Goal: Task Accomplishment & Management: Manage account settings

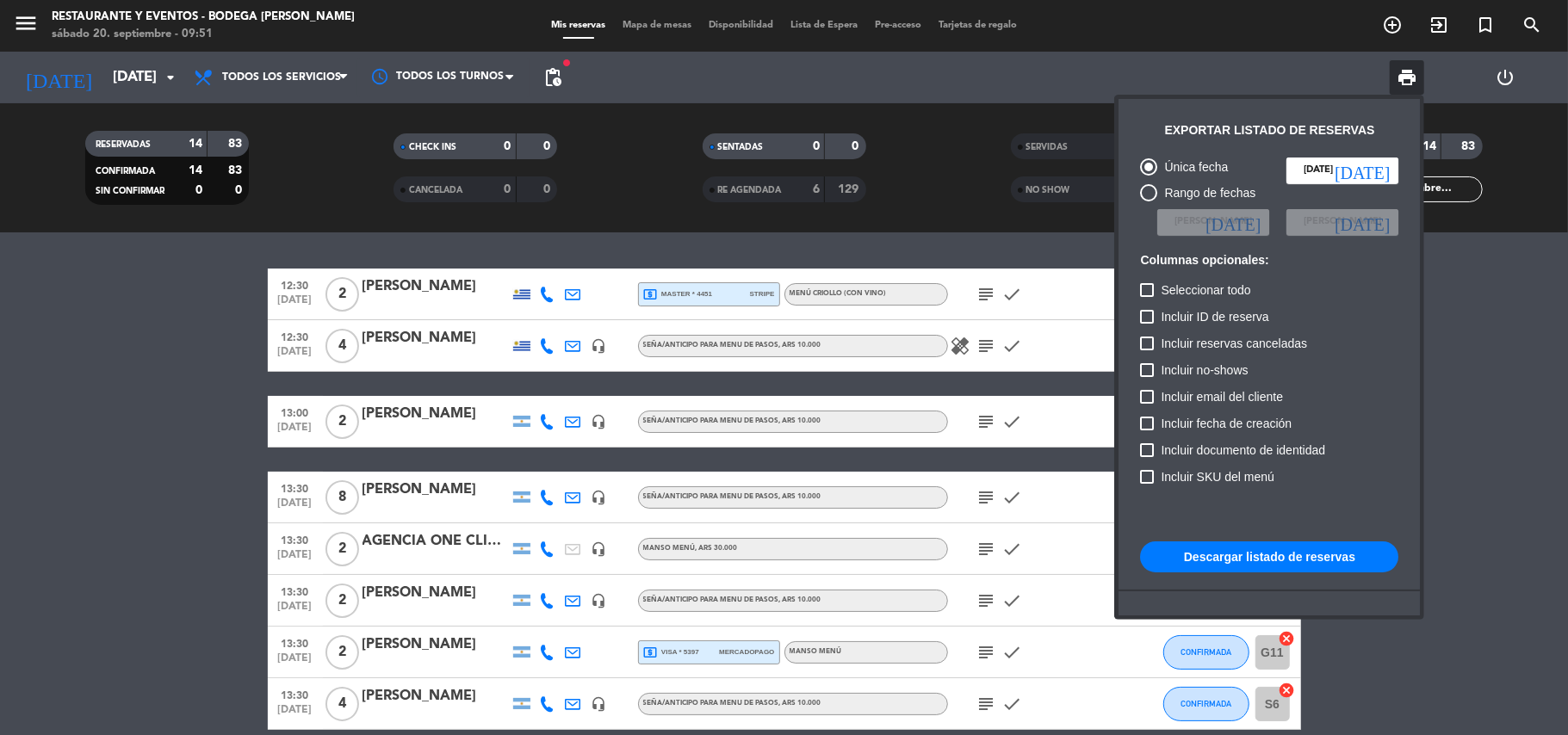
click at [1397, 22] on div at bounding box center [784, 368] width 1568 height 735
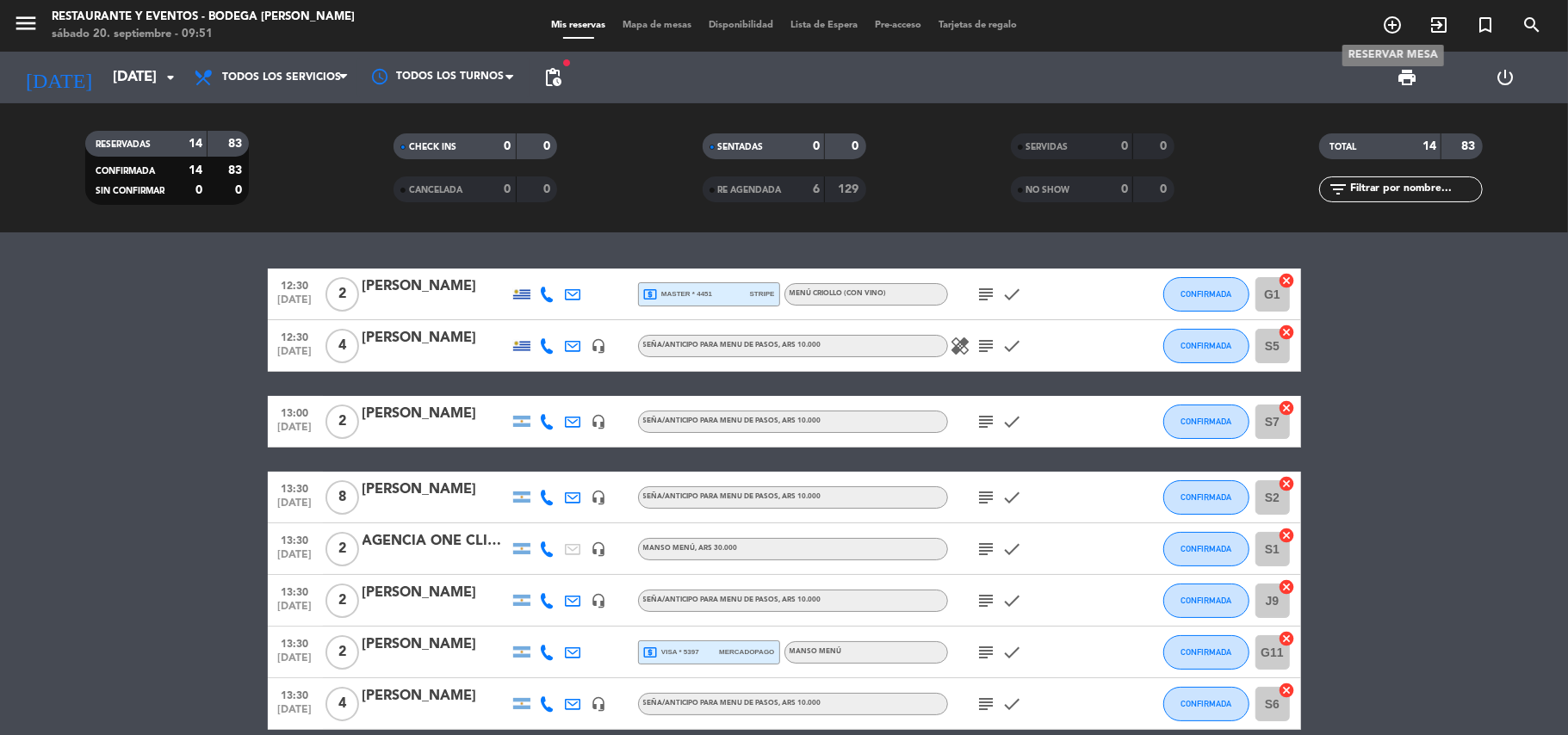
click at [1397, 22] on icon "add_circle_outline" at bounding box center [1392, 25] width 21 height 21
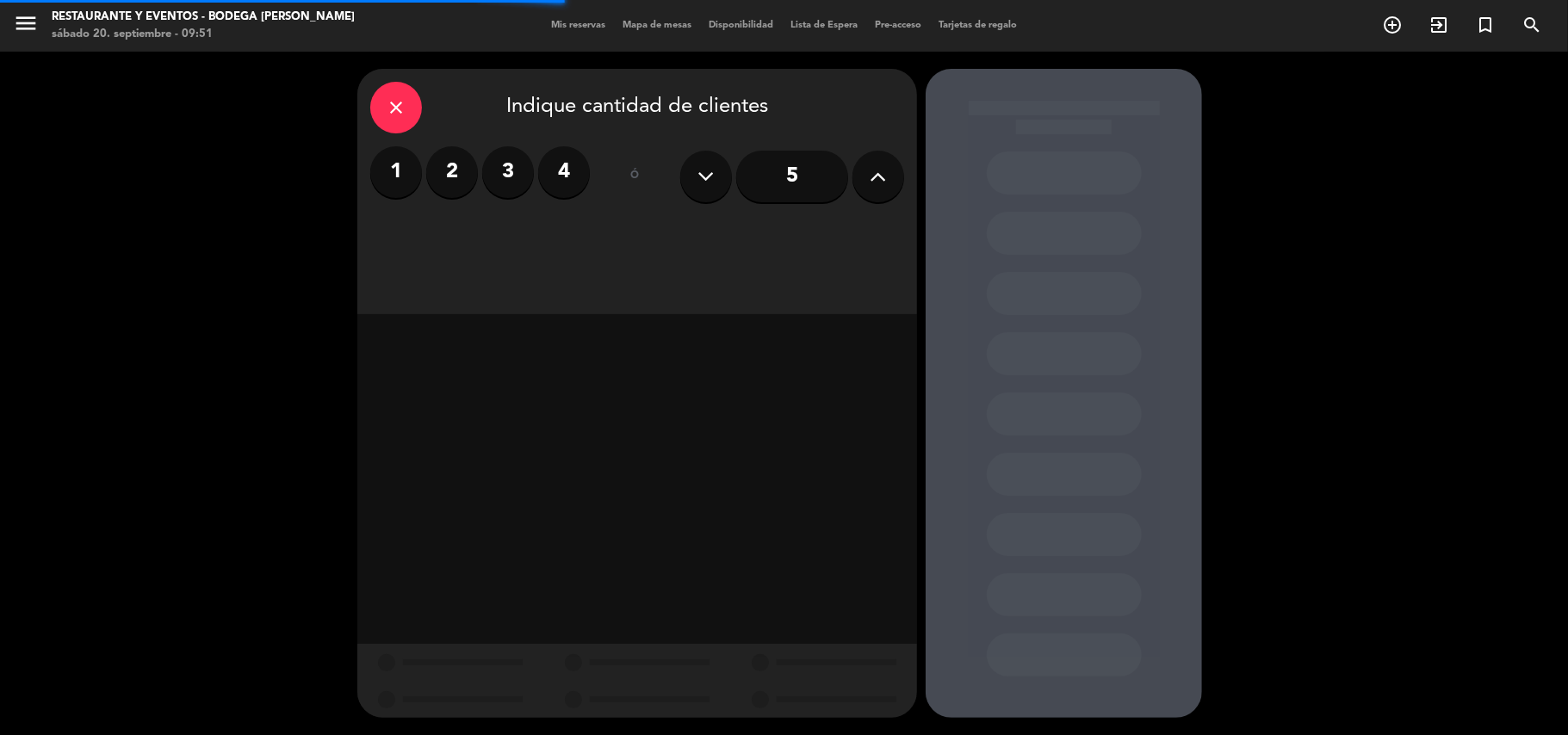
click at [503, 172] on label "3" at bounding box center [508, 172] width 52 height 52
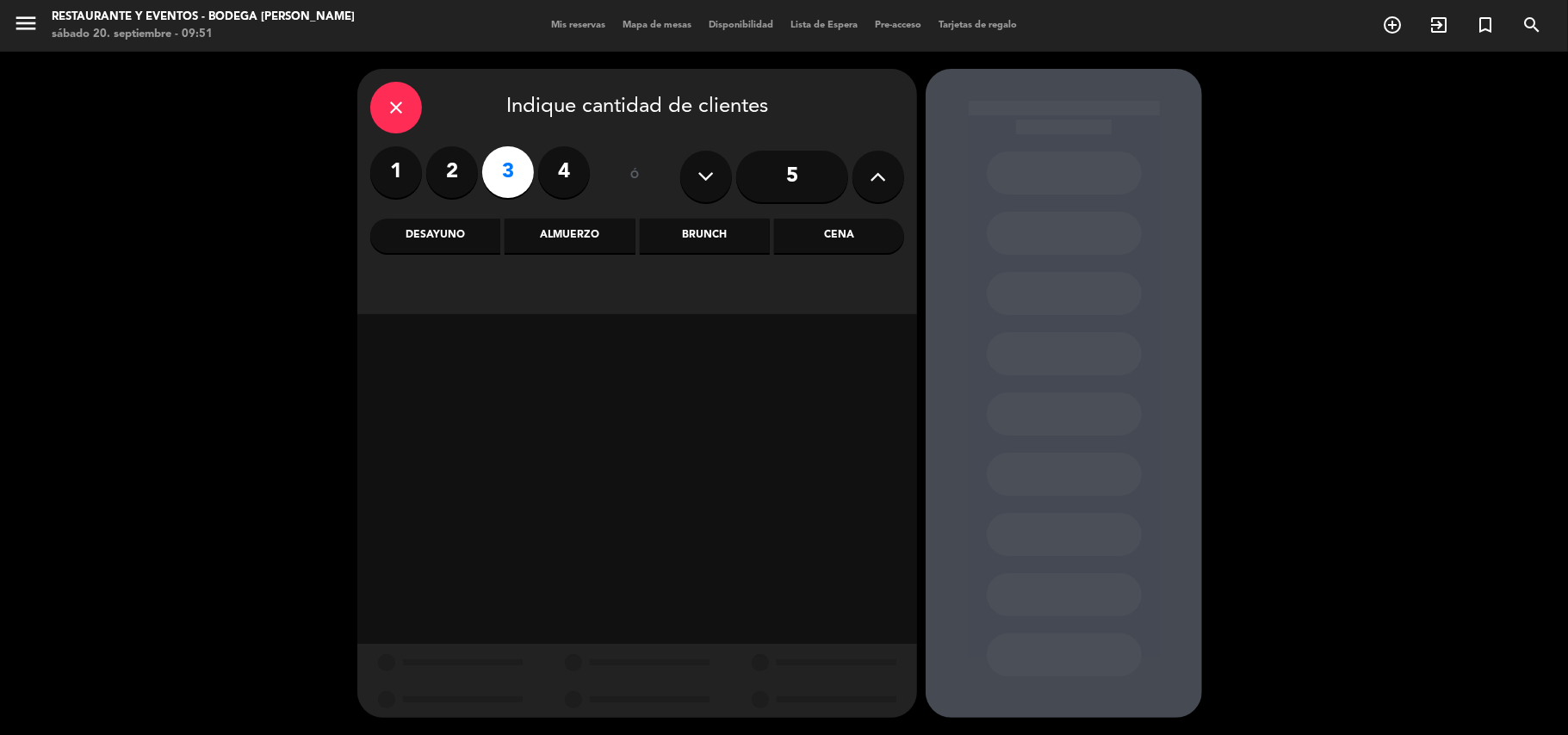
click at [582, 228] on div "Almuerzo" at bounding box center [569, 236] width 130 height 34
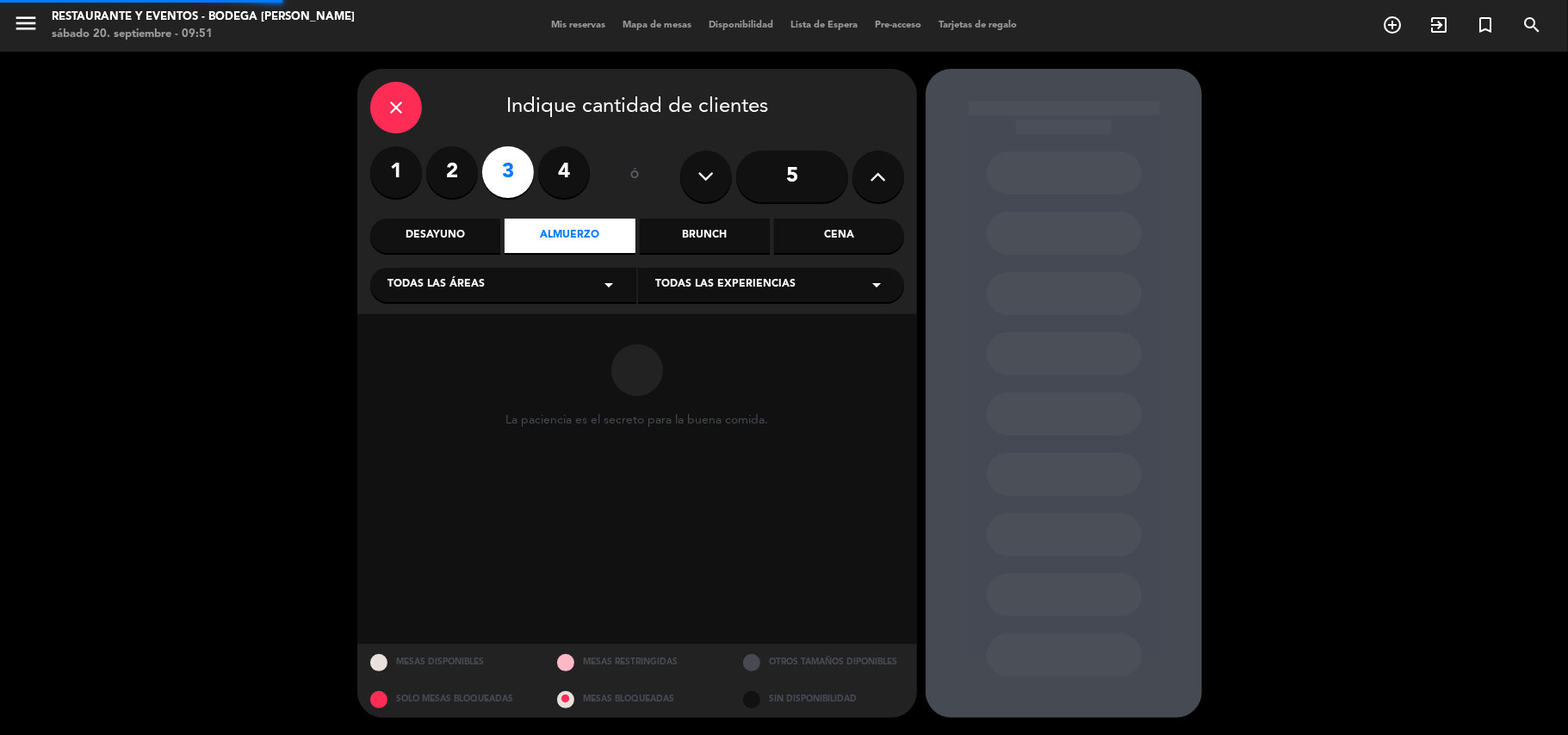
click at [759, 281] on span "Todas las experiencias" at bounding box center [725, 285] width 140 height 17
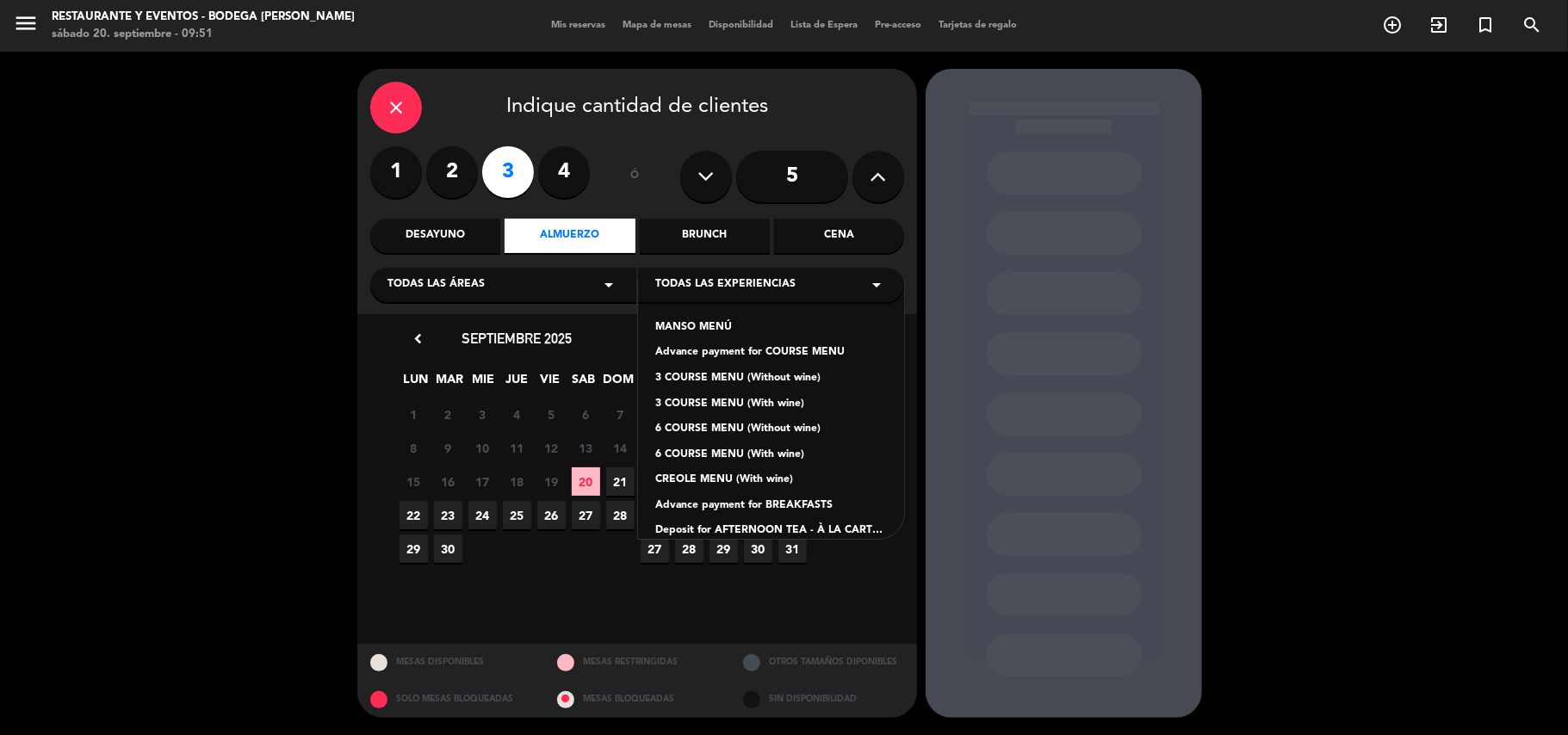
click at [752, 349] on div "Advance payment for COURSE MENU" at bounding box center [771, 353] width 232 height 17
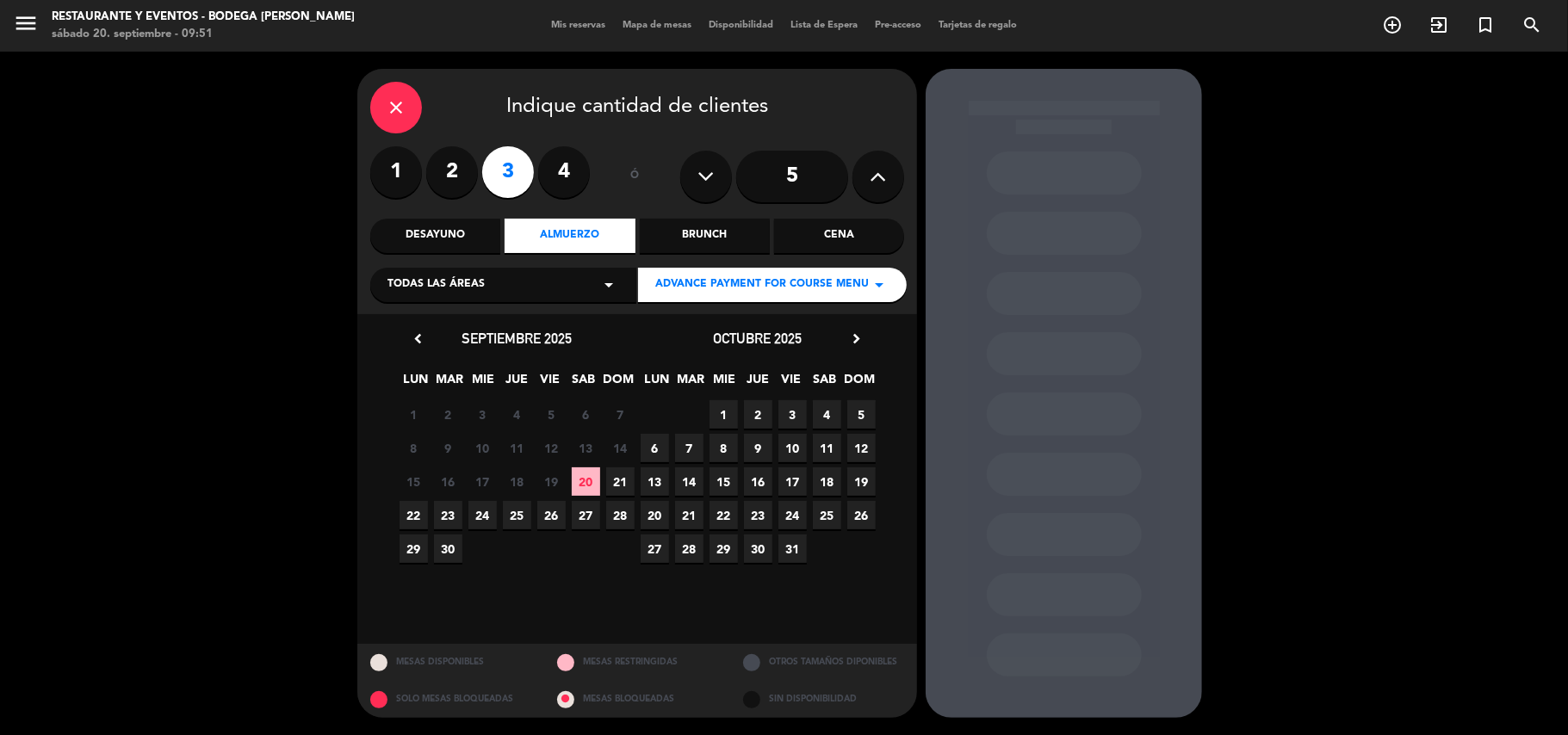
click at [593, 485] on span "20" at bounding box center [586, 481] width 28 height 28
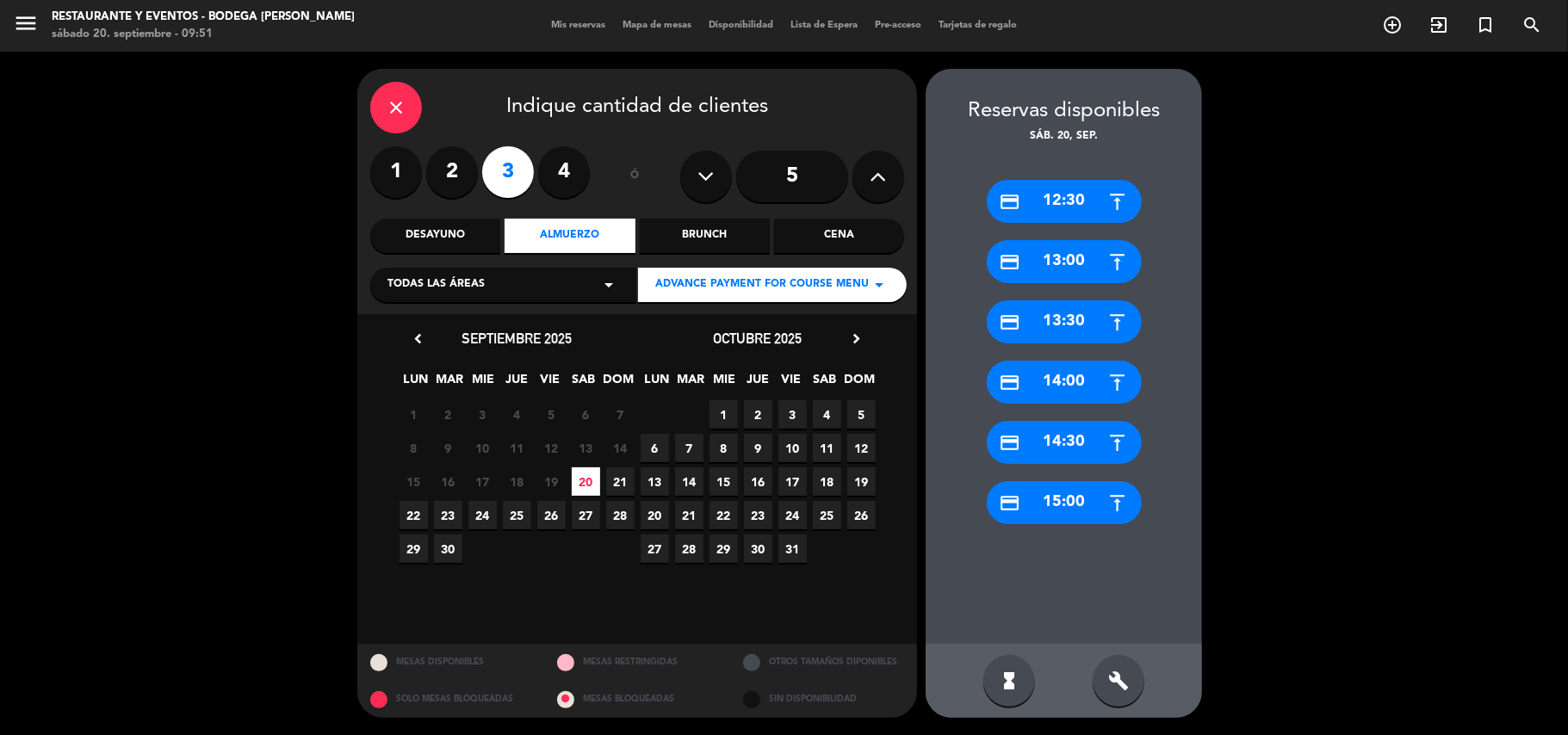
click at [1092, 213] on div "credit_card 12:30" at bounding box center [1064, 201] width 155 height 43
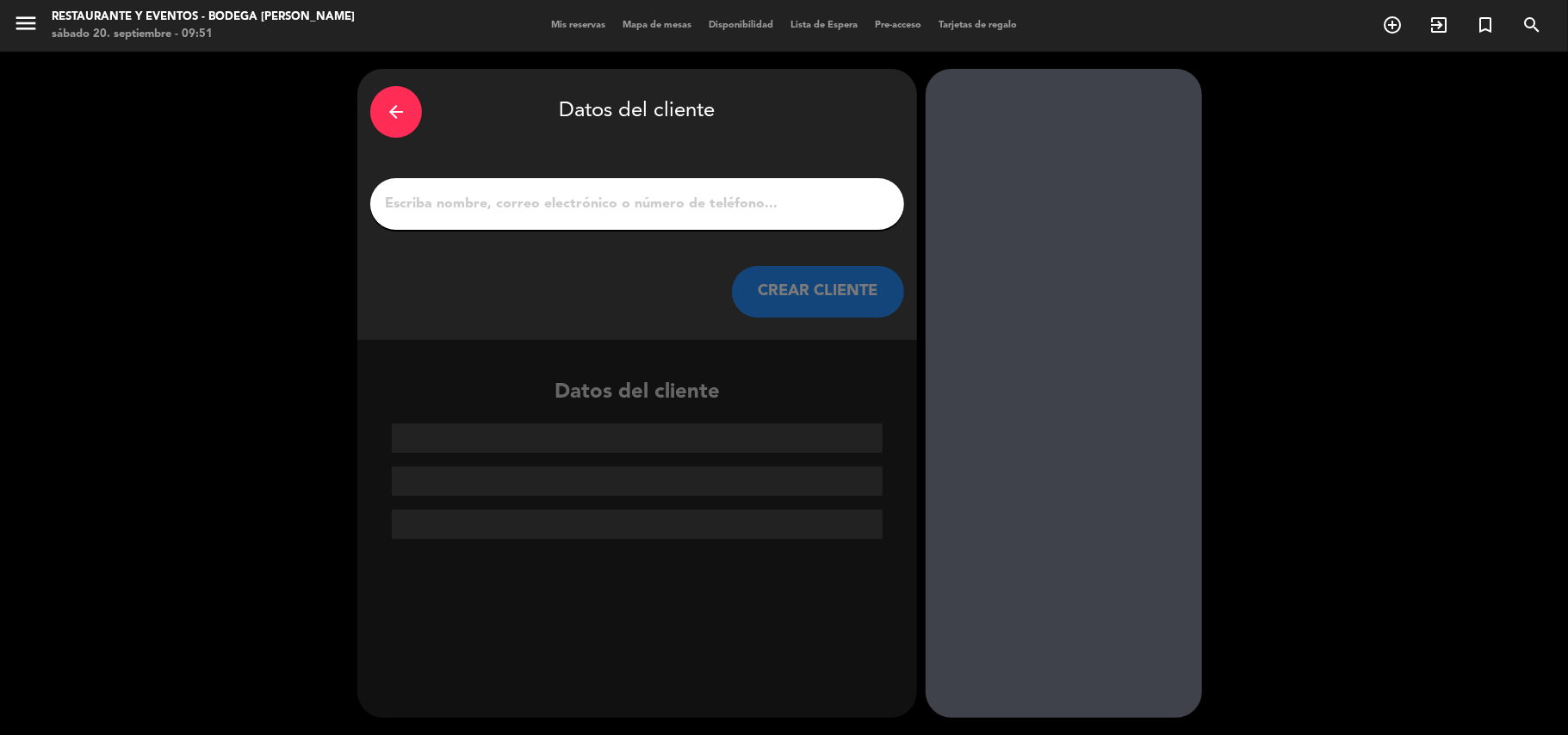
click at [696, 205] on input "1" at bounding box center [637, 204] width 508 height 24
paste input "[PERSON_NAME]"
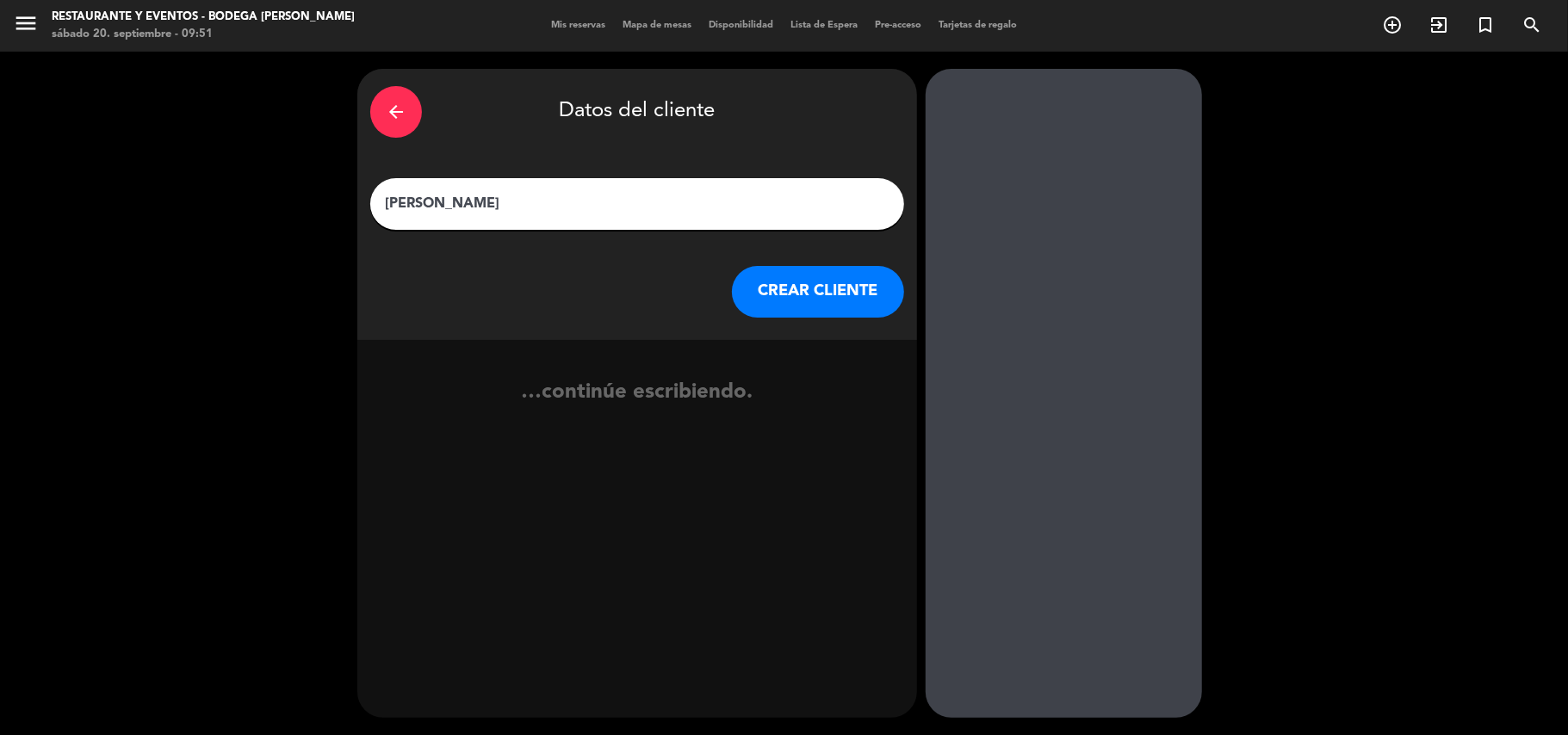
type input "[PERSON_NAME]"
drag, startPoint x: 816, startPoint y: 300, endPoint x: 803, endPoint y: 300, distance: 13.0
click at [803, 300] on button "CREAR CLIENTE" at bounding box center [818, 292] width 172 height 52
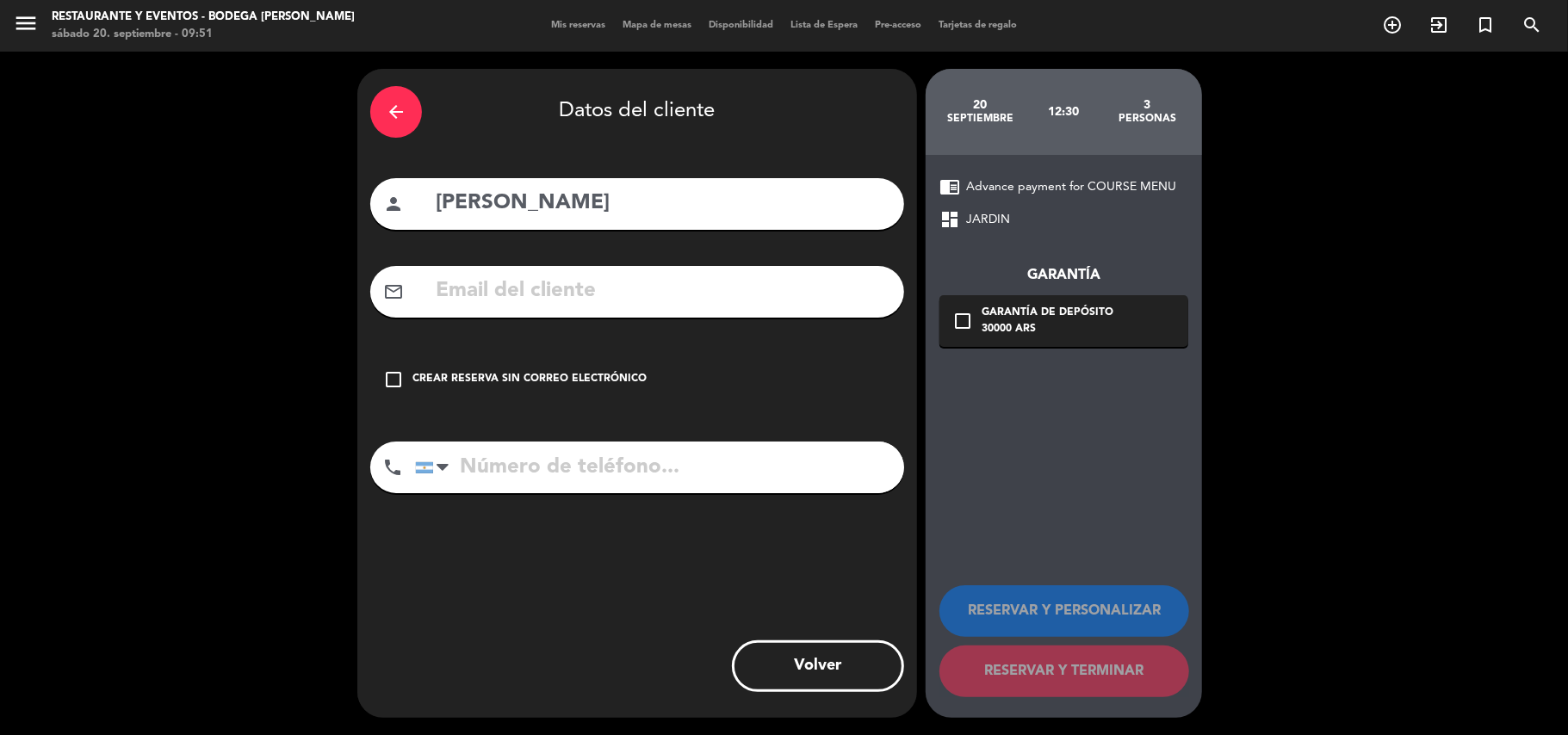
drag, startPoint x: 530, startPoint y: 297, endPoint x: 520, endPoint y: 293, distance: 10.8
click at [530, 297] on input "text" at bounding box center [662, 291] width 457 height 35
paste input "[EMAIL_ADDRESS][PERSON_NAME][DOMAIN_NAME]"
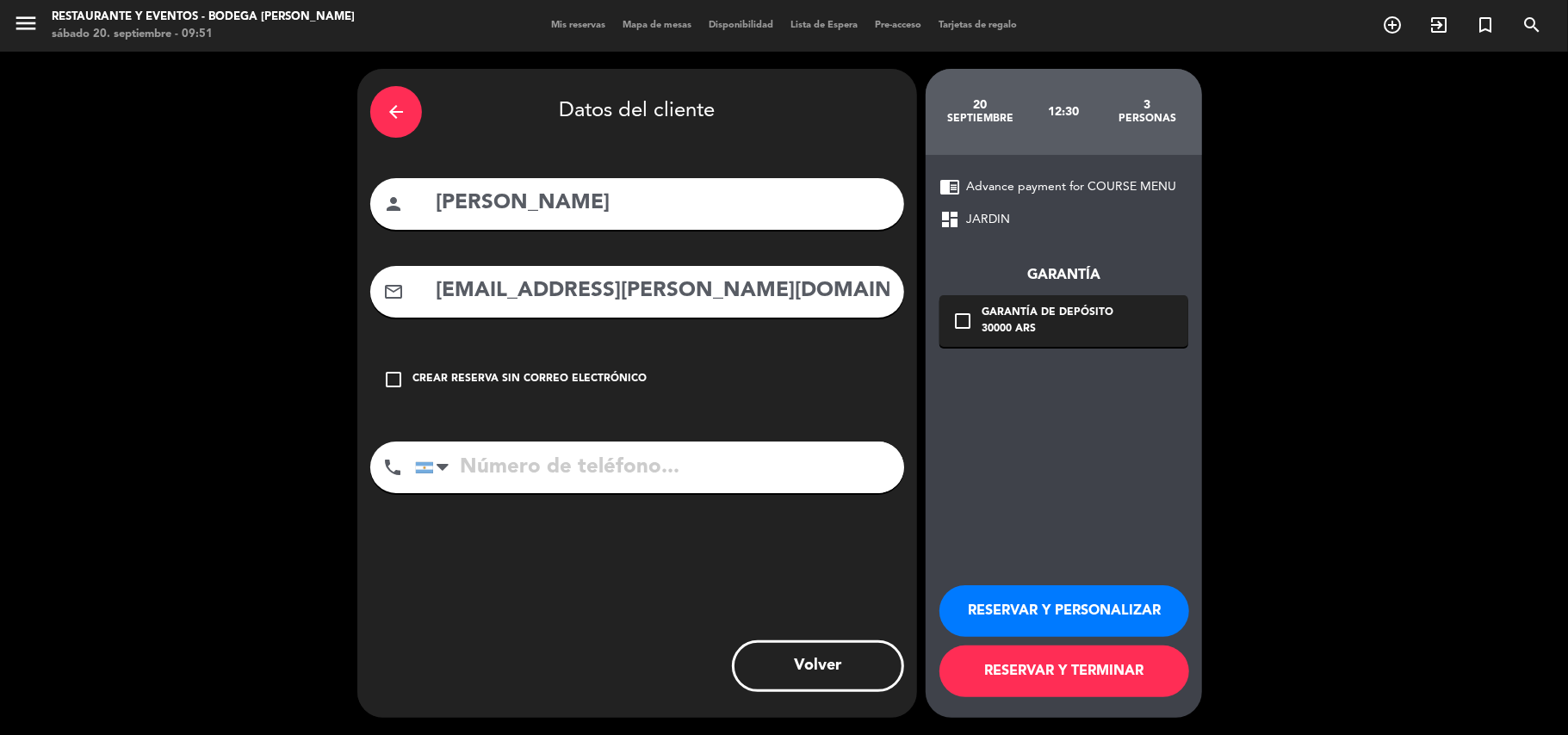
type input "[EMAIL_ADDRESS][PERSON_NAME][DOMAIN_NAME]"
click at [524, 477] on input "tel" at bounding box center [660, 467] width 489 height 52
paste input "[PHONE_NUMBER]"
type input "[PHONE_NUMBER]"
click at [1038, 604] on button "RESERVAR Y PERSONALIZAR" at bounding box center [1064, 611] width 250 height 52
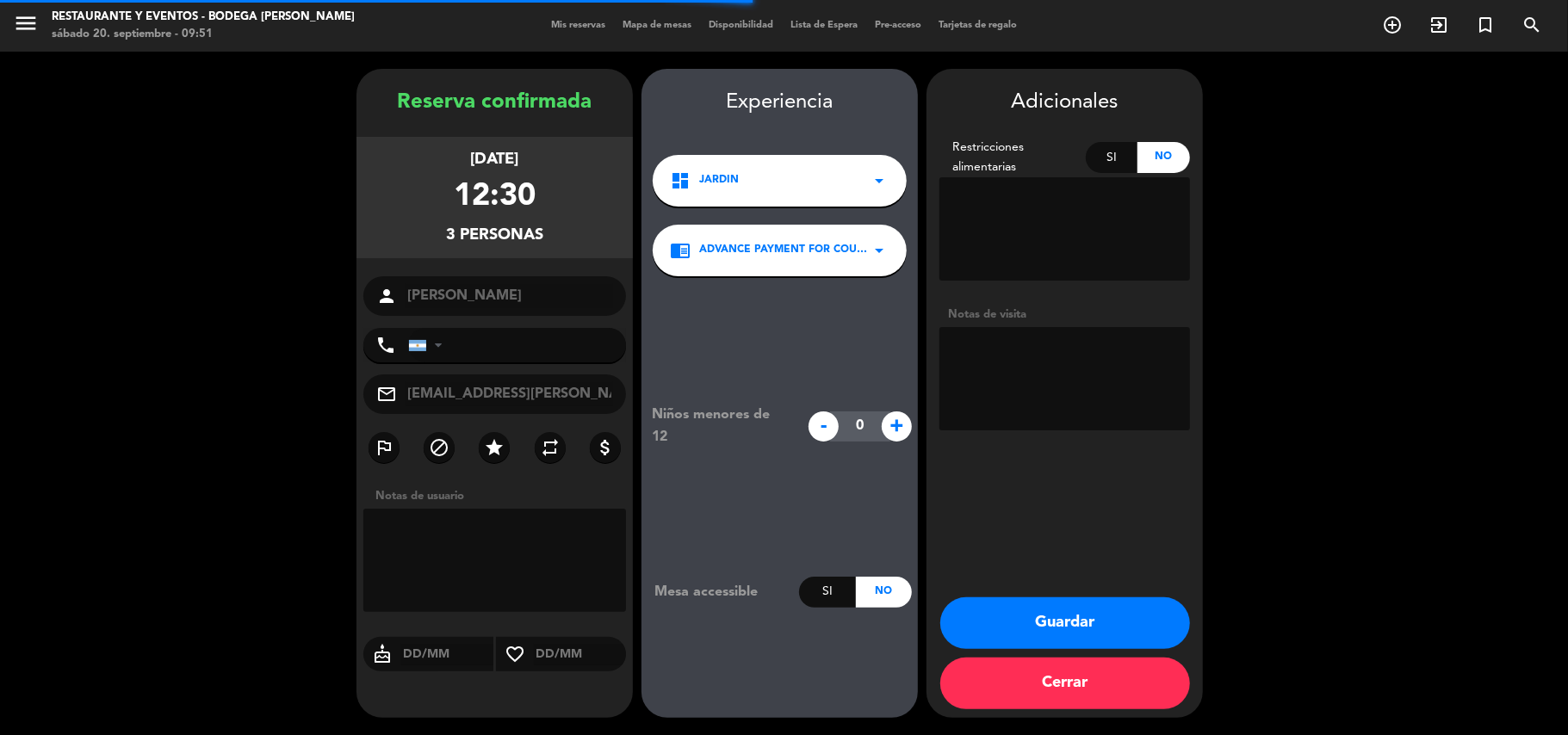
type input "[PHONE_NUMBER]"
click at [1113, 159] on div "Si" at bounding box center [1112, 158] width 53 height 31
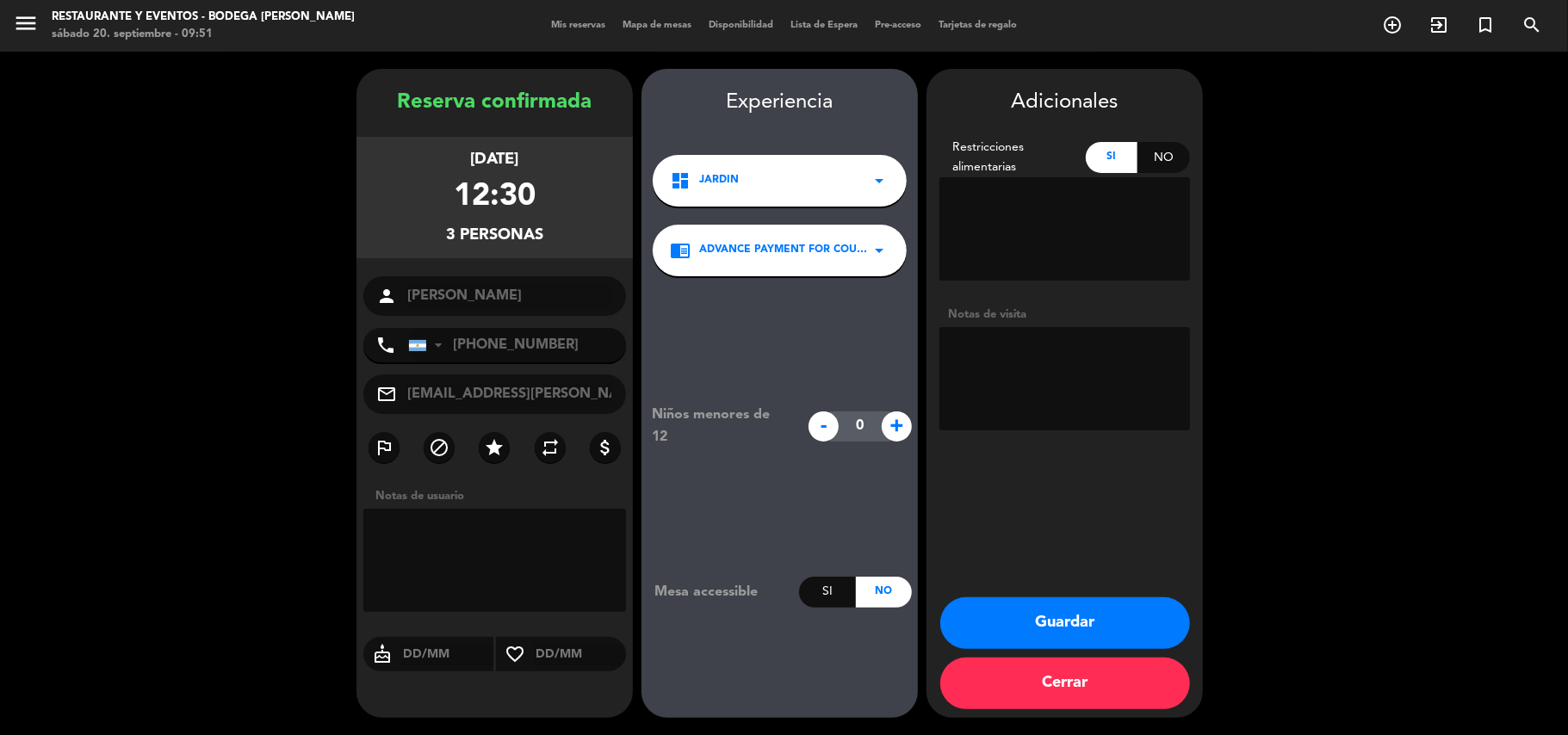
drag, startPoint x: 1037, startPoint y: 252, endPoint x: 992, endPoint y: 227, distance: 51.5
click at [1035, 252] on textarea at bounding box center [1064, 229] width 251 height 103
type textarea "1 CELIACO"
click at [896, 425] on span "+" at bounding box center [896, 426] width 30 height 30
type input "1"
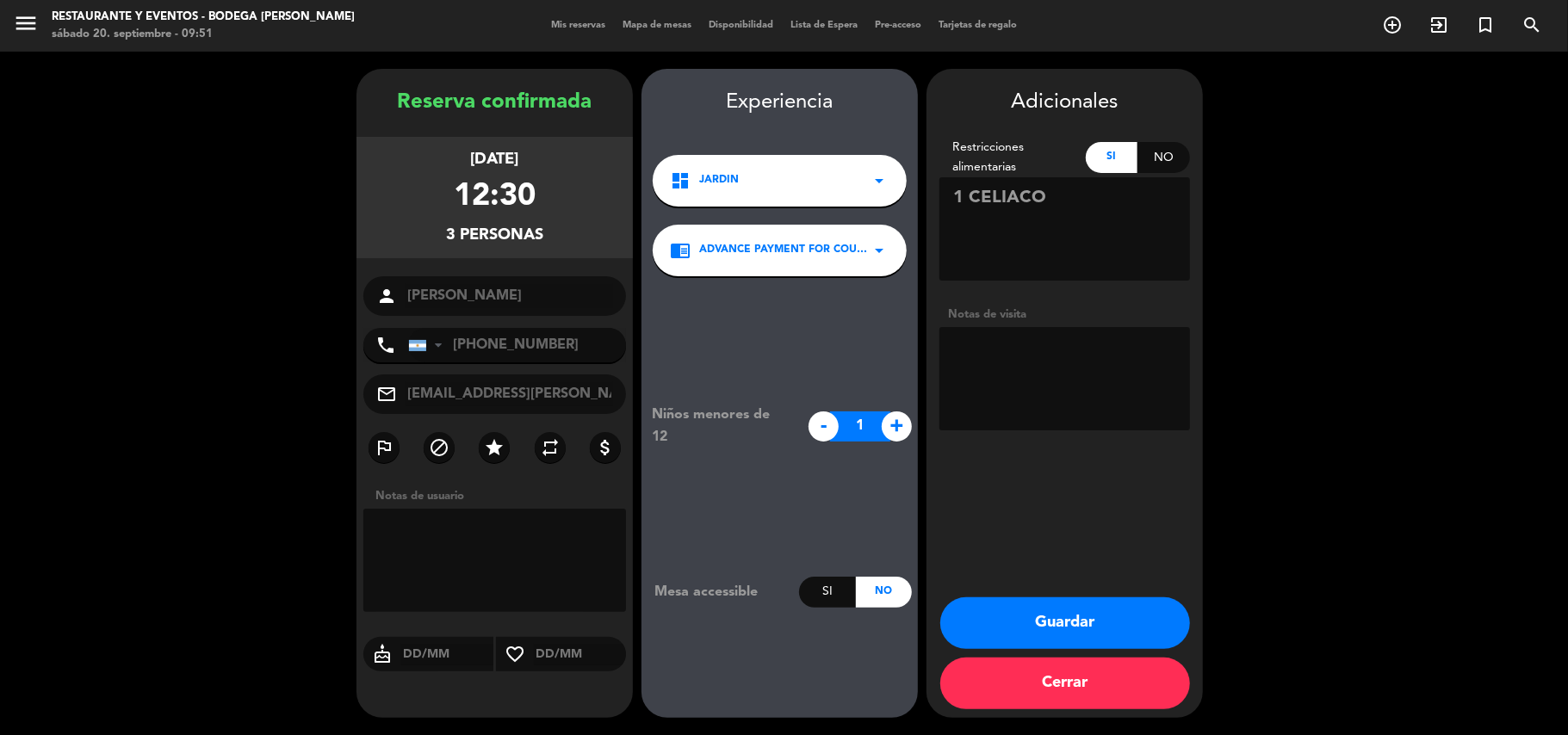
click at [983, 369] on textarea at bounding box center [1064, 379] width 251 height 103
type textarea "seña $30.000R5576"
click at [1047, 620] on button "Guardar" at bounding box center [1065, 623] width 250 height 52
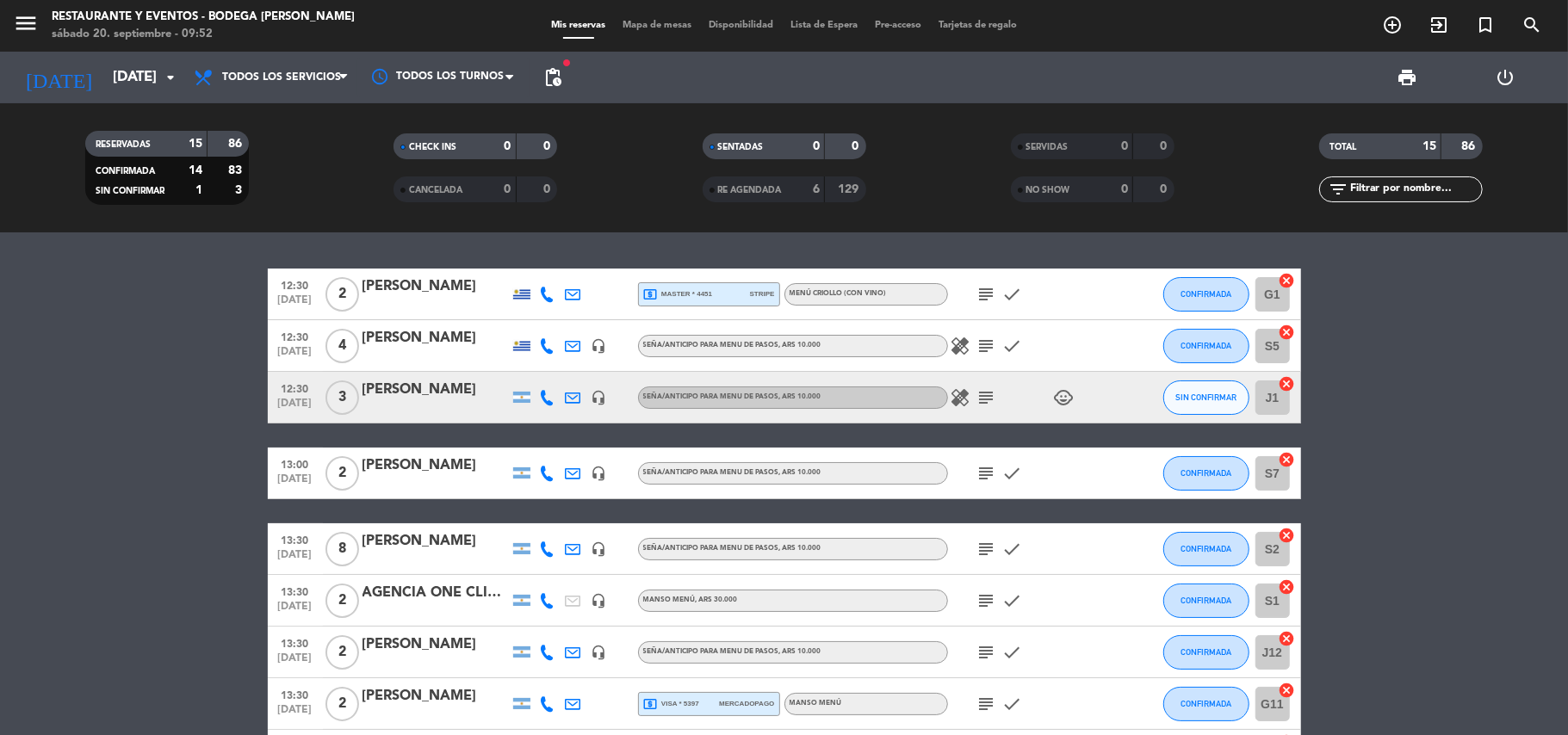
click at [469, 386] on div "[PERSON_NAME]" at bounding box center [436, 390] width 146 height 22
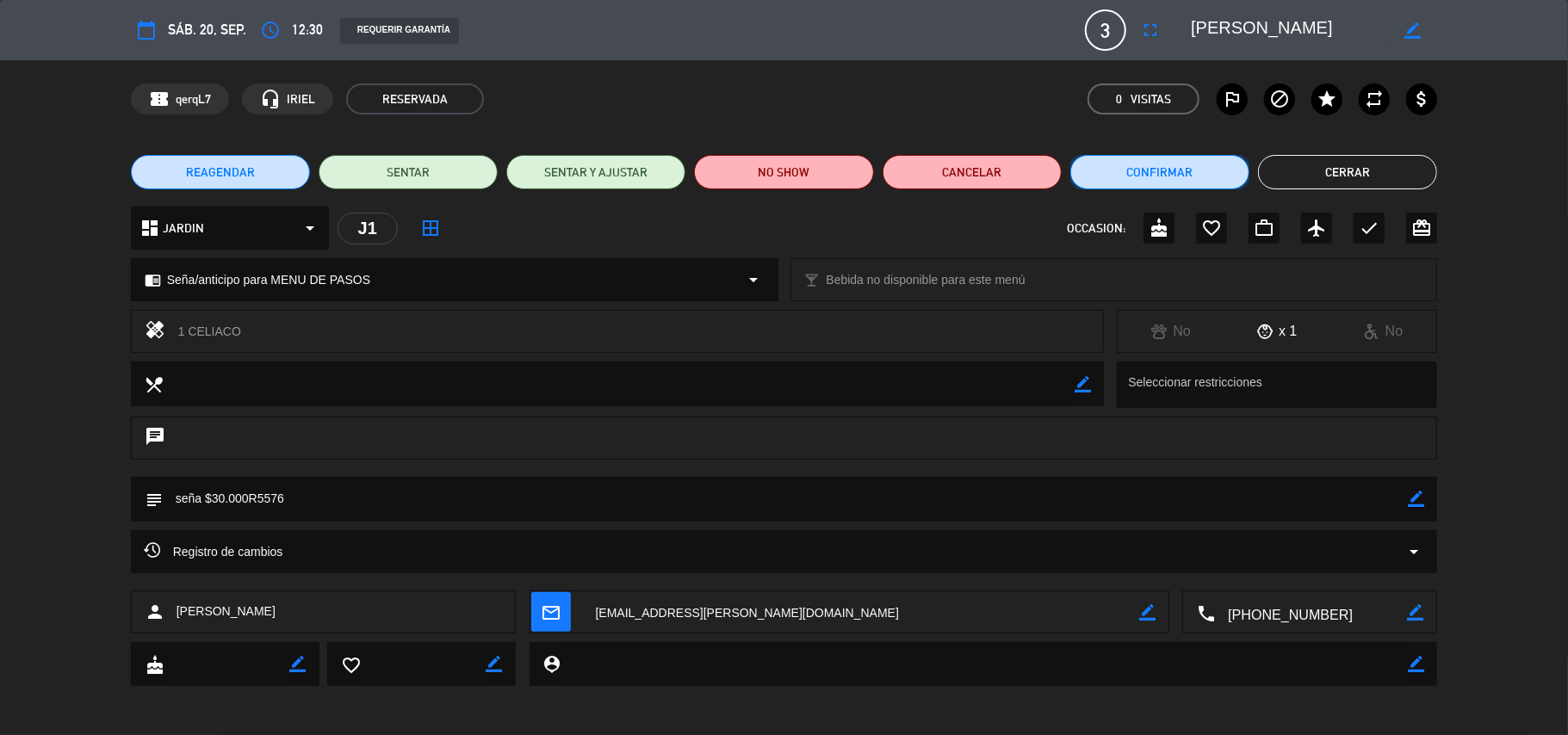
click at [1162, 186] on button "Confirmar" at bounding box center [1160, 172] width 179 height 34
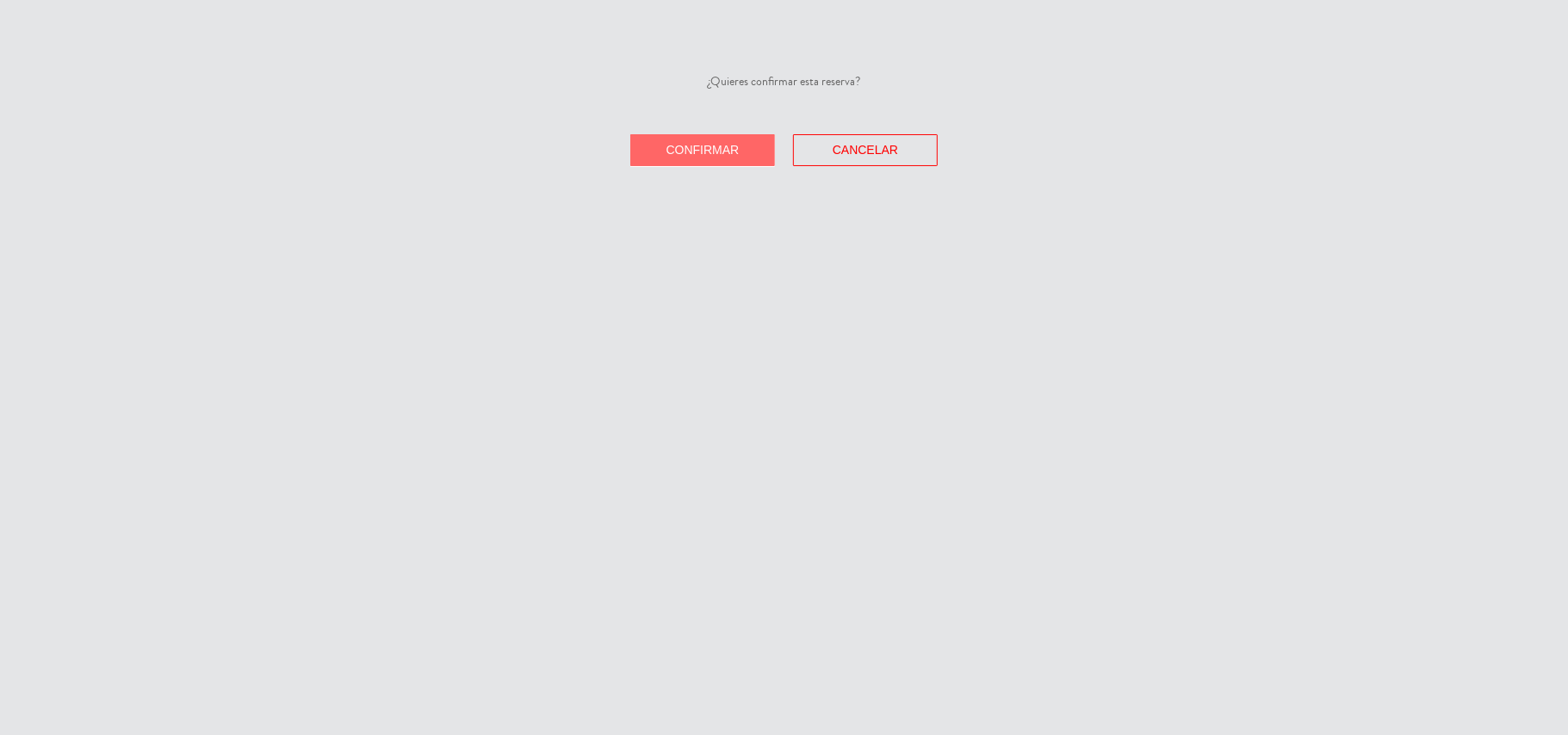
click at [1138, 160] on div "Confirmar Cancelar" at bounding box center [784, 150] width 1568 height 32
click at [723, 158] on button "Confirmar" at bounding box center [703, 150] width 145 height 32
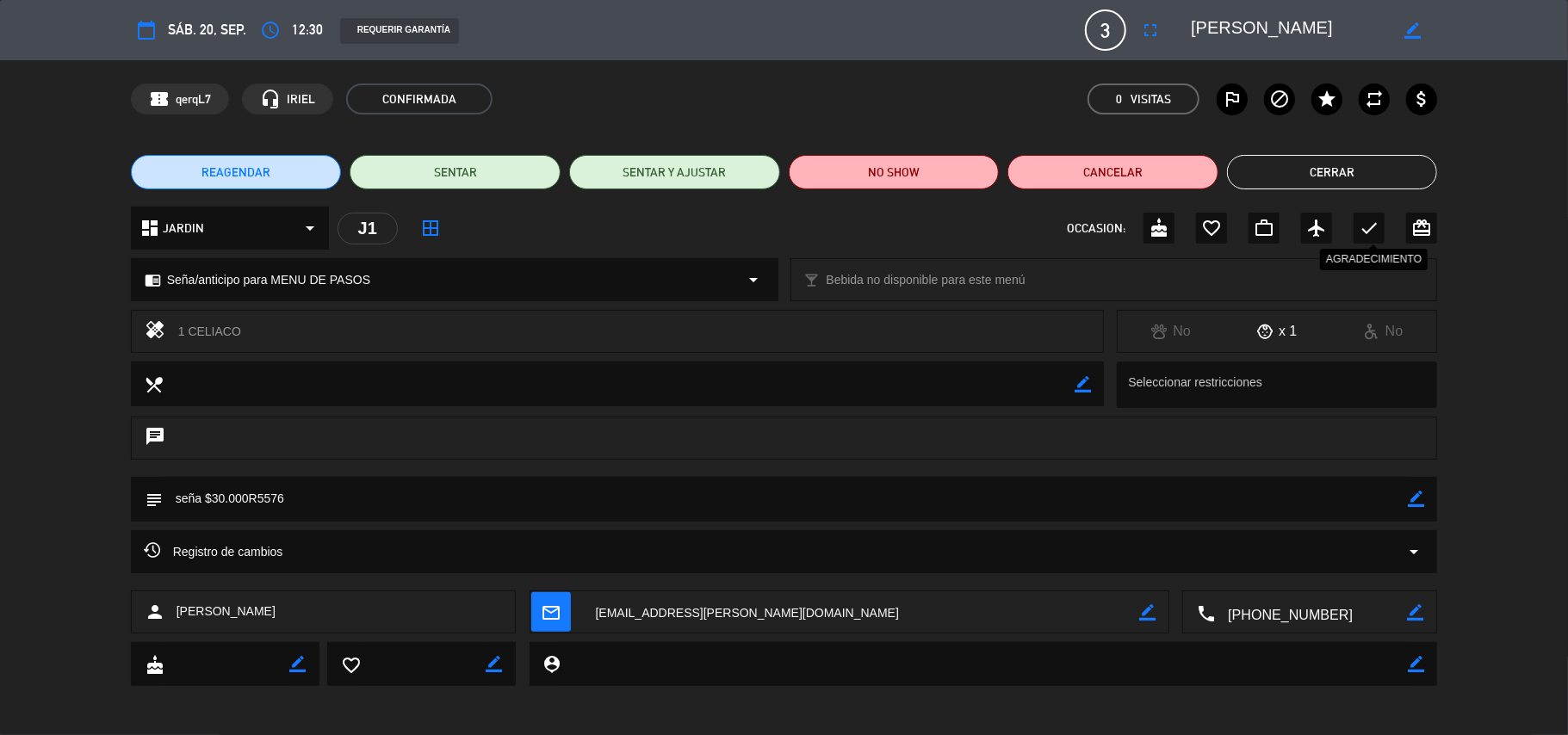
click at [1369, 234] on icon "check" at bounding box center [1369, 228] width 21 height 21
click at [1317, 177] on button "Cerrar" at bounding box center [1332, 172] width 211 height 34
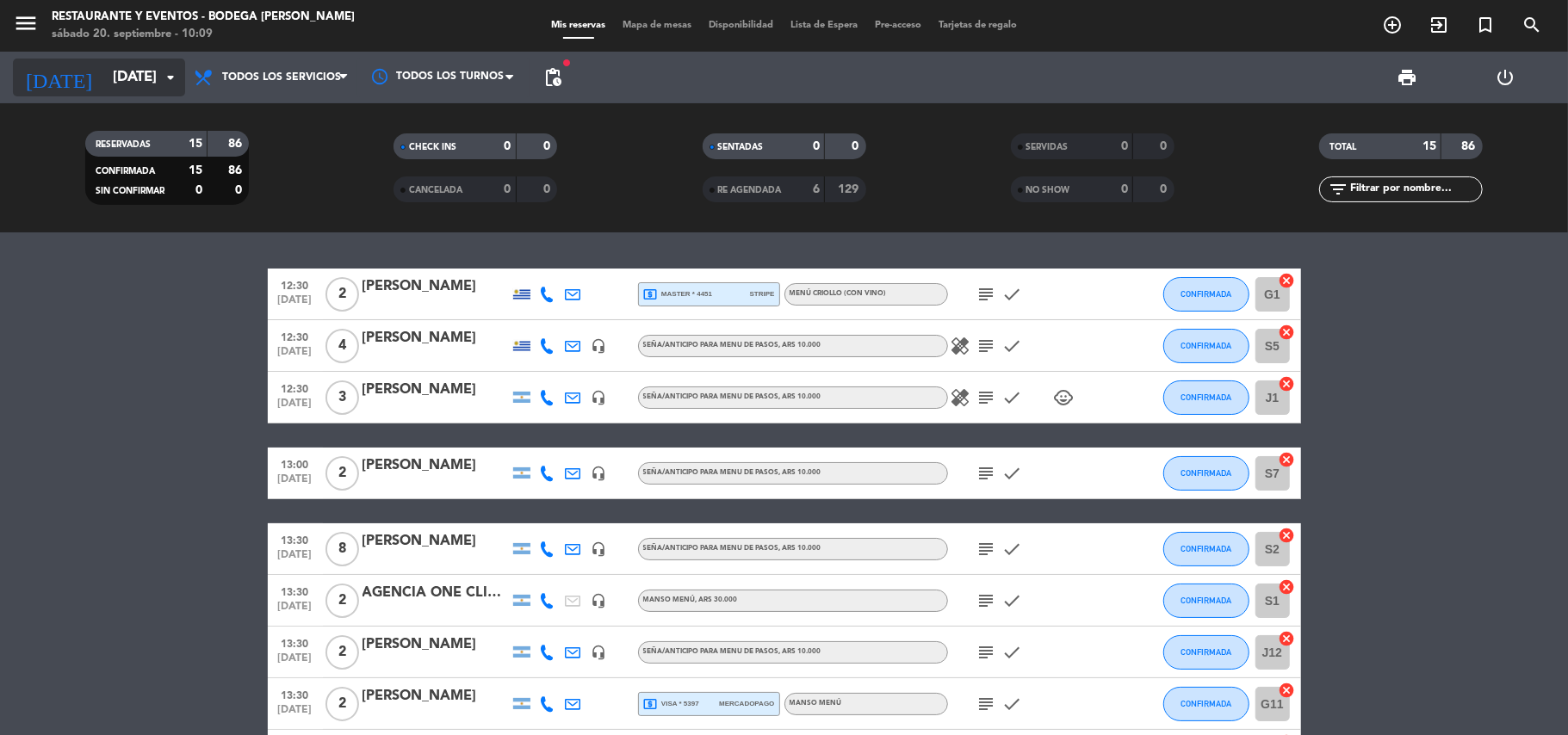
click at [126, 64] on input "[DATE]" at bounding box center [197, 77] width 186 height 34
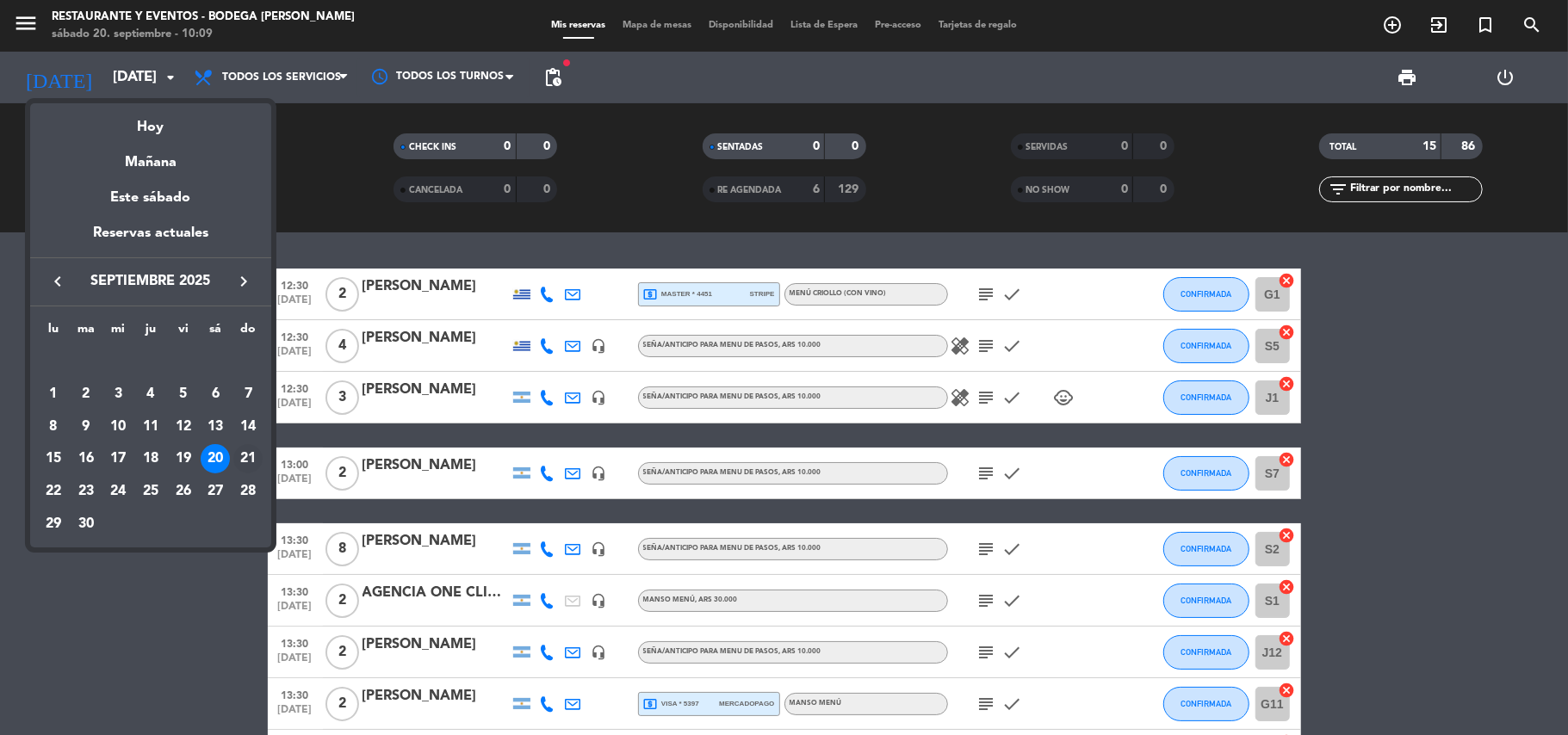
click at [257, 456] on div "21" at bounding box center [248, 459] width 29 height 29
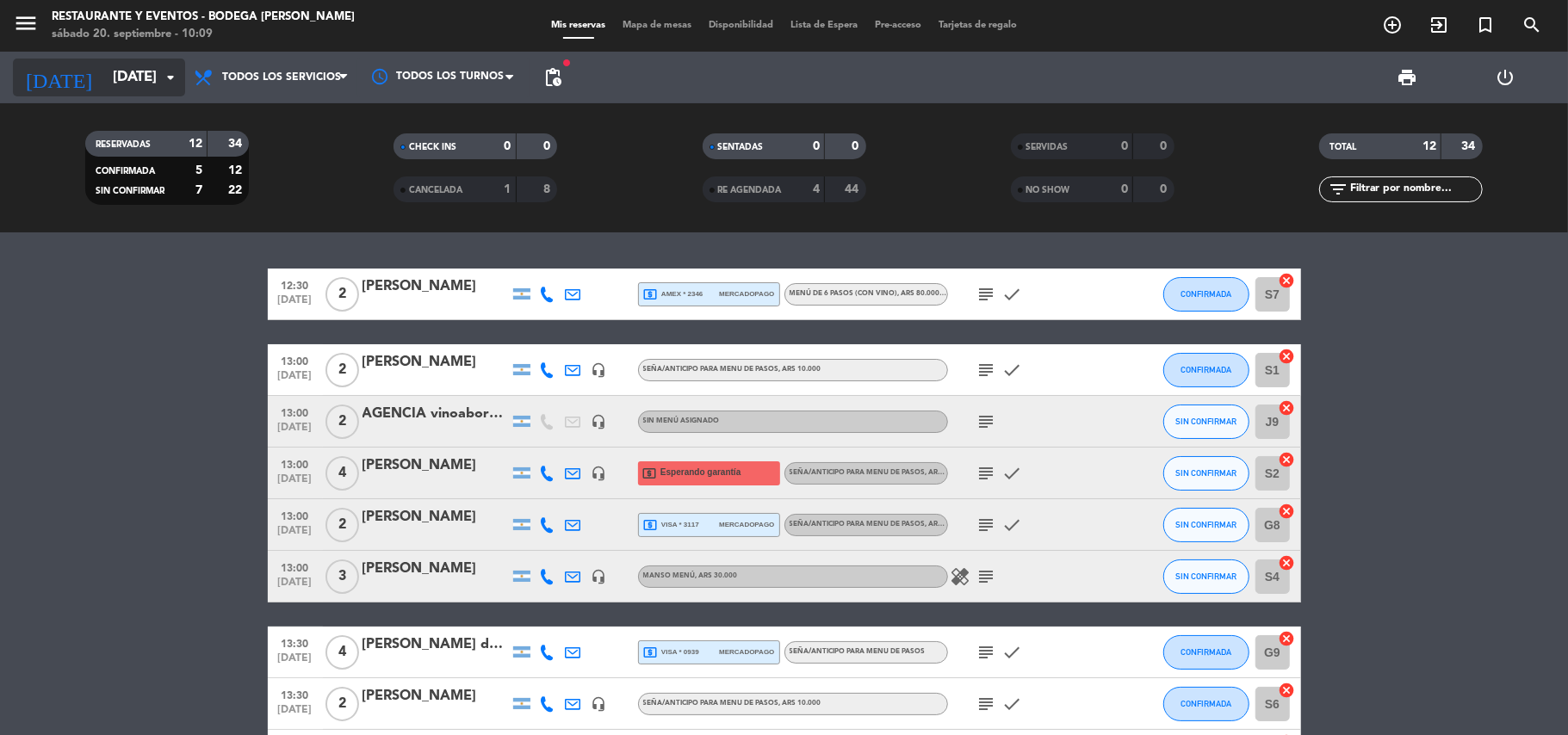
click at [104, 71] on input "[DATE]" at bounding box center [197, 77] width 186 height 34
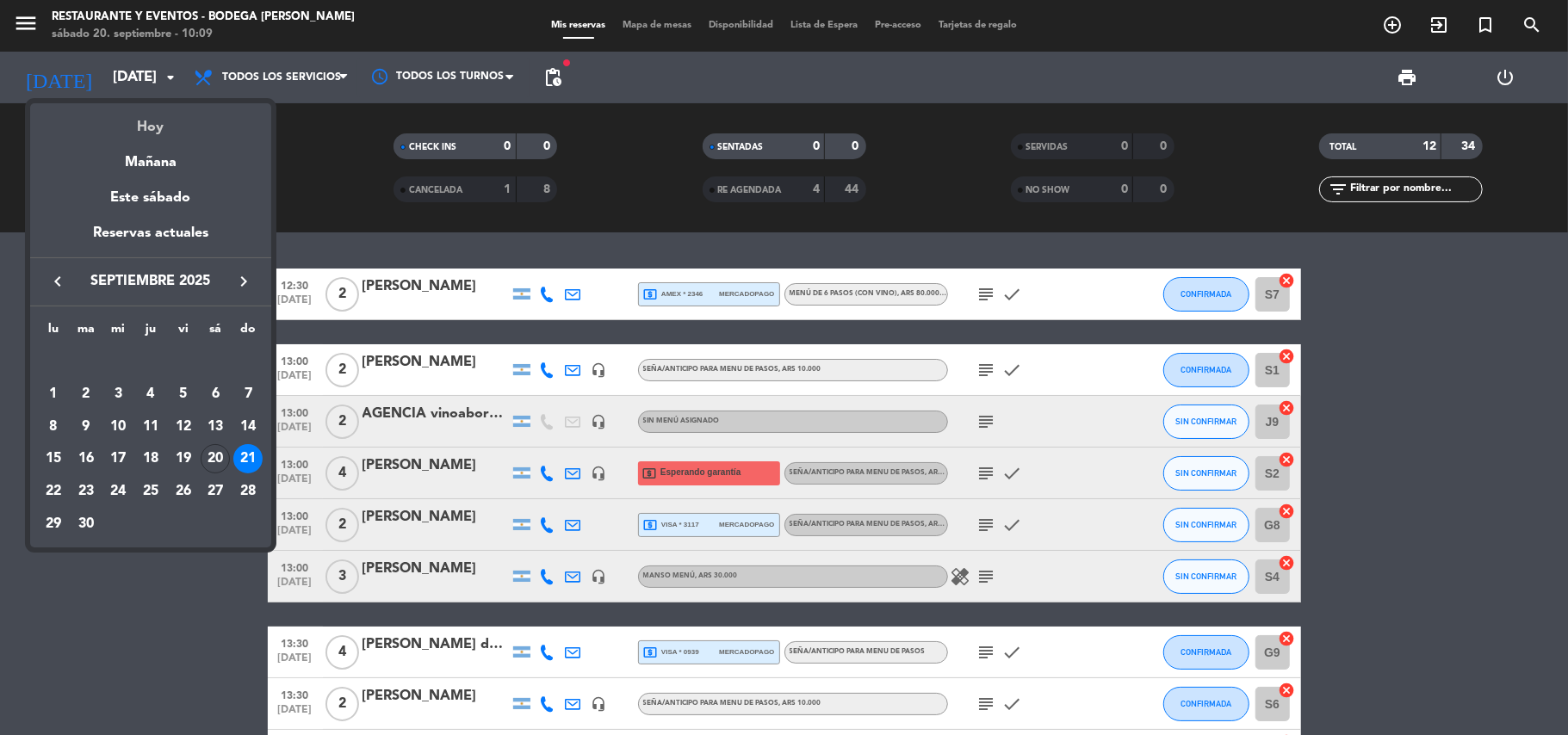
click at [128, 120] on div "Hoy" at bounding box center [151, 120] width 241 height 35
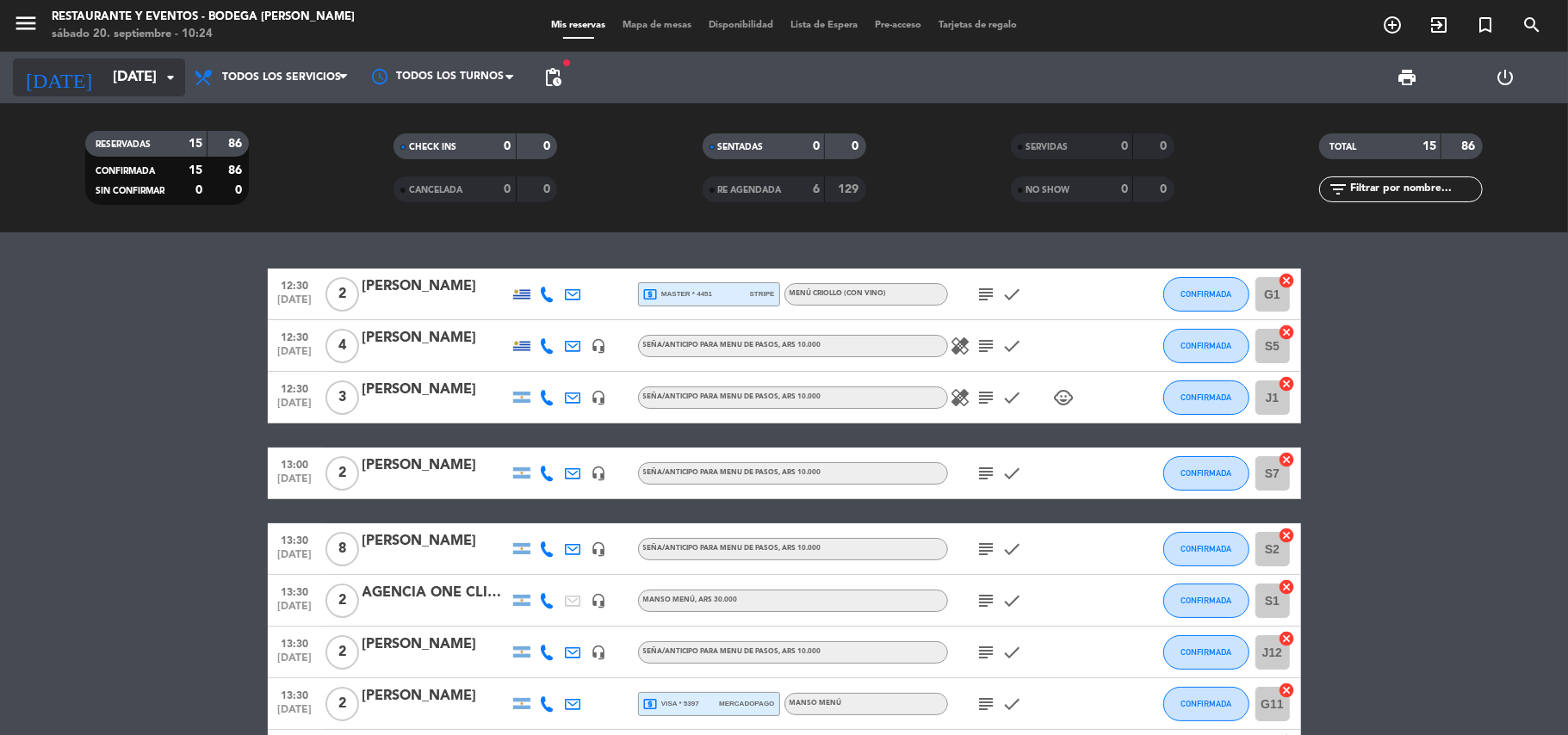
click at [110, 83] on input "[DATE]" at bounding box center [197, 77] width 186 height 34
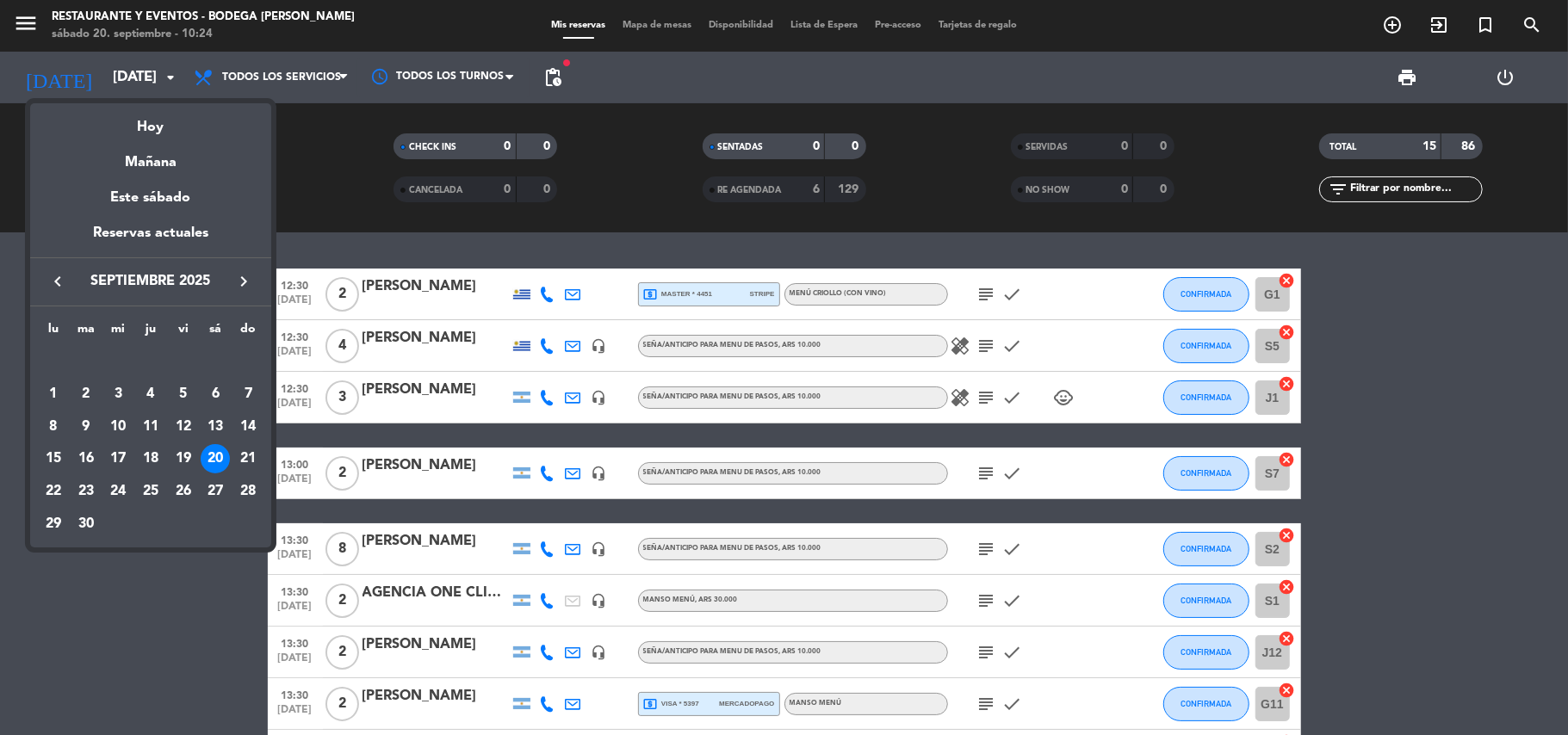
click at [253, 277] on icon "keyboard_arrow_right" at bounding box center [244, 281] width 21 height 21
click at [180, 456] on div "21" at bounding box center [183, 459] width 29 height 29
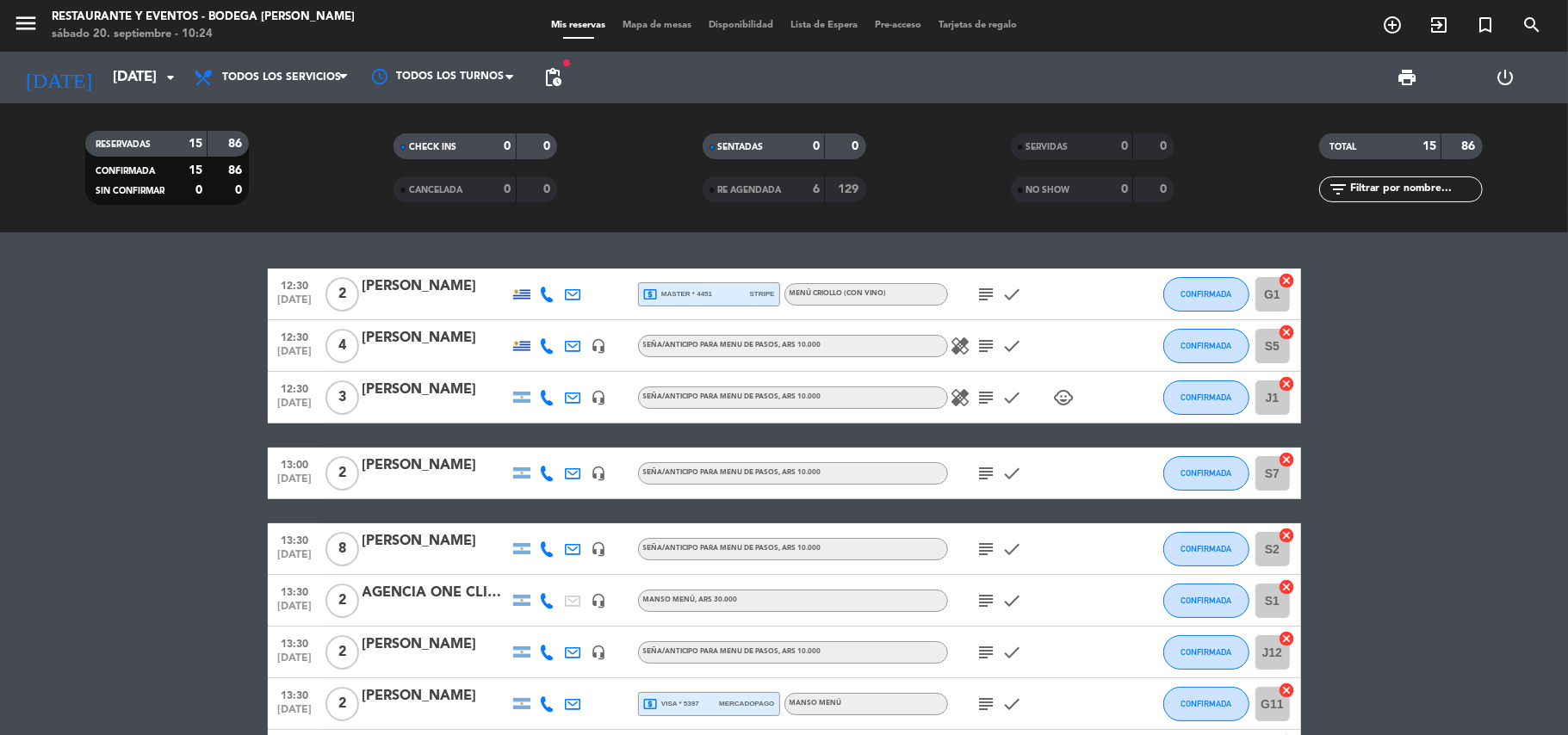
type input "[DATE]"
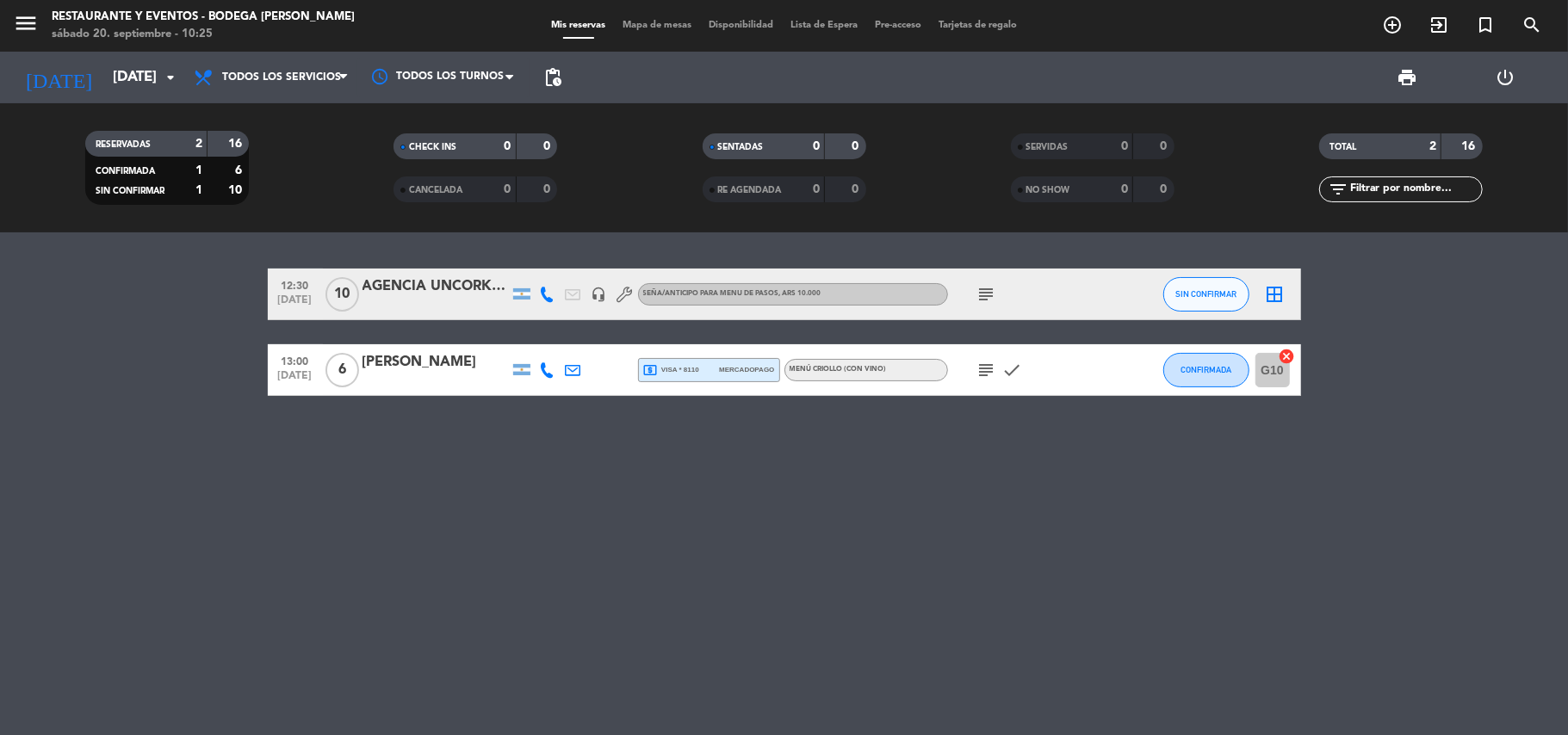
click at [412, 281] on div "AGENCIA UNCORKING | [PERSON_NAME]" at bounding box center [436, 287] width 146 height 22
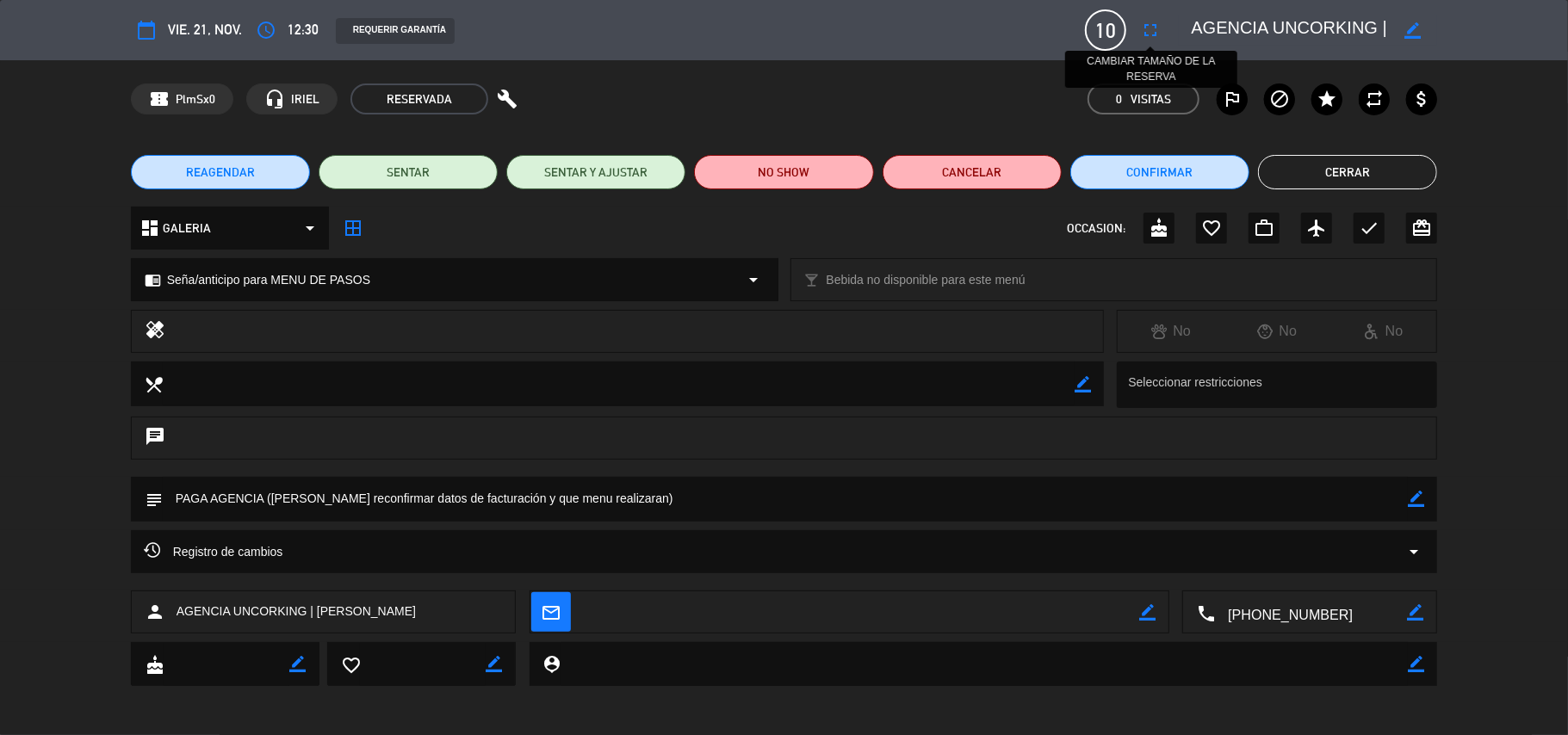
click at [1148, 24] on icon "fullscreen" at bounding box center [1150, 30] width 21 height 21
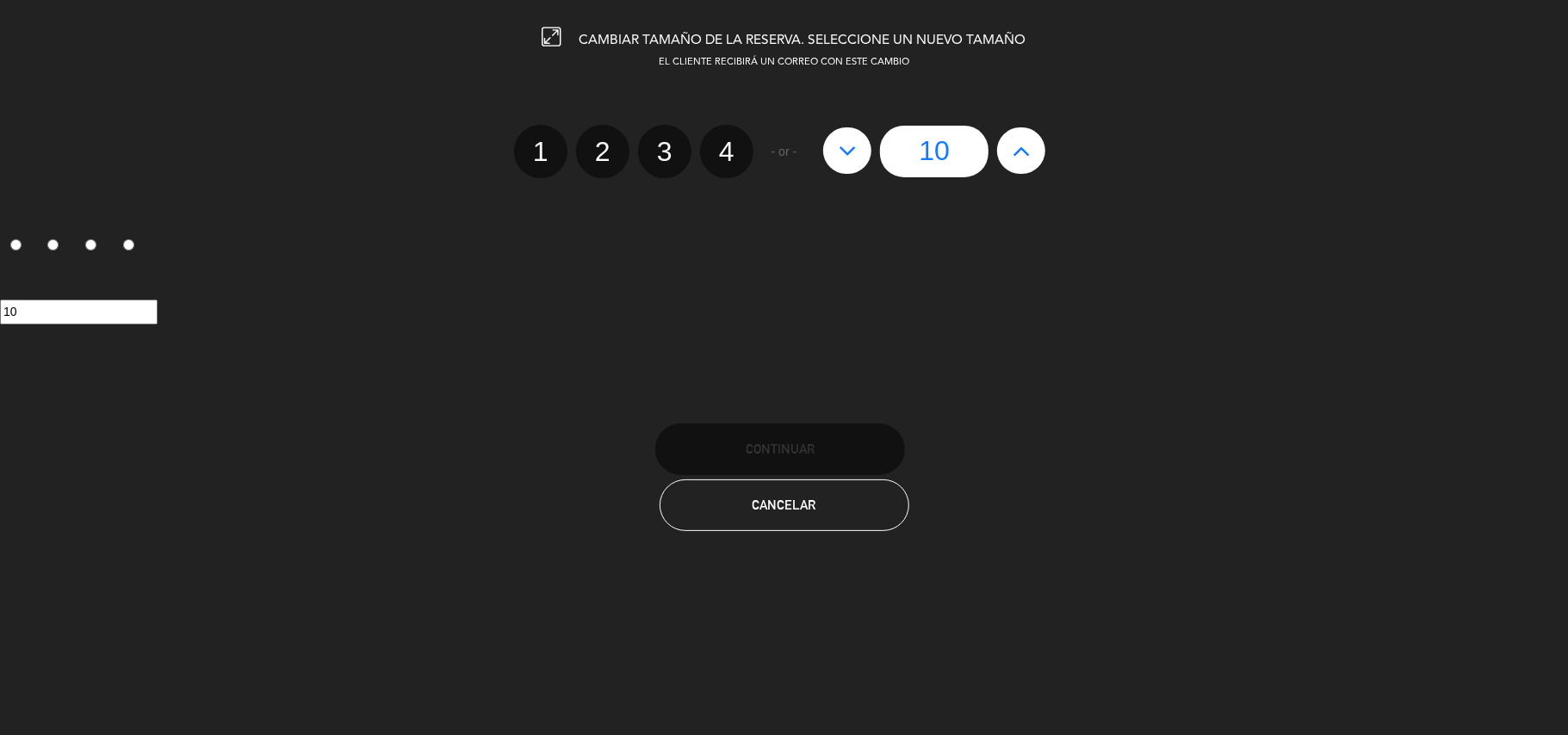
click at [1016, 150] on icon at bounding box center [1021, 151] width 18 height 28
type input "11"
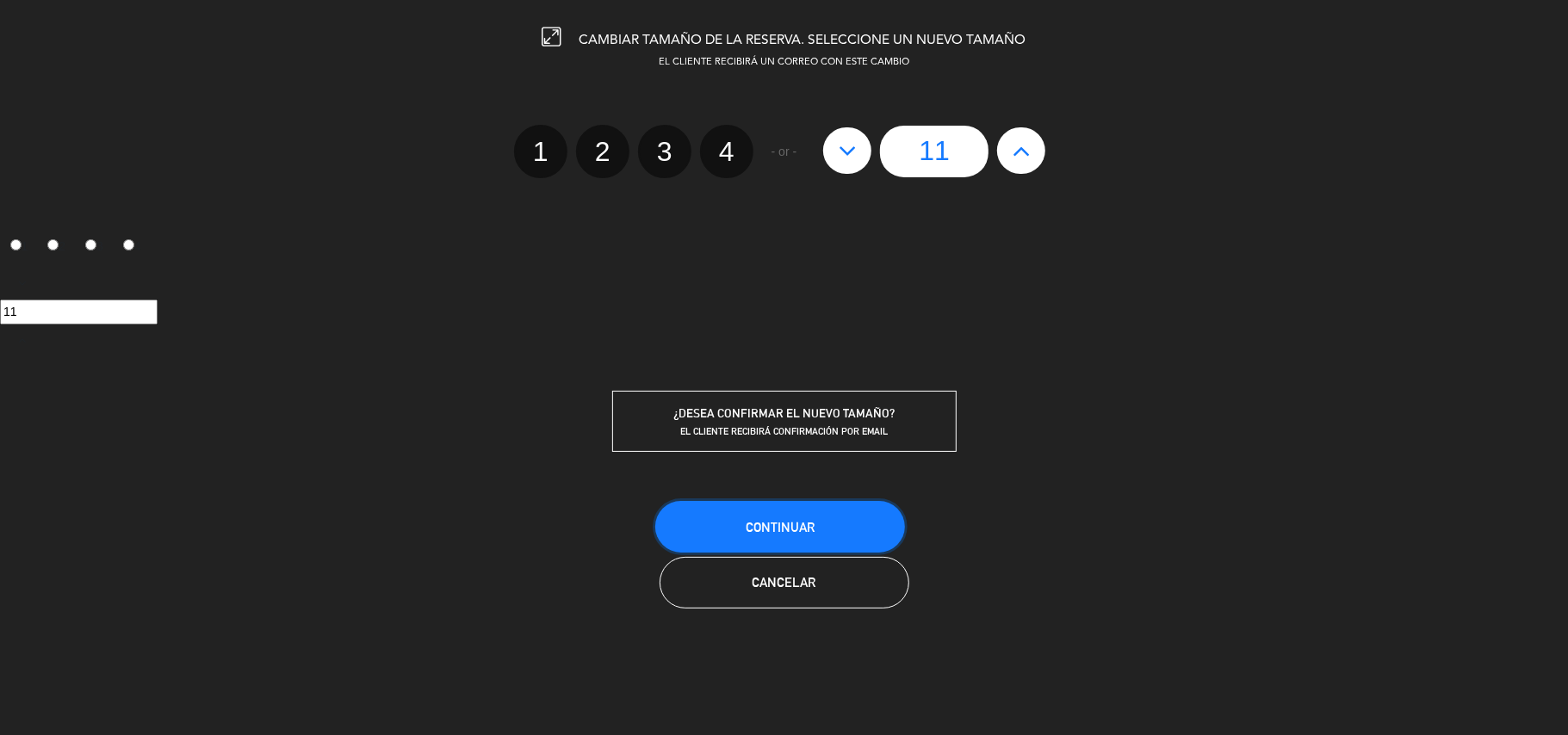
click at [770, 522] on span "Continuar" at bounding box center [780, 527] width 69 height 15
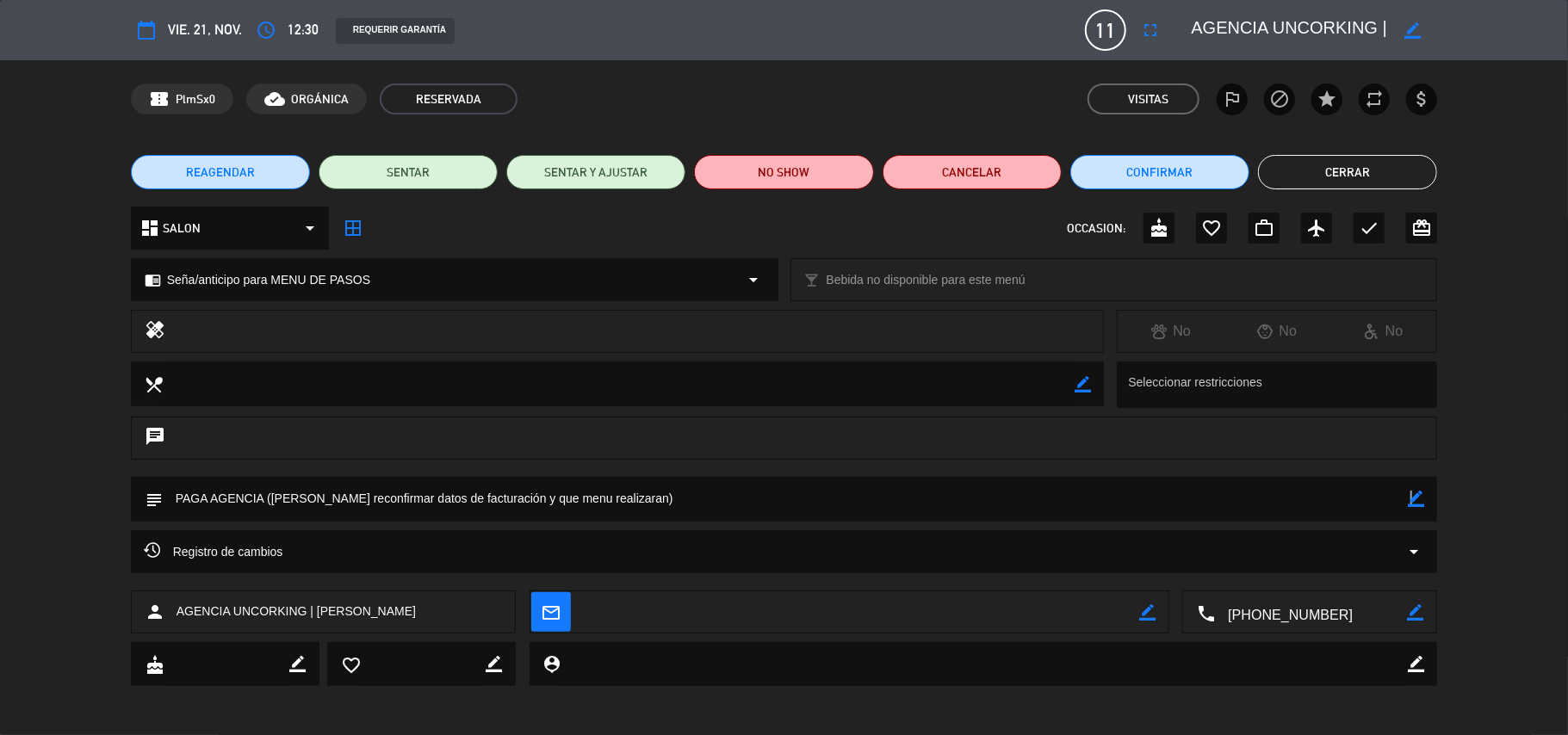
click at [1405, 493] on div "subject border_color" at bounding box center [784, 499] width 1307 height 45
click at [1365, 496] on textarea at bounding box center [785, 498] width 1246 height 44
click at [1420, 499] on icon "border_color" at bounding box center [1416, 498] width 16 height 16
type textarea "PAGA AGENCIA ([PERSON_NAME] reconfirmar datos de facturación y que menu realiza…"
click at [1420, 493] on icon at bounding box center [1416, 498] width 16 height 16
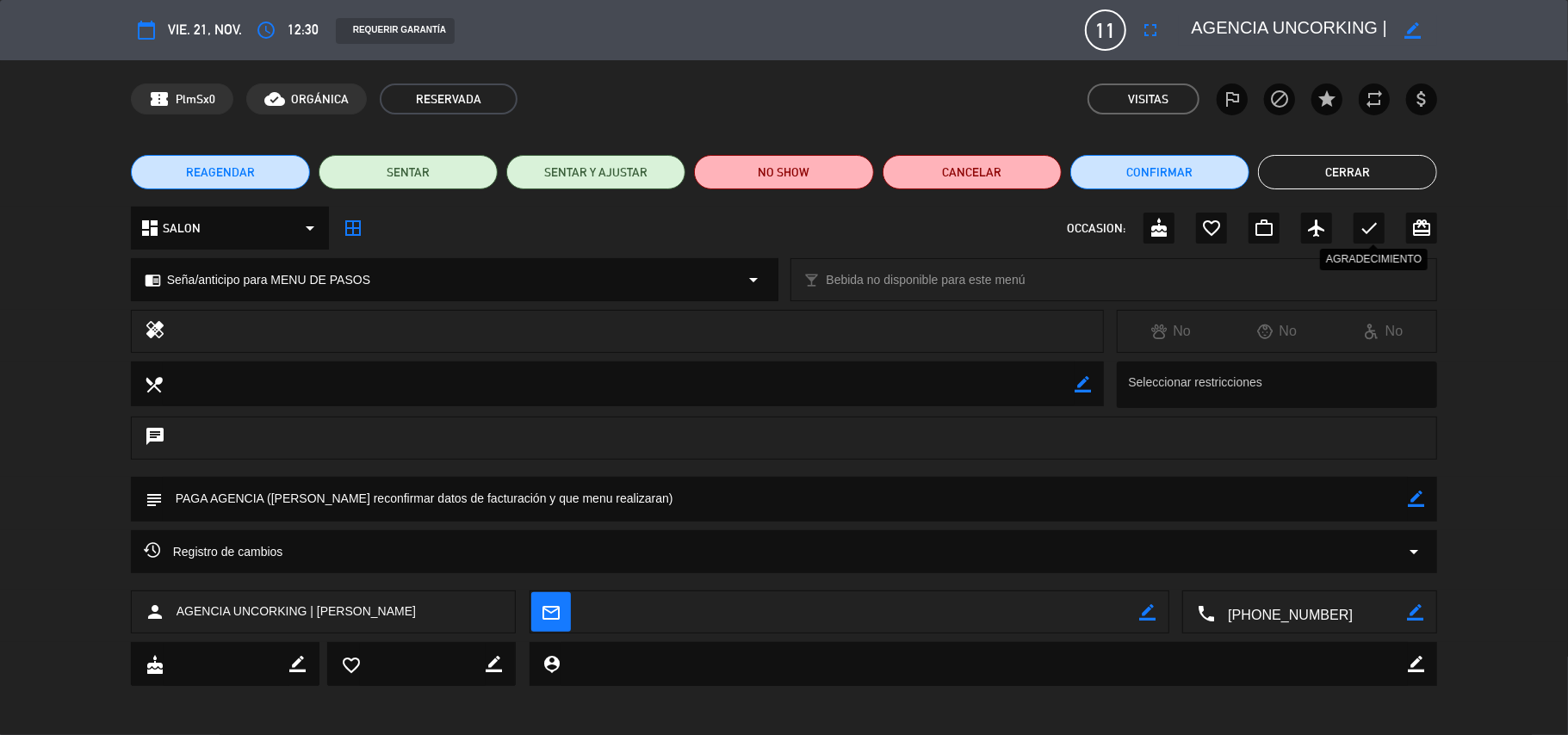
click at [1366, 227] on icon "check" at bounding box center [1369, 228] width 21 height 21
click at [1348, 163] on button "Cerrar" at bounding box center [1348, 172] width 179 height 34
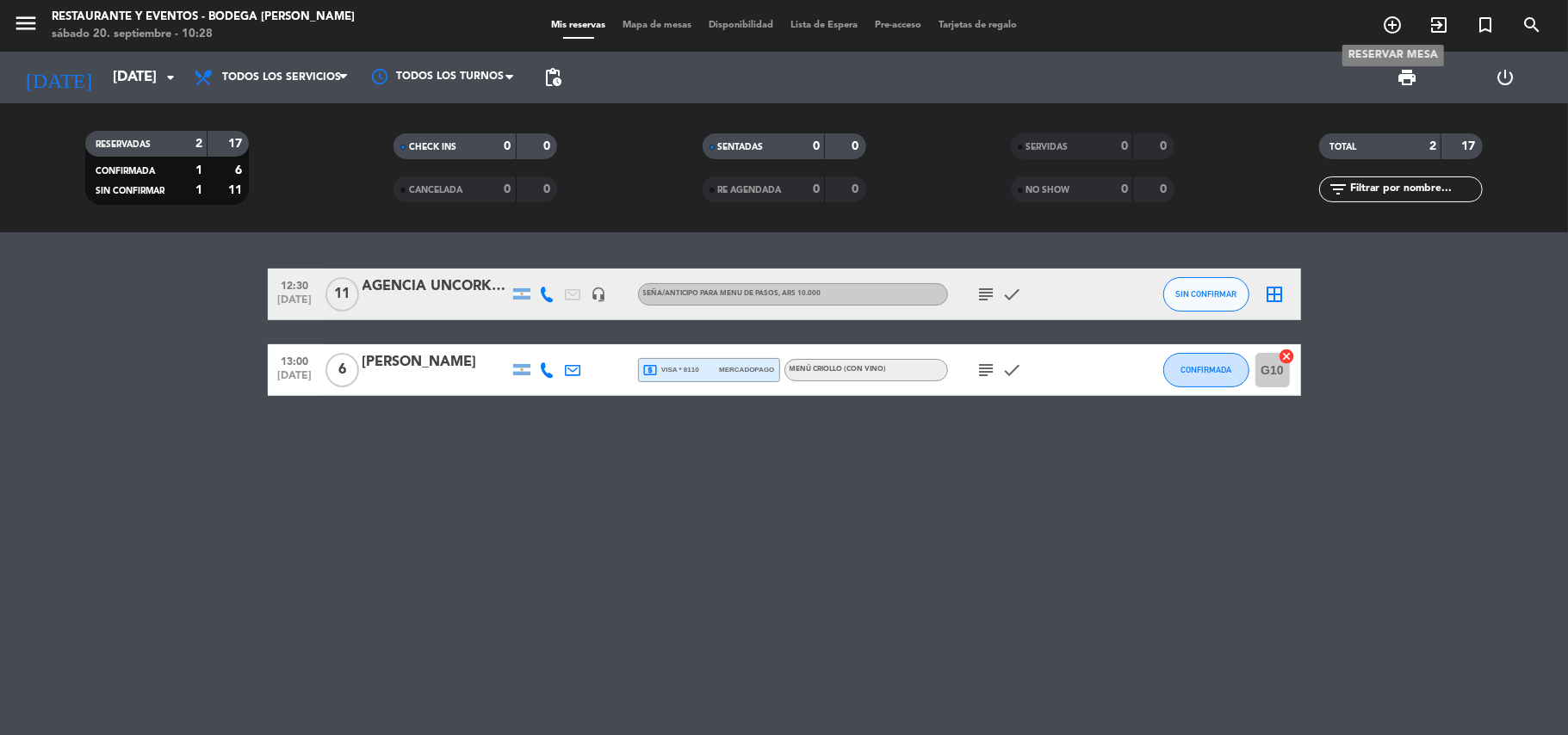
click at [1396, 25] on icon "add_circle_outline" at bounding box center [1392, 25] width 21 height 21
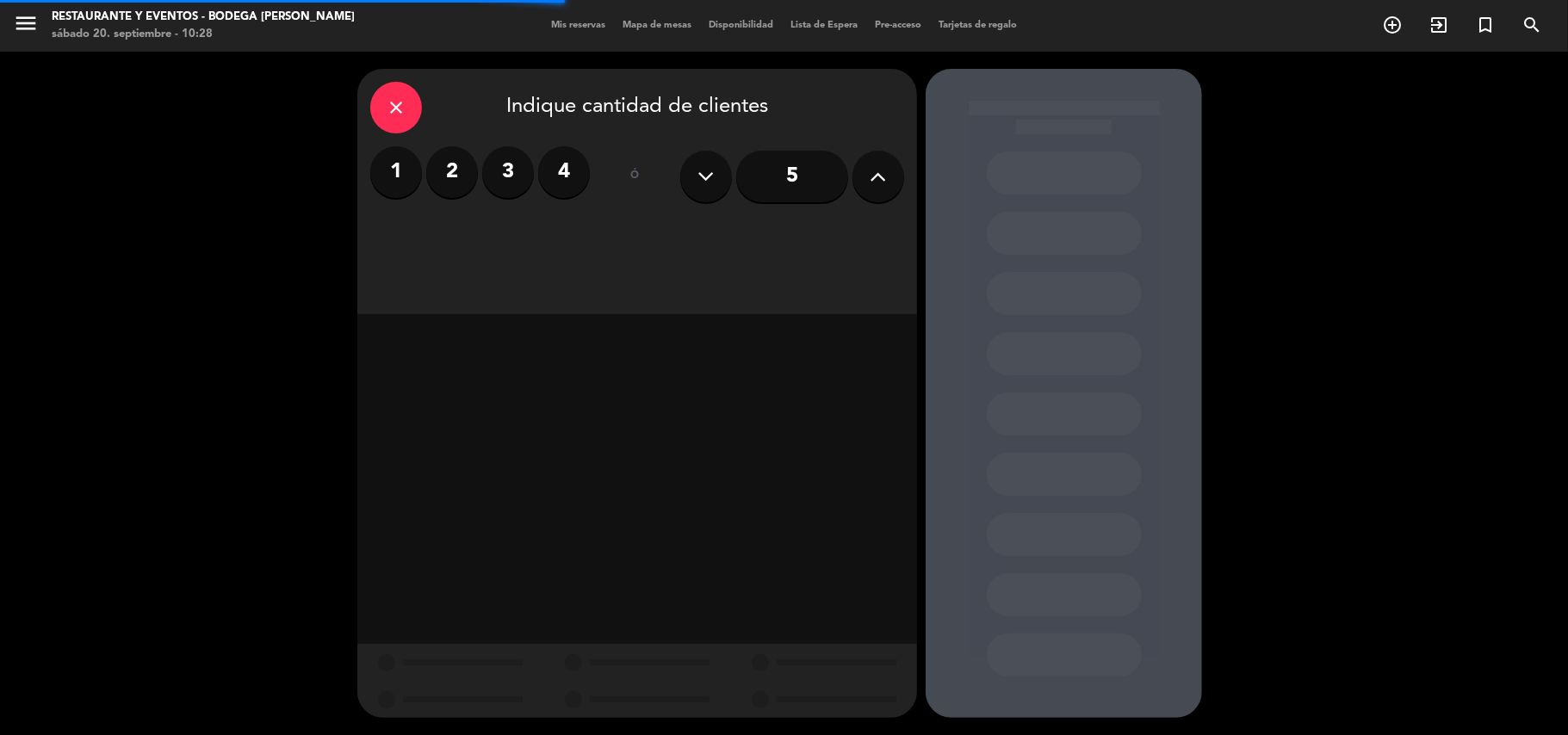
click at [883, 179] on icon at bounding box center [878, 176] width 16 height 26
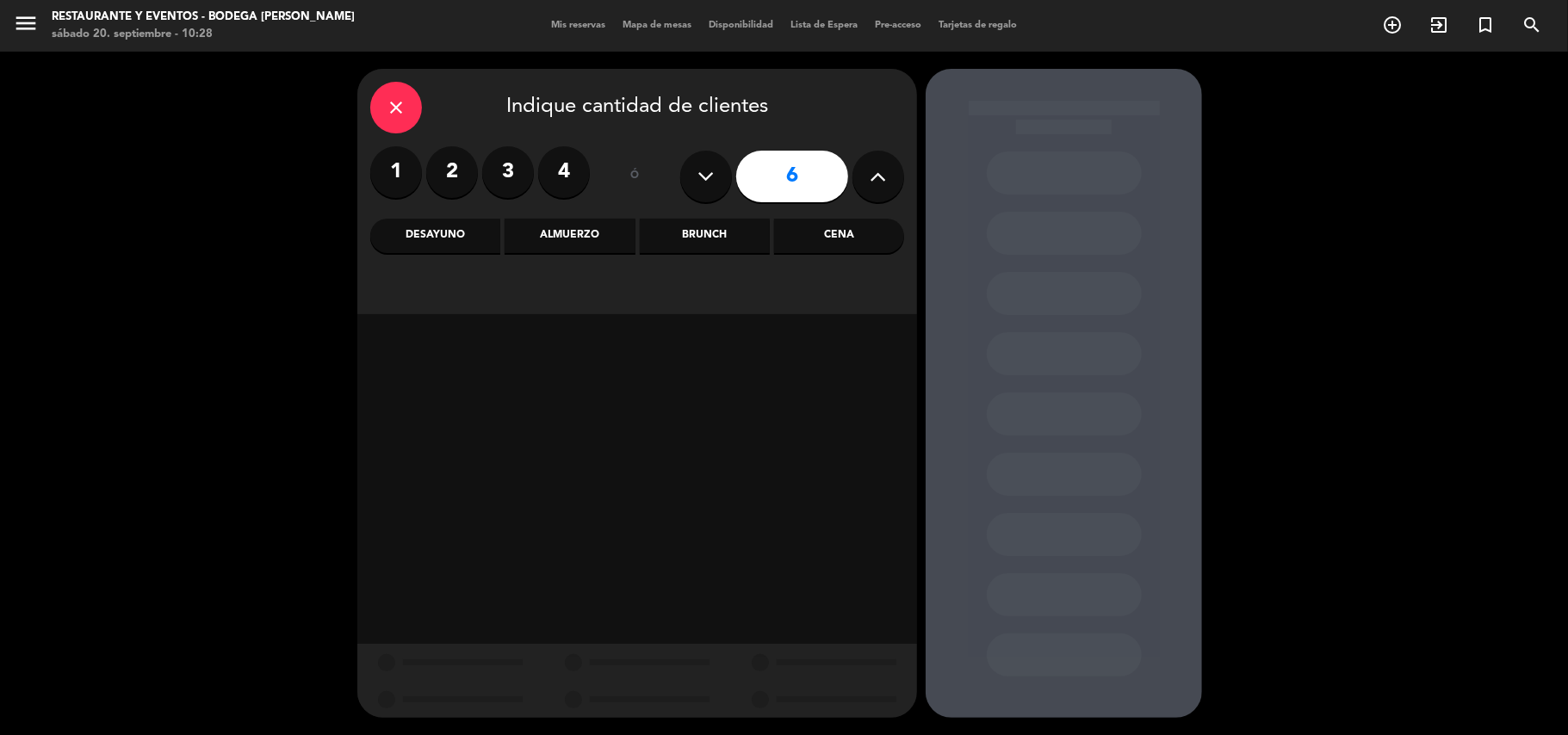
click at [567, 232] on div "Almuerzo" at bounding box center [569, 236] width 130 height 34
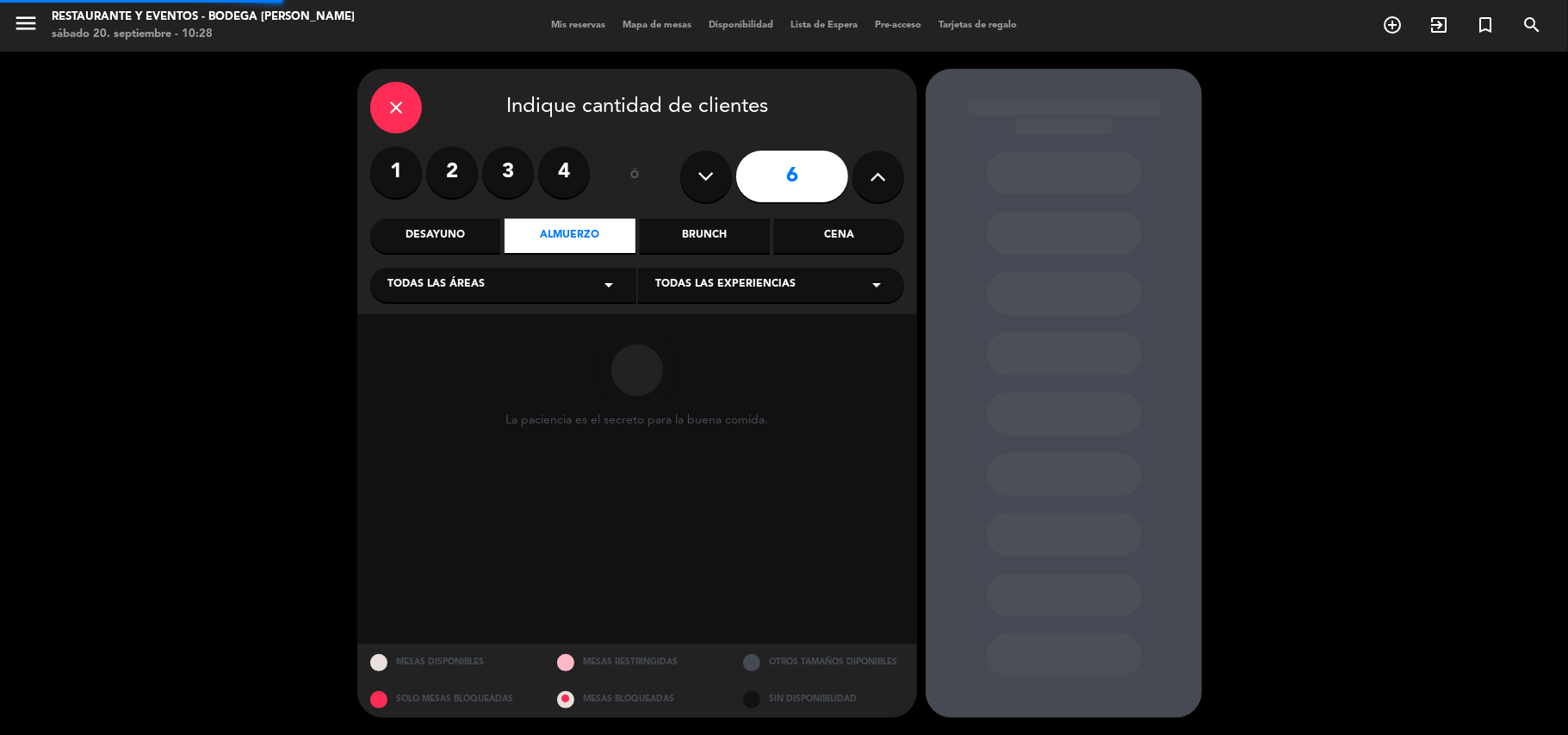
click at [710, 284] on span "Todas las experiencias" at bounding box center [725, 285] width 140 height 17
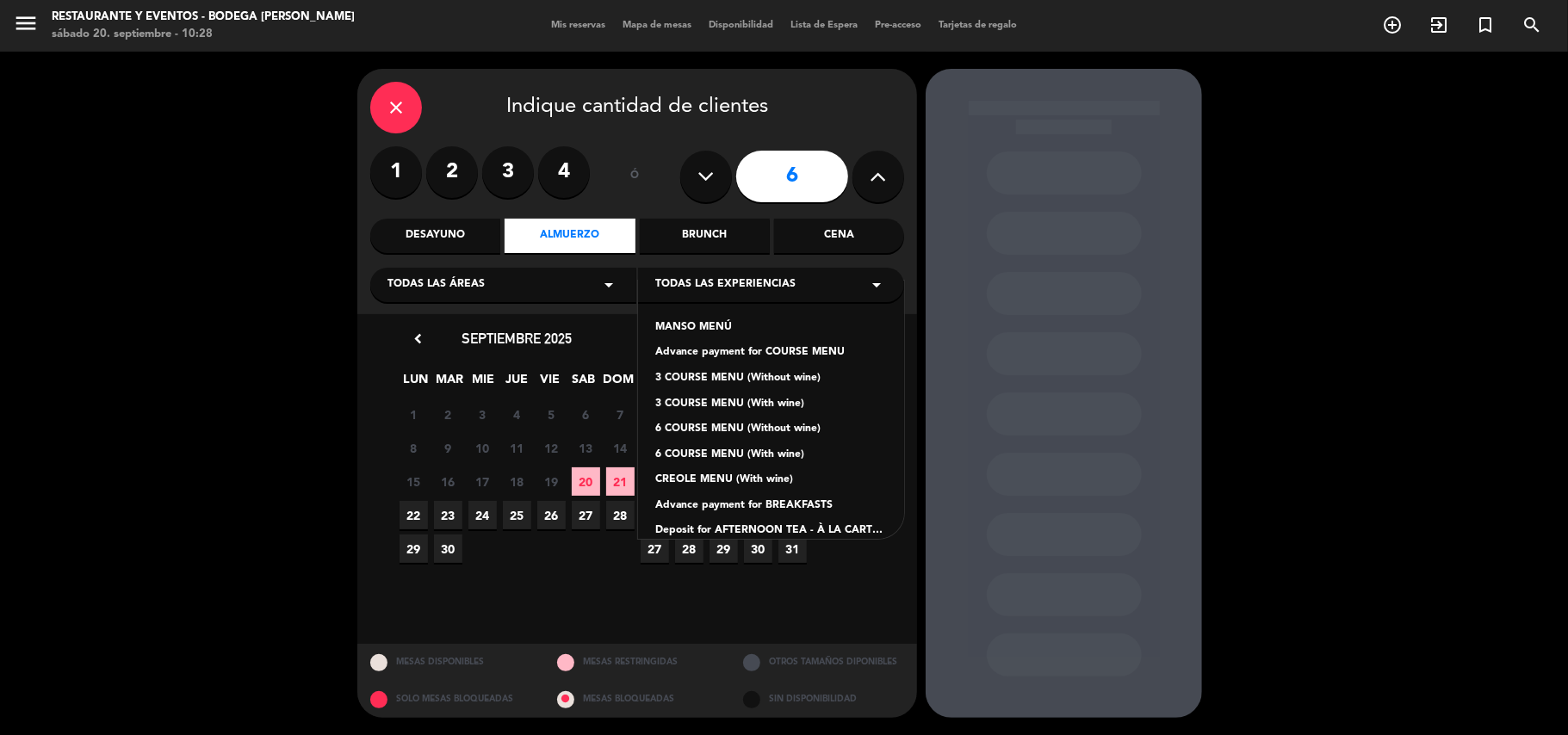
click at [721, 312] on div "MANSO MENÚ Advance payment for COURSE MENU 3 COURSE MENU (Without wine) 3 COURS…" at bounding box center [771, 410] width 266 height 258
click at [721, 321] on div "MANSO MENÚ" at bounding box center [771, 328] width 232 height 17
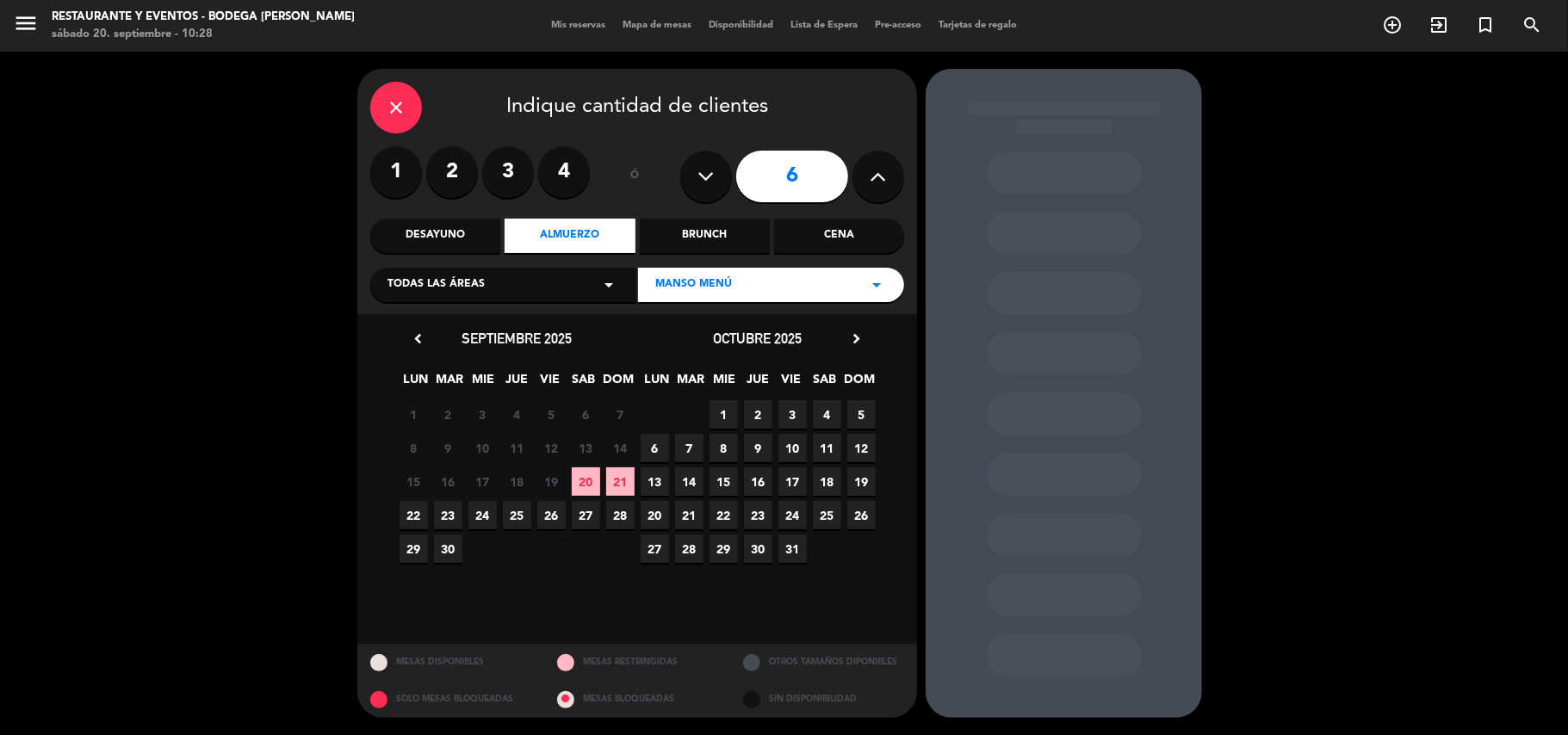
click at [592, 480] on span "20" at bounding box center [586, 481] width 28 height 28
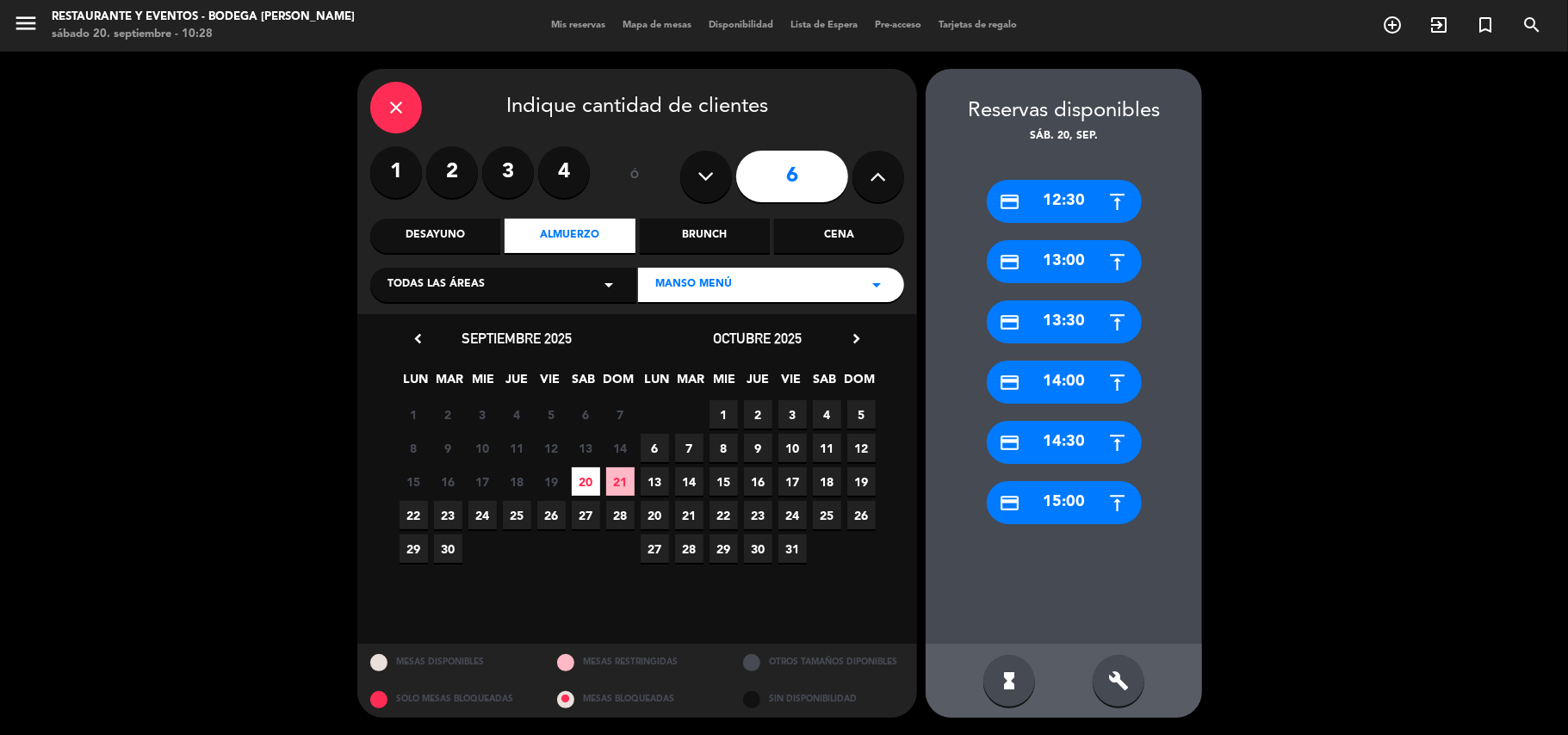
click at [1072, 204] on div "credit_card 12:30" at bounding box center [1064, 201] width 155 height 43
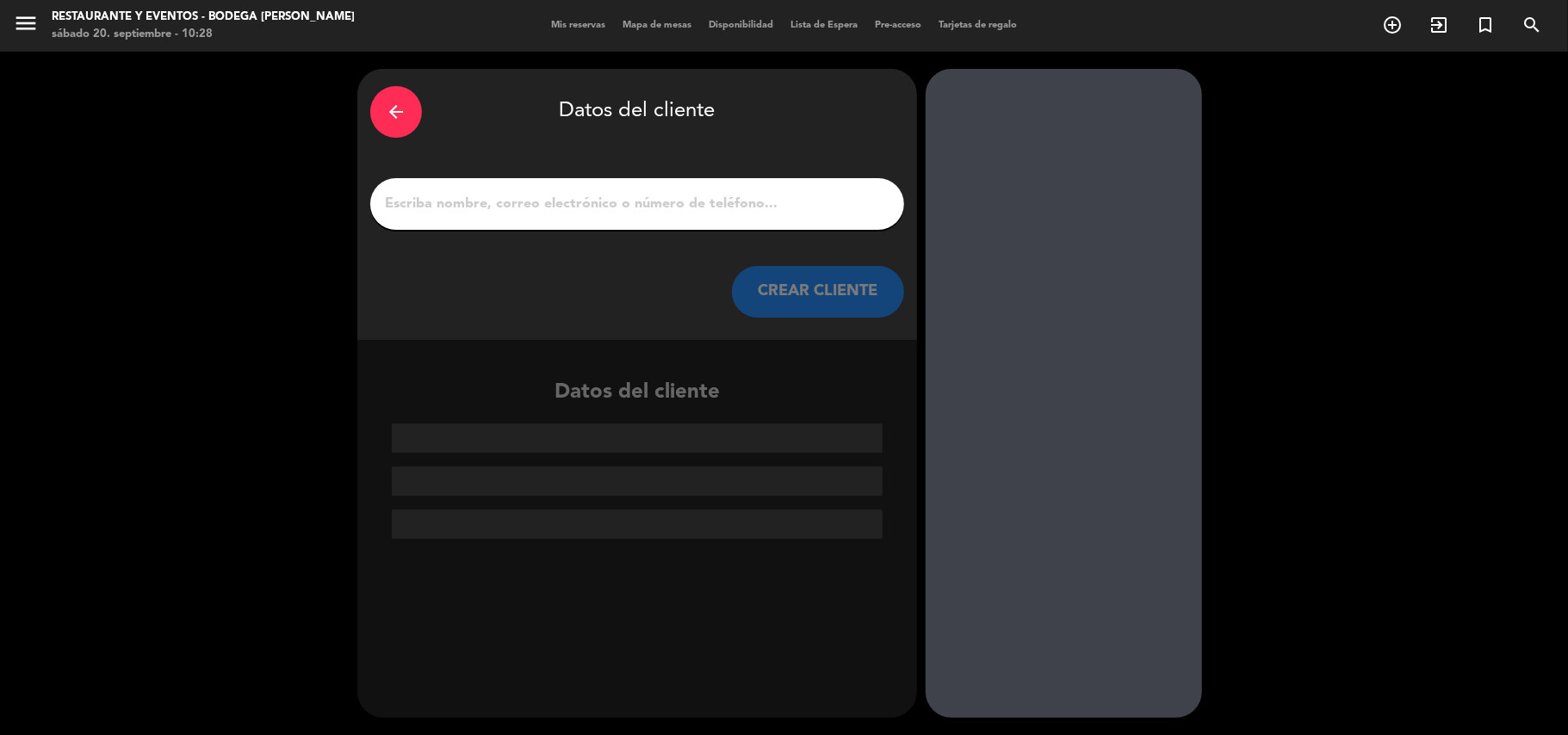
click at [394, 107] on icon "arrow_back" at bounding box center [396, 112] width 21 height 21
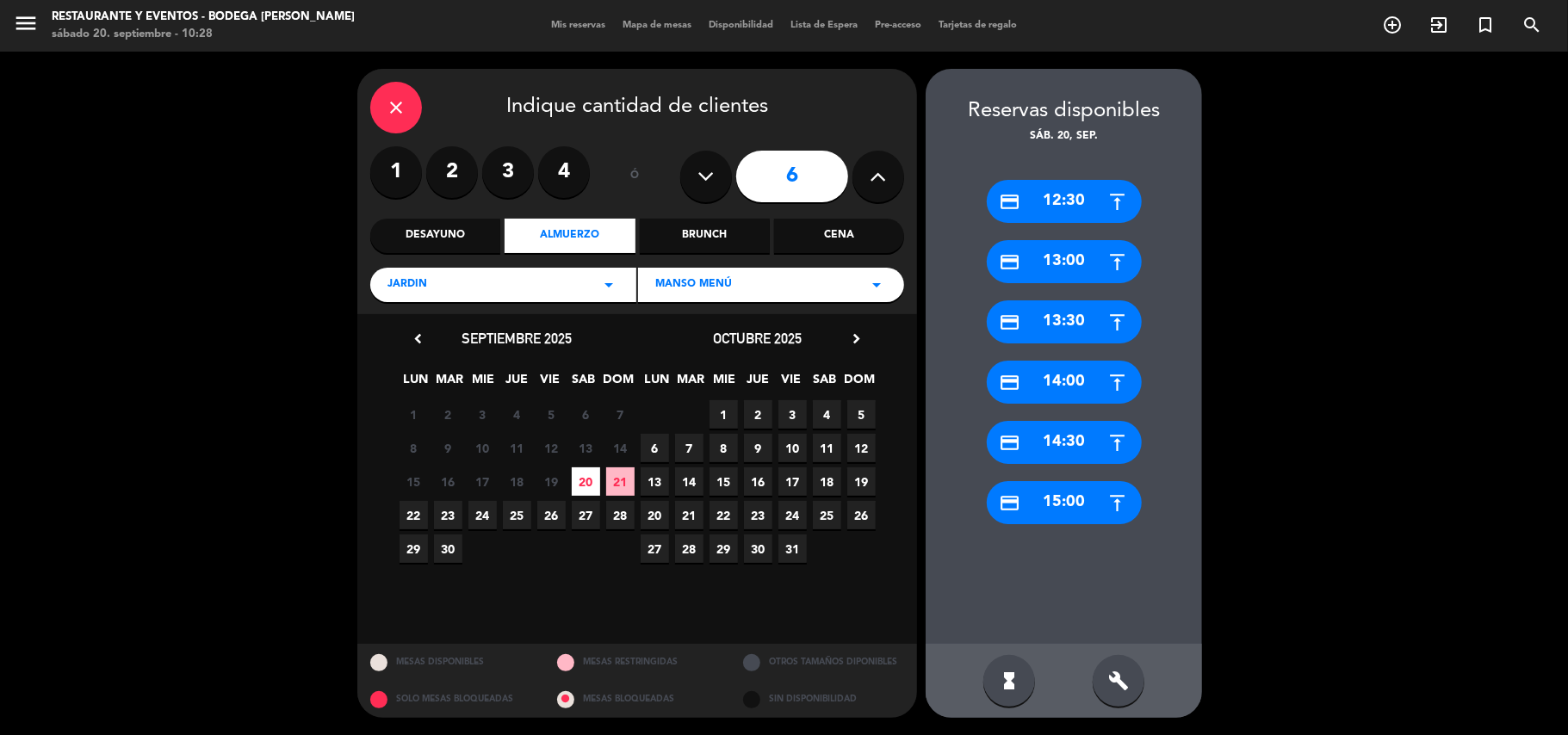
click at [1028, 438] on div "credit_card 14:30" at bounding box center [1064, 442] width 155 height 43
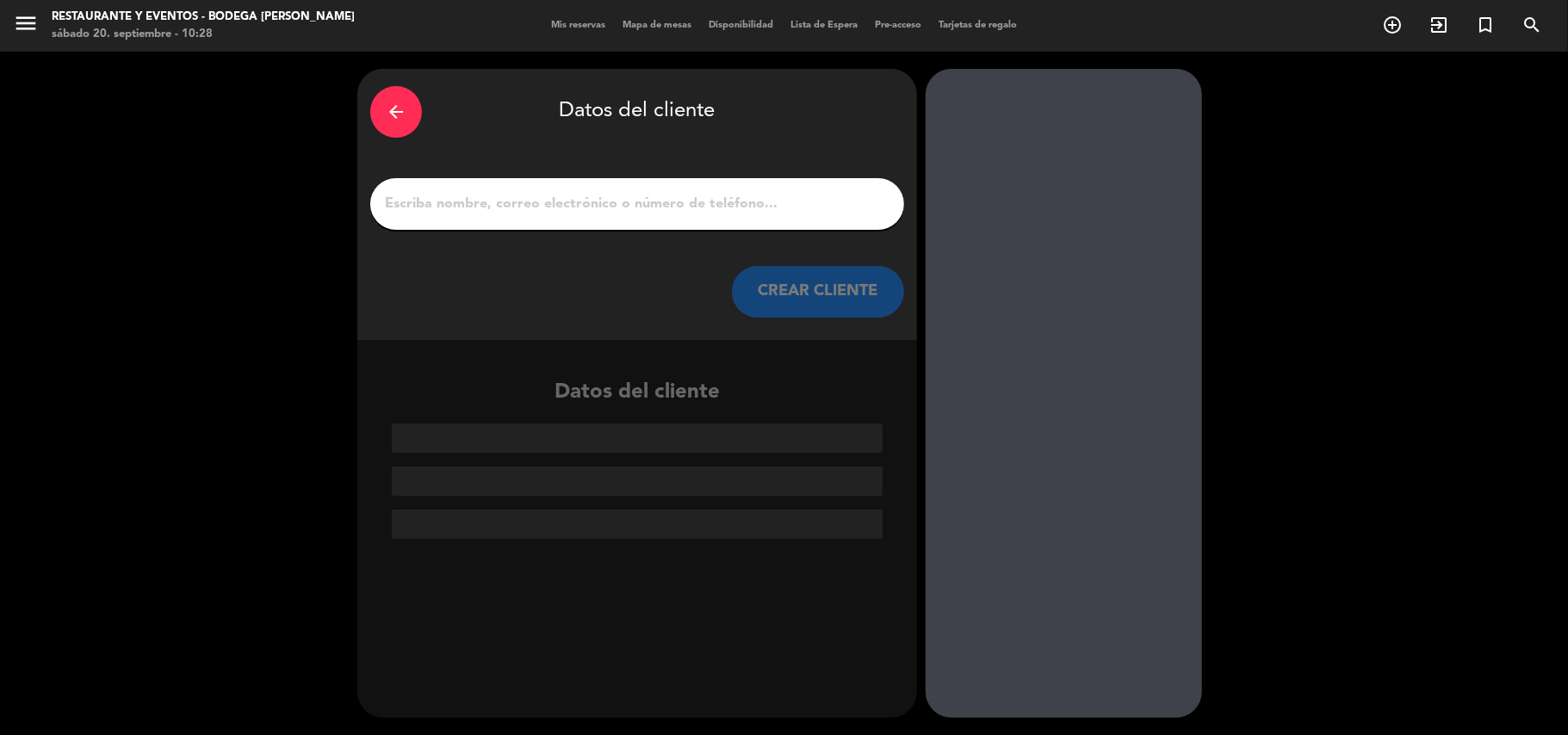
click at [722, 207] on input "1" at bounding box center [637, 204] width 508 height 24
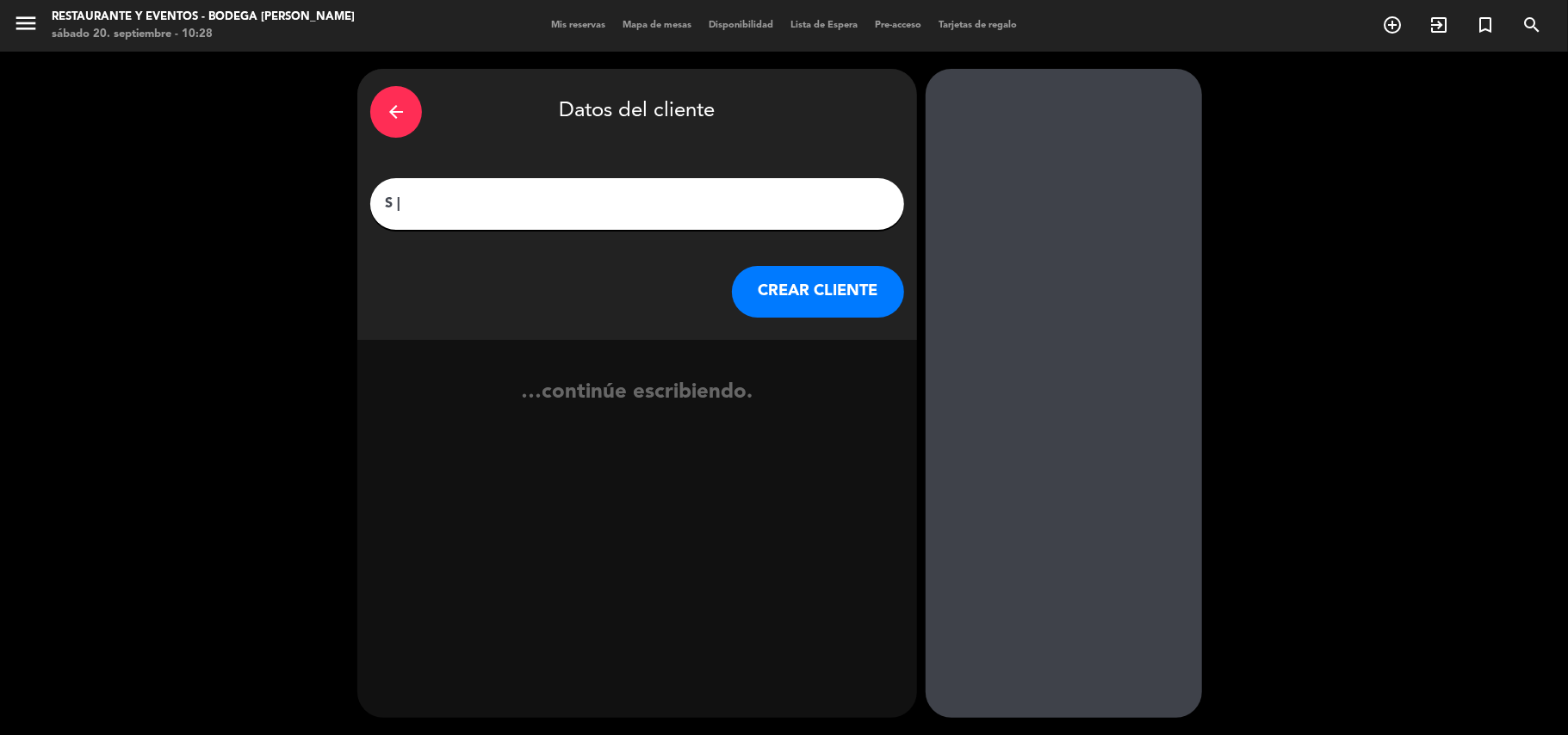
paste input "[PERSON_NAME]"
type input "S | [PERSON_NAME]"
click at [813, 284] on button "CREAR CLIENTE" at bounding box center [818, 292] width 172 height 52
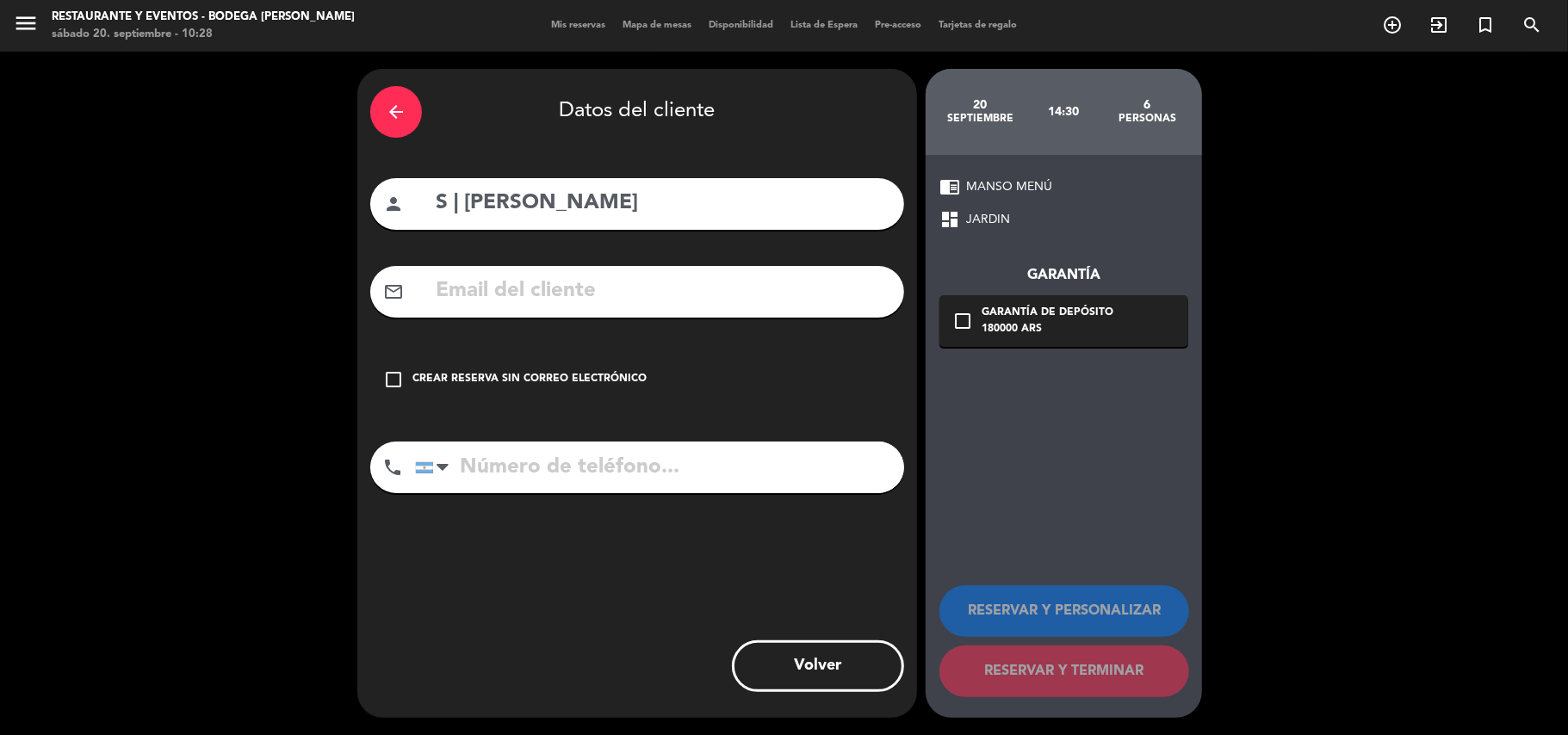
drag, startPoint x: 593, startPoint y: 296, endPoint x: 593, endPoint y: 308, distance: 12.0
click at [593, 296] on input "text" at bounding box center [662, 291] width 457 height 35
click at [480, 354] on div "check_box_outline_blank Crear reserva sin correo electrónico" at bounding box center [637, 380] width 534 height 52
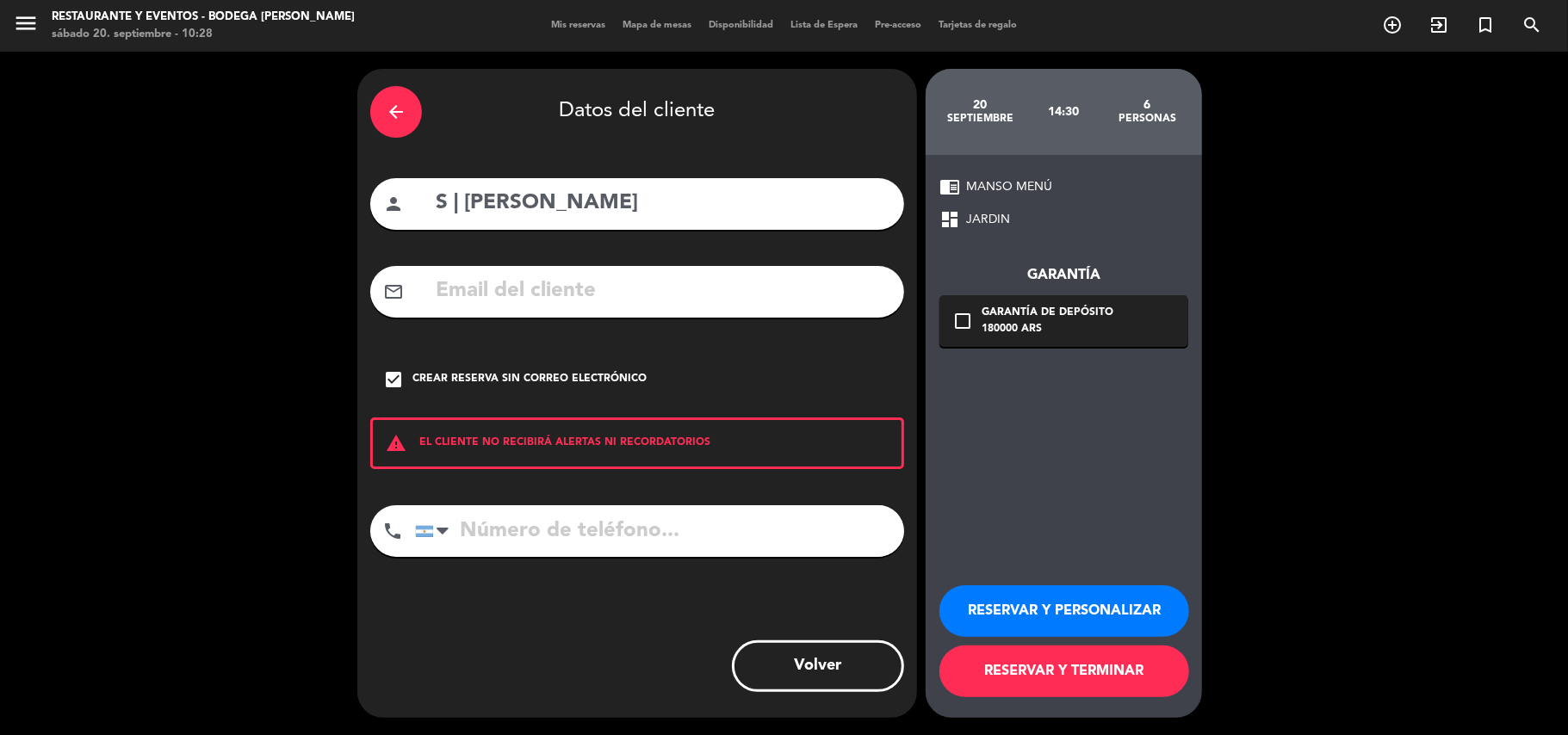
click at [1069, 606] on button "RESERVAR Y PERSONALIZAR" at bounding box center [1064, 611] width 250 height 52
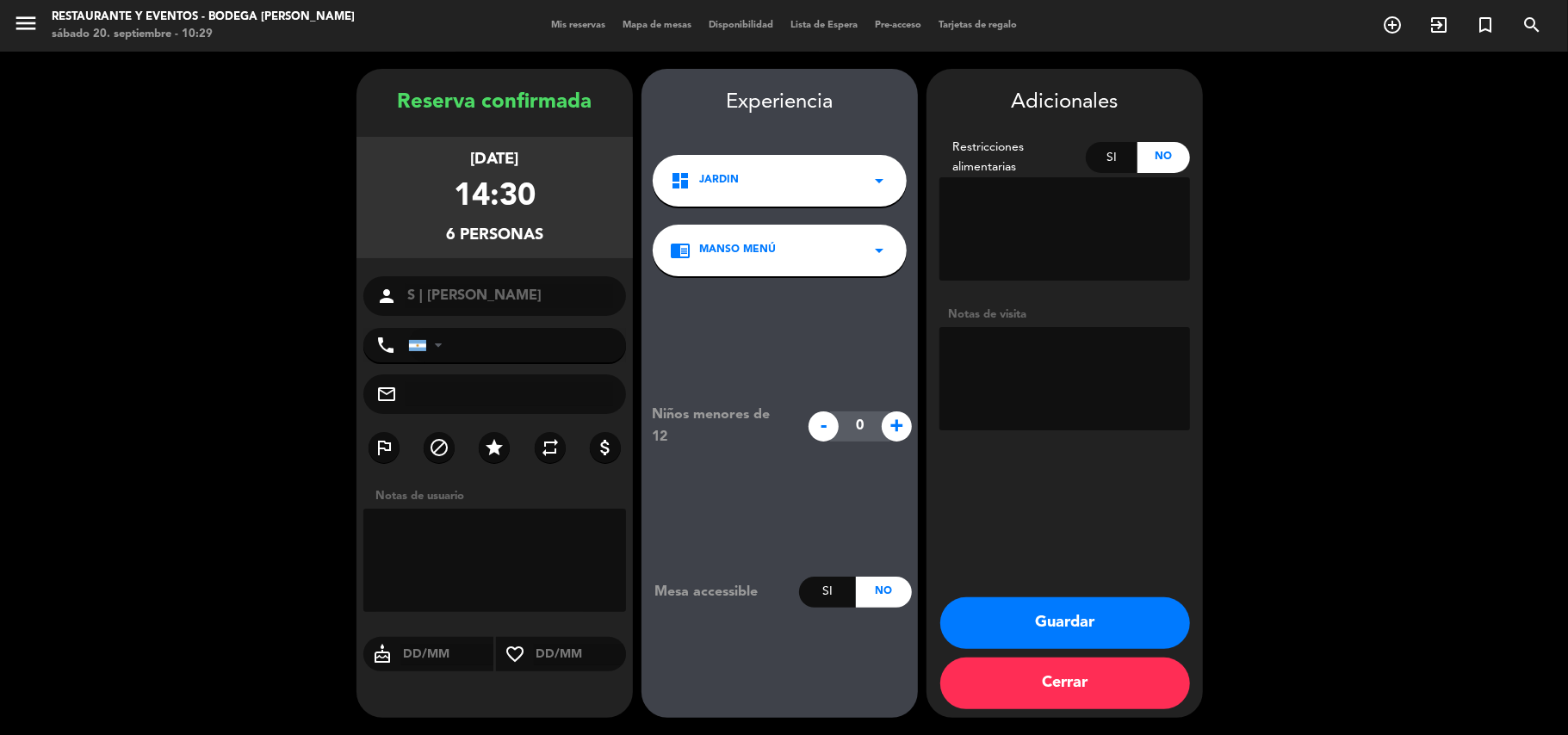
click at [1041, 365] on textarea at bounding box center [1064, 379] width 251 height 103
type textarea "m"
type textarea "MANSO MENÚ | SALÓN"
click at [1073, 614] on button "Guardar" at bounding box center [1065, 623] width 250 height 52
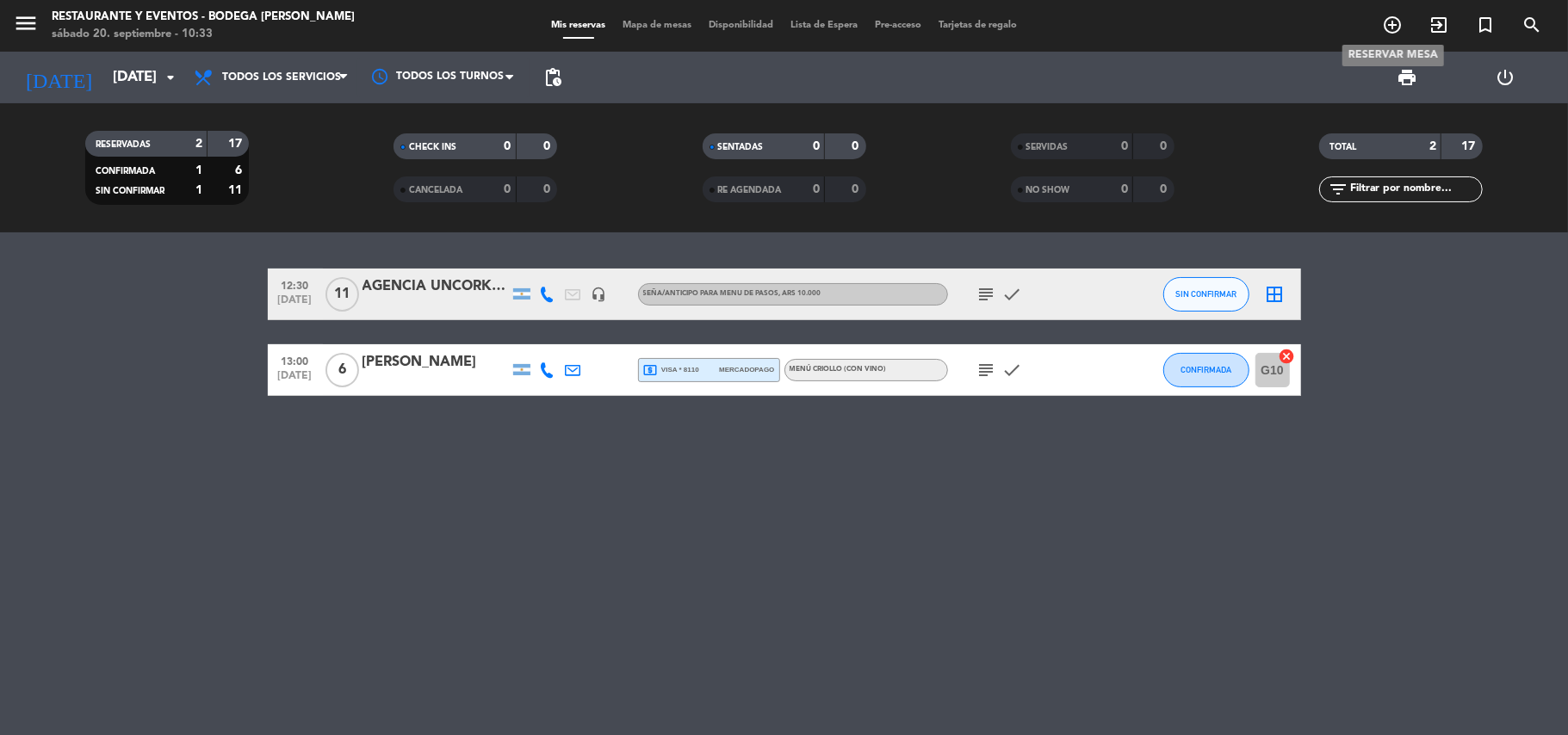
click at [1396, 18] on icon "add_circle_outline" at bounding box center [1392, 25] width 21 height 21
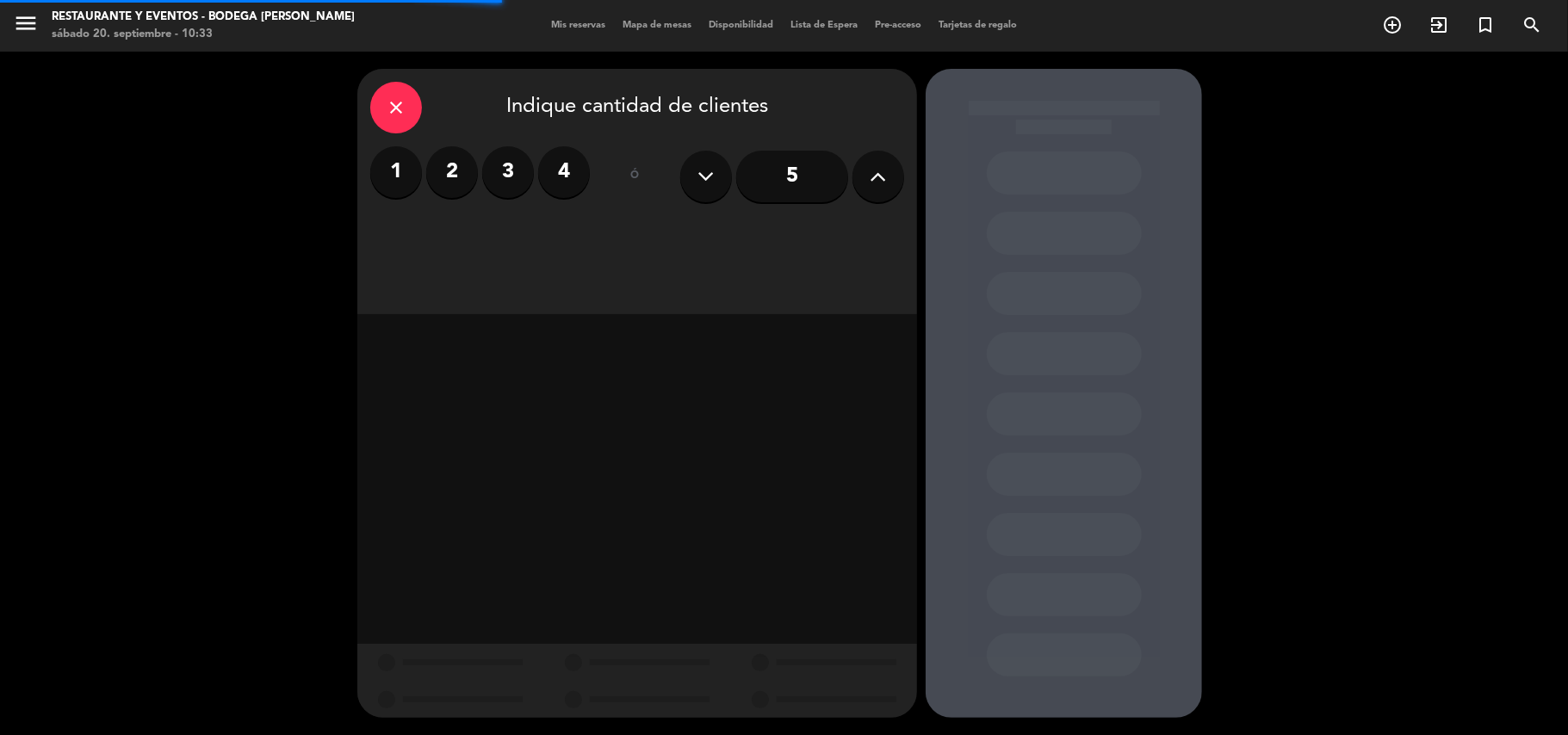
click at [576, 169] on label "4" at bounding box center [564, 172] width 52 height 52
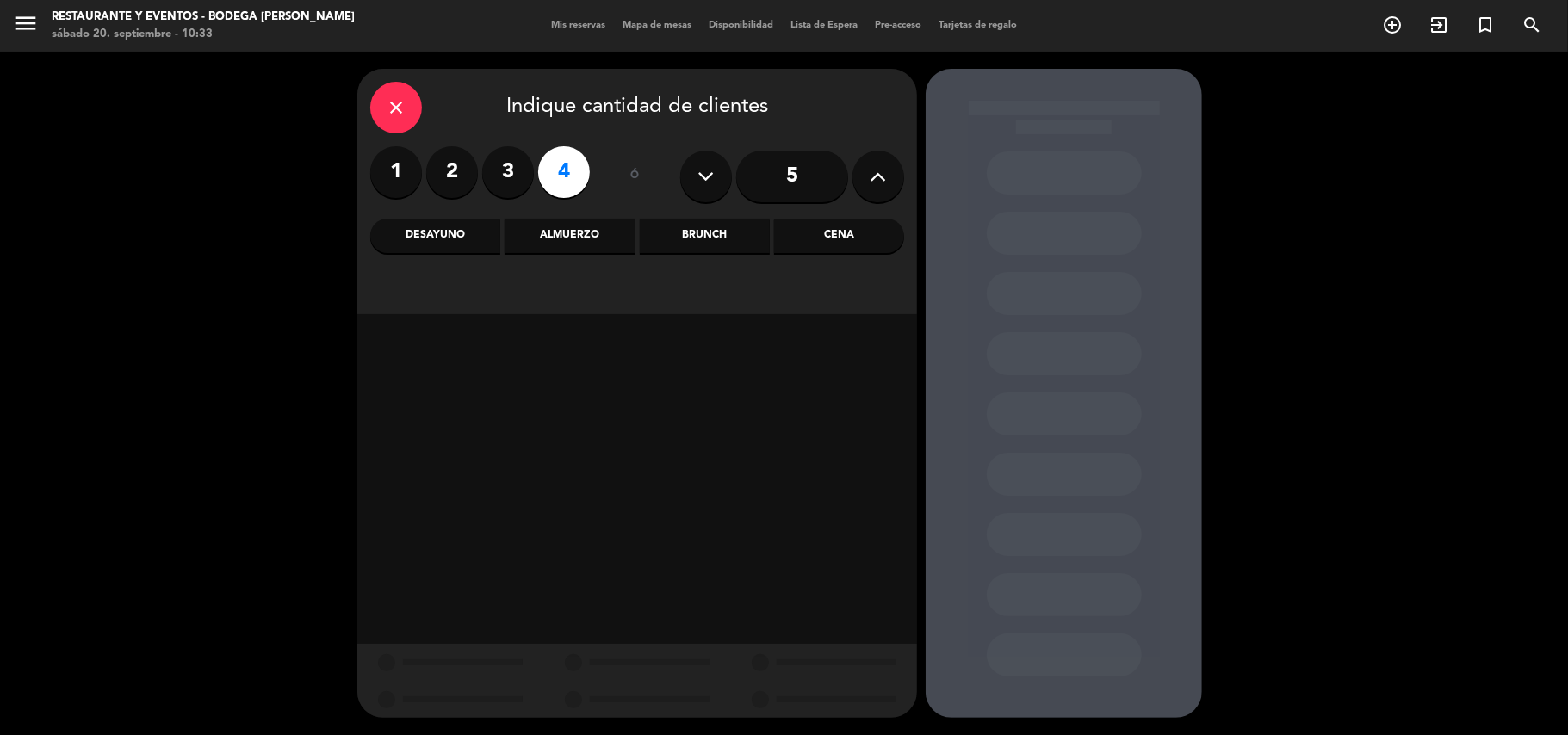
click at [601, 232] on div "Almuerzo" at bounding box center [569, 236] width 130 height 34
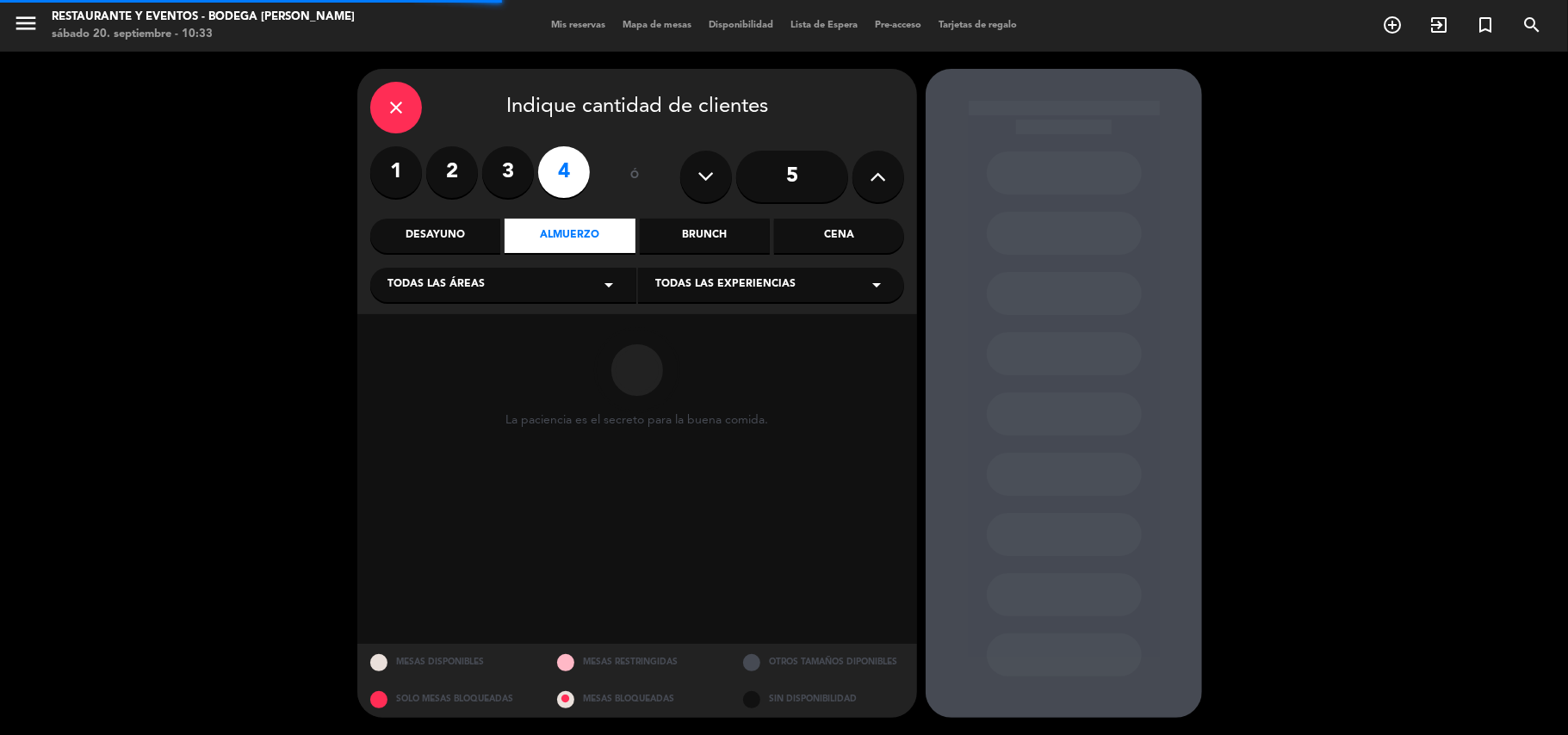
click at [684, 294] on div "Todas las experiencias arrow_drop_down" at bounding box center [771, 285] width 266 height 34
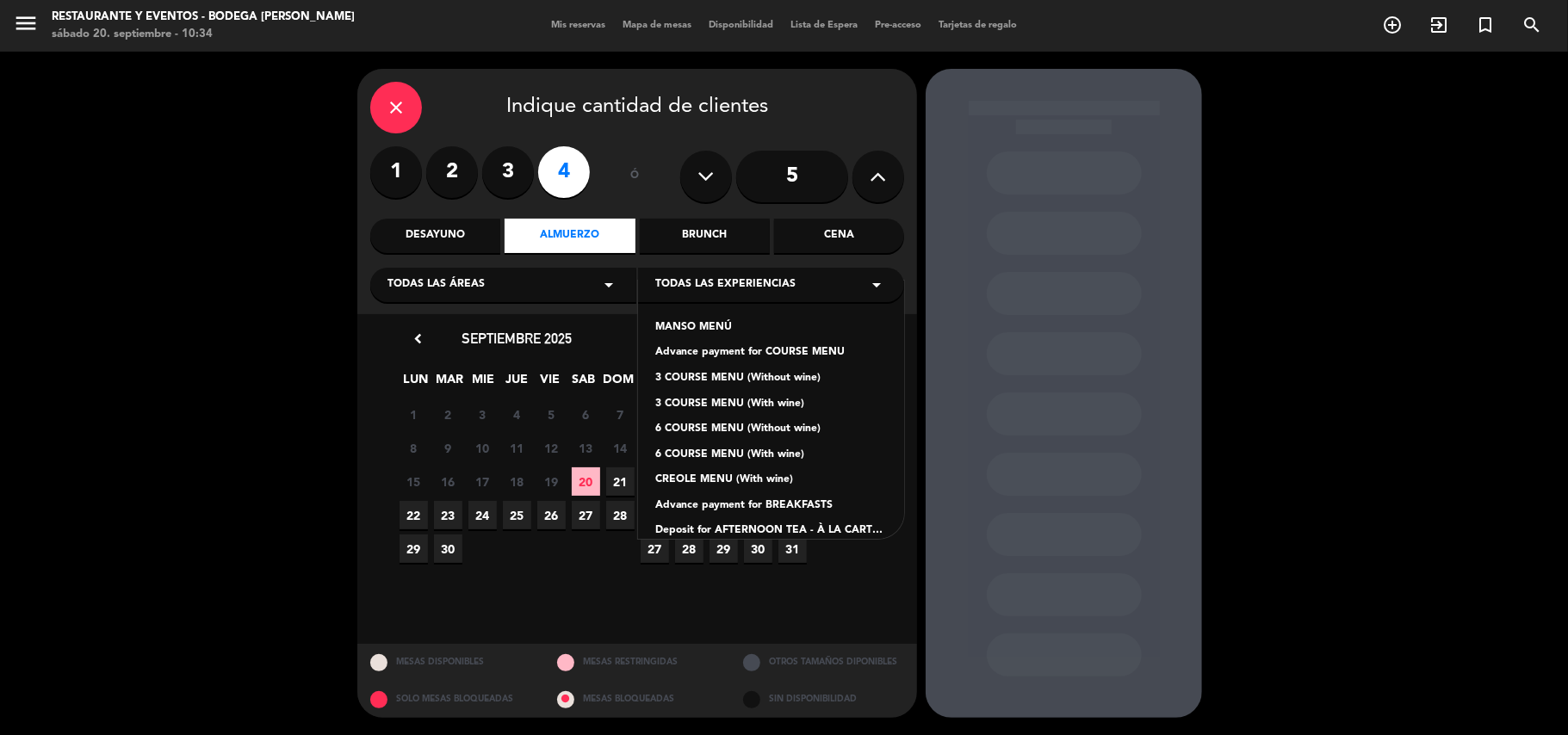
click at [413, 103] on div "close" at bounding box center [396, 108] width 52 height 52
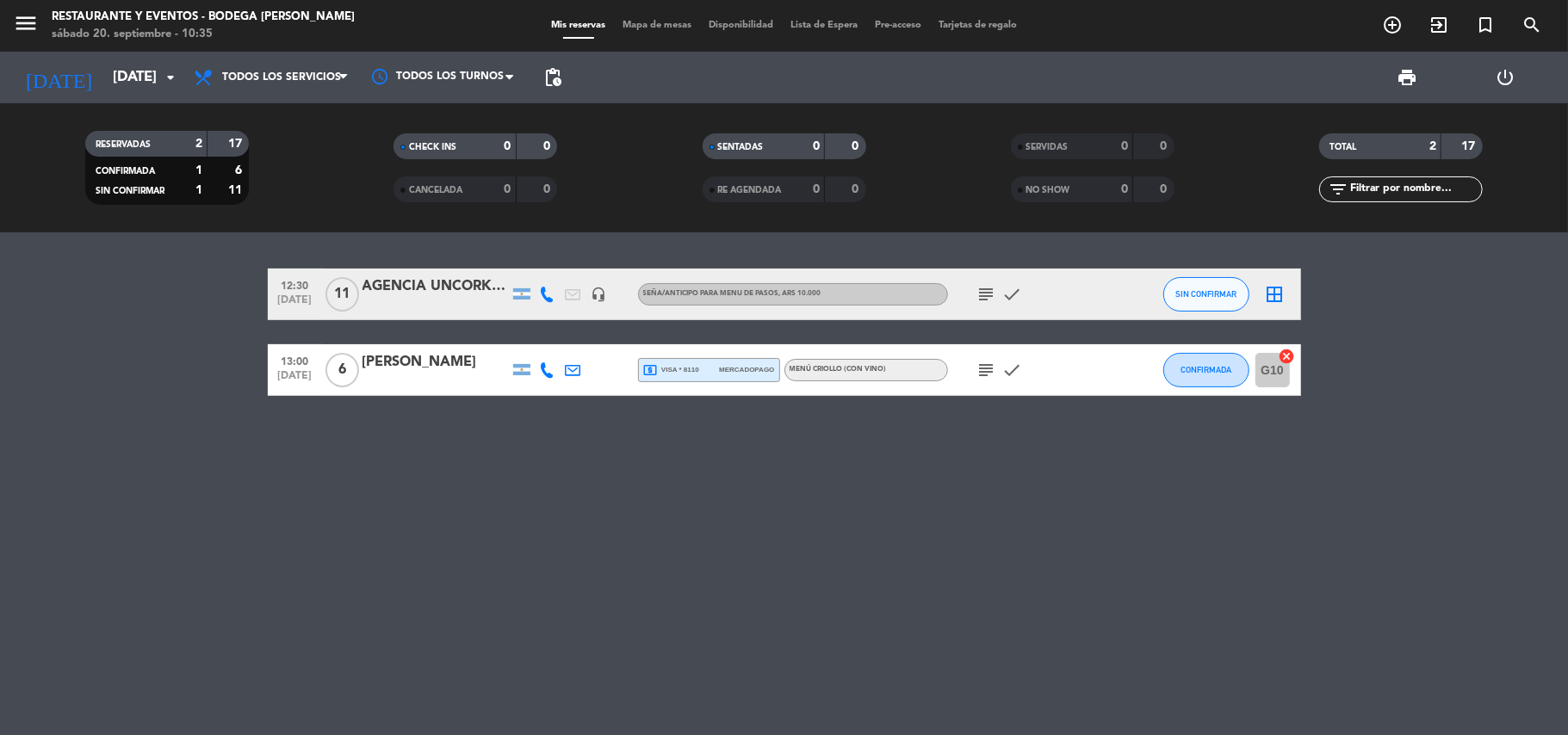
click at [442, 291] on div "AGENCIA UNCORKING | [PERSON_NAME]" at bounding box center [436, 287] width 146 height 22
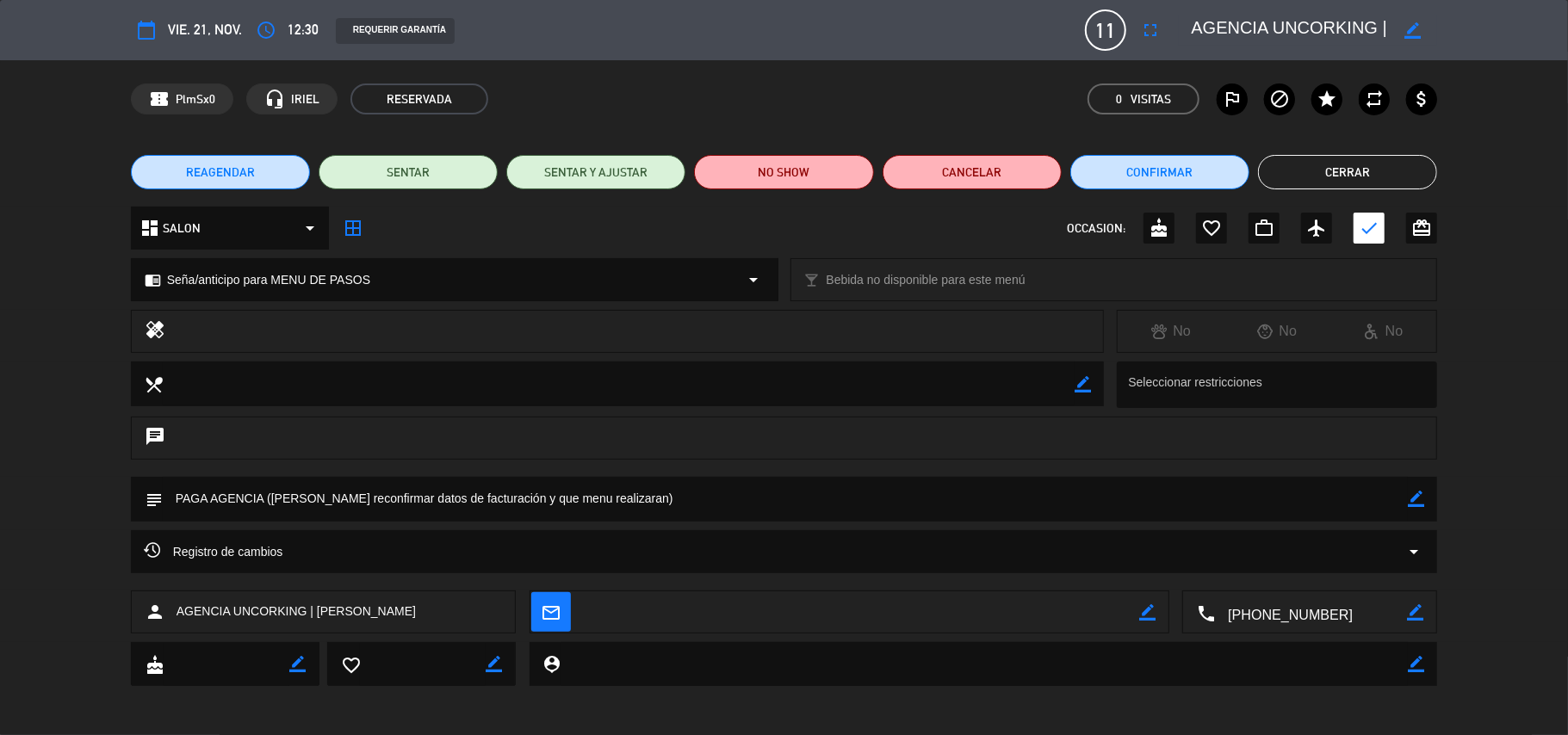
click at [1416, 497] on icon "border_color" at bounding box center [1416, 498] width 16 height 16
drag, startPoint x: 630, startPoint y: 494, endPoint x: 513, endPoint y: 490, distance: 117.1
click at [520, 490] on textarea at bounding box center [785, 498] width 1246 height 44
click at [1413, 497] on icon at bounding box center [1416, 498] width 16 height 16
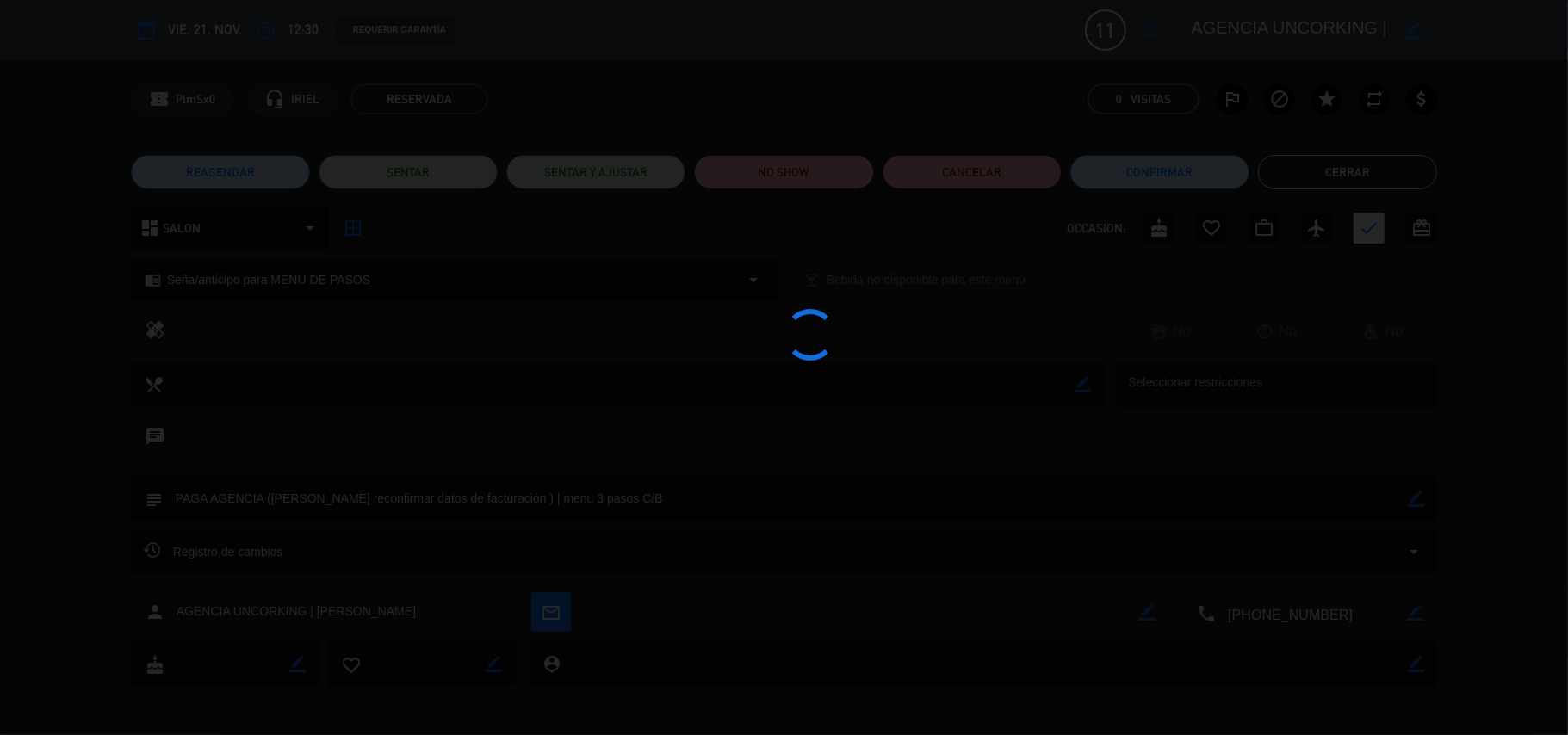
type textarea "PAGA AGENCIA ([PERSON_NAME] reconfirmar datos de facturación ) | menu 3 pasos C…"
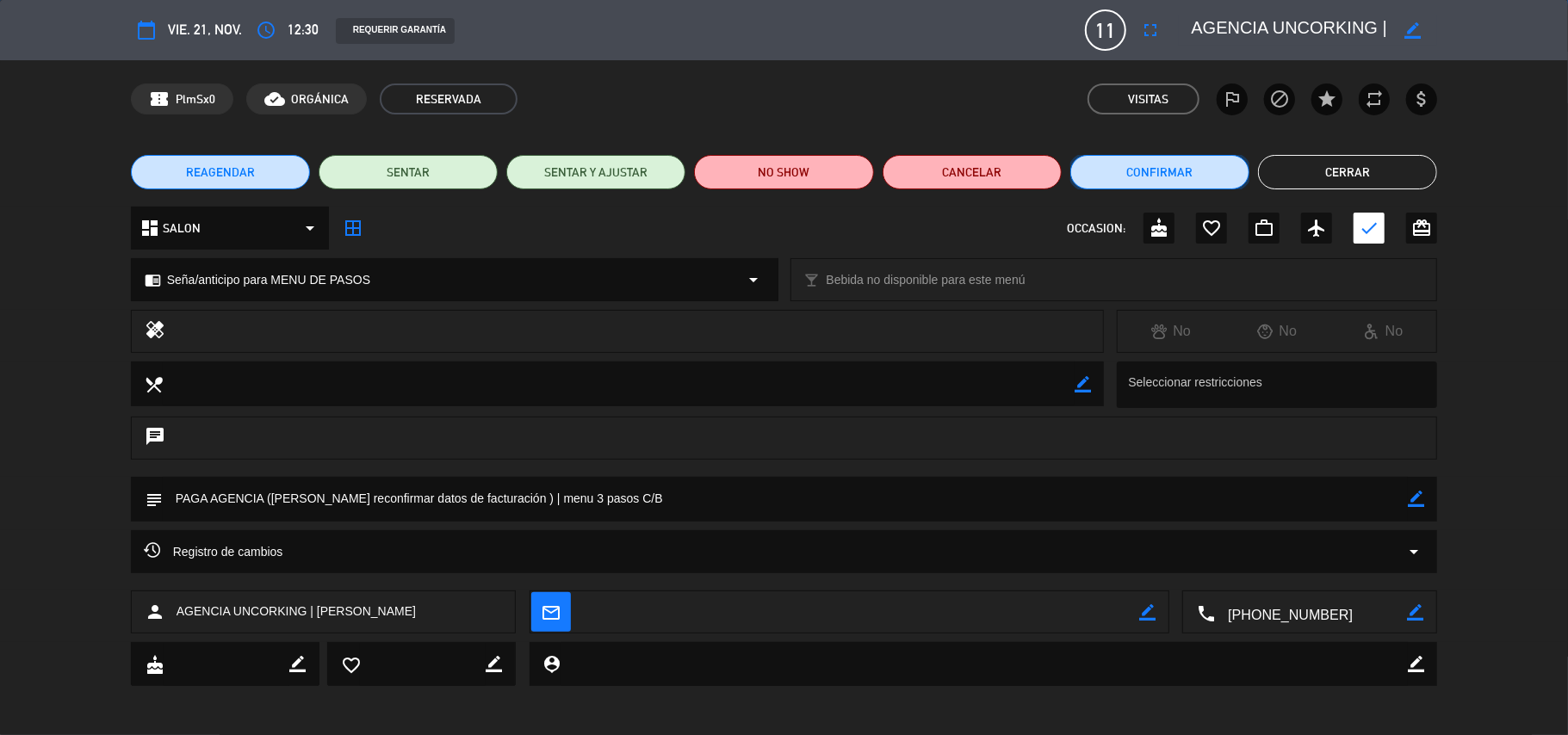
click at [1181, 169] on button "Confirmar" at bounding box center [1160, 172] width 179 height 34
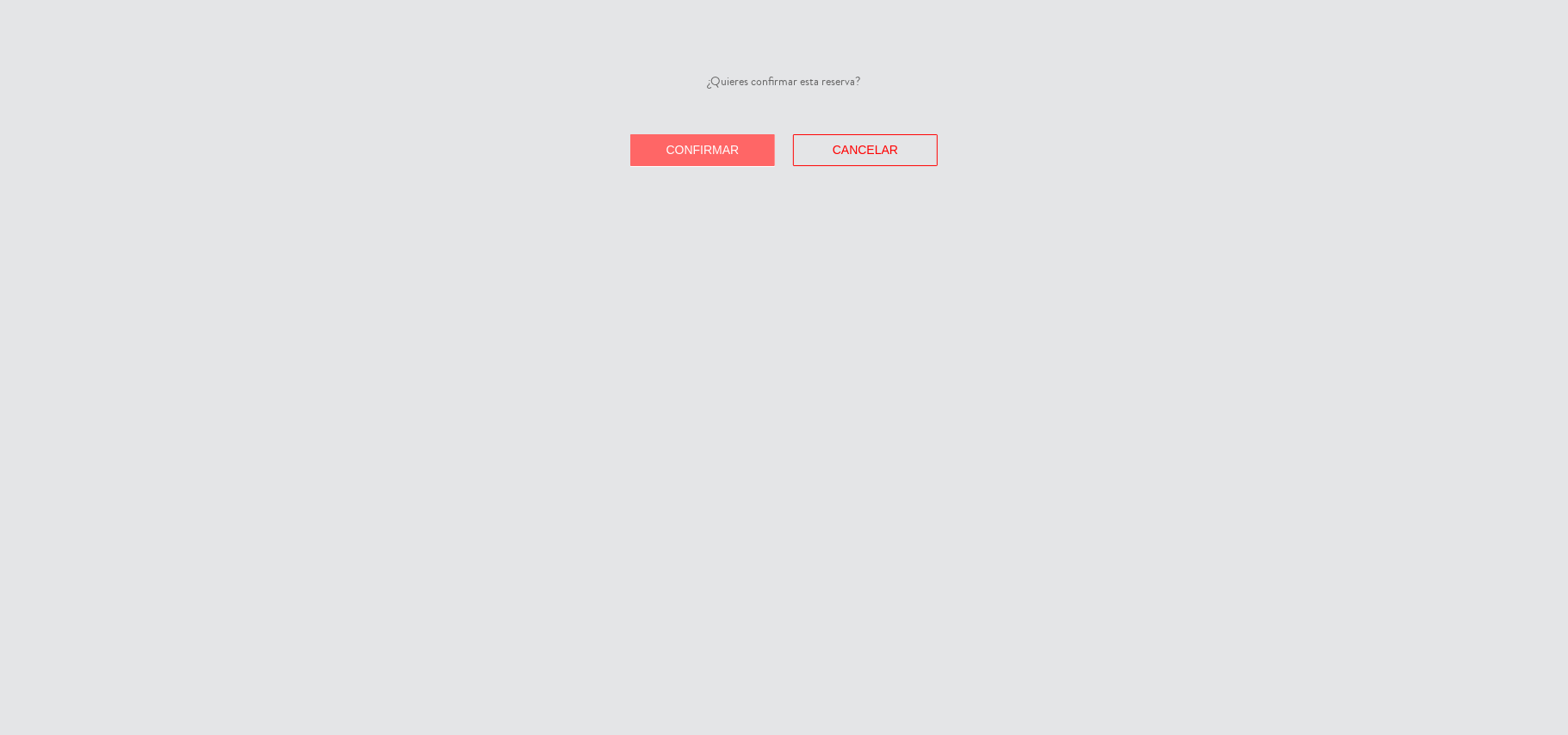
click at [748, 129] on div "¿Quieres confirmar esta reserva? Confirmar Cancelar" at bounding box center [784, 119] width 1568 height 94
click at [744, 143] on button "Confirmar" at bounding box center [703, 150] width 145 height 32
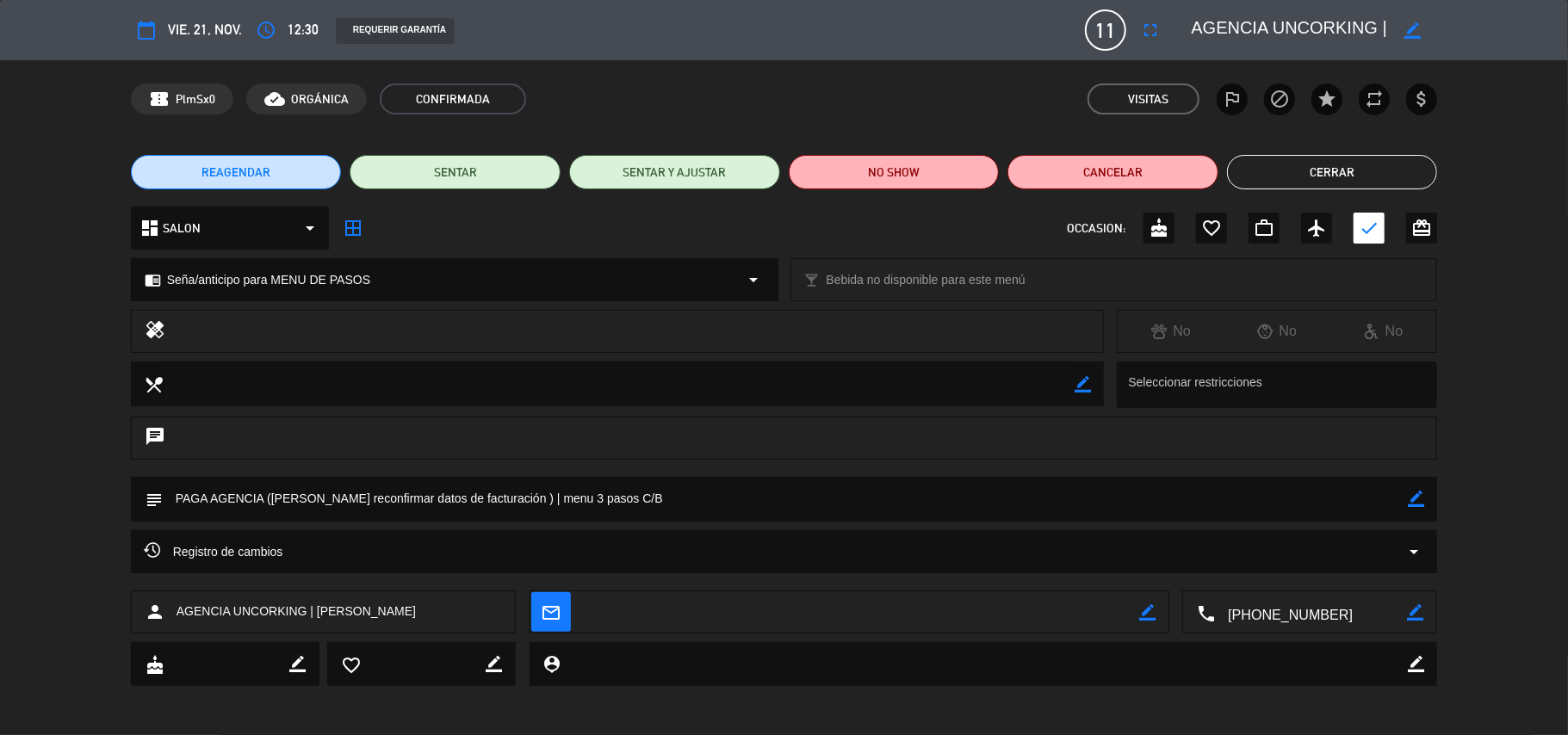
click at [1342, 174] on button "Cerrar" at bounding box center [1332, 172] width 211 height 34
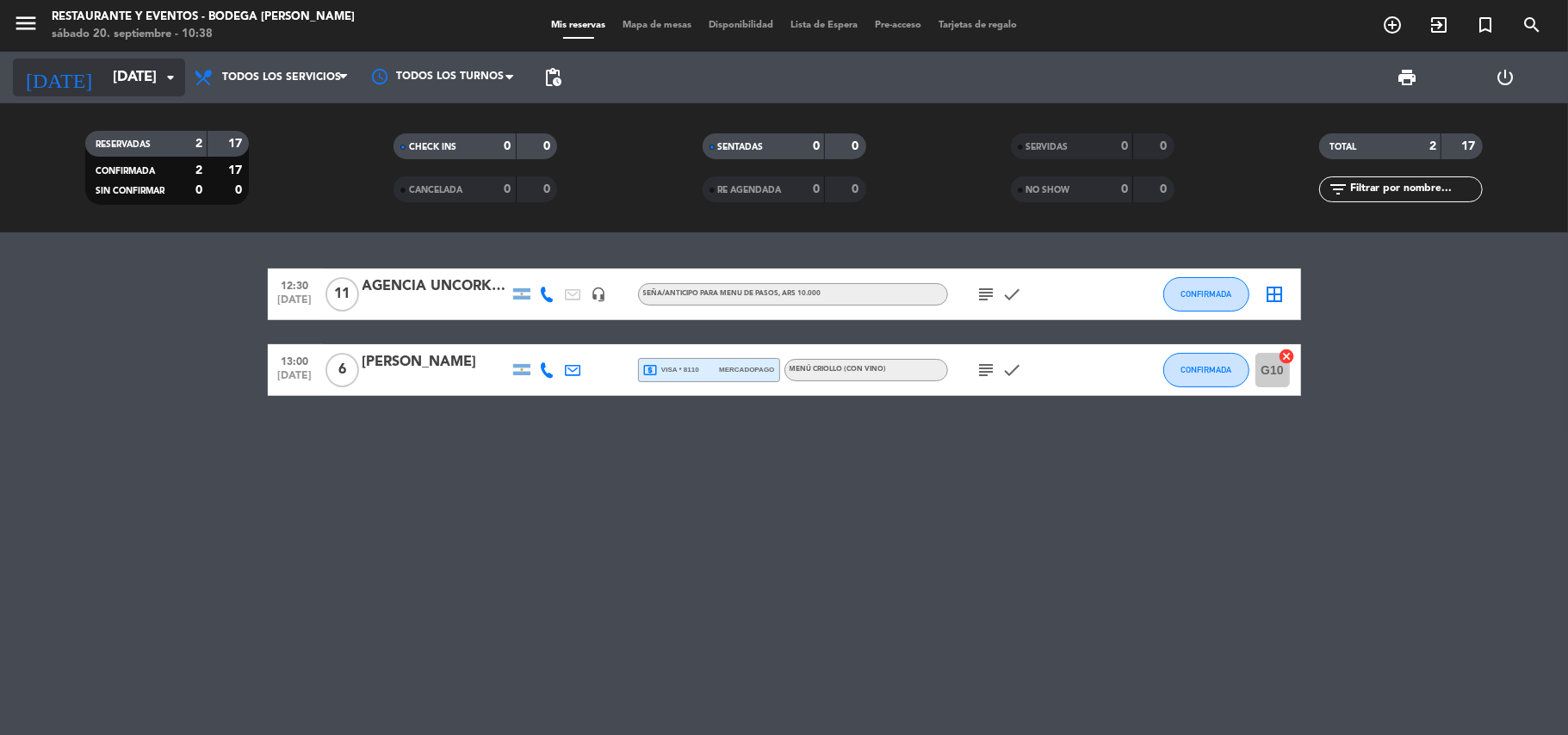
click at [141, 69] on input "[DATE]" at bounding box center [197, 77] width 186 height 34
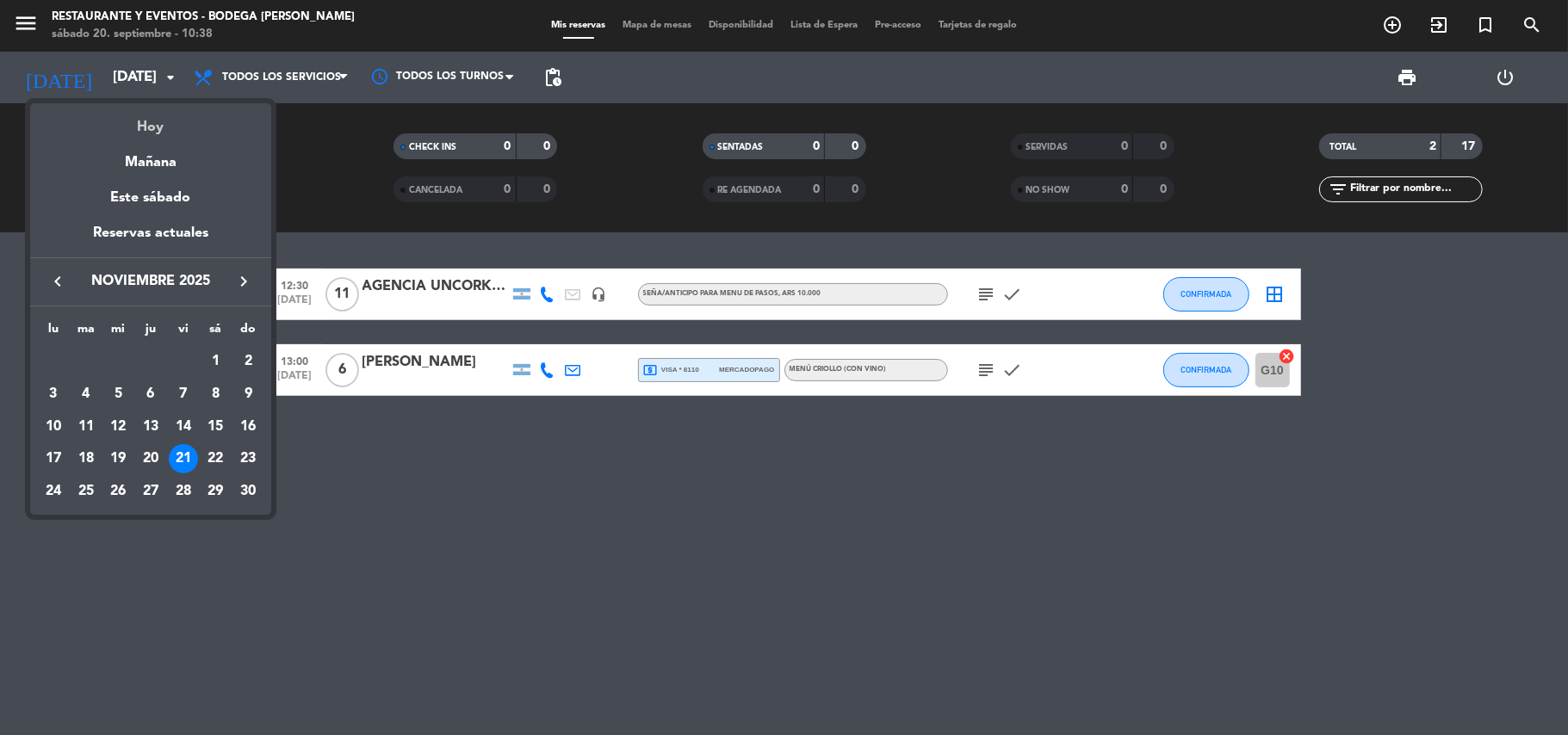
click at [156, 118] on div "Hoy" at bounding box center [151, 120] width 241 height 35
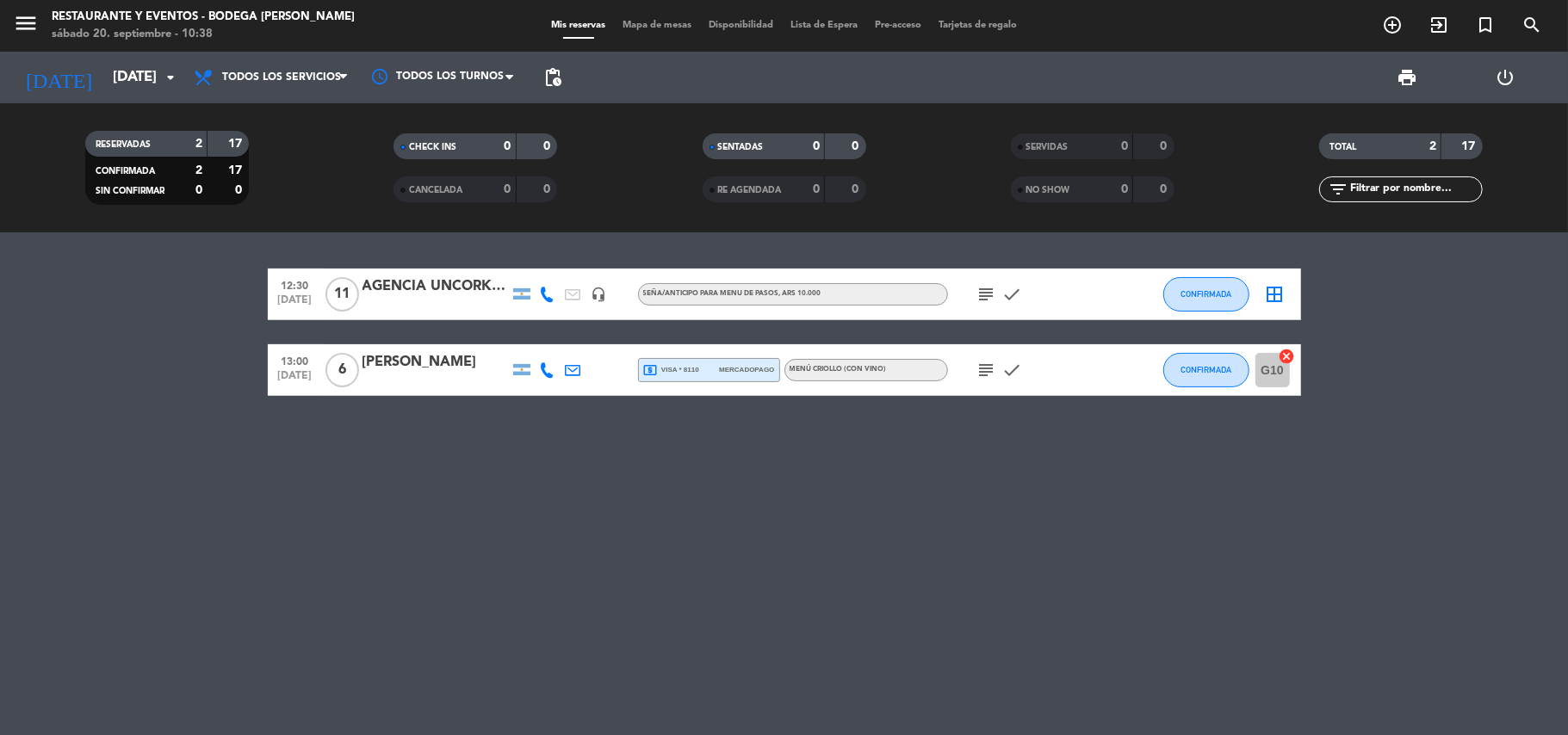
type input "[DATE]"
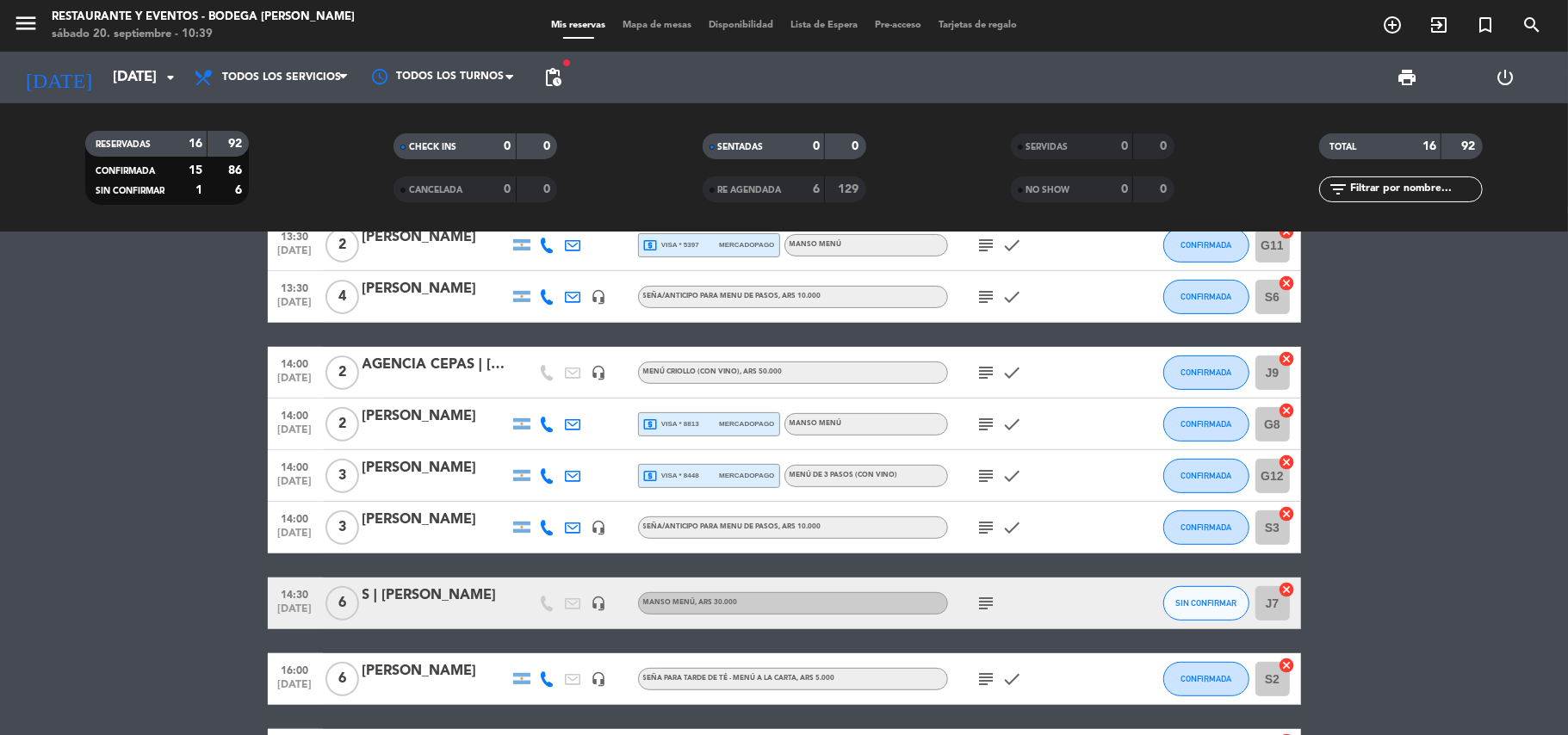
scroll to position [590, 0]
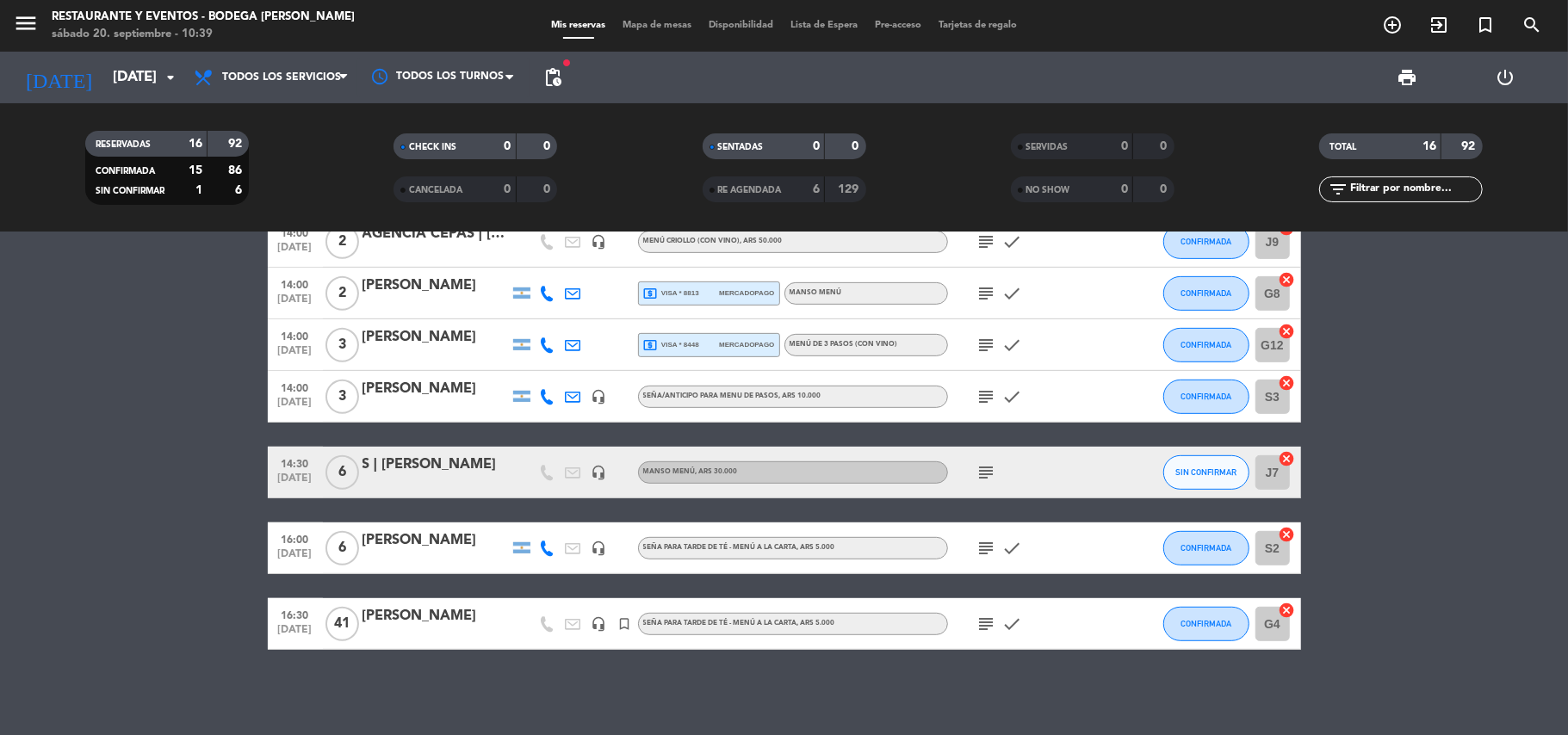
click at [442, 463] on div "S | [PERSON_NAME]" at bounding box center [436, 465] width 146 height 22
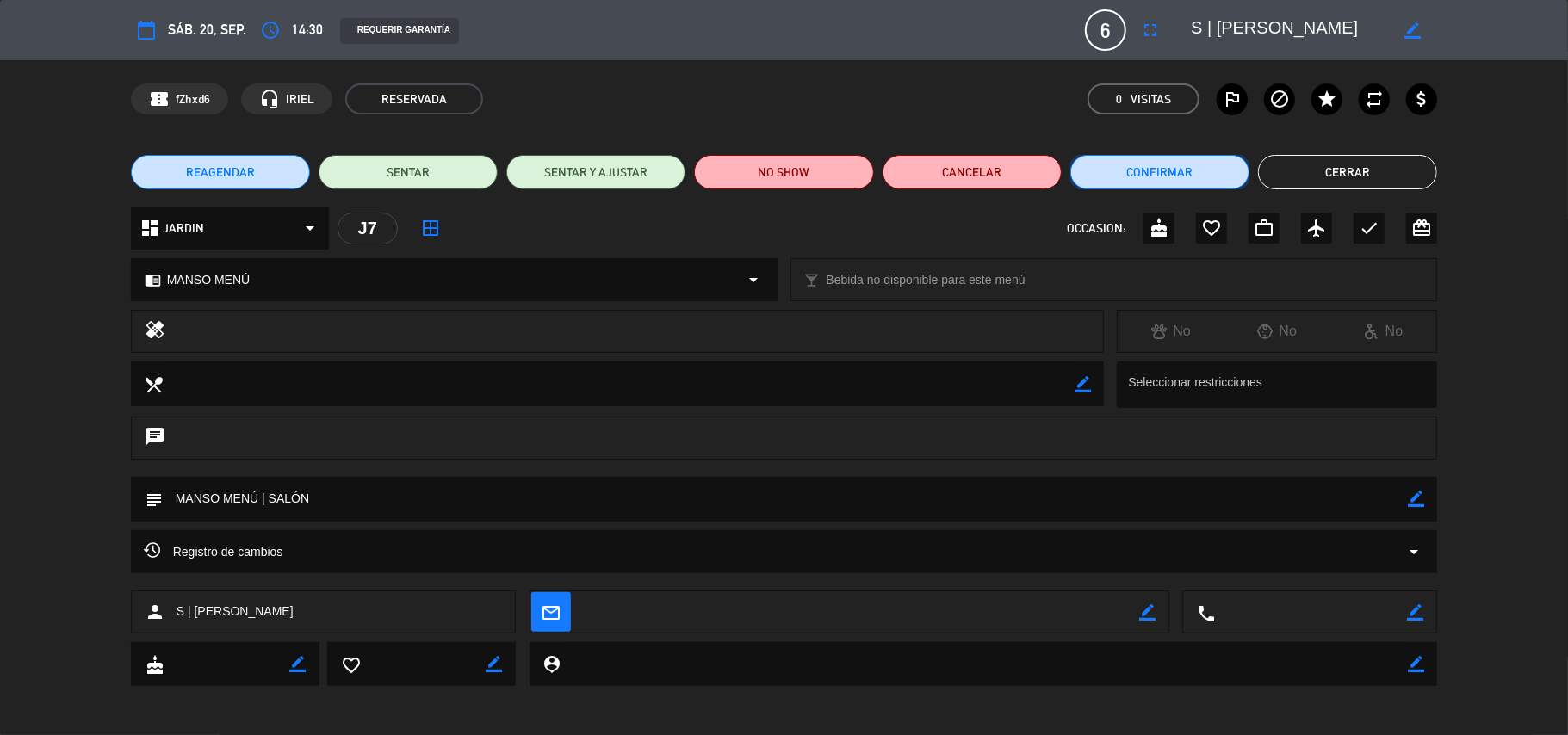
click at [1140, 162] on button "Confirmar" at bounding box center [1160, 172] width 179 height 34
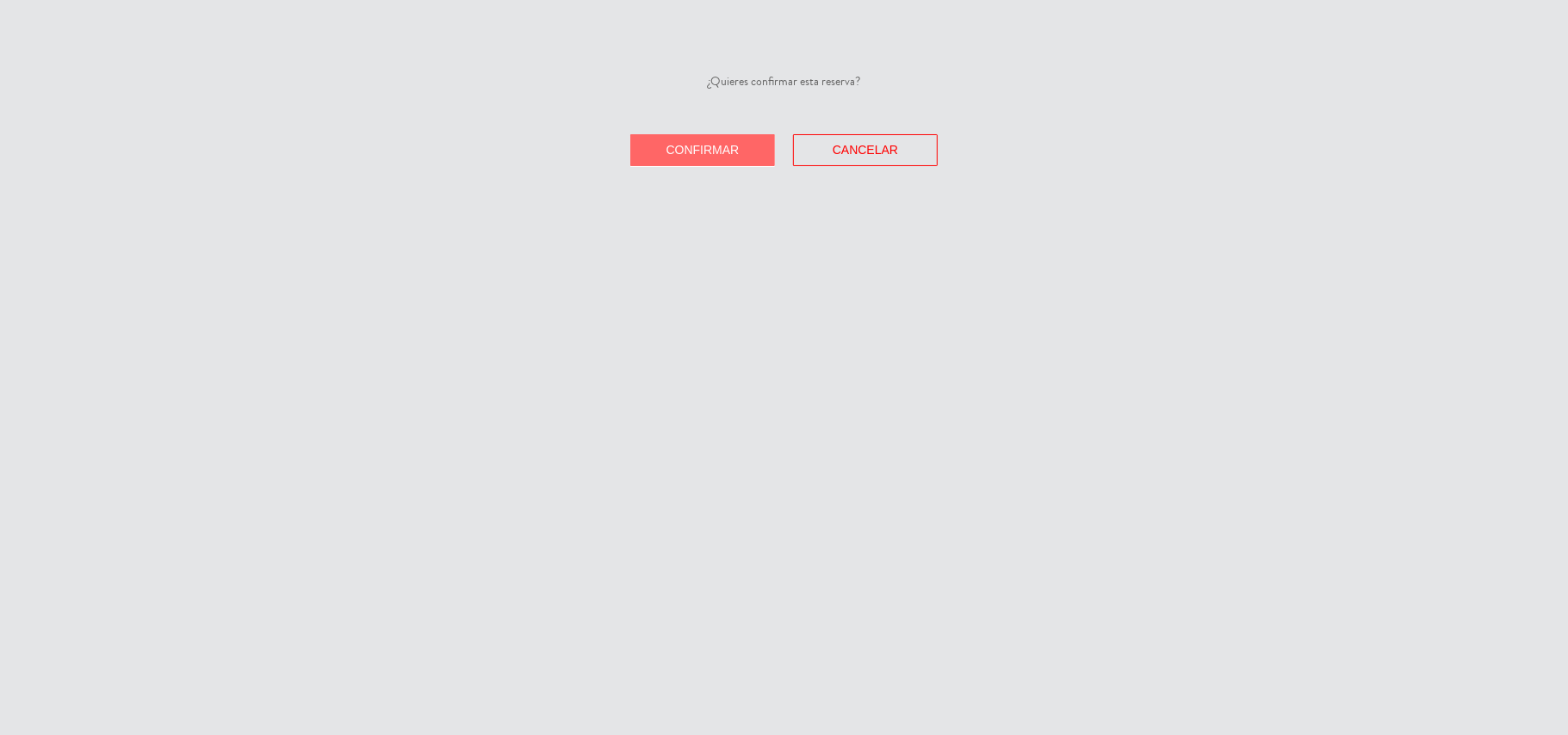
drag, startPoint x: 728, startPoint y: 146, endPoint x: 1100, endPoint y: 148, distance: 372.0
click at [787, 148] on div "Confirmar Cancelar" at bounding box center [784, 150] width 1568 height 32
click at [697, 136] on button "Confirmar" at bounding box center [703, 150] width 145 height 32
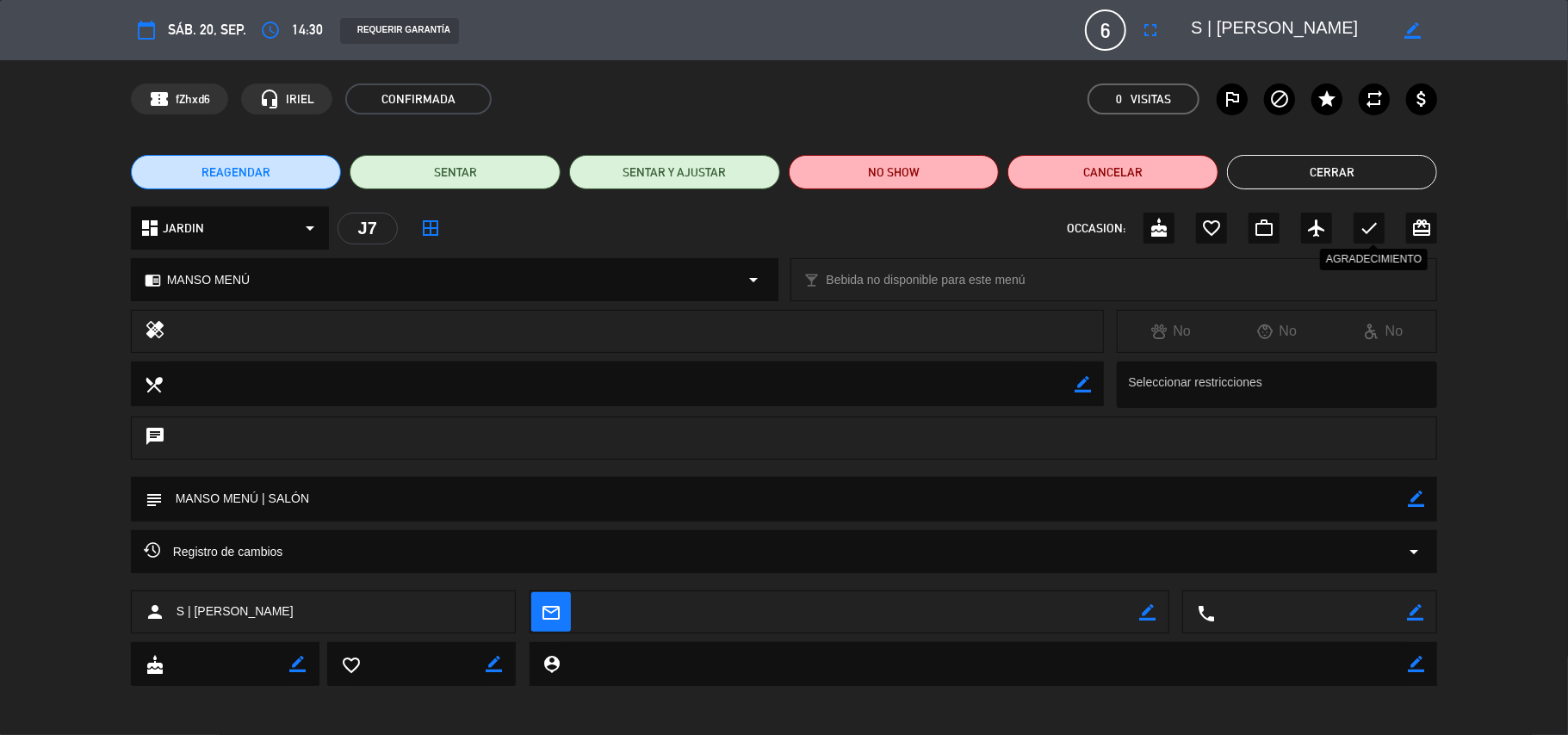
click at [1366, 229] on icon "check" at bounding box center [1369, 228] width 21 height 21
click at [1354, 176] on button "Cerrar" at bounding box center [1332, 172] width 211 height 34
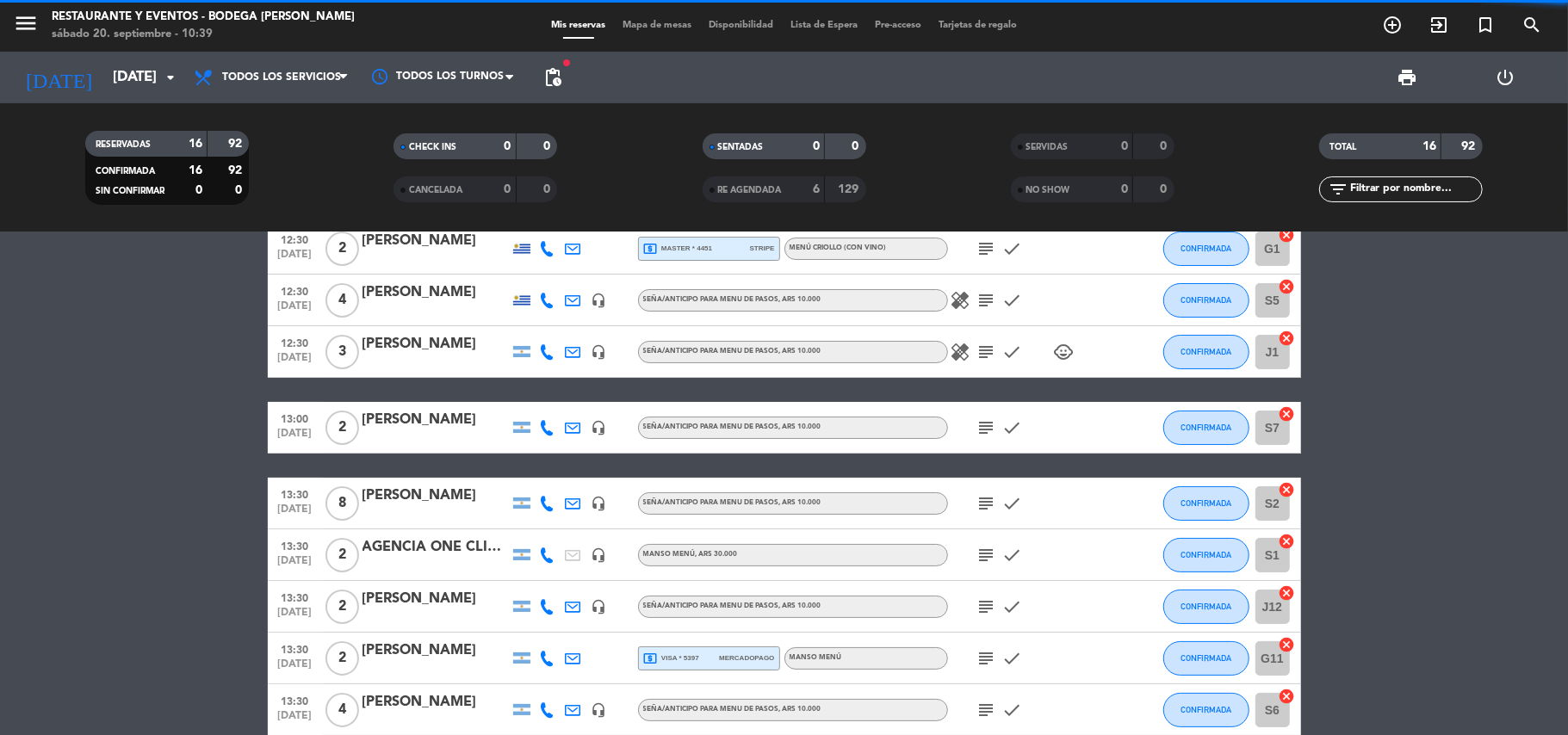
scroll to position [0, 0]
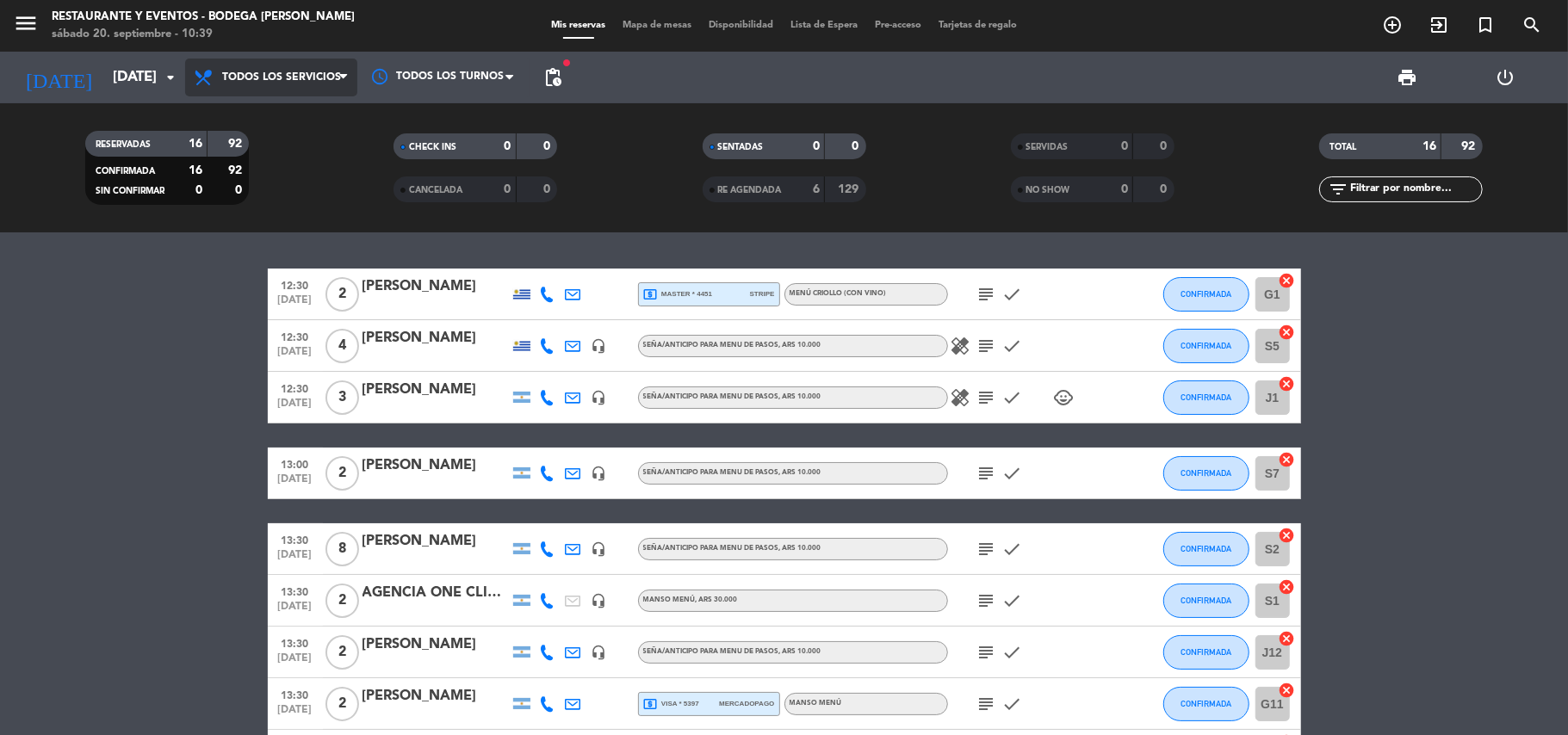
click at [296, 83] on span "Todos los servicios" at bounding box center [282, 77] width 119 height 12
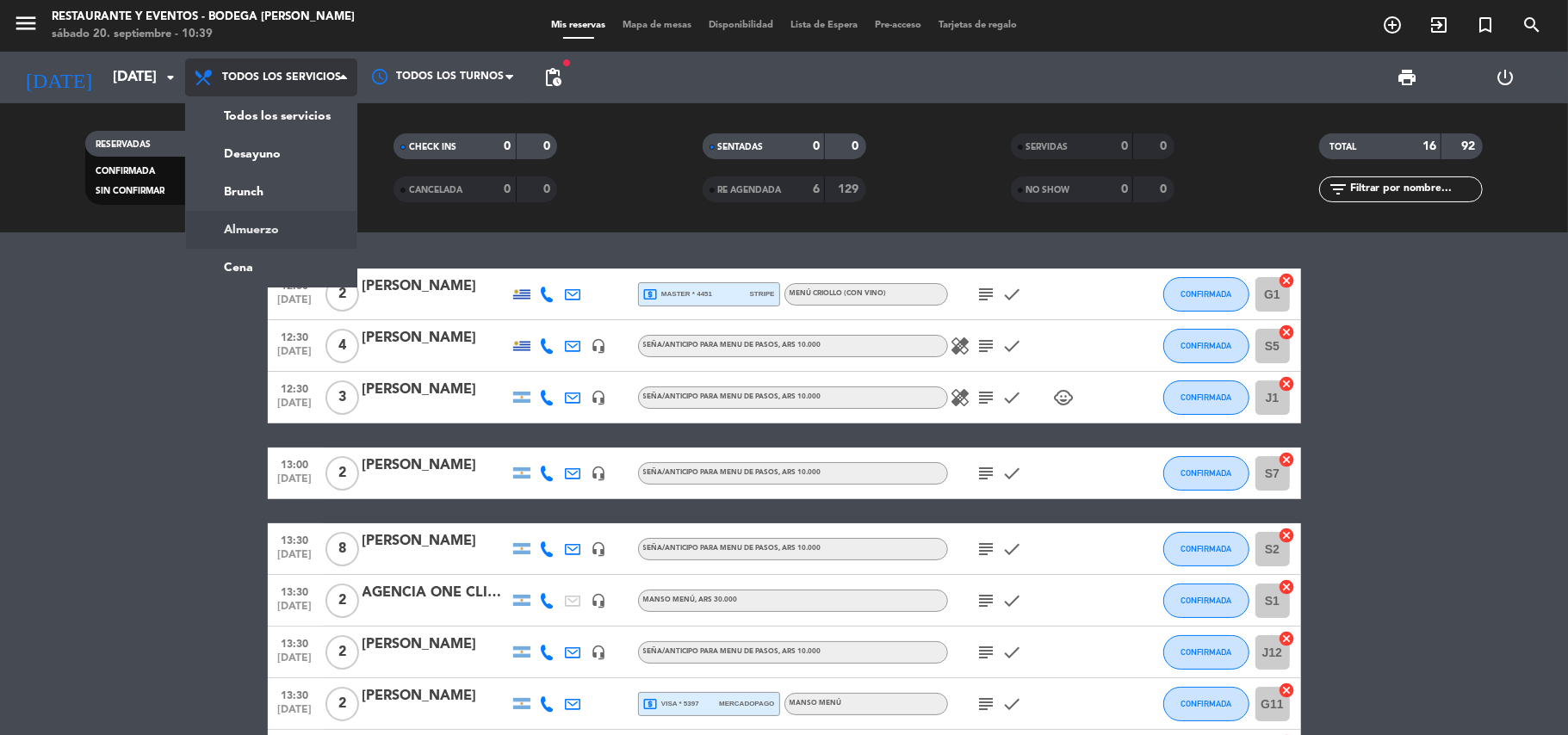
click at [259, 229] on div "menu Restaurante y Eventos - Bodega [PERSON_NAME][DATE] 20. septiembre - 10:39 …" at bounding box center [784, 116] width 1568 height 232
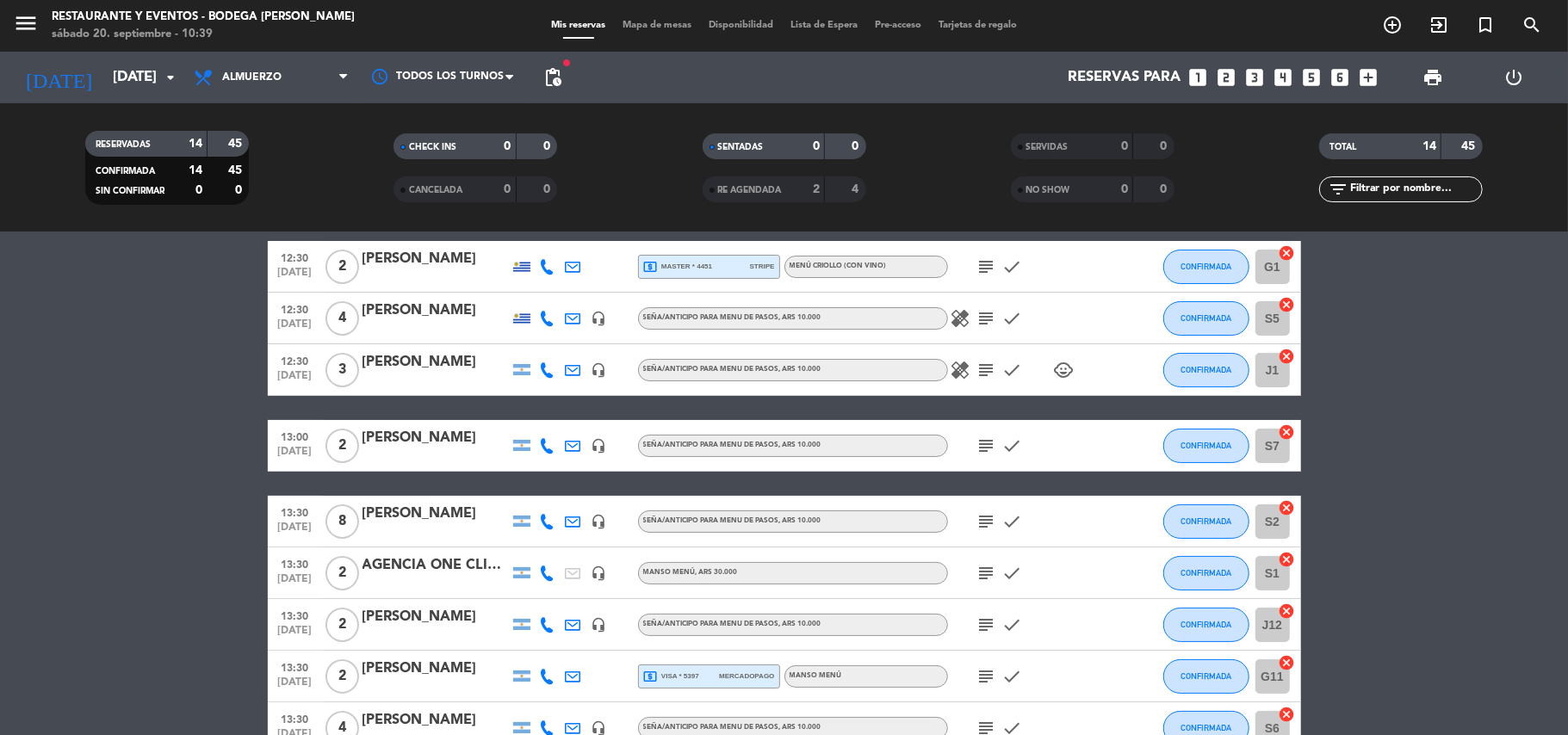
scroll to position [22, 0]
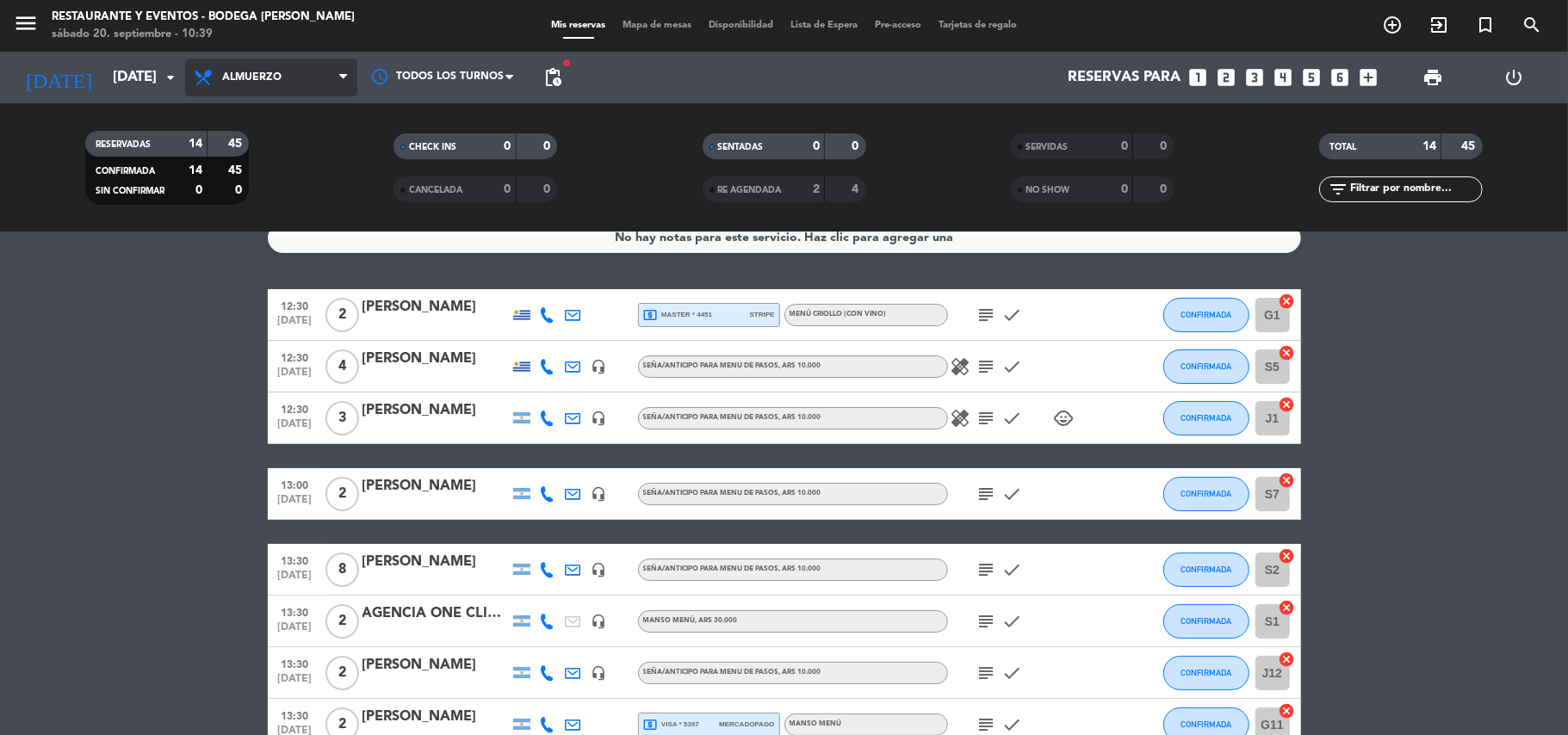
click at [243, 83] on span "Almuerzo" at bounding box center [251, 77] width 59 height 12
click at [257, 112] on div "RESERVADAS 14 45 CONFIRMADA 14 45 SIN CONFIRMAR 0 0 CHECK INS 0 0 CANCELADA 0 0…" at bounding box center [784, 168] width 1568 height 129
click at [287, 64] on span "Almuerzo" at bounding box center [271, 77] width 172 height 38
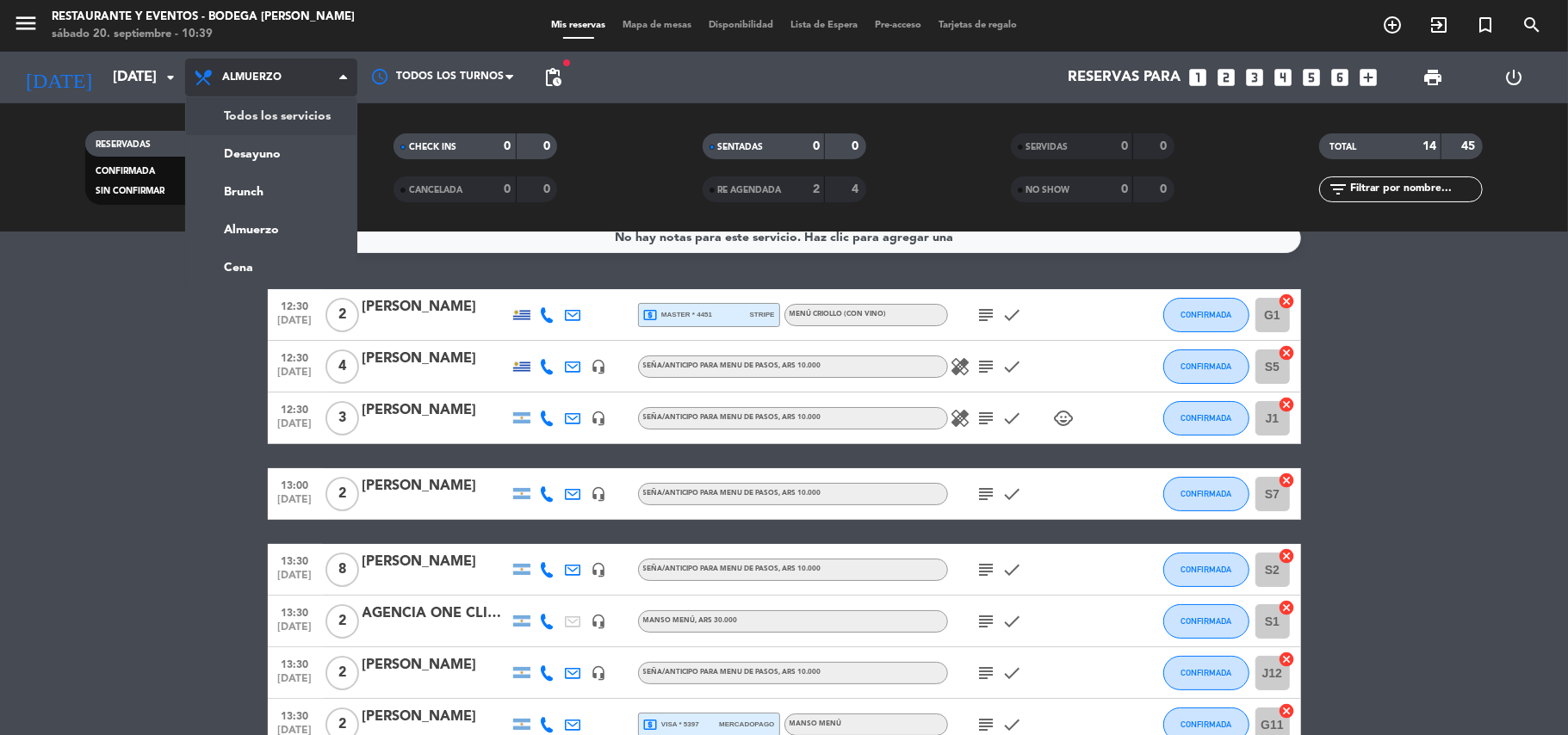
click at [265, 108] on div "menu Restaurante y Eventos - Bodega [PERSON_NAME][DATE] 20. septiembre - 10:39 …" at bounding box center [784, 116] width 1568 height 232
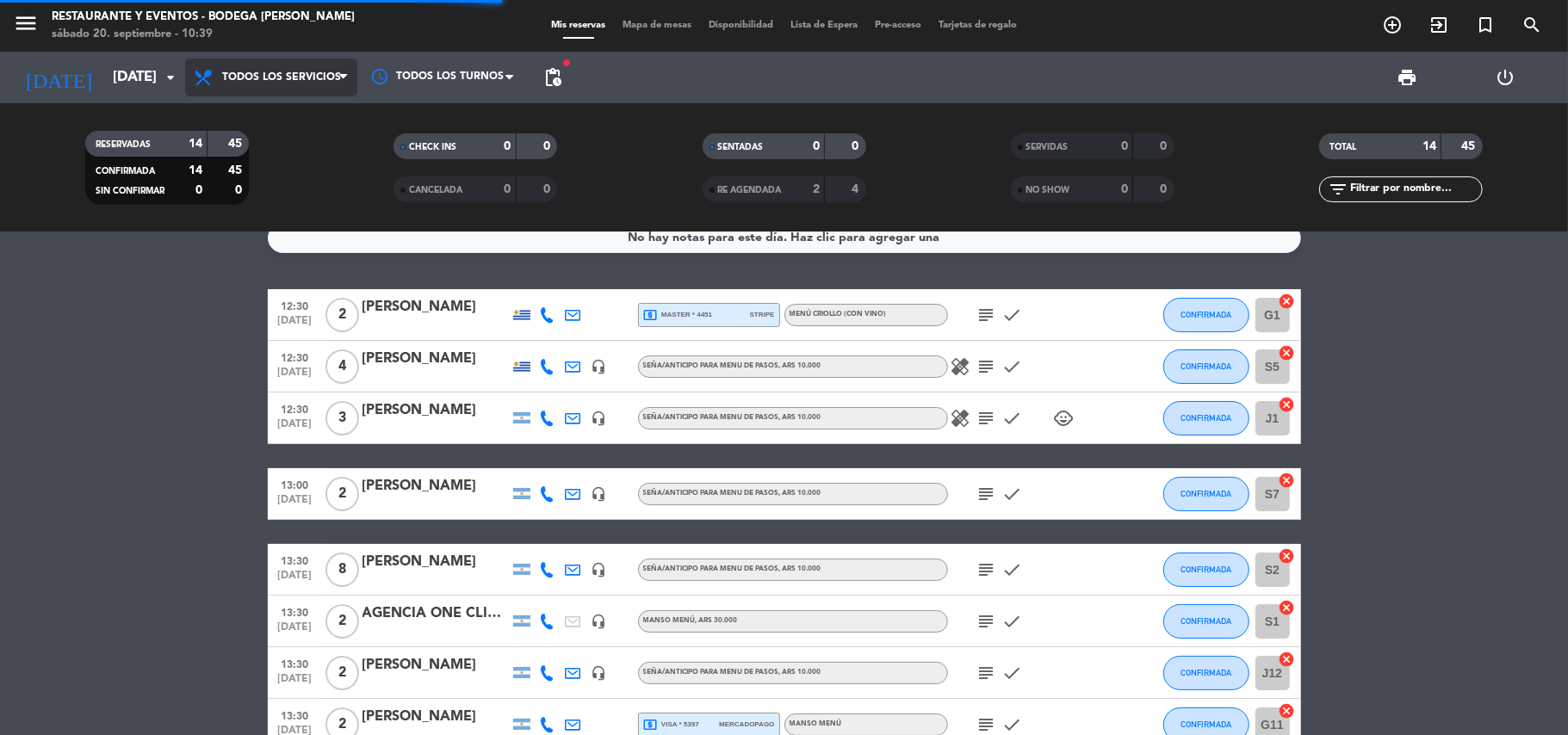
scroll to position [0, 0]
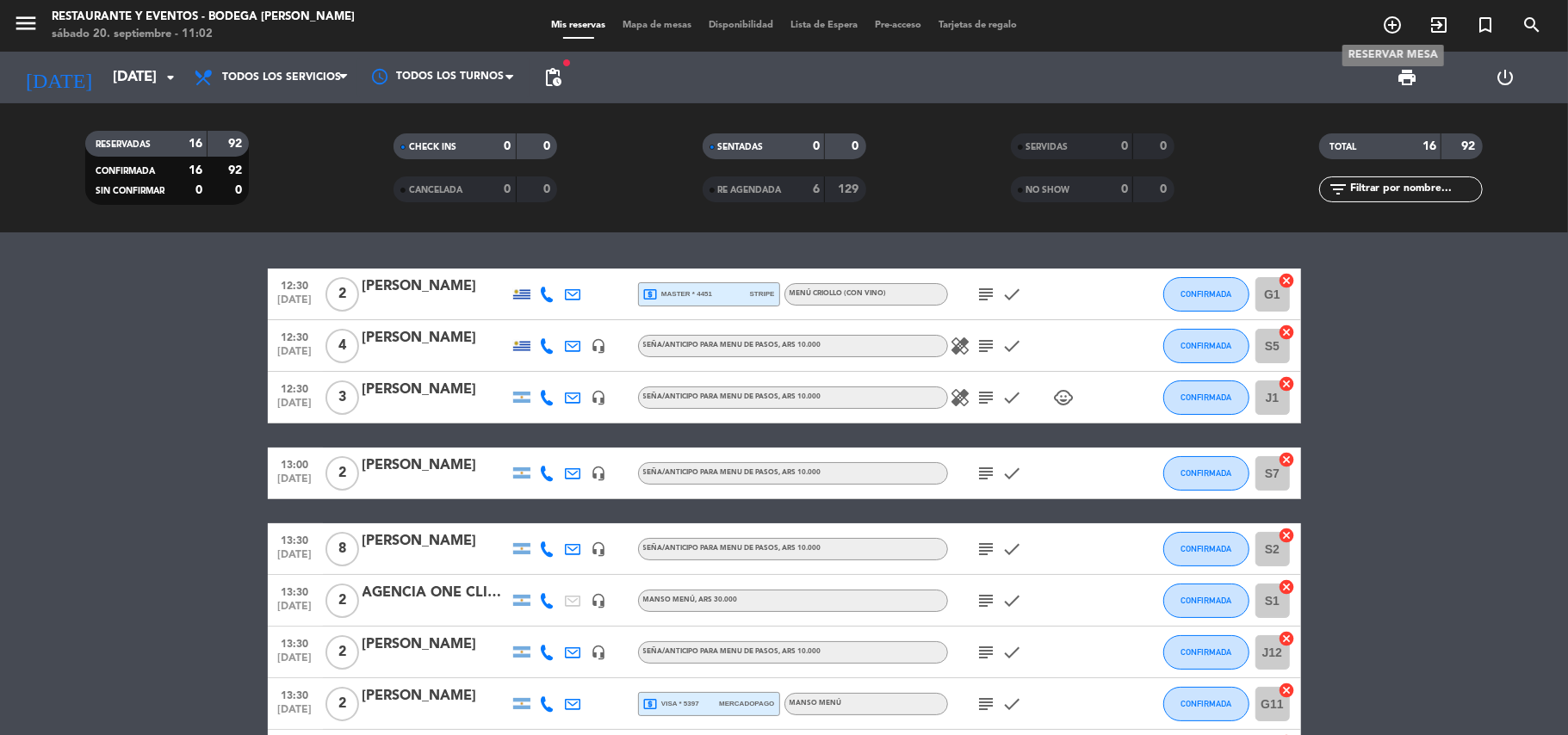
click at [1389, 29] on icon "add_circle_outline" at bounding box center [1392, 25] width 21 height 21
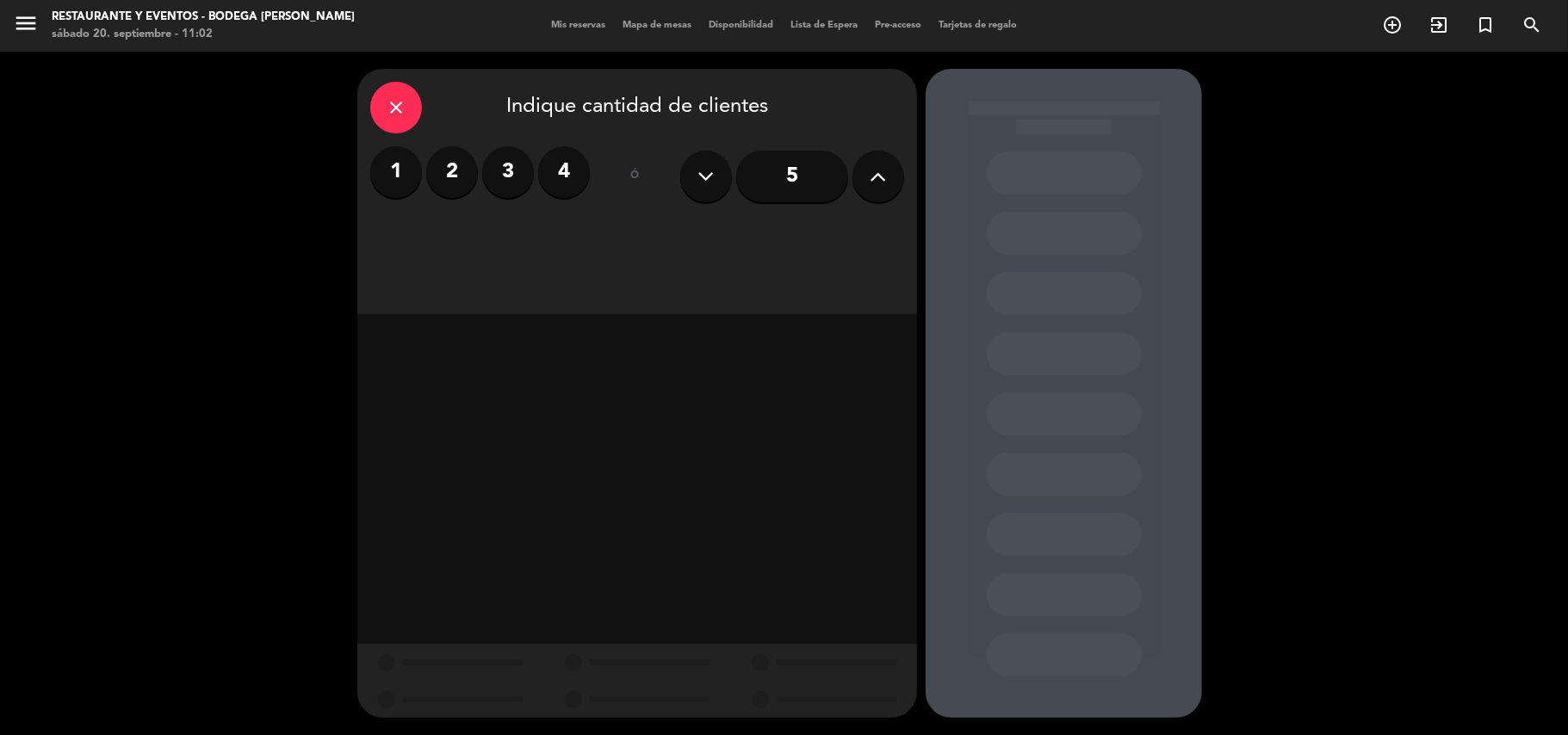
click at [462, 167] on label "2" at bounding box center [452, 172] width 52 height 52
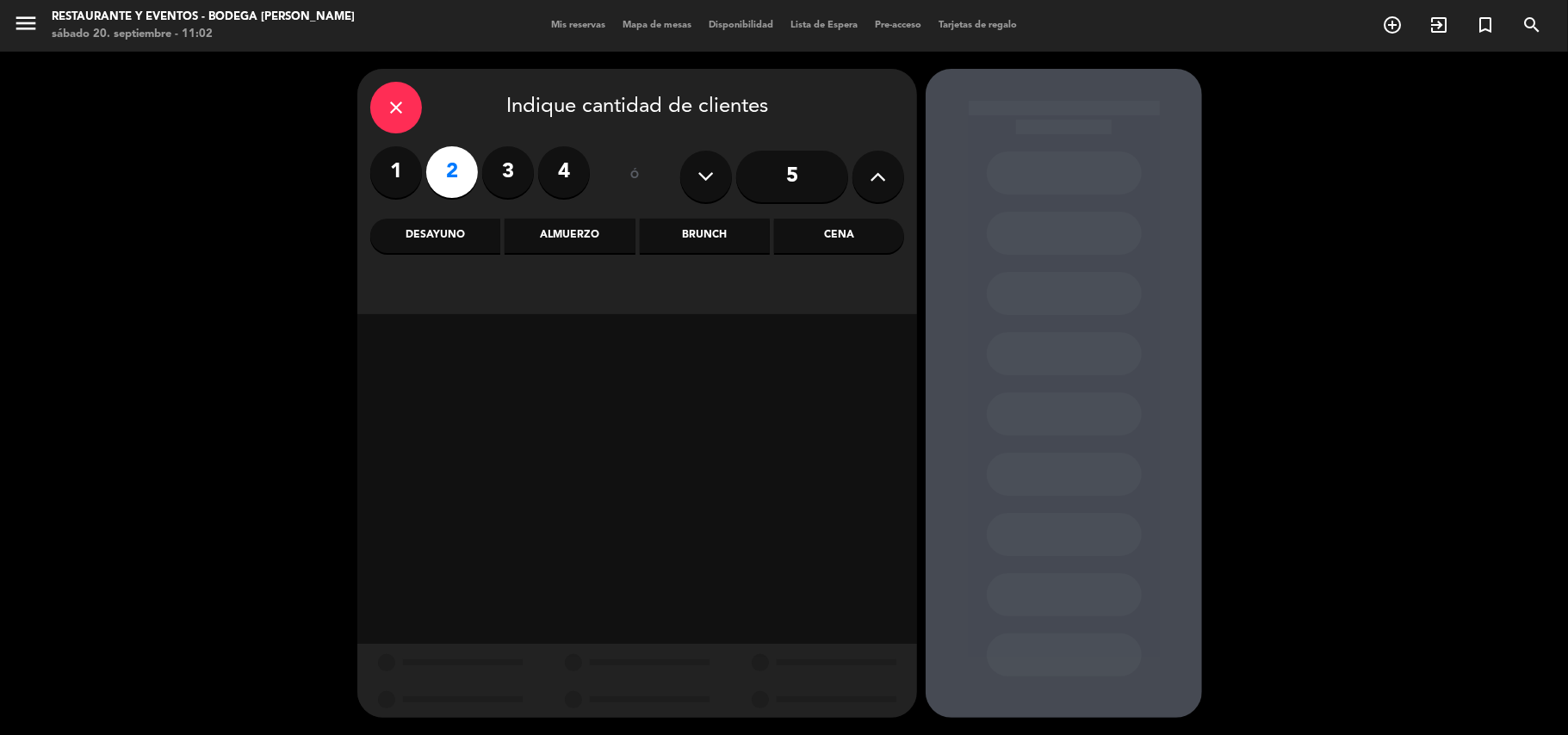
drag, startPoint x: 584, startPoint y: 236, endPoint x: 635, endPoint y: 252, distance: 53.5
click at [587, 236] on div "Almuerzo" at bounding box center [569, 236] width 130 height 34
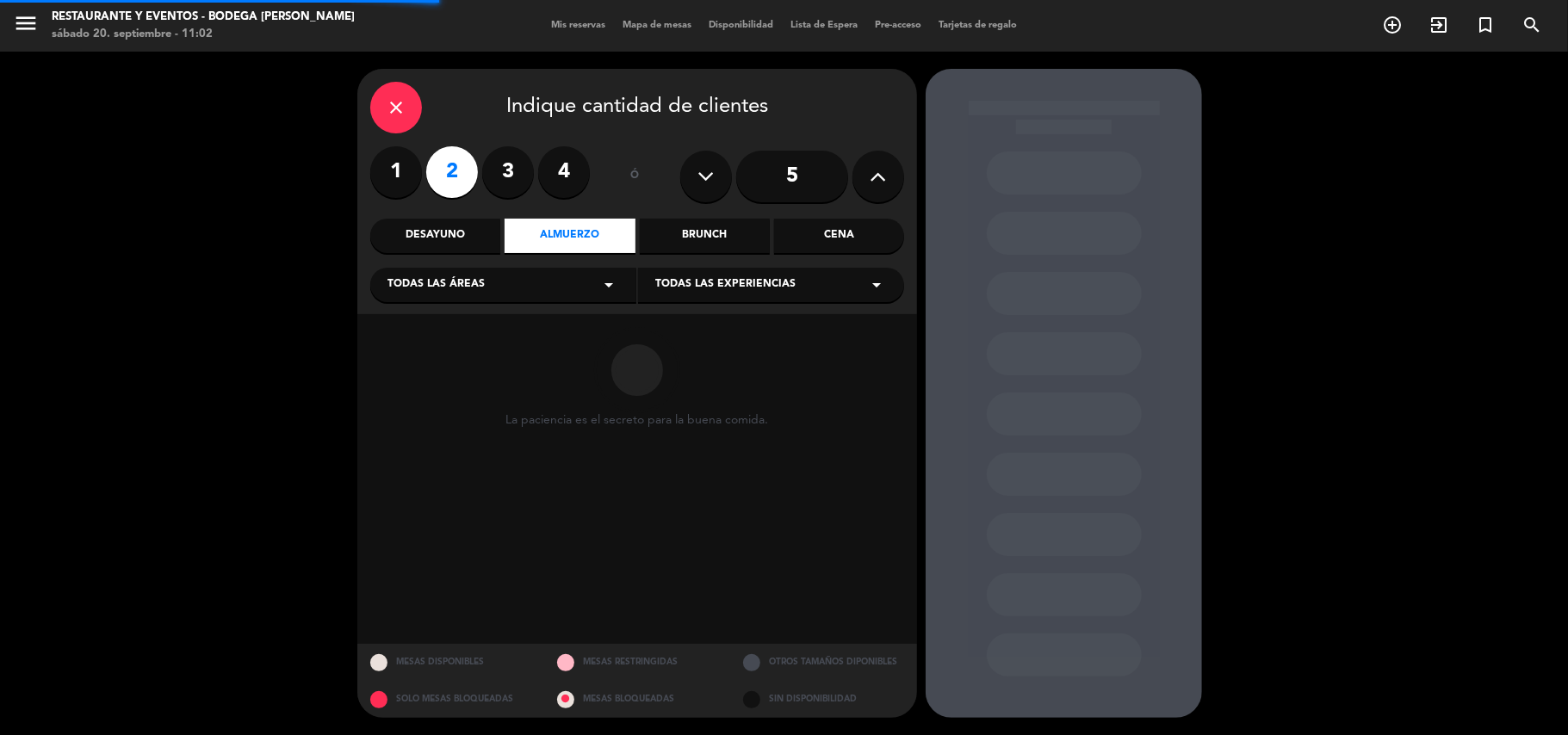
click at [727, 269] on div "Todas las experiencias arrow_drop_down" at bounding box center [771, 285] width 266 height 34
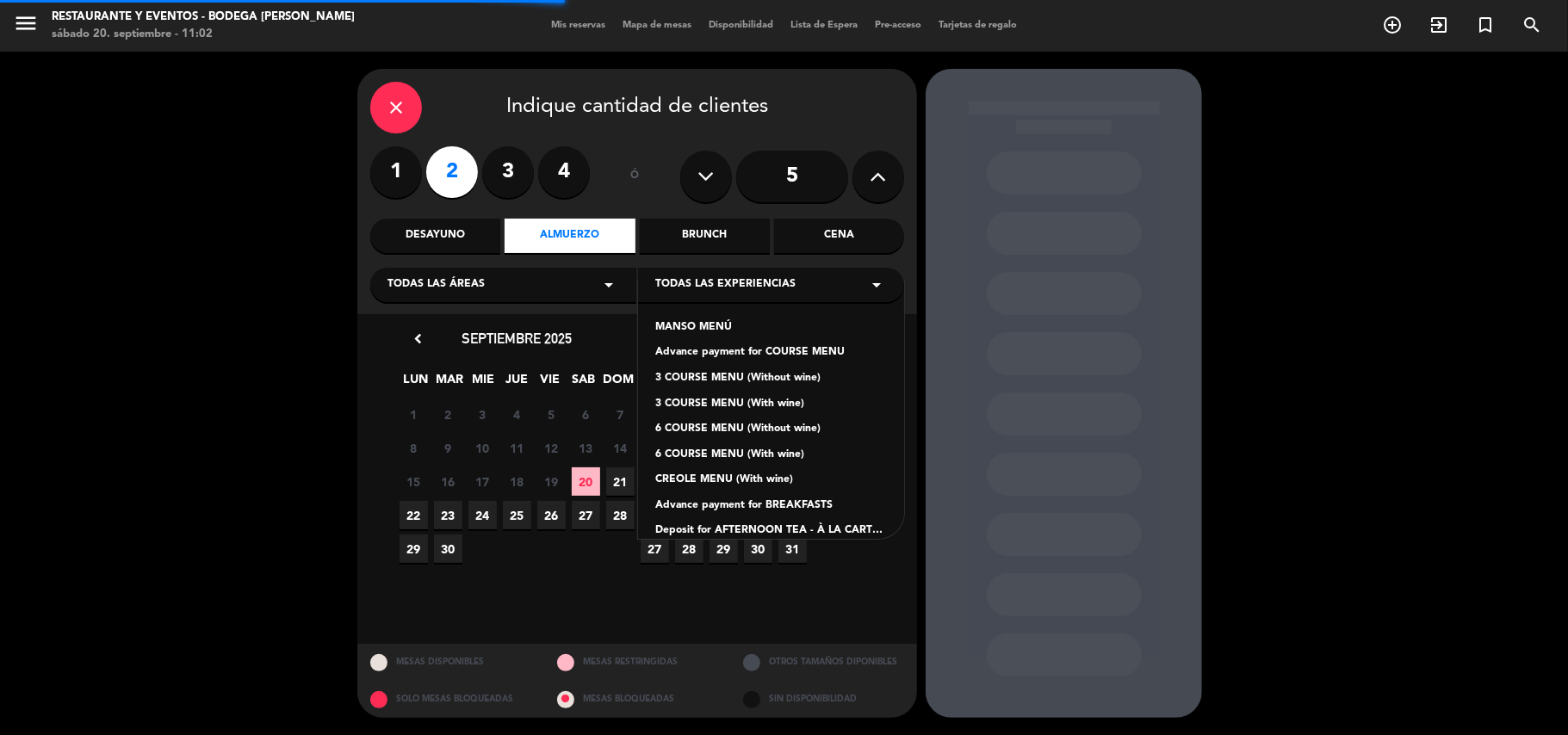
click at [706, 325] on div "MANSO MENÚ" at bounding box center [771, 328] width 232 height 17
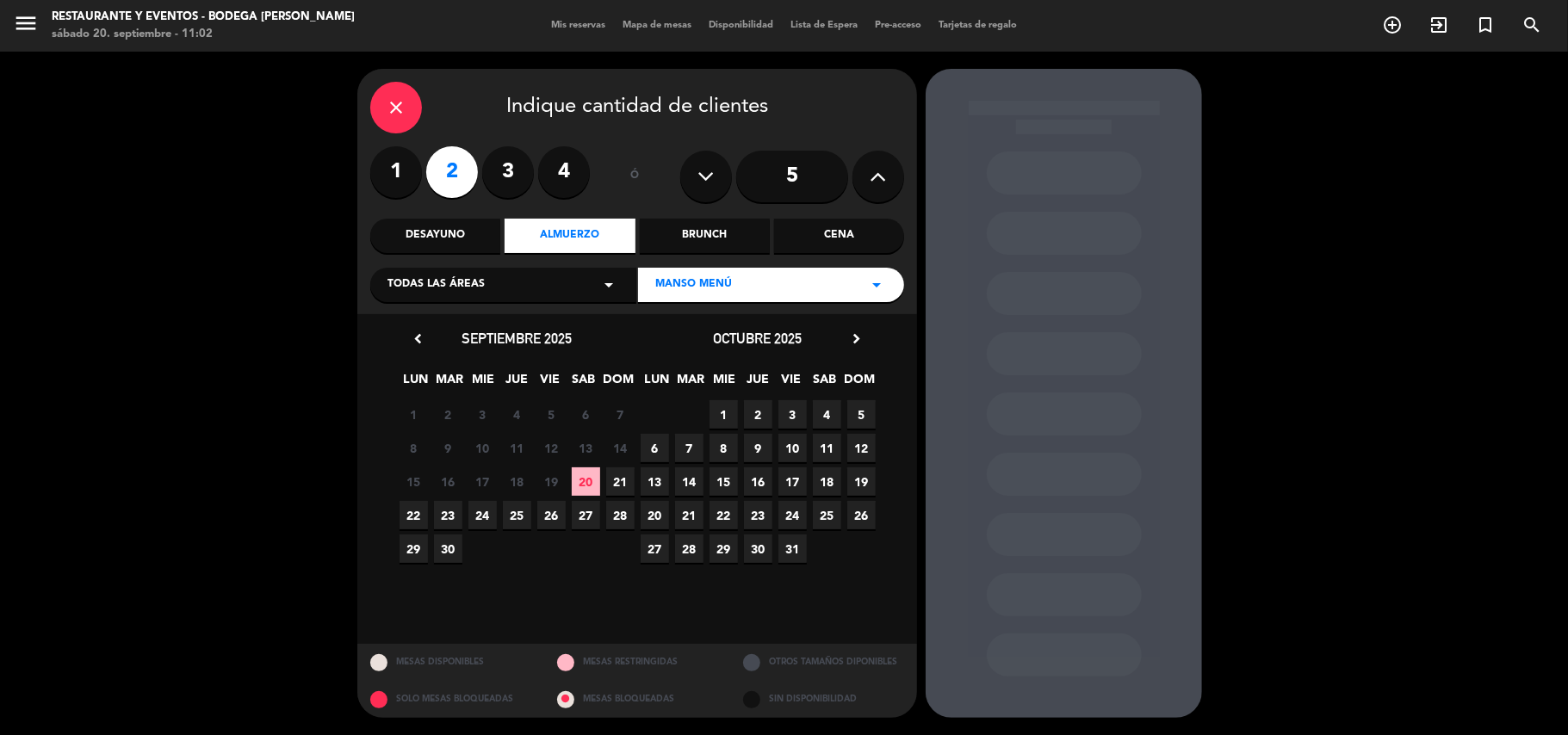
click at [486, 515] on span "24" at bounding box center [482, 515] width 28 height 28
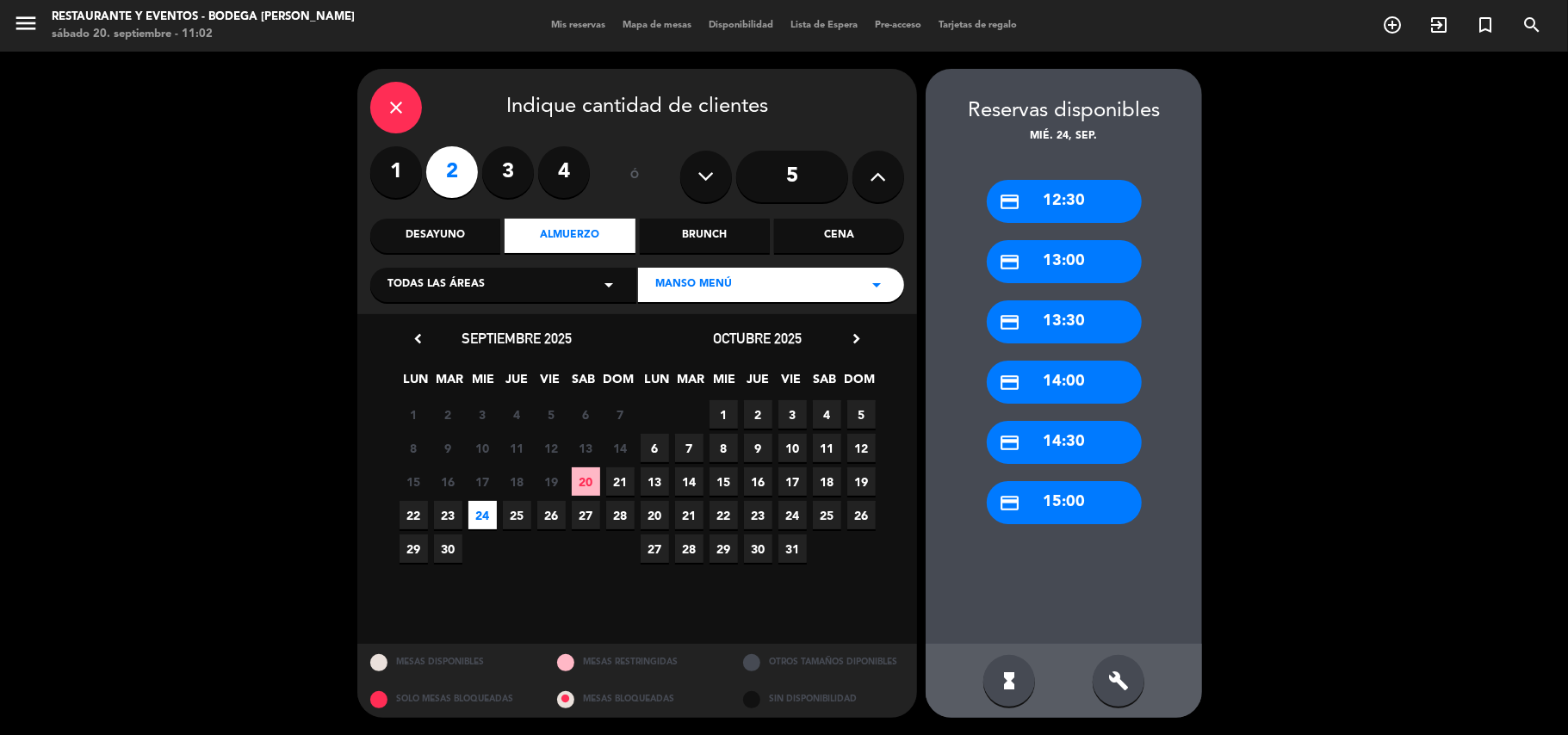
drag, startPoint x: 1058, startPoint y: 335, endPoint x: 673, endPoint y: 188, distance: 412.1
click at [1054, 334] on div "credit_card 13:30" at bounding box center [1064, 322] width 155 height 43
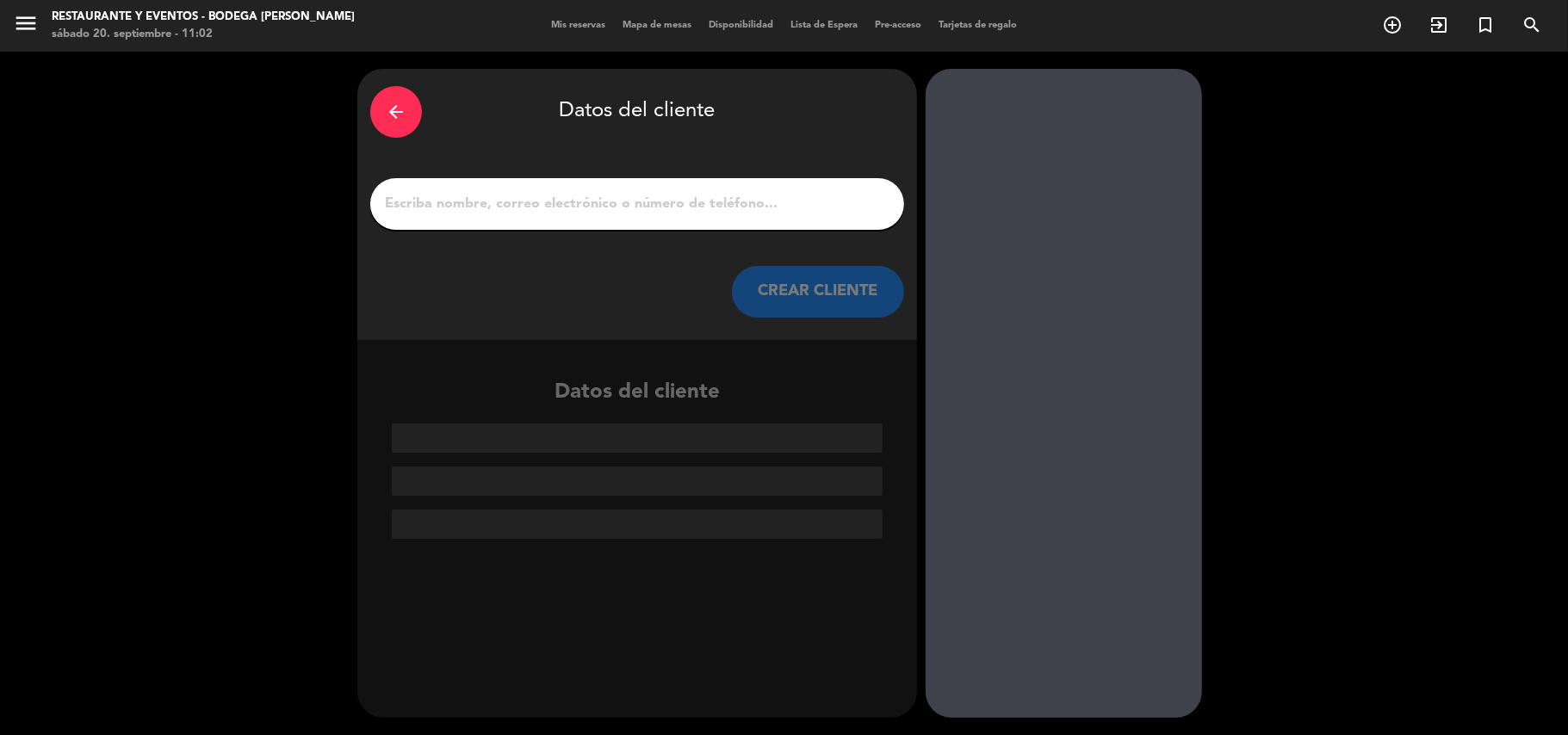
drag, startPoint x: 658, startPoint y: 218, endPoint x: 666, endPoint y: 205, distance: 15.3
click at [663, 212] on div at bounding box center [637, 204] width 534 height 52
click at [666, 197] on input "1" at bounding box center [637, 204] width 508 height 24
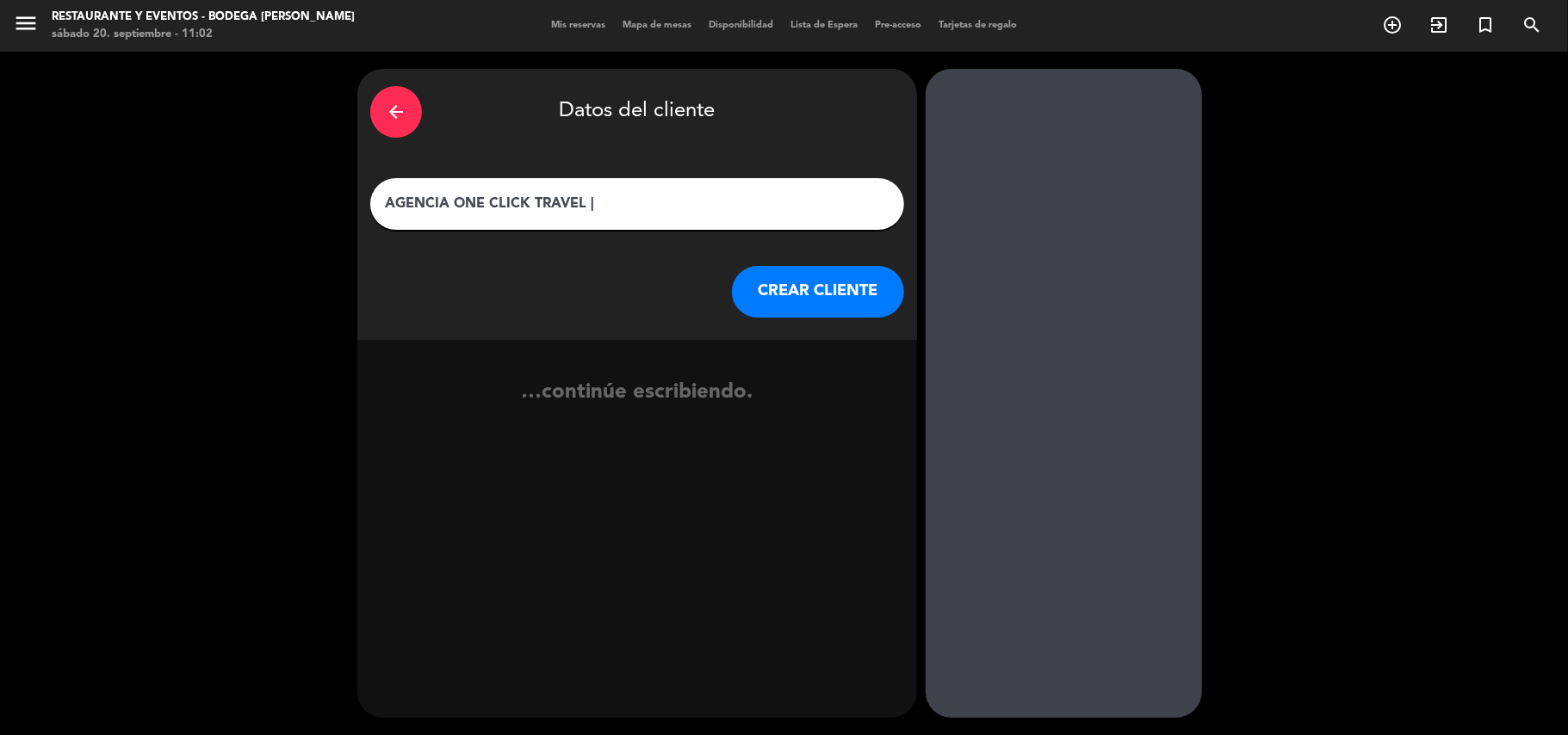
paste input "[PERSON_NAME]"
type input "AGENCIA ONE CLICK TRAVEL | [PERSON_NAME]"
click at [784, 273] on button "CREAR CLIENTE" at bounding box center [818, 292] width 172 height 52
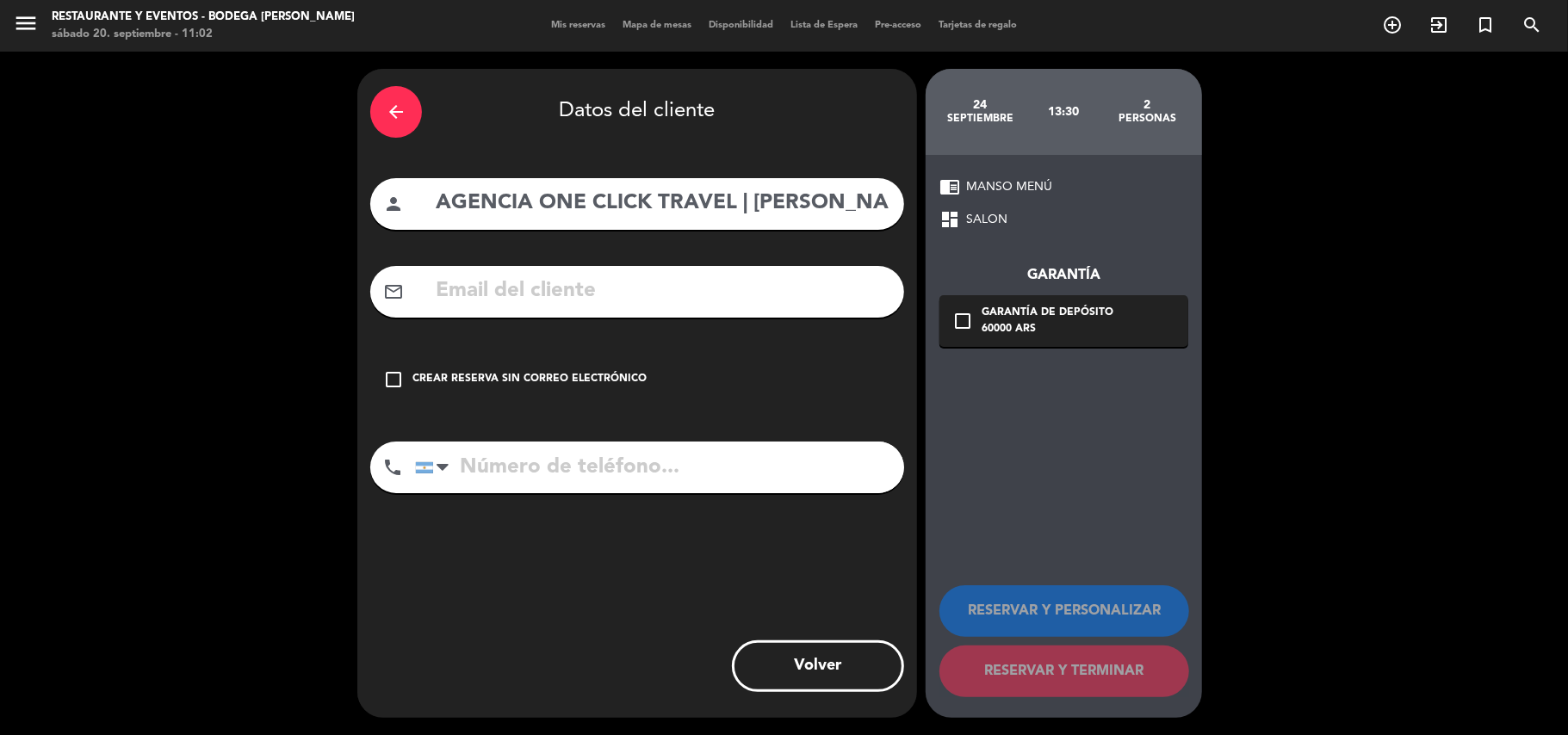
click at [598, 376] on div "Crear reserva sin correo electrónico" at bounding box center [530, 380] width 234 height 17
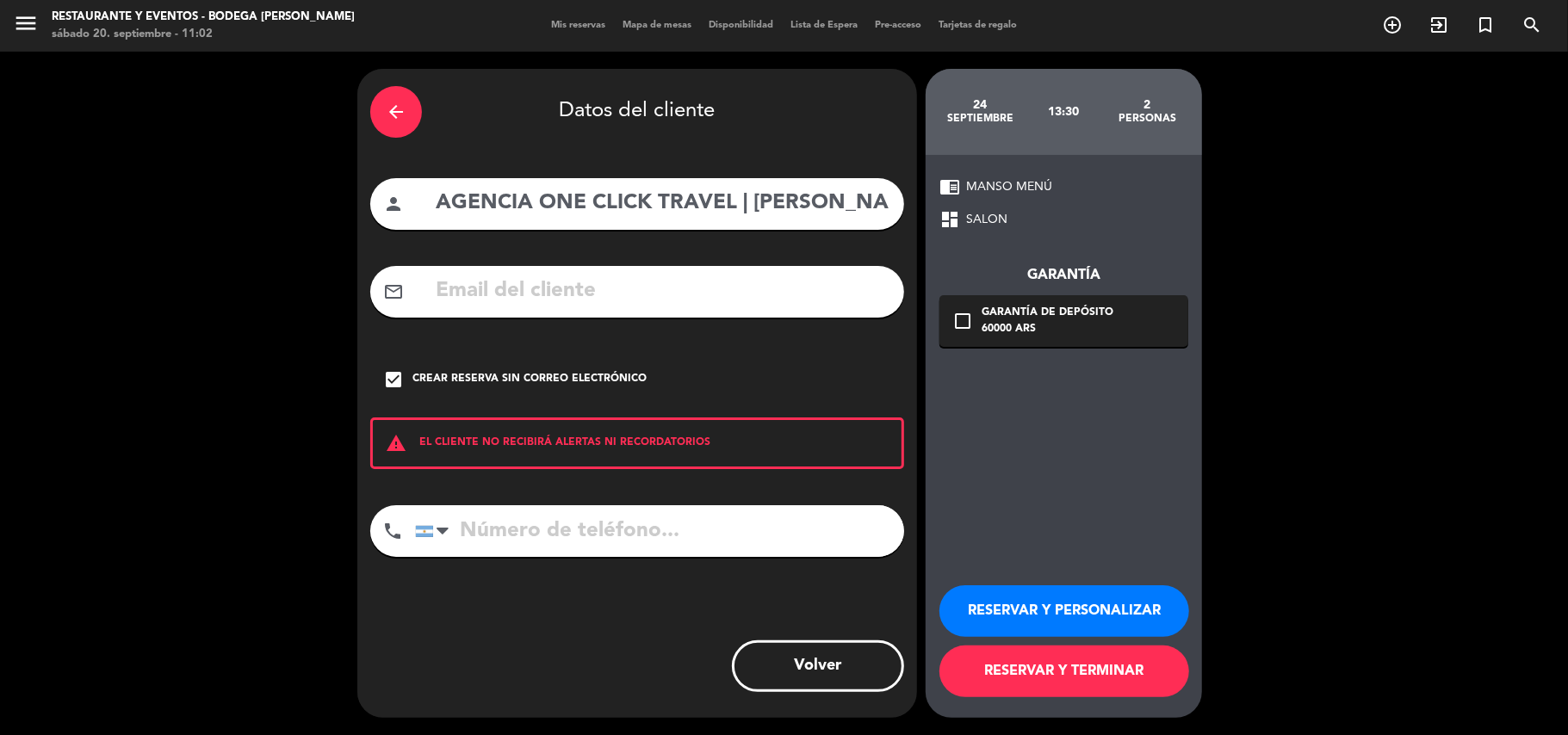
click at [544, 514] on input "tel" at bounding box center [660, 531] width 489 height 52
paste input "[PHONE_NUMBER]"
type input "[PHONE_NUMBER]"
click at [1007, 615] on button "RESERVAR Y PERSONALIZAR" at bounding box center [1064, 611] width 250 height 52
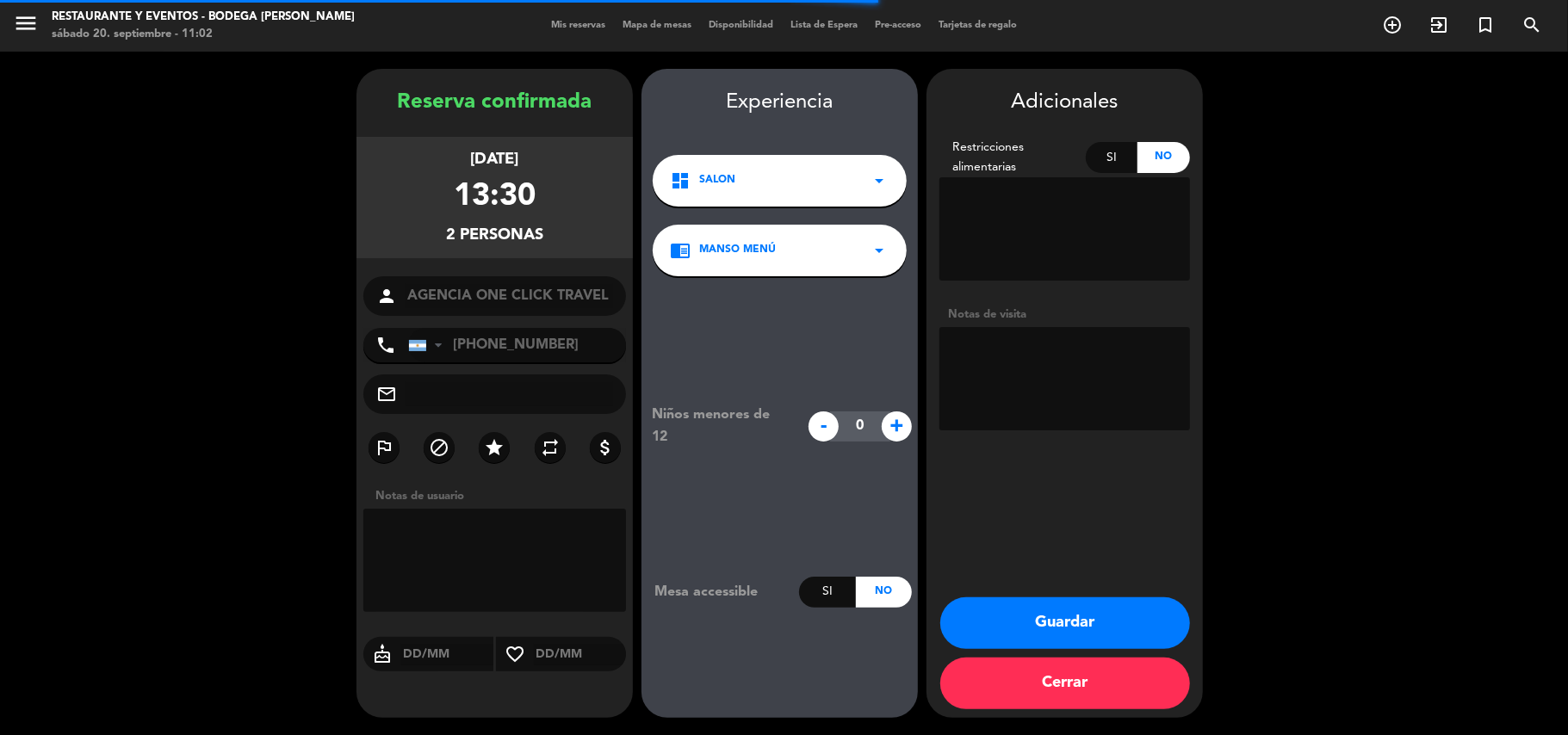
click at [1023, 349] on textarea at bounding box center [1064, 379] width 251 height 103
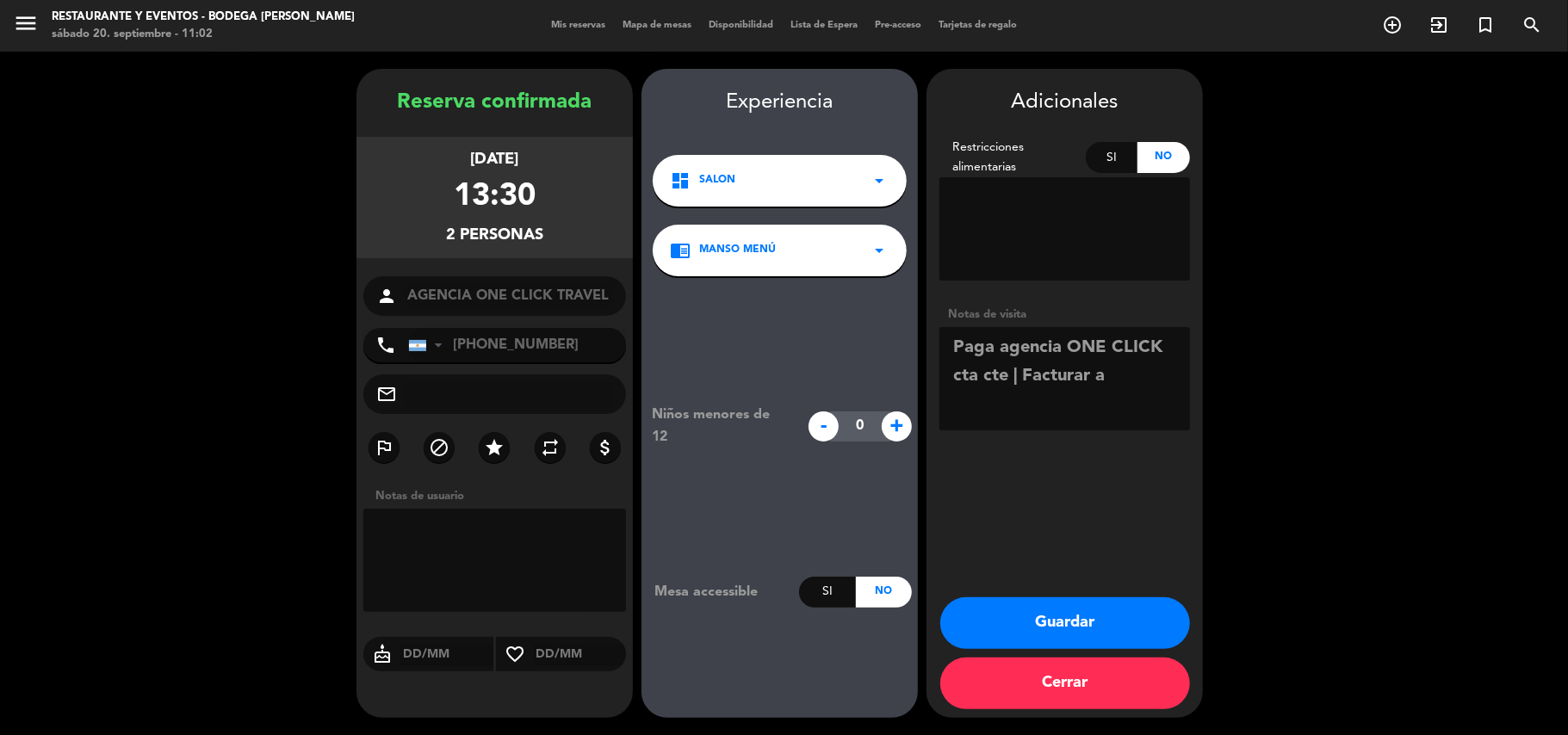
paste textarea "[PERSON_NAME]"
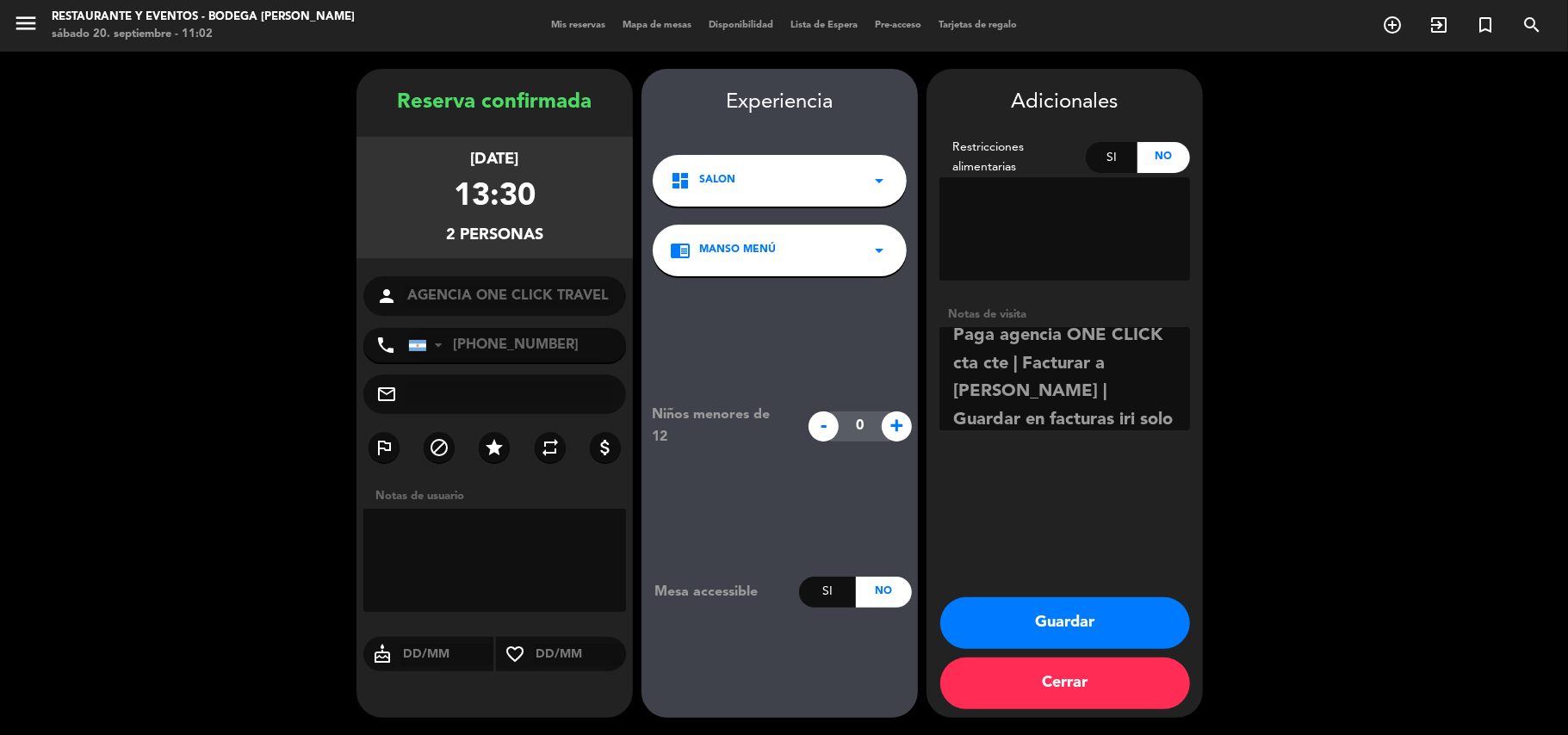
scroll to position [41, 0]
type textarea "Paga agencia ONE CLICK cta cte | Facturar a [PERSON_NAME] | Guardar en facturas…"
click at [1061, 615] on button "Guardar" at bounding box center [1065, 623] width 250 height 52
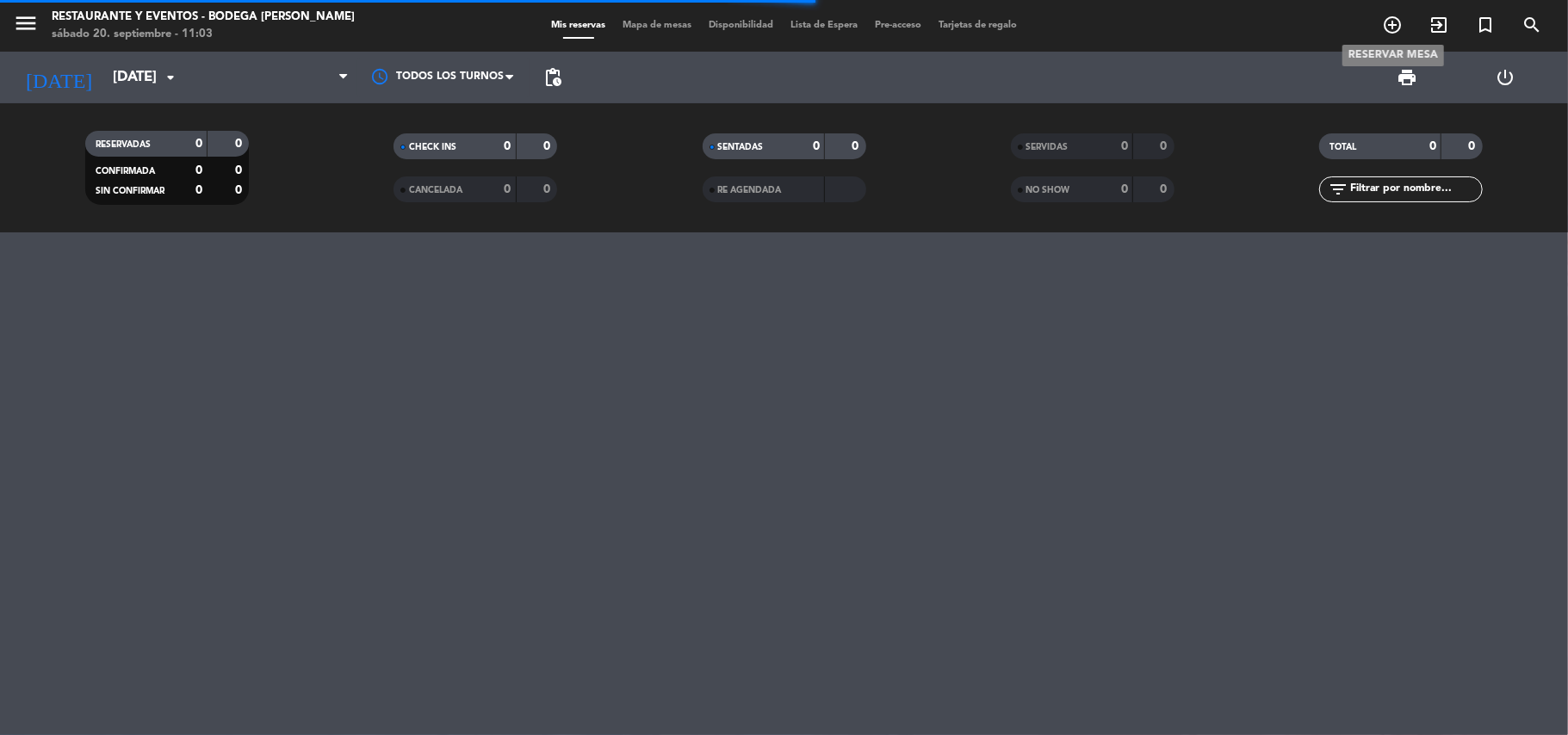
click at [1402, 24] on icon "add_circle_outline" at bounding box center [1392, 25] width 21 height 21
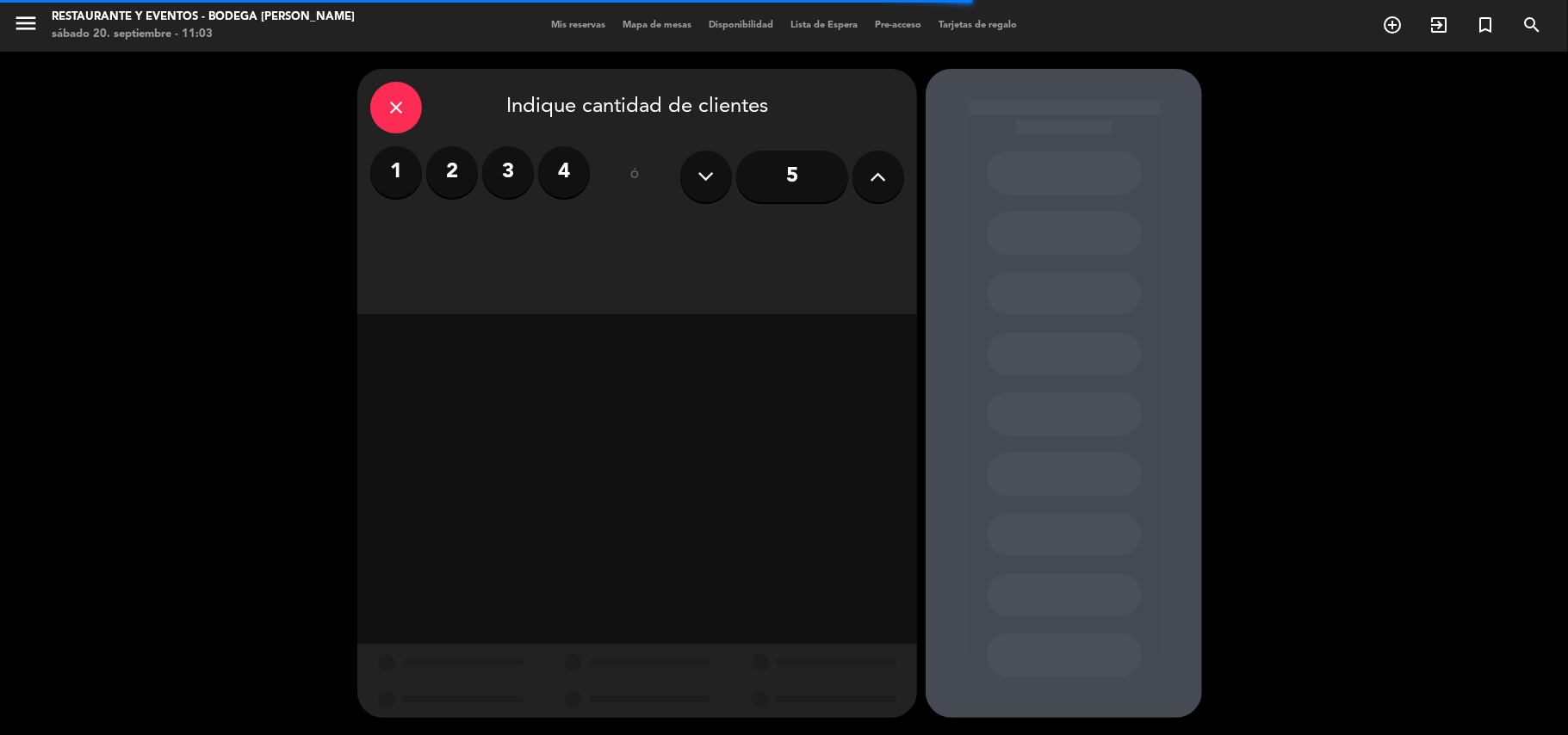
click at [459, 166] on label "2" at bounding box center [452, 172] width 52 height 52
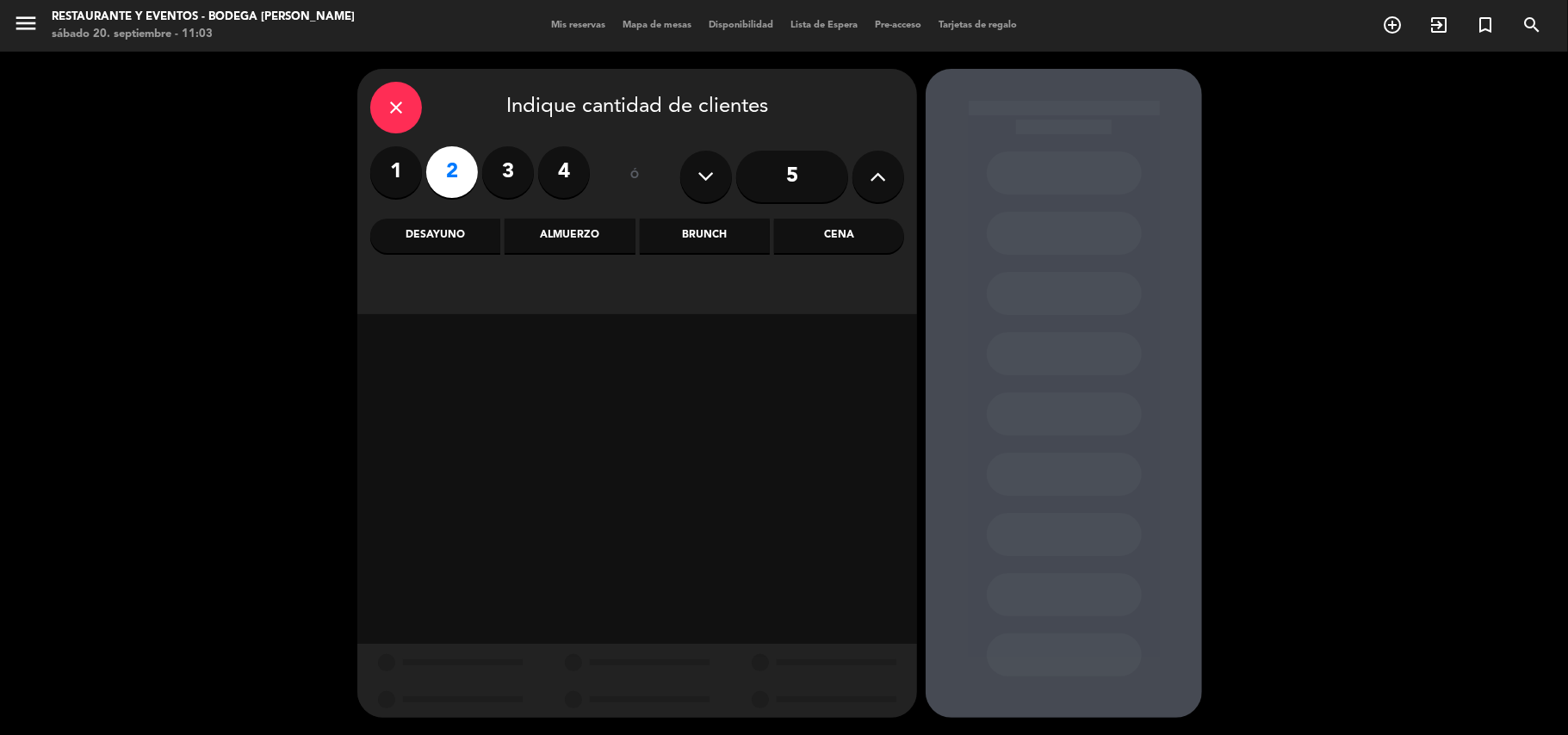
drag, startPoint x: 548, startPoint y: 236, endPoint x: 655, endPoint y: 260, distance: 109.7
click at [555, 236] on div "Almuerzo" at bounding box center [569, 236] width 130 height 34
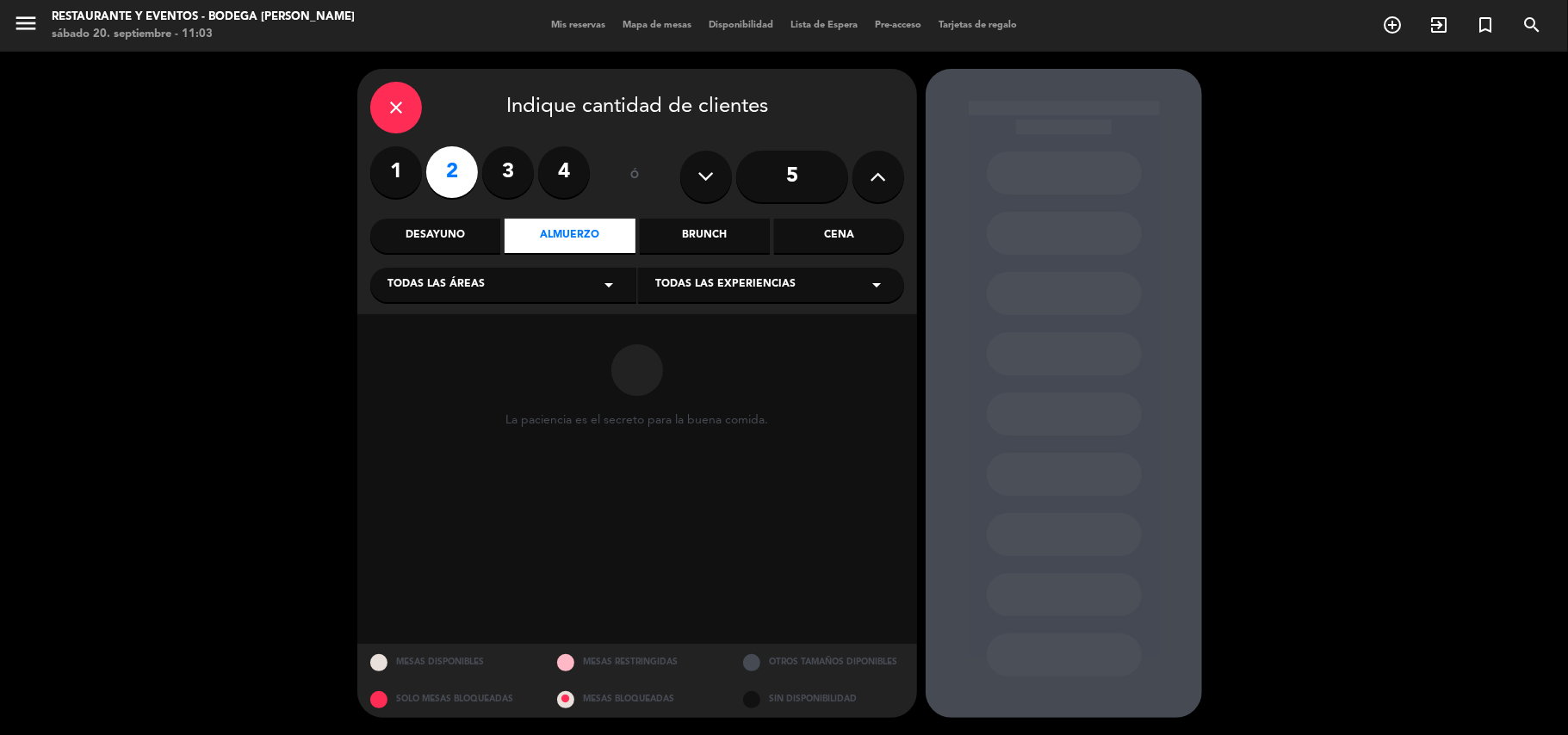
drag, startPoint x: 747, startPoint y: 281, endPoint x: 747, endPoint y: 294, distance: 13.0
click at [747, 282] on span "Todas las experiencias" at bounding box center [725, 285] width 140 height 17
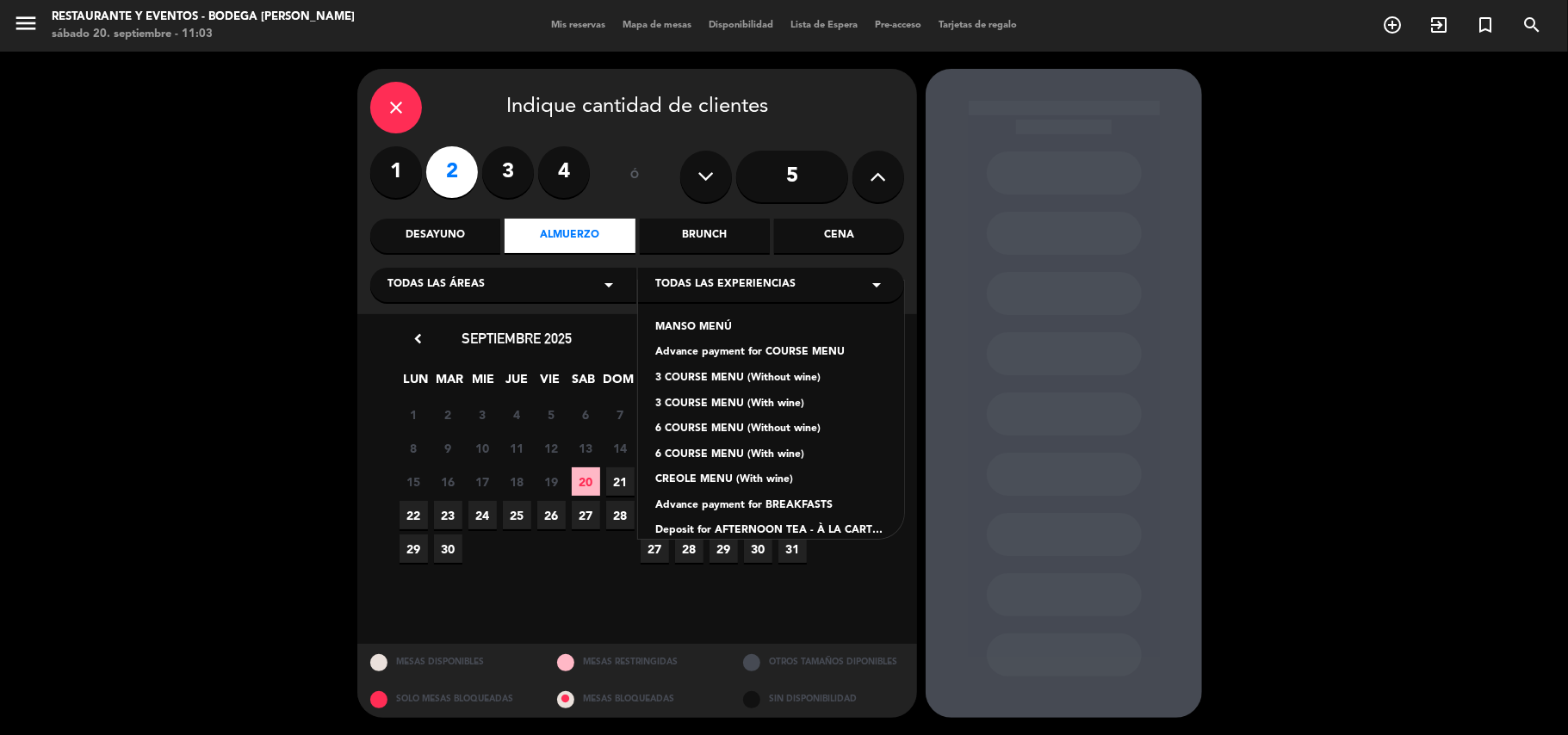
click at [734, 319] on div "MANSO MENÚ" at bounding box center [771, 328] width 232 height 17
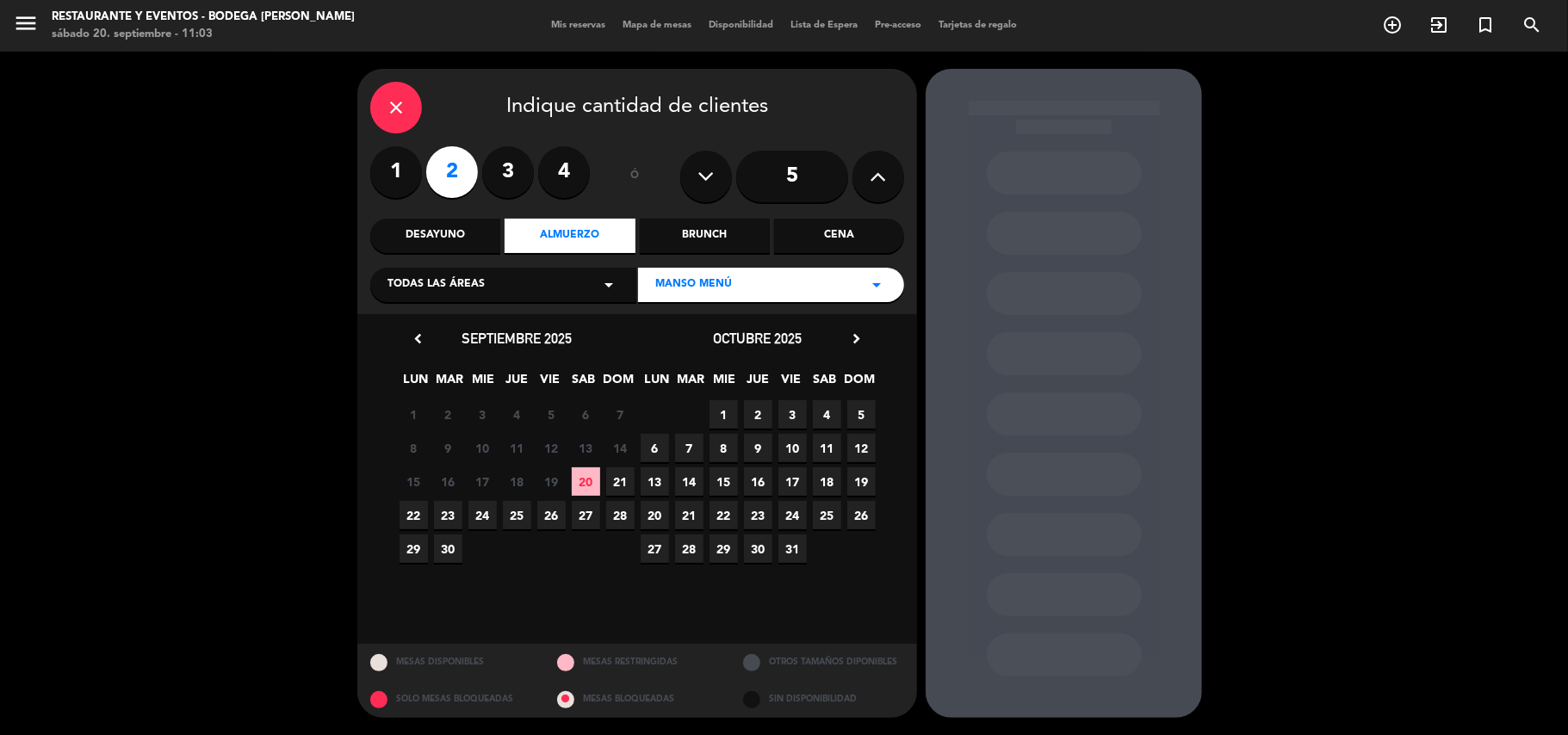
click at [469, 510] on span "24" at bounding box center [482, 515] width 28 height 28
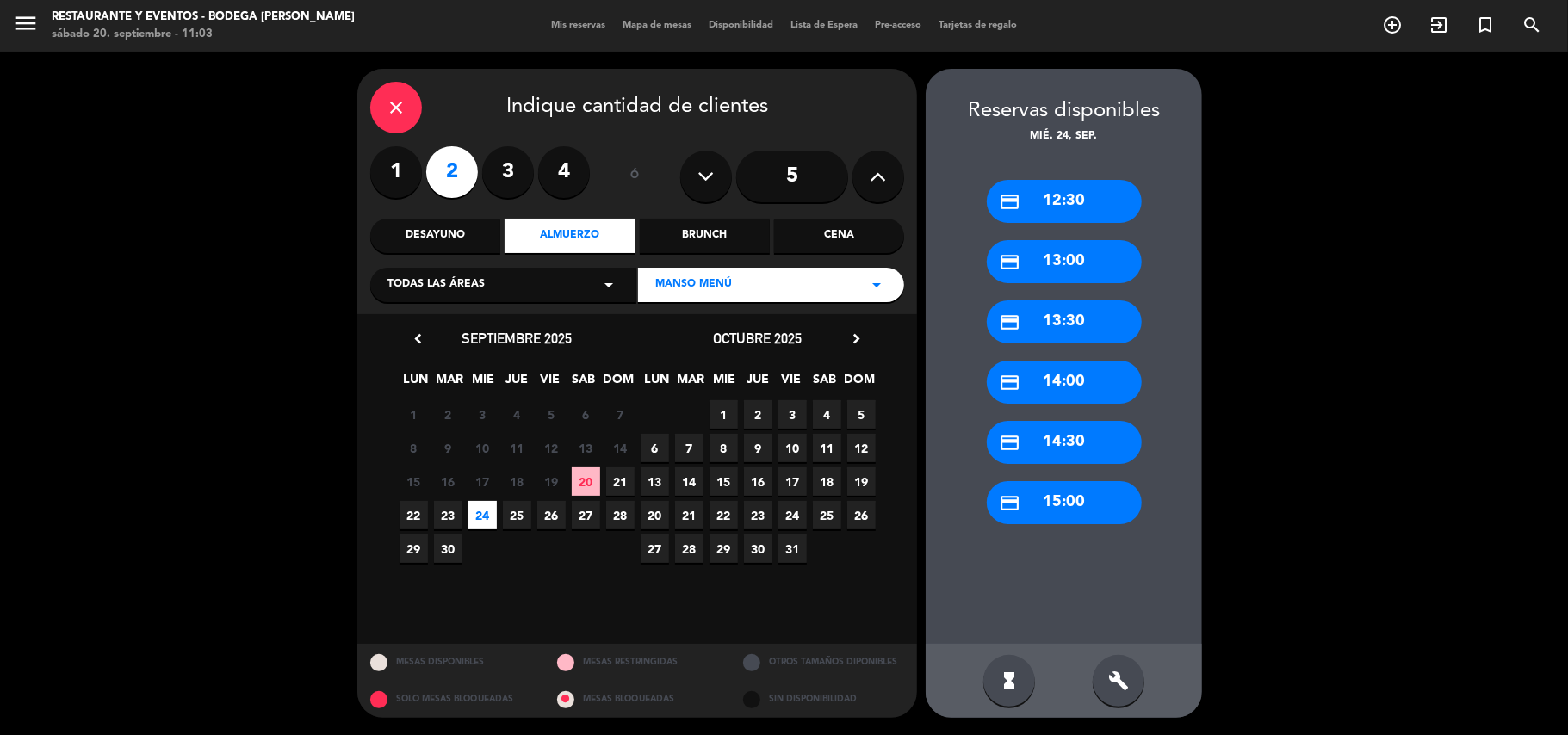
click at [1047, 334] on div "credit_card 13:30" at bounding box center [1064, 322] width 155 height 43
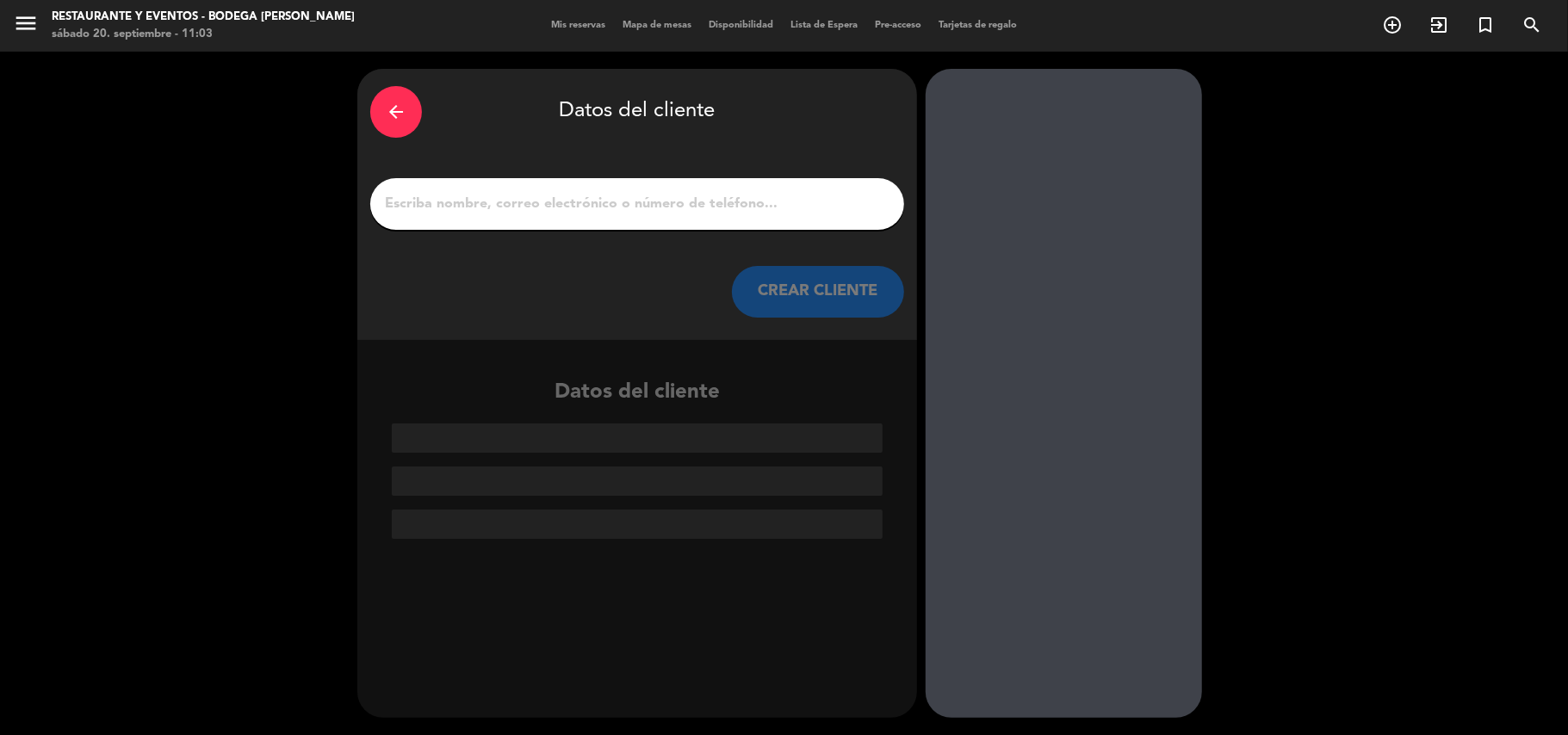
click at [715, 204] on input "1" at bounding box center [637, 204] width 508 height 24
type input "a"
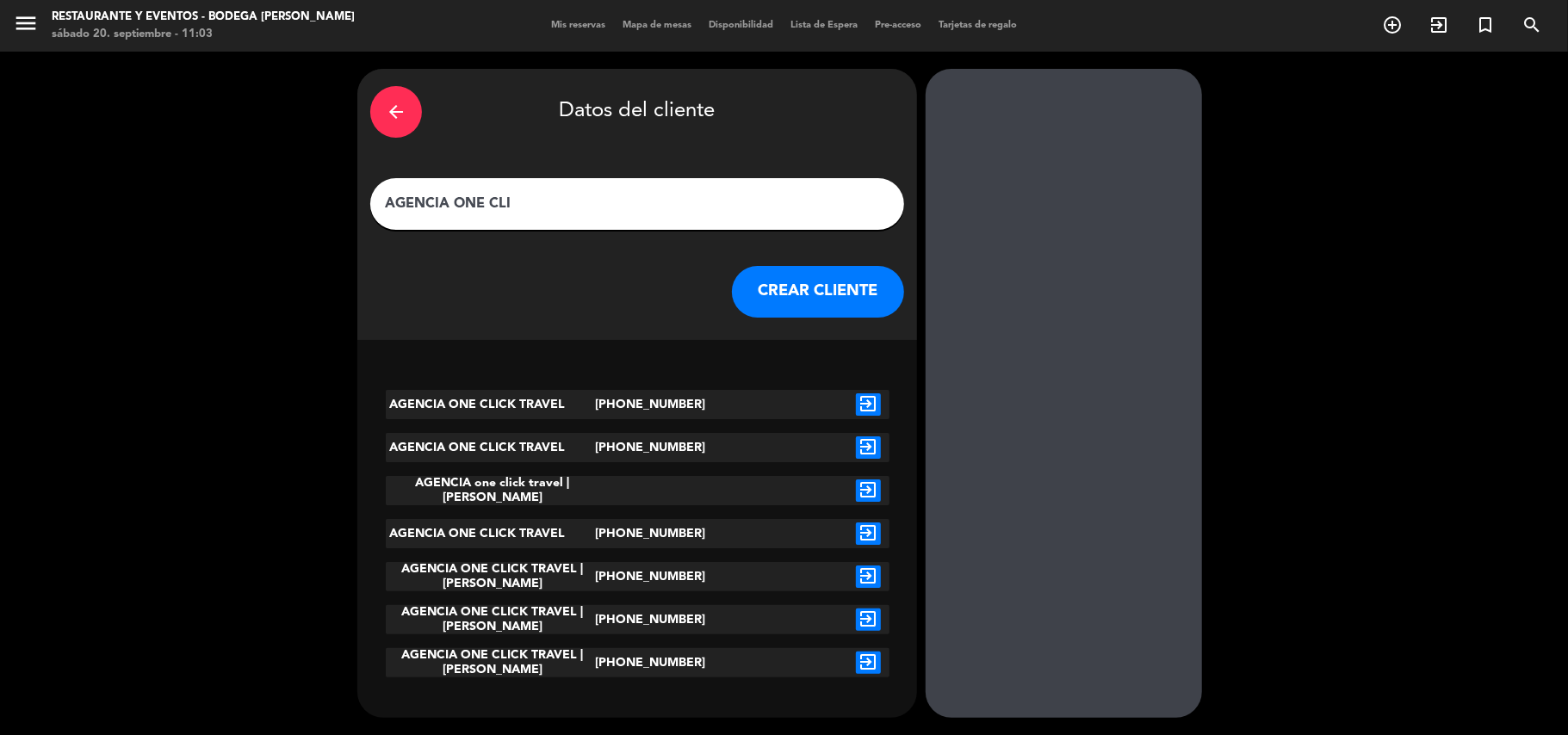
type input "AGENCIA ONE CLI"
click at [873, 654] on icon "exit_to_app" at bounding box center [868, 663] width 25 height 22
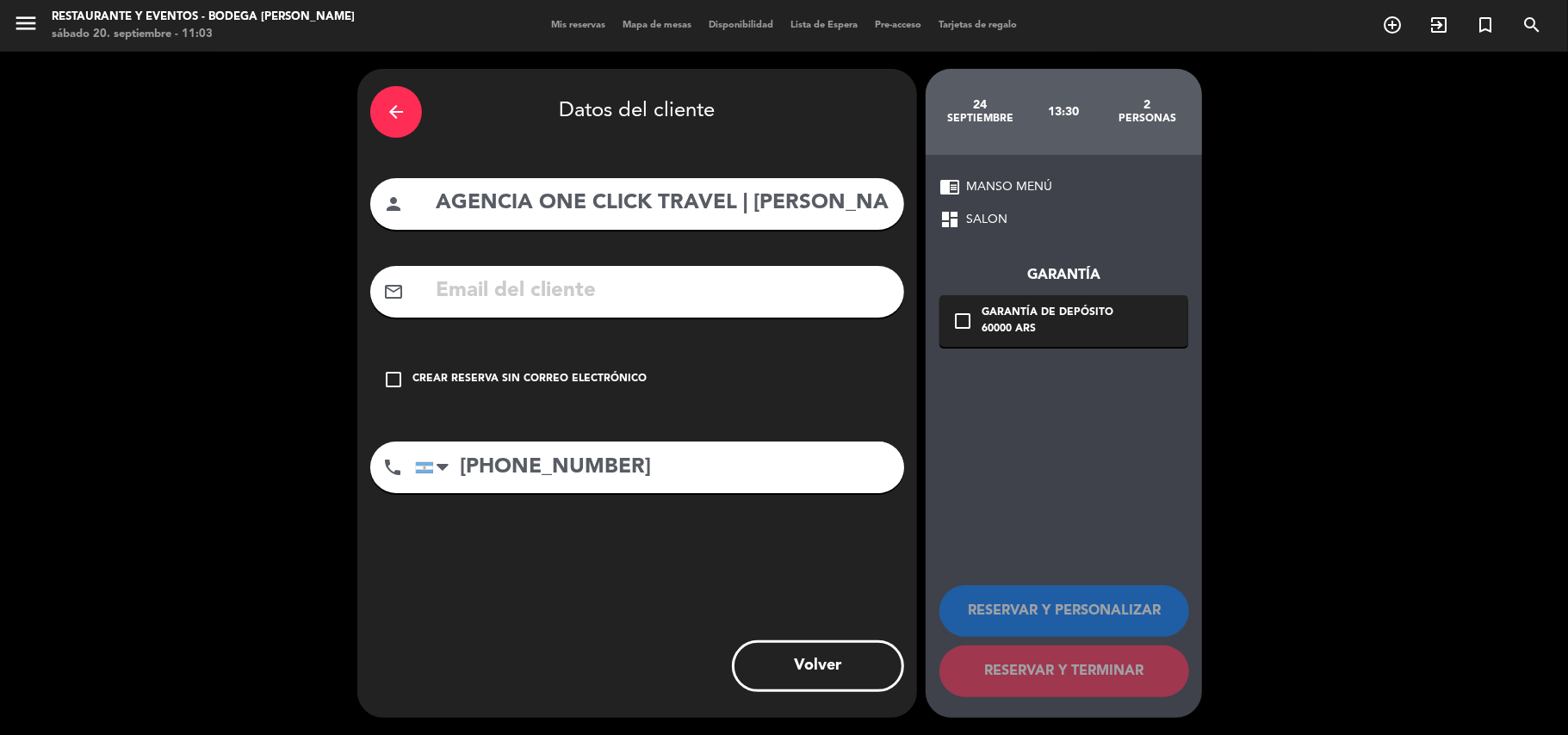
scroll to position [0, 24]
drag, startPoint x: 756, startPoint y: 203, endPoint x: 889, endPoint y: 187, distance: 134.0
click at [890, 188] on input "AGENCIA ONE CLICK TRAVEL | [PERSON_NAME]" at bounding box center [662, 203] width 457 height 35
paste input "uisa"
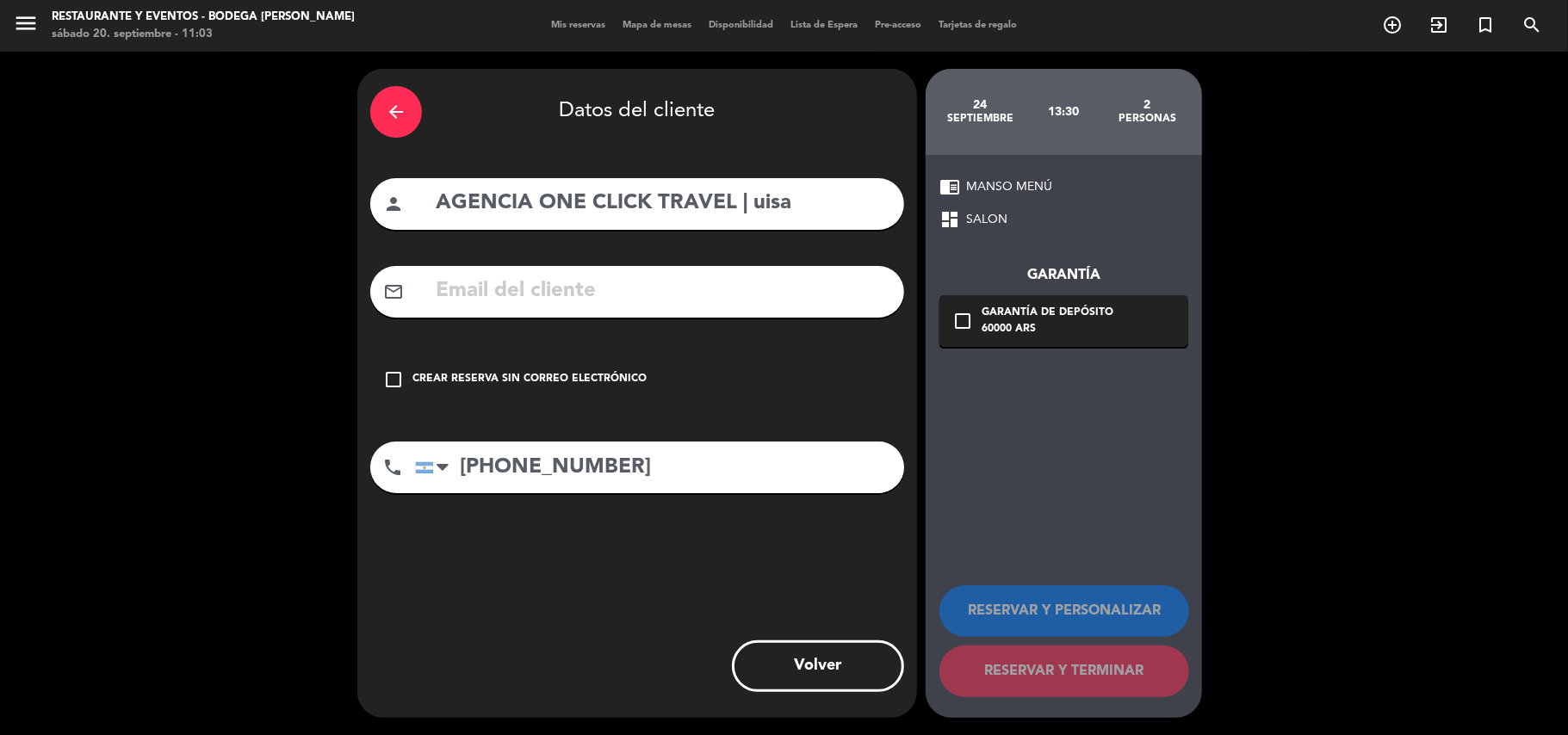
type input "AGENCIA ONE CLICK TRAVEL | uisa"
drag, startPoint x: 567, startPoint y: 370, endPoint x: 642, endPoint y: 387, distance: 76.9
click at [586, 372] on div "Crear reserva sin correo electrónico" at bounding box center [530, 380] width 234 height 17
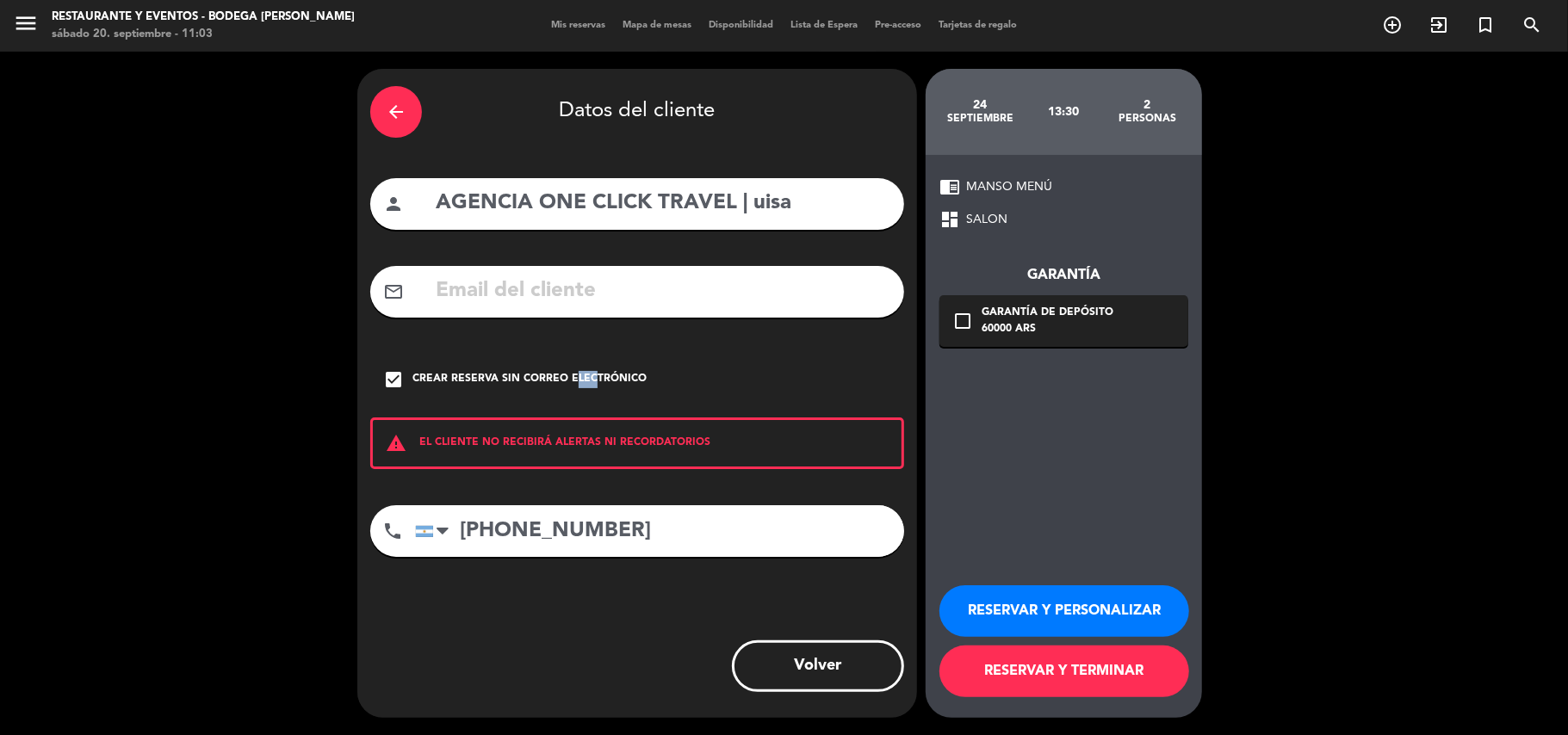
click at [1044, 616] on button "RESERVAR Y PERSONALIZAR" at bounding box center [1064, 611] width 250 height 52
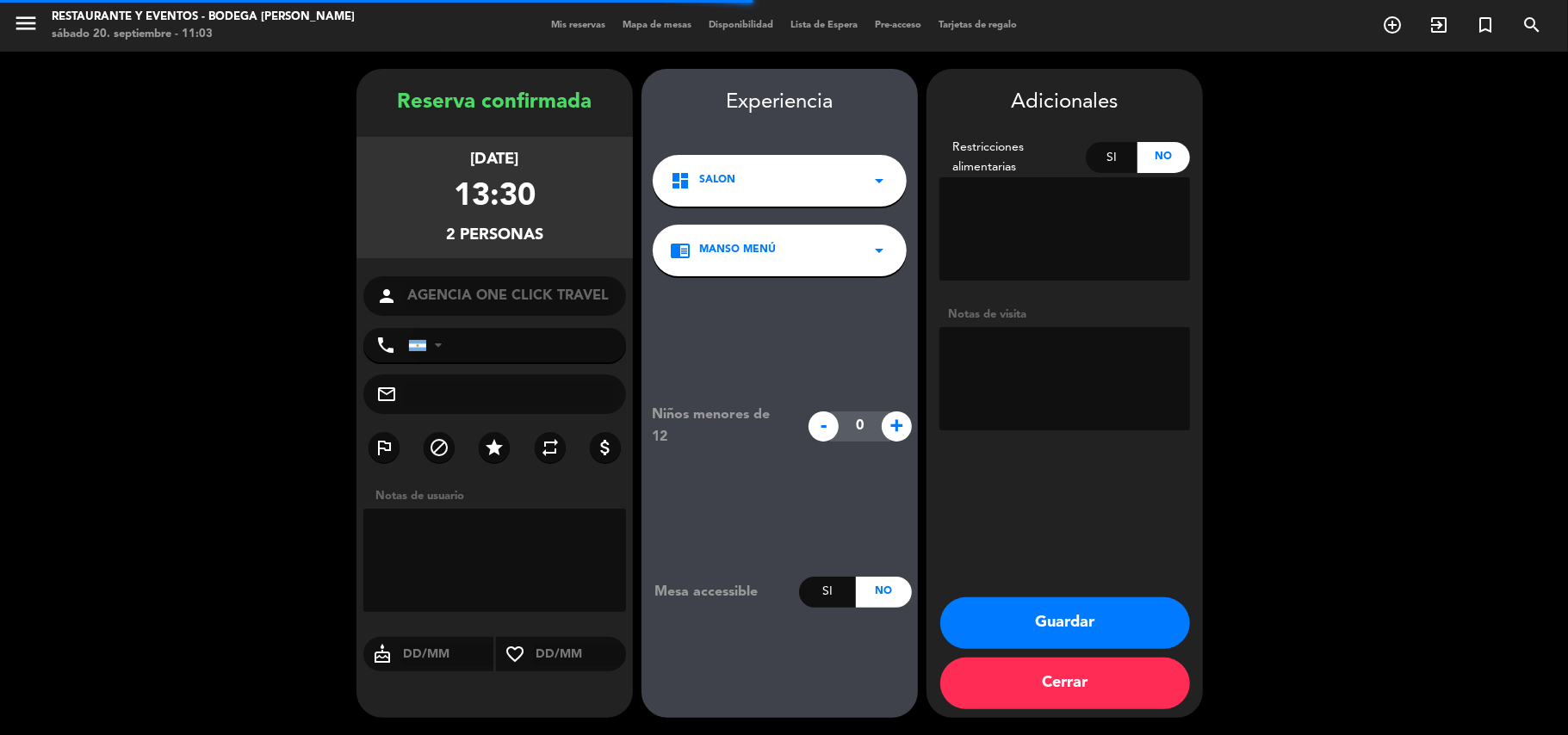
type input "[PHONE_NUMBER]"
click at [1075, 361] on textarea at bounding box center [1064, 379] width 251 height 103
type textarea "p"
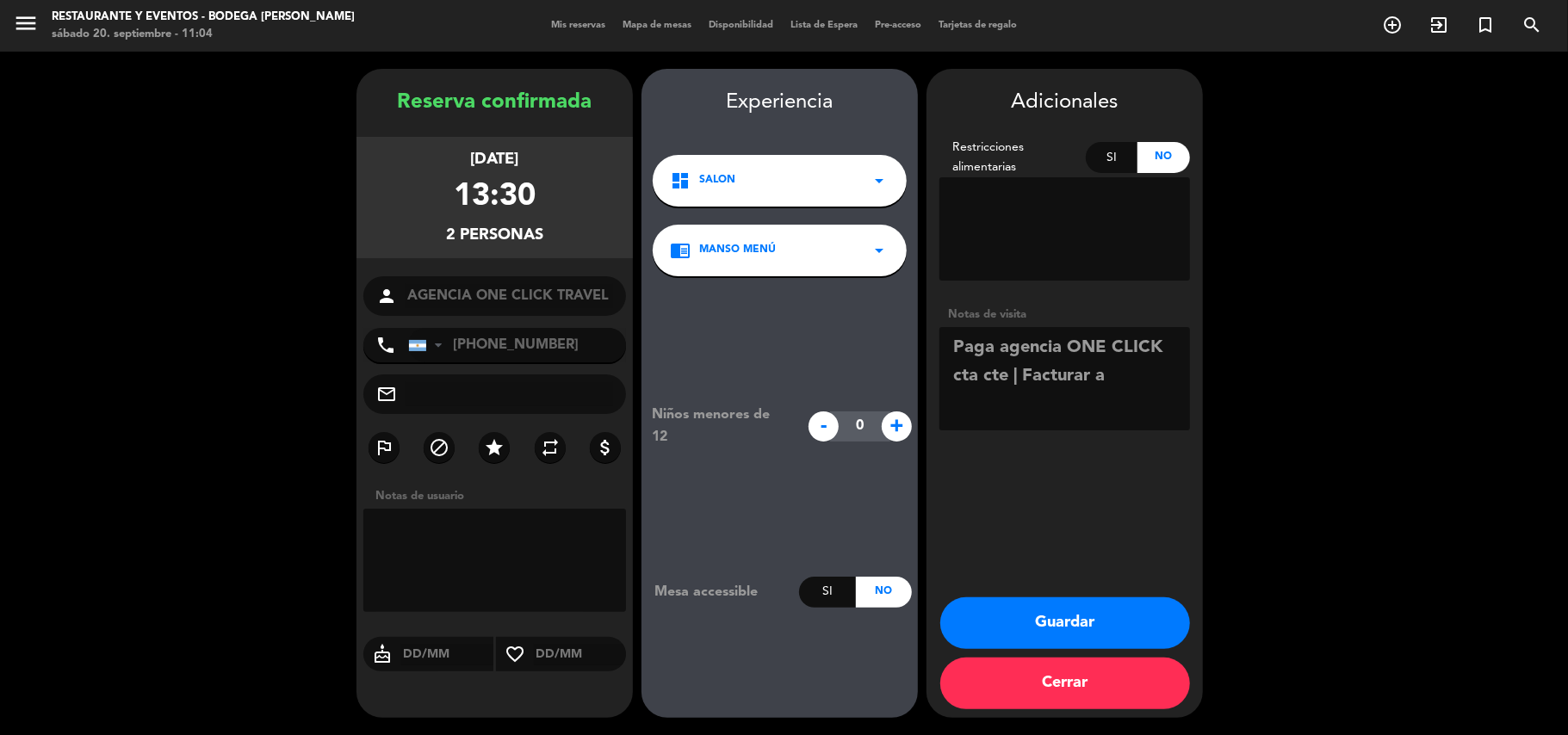
paste textarea "[PERSON_NAME]"
click at [1112, 373] on textarea at bounding box center [1064, 379] width 251 height 103
click at [1123, 408] on textarea at bounding box center [1064, 379] width 251 height 103
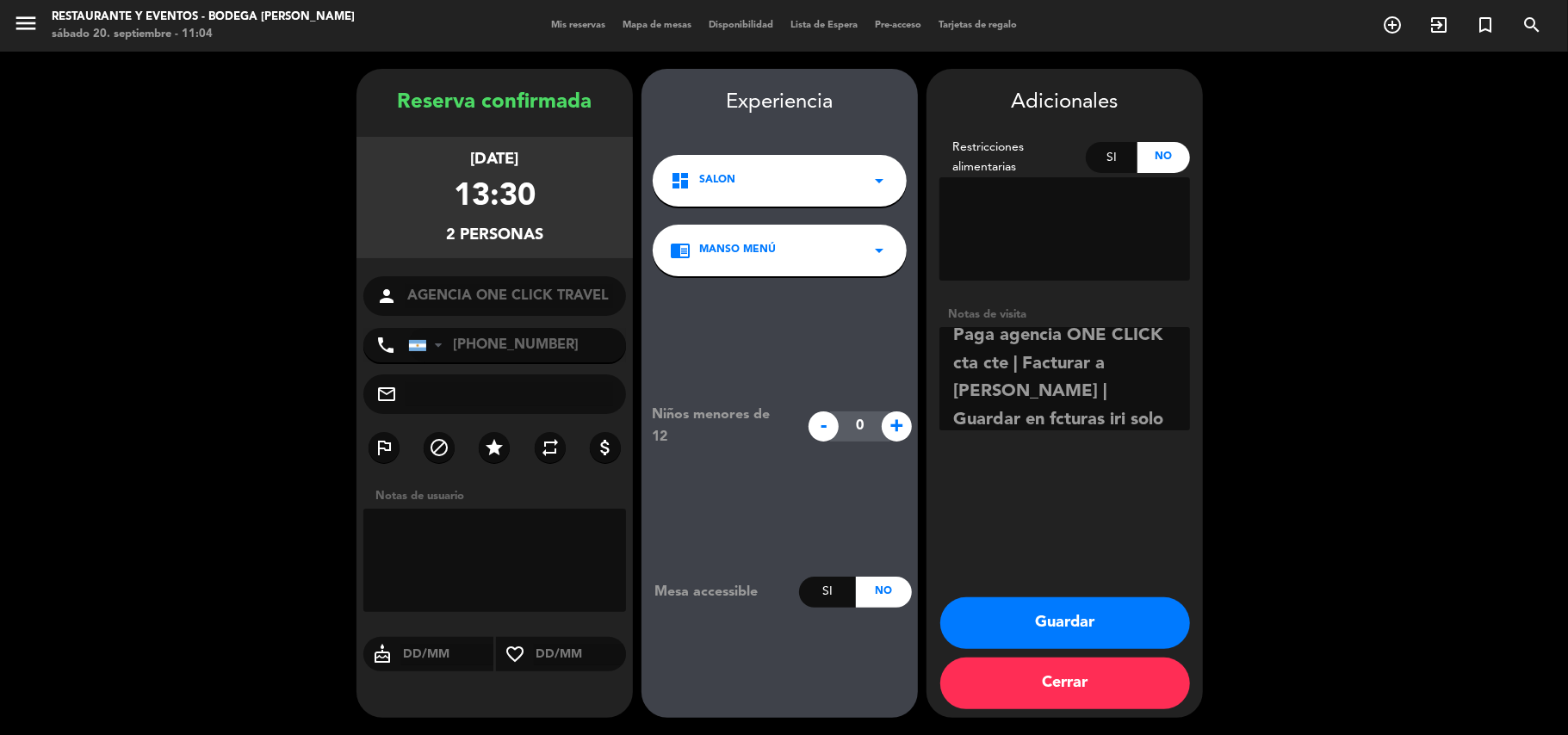
scroll to position [41, 0]
type textarea "Paga agencia ONE CLICK cta cte | Facturar a [PERSON_NAME] | Guardar en fcturas …"
drag, startPoint x: 1038, startPoint y: 658, endPoint x: 1042, endPoint y: 648, distance: 10.8
click at [1042, 652] on div "Guardar Cerrar" at bounding box center [1064, 658] width 276 height 120
click at [1042, 645] on button "Guardar" at bounding box center [1065, 623] width 250 height 52
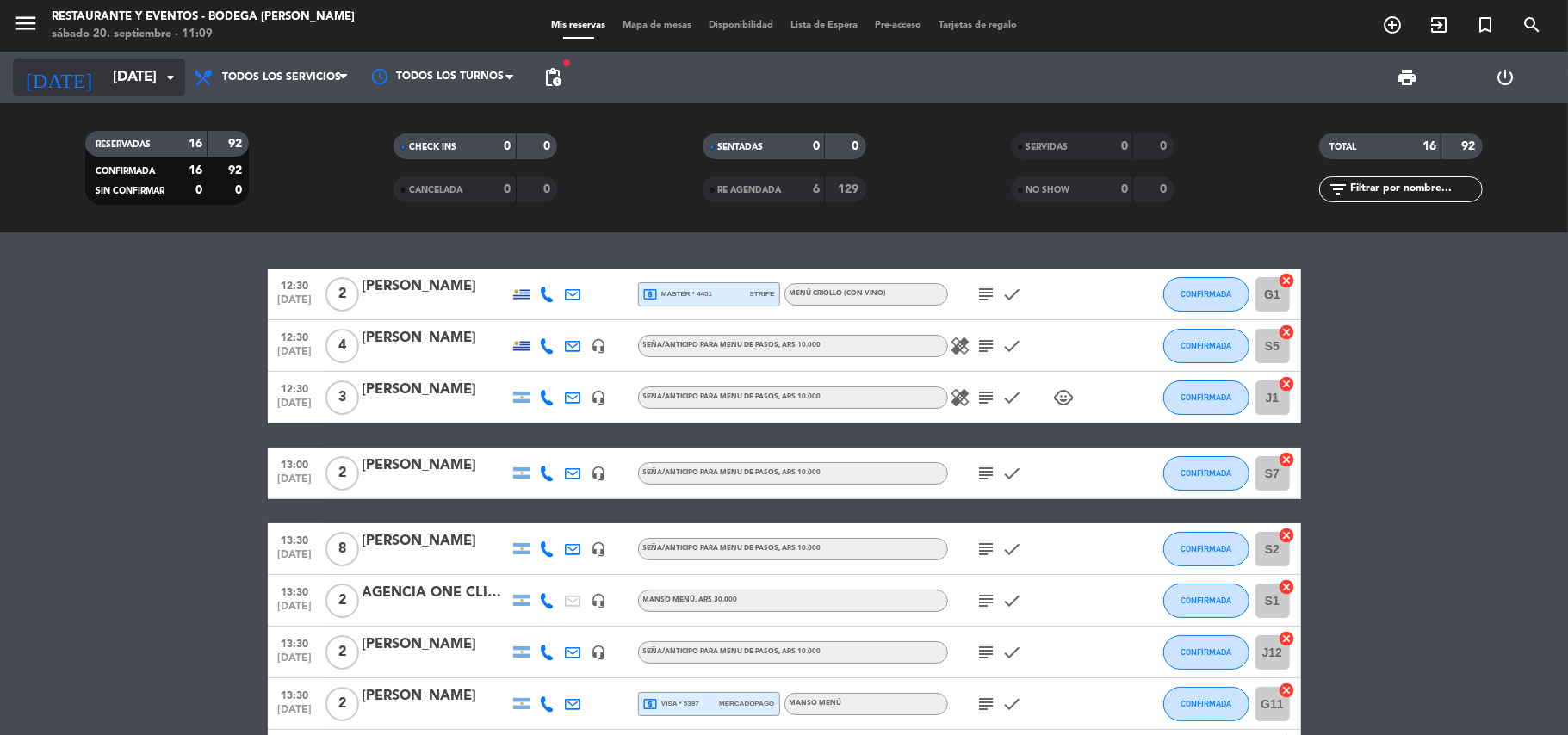
click at [105, 66] on input "[DATE]" at bounding box center [197, 77] width 186 height 34
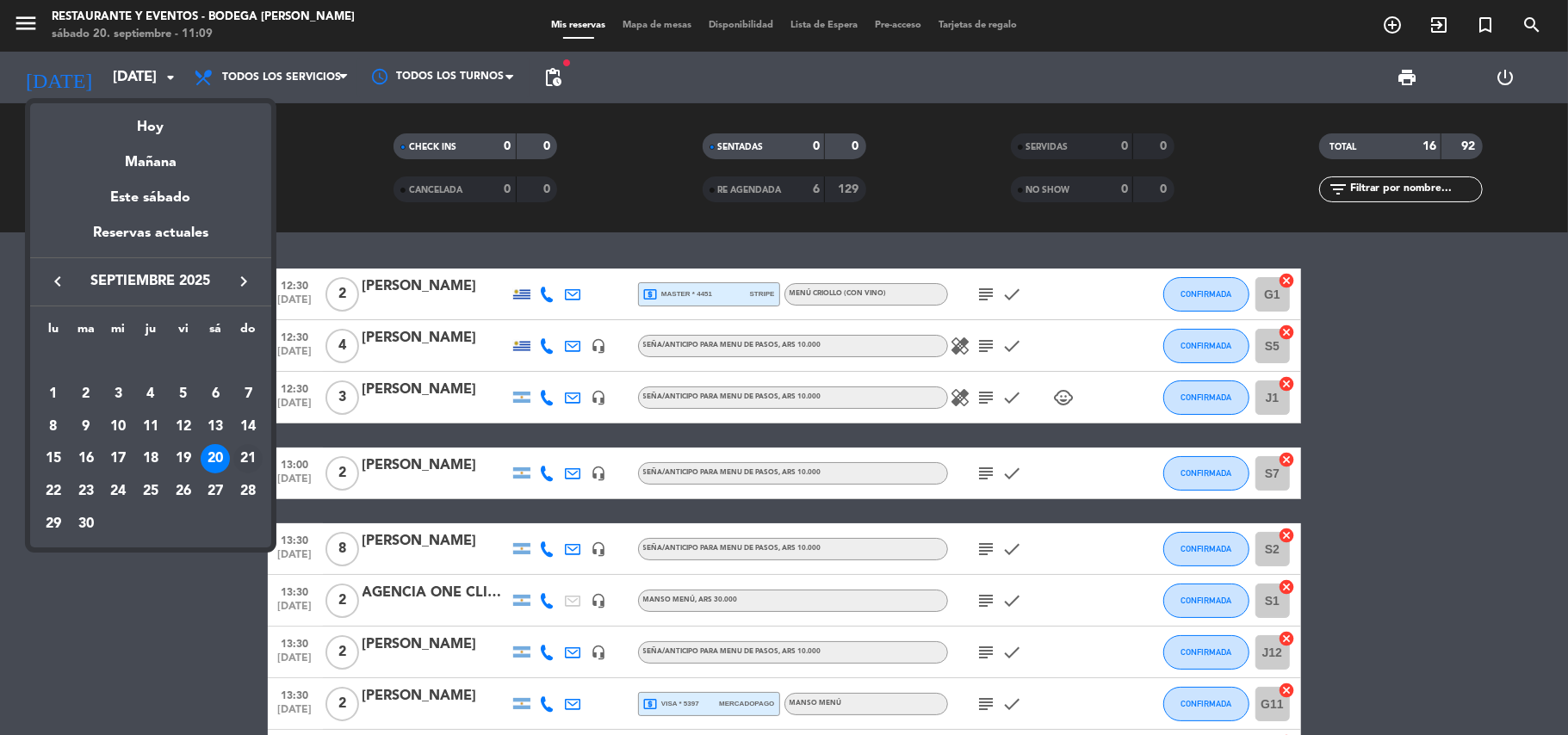
click at [248, 455] on div "21" at bounding box center [248, 459] width 29 height 29
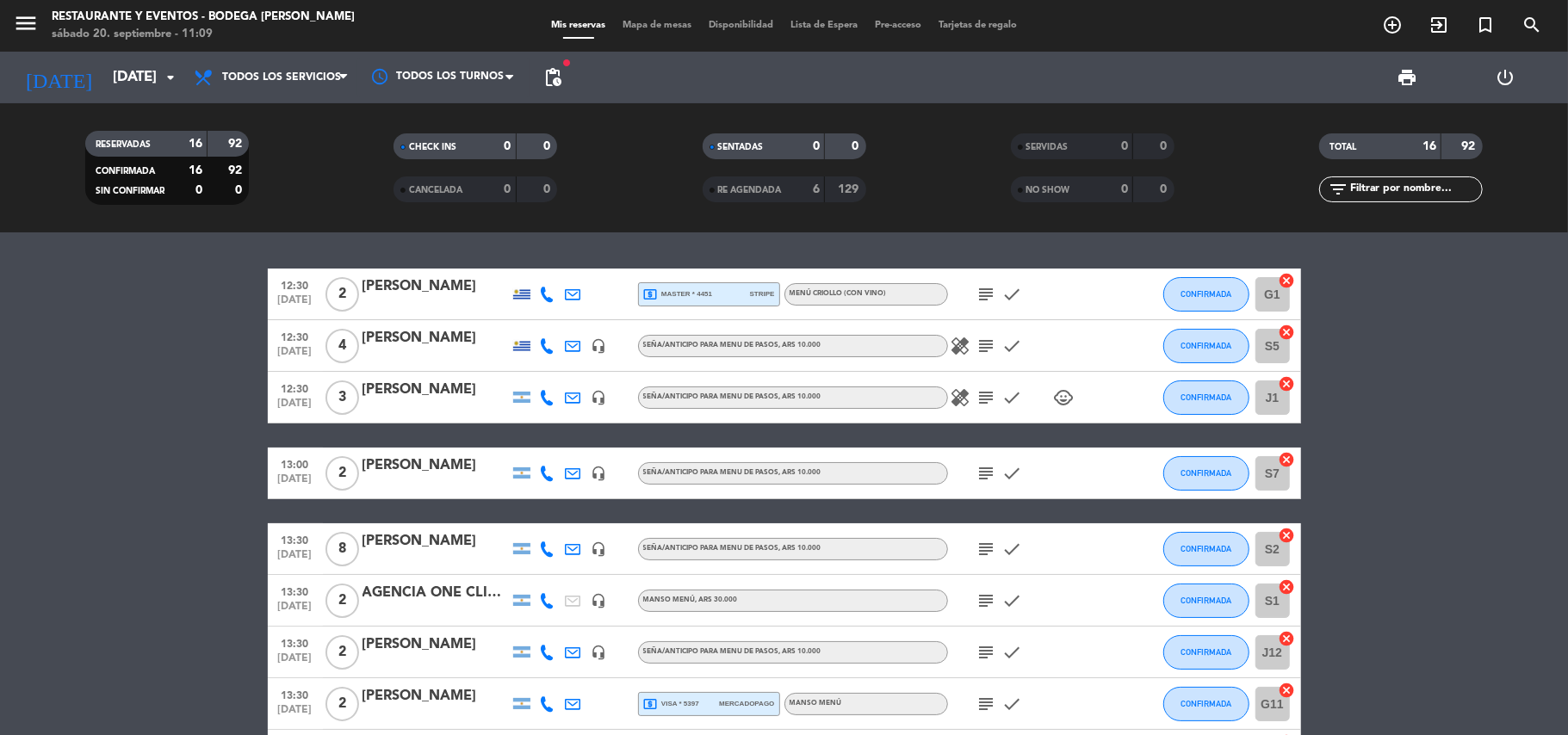
type input "[DATE]"
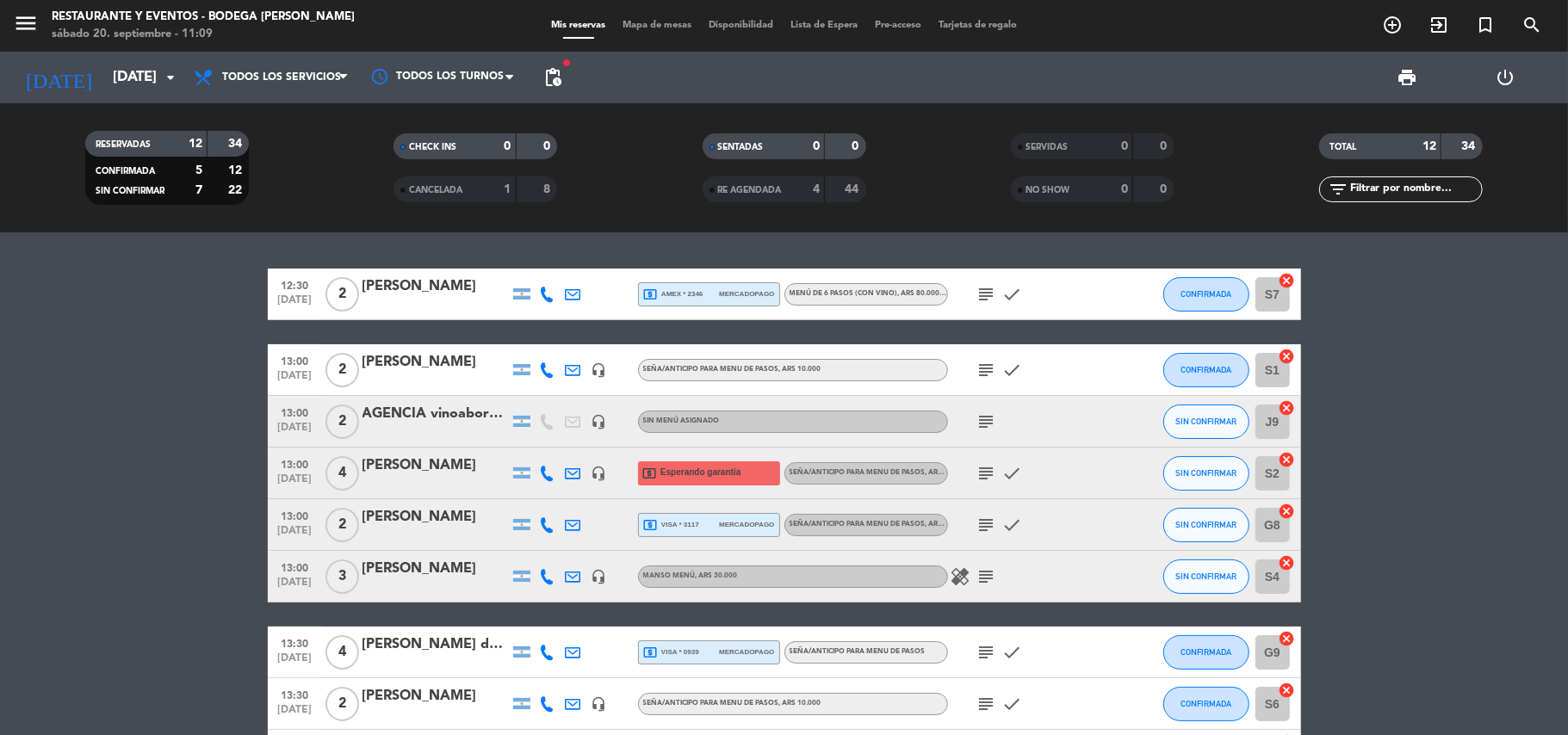
click at [473, 697] on div "[PERSON_NAME]" at bounding box center [436, 696] width 146 height 22
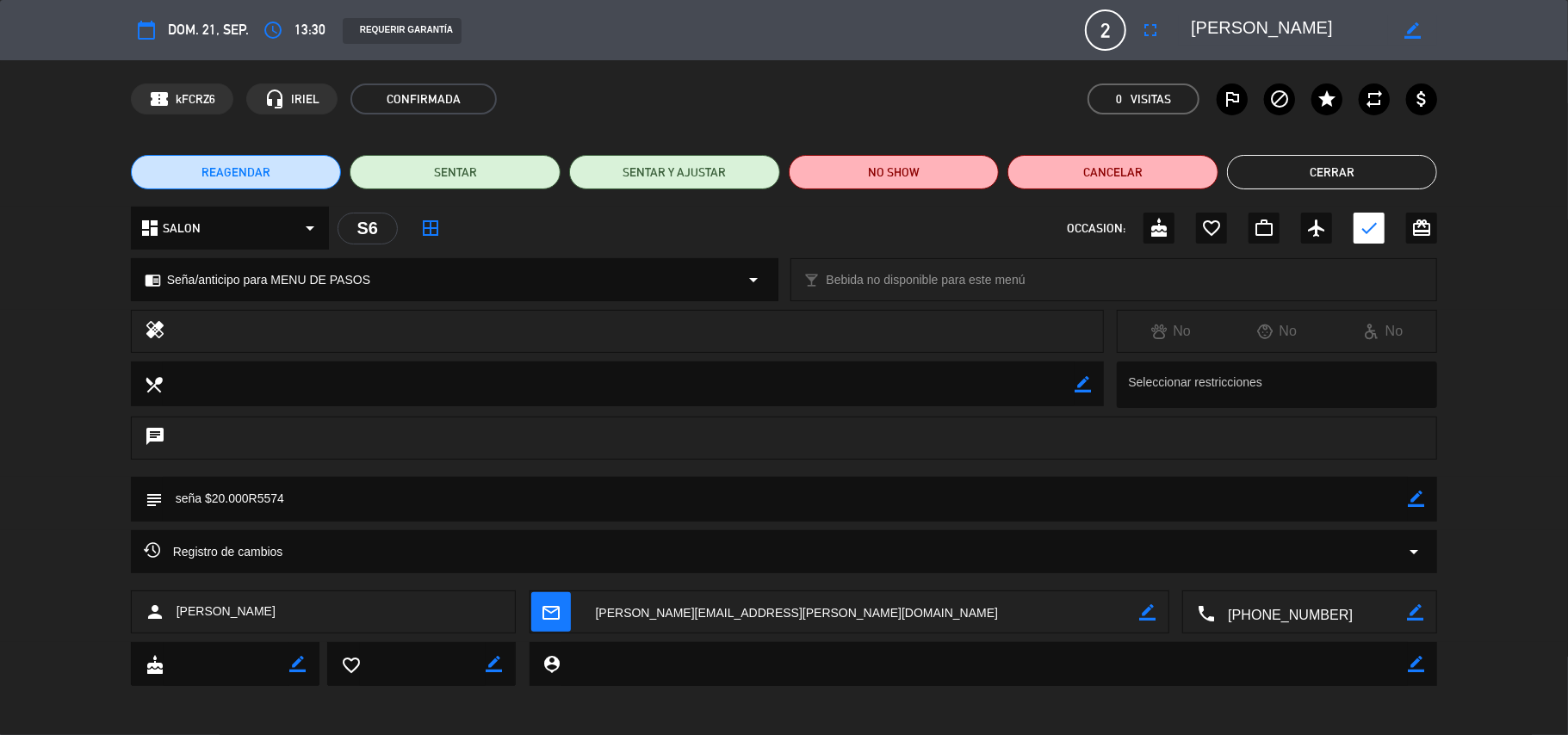
click at [1419, 496] on icon "border_color" at bounding box center [1416, 498] width 16 height 16
click at [1403, 499] on textarea at bounding box center [785, 498] width 1246 height 44
type textarea "seña $20.000R5574 | aniversario, al finalizar el almuerzo dar dos copas espuman…"
click at [1413, 491] on icon at bounding box center [1416, 498] width 16 height 16
click at [1357, 183] on button "Cerrar" at bounding box center [1332, 172] width 211 height 34
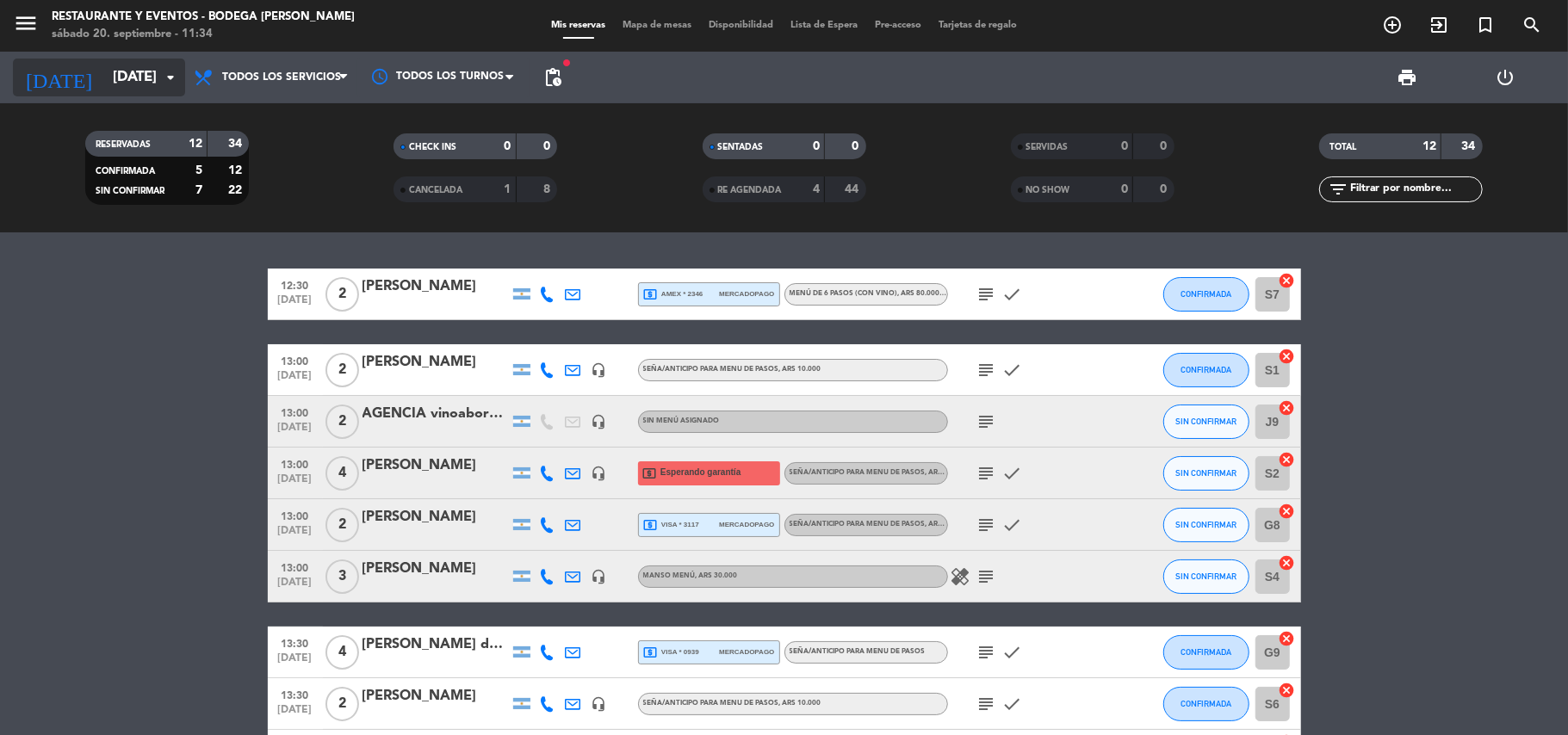
click at [131, 64] on input "[DATE]" at bounding box center [197, 77] width 186 height 34
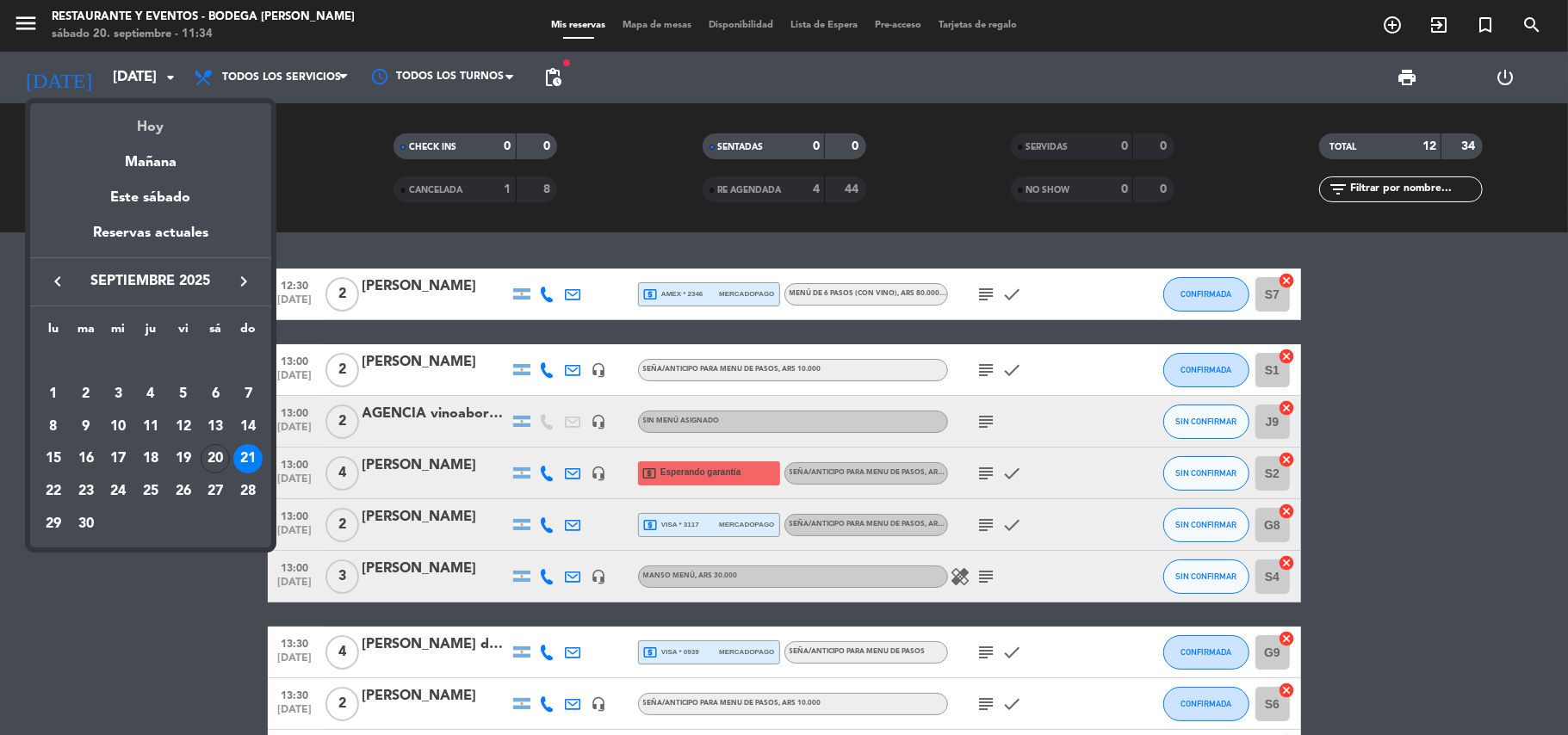
click at [169, 127] on div "Hoy" at bounding box center [151, 120] width 241 height 35
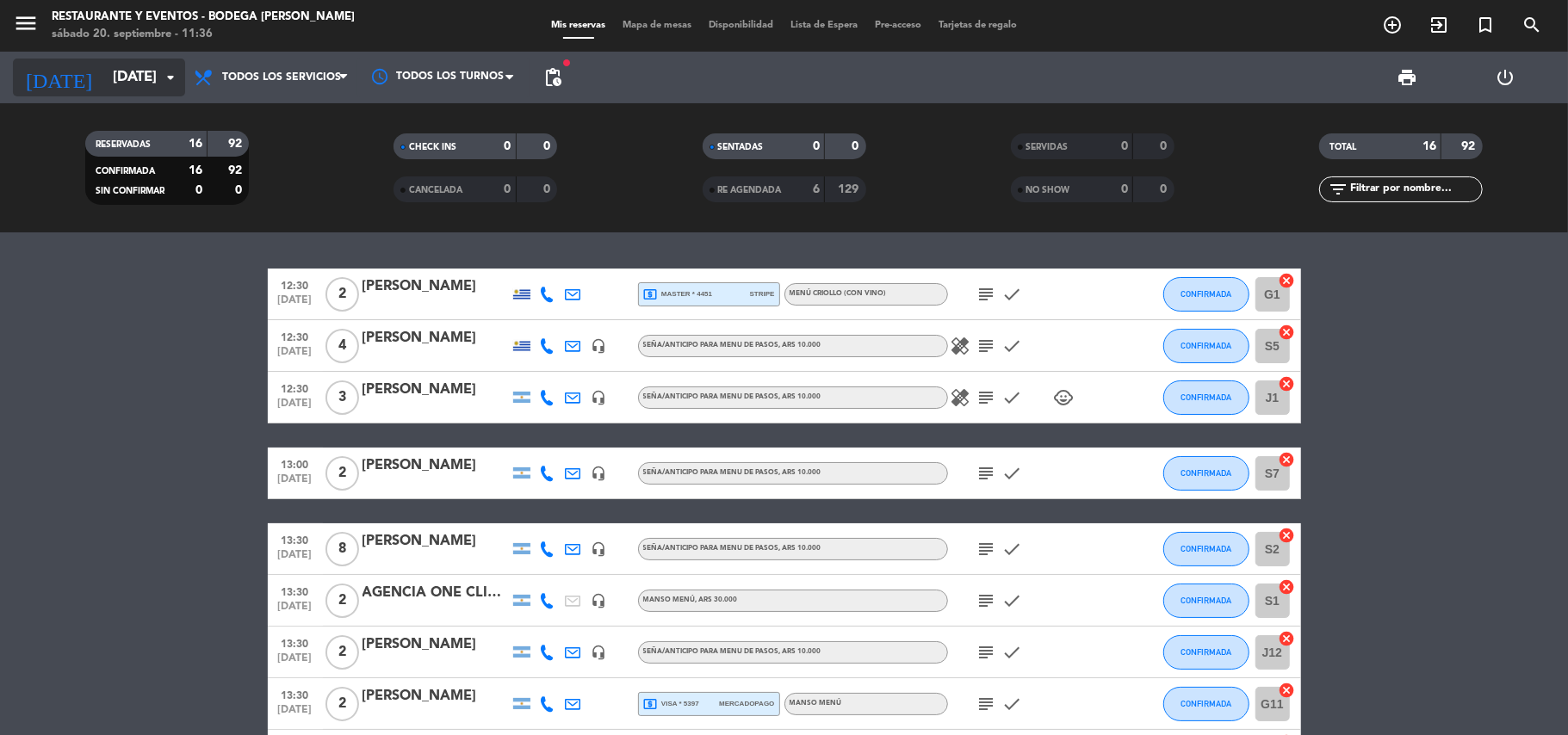
click at [133, 83] on input "[DATE]" at bounding box center [197, 77] width 186 height 34
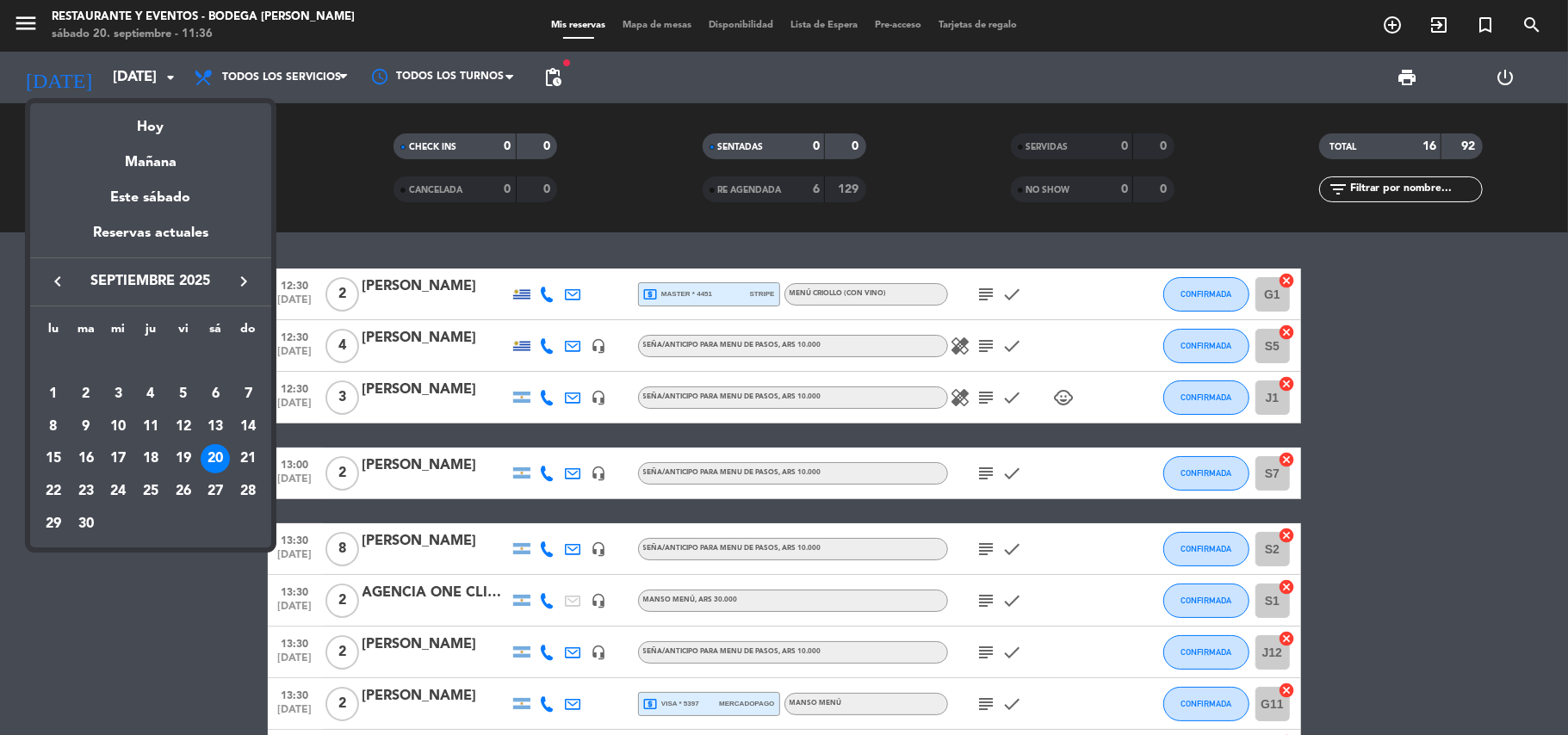
click at [212, 490] on div "27" at bounding box center [215, 491] width 29 height 29
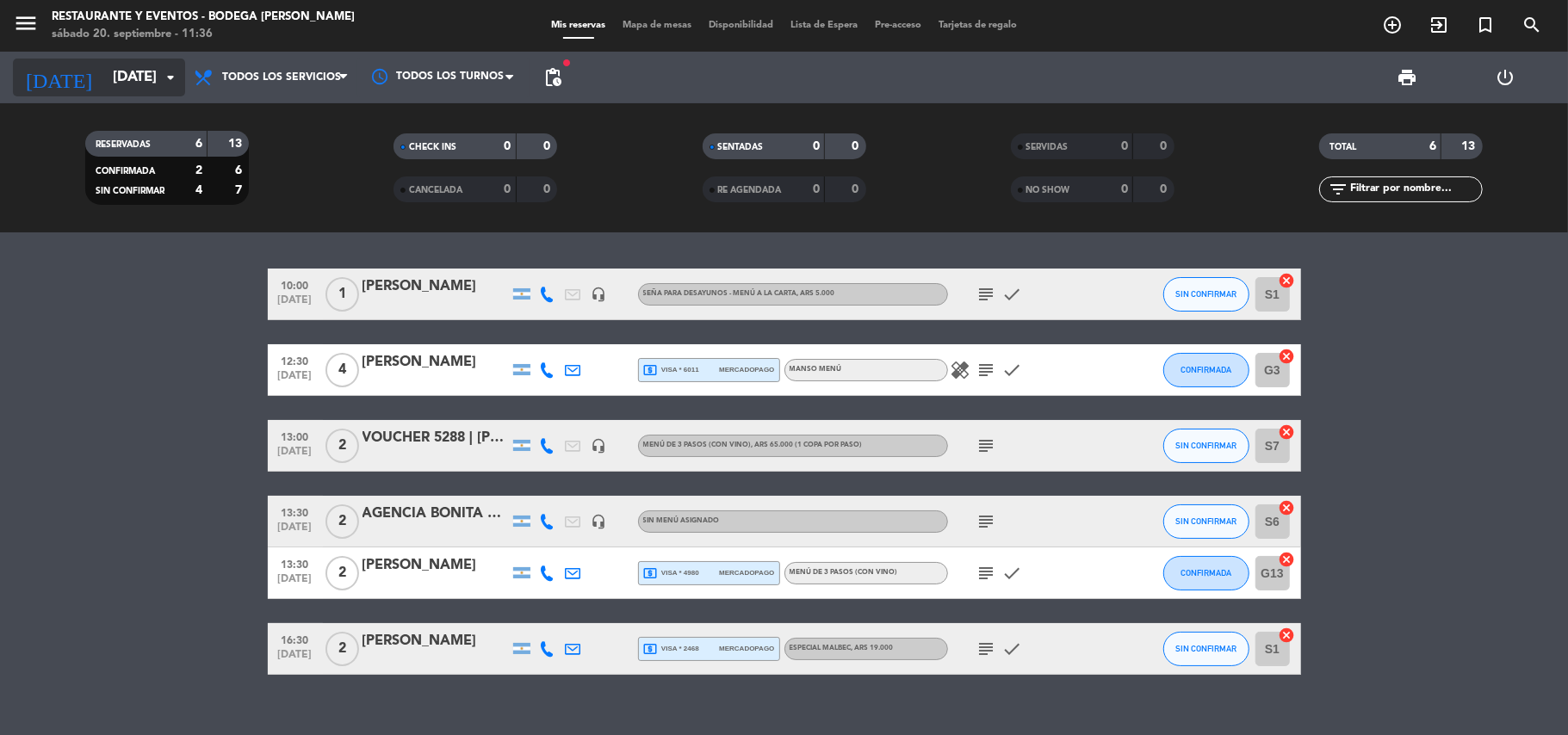
click at [133, 87] on input "[DATE]" at bounding box center [197, 77] width 186 height 34
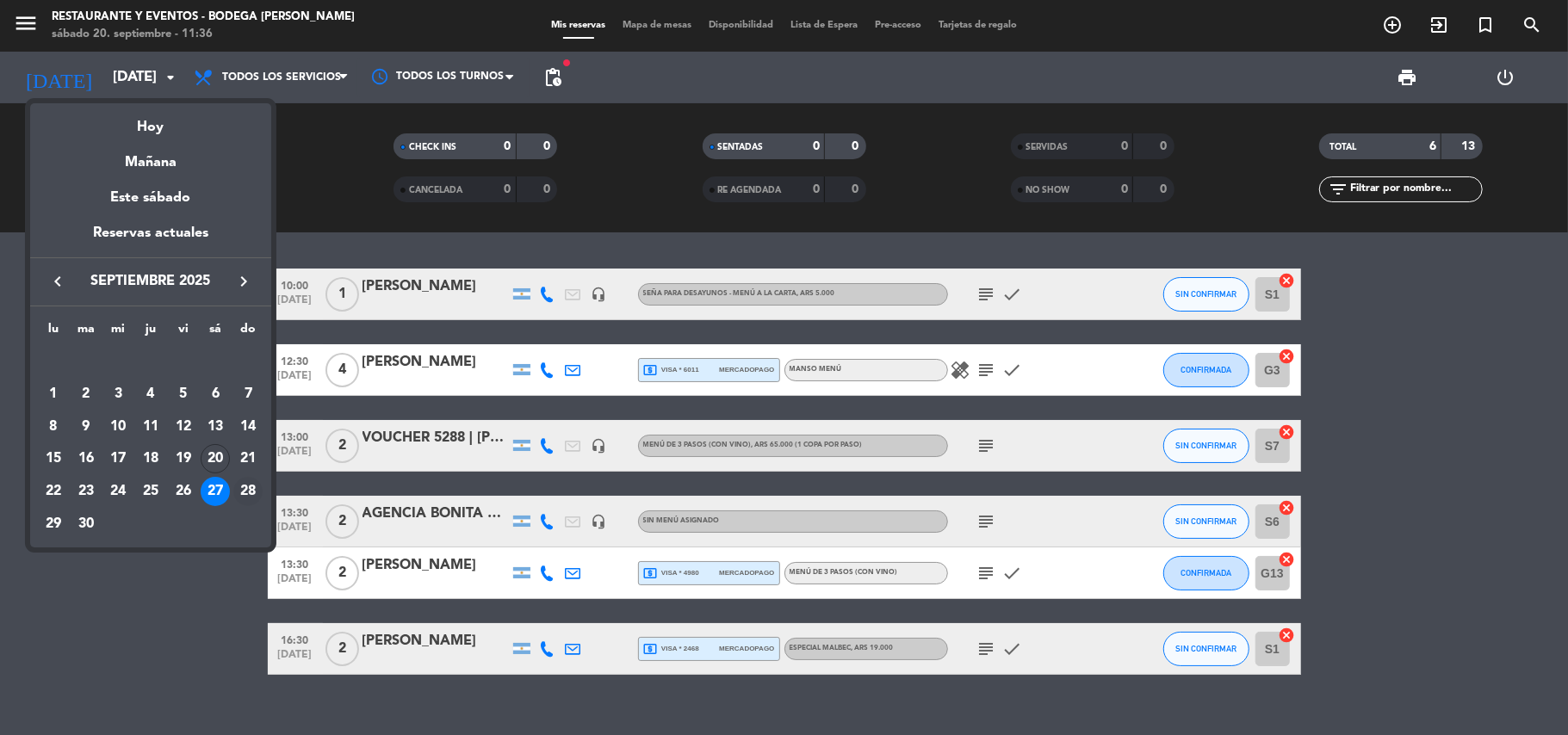
click at [249, 489] on div "28" at bounding box center [248, 491] width 29 height 29
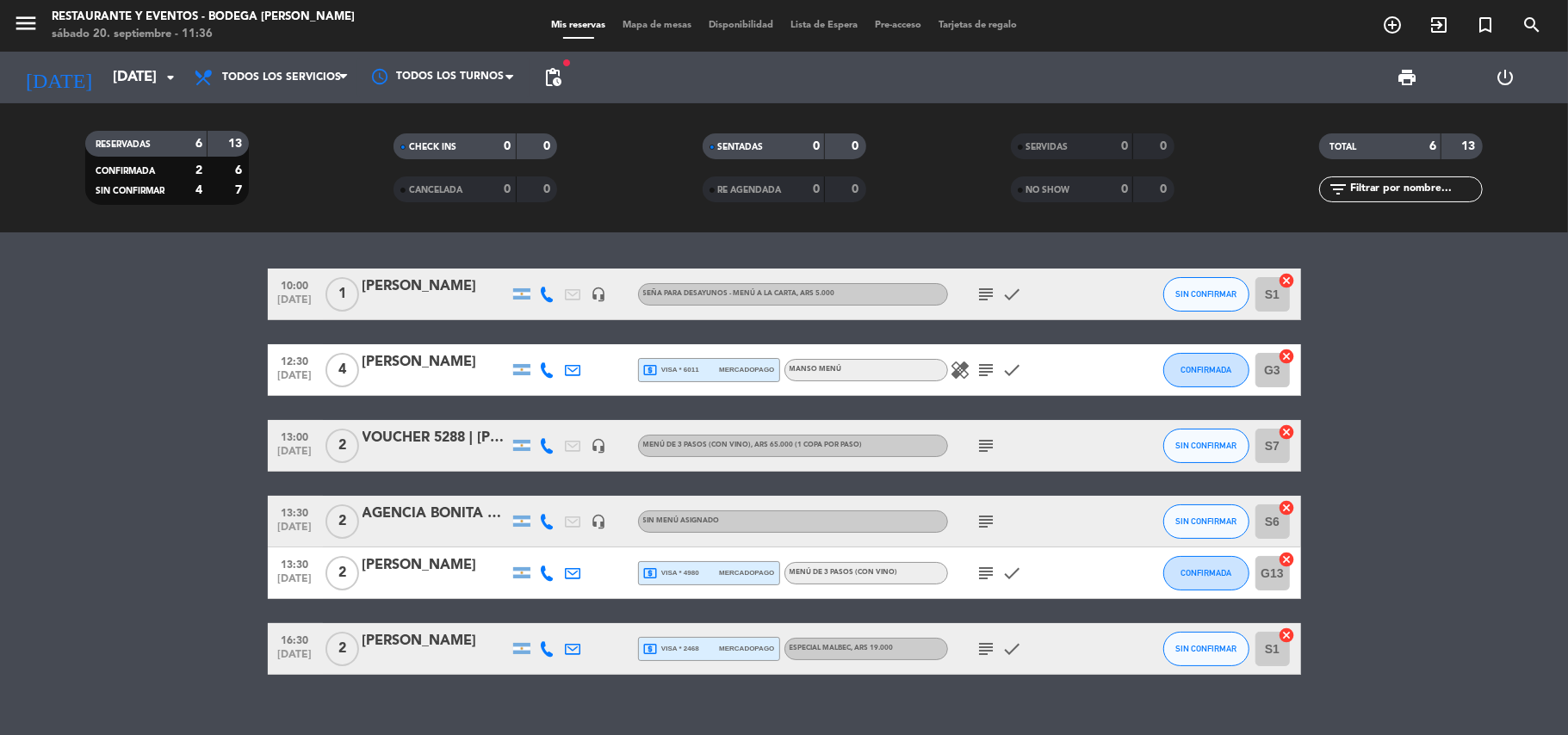
type input "[DATE]"
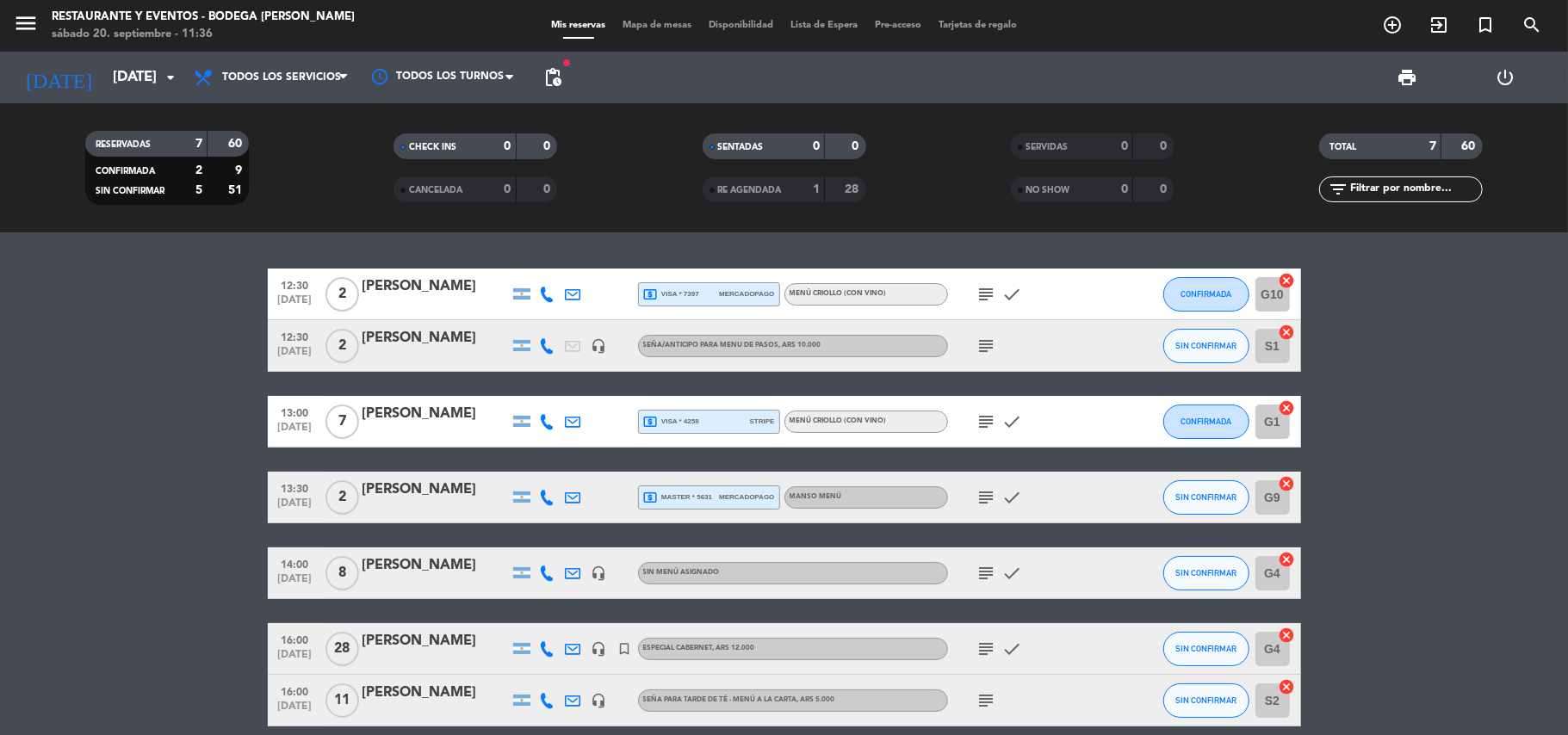
scroll to position [77, 0]
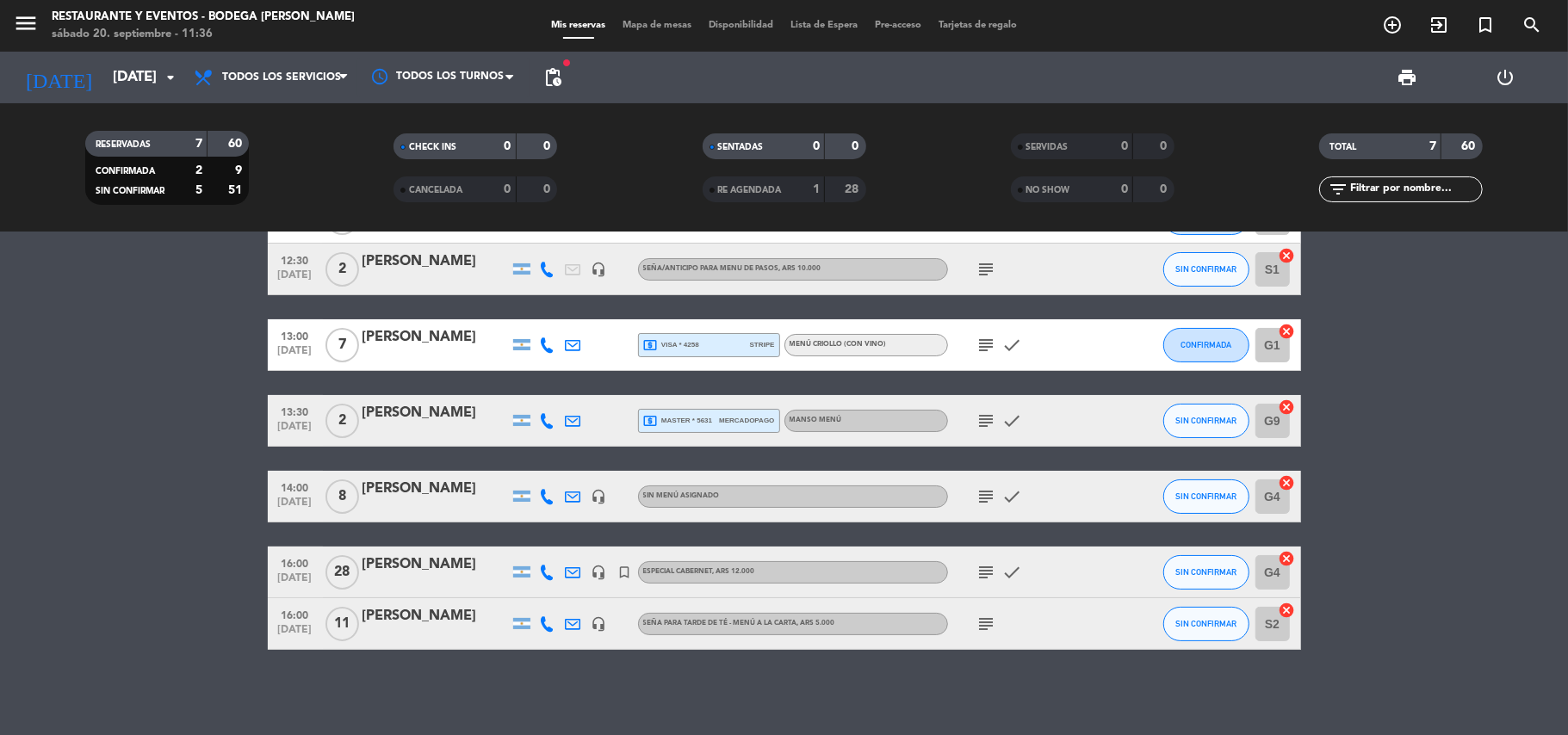
click at [982, 572] on icon "subject" at bounding box center [987, 572] width 21 height 21
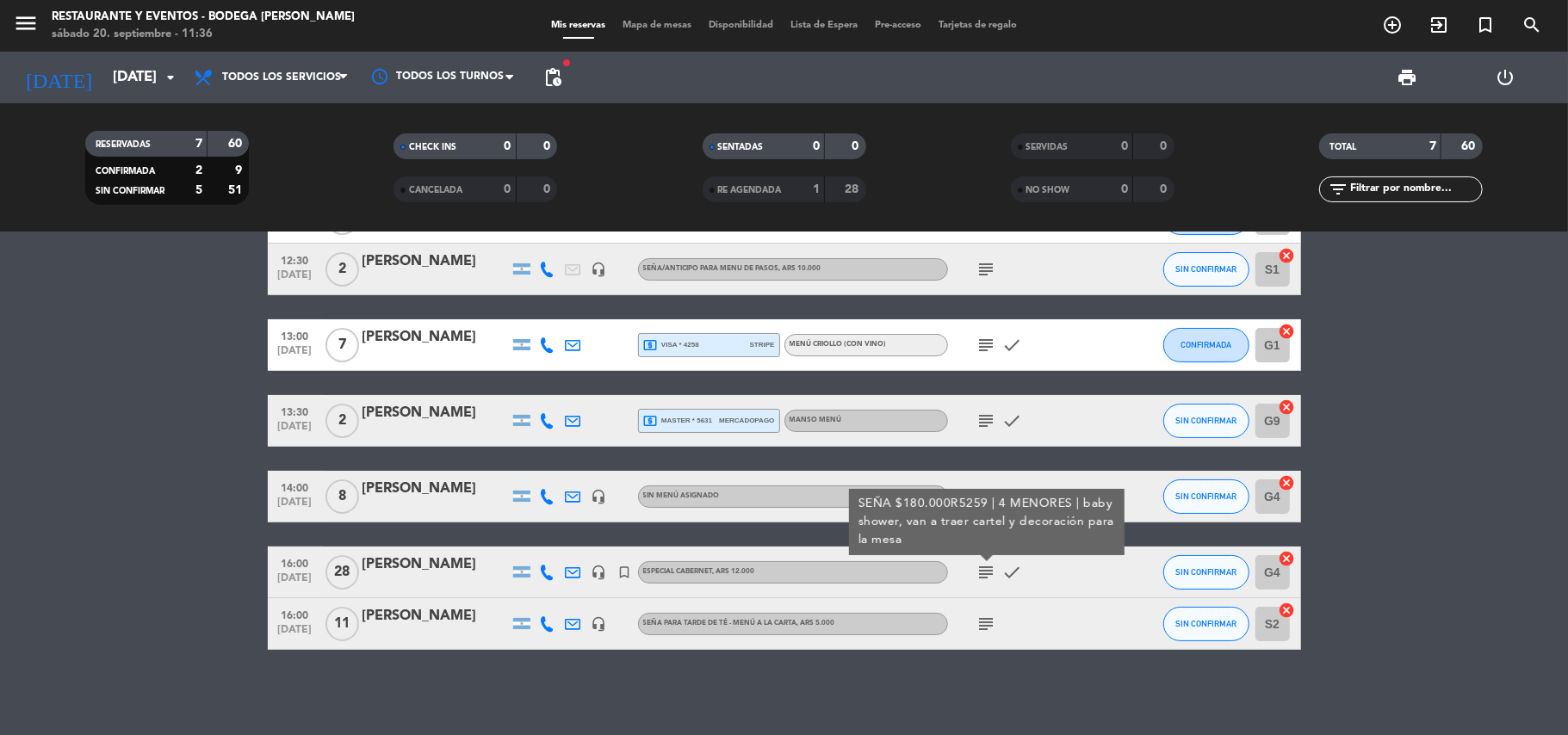
scroll to position [0, 0]
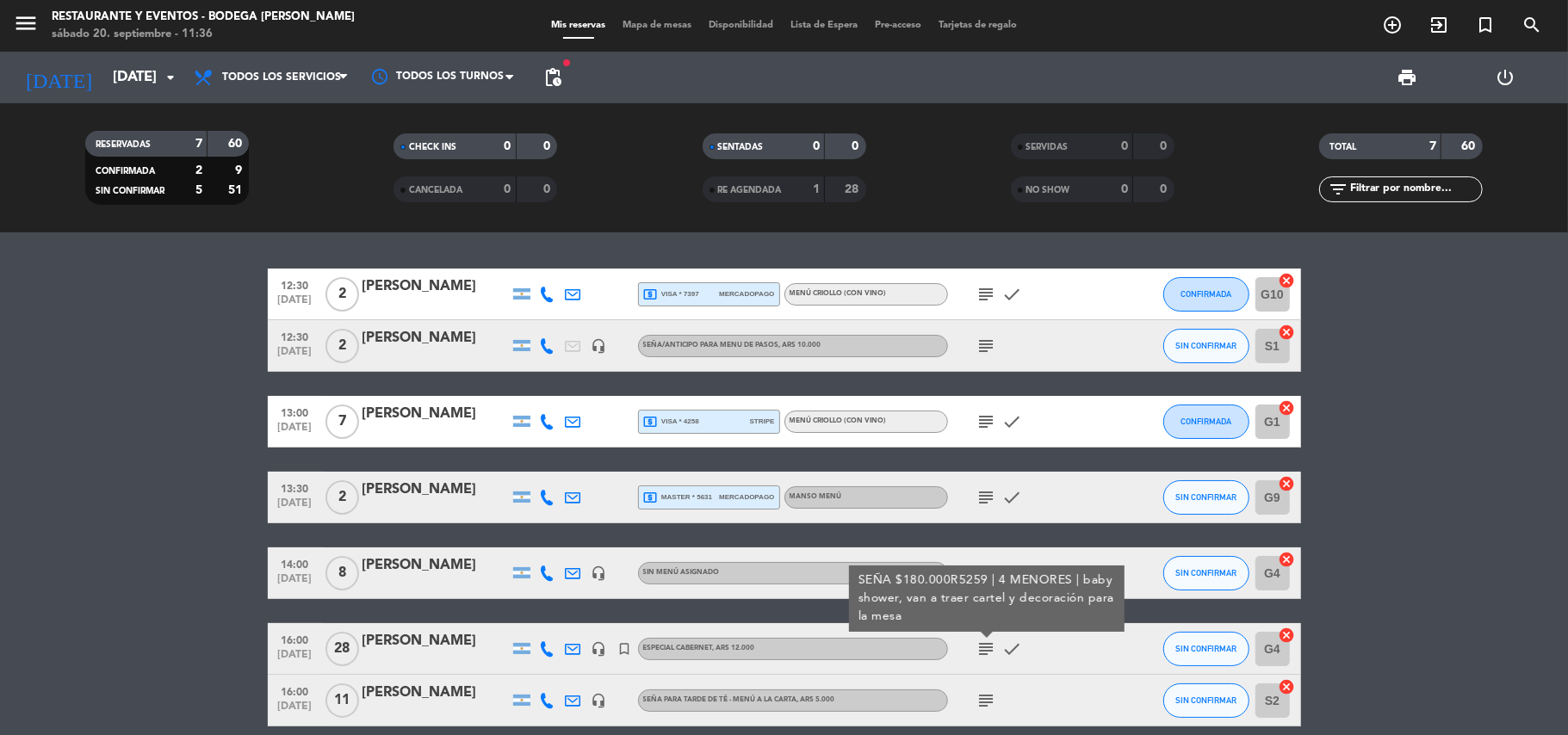
click at [535, 652] on div at bounding box center [548, 648] width 26 height 51
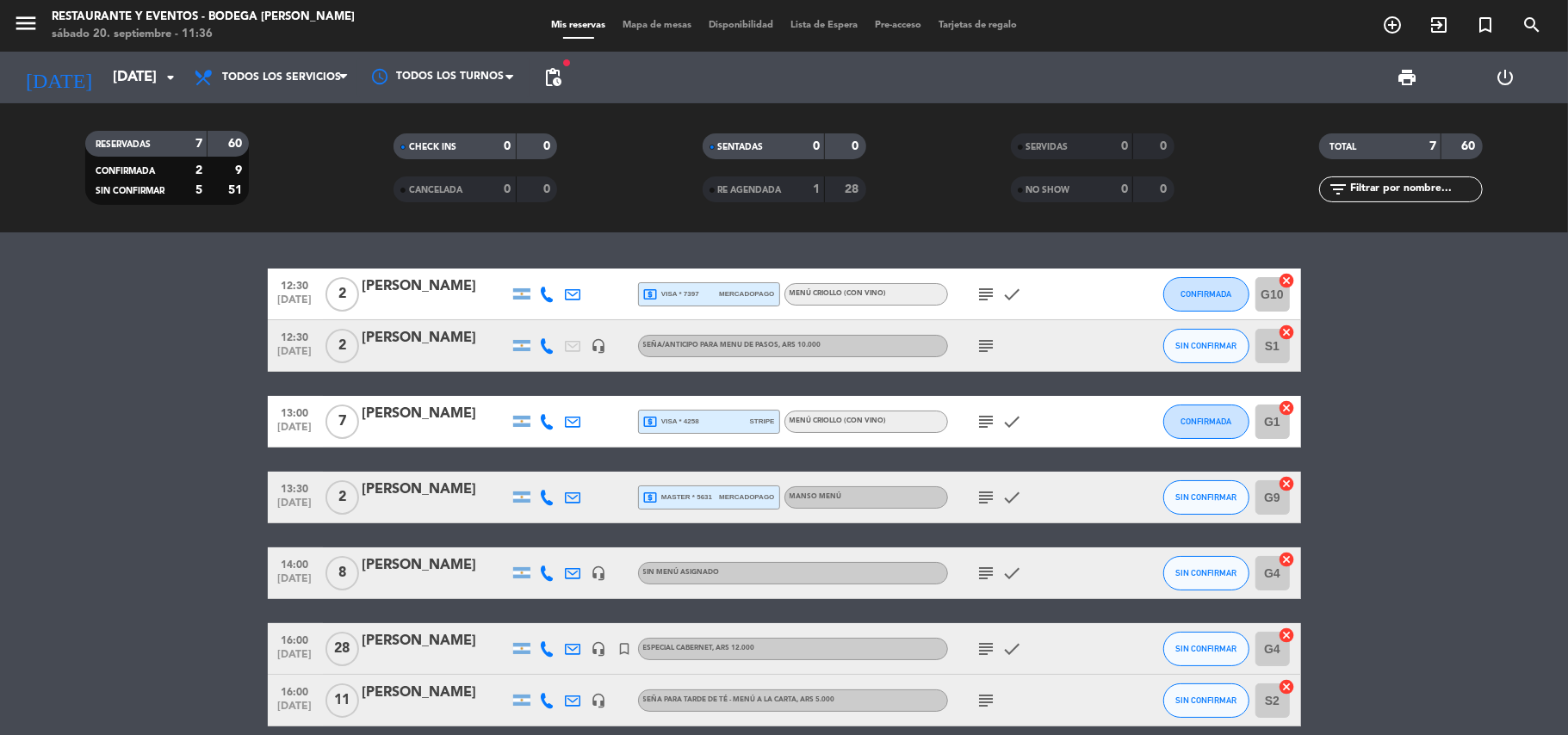
click at [545, 645] on icon at bounding box center [548, 649] width 15 height 15
click at [537, 615] on span "Copiar" at bounding box center [524, 619] width 36 height 18
click at [989, 652] on icon "subject" at bounding box center [987, 649] width 21 height 21
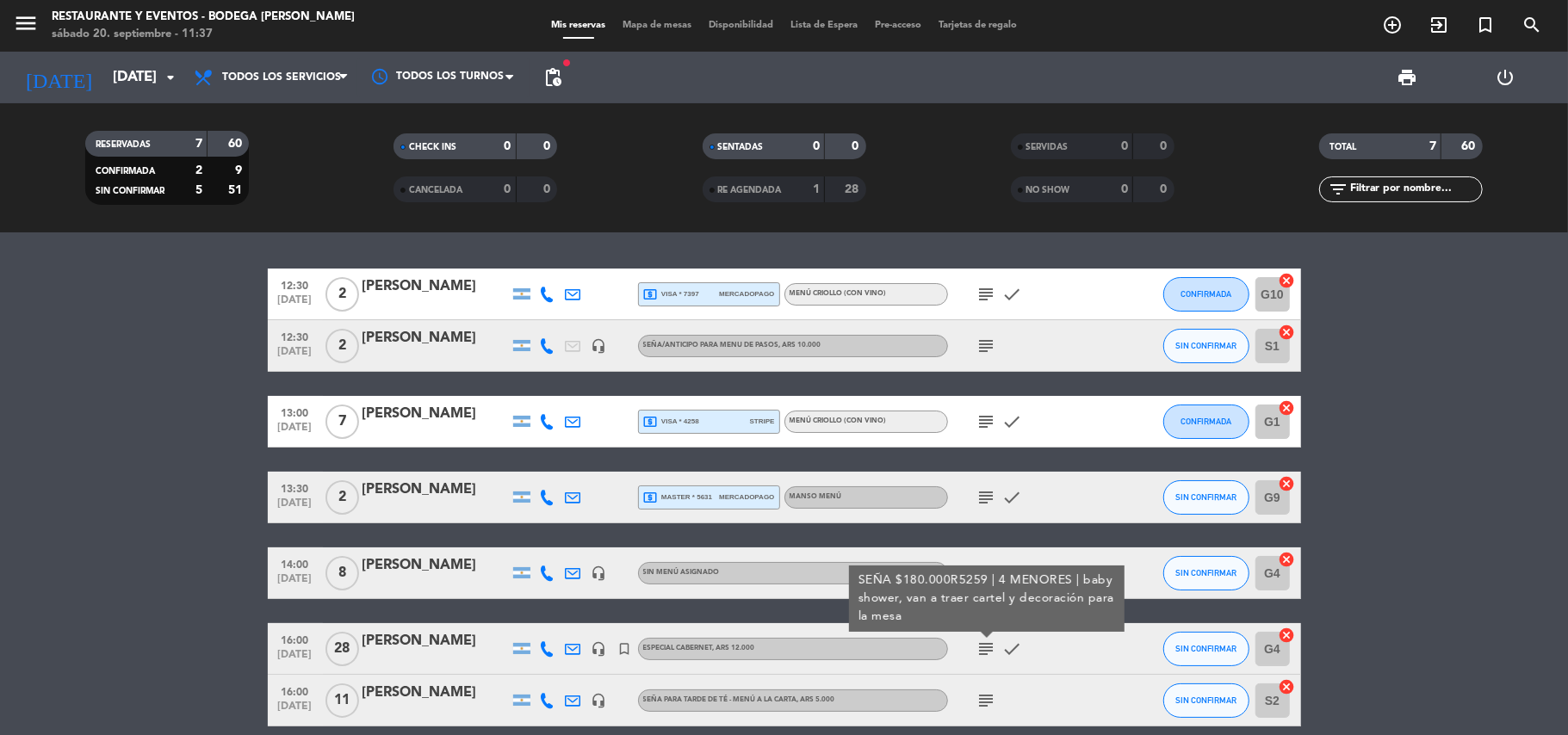
click at [449, 634] on div "[PERSON_NAME]" at bounding box center [436, 641] width 146 height 22
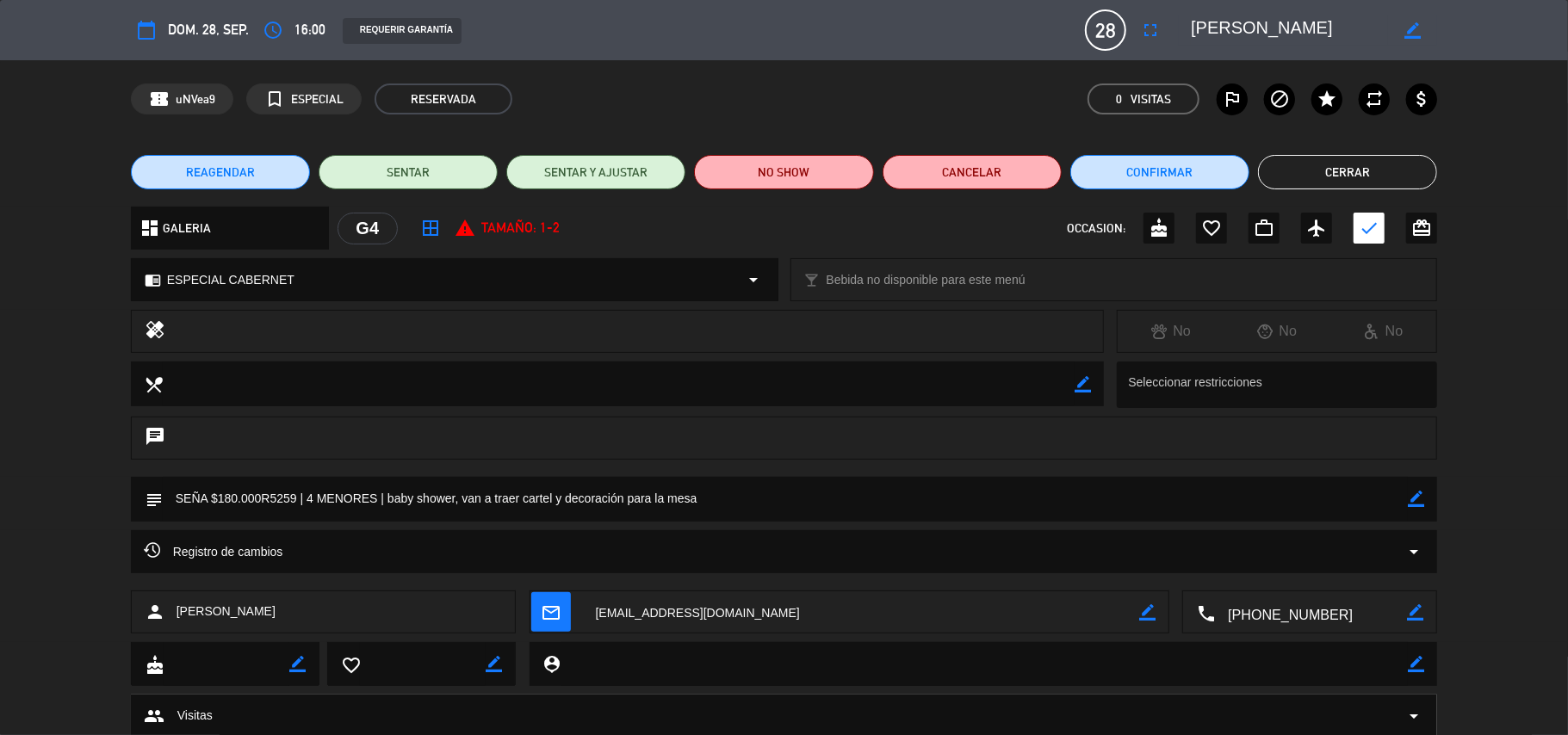
drag, startPoint x: 1423, startPoint y: 493, endPoint x: 1020, endPoint y: 520, distance: 403.9
click at [1416, 493] on icon "border_color" at bounding box center [1416, 498] width 16 height 16
type textarea "SEÑA $180.000R5259 | 4 MENORES | baby shower, van a traer cartel y decoración p…"
click at [1416, 504] on icon at bounding box center [1416, 498] width 16 height 16
click at [1127, 167] on button "Confirmar" at bounding box center [1160, 172] width 179 height 34
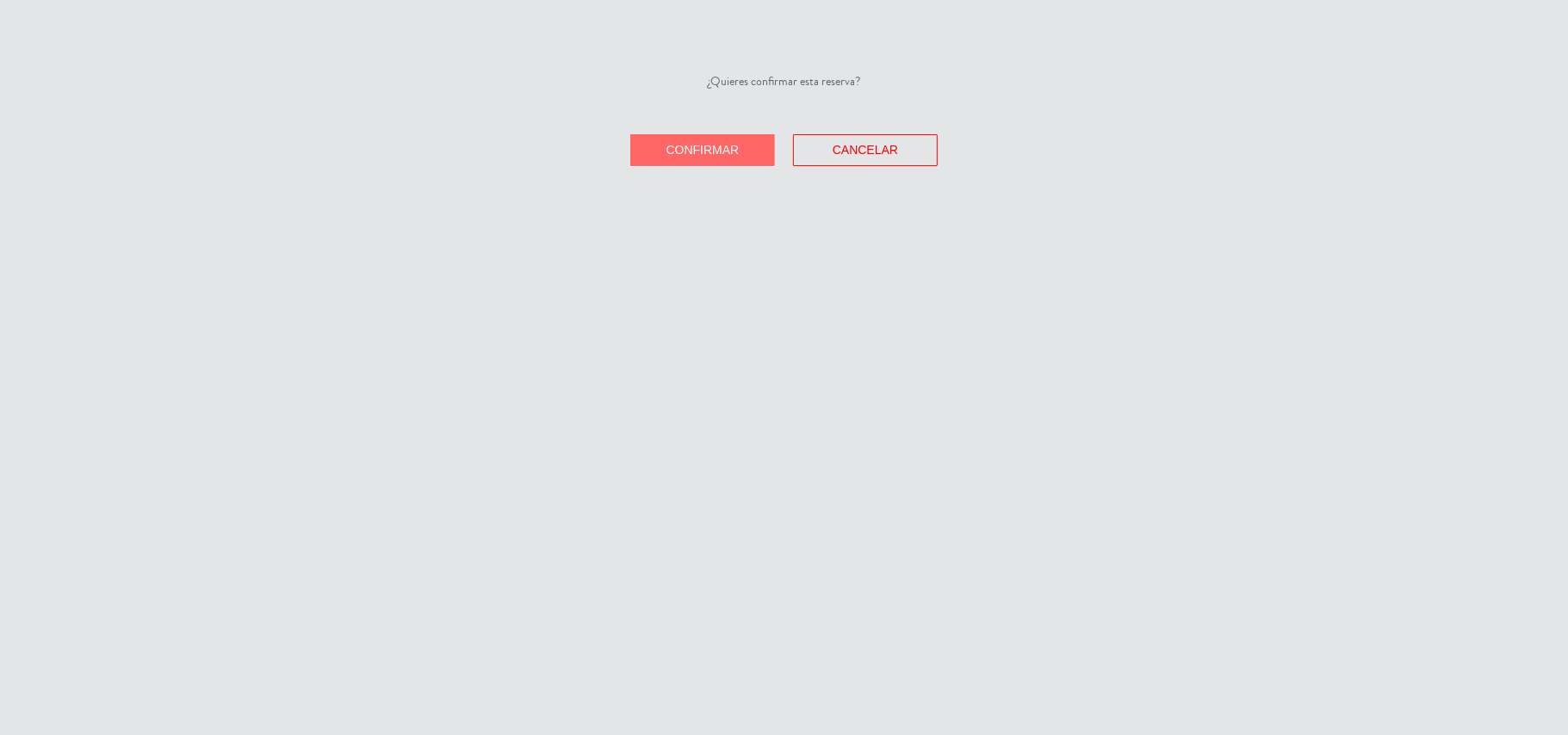
click at [682, 152] on span "Confirmar" at bounding box center [703, 150] width 73 height 14
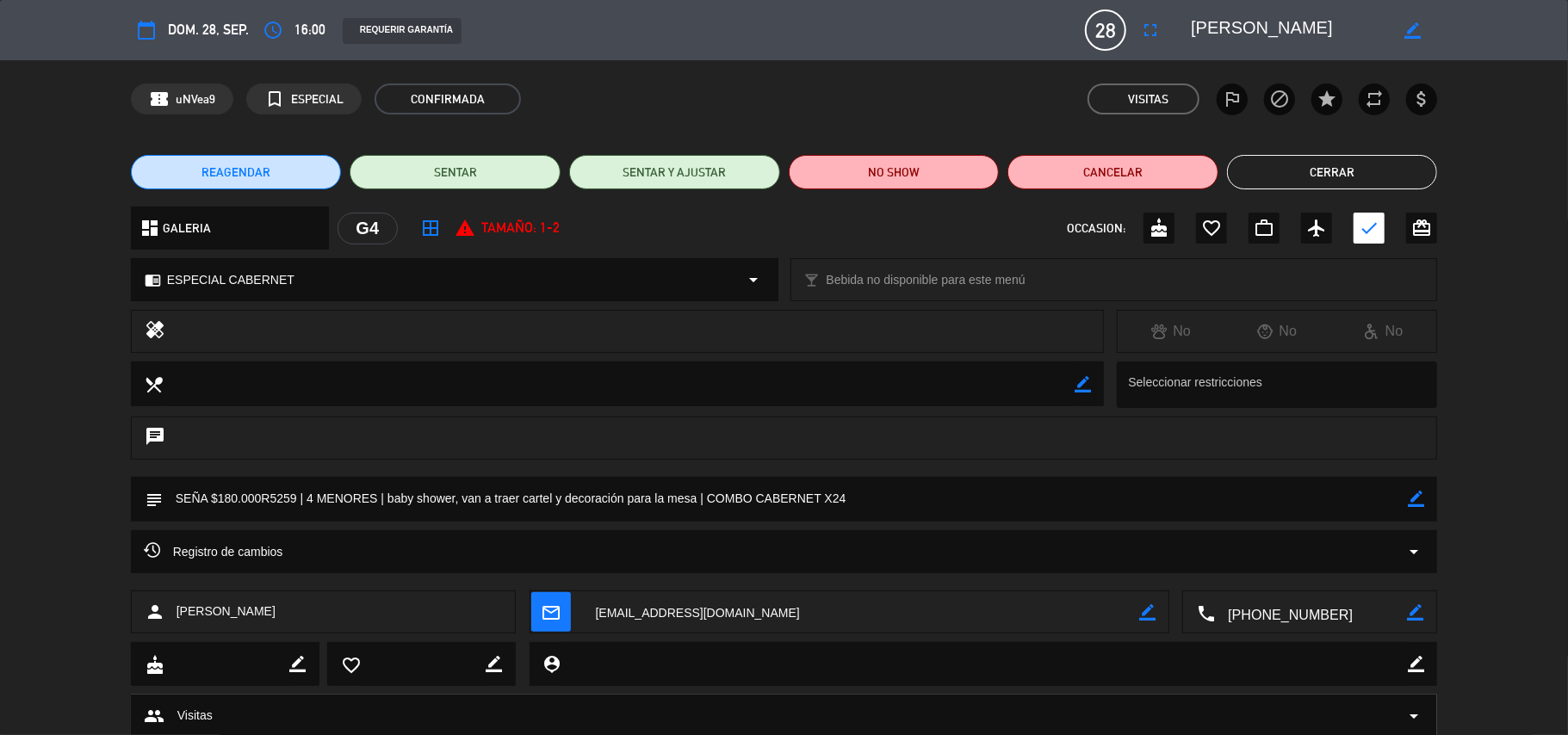
click at [1317, 164] on button "Cerrar" at bounding box center [1332, 172] width 211 height 34
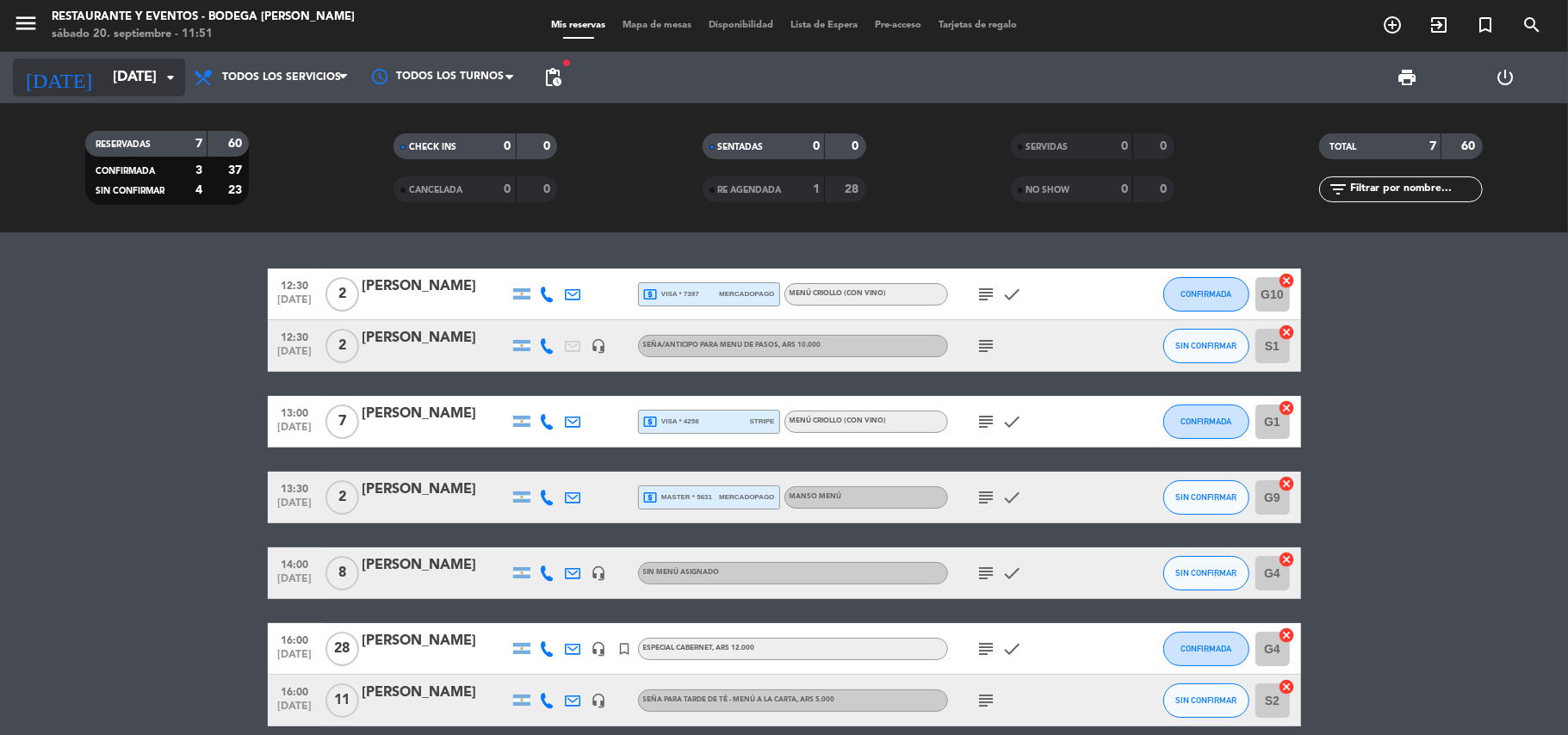
click at [112, 73] on input "[DATE]" at bounding box center [197, 77] width 186 height 34
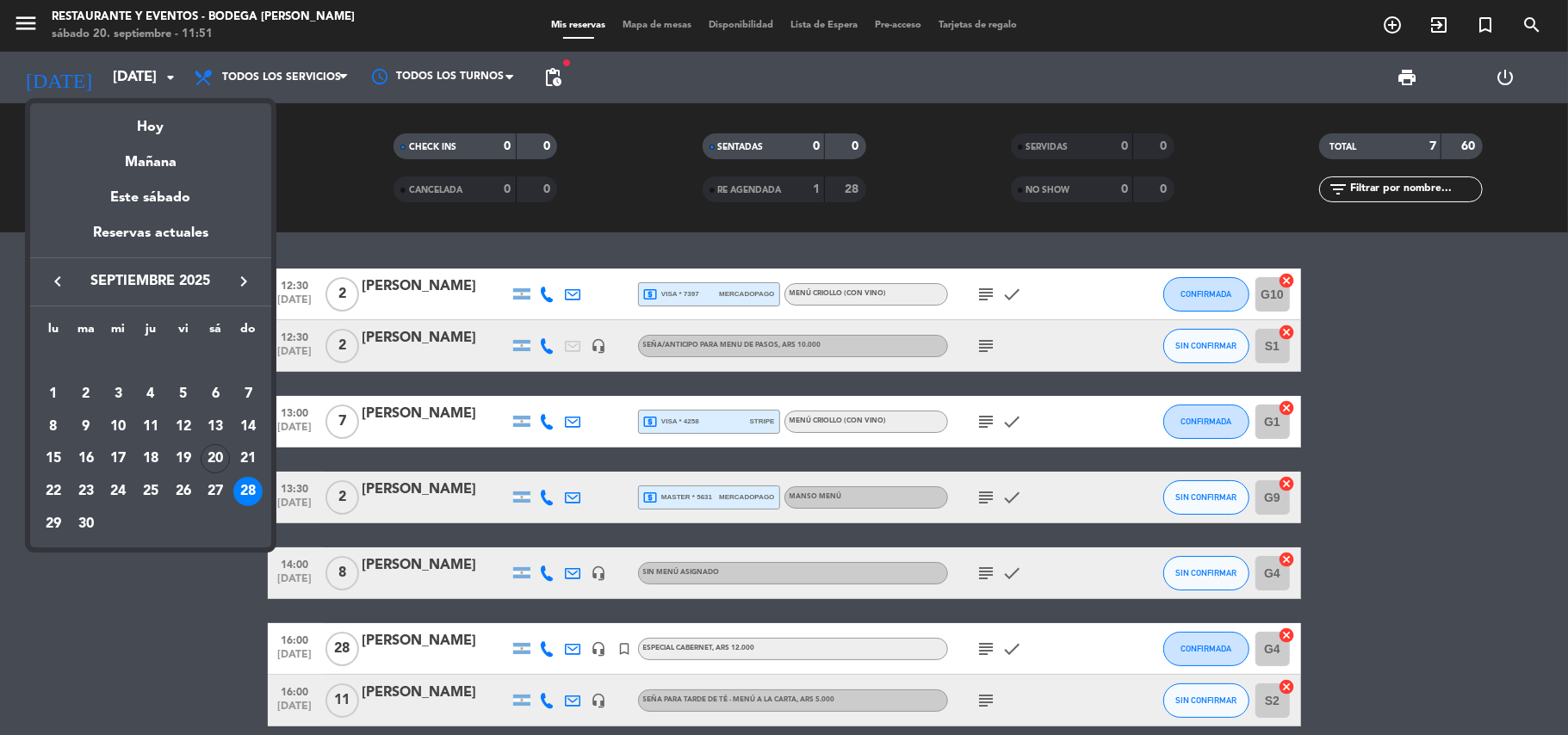
drag, startPoint x: 56, startPoint y: 486, endPoint x: 232, endPoint y: 604, distance: 211.9
click at [56, 484] on div "22" at bounding box center [53, 491] width 29 height 29
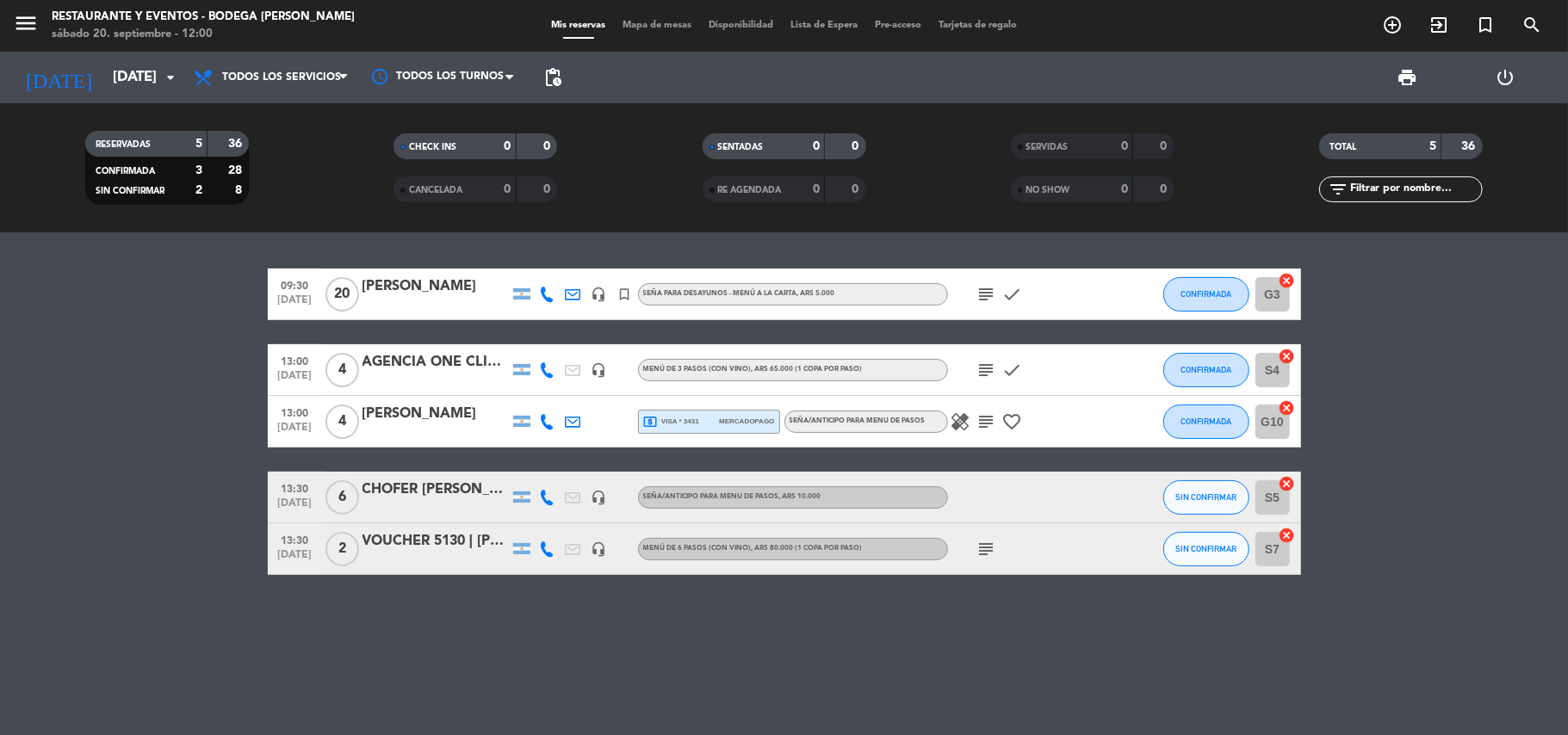
click at [985, 427] on icon "subject" at bounding box center [987, 422] width 21 height 21
click at [452, 503] on div at bounding box center [436, 509] width 146 height 14
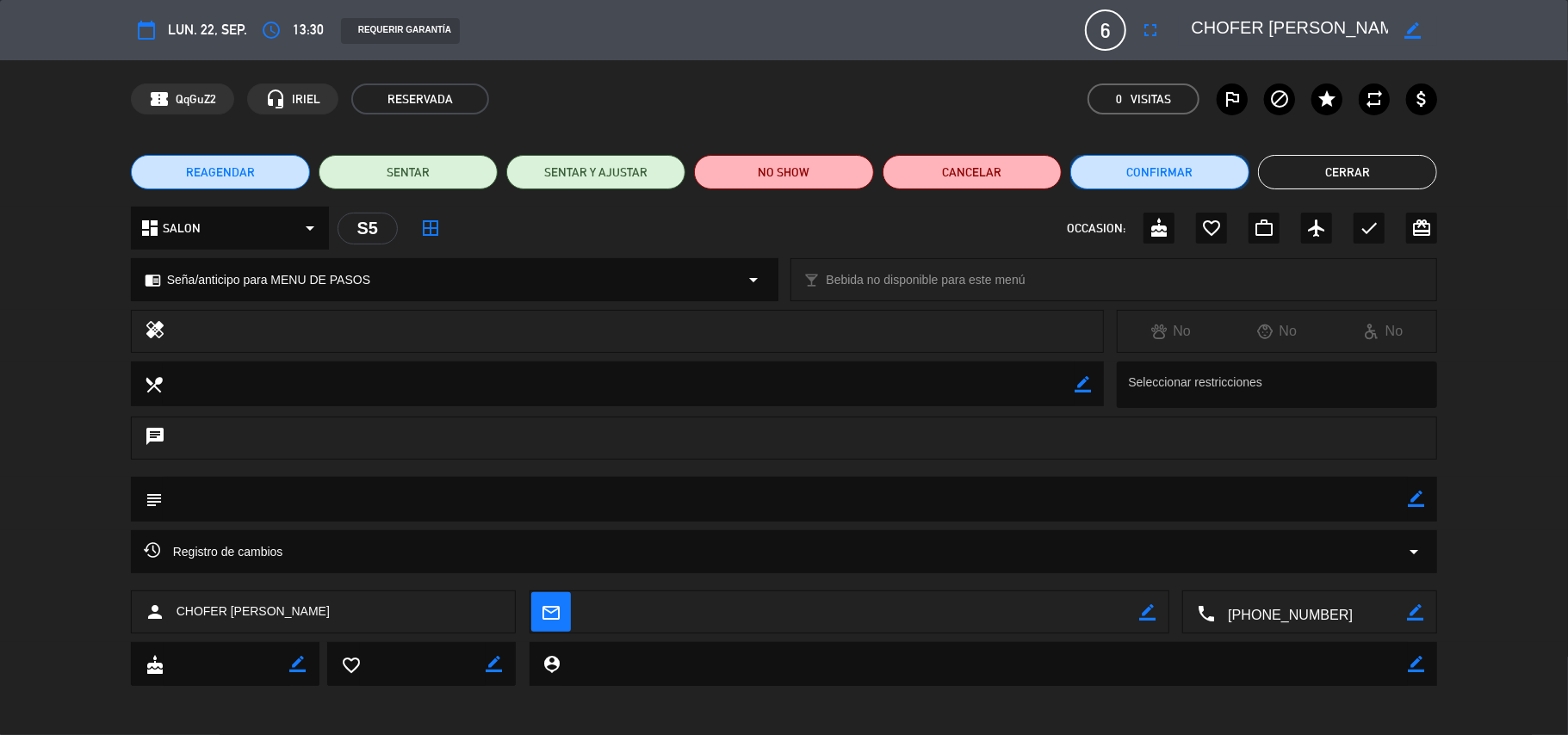
click at [1200, 182] on button "Confirmar" at bounding box center [1160, 172] width 179 height 34
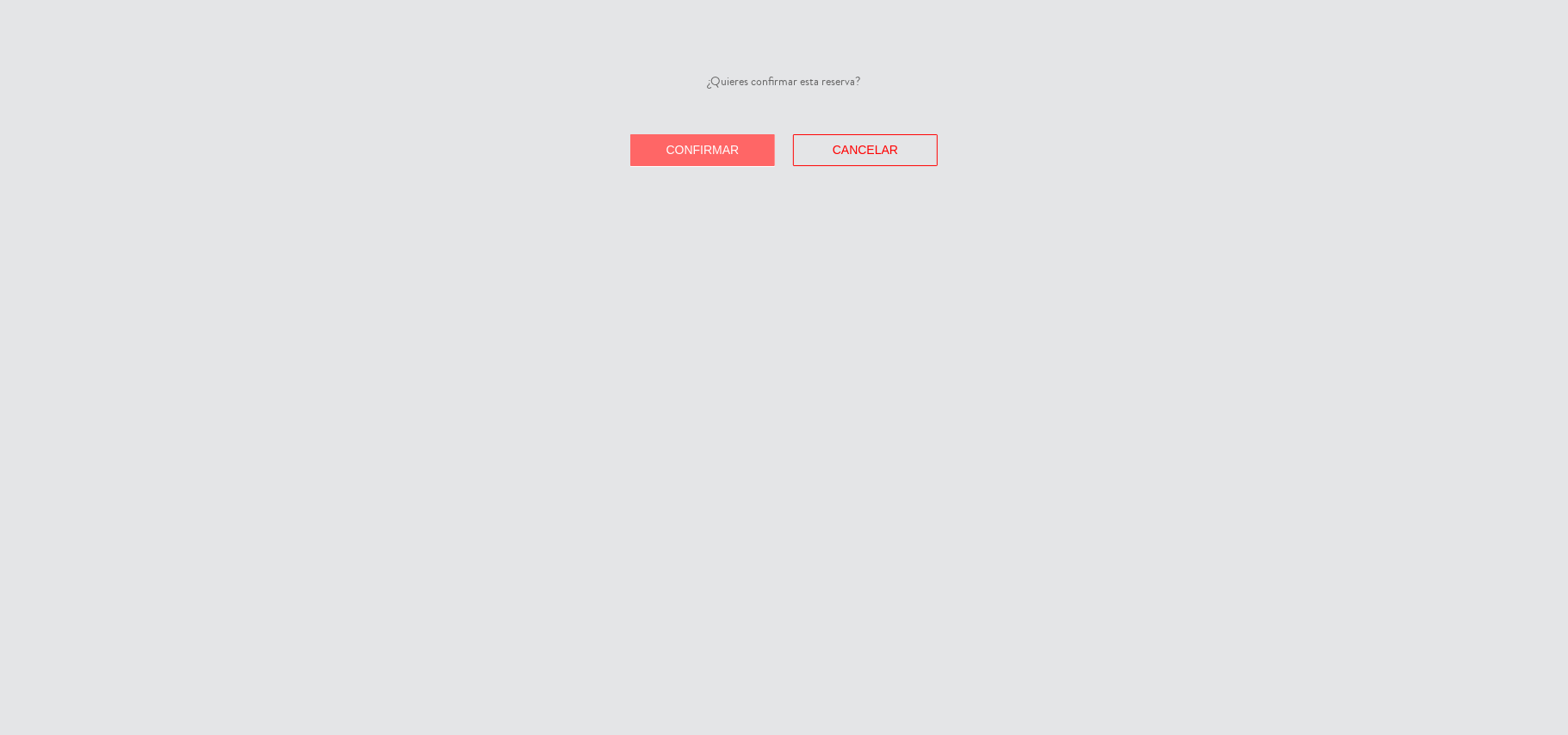
click at [754, 158] on button "Confirmar" at bounding box center [703, 150] width 145 height 32
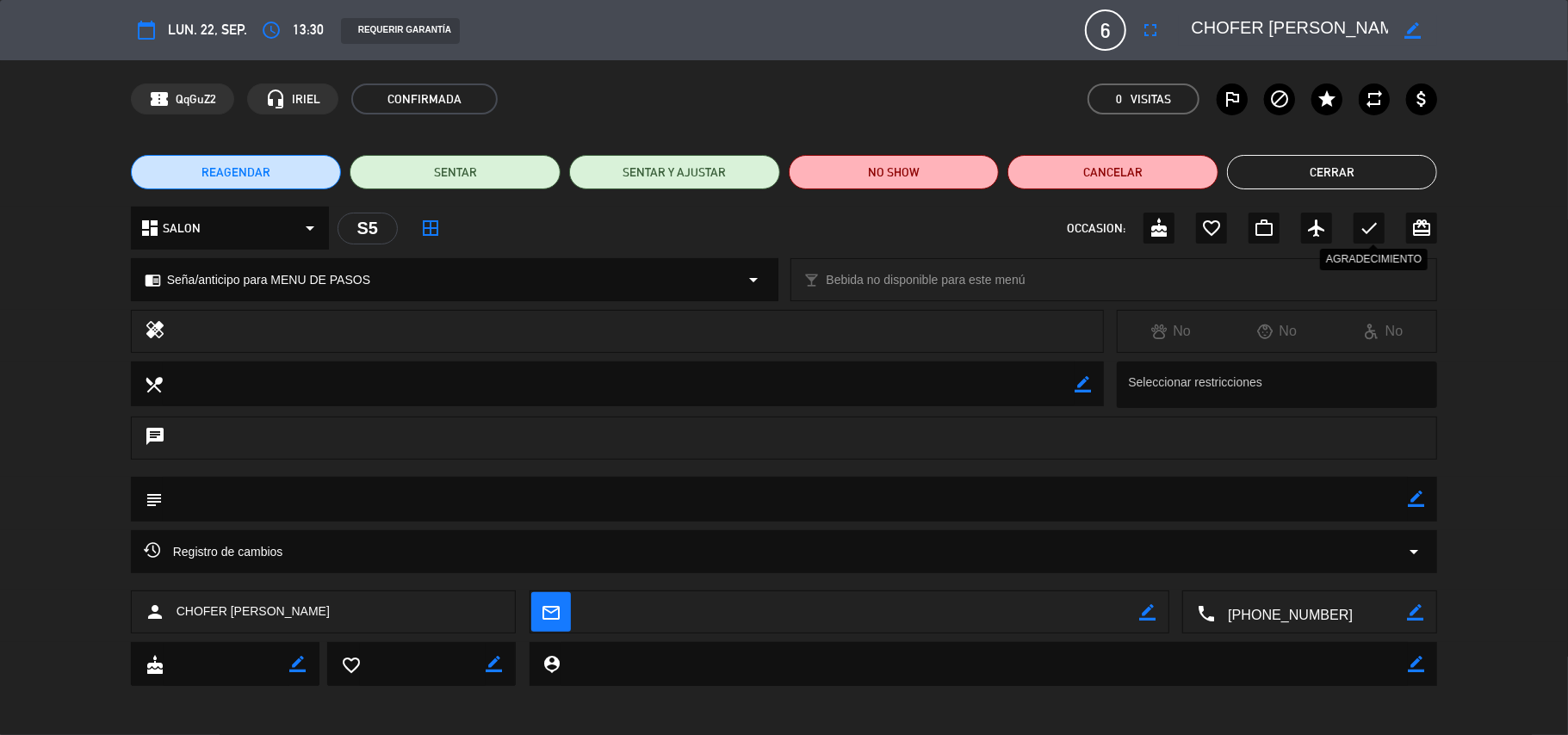
click at [1372, 232] on icon "check" at bounding box center [1369, 228] width 21 height 21
click at [1317, 173] on button "Cerrar" at bounding box center [1332, 172] width 211 height 34
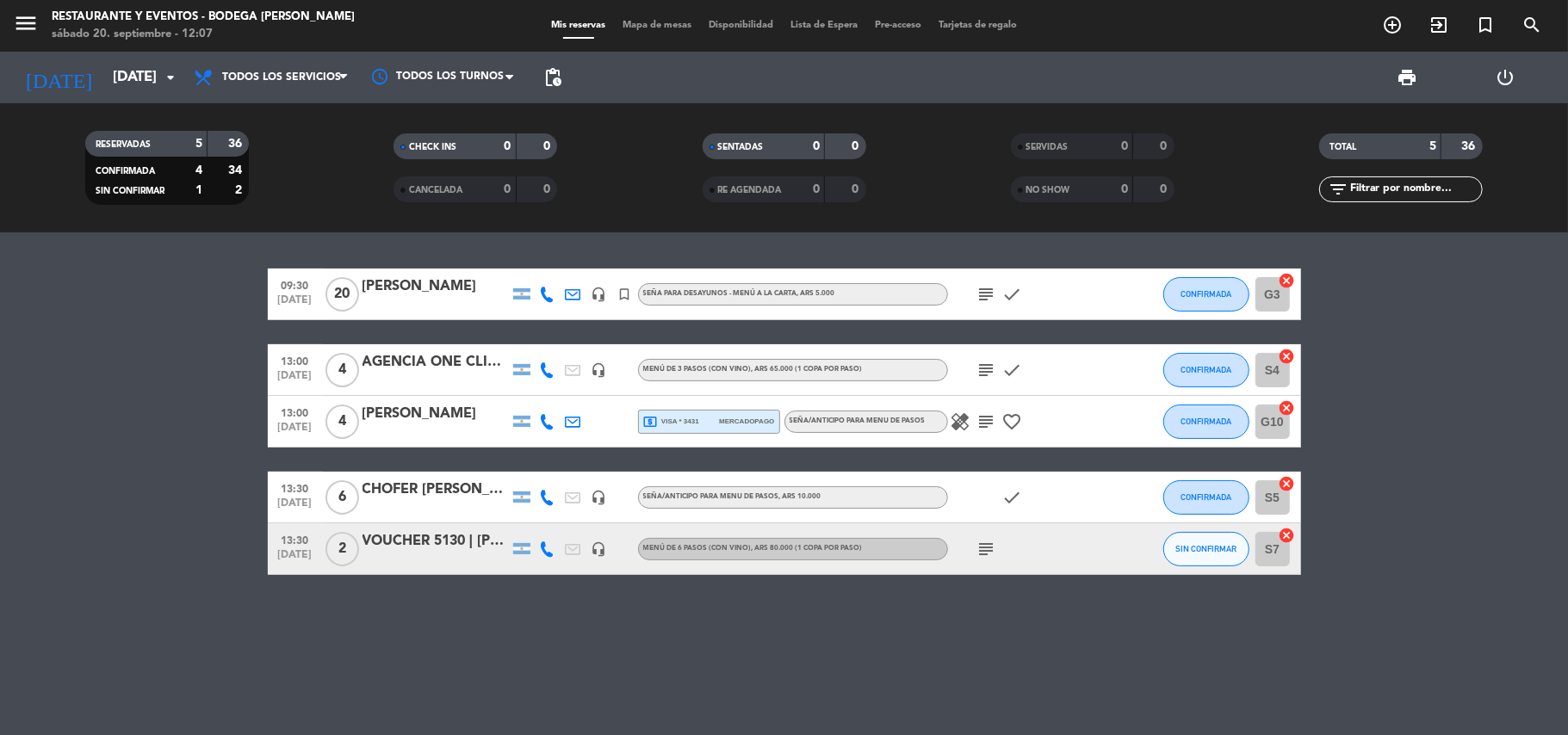
click at [449, 546] on div "VOUCHER 5130 | [PERSON_NAME]" at bounding box center [436, 541] width 146 height 22
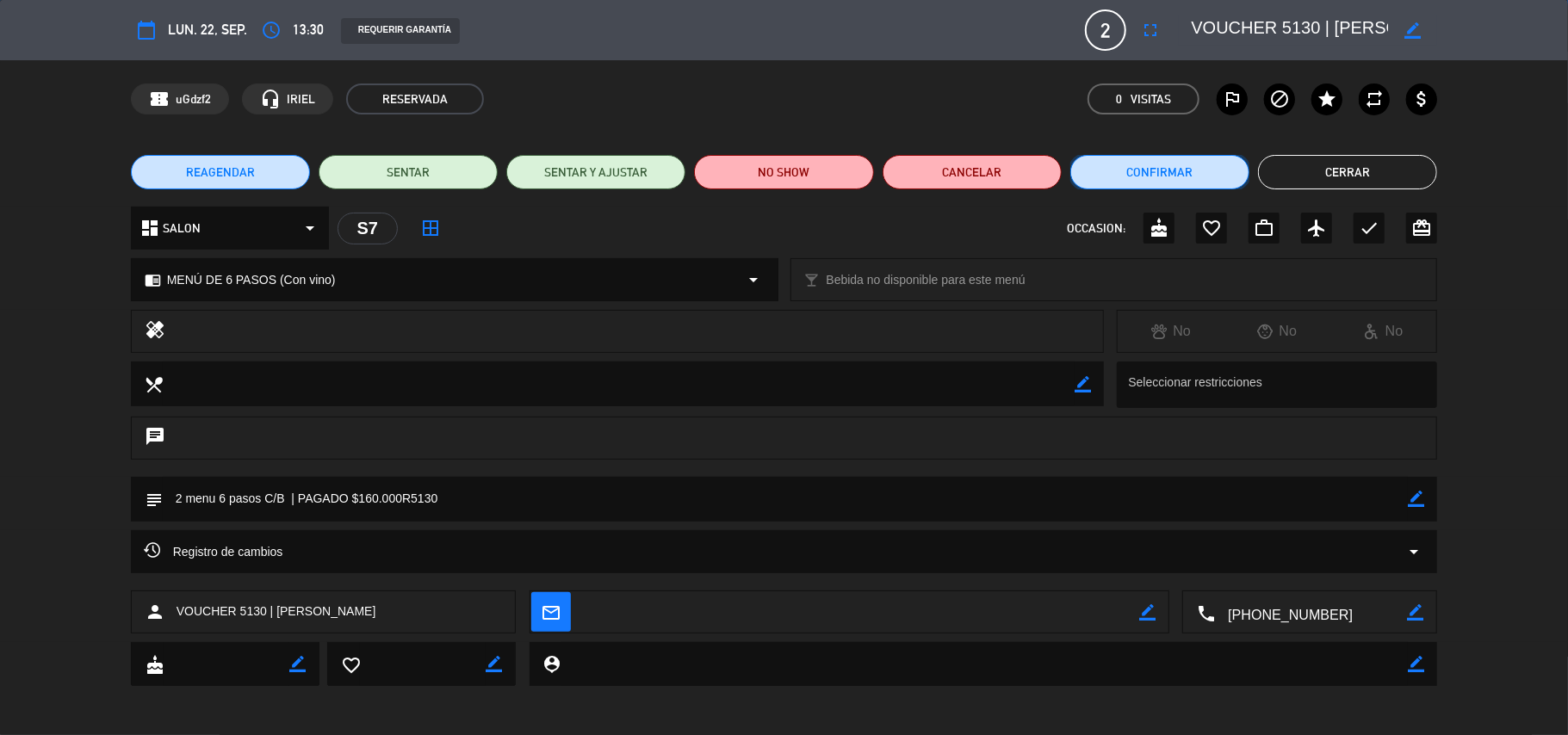
click at [1130, 169] on button "Confirmar" at bounding box center [1160, 172] width 179 height 34
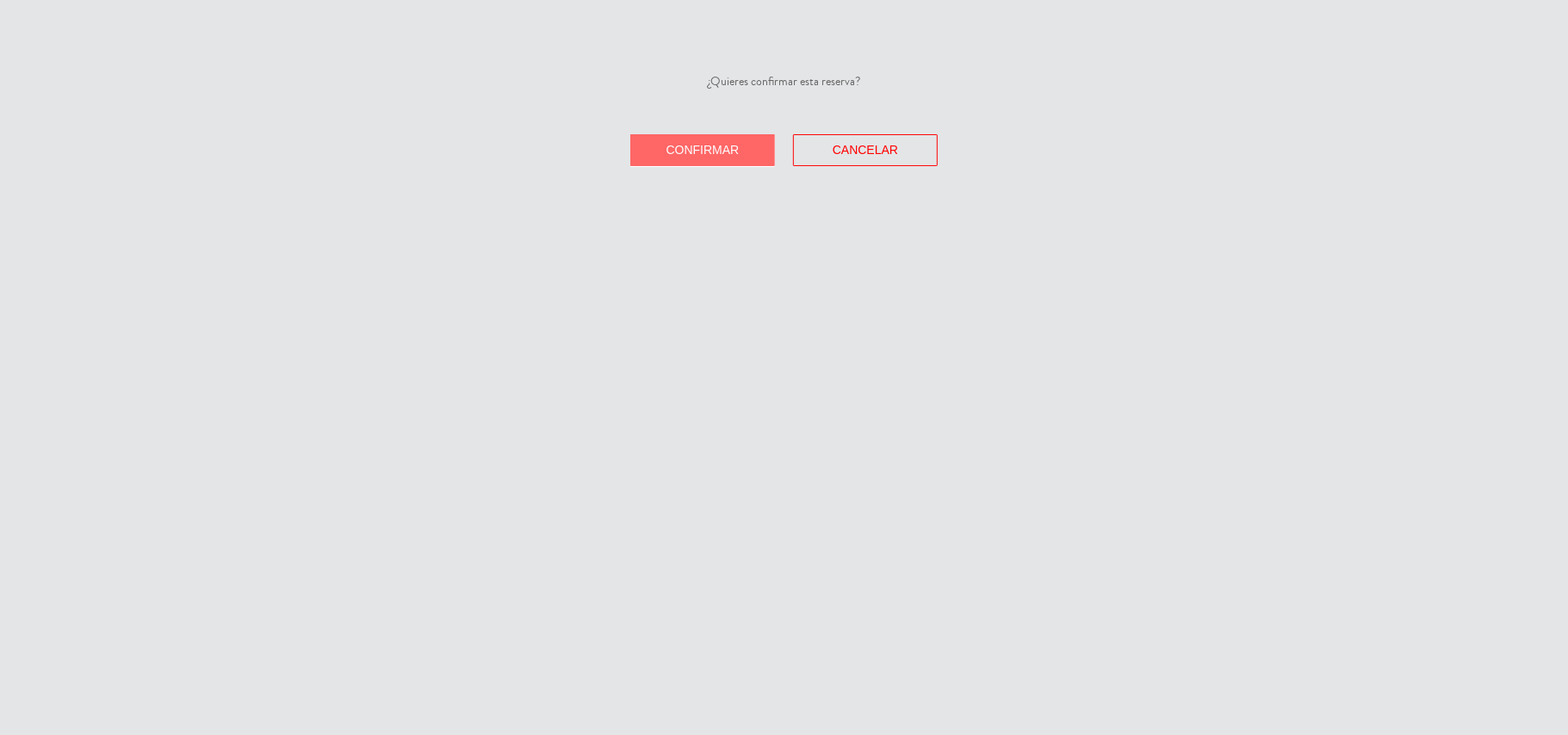
click at [728, 163] on button "Confirmar" at bounding box center [703, 150] width 145 height 32
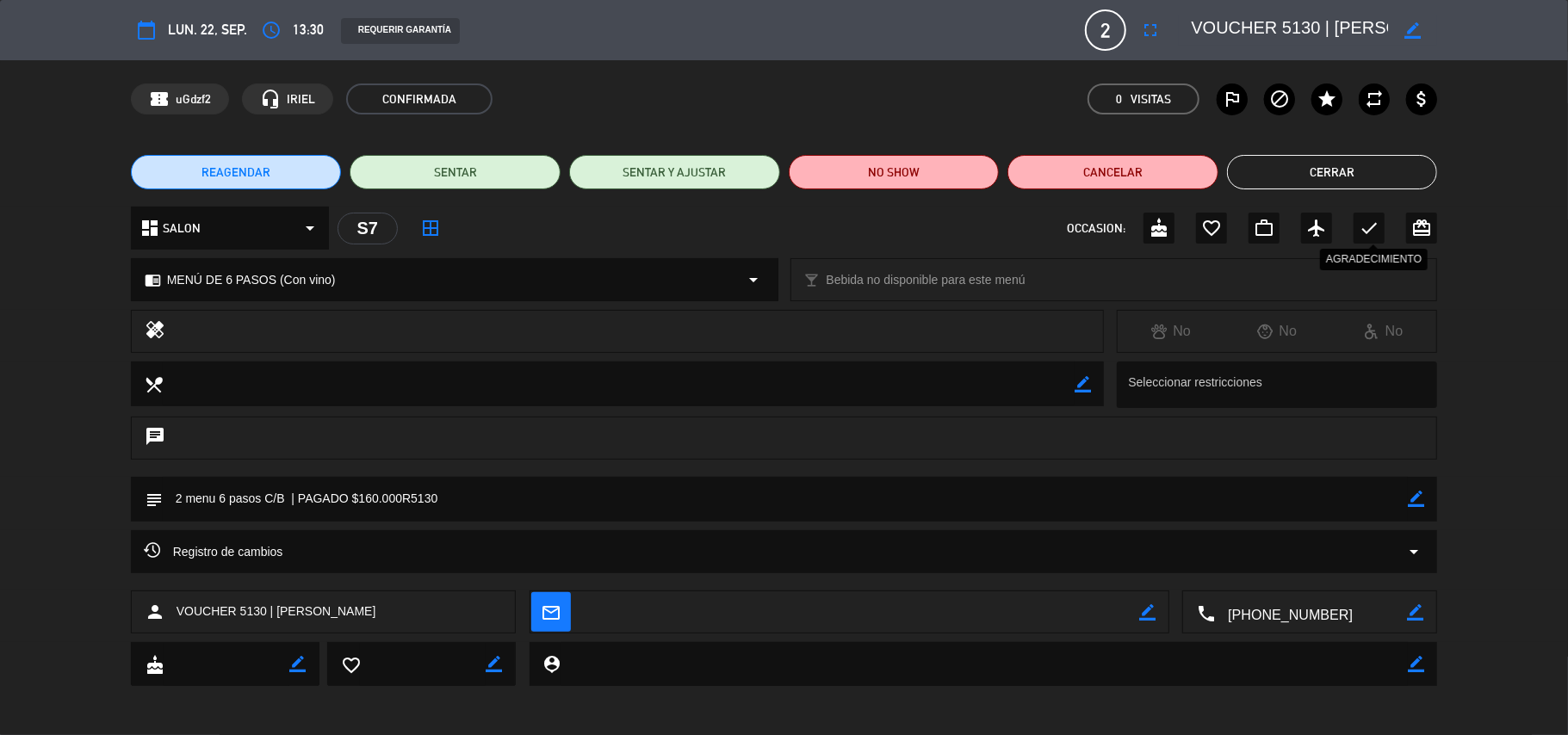
click at [1367, 228] on icon "check" at bounding box center [1369, 228] width 21 height 21
click at [1302, 165] on button "Cerrar" at bounding box center [1332, 172] width 211 height 34
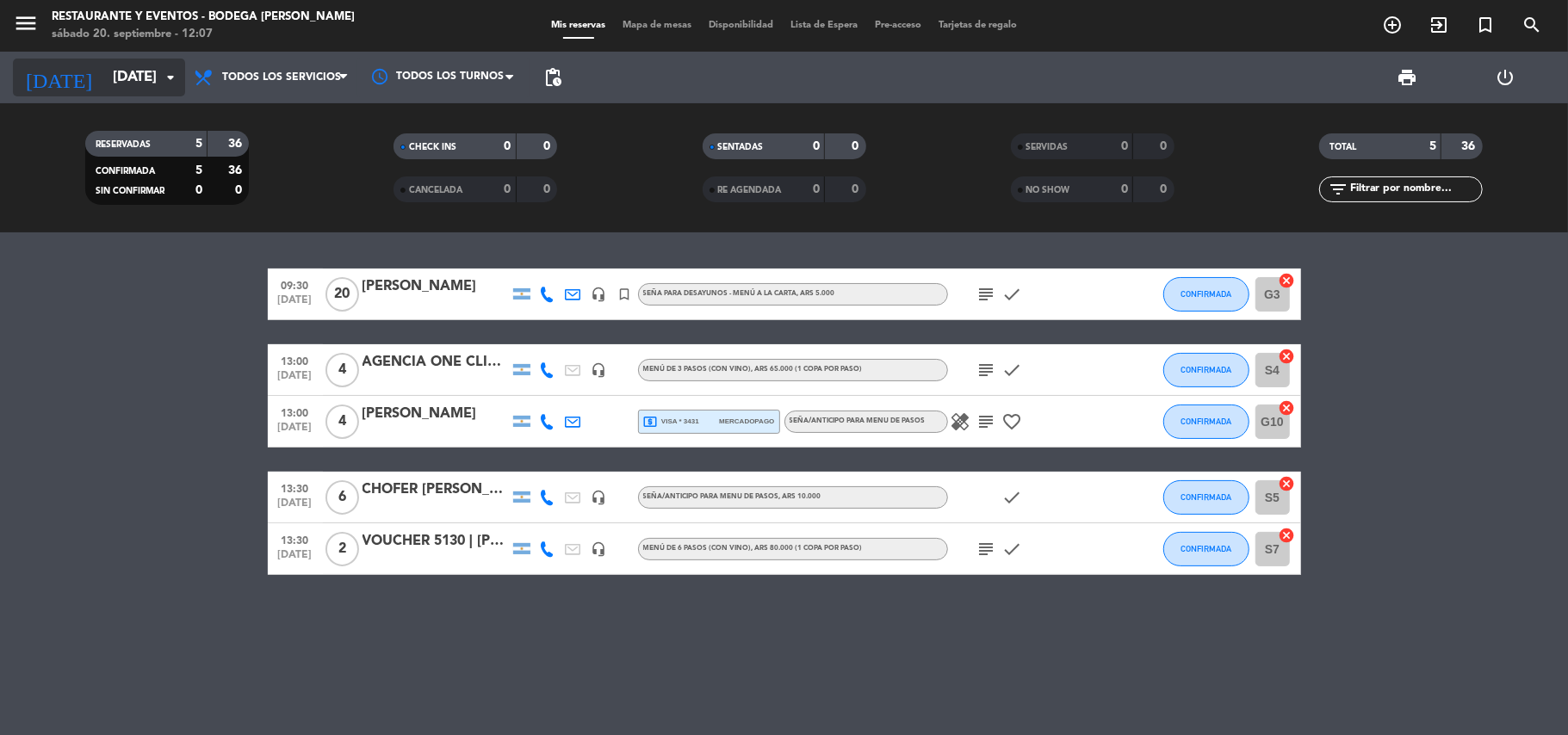
click at [139, 91] on input "[DATE]" at bounding box center [197, 77] width 186 height 34
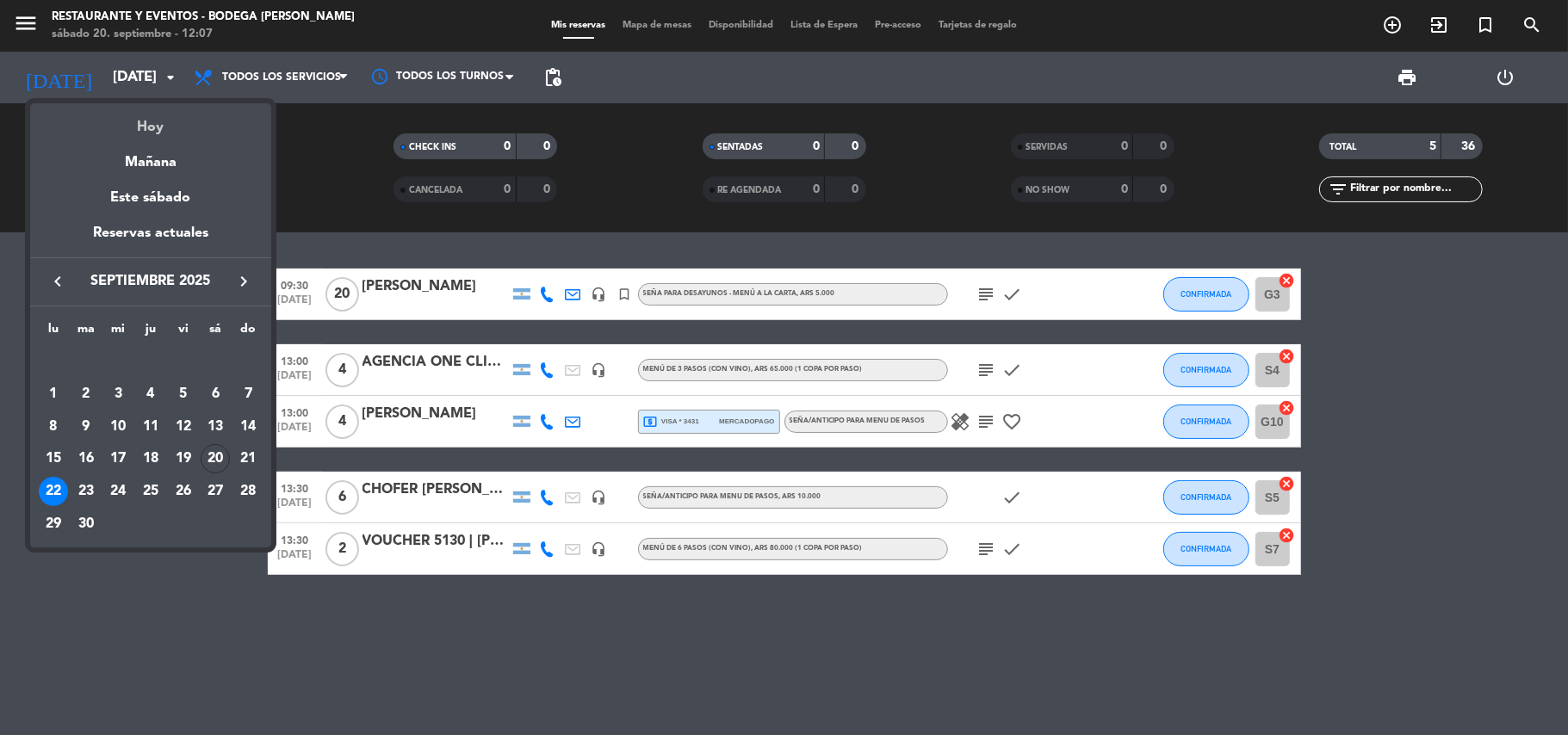
click at [156, 121] on div "Hoy" at bounding box center [151, 120] width 241 height 35
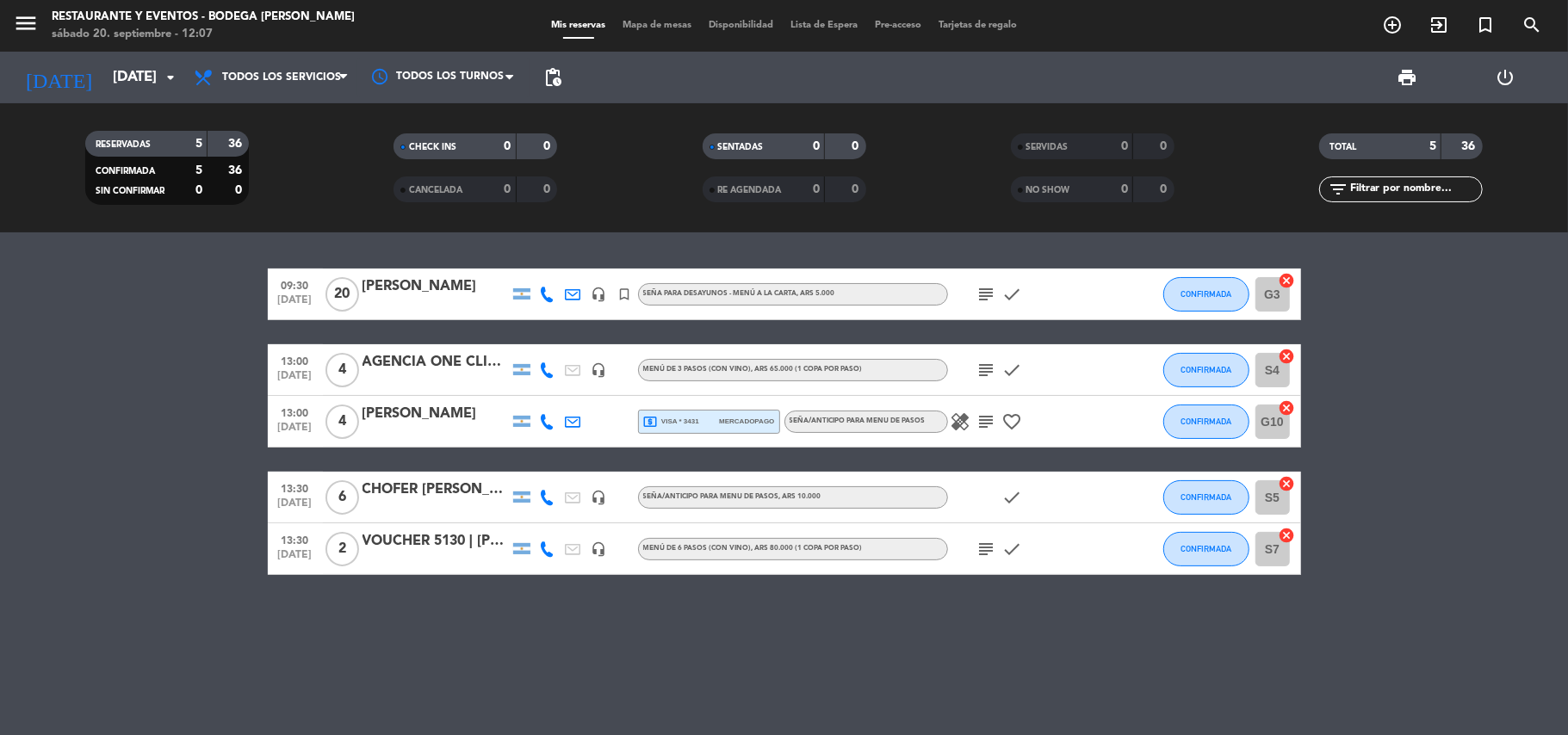
type input "[DATE]"
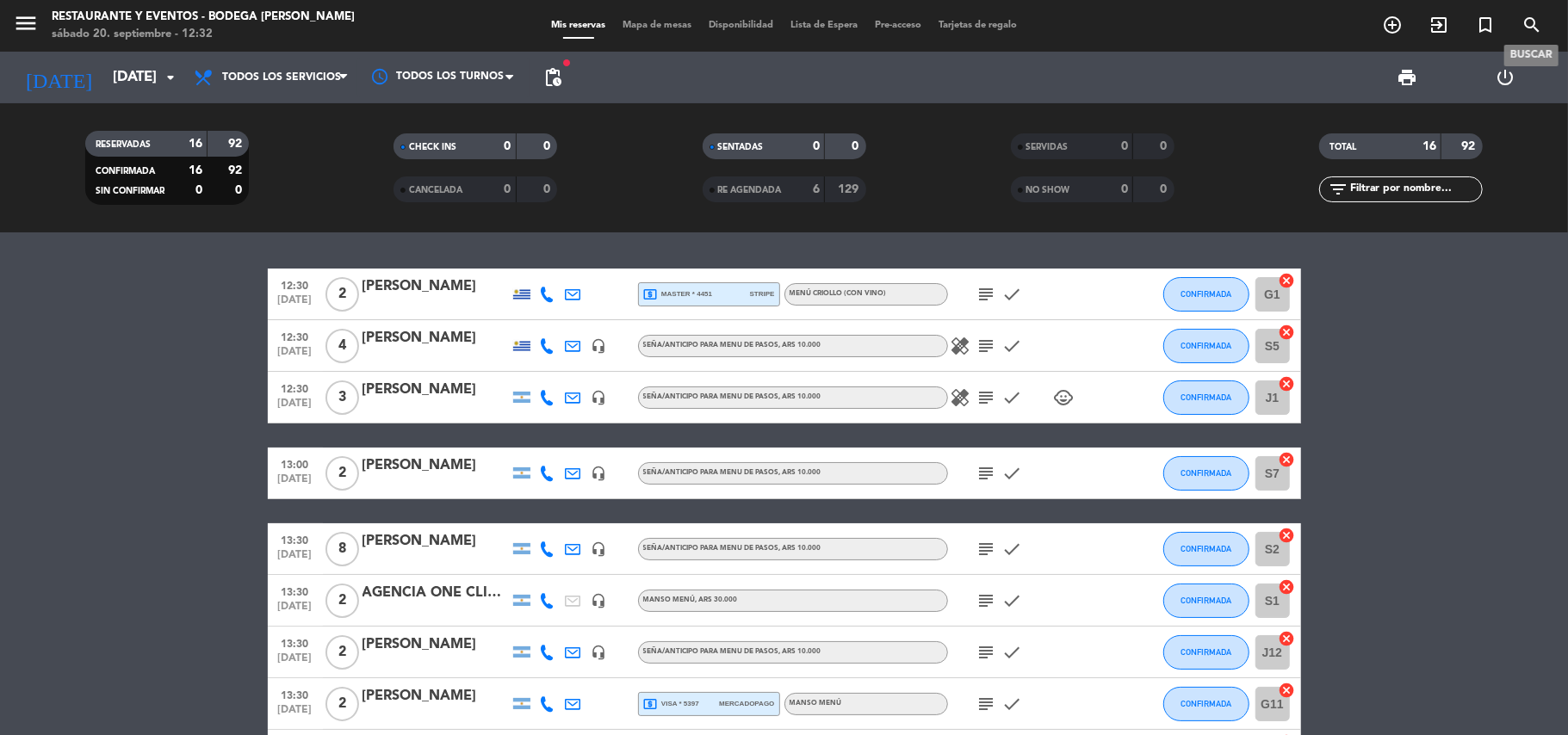
click at [1522, 22] on icon "search" at bounding box center [1532, 25] width 21 height 21
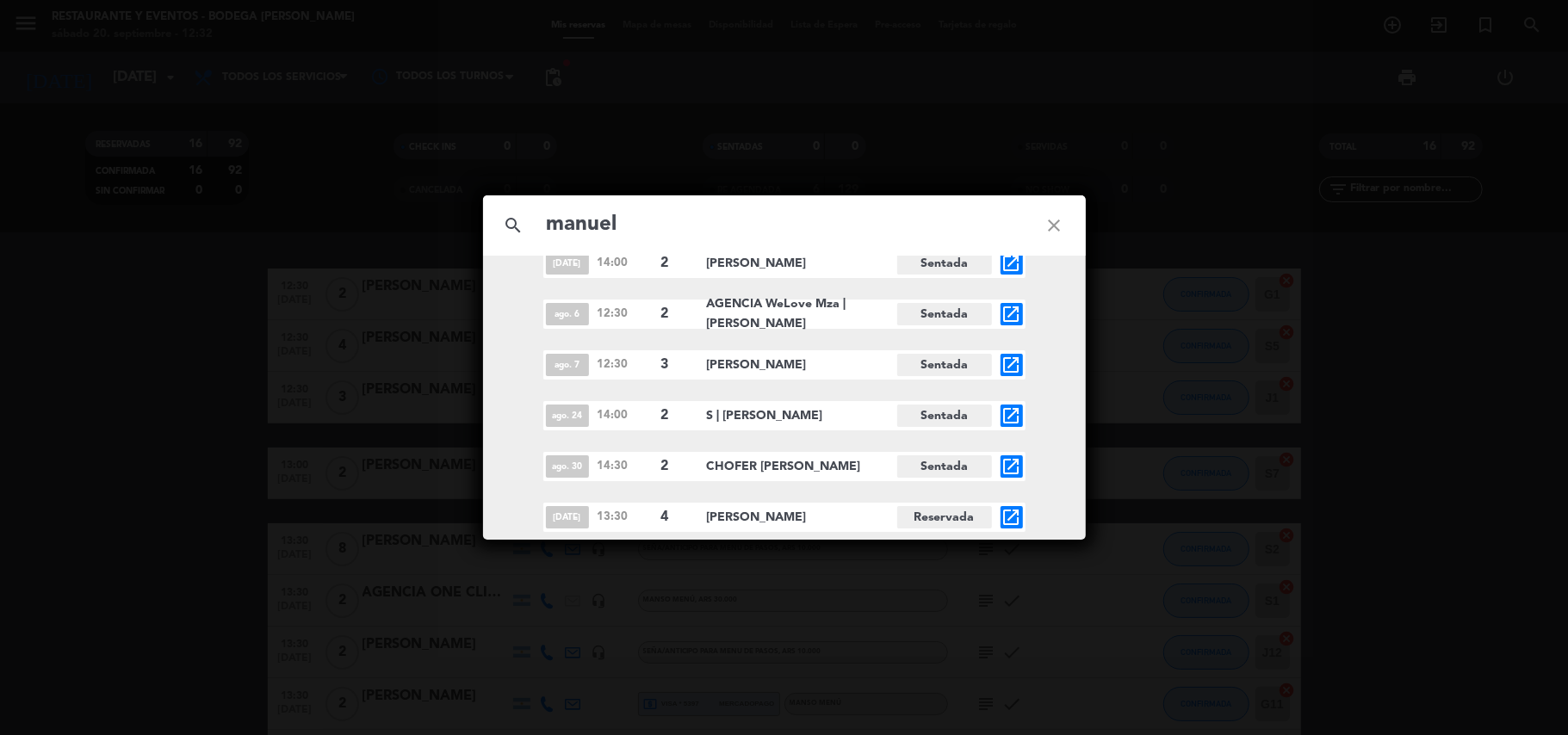
scroll to position [1086, 0]
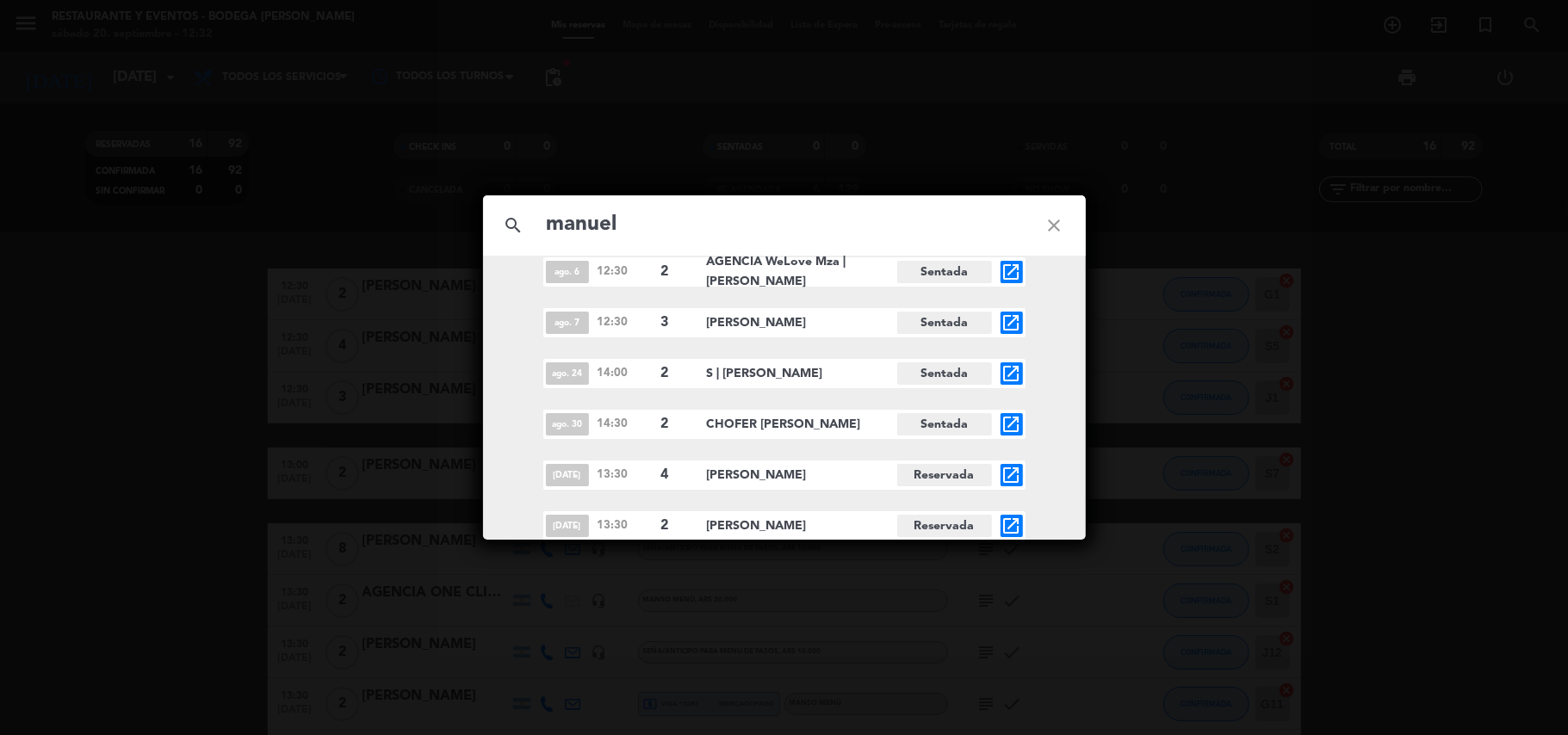
type input "manuel"
click at [1062, 225] on icon "close" at bounding box center [1055, 225] width 62 height 62
click at [1044, 224] on icon "close" at bounding box center [1055, 225] width 62 height 62
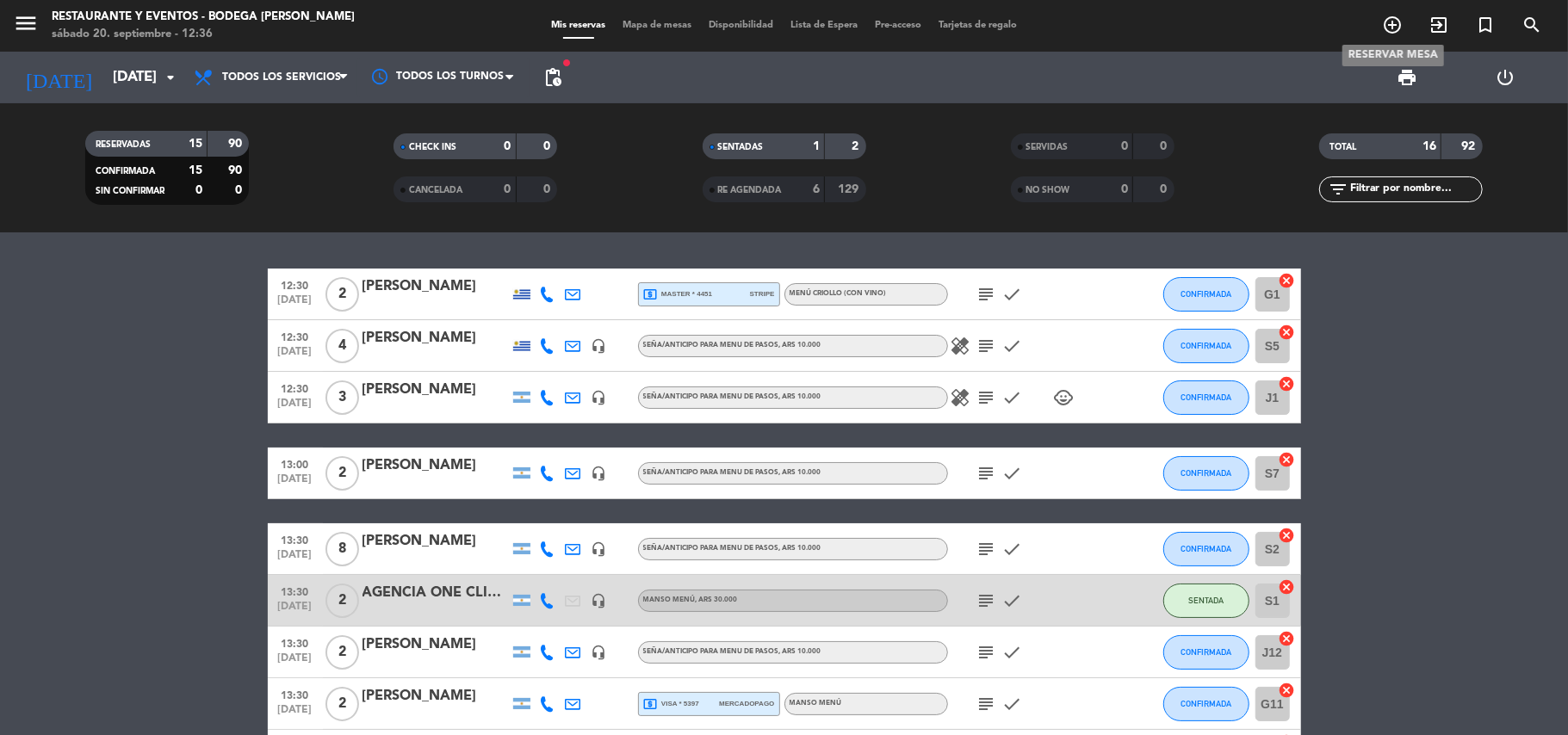
click at [1390, 17] on icon "add_circle_outline" at bounding box center [1392, 25] width 21 height 21
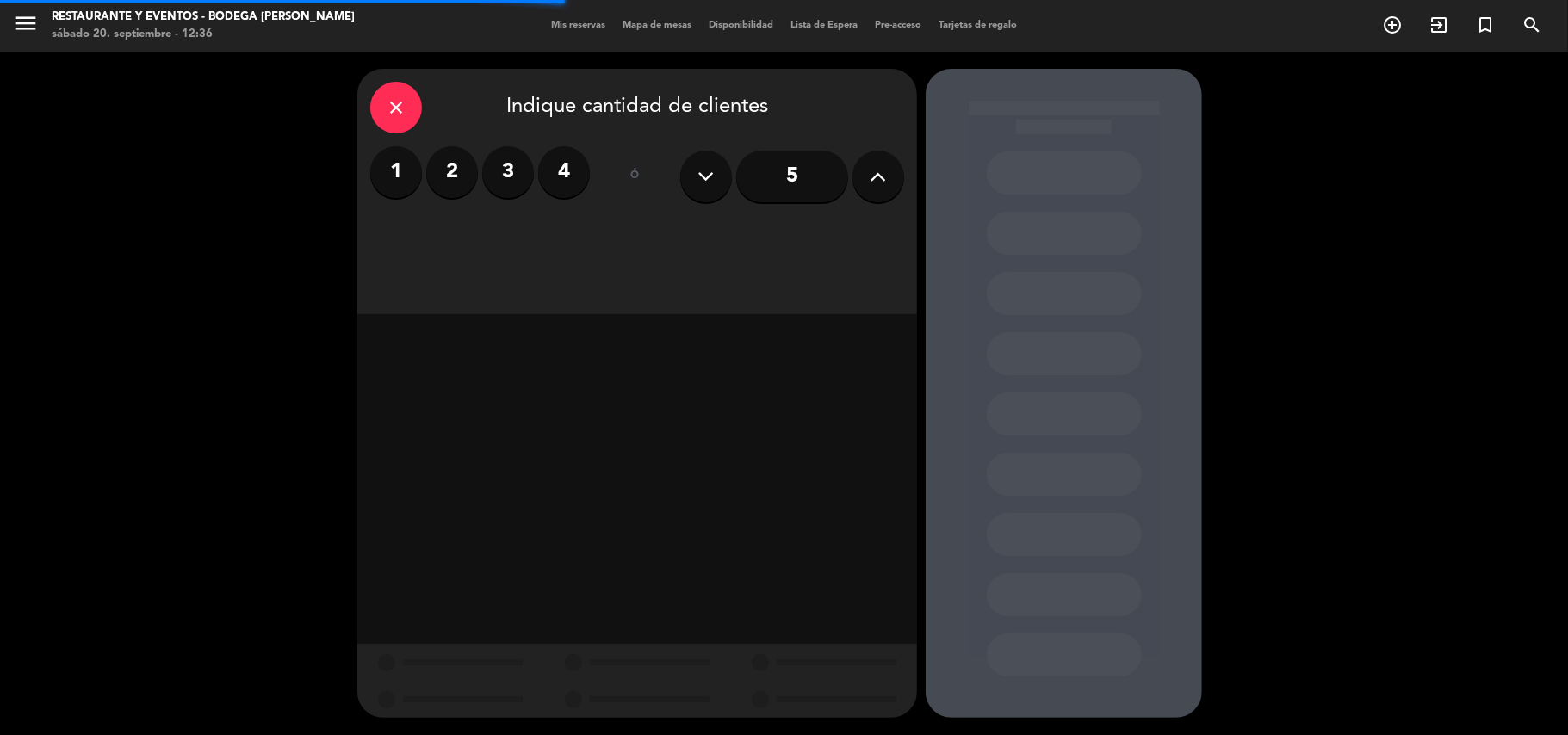
click at [453, 170] on label "2" at bounding box center [452, 172] width 52 height 52
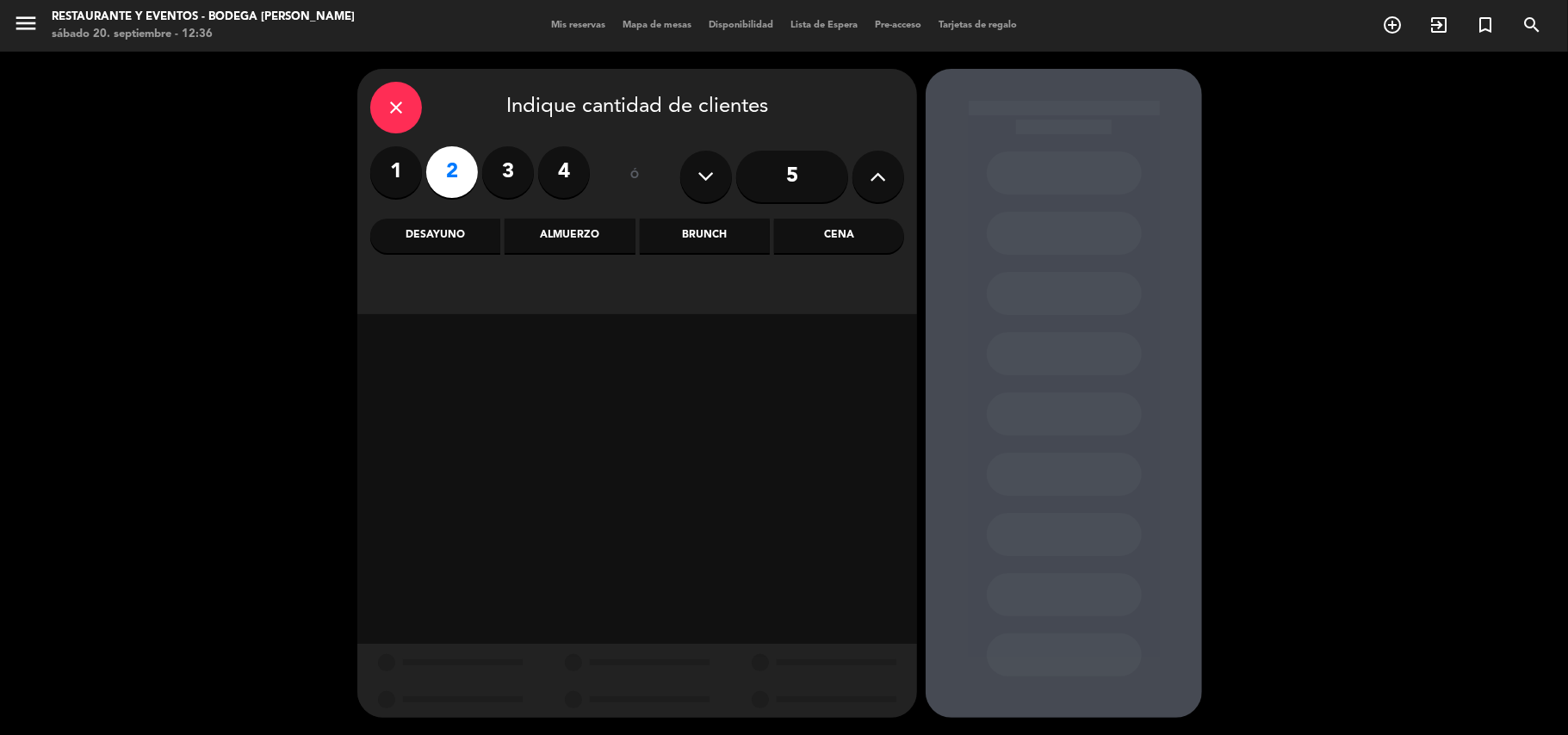
click at [606, 234] on div "Almuerzo" at bounding box center [569, 236] width 130 height 34
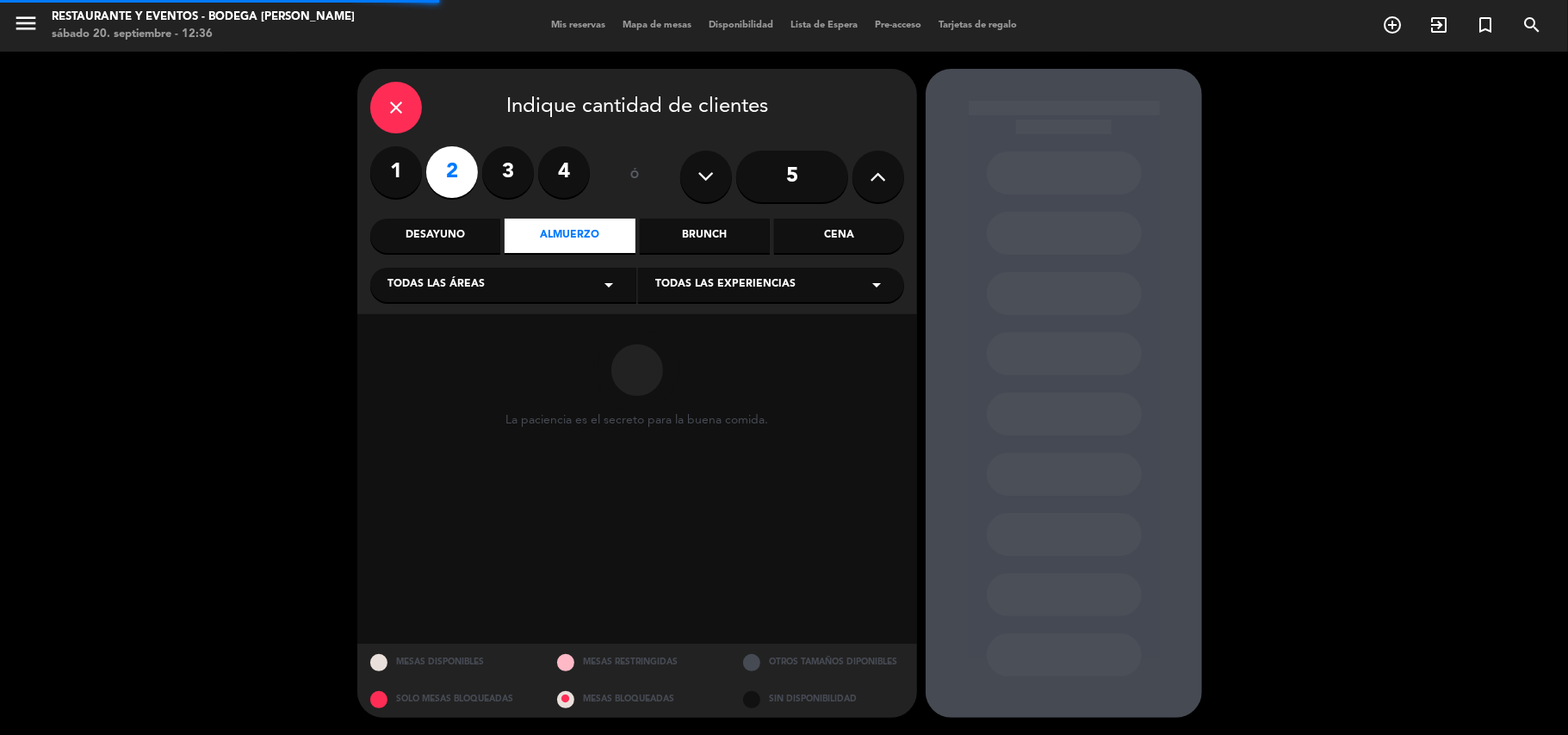
click at [710, 287] on span "Todas las experiencias" at bounding box center [725, 285] width 140 height 17
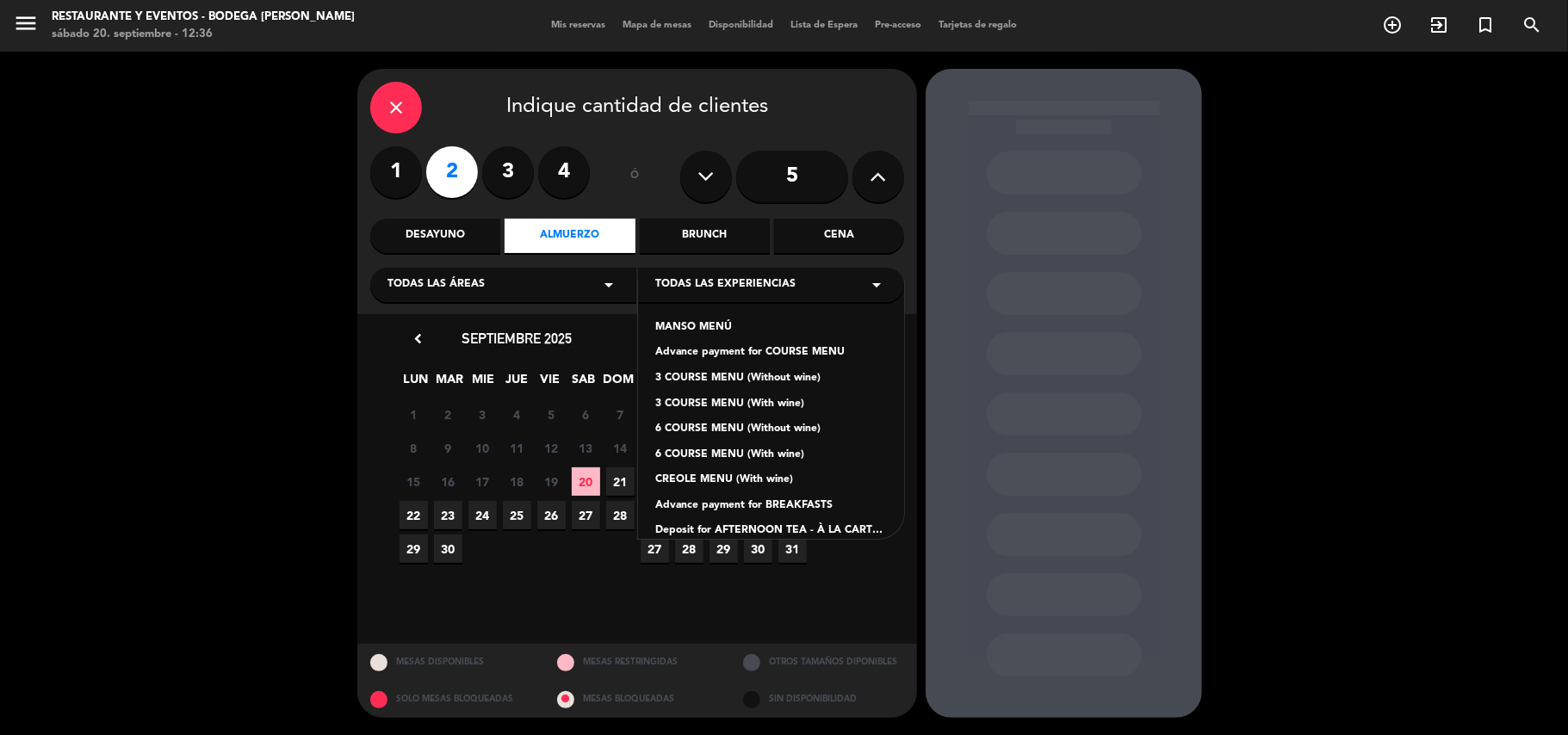
click at [725, 351] on div "Advance payment for COURSE MENU" at bounding box center [771, 353] width 232 height 17
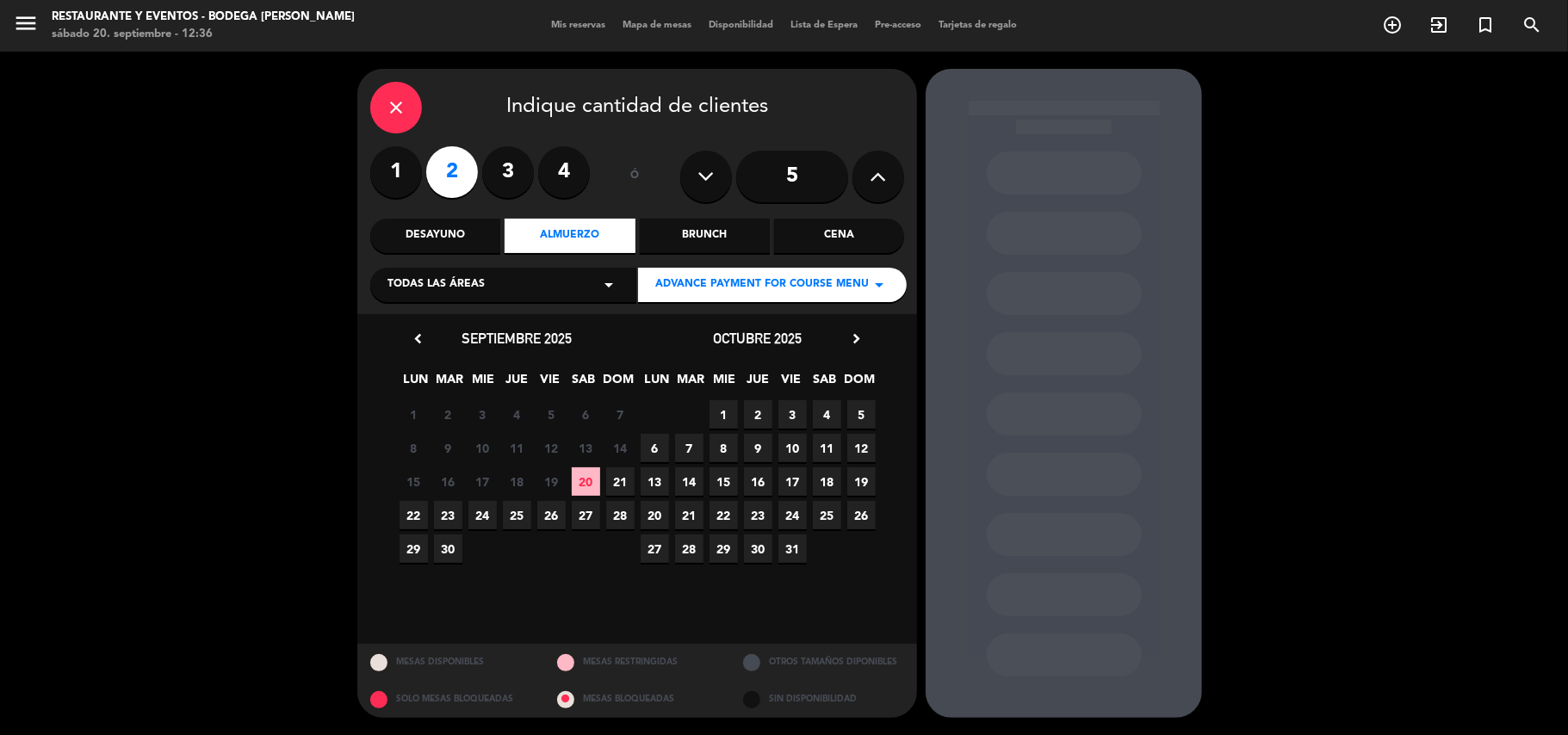
click at [583, 483] on span "20" at bounding box center [586, 481] width 28 height 28
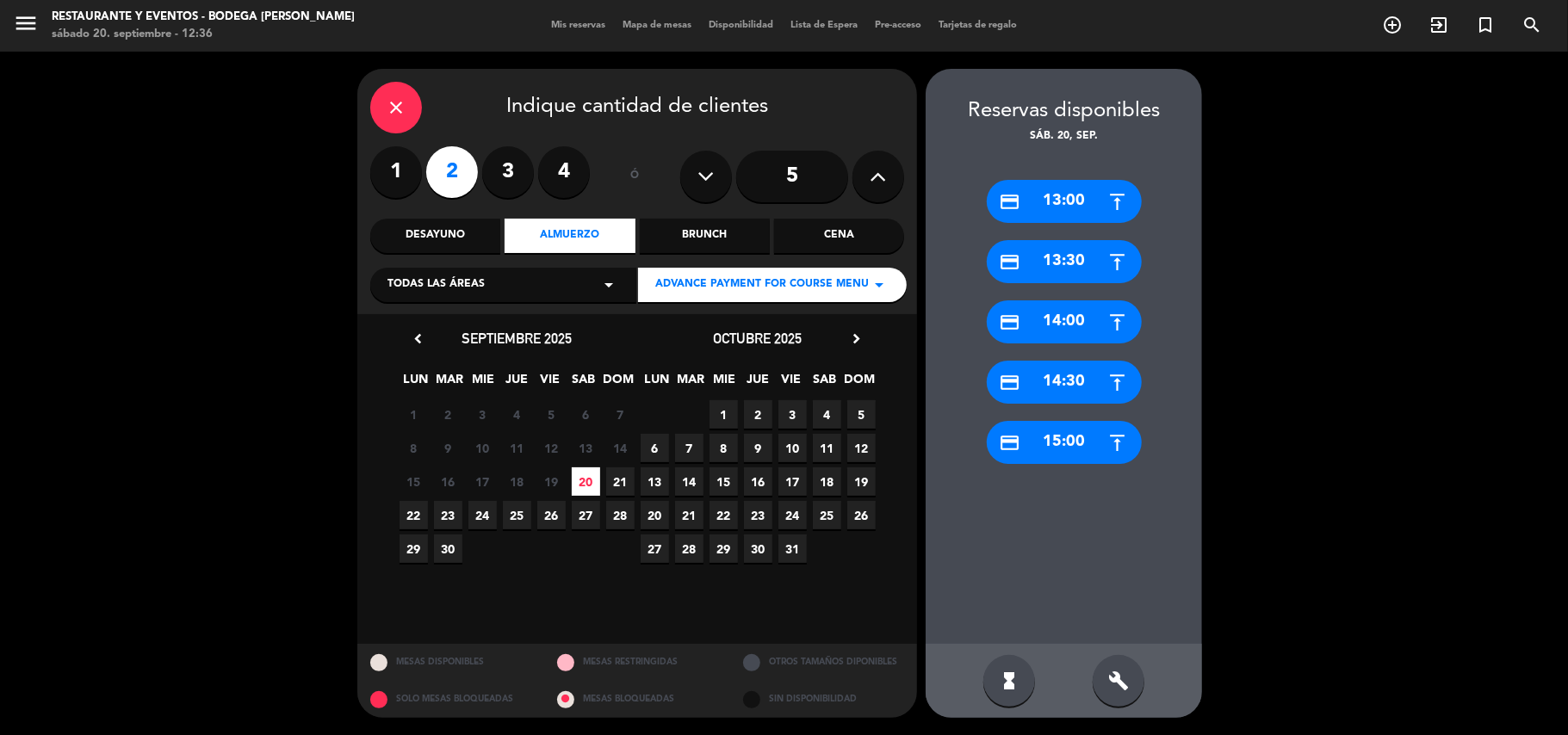
click at [1047, 208] on div "credit_card 13:00" at bounding box center [1064, 201] width 155 height 43
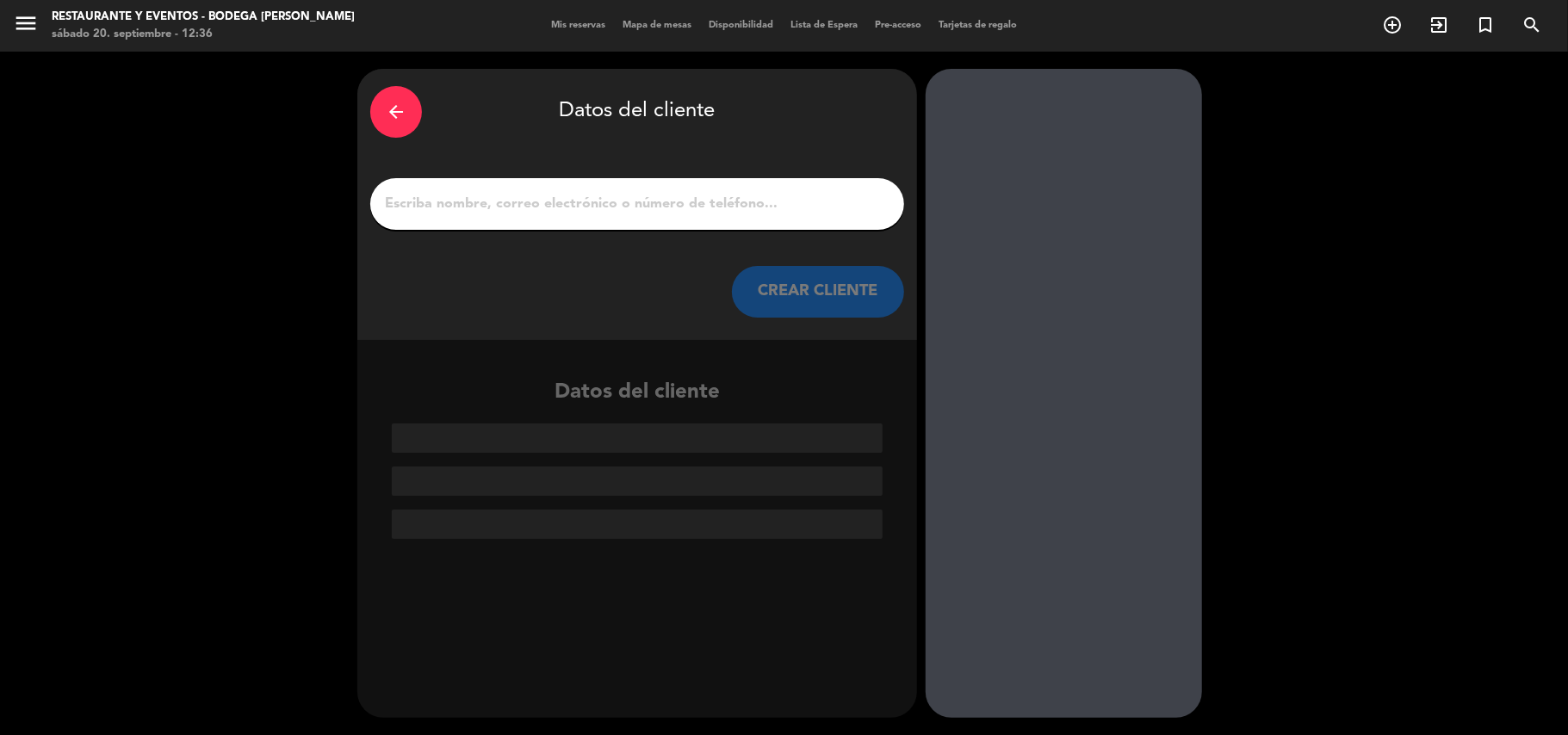
click at [615, 201] on input "1" at bounding box center [637, 204] width 508 height 24
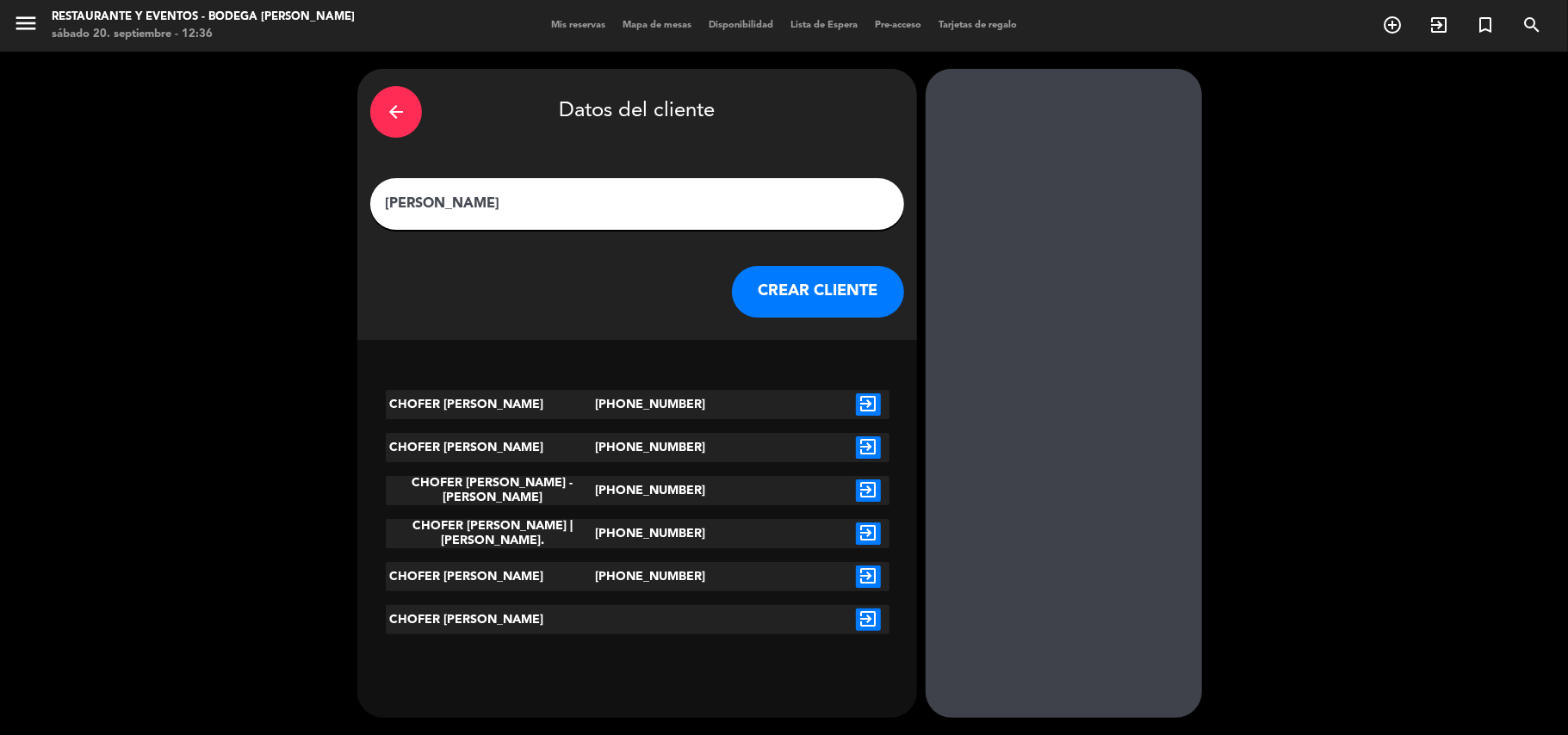
type input "[PERSON_NAME]"
click at [865, 617] on icon "exit_to_app" at bounding box center [868, 620] width 25 height 22
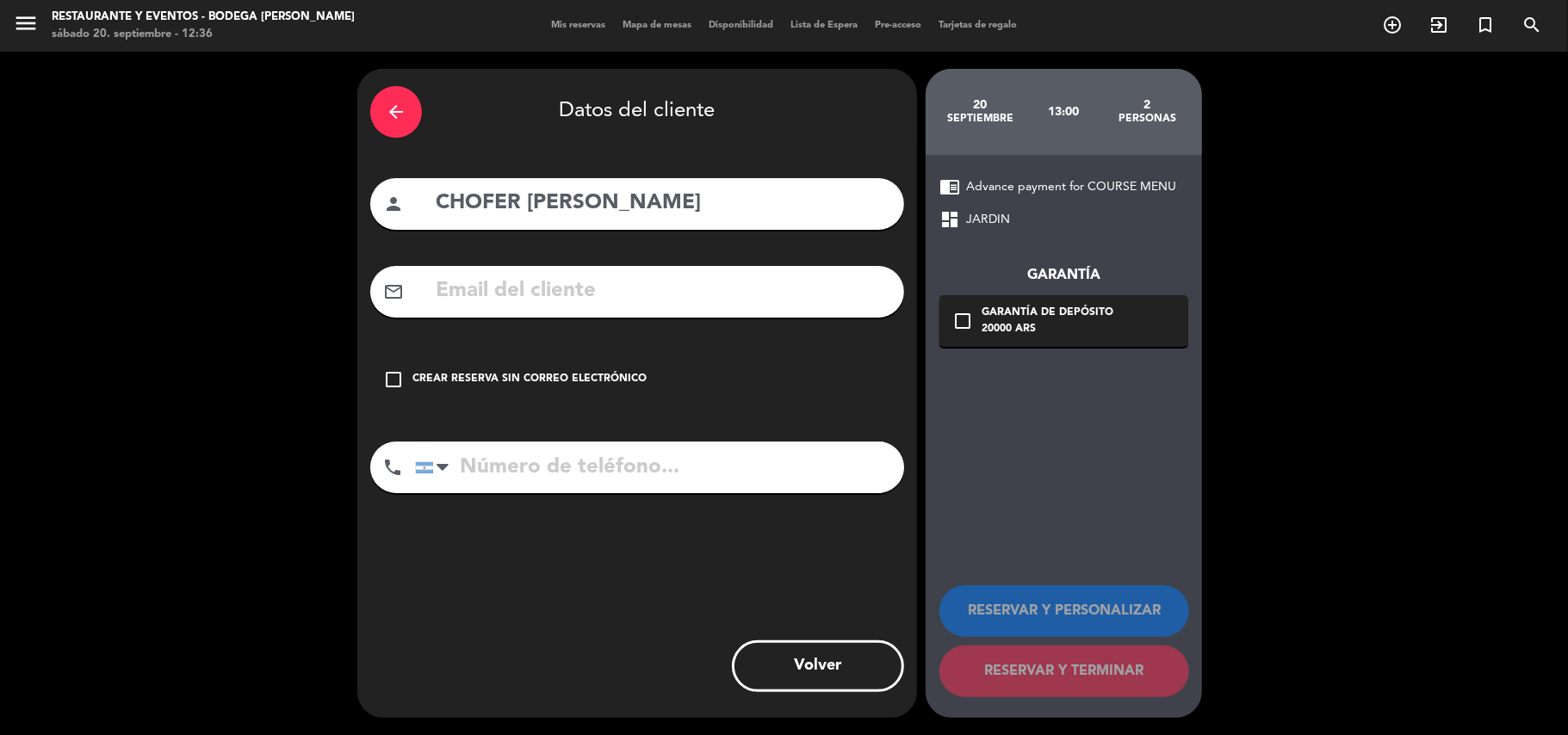
click at [403, 375] on icon "check_box_outline_blank" at bounding box center [394, 380] width 21 height 21
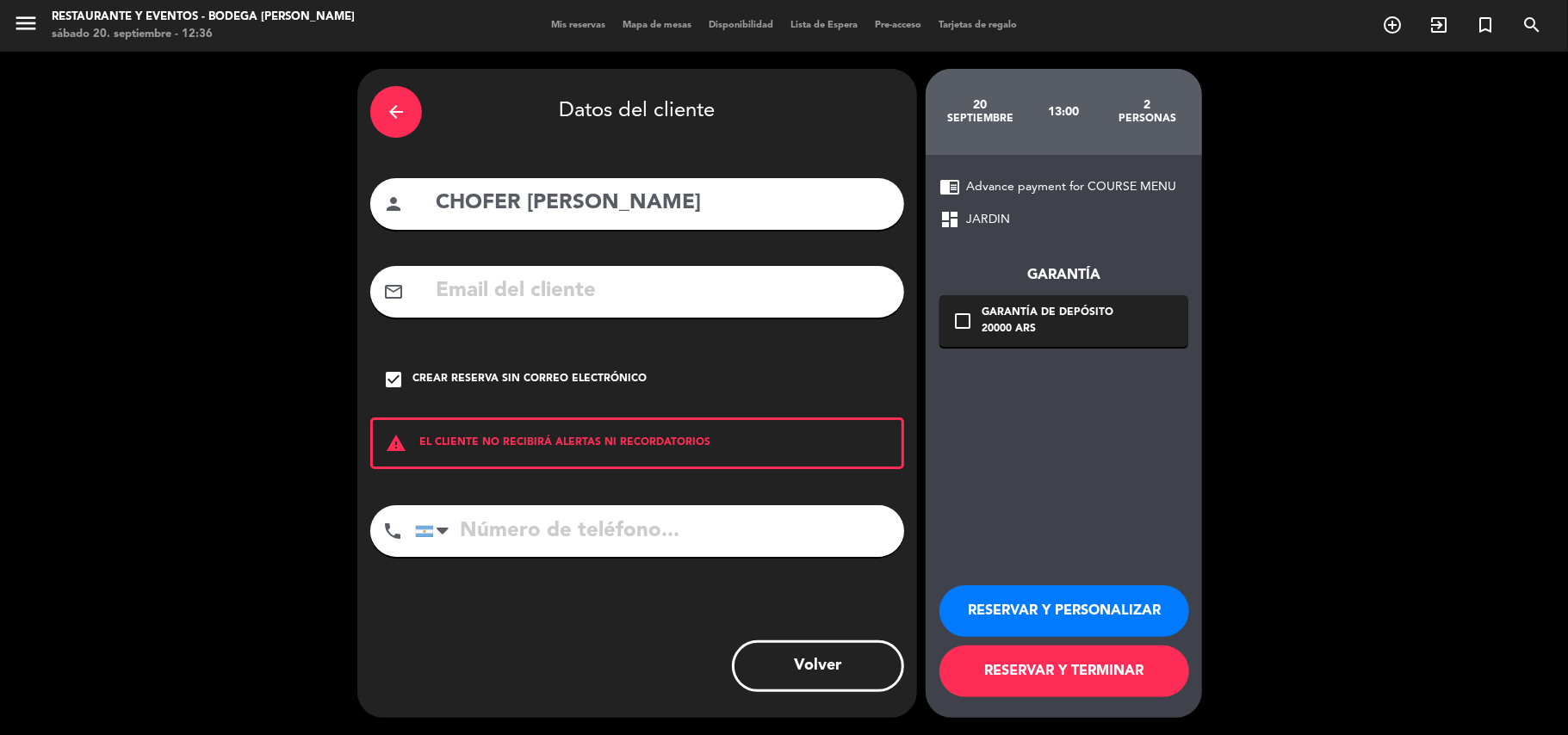
click at [1038, 601] on button "RESERVAR Y PERSONALIZAR" at bounding box center [1064, 611] width 250 height 52
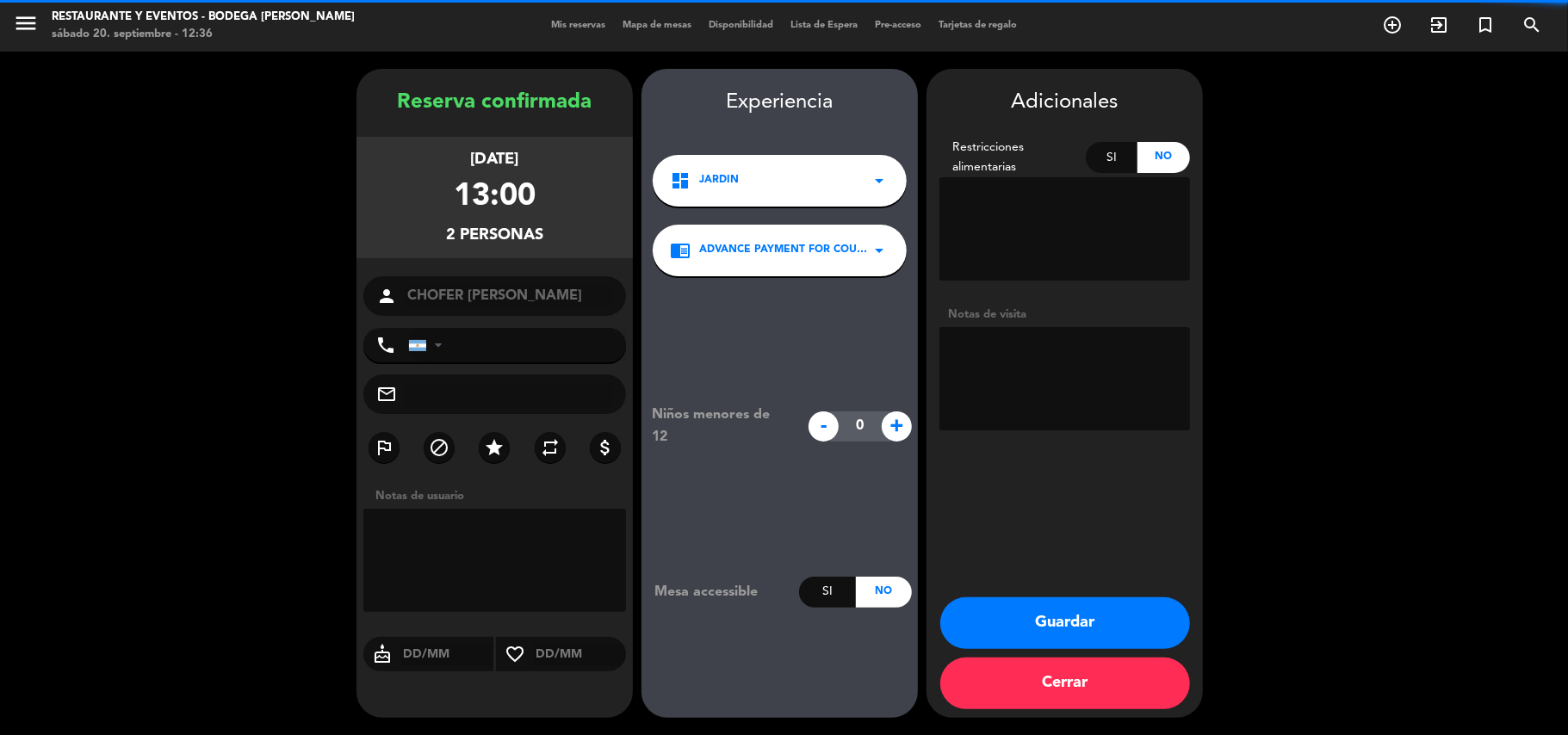
click at [1027, 610] on button "Guardar" at bounding box center [1065, 623] width 250 height 52
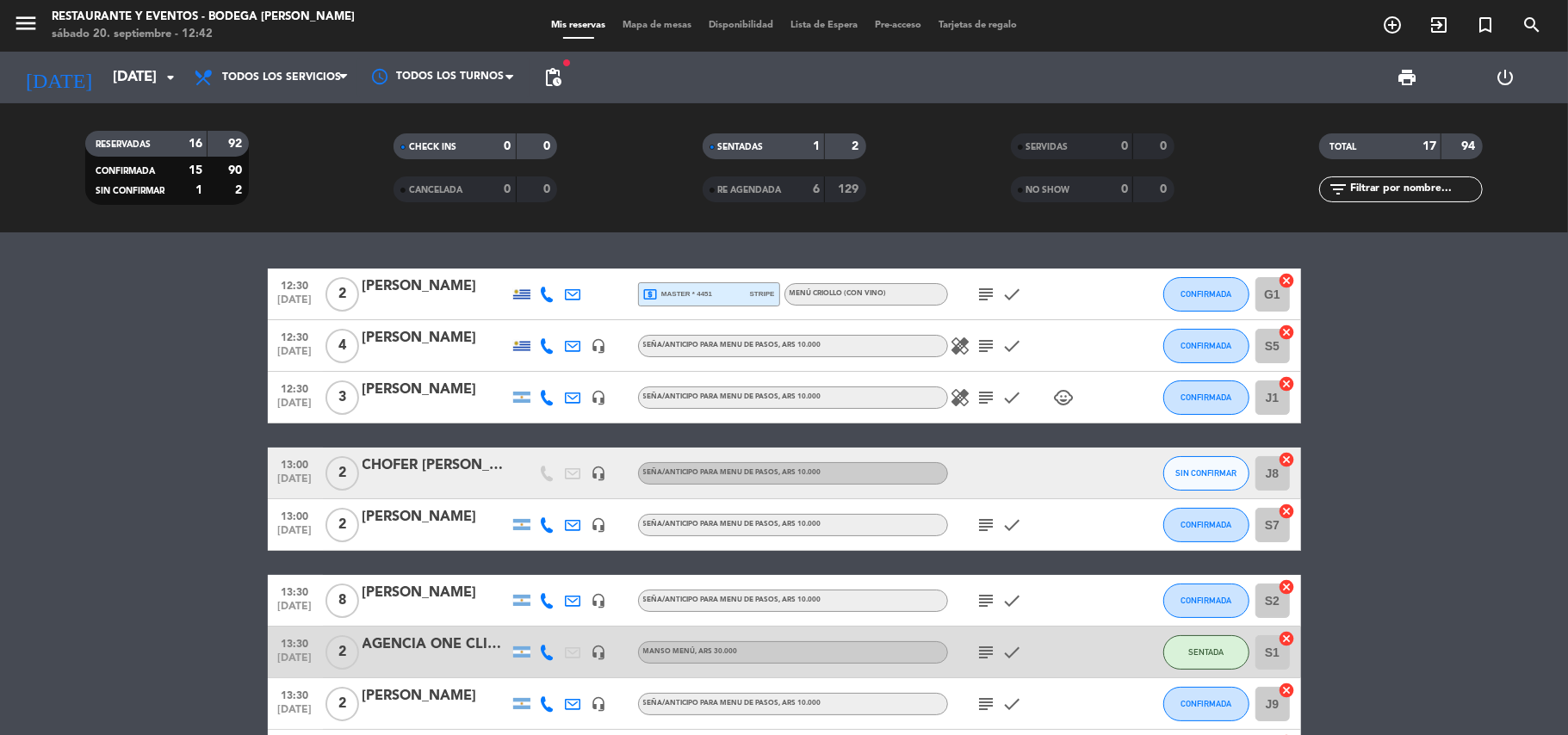
click at [480, 472] on div "CHOFER [PERSON_NAME]" at bounding box center [436, 466] width 146 height 22
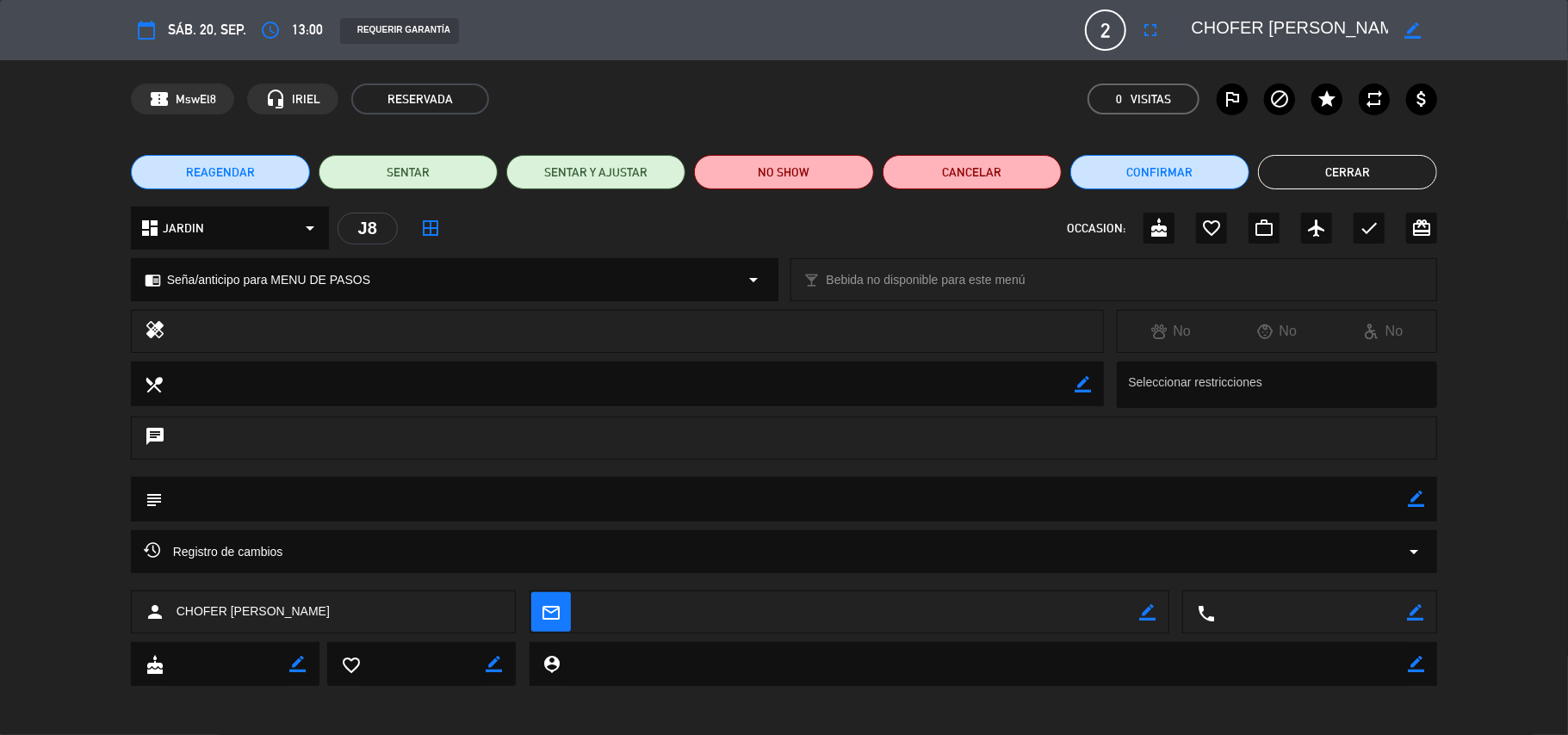
drag, startPoint x: 1410, startPoint y: 493, endPoint x: 1386, endPoint y: 499, distance: 24.7
click at [1410, 496] on icon "border_color" at bounding box center [1416, 498] width 16 height 16
click at [1386, 499] on textarea at bounding box center [785, 498] width 1246 height 44
type textarea "ANOTAR QUE MENU HACEN"
click at [1416, 494] on icon at bounding box center [1416, 498] width 16 height 16
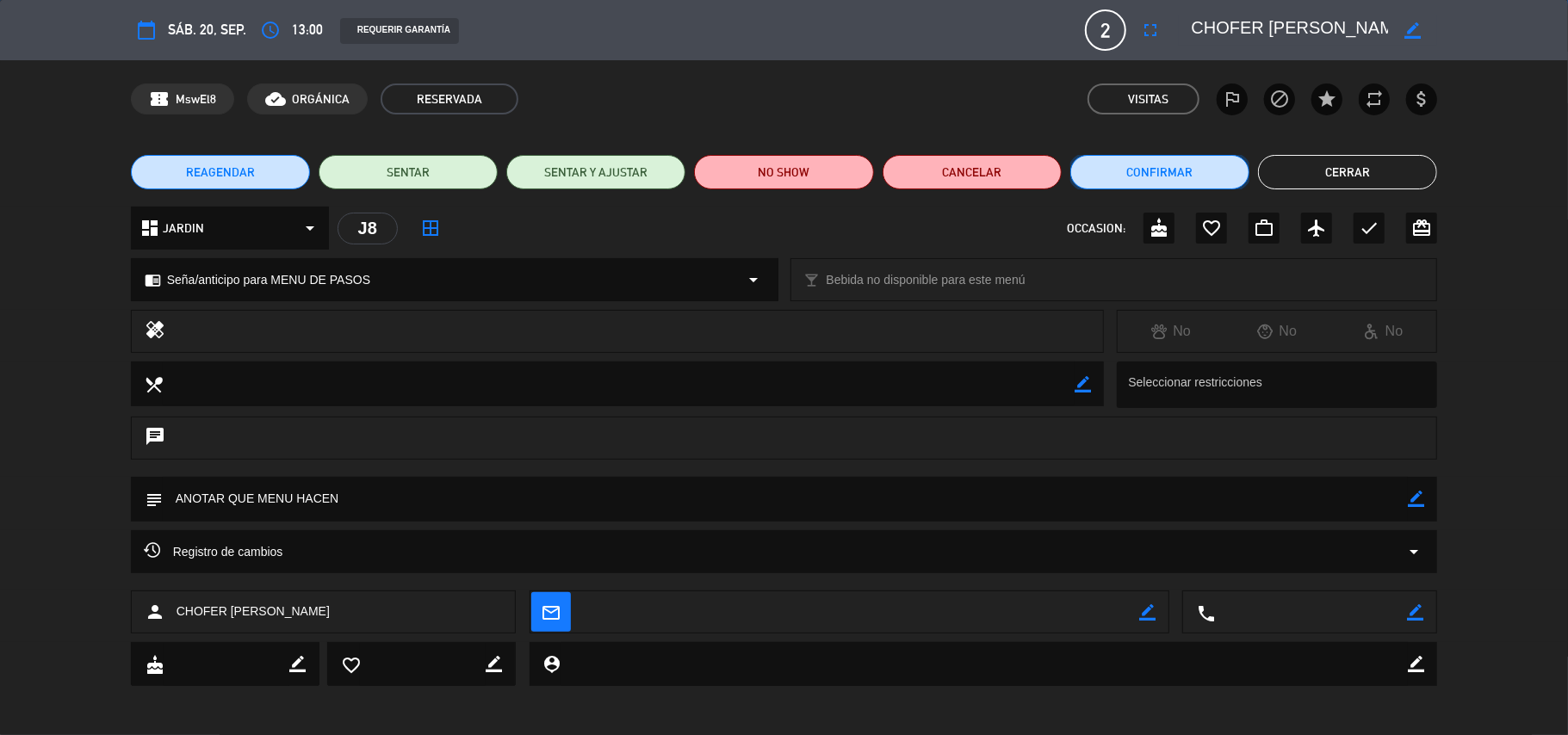
click at [1211, 181] on button "Confirmar" at bounding box center [1160, 172] width 179 height 34
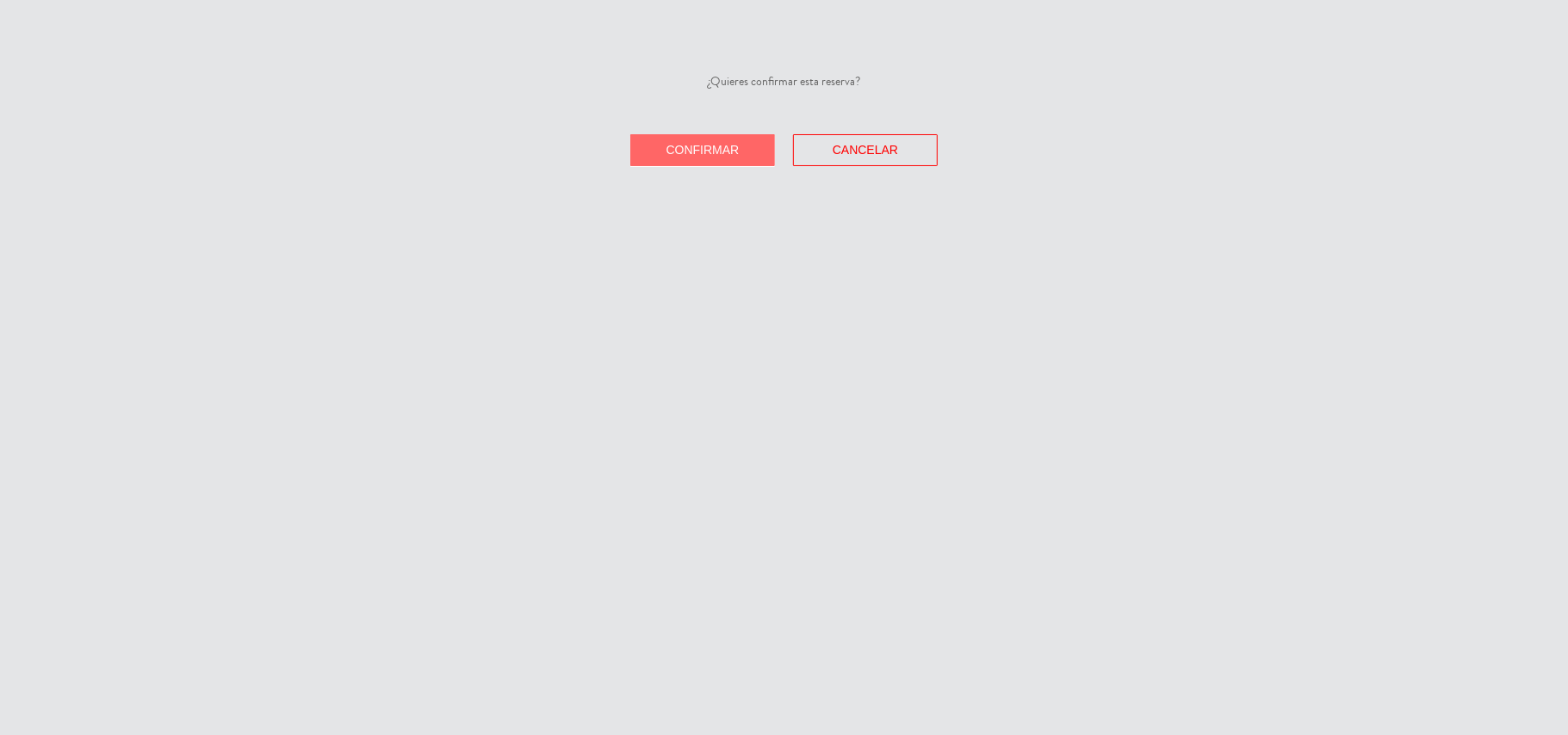
click at [716, 159] on button "Confirmar" at bounding box center [703, 150] width 145 height 32
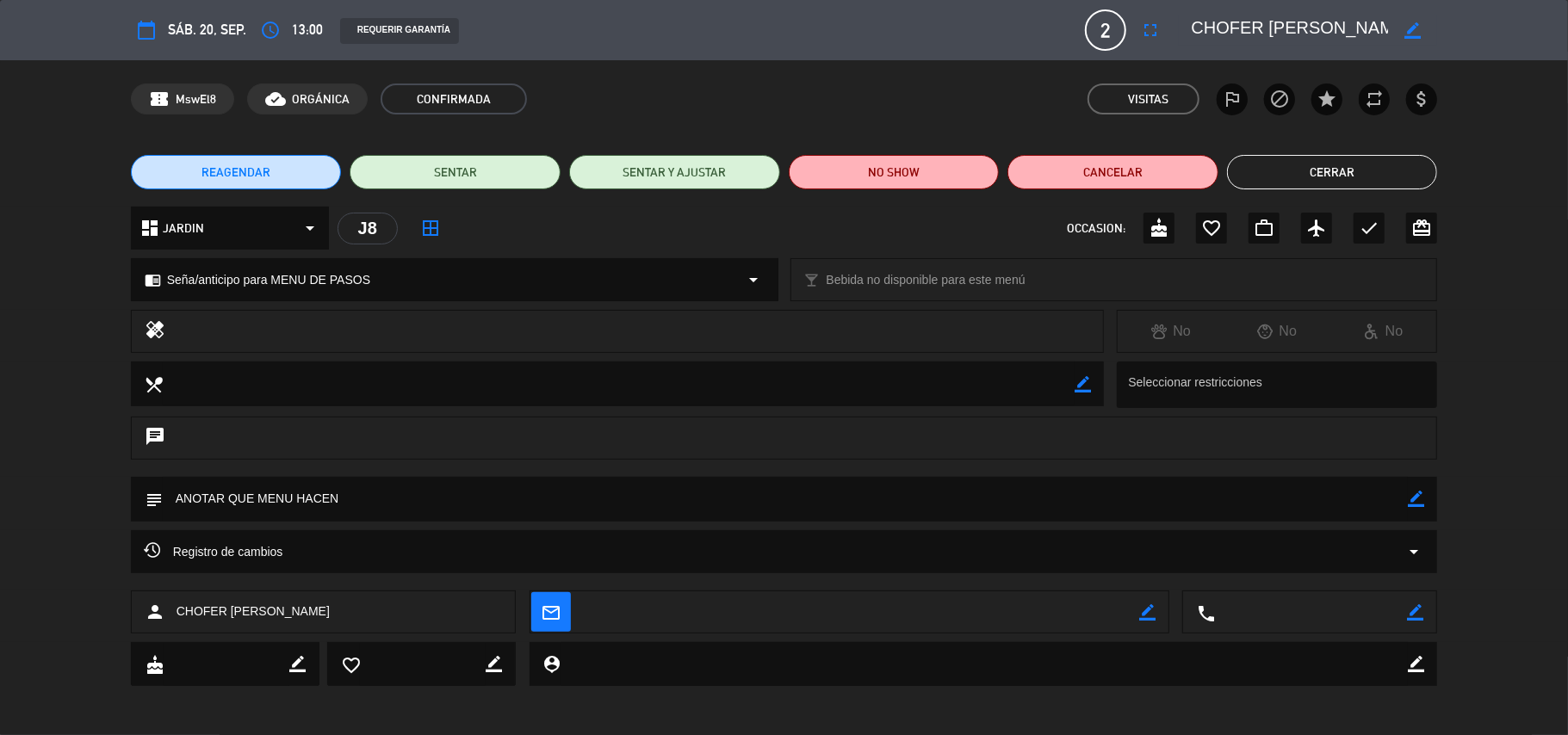
click at [1389, 221] on div "OCCASION: cake favorite_border work_outline airplanemode_active check card_gift…" at bounding box center [1252, 228] width 370 height 31
click at [1372, 234] on icon "check" at bounding box center [1369, 228] width 21 height 21
click at [1351, 174] on button "Cerrar" at bounding box center [1332, 172] width 211 height 34
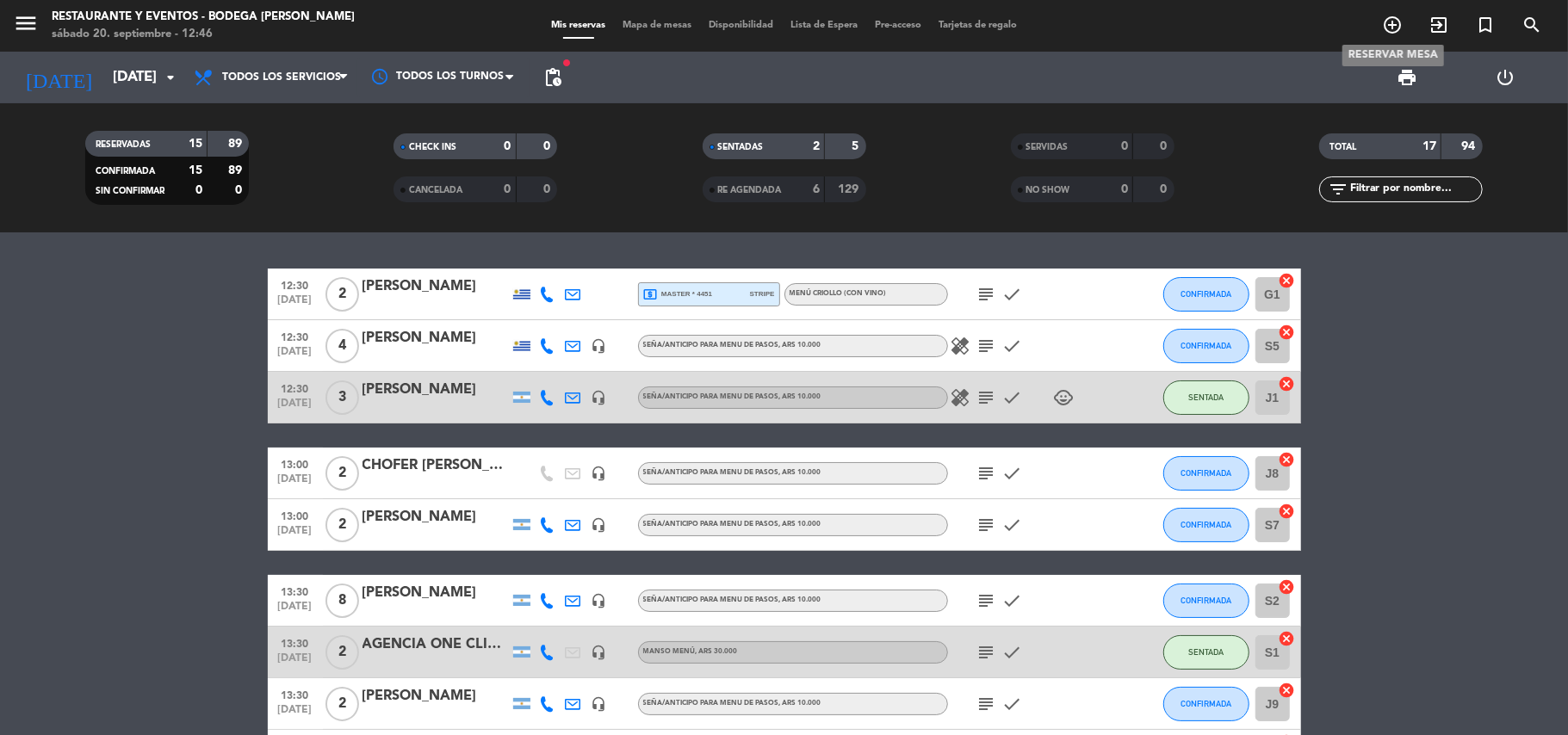
click at [1382, 33] on icon "add_circle_outline" at bounding box center [1392, 25] width 21 height 21
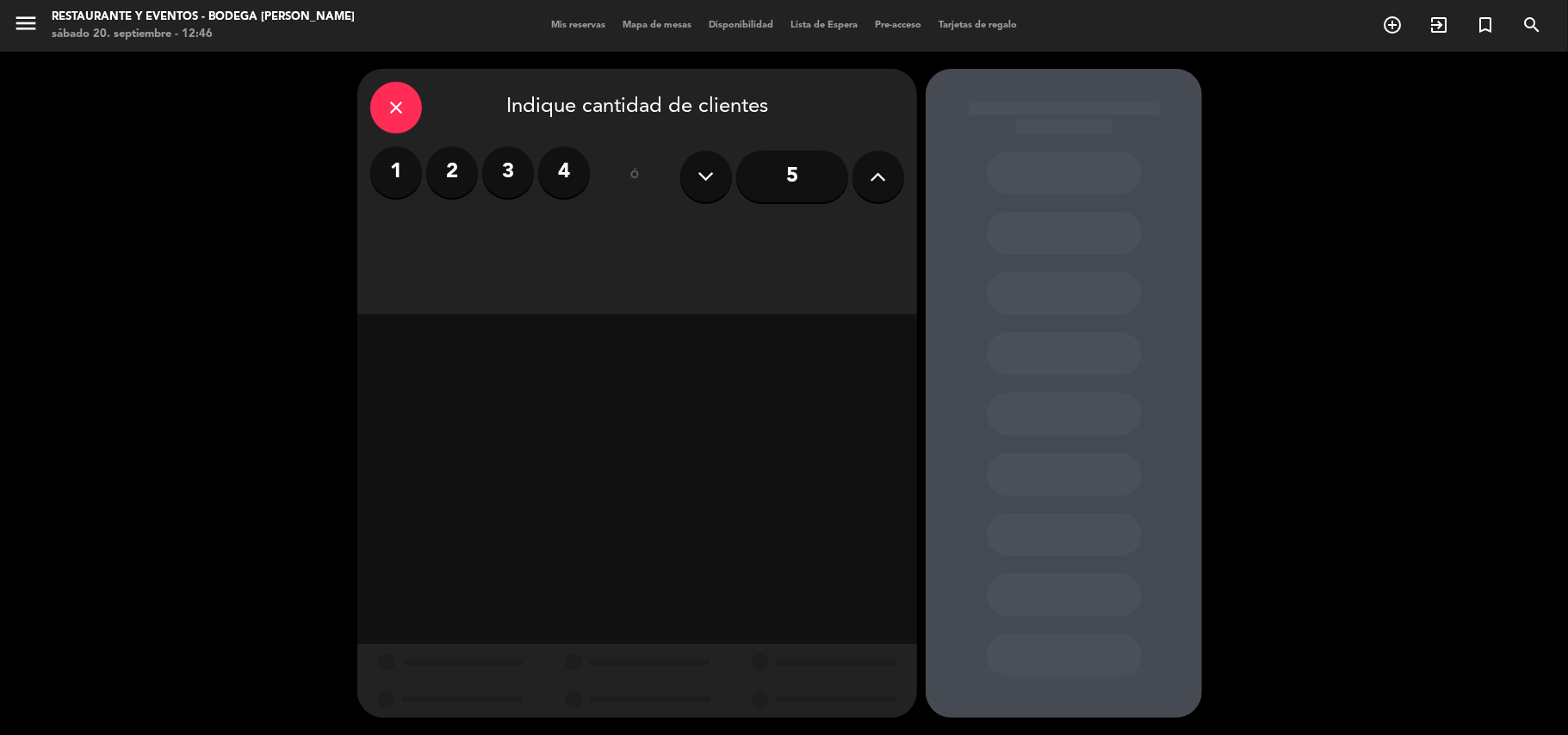
click at [446, 179] on label "2" at bounding box center [452, 172] width 52 height 52
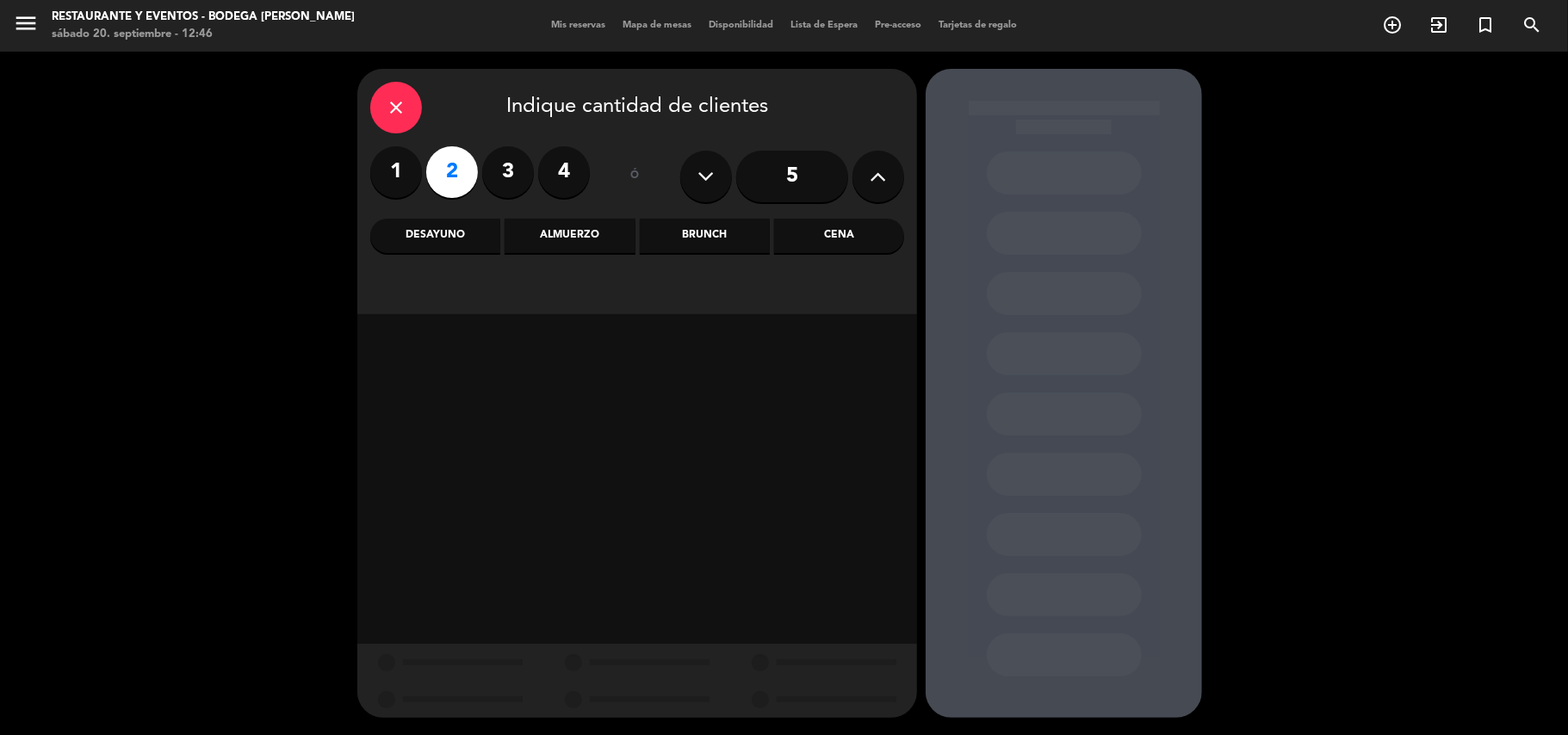
click at [542, 241] on div "Almuerzo" at bounding box center [569, 236] width 130 height 34
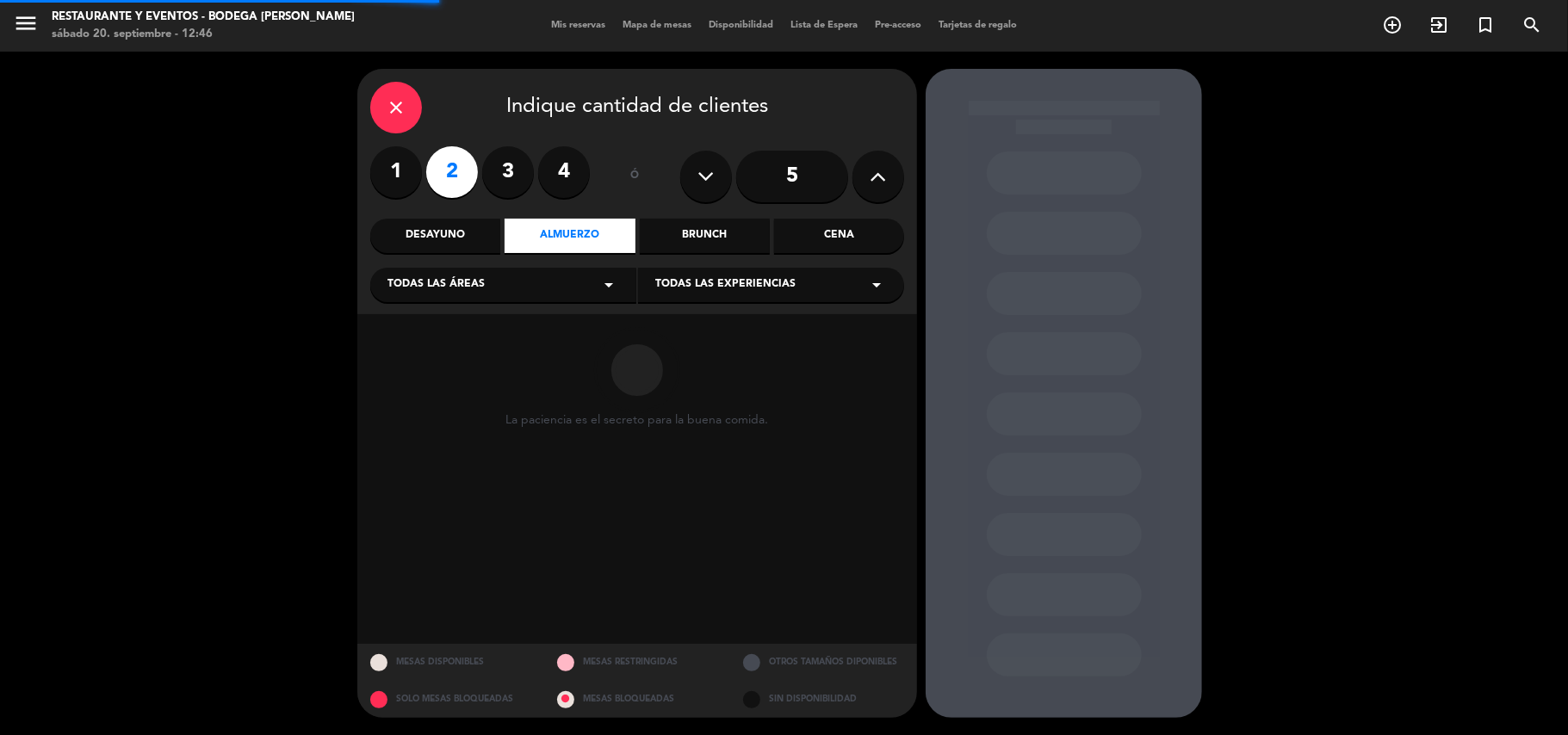
click at [776, 284] on span "Todas las experiencias" at bounding box center [725, 285] width 140 height 17
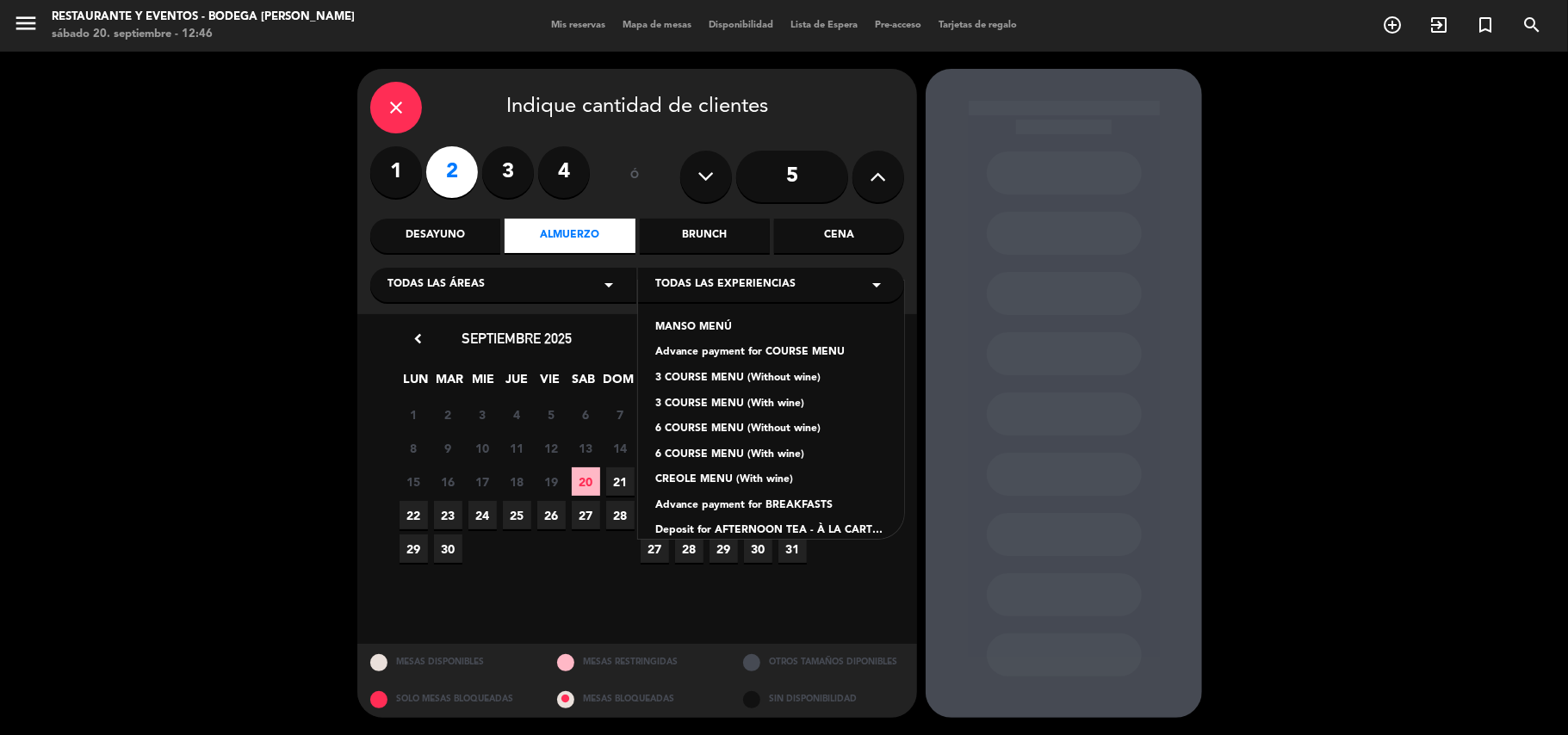
click at [731, 353] on div "Advance payment for COURSE MENU" at bounding box center [771, 353] width 232 height 17
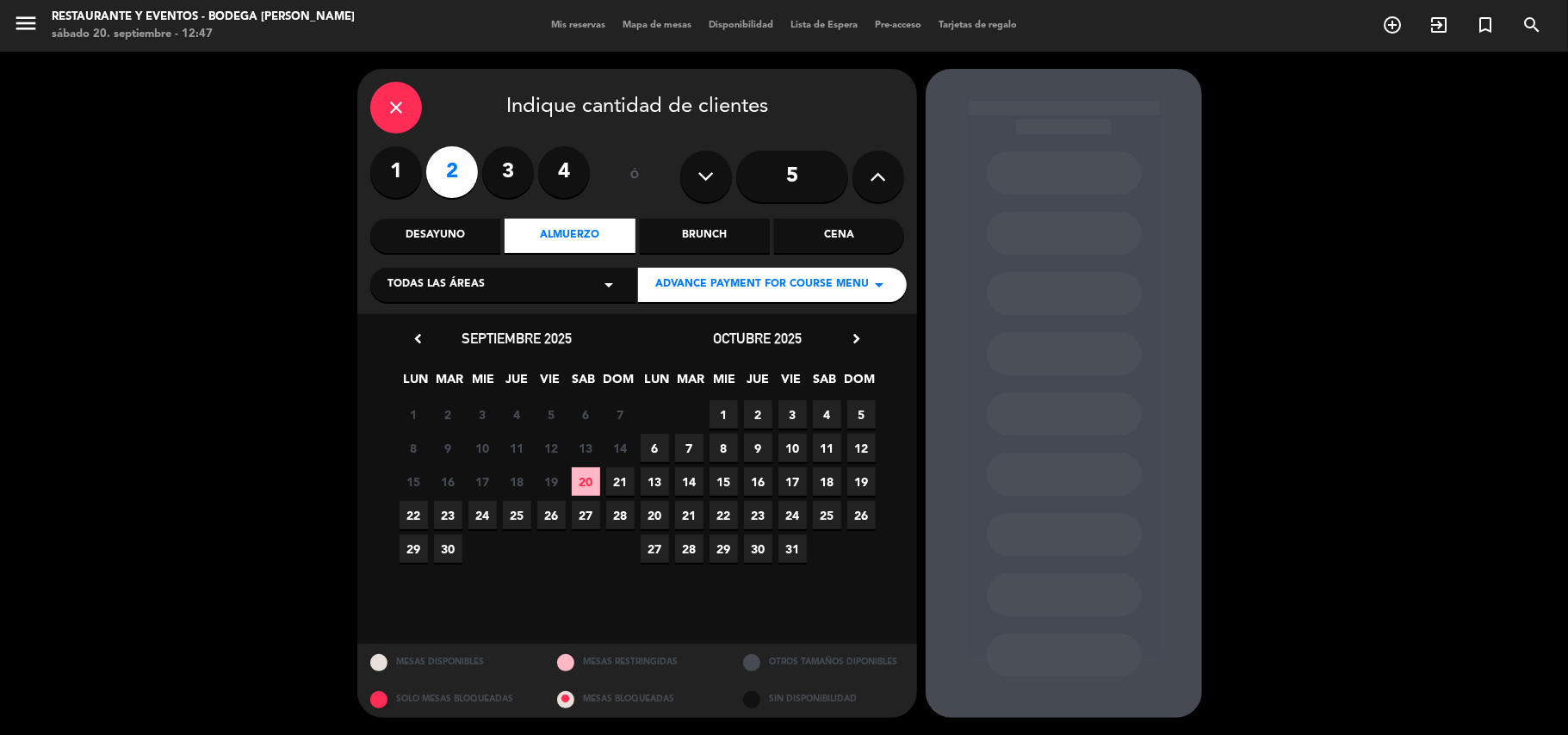
click at [590, 483] on span "20" at bounding box center [586, 481] width 28 height 28
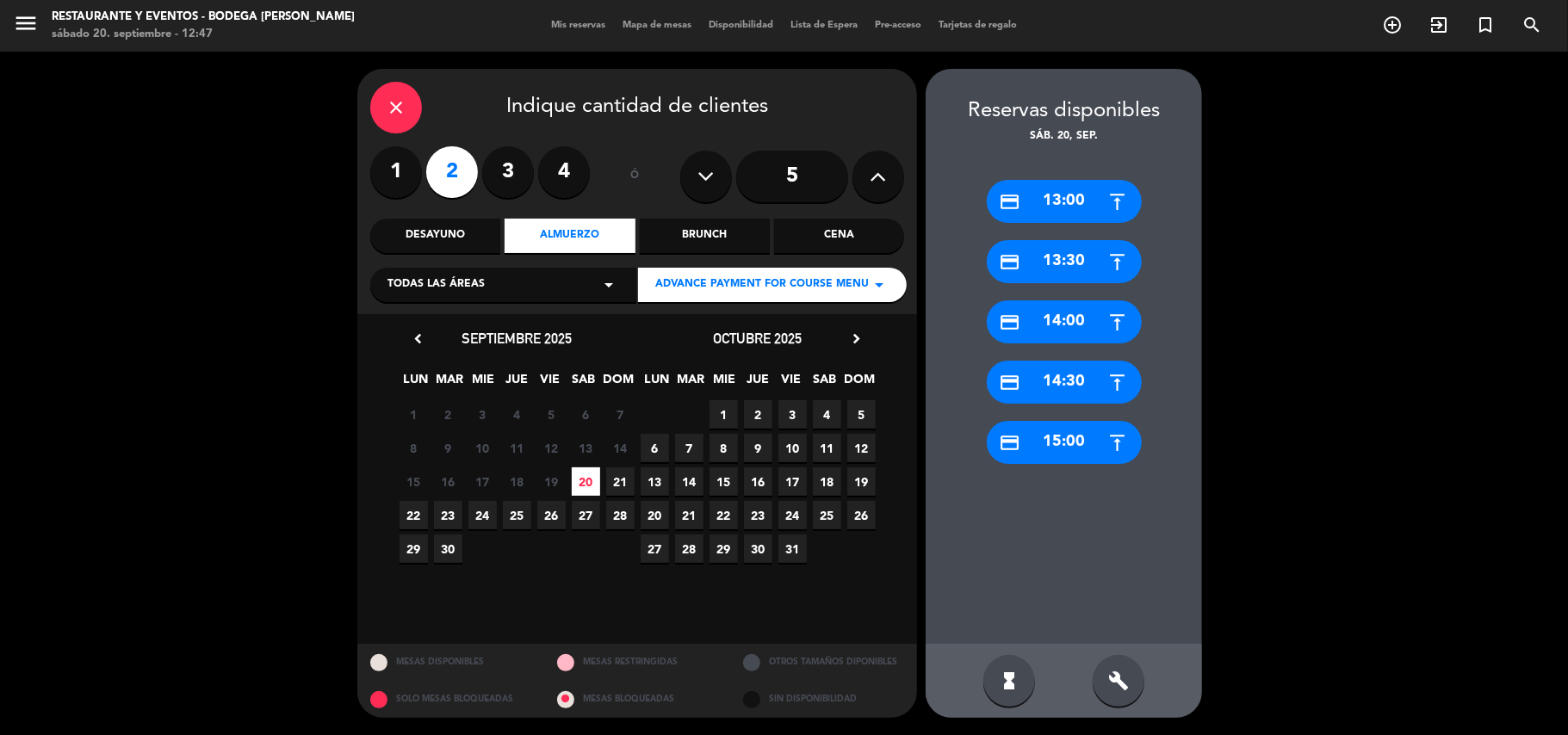
click at [1052, 387] on div "credit_card 14:30" at bounding box center [1064, 382] width 155 height 43
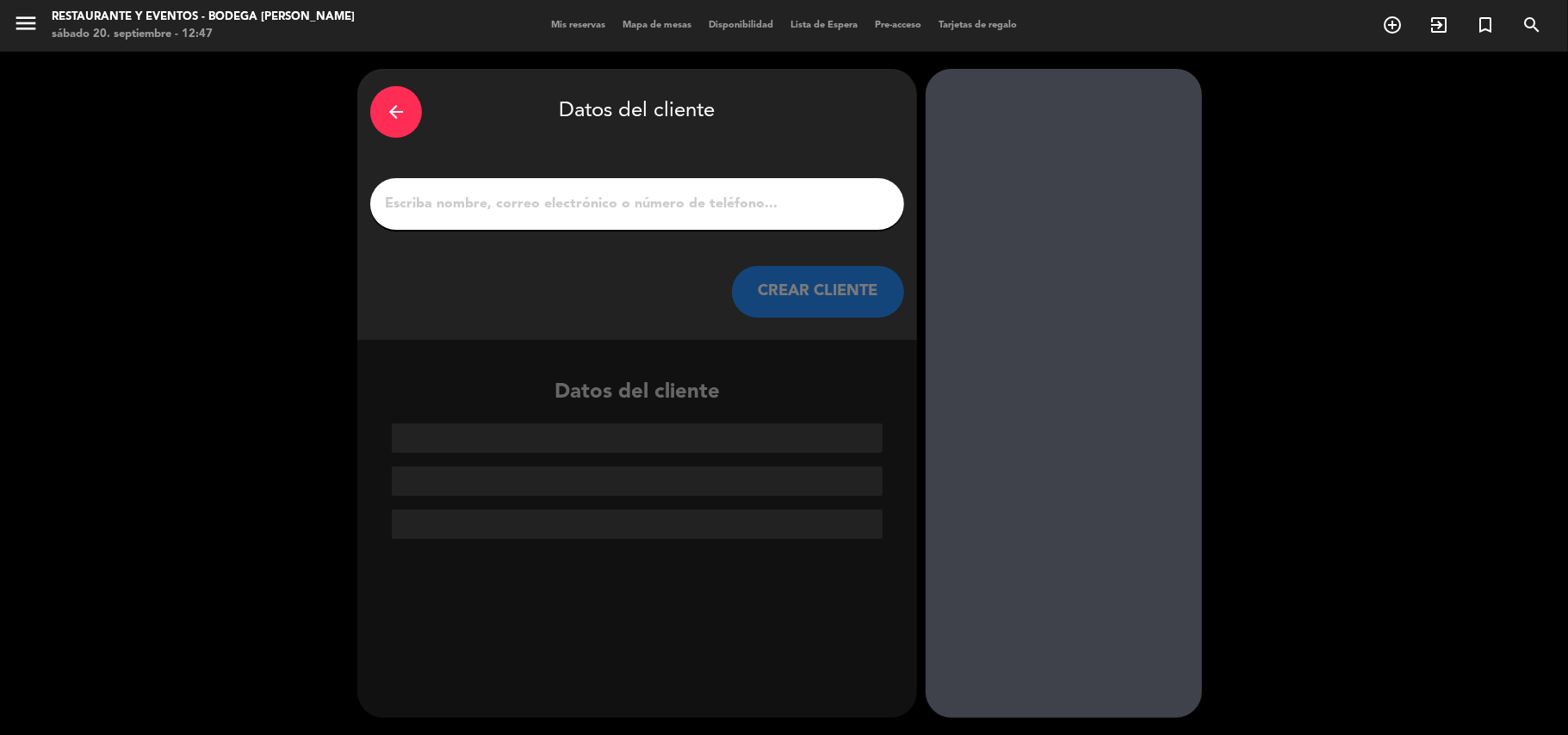
click at [542, 215] on input "1" at bounding box center [637, 204] width 508 height 24
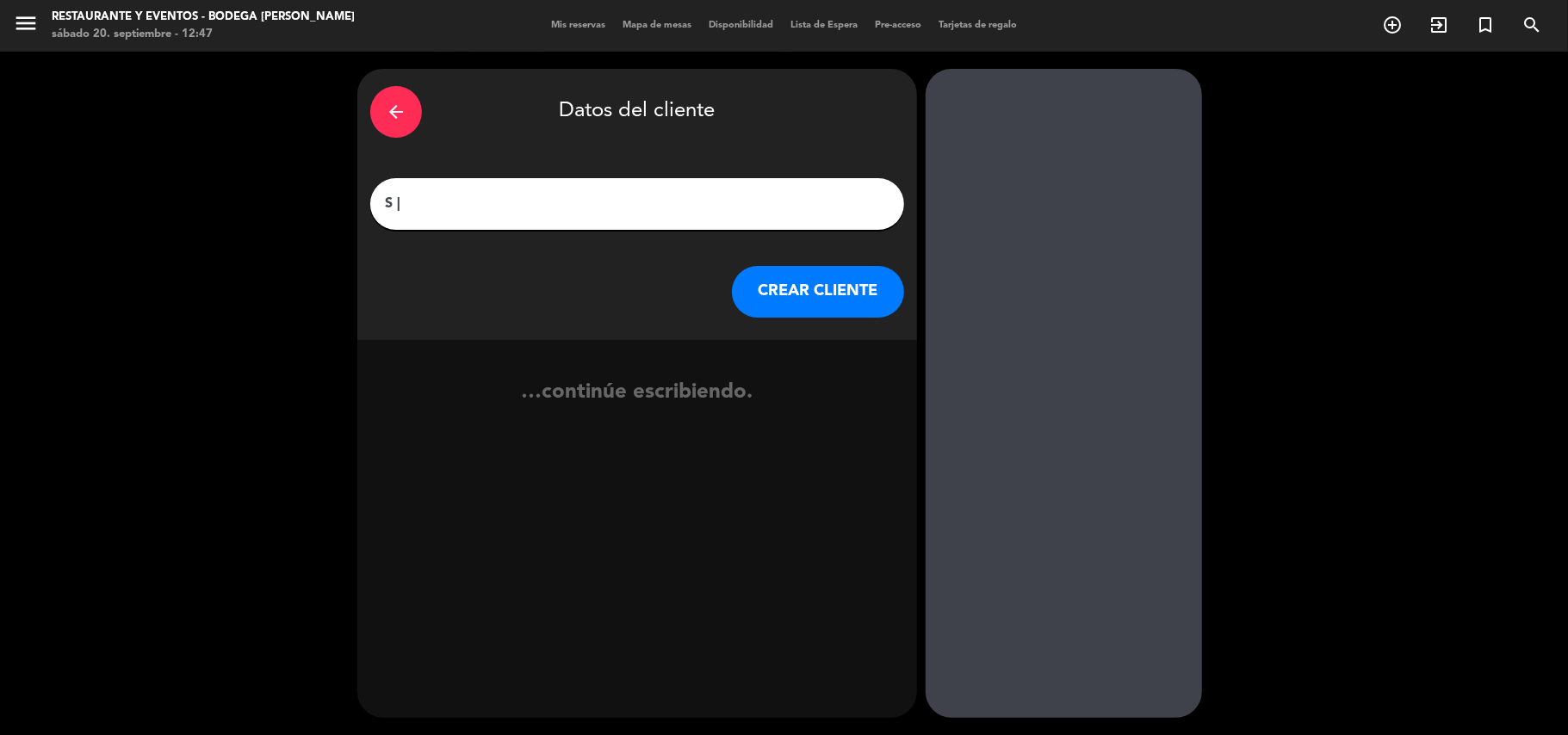
paste input "- [PERSON_NAME]"
type input "S | - [PERSON_NAME]"
click at [876, 281] on button "CREAR CLIENTE" at bounding box center [818, 292] width 172 height 52
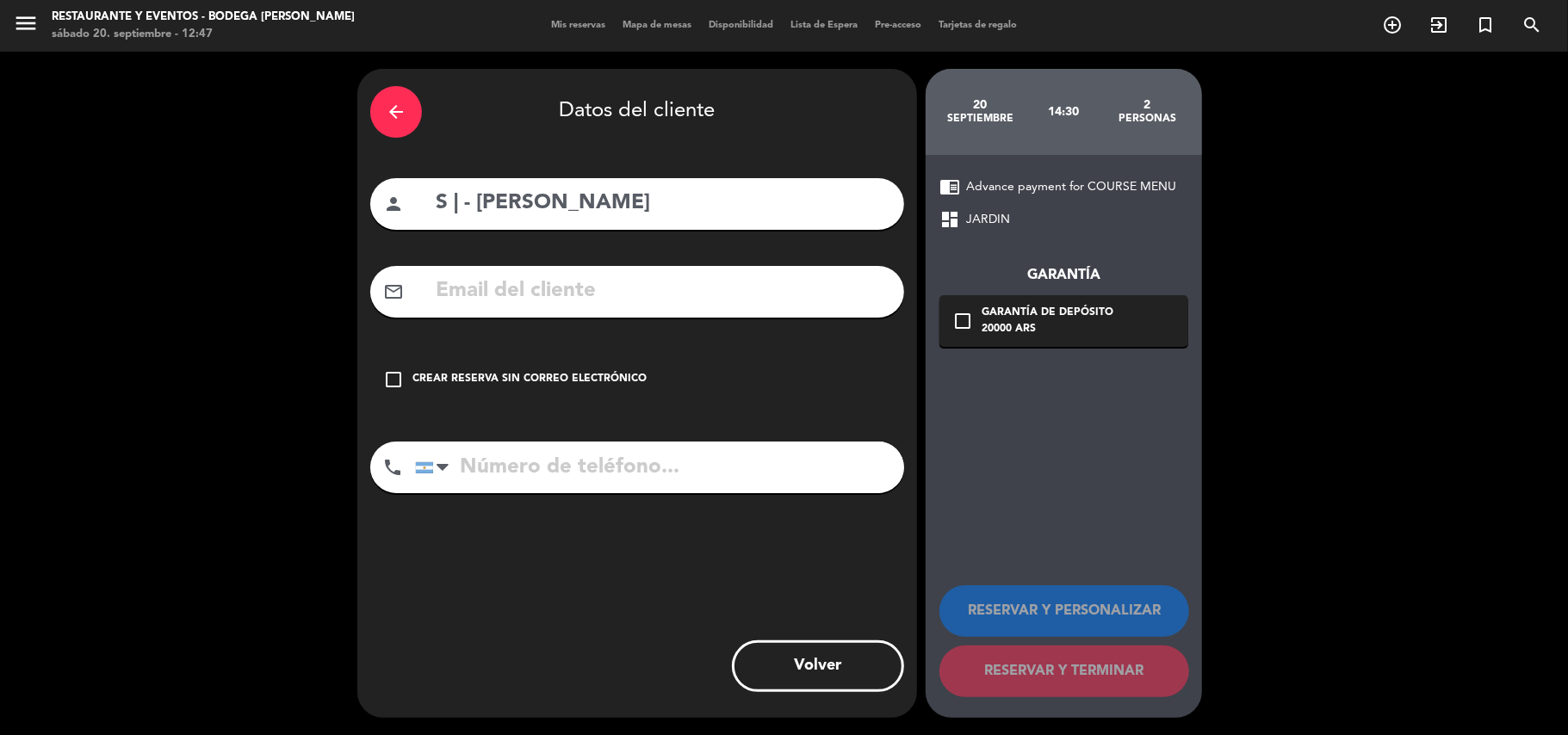
click at [506, 361] on div "check_box_outline_blank Crear reserva sin correo electrónico" at bounding box center [637, 380] width 534 height 52
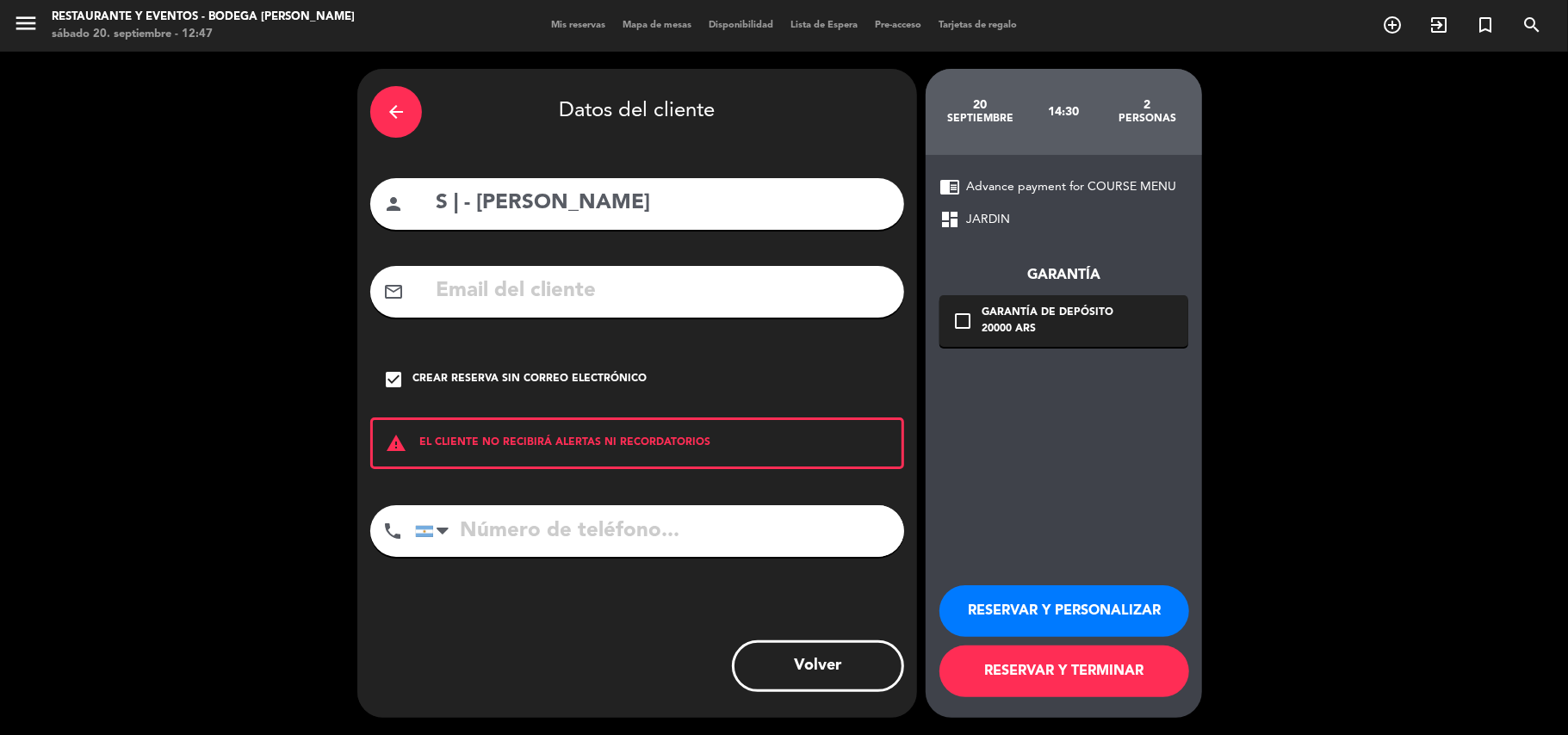
drag, startPoint x: 1044, startPoint y: 582, endPoint x: 1044, endPoint y: 604, distance: 22.0
click at [1044, 590] on div "RESERVAR Y PERSONALIZAR RESERVAR Y TERMINAR" at bounding box center [1063, 633] width 249 height 169
click at [1044, 604] on button "RESERVAR Y PERSONALIZAR" at bounding box center [1064, 611] width 250 height 52
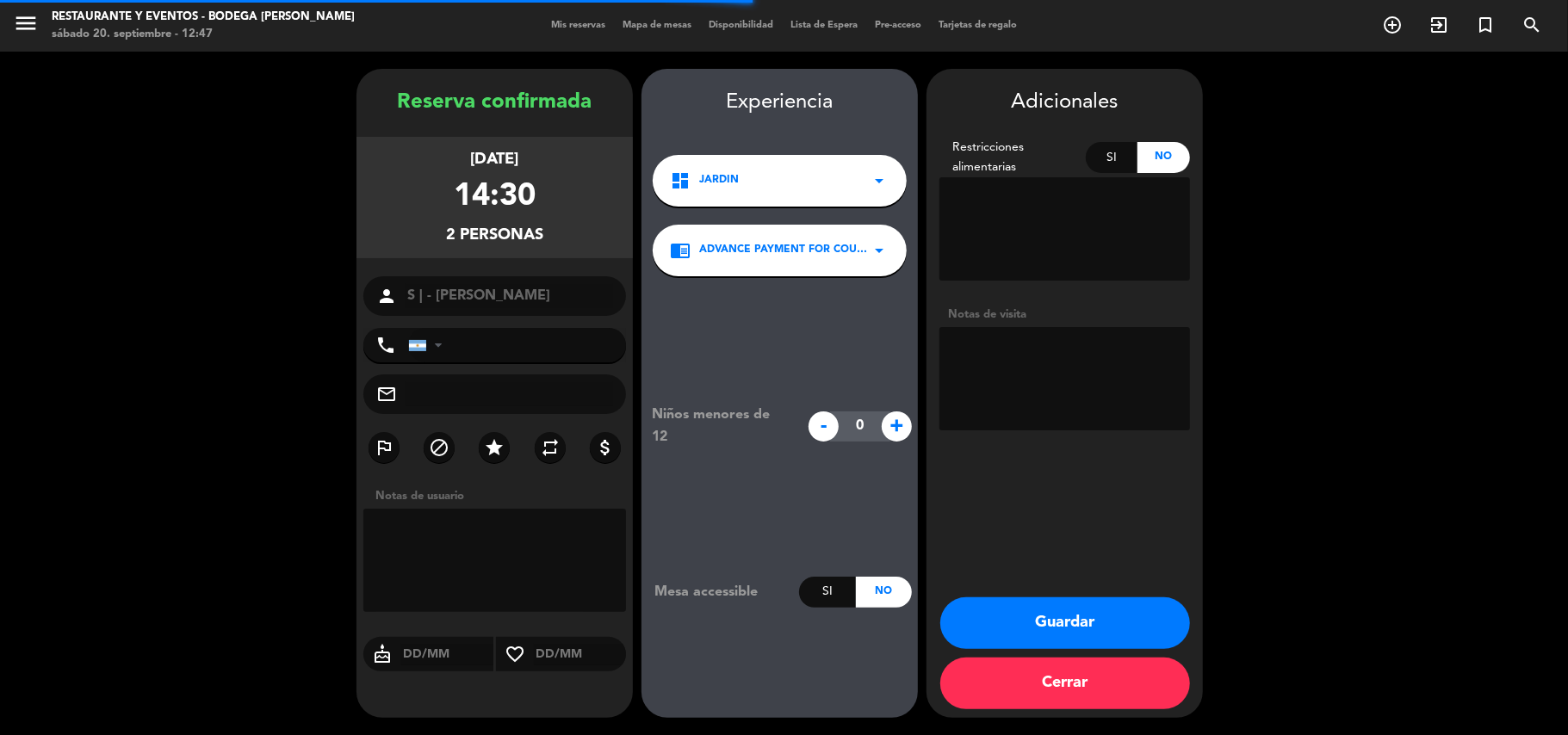
click at [1009, 342] on textarea at bounding box center [1064, 379] width 251 height 103
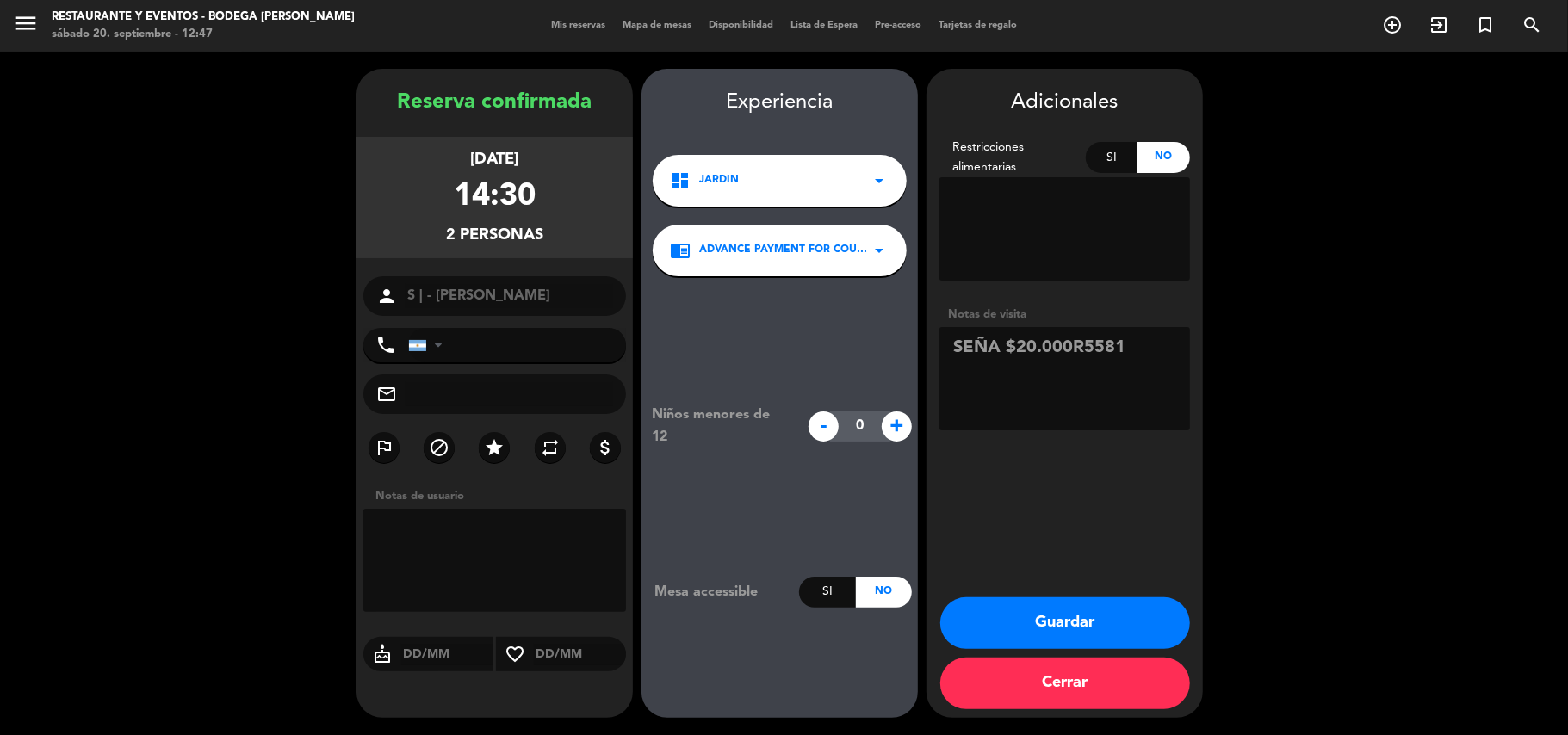
type textarea "SEÑA $20.000R5581"
click at [1028, 639] on button "Guardar" at bounding box center [1065, 623] width 250 height 52
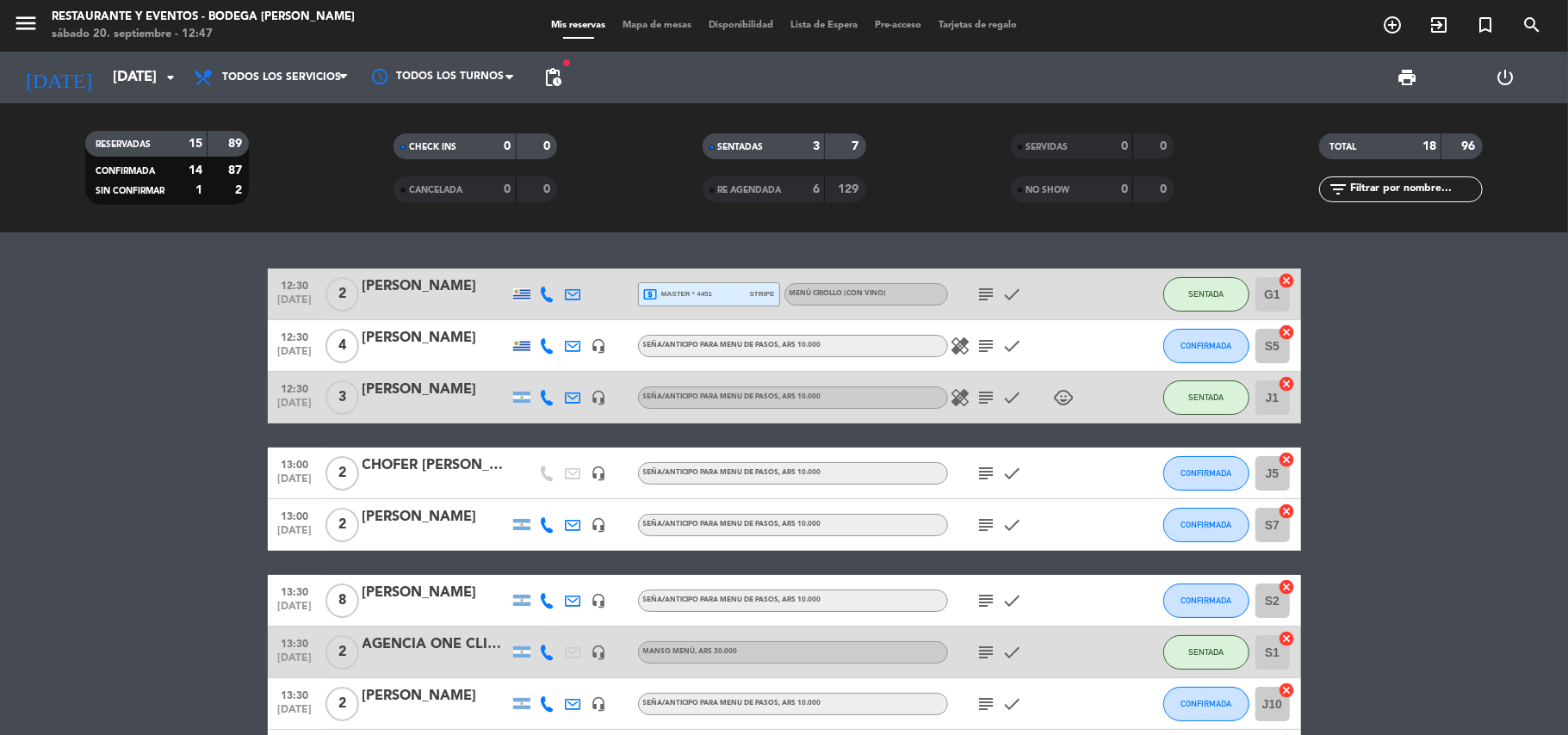
click at [405, 476] on div "CHOFER [PERSON_NAME]" at bounding box center [436, 466] width 146 height 22
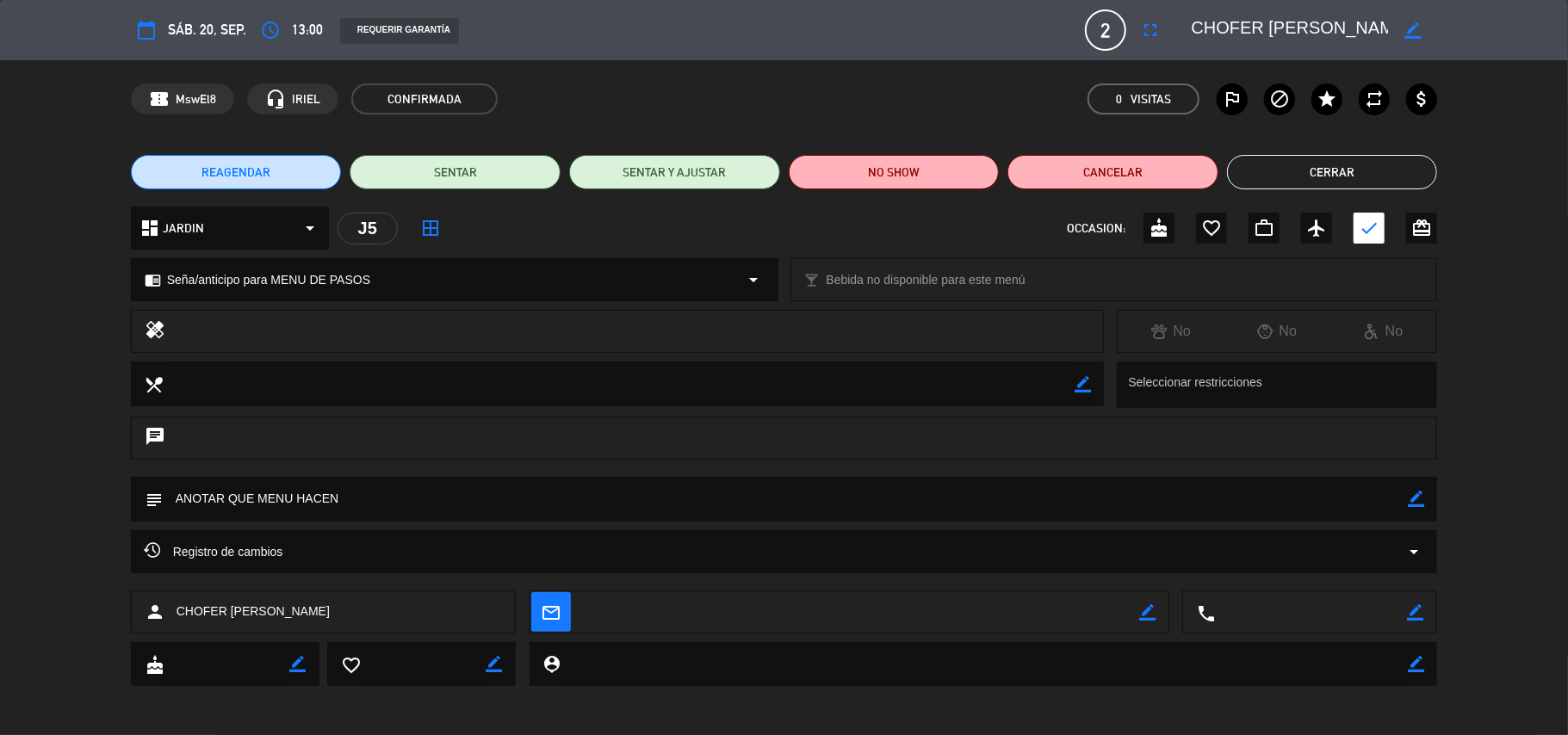
click at [1407, 31] on icon "border_color" at bounding box center [1412, 30] width 16 height 16
click at [1213, 26] on textarea at bounding box center [1289, 30] width 197 height 31
click at [1410, 22] on icon at bounding box center [1412, 30] width 16 height 16
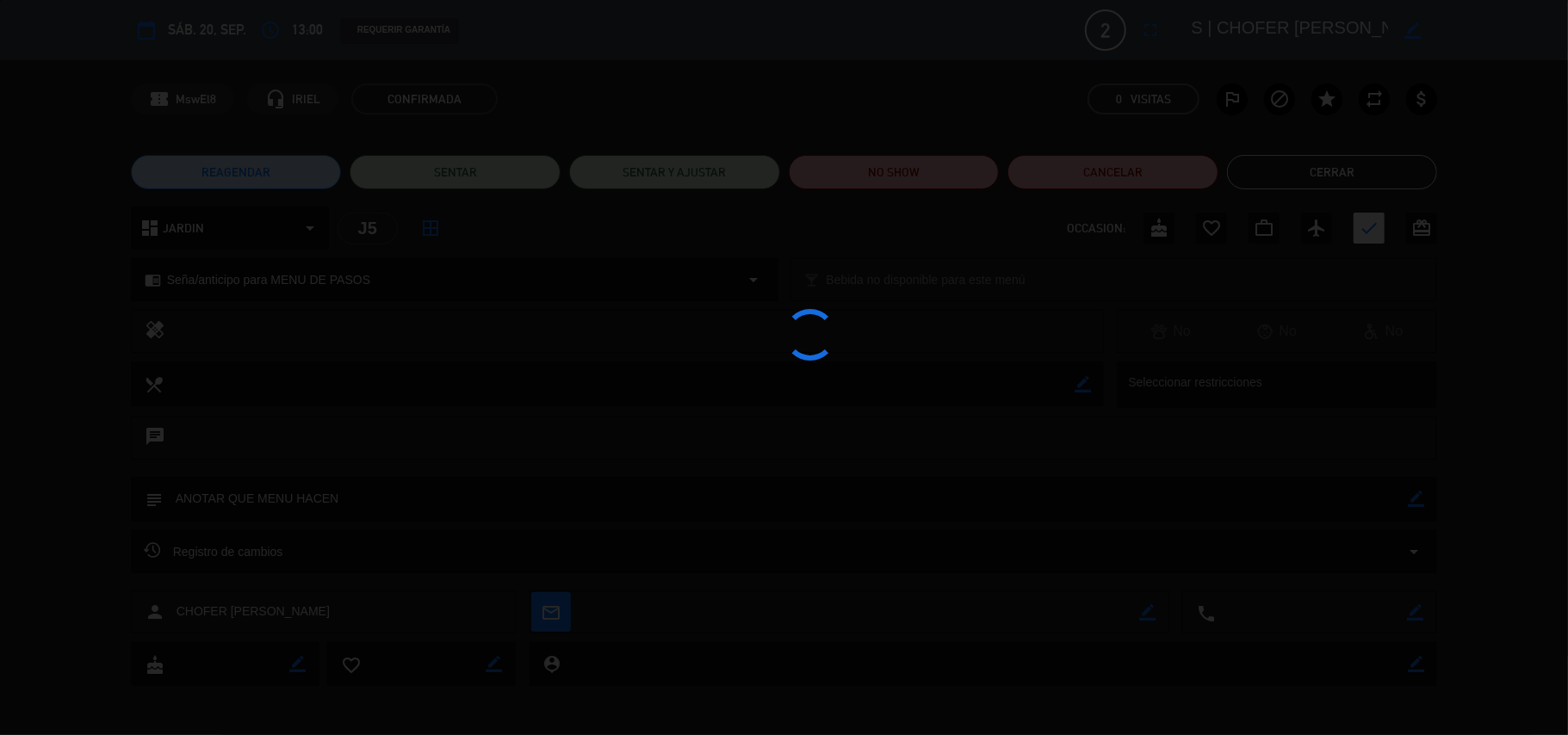
type textarea "S | CHOFER [PERSON_NAME]"
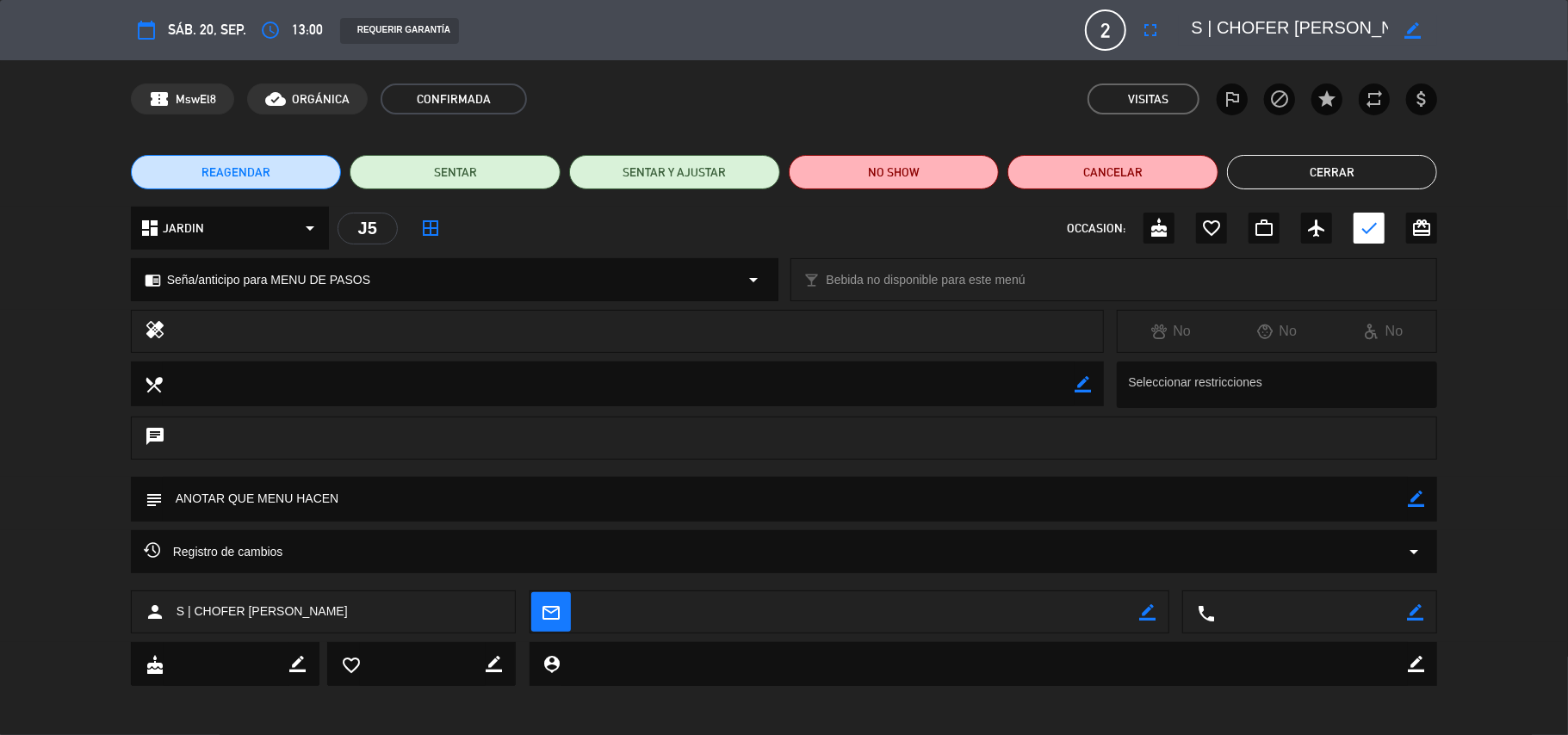
click at [1357, 173] on button "Cerrar" at bounding box center [1332, 172] width 211 height 34
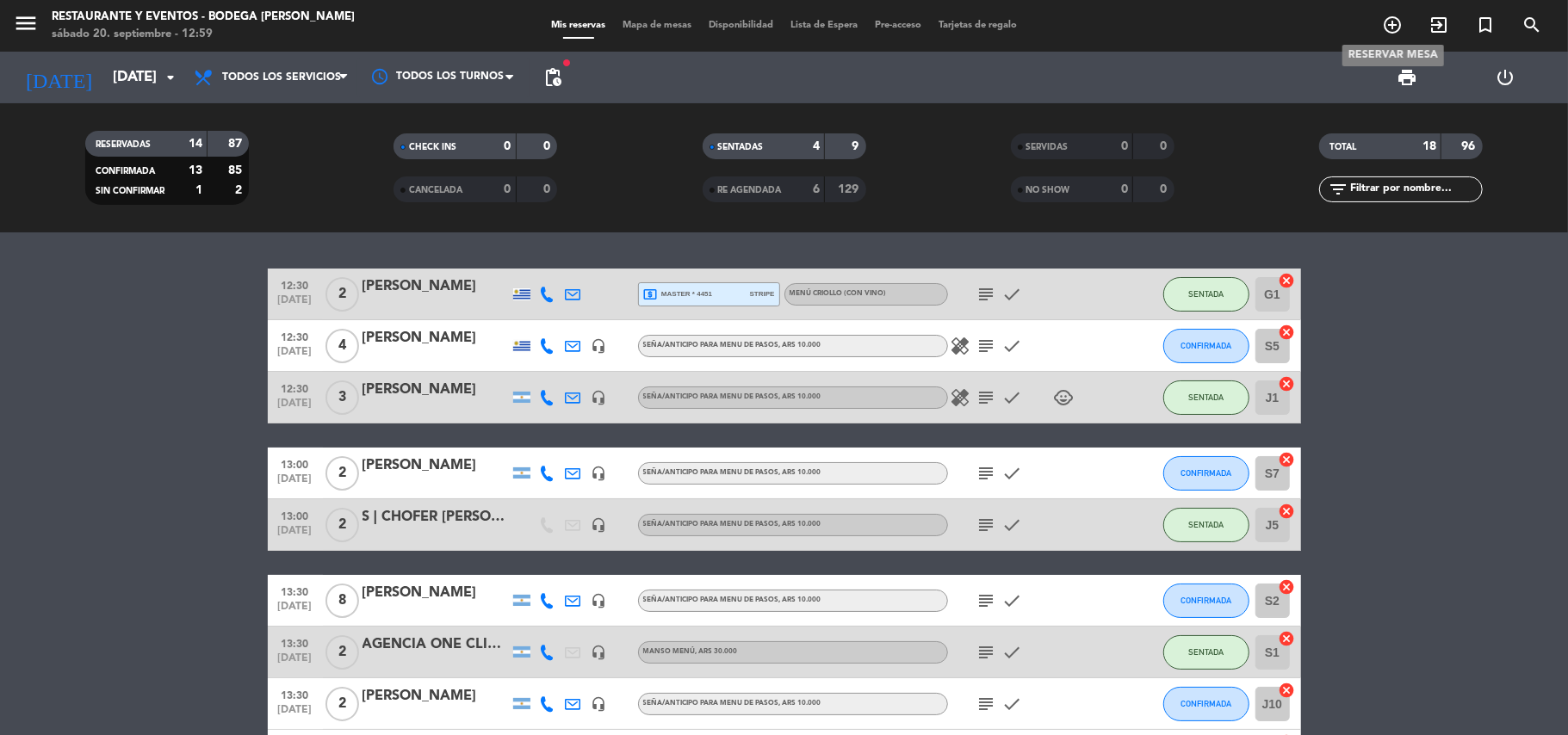
click at [1404, 19] on span "add_circle_outline" at bounding box center [1392, 25] width 46 height 29
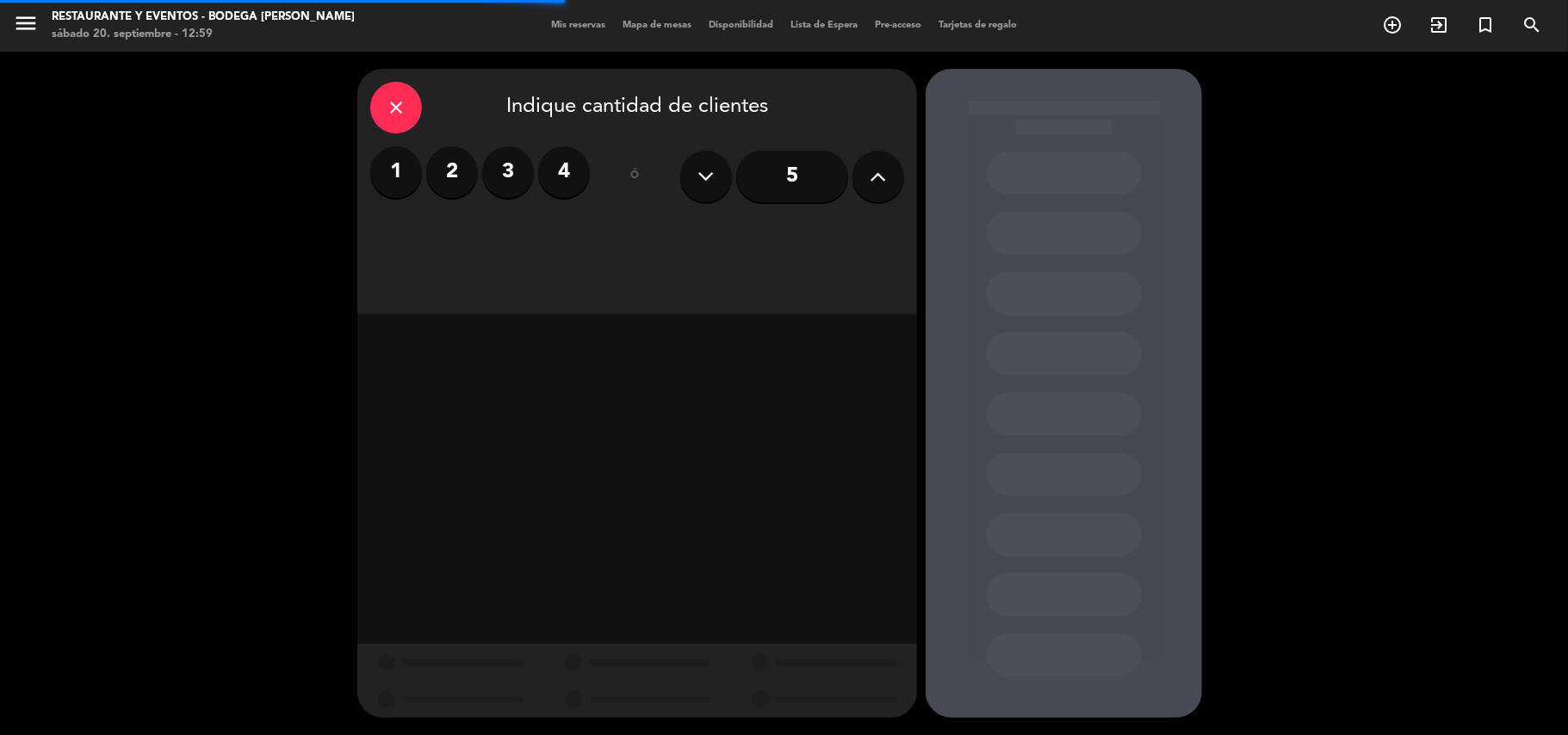
click at [456, 172] on label "2" at bounding box center [452, 172] width 52 height 52
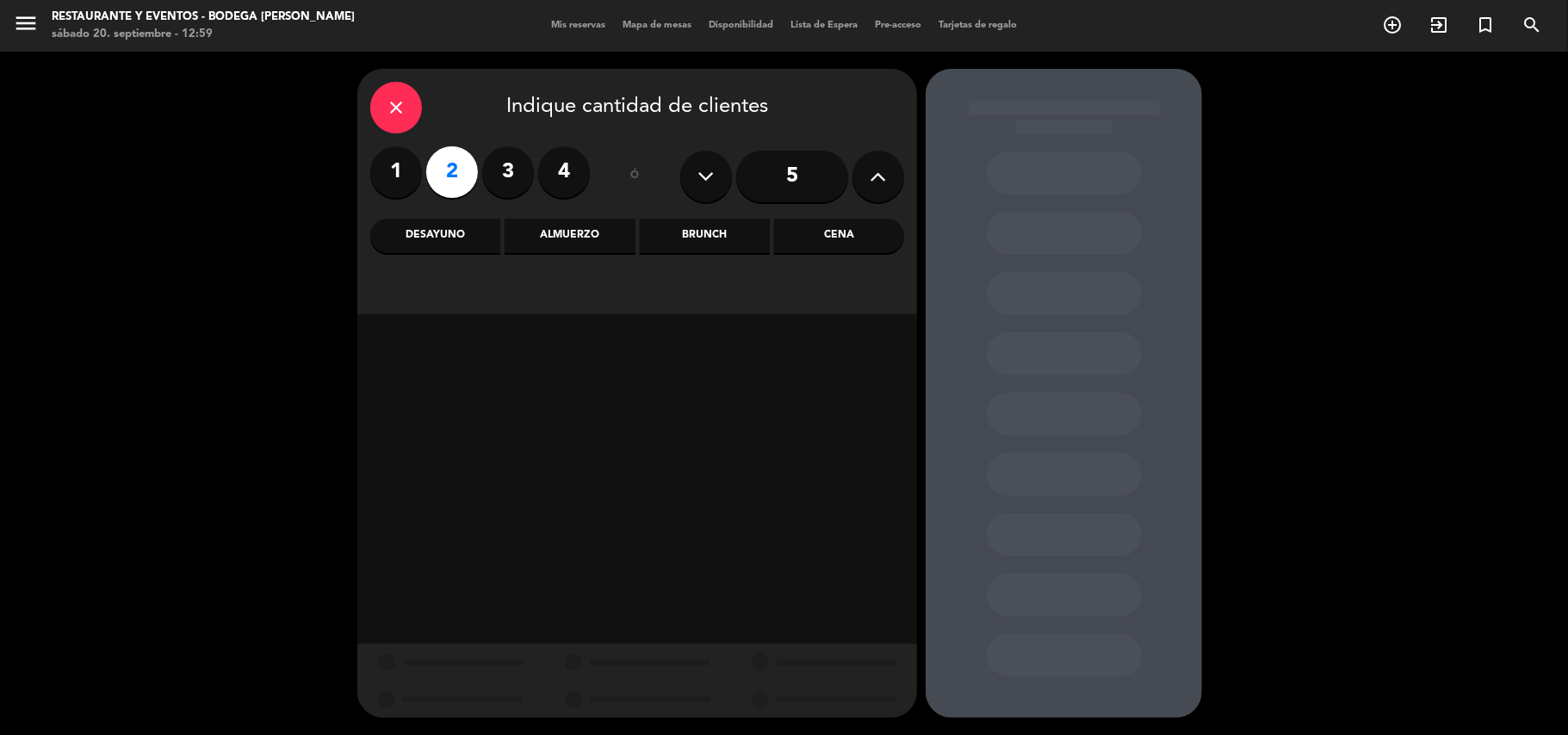
click at [613, 235] on div "Almuerzo" at bounding box center [569, 236] width 130 height 34
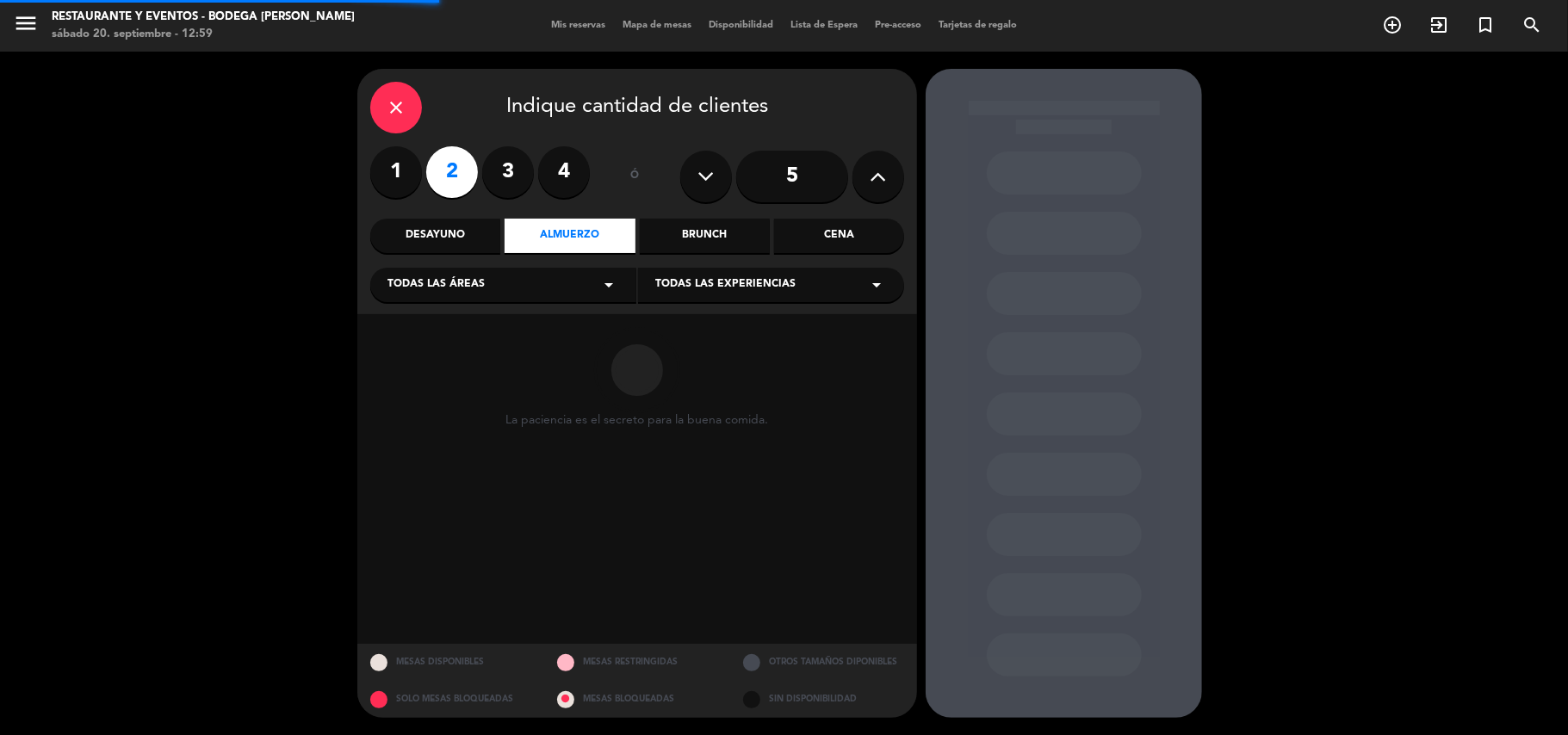
click at [693, 279] on span "Todas las experiencias" at bounding box center [725, 285] width 140 height 17
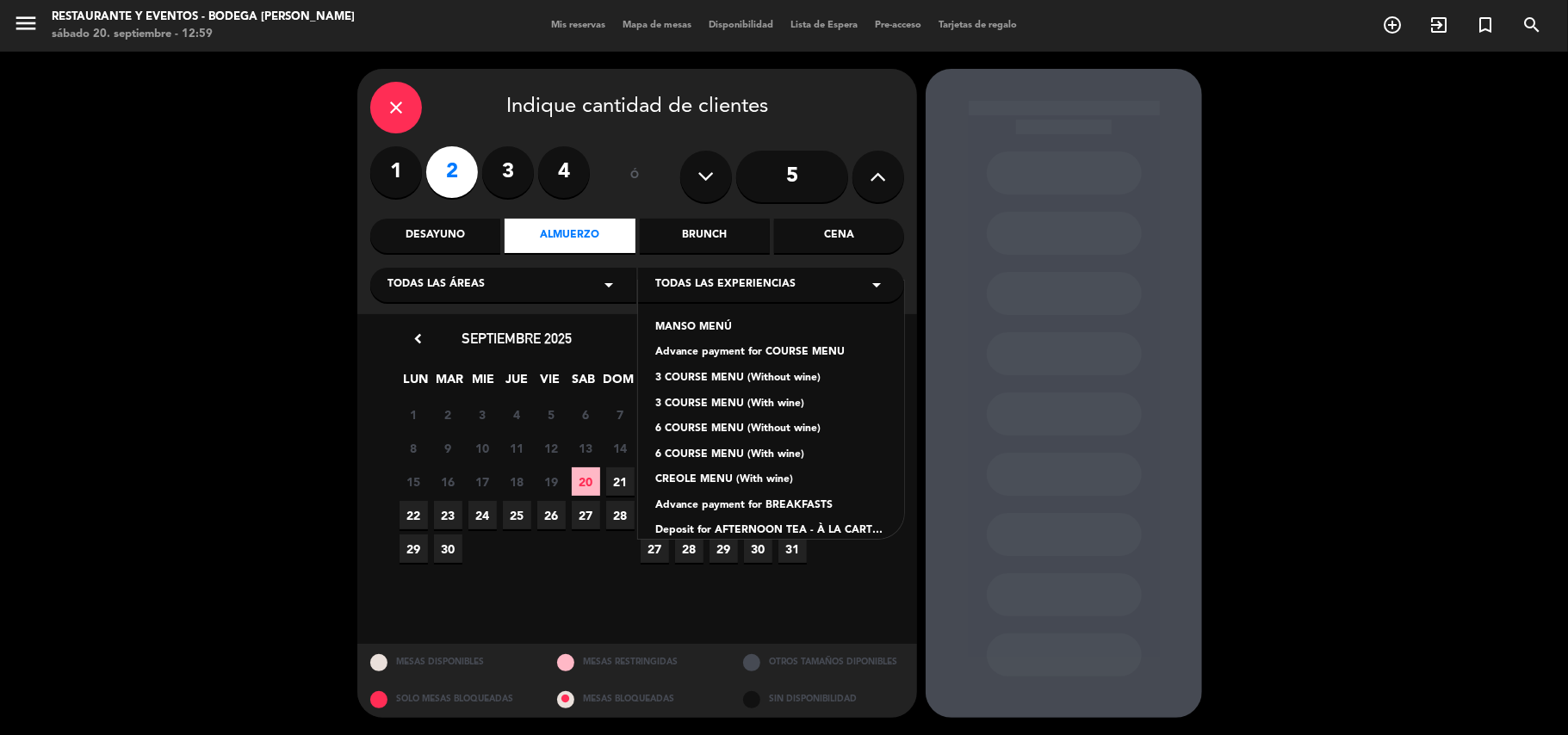
click at [680, 324] on div "MANSO MENÚ" at bounding box center [771, 328] width 232 height 17
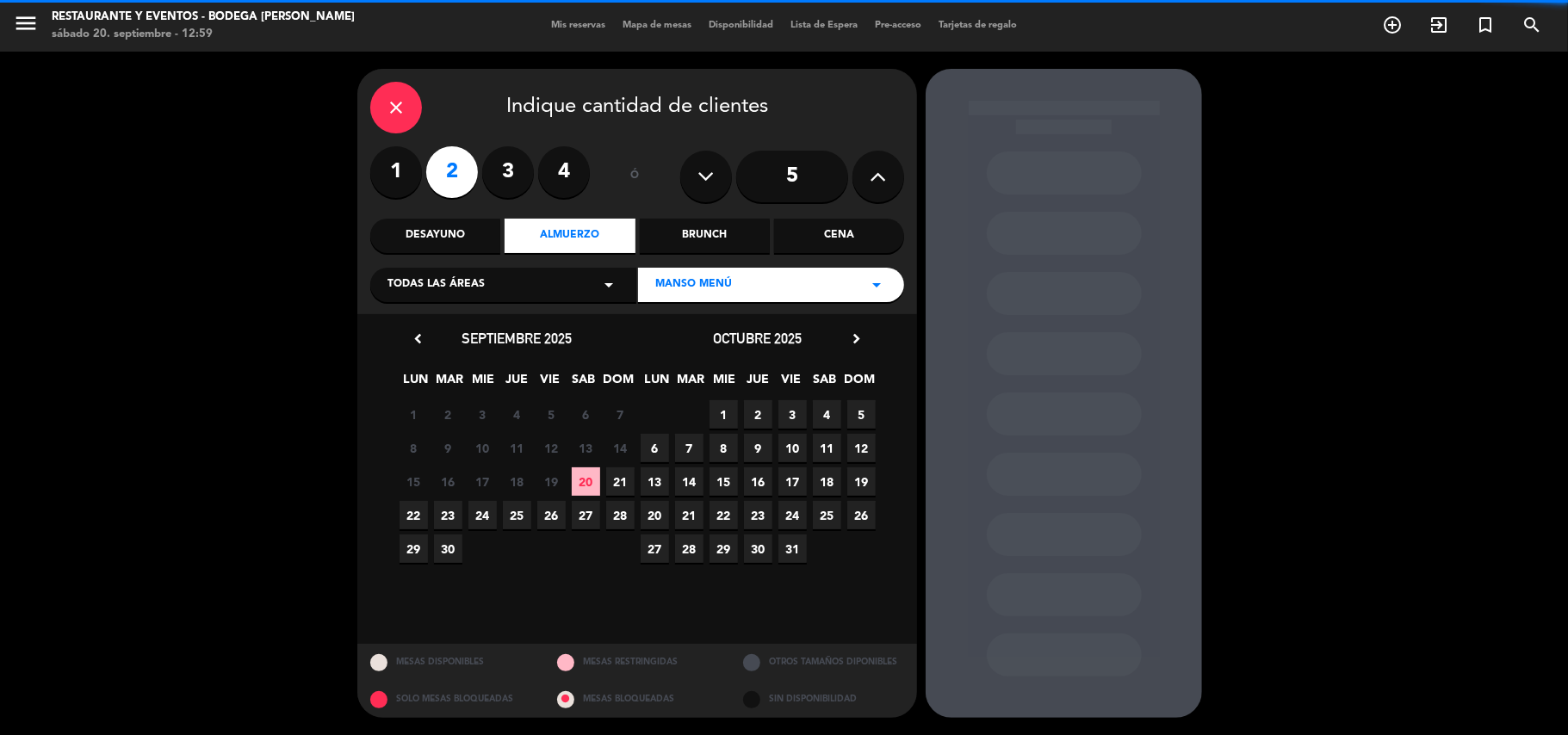
click at [584, 491] on span "20" at bounding box center [586, 481] width 28 height 28
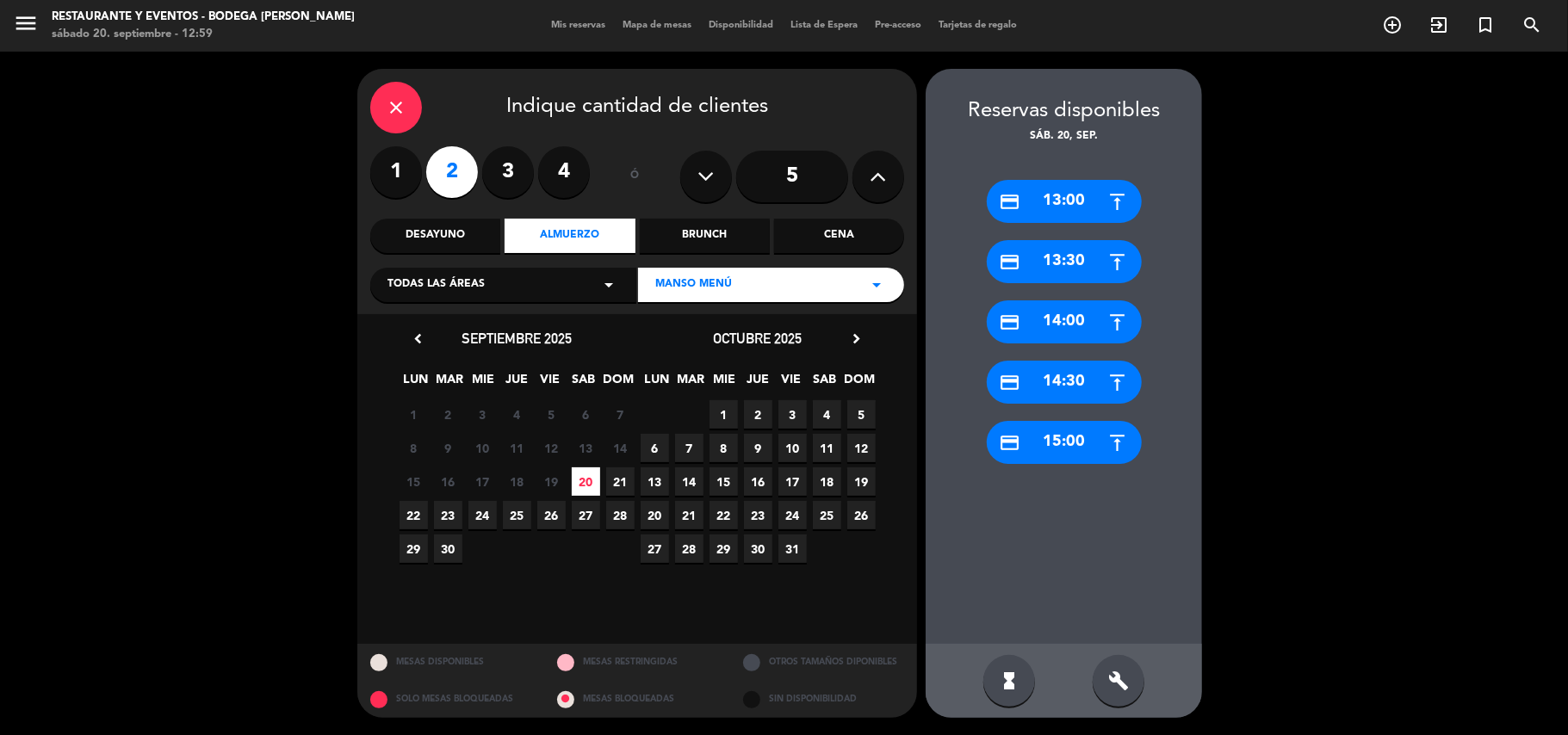
drag, startPoint x: 1055, startPoint y: 392, endPoint x: 800, endPoint y: 310, distance: 267.9
click at [1017, 376] on div "credit_card 14:30" at bounding box center [1064, 382] width 155 height 43
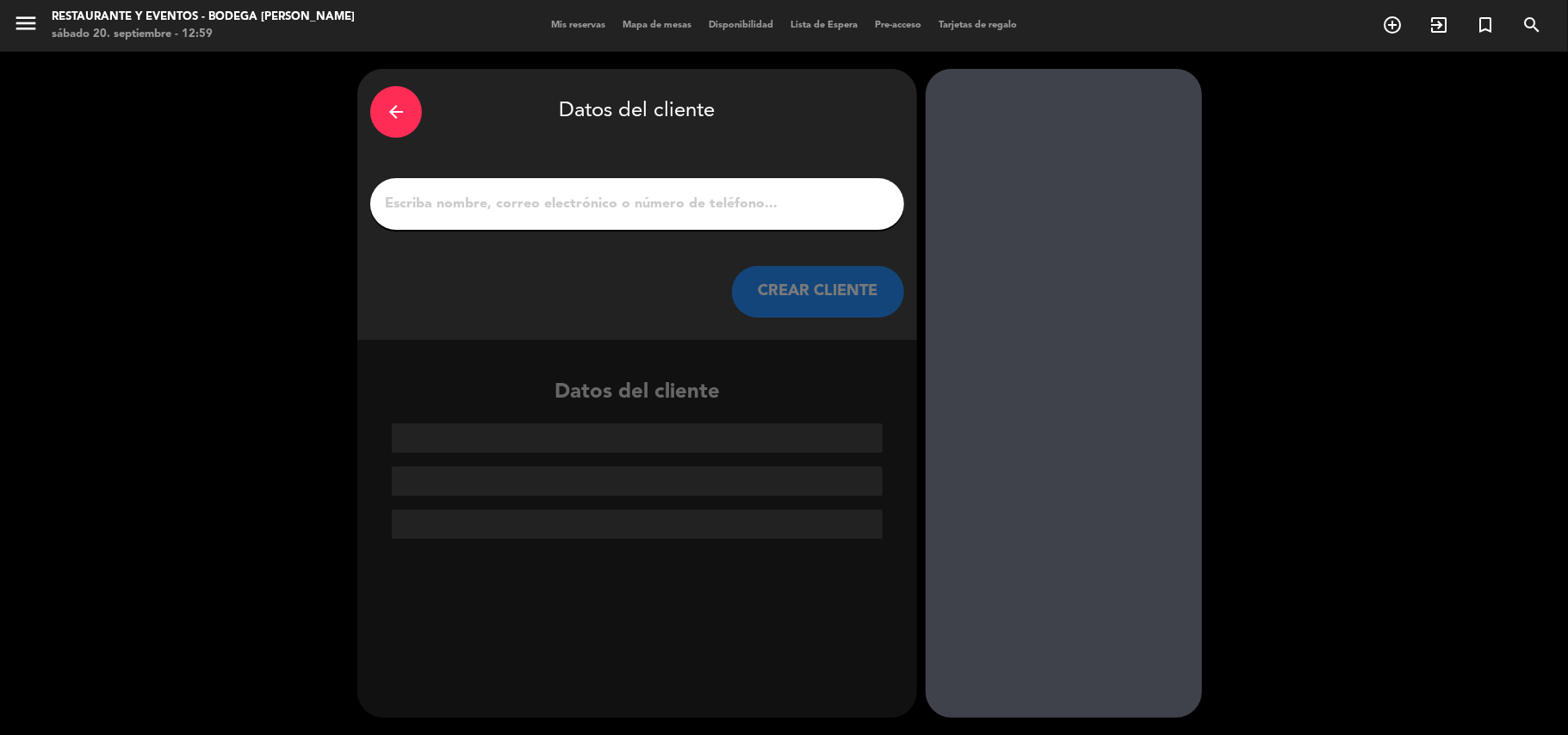
click at [717, 212] on input "1" at bounding box center [637, 204] width 508 height 24
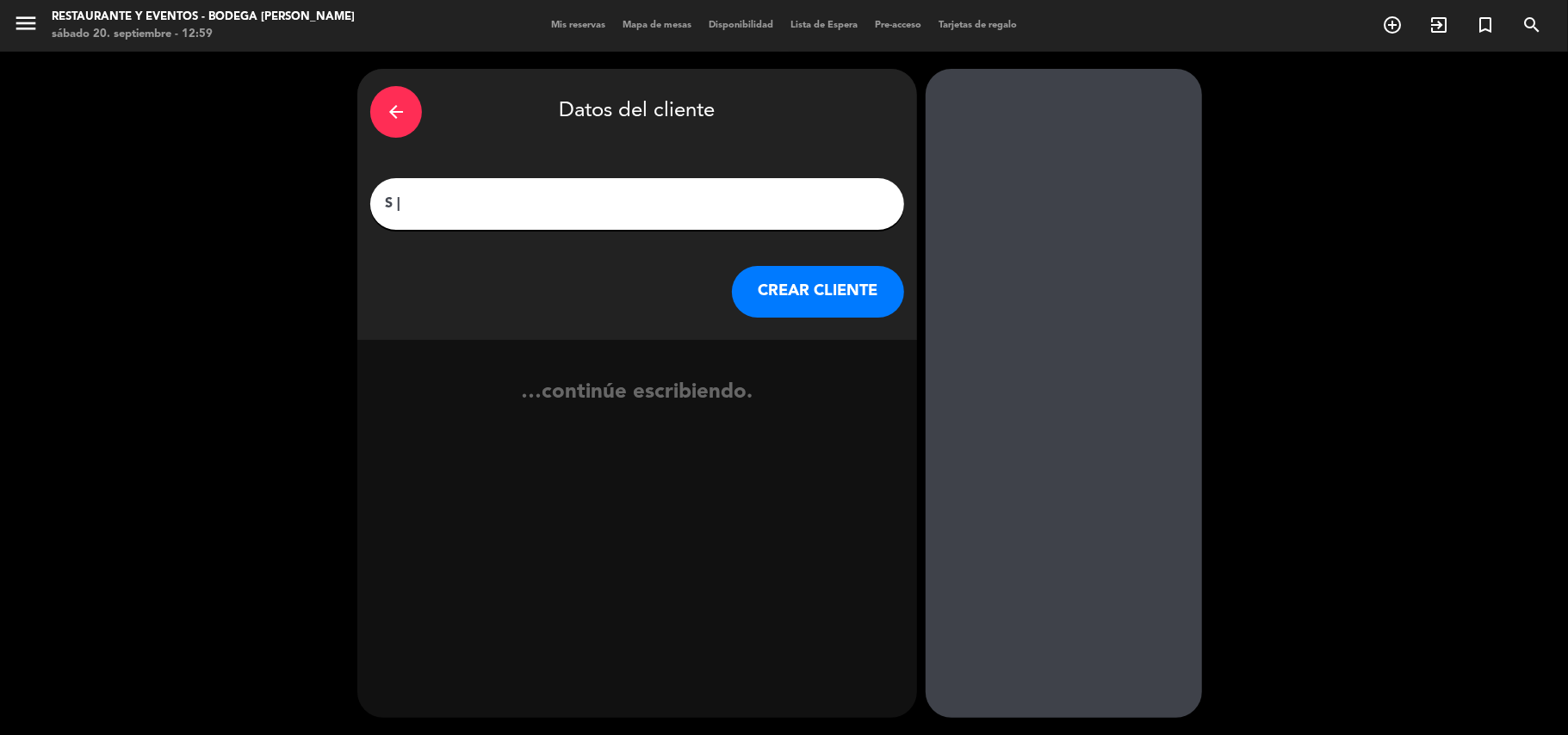
paste input "[PERSON_NAME]"
type input "S | [PERSON_NAME]"
drag, startPoint x: 832, startPoint y: 290, endPoint x: 821, endPoint y: 289, distance: 11.0
click at [821, 289] on button "CREAR CLIENTE" at bounding box center [818, 292] width 172 height 52
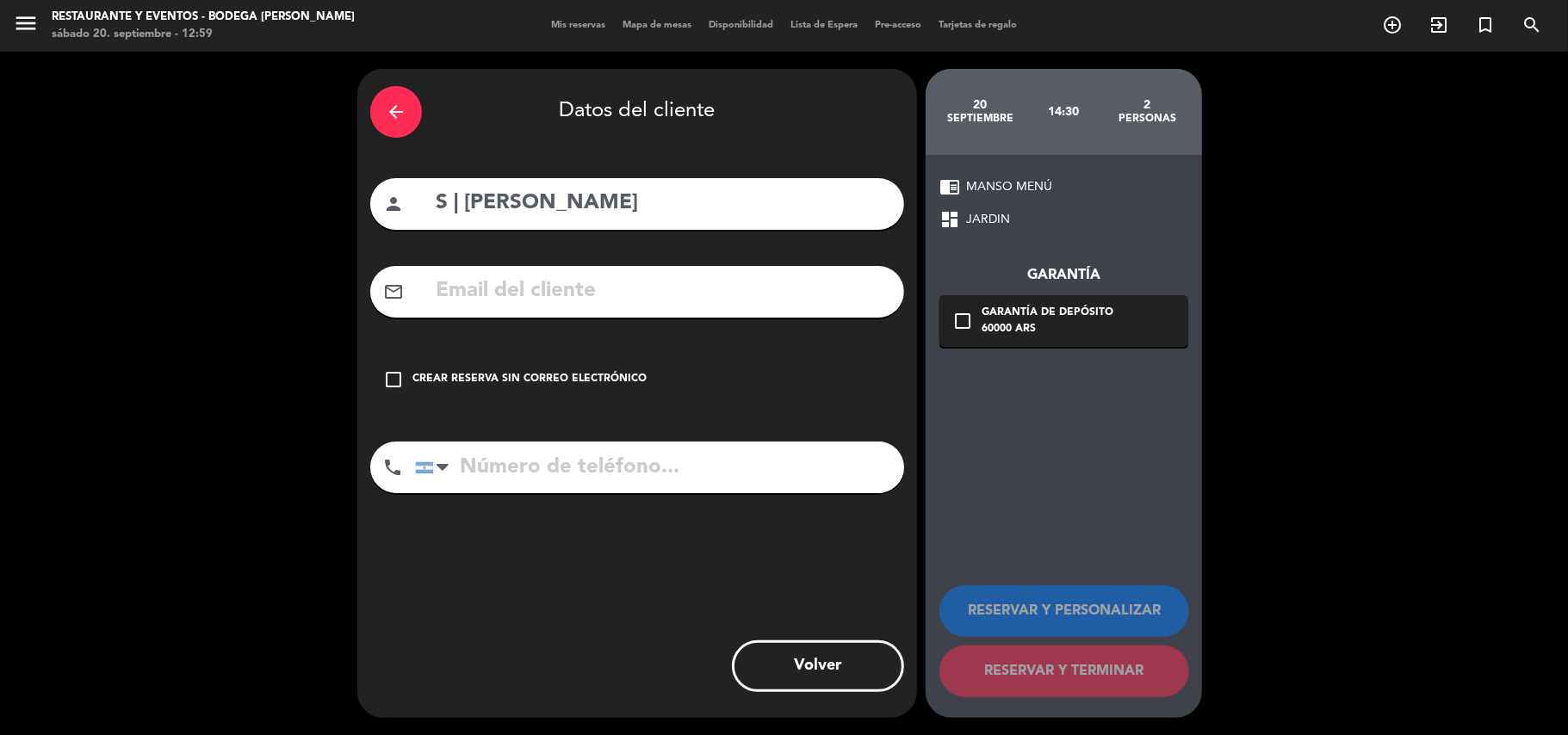
click at [561, 380] on div "Crear reserva sin correo electrónico" at bounding box center [530, 380] width 234 height 17
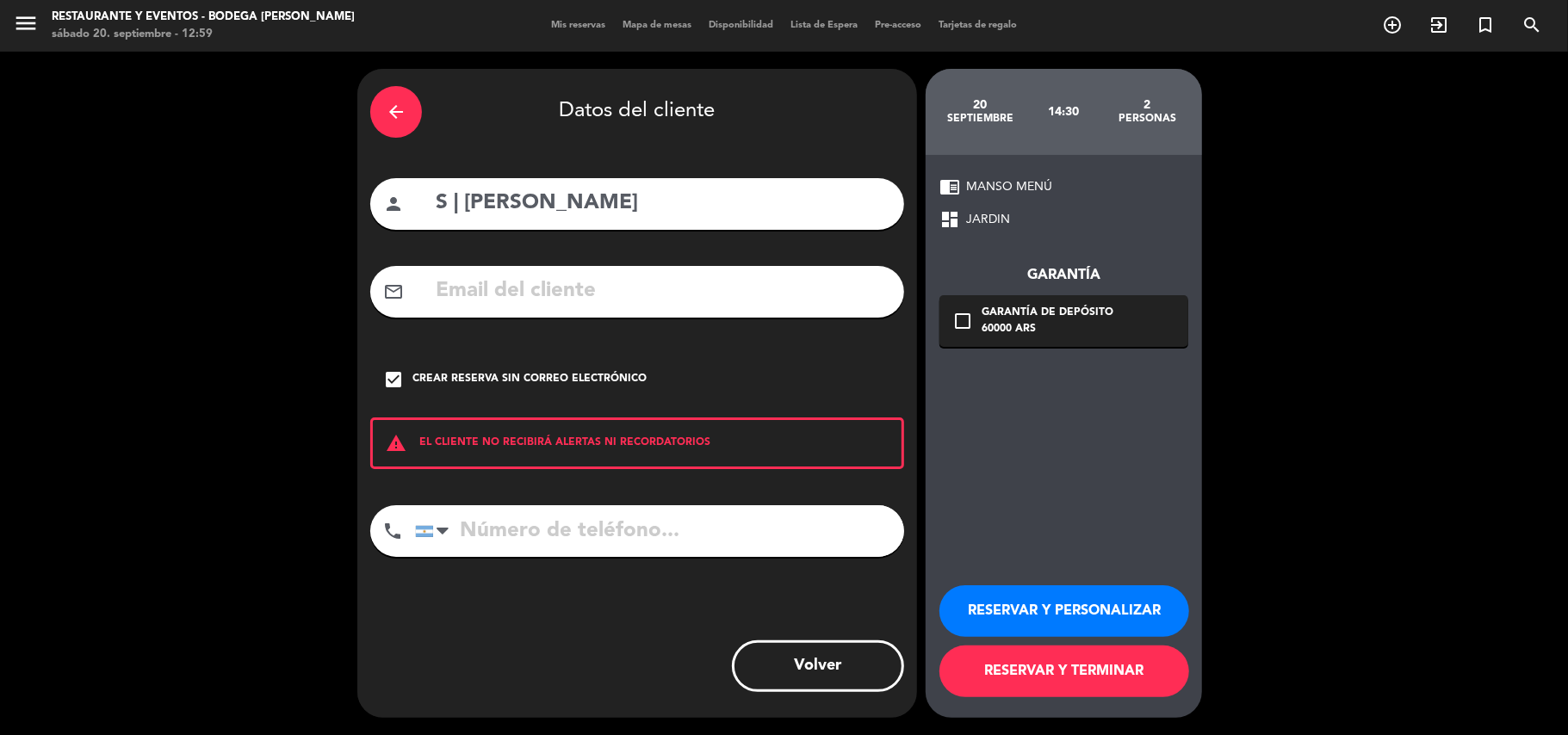
click at [989, 601] on button "RESERVAR Y PERSONALIZAR" at bounding box center [1064, 611] width 250 height 52
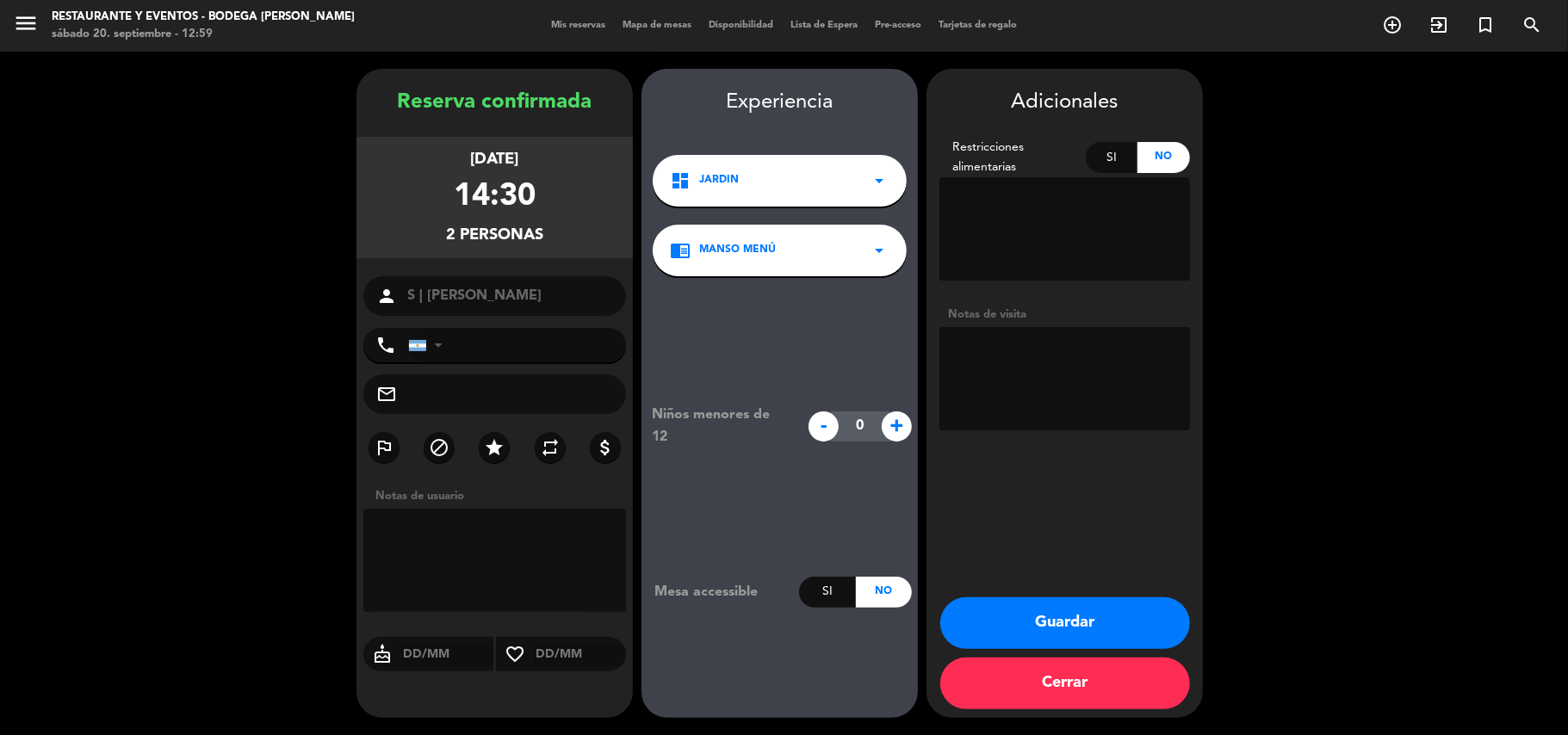
click at [1048, 363] on textarea at bounding box center [1064, 379] width 251 height 103
type textarea "SEÑA $20.000R5582 | MANSO MENU"
click at [1038, 625] on button "Guardar" at bounding box center [1065, 623] width 250 height 52
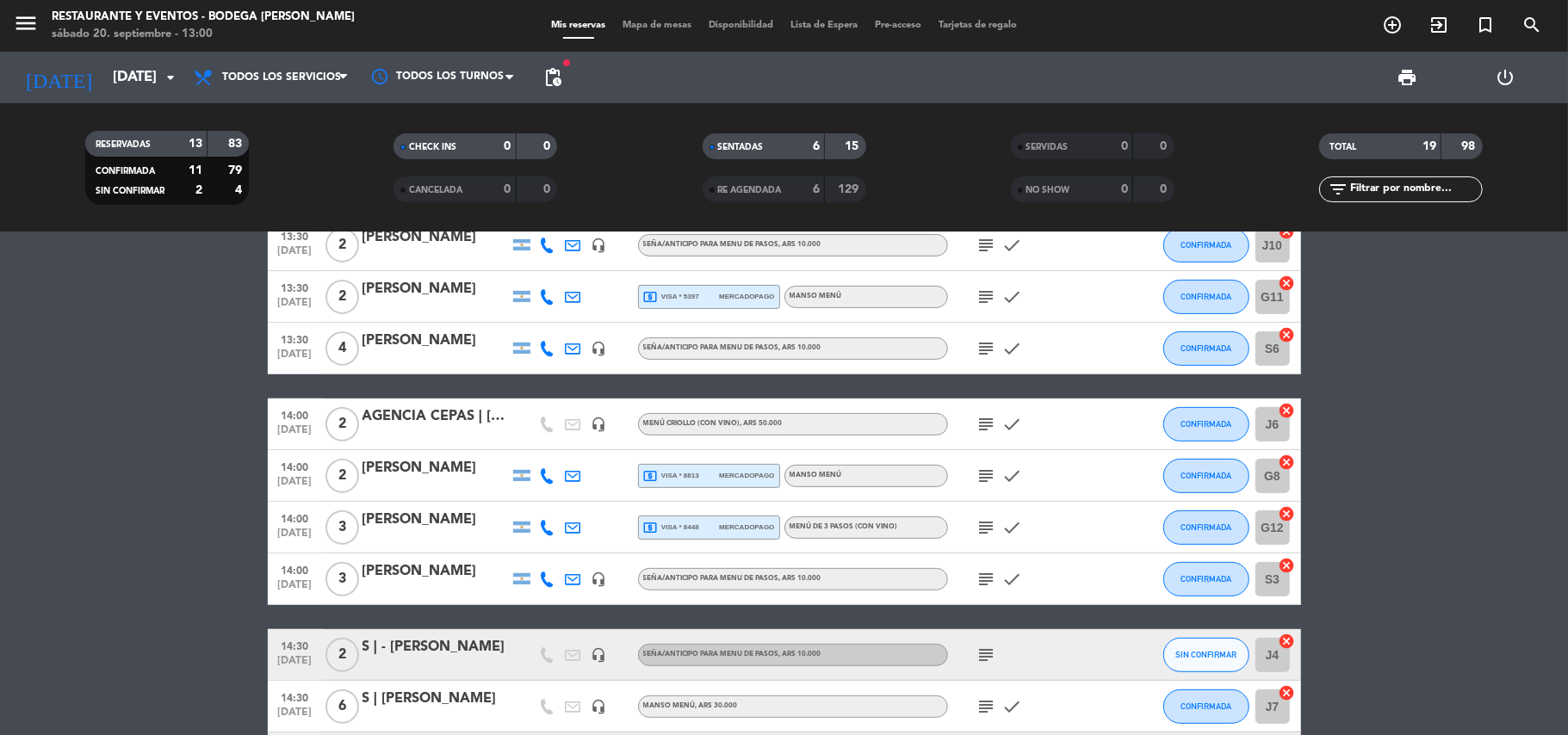
scroll to position [689, 0]
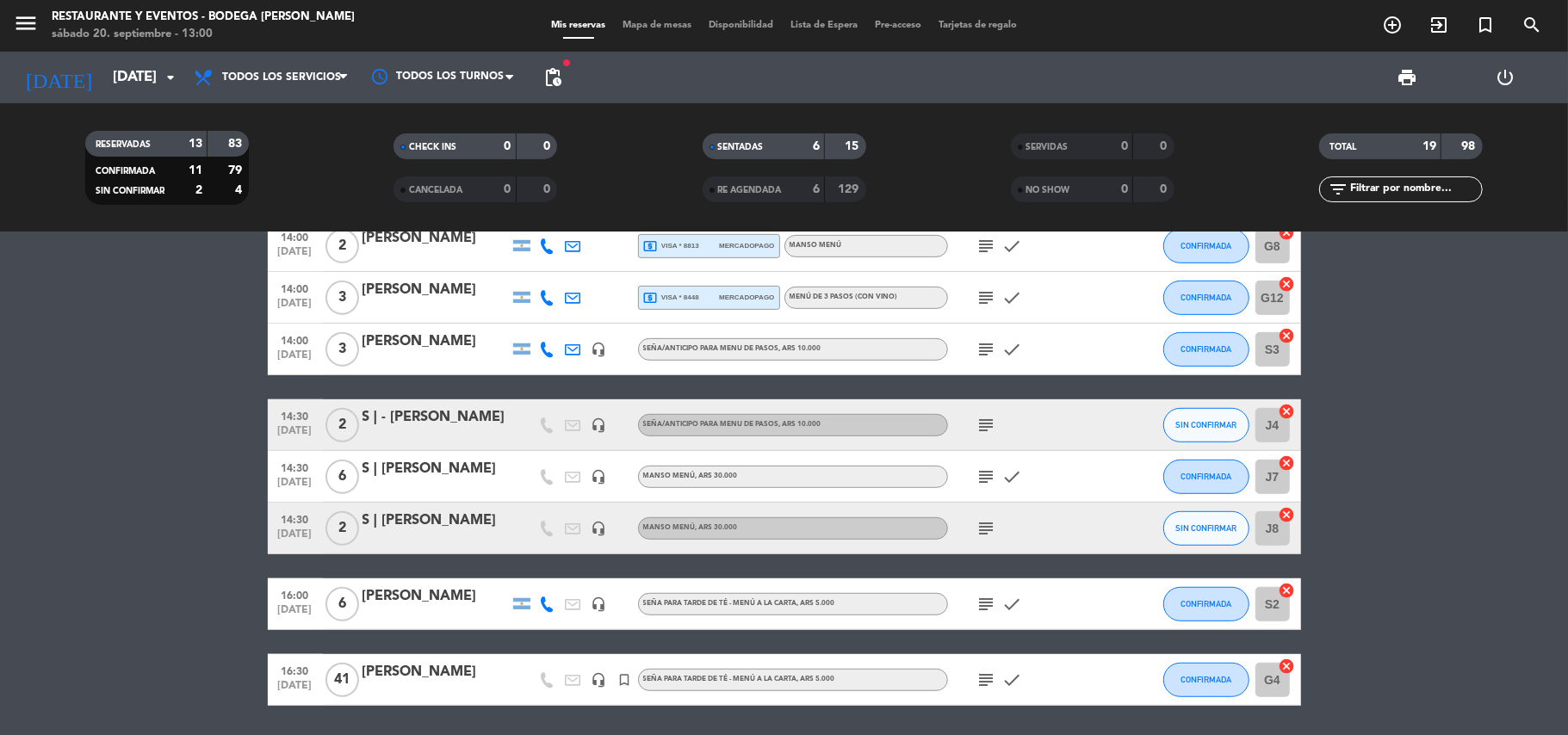
click at [432, 428] on div "S | - [PERSON_NAME]" at bounding box center [436, 417] width 146 height 22
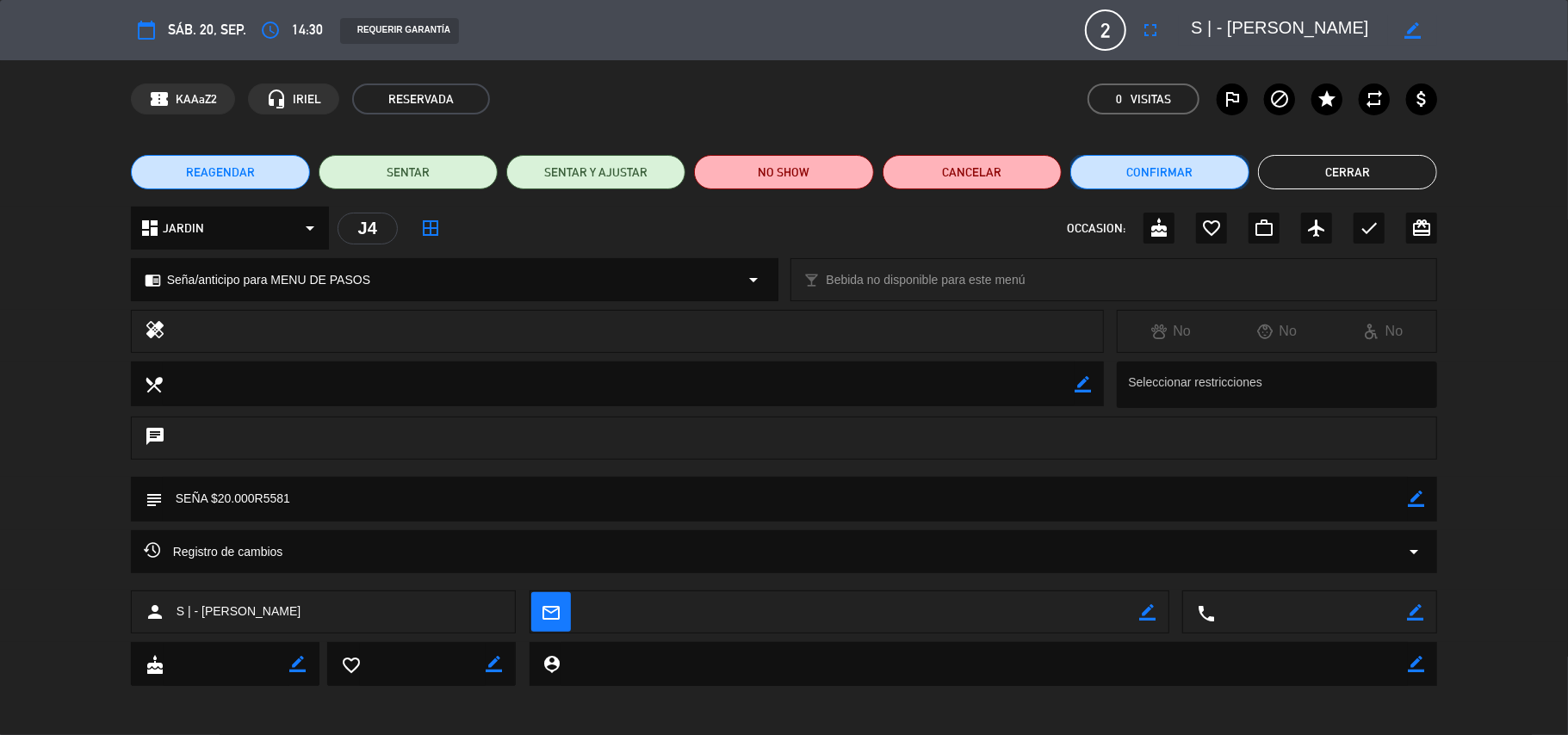
click at [1162, 170] on button "Confirmar" at bounding box center [1160, 172] width 179 height 34
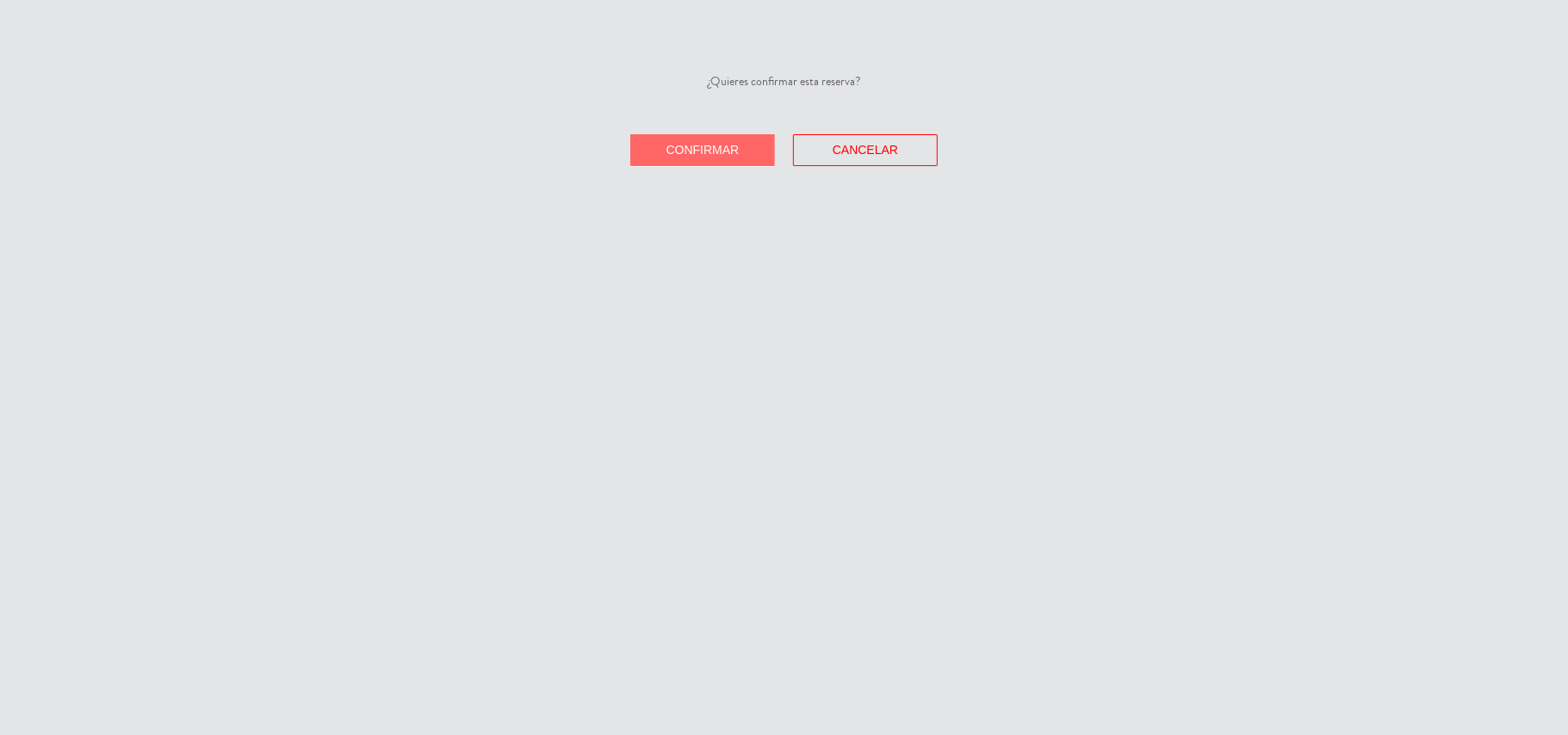
click at [734, 155] on span "Confirmar" at bounding box center [703, 150] width 73 height 14
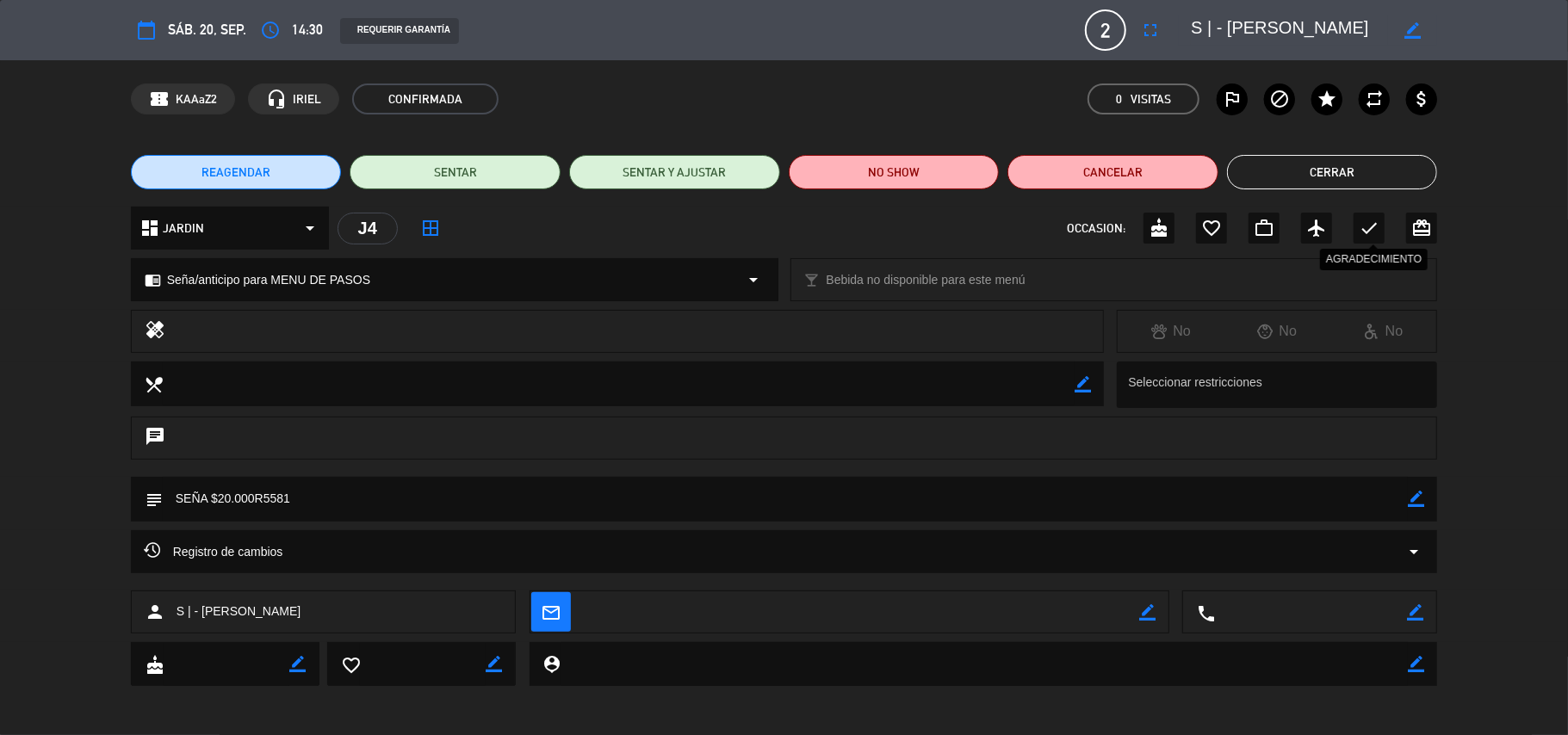
drag, startPoint x: 1365, startPoint y: 236, endPoint x: 1371, endPoint y: 208, distance: 28.6
click at [1365, 232] on icon "check" at bounding box center [1369, 228] width 21 height 21
click at [1368, 169] on button "Cerrar" at bounding box center [1332, 172] width 211 height 34
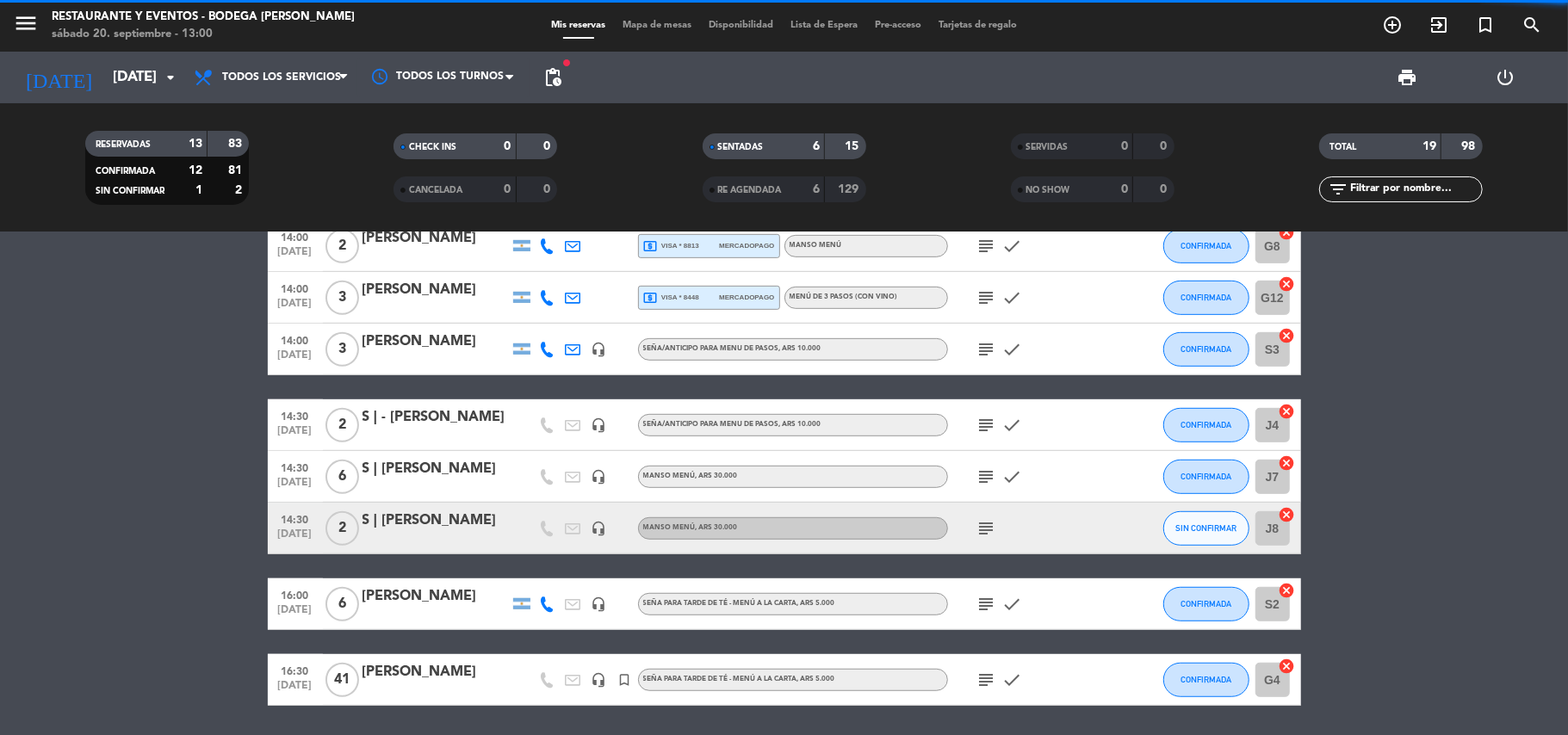
click at [422, 534] on div at bounding box center [436, 540] width 146 height 14
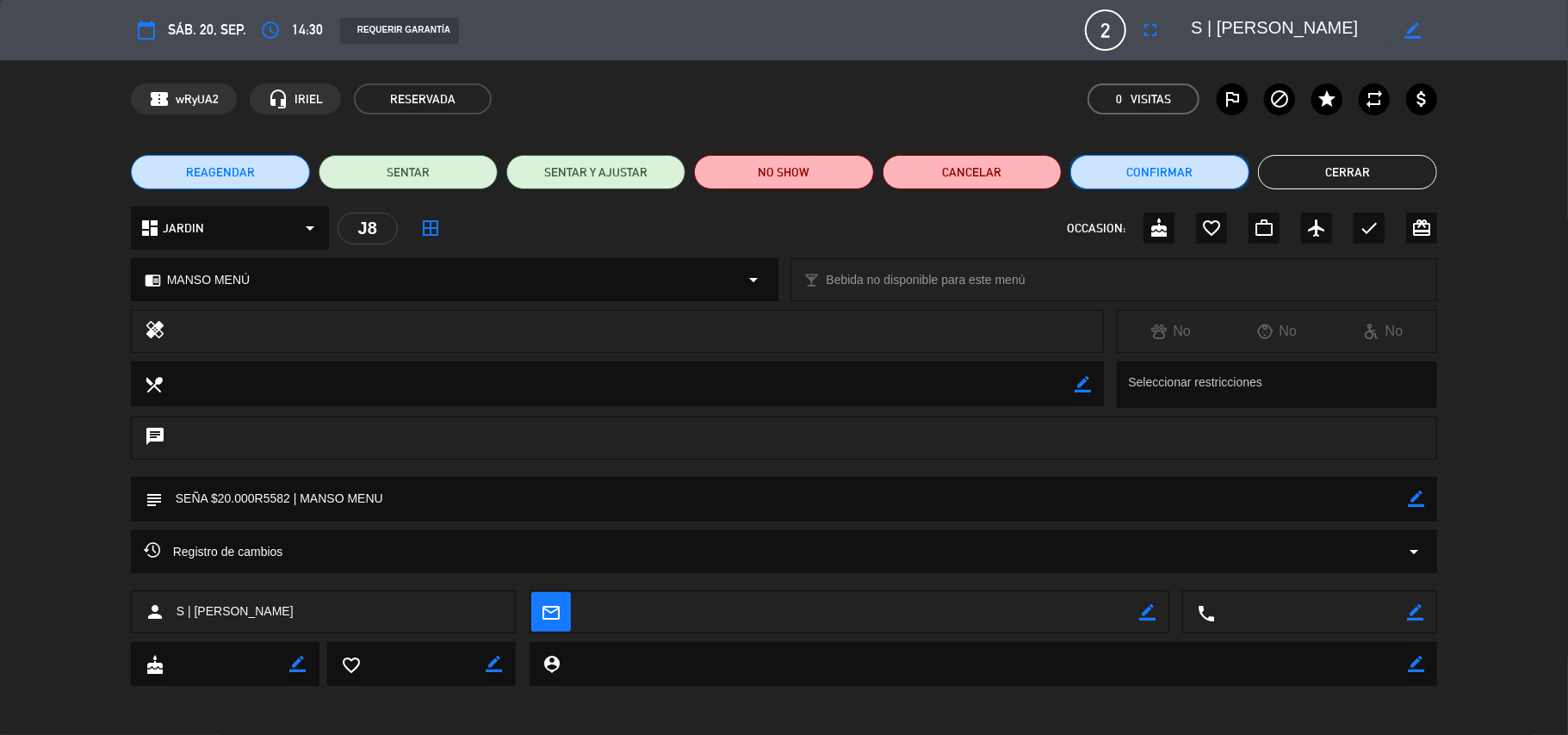
click at [1172, 158] on button "Confirmar" at bounding box center [1160, 172] width 179 height 34
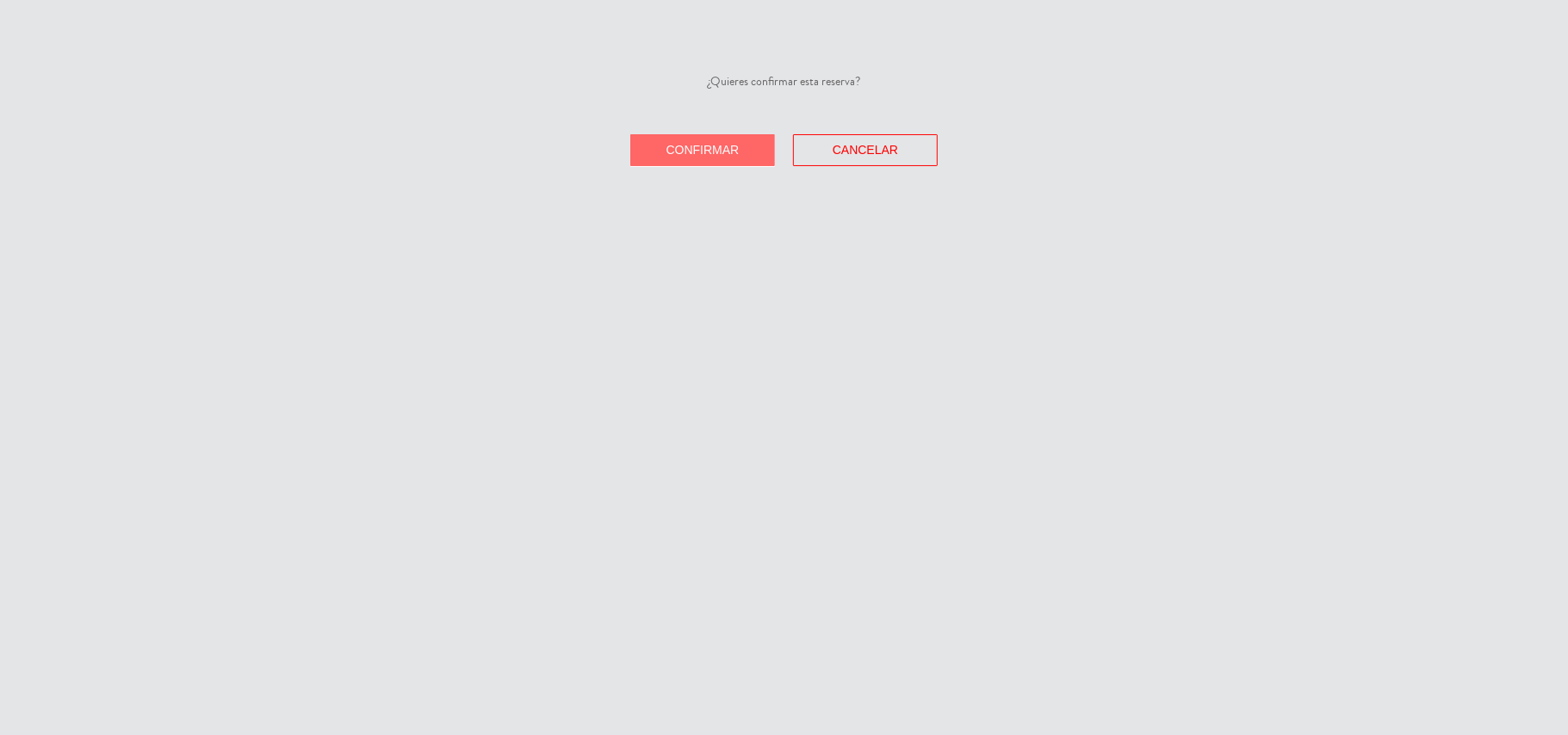
drag, startPoint x: 738, startPoint y: 158, endPoint x: 799, endPoint y: 156, distance: 61.0
click at [742, 158] on button "Confirmar" at bounding box center [703, 150] width 145 height 32
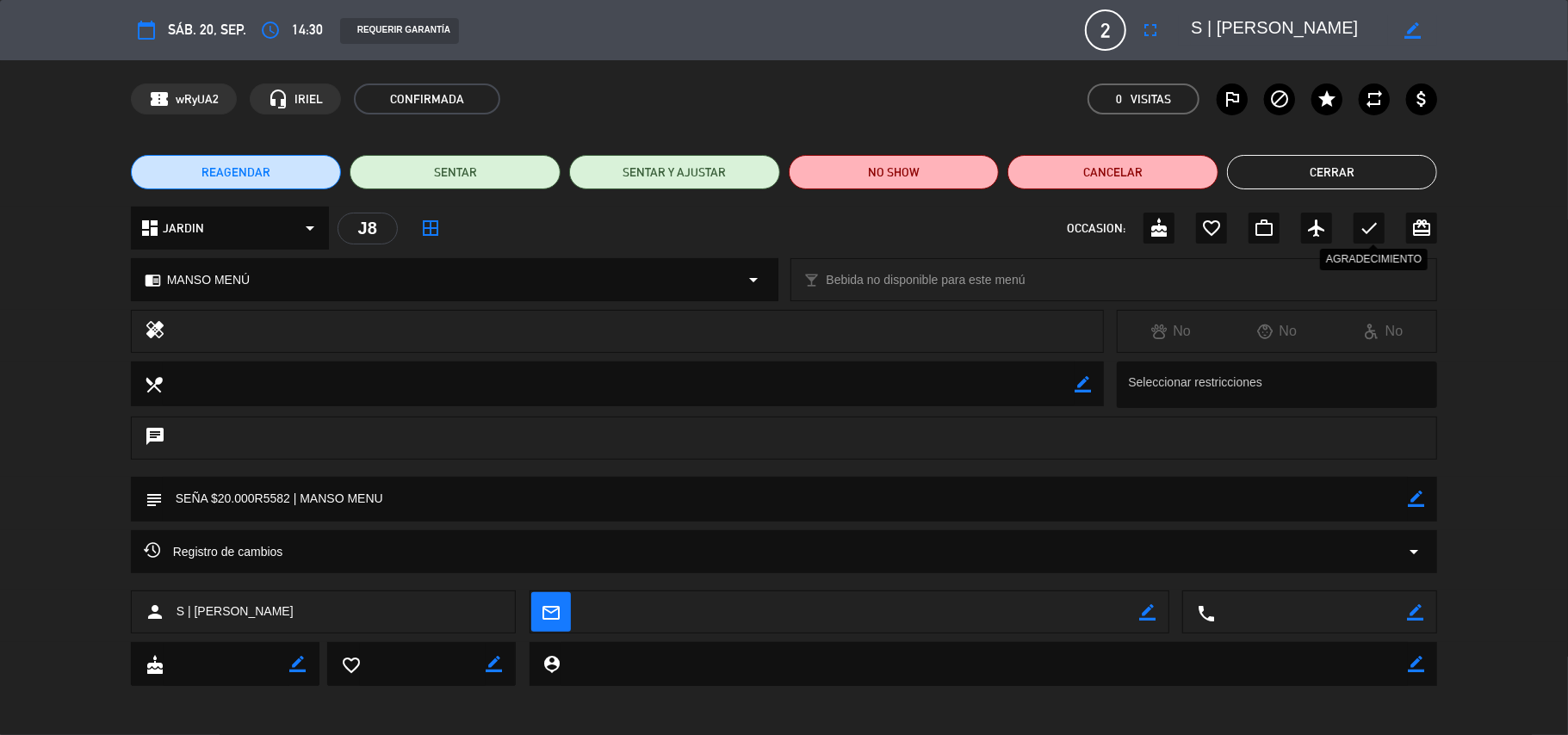
click at [1374, 221] on icon "check" at bounding box center [1369, 228] width 21 height 21
click at [1354, 173] on button "Cerrar" at bounding box center [1332, 172] width 211 height 34
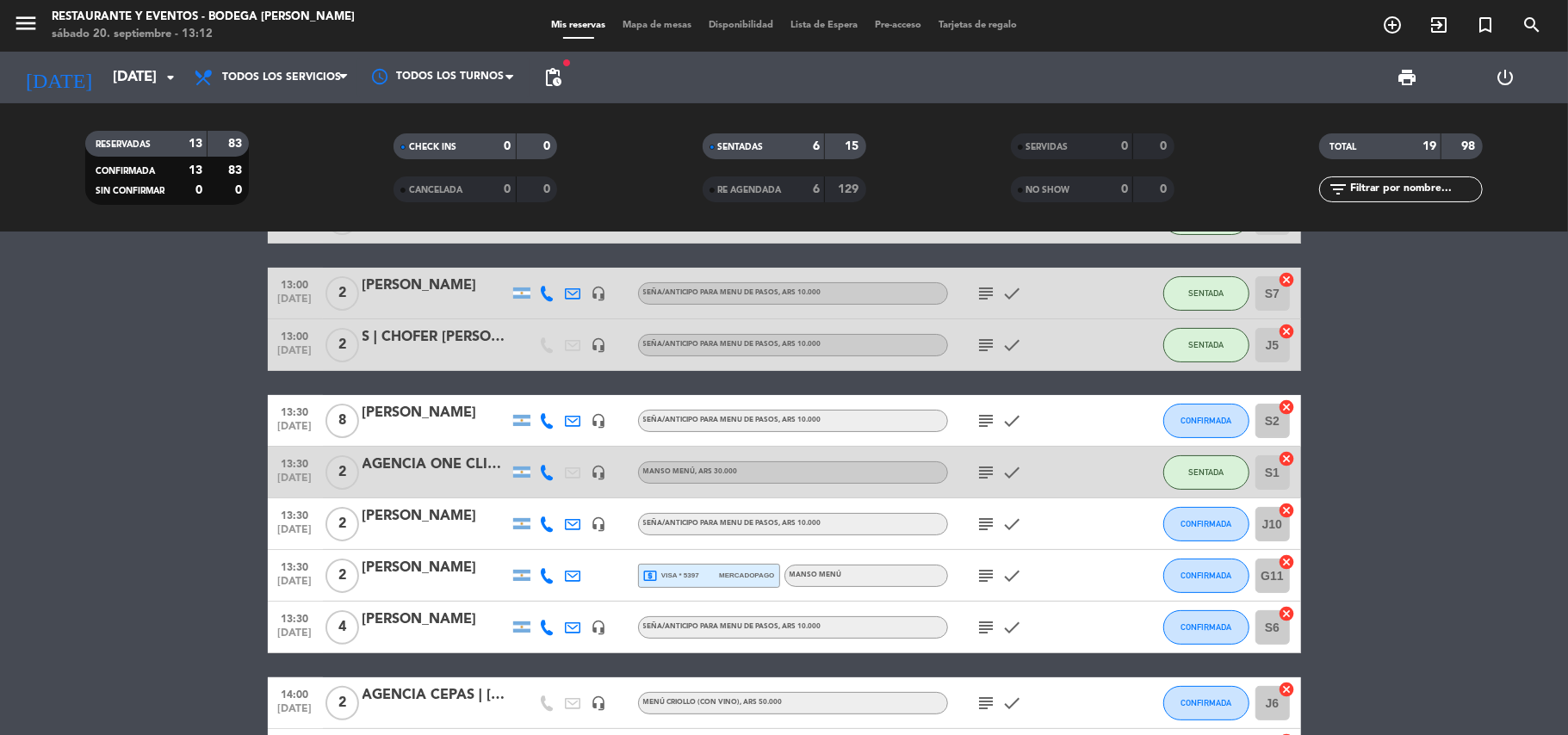
scroll to position [229, 0]
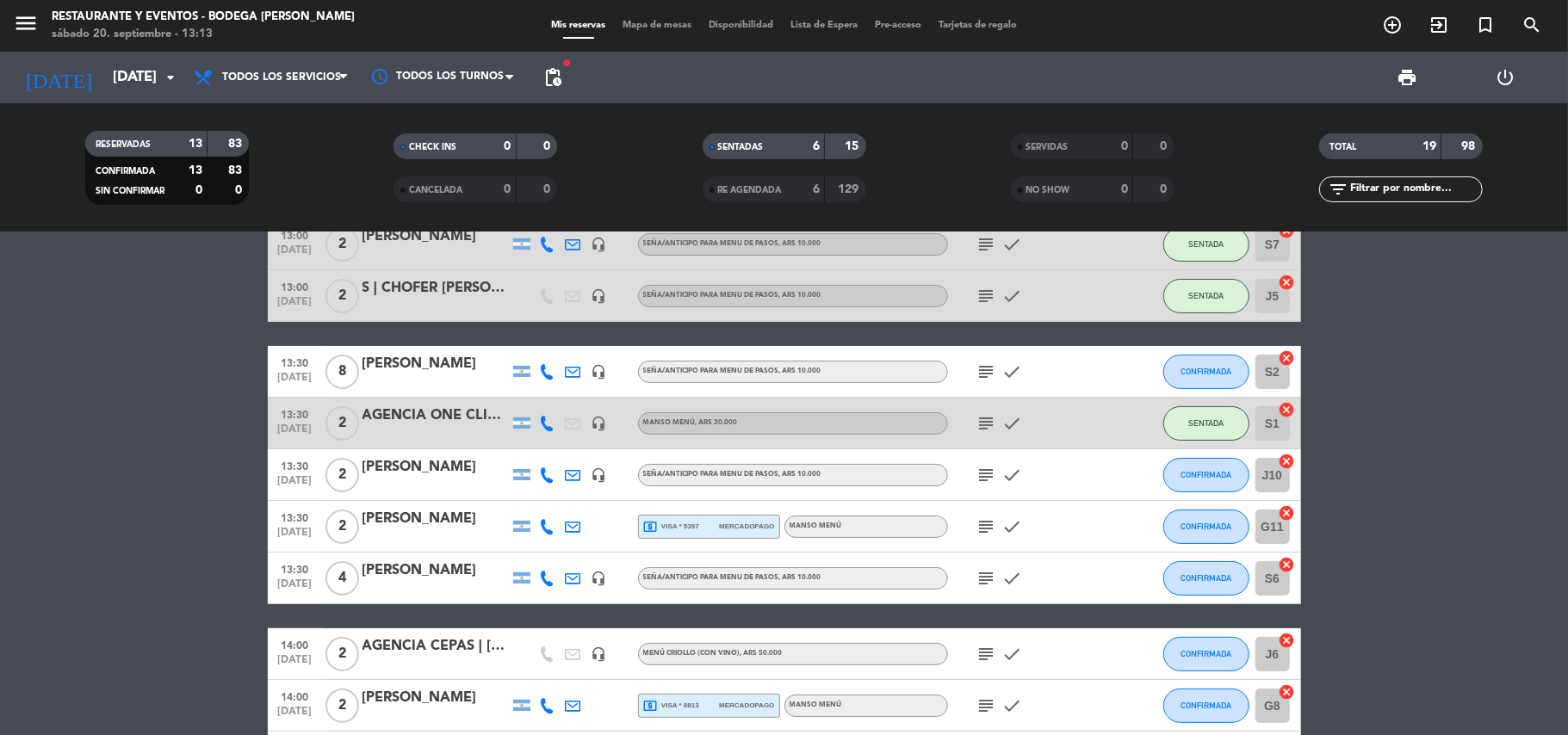
click at [979, 365] on icon "subject" at bounding box center [987, 372] width 21 height 21
click at [1385, 26] on icon "add_circle_outline" at bounding box center [1392, 25] width 21 height 21
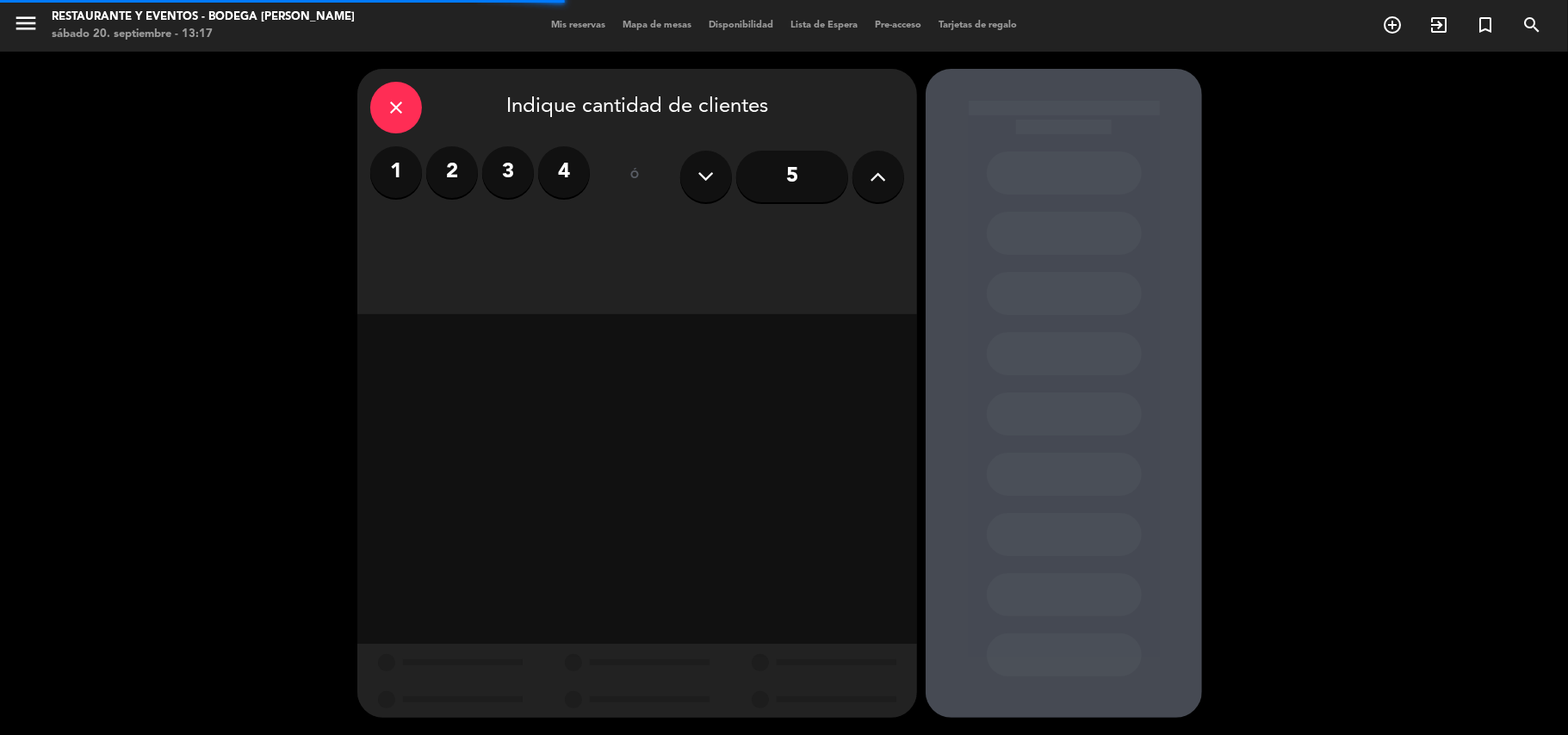
click at [810, 181] on input "5" at bounding box center [792, 176] width 112 height 52
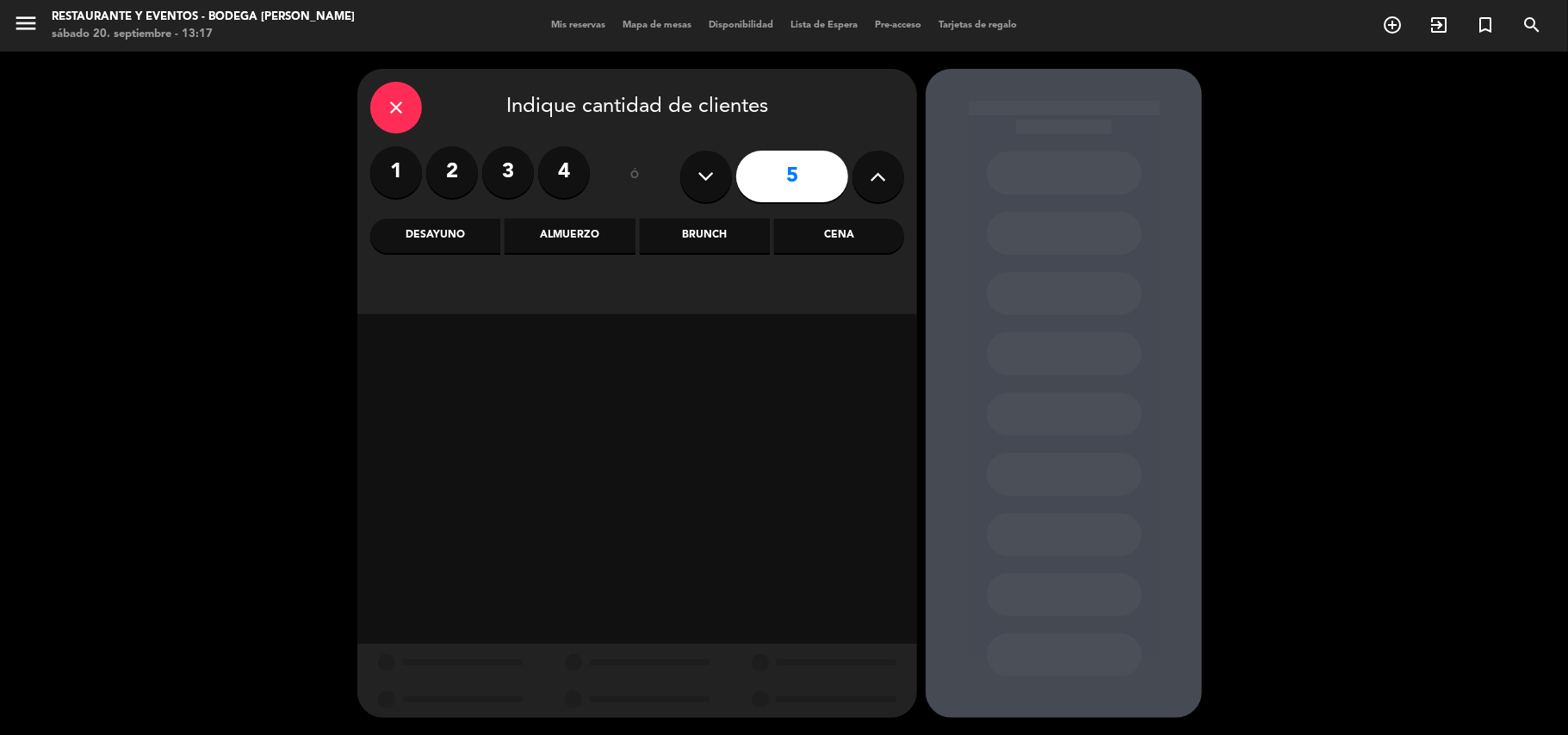
click at [575, 238] on div "Almuerzo" at bounding box center [569, 236] width 130 height 34
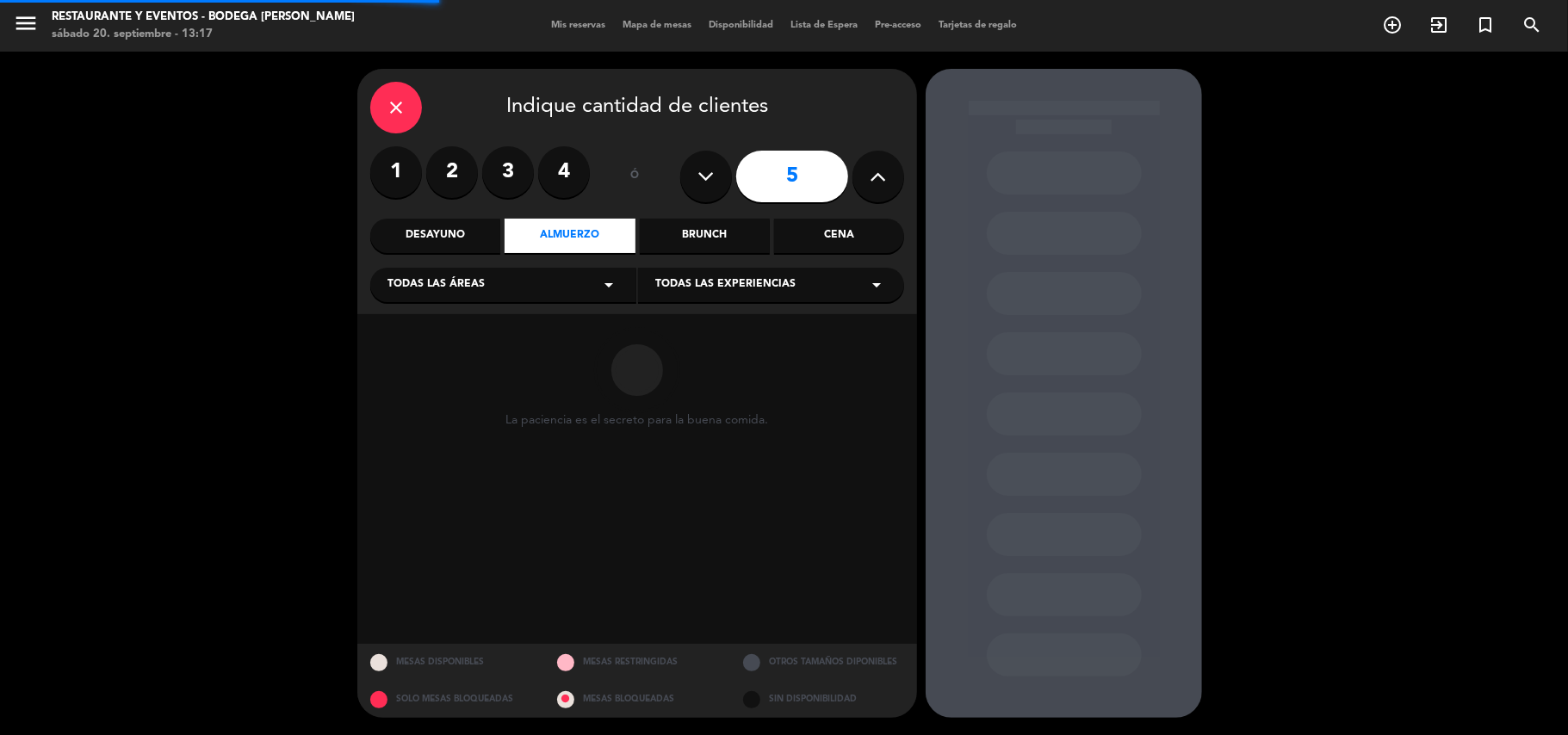
click at [711, 287] on span "Todas las experiencias" at bounding box center [725, 285] width 140 height 17
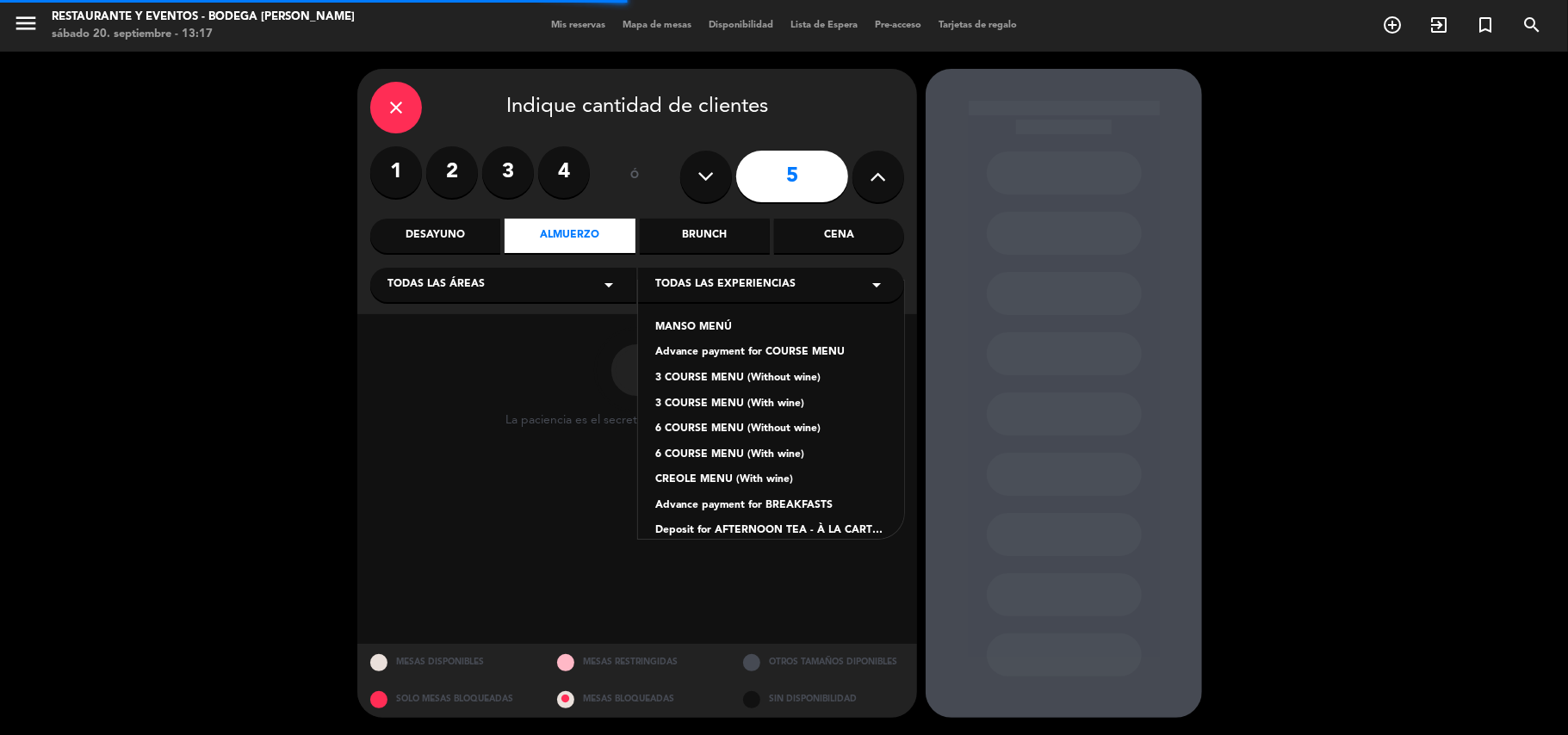
click at [715, 352] on div "Advance payment for COURSE MENU" at bounding box center [771, 353] width 232 height 17
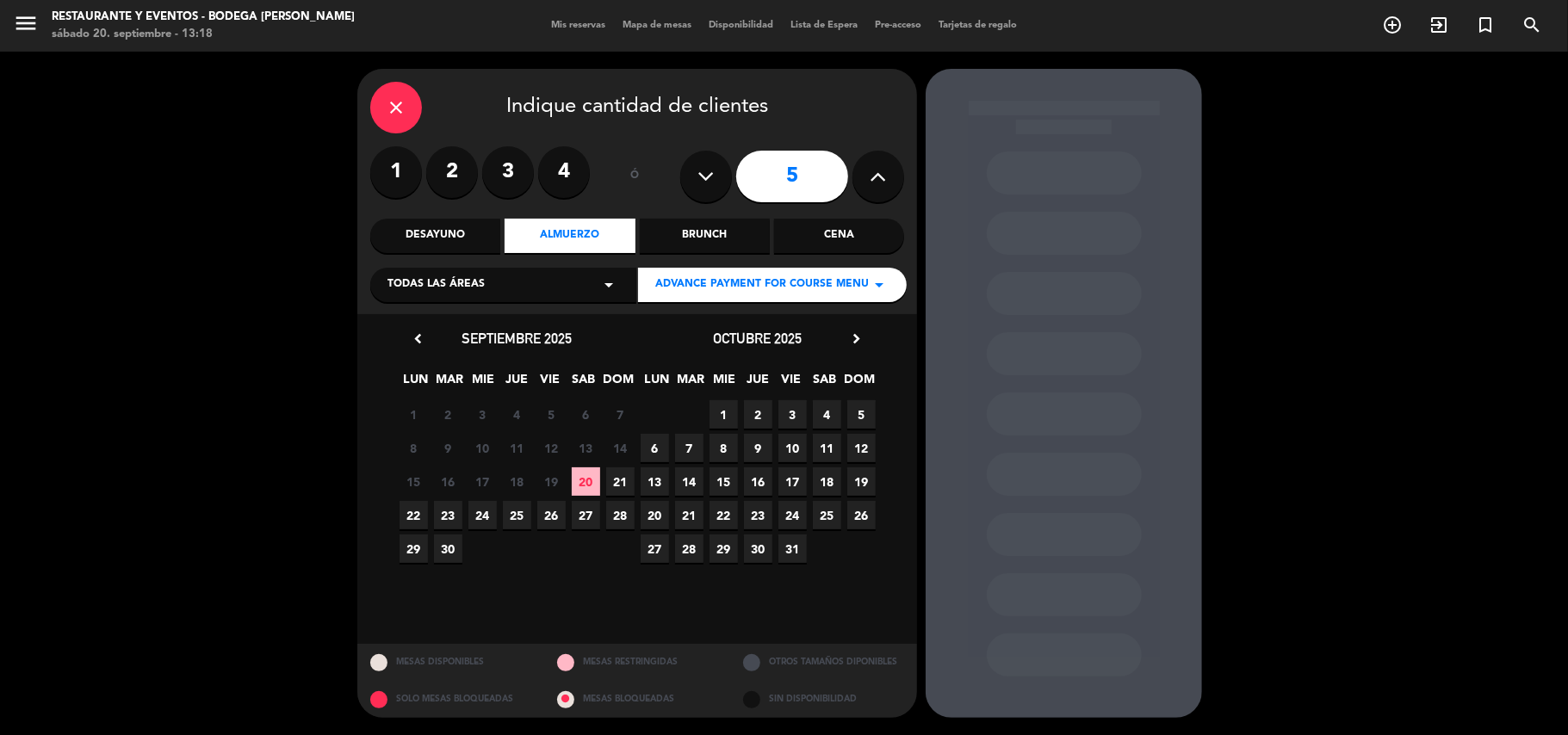
click at [594, 476] on span "20" at bounding box center [586, 481] width 28 height 28
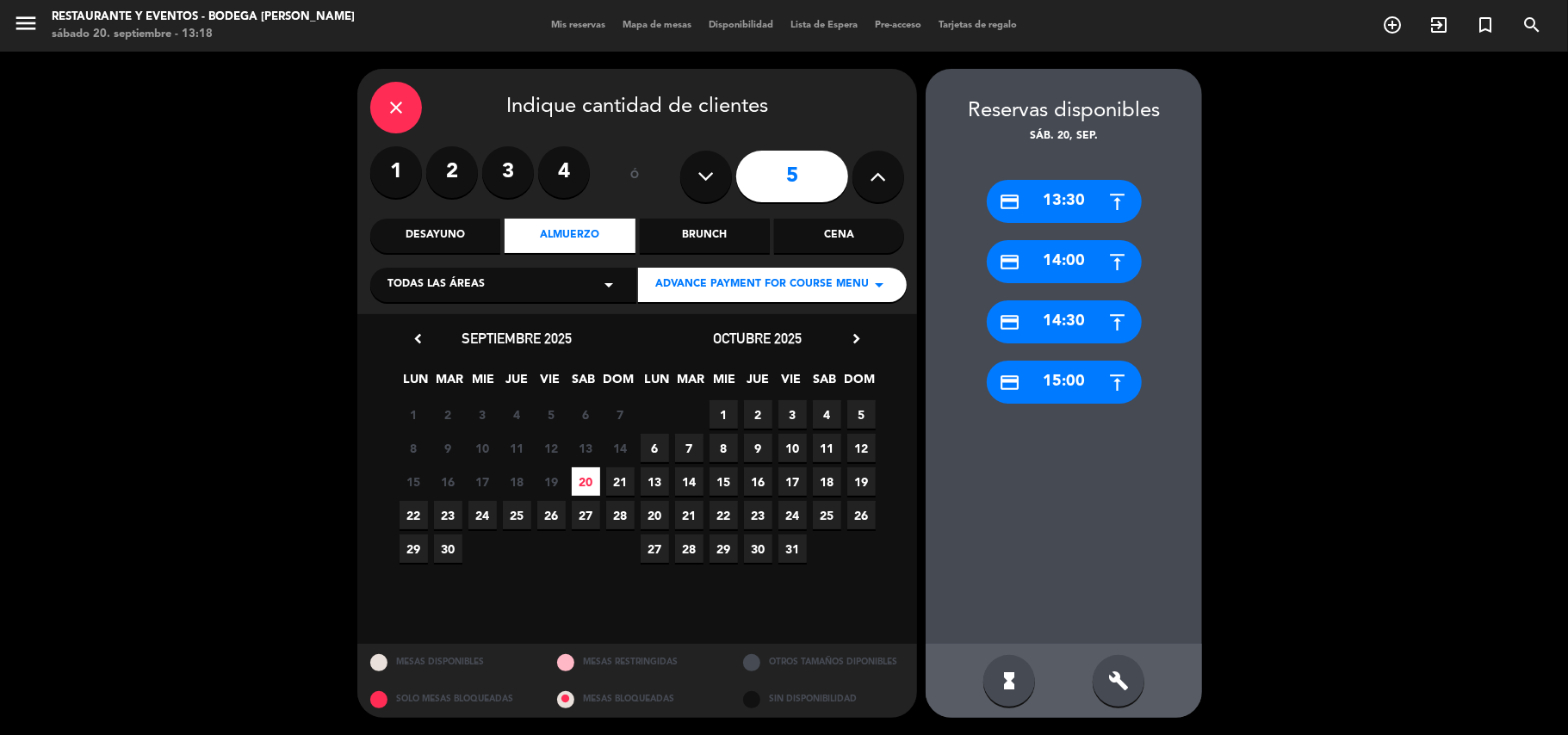
click at [1058, 208] on div "credit_card 13:30" at bounding box center [1064, 201] width 155 height 43
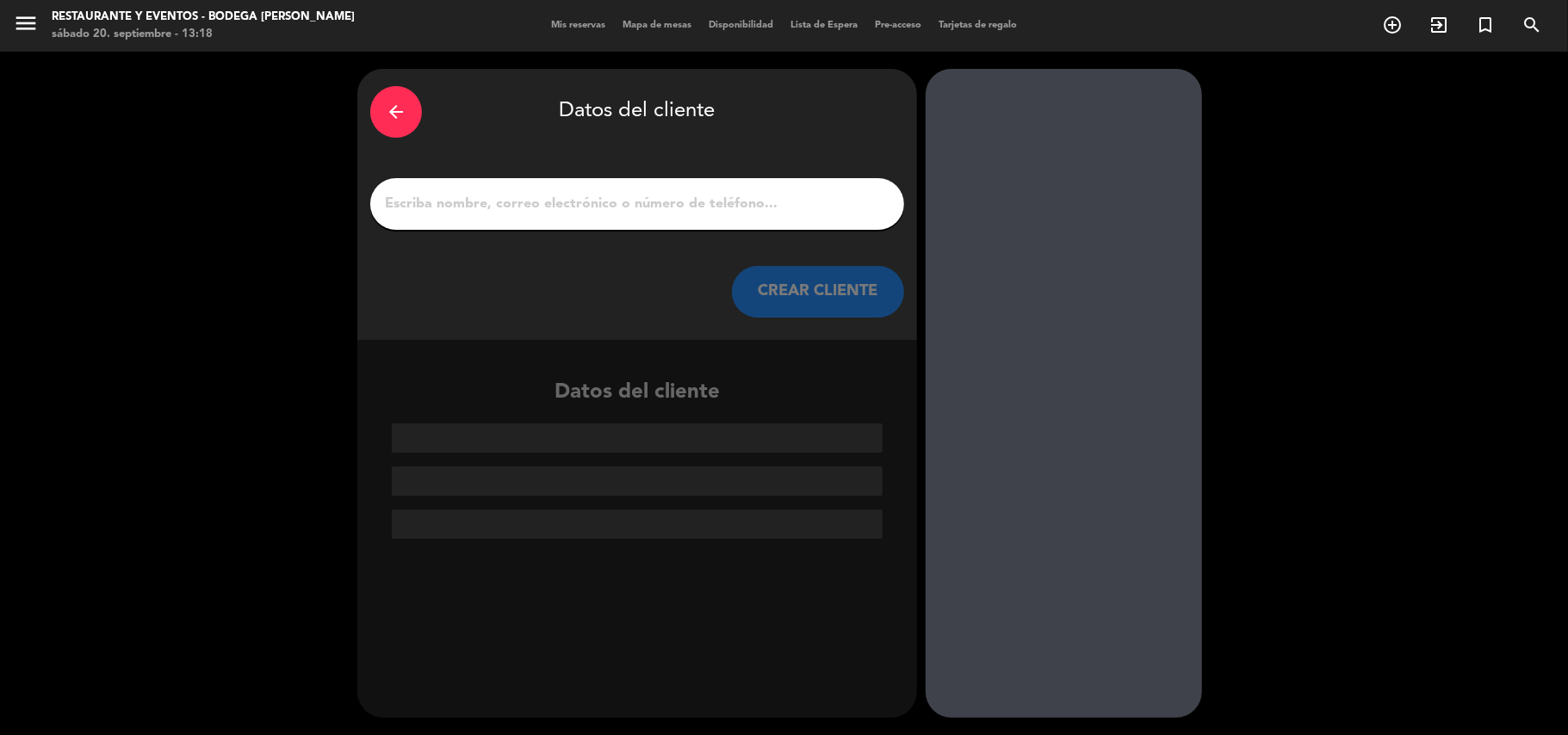
click at [717, 207] on input "1" at bounding box center [637, 204] width 508 height 24
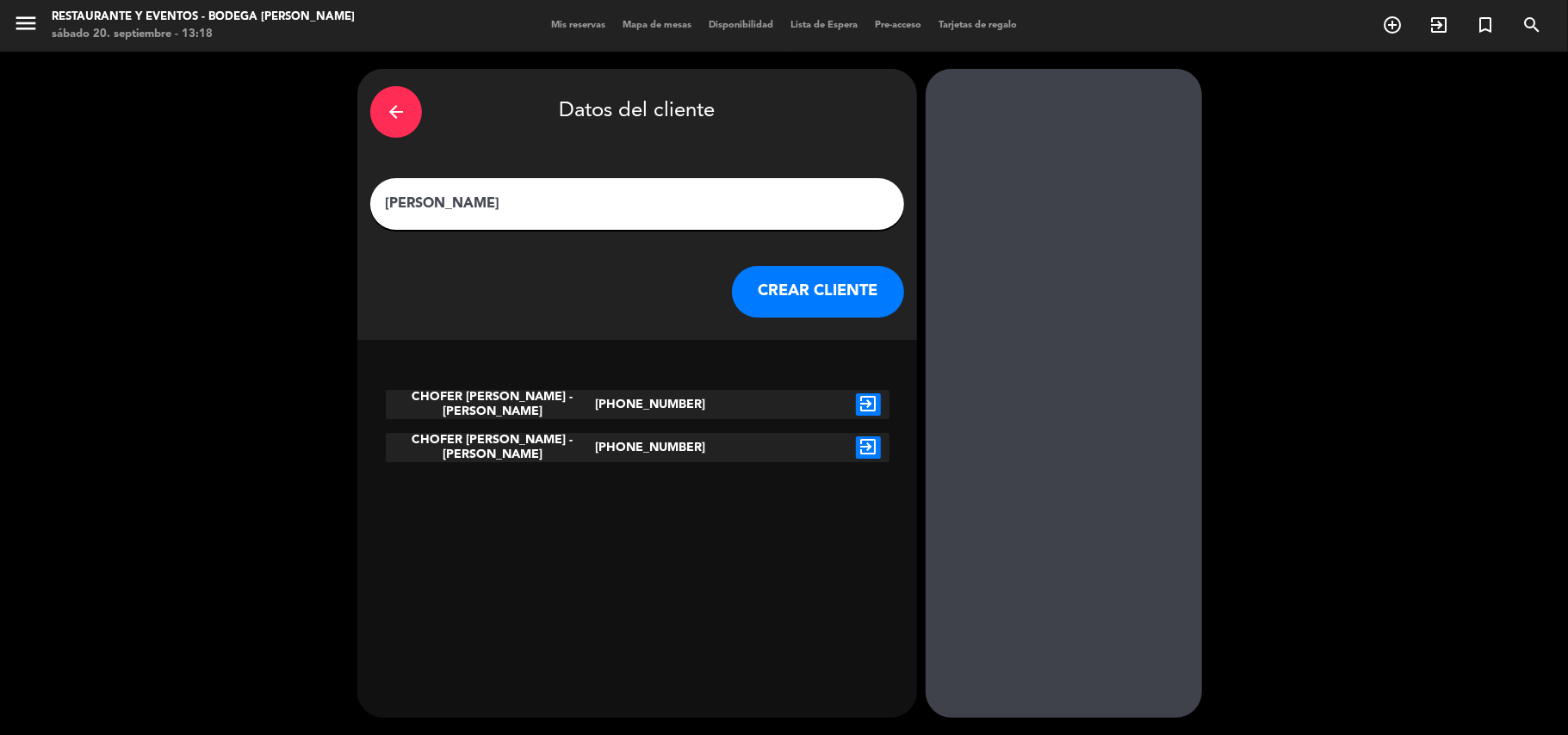
type input "[PERSON_NAME]"
click at [817, 297] on button "CREAR CLIENTE" at bounding box center [818, 292] width 172 height 52
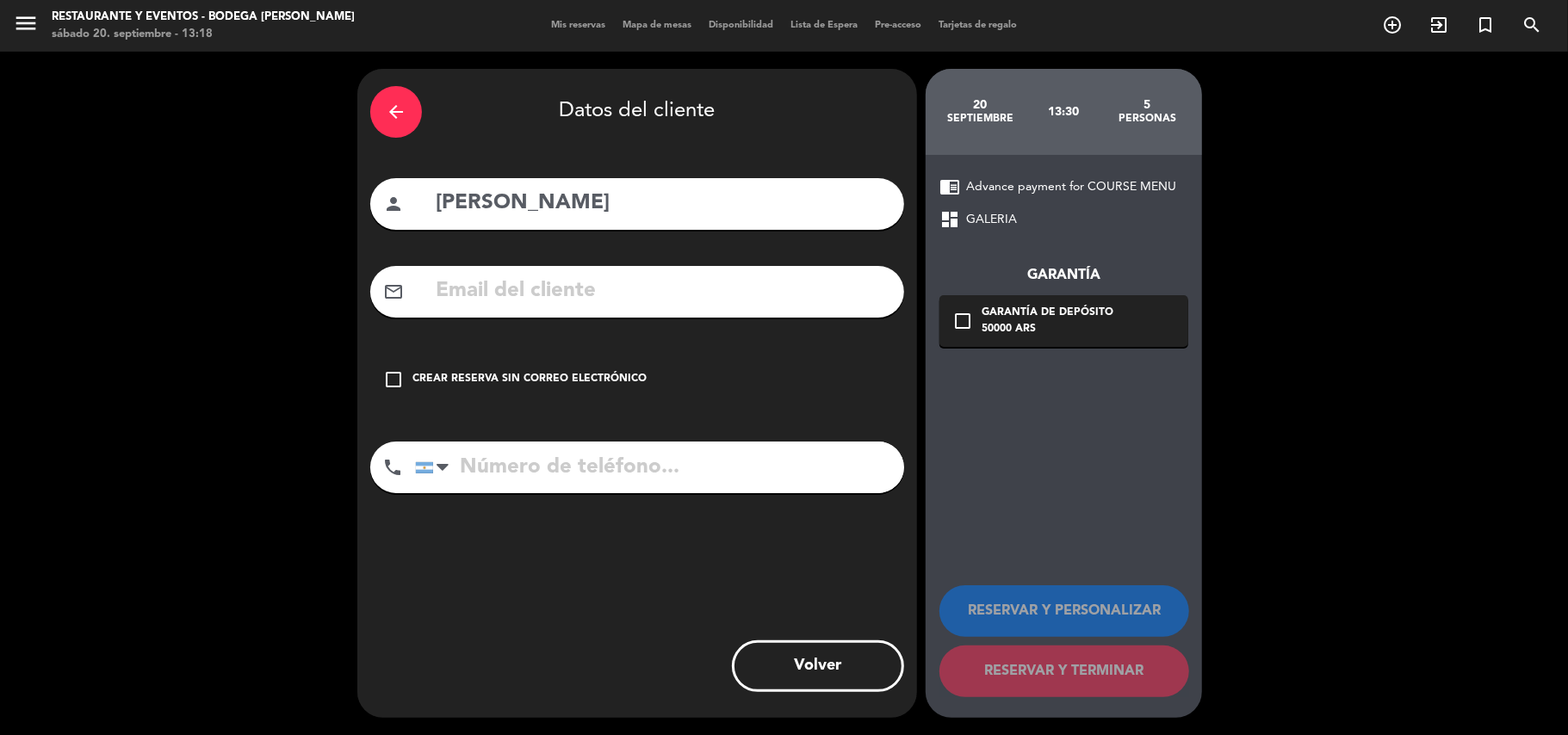
click at [394, 380] on icon "check_box_outline_blank" at bounding box center [394, 380] width 21 height 21
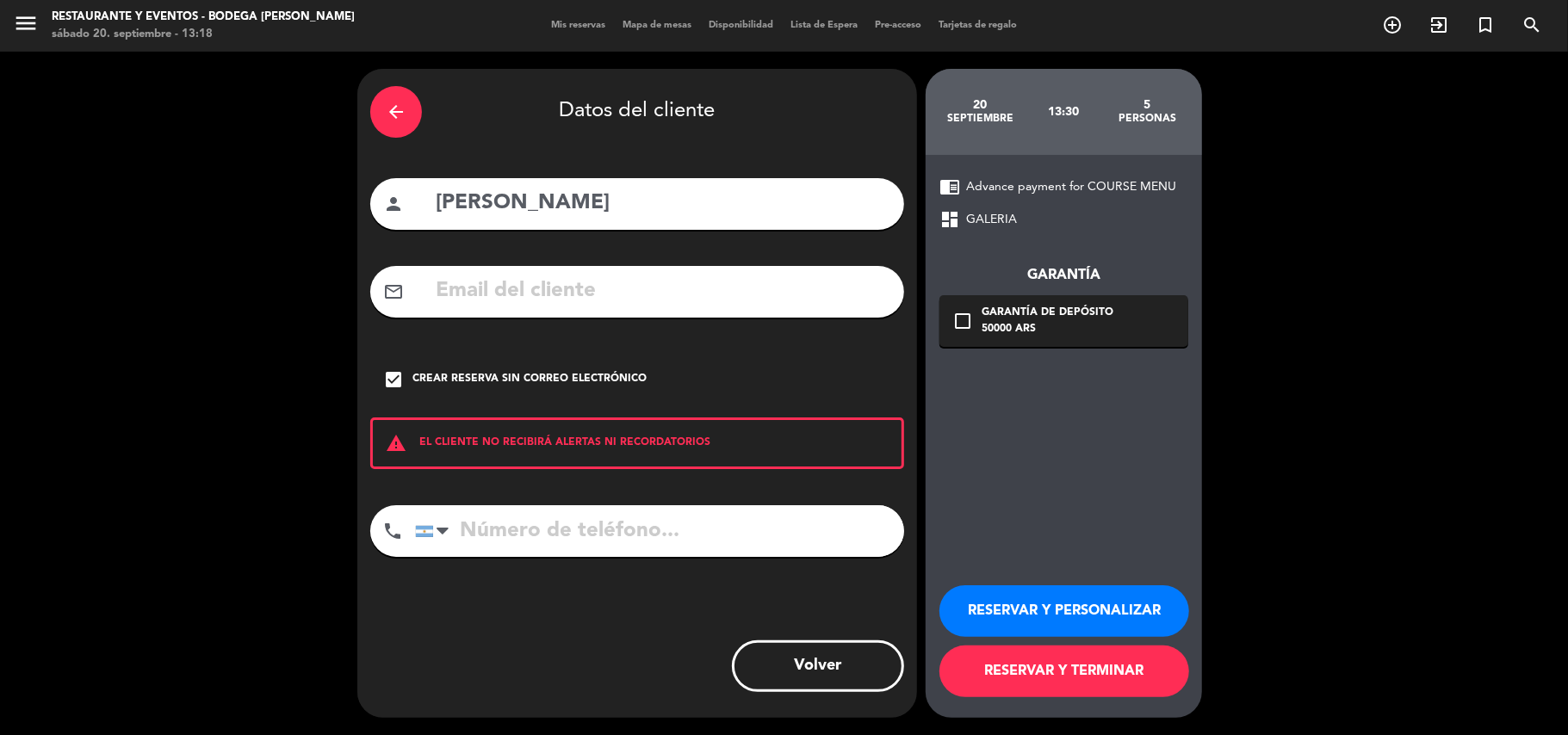
click at [593, 522] on input "tel" at bounding box center [660, 531] width 489 height 52
type input "2615631246"
click at [1052, 602] on button "RESERVAR Y PERSONALIZAR" at bounding box center [1064, 611] width 250 height 52
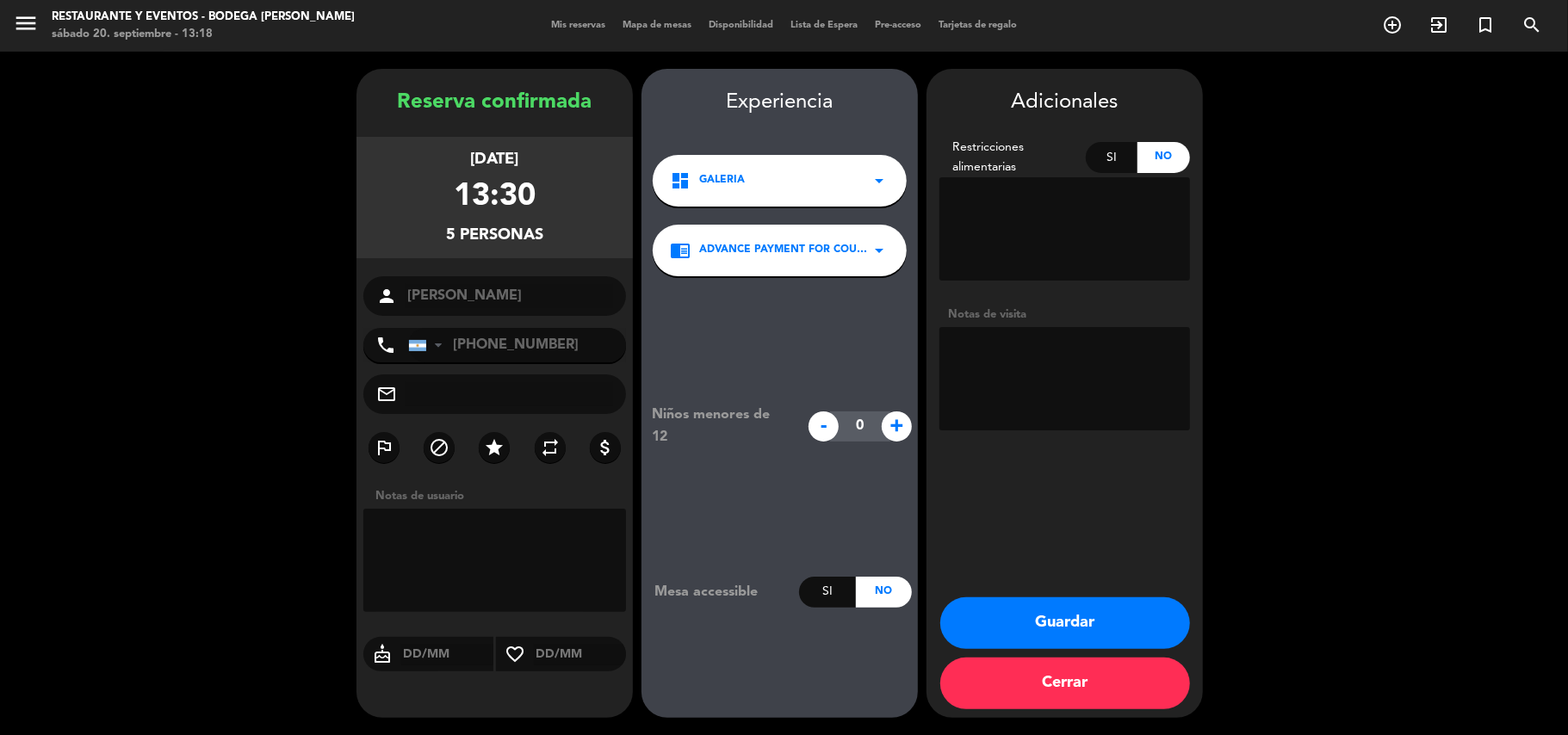
click at [1050, 376] on textarea at bounding box center [1064, 379] width 251 height 103
type textarea "ANOTAR MENU QUE ELIGEN | SALON"
click at [1040, 592] on div "Adicionales Restricciones alimentarias Si No Notas de visita Guardar Cerrar" at bounding box center [1064, 393] width 276 height 649
click at [1034, 613] on button "Guardar" at bounding box center [1065, 623] width 250 height 52
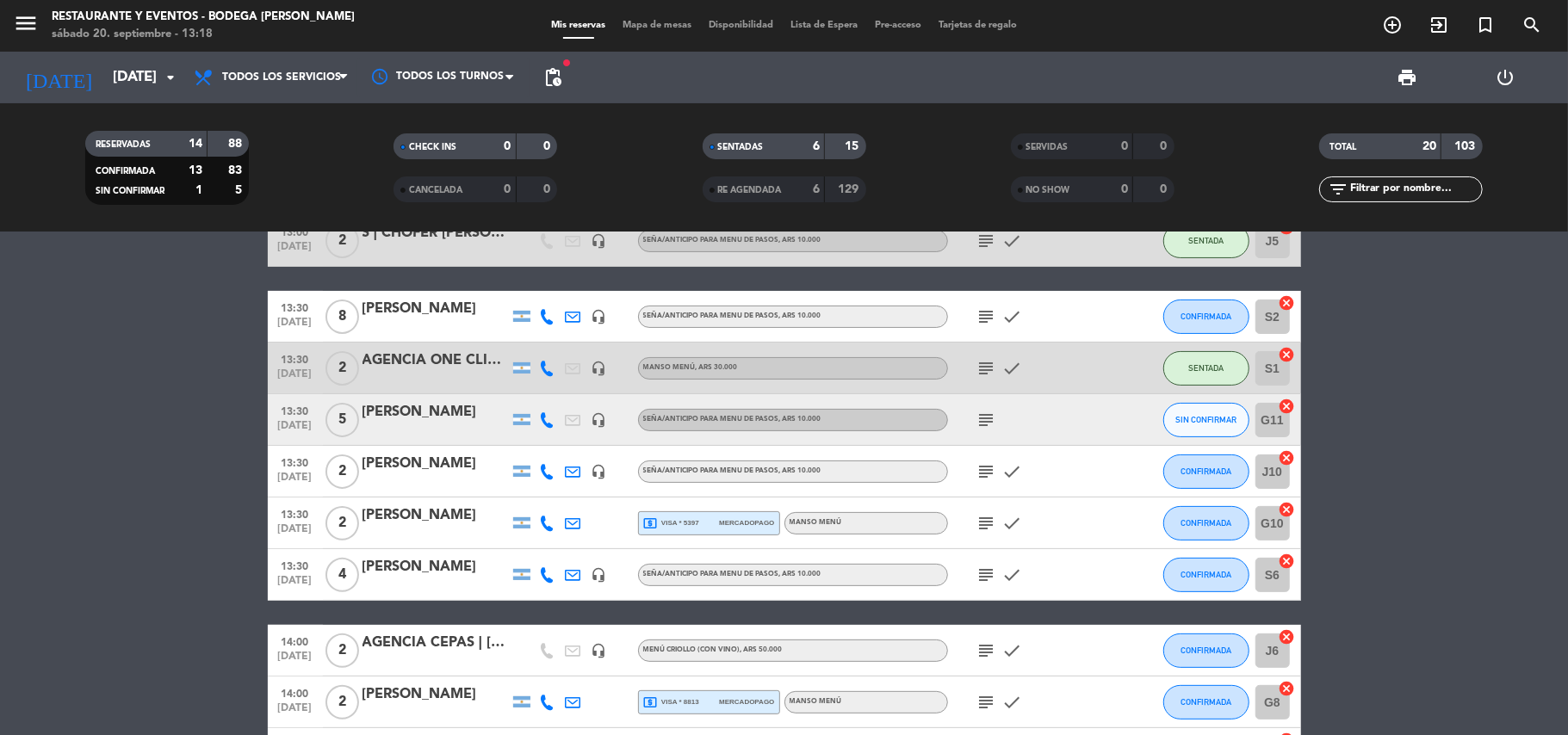
scroll to position [229, 0]
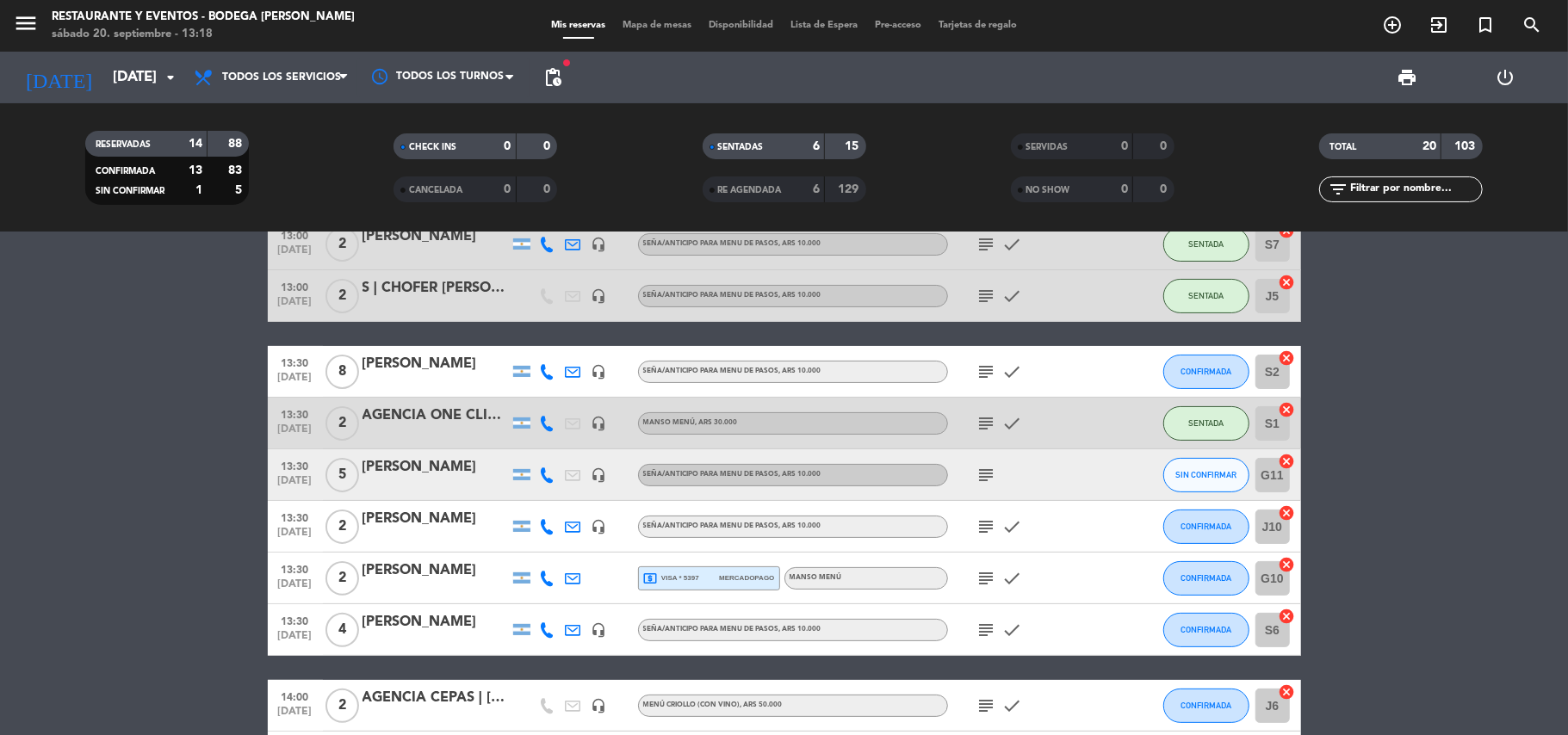
click at [437, 461] on div "[PERSON_NAME]" at bounding box center [436, 467] width 146 height 22
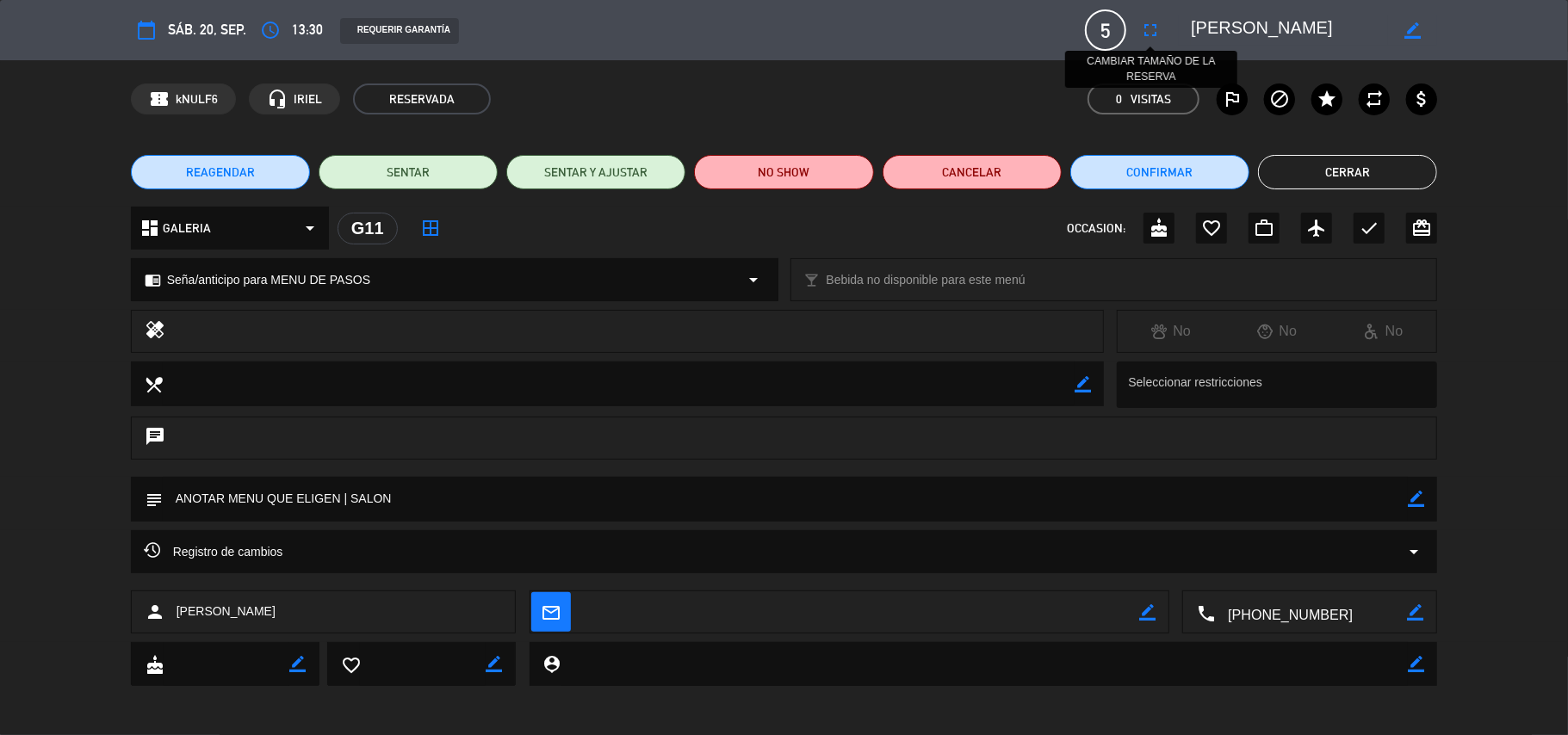
click at [1157, 34] on icon "fullscreen" at bounding box center [1150, 30] width 21 height 21
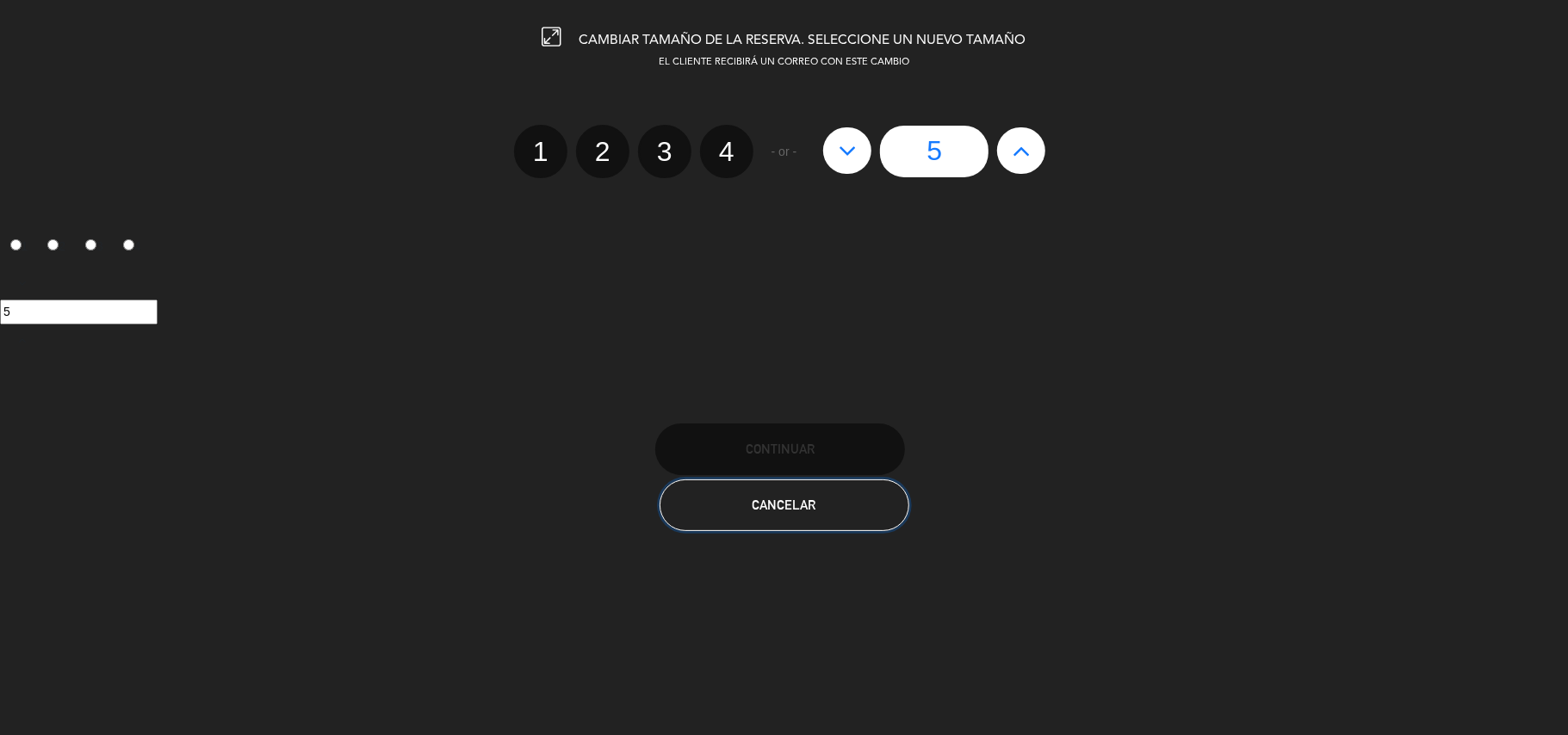
click at [815, 513] on button "Cancelar" at bounding box center [784, 505] width 250 height 52
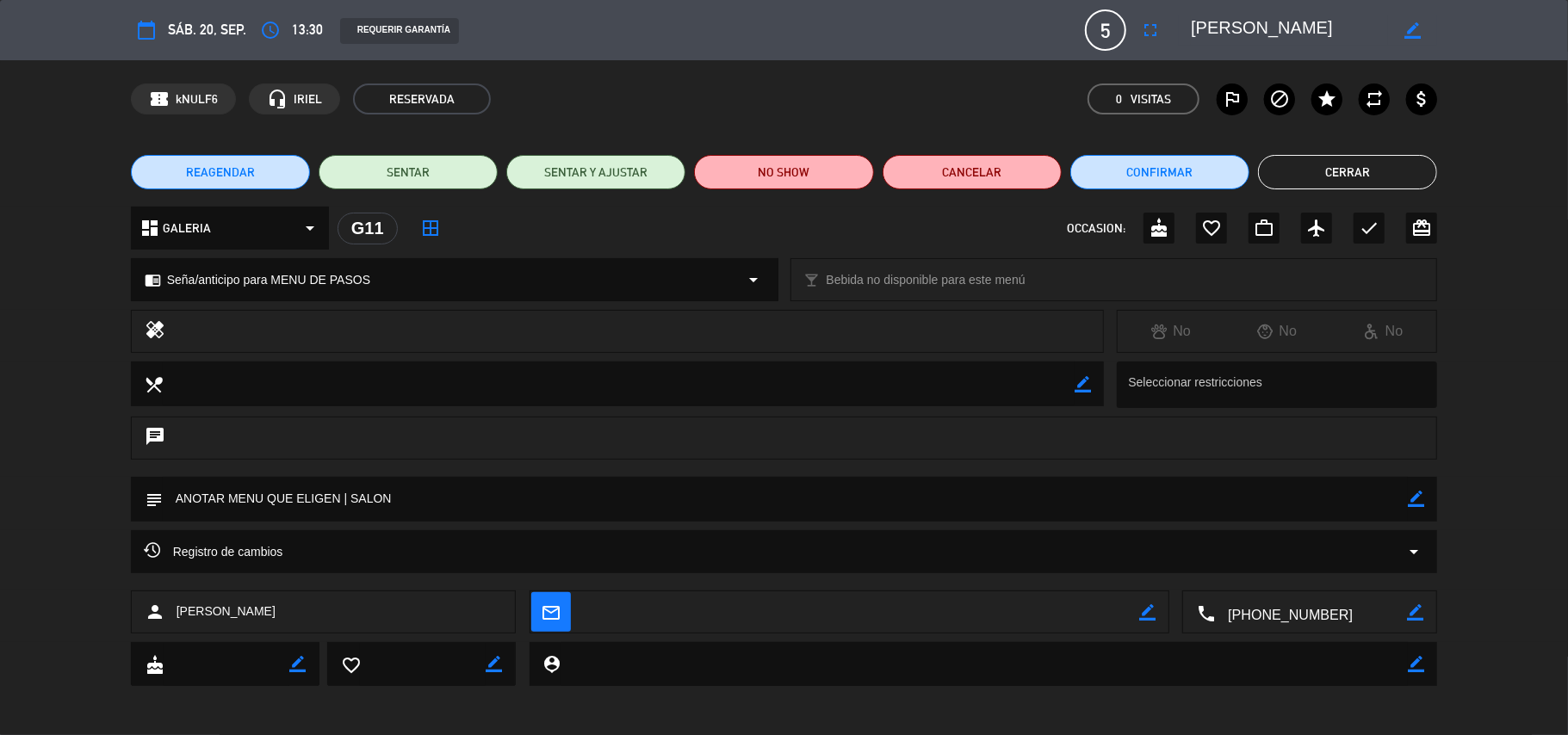
click at [1412, 29] on icon "border_color" at bounding box center [1412, 30] width 16 height 16
click at [1199, 26] on textarea at bounding box center [1289, 30] width 197 height 31
click at [1193, 28] on textarea at bounding box center [1289, 30] width 197 height 31
type textarea "S | [PERSON_NAME]"
click at [1414, 28] on icon at bounding box center [1412, 30] width 16 height 16
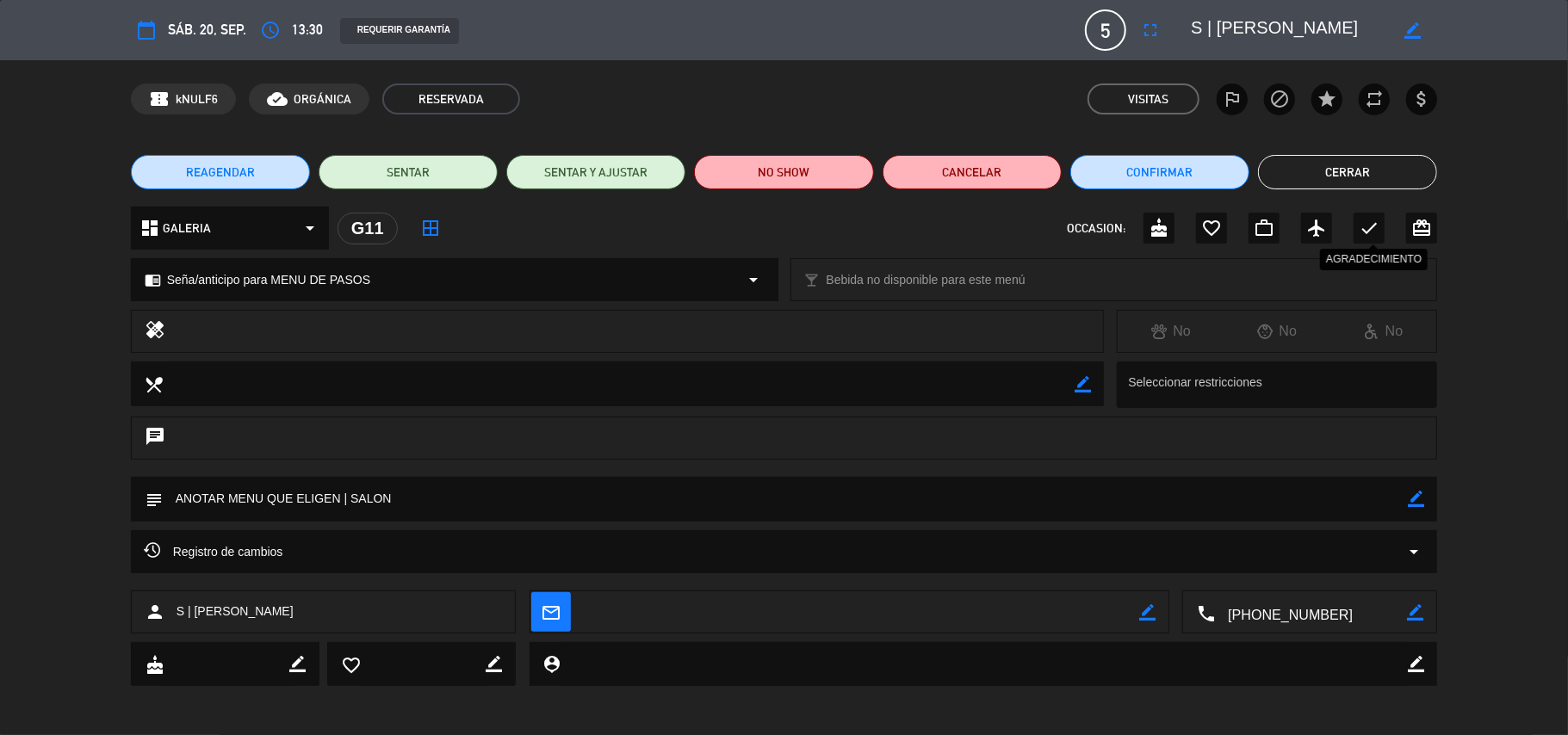
click at [1368, 224] on icon "check" at bounding box center [1369, 228] width 21 height 21
click at [1359, 174] on button "Cerrar" at bounding box center [1348, 172] width 179 height 34
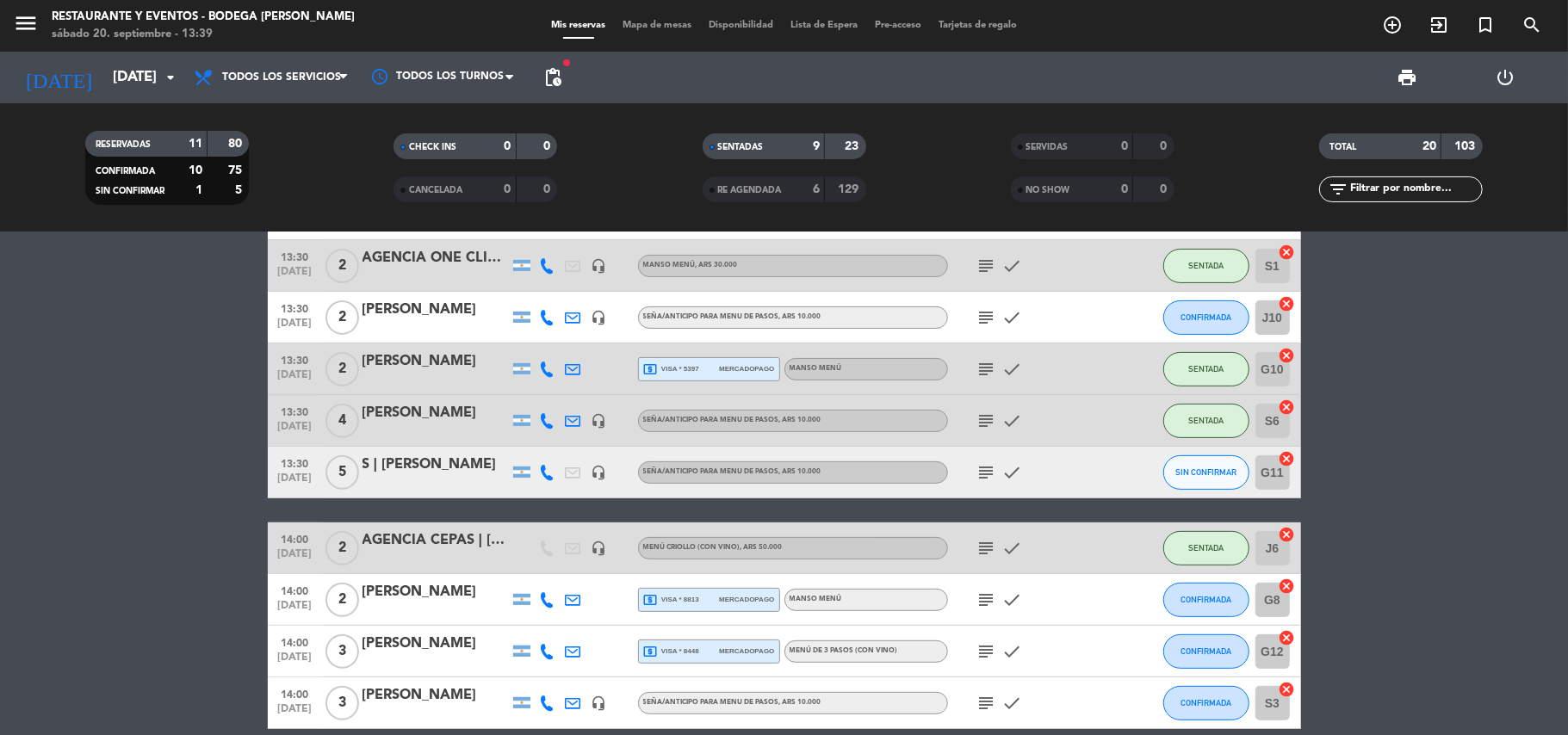
scroll to position [337, 0]
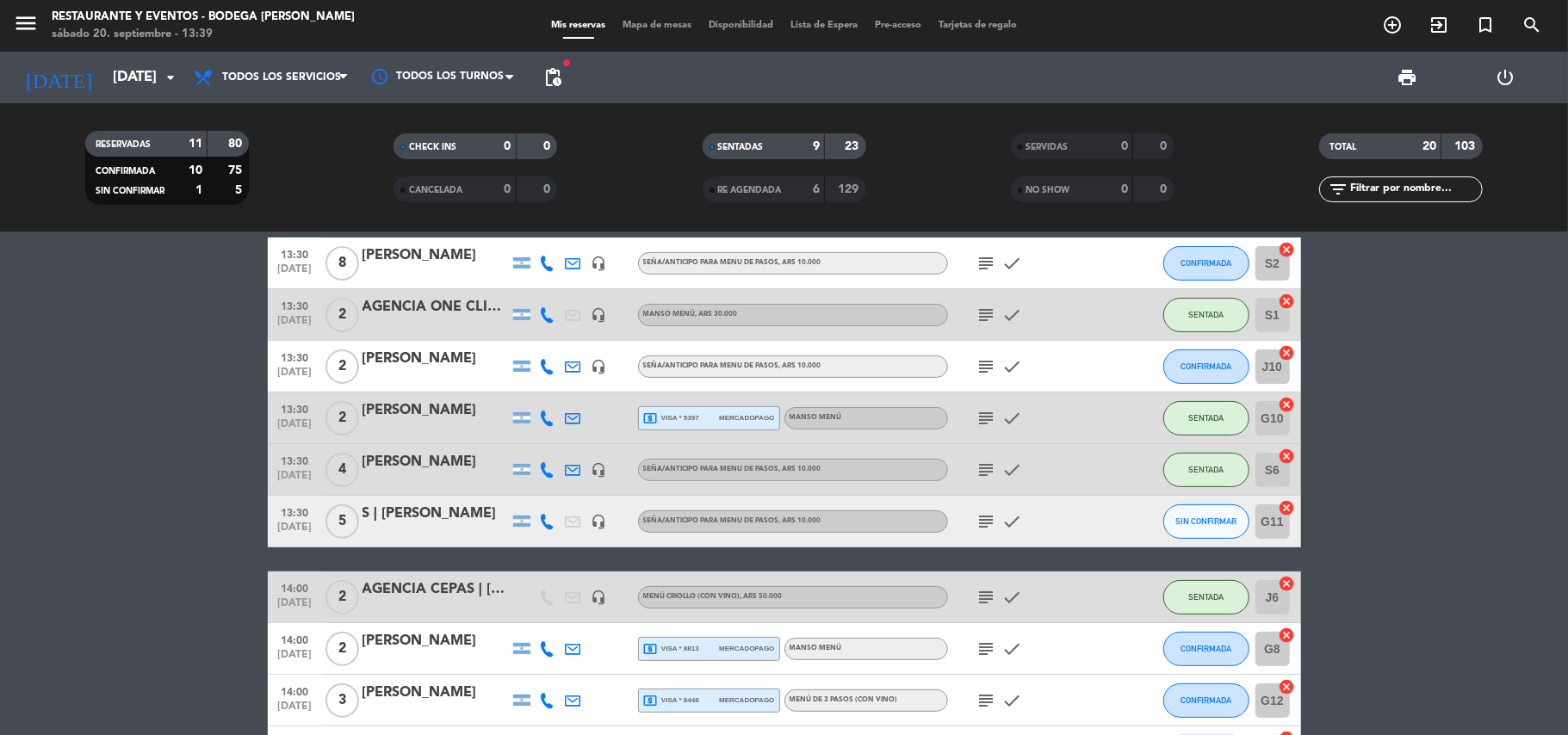
click at [982, 360] on icon "subject" at bounding box center [987, 367] width 21 height 21
click at [982, 360] on icon "subject" at bounding box center [987, 367] width 21 height 21
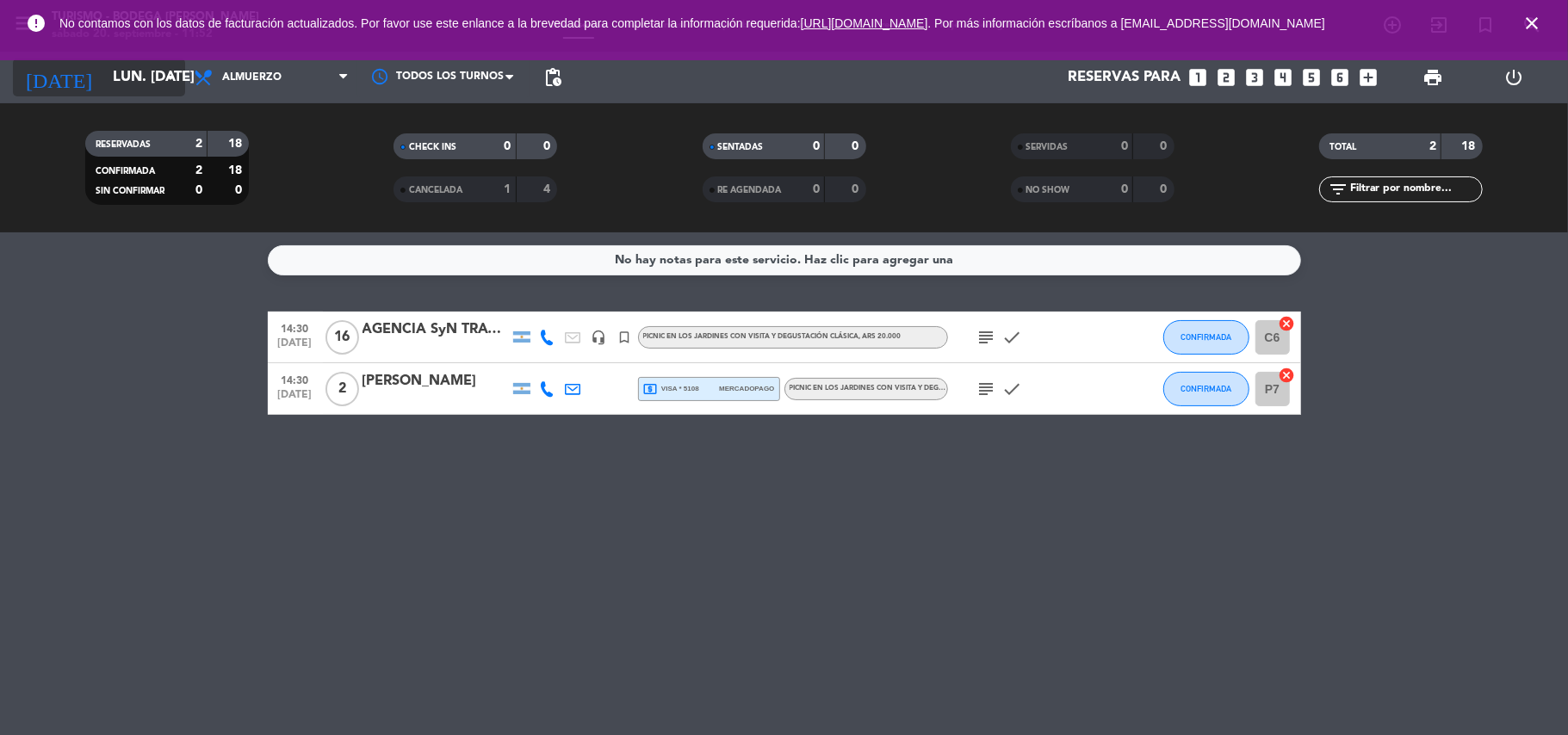
click at [122, 83] on input "lun. [DATE]" at bounding box center [197, 77] width 186 height 34
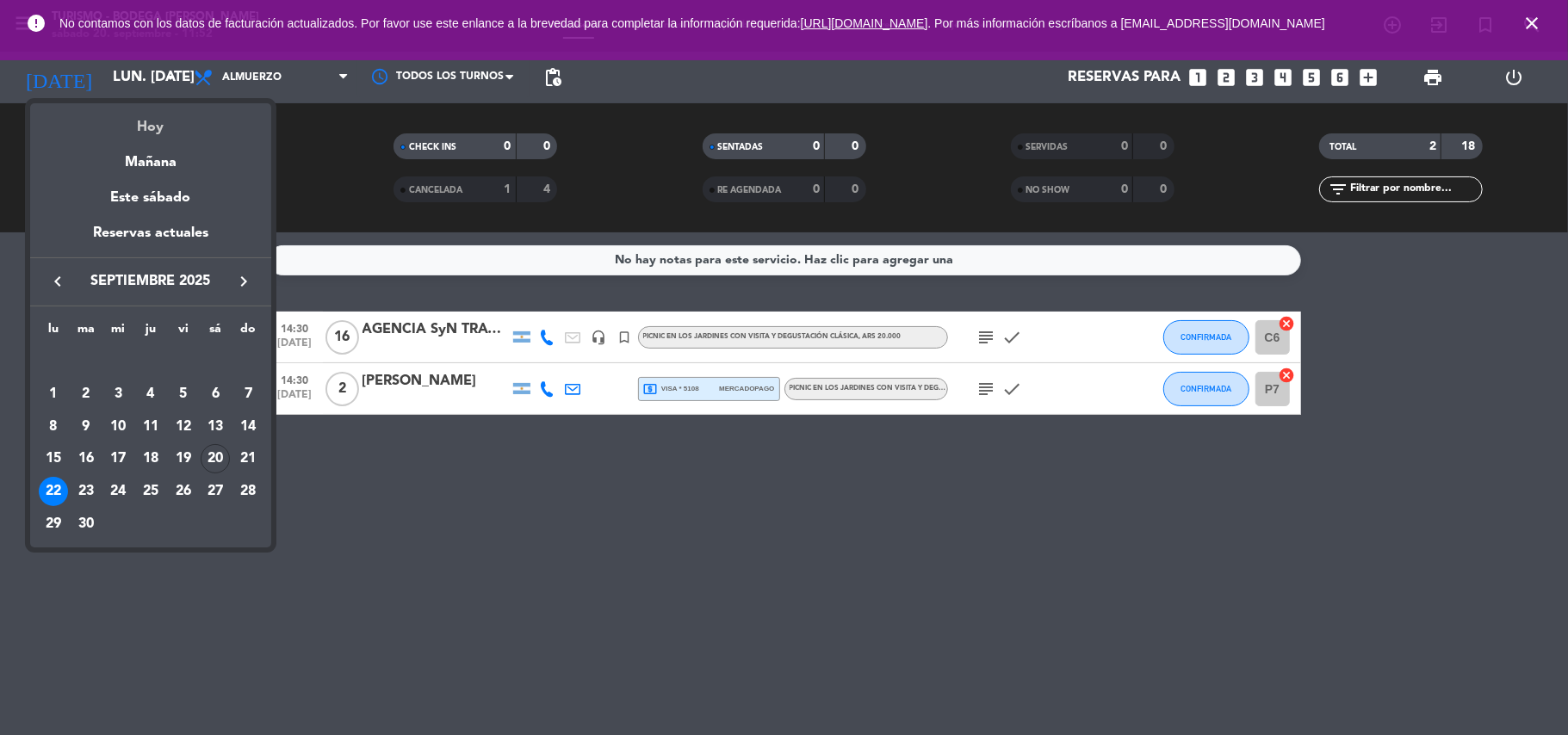
click at [152, 126] on div "Hoy" at bounding box center [151, 120] width 241 height 35
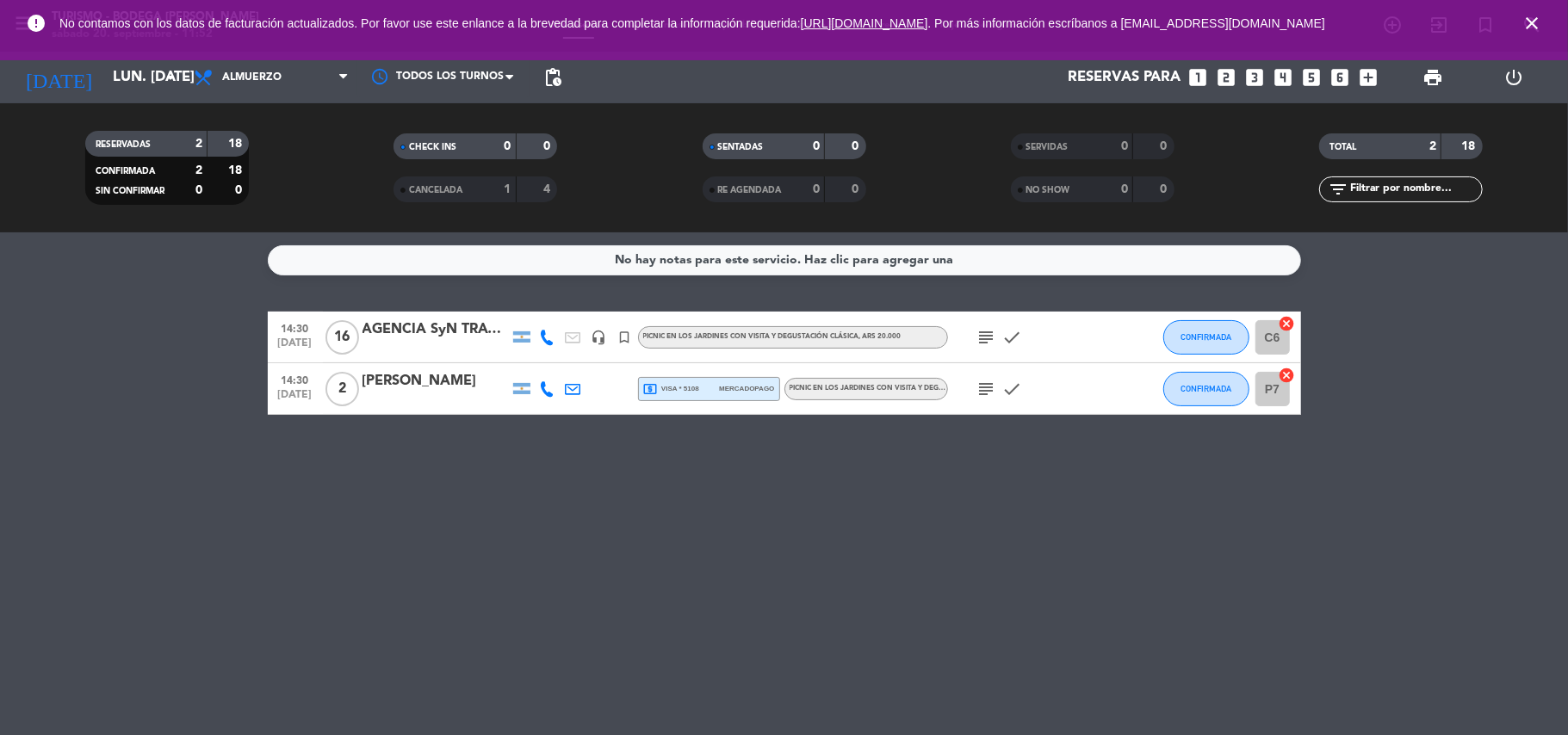
type input "[DATE]"
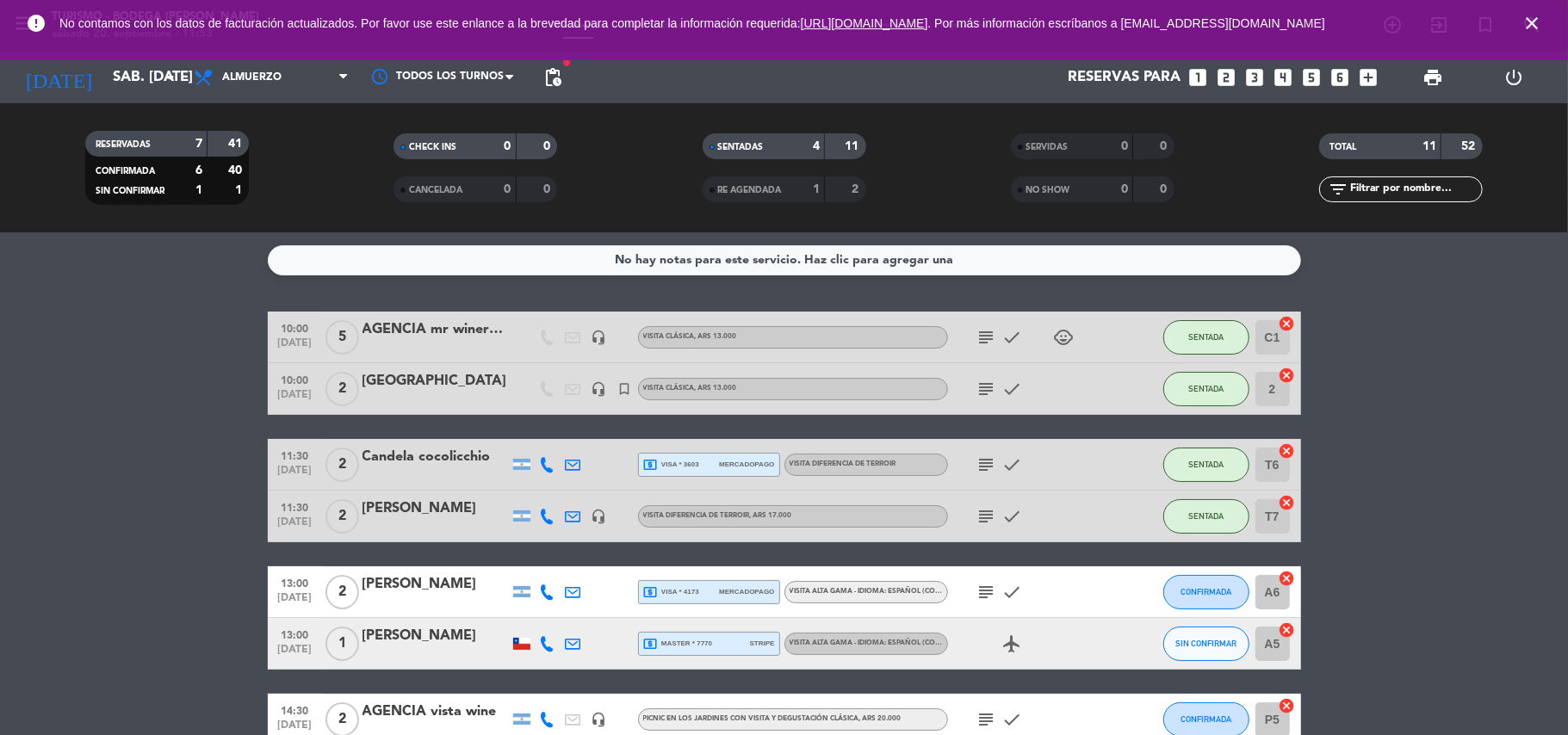
click at [704, 644] on span "local_atm master * 7770" at bounding box center [678, 644] width 70 height 15
click at [435, 631] on div "Patricia Aguilera" at bounding box center [436, 636] width 146 height 22
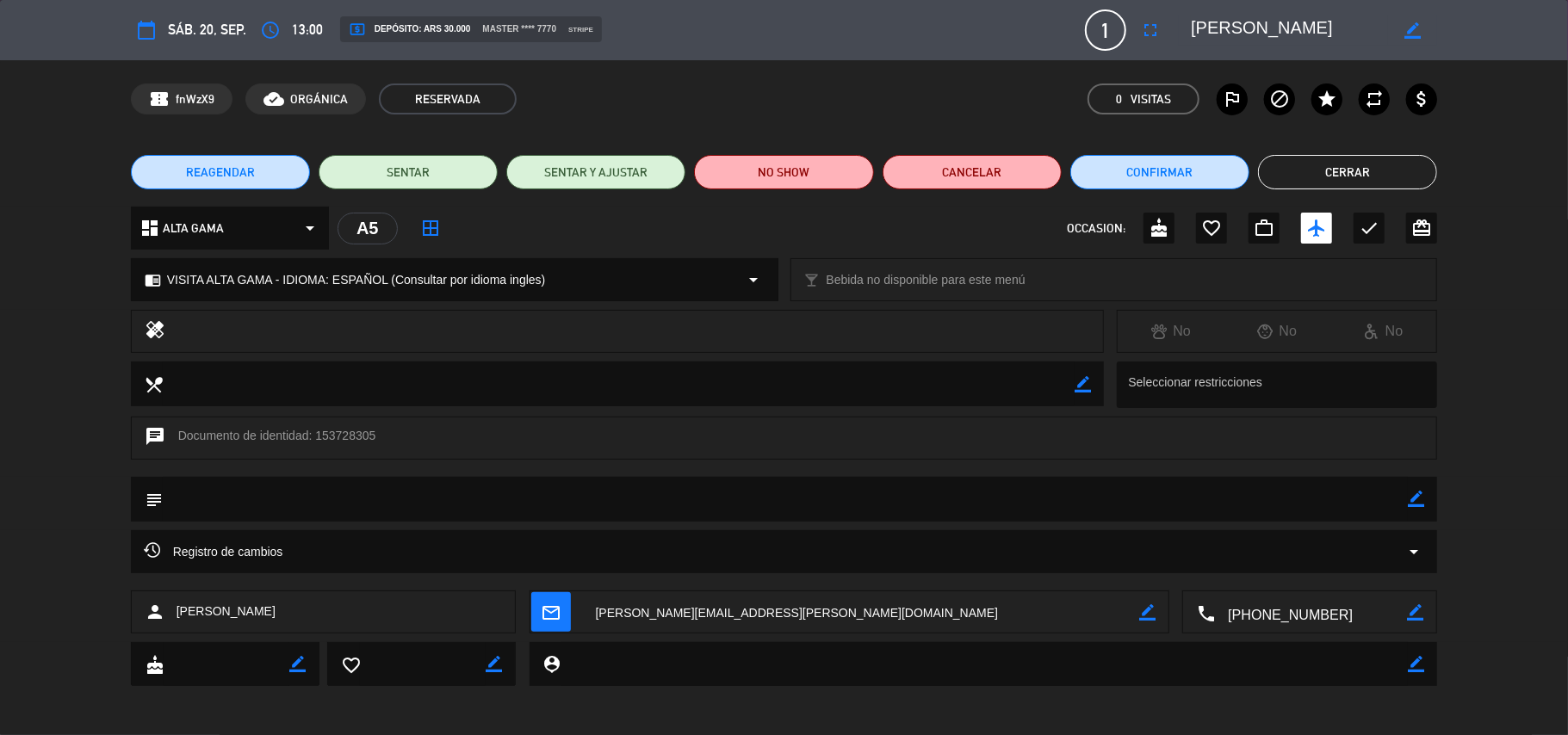
click at [1420, 492] on icon "border_color" at bounding box center [1416, 498] width 16 height 16
click at [1400, 494] on textarea at bounding box center [785, 498] width 1246 height 44
type textarea "STRIPE $30.000R5579"
click at [1416, 497] on icon at bounding box center [1416, 498] width 16 height 16
click at [1144, 166] on button "Confirmar" at bounding box center [1160, 172] width 179 height 34
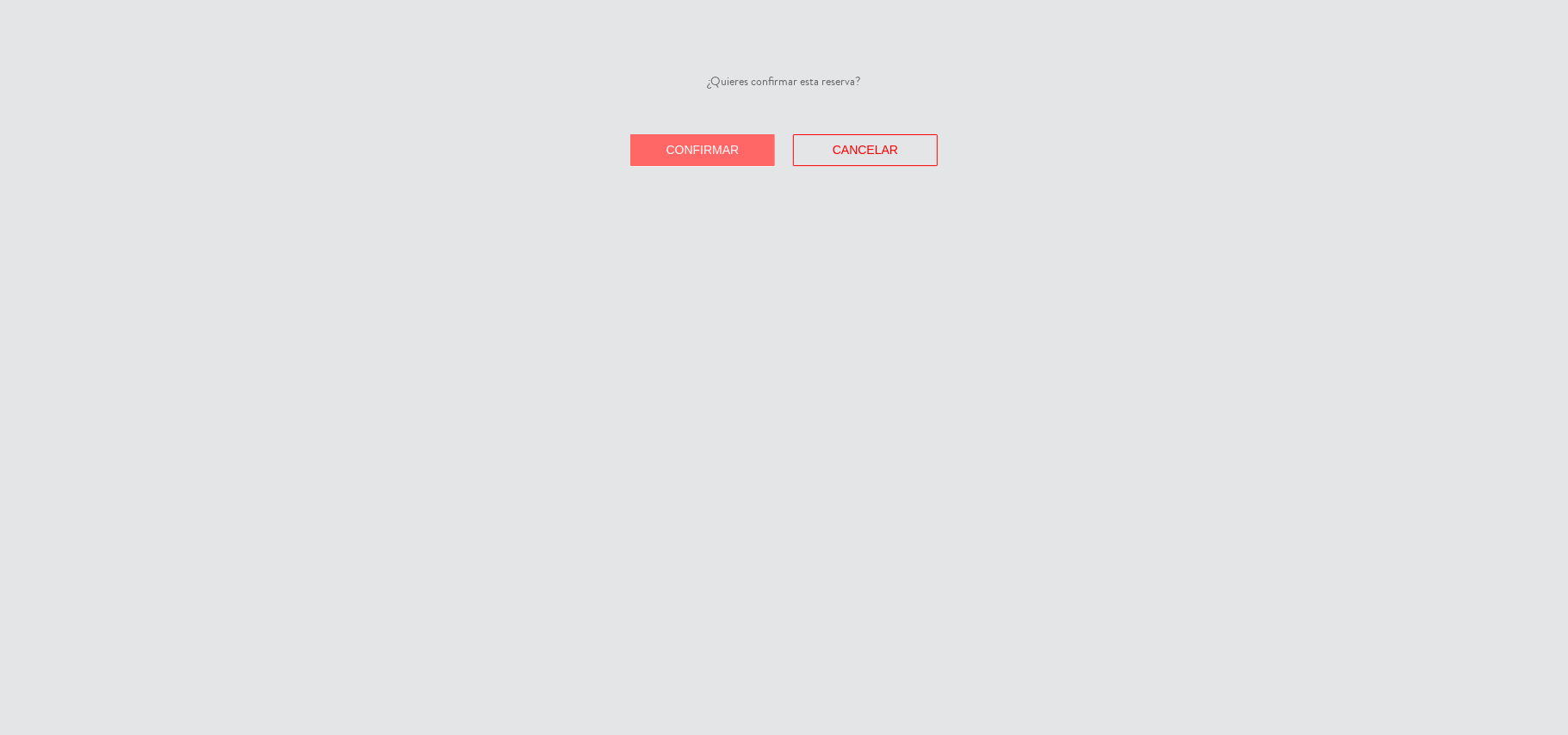
drag, startPoint x: 710, startPoint y: 148, endPoint x: 779, endPoint y: 143, distance: 69.2
click at [711, 148] on span "Confirmar" at bounding box center [703, 150] width 73 height 14
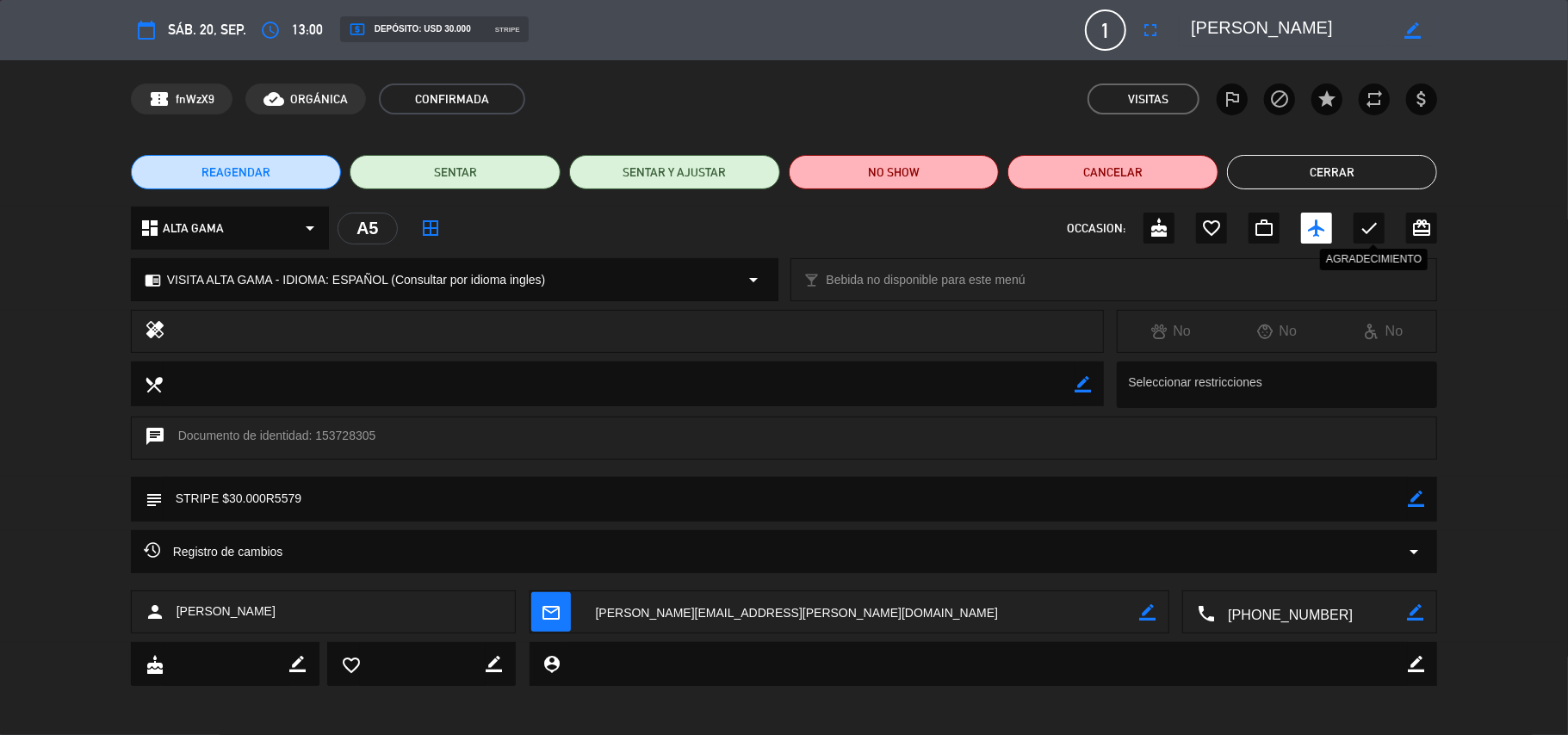
click at [1364, 234] on icon "check" at bounding box center [1369, 228] width 21 height 21
click at [1360, 152] on div "REAGENDAR SENTAR SENTAR Y AJUSTAR NO SHOW Cancelar Cerrar" at bounding box center [784, 172] width 1568 height 69
click at [1360, 179] on button "Cerrar" at bounding box center [1332, 172] width 211 height 34
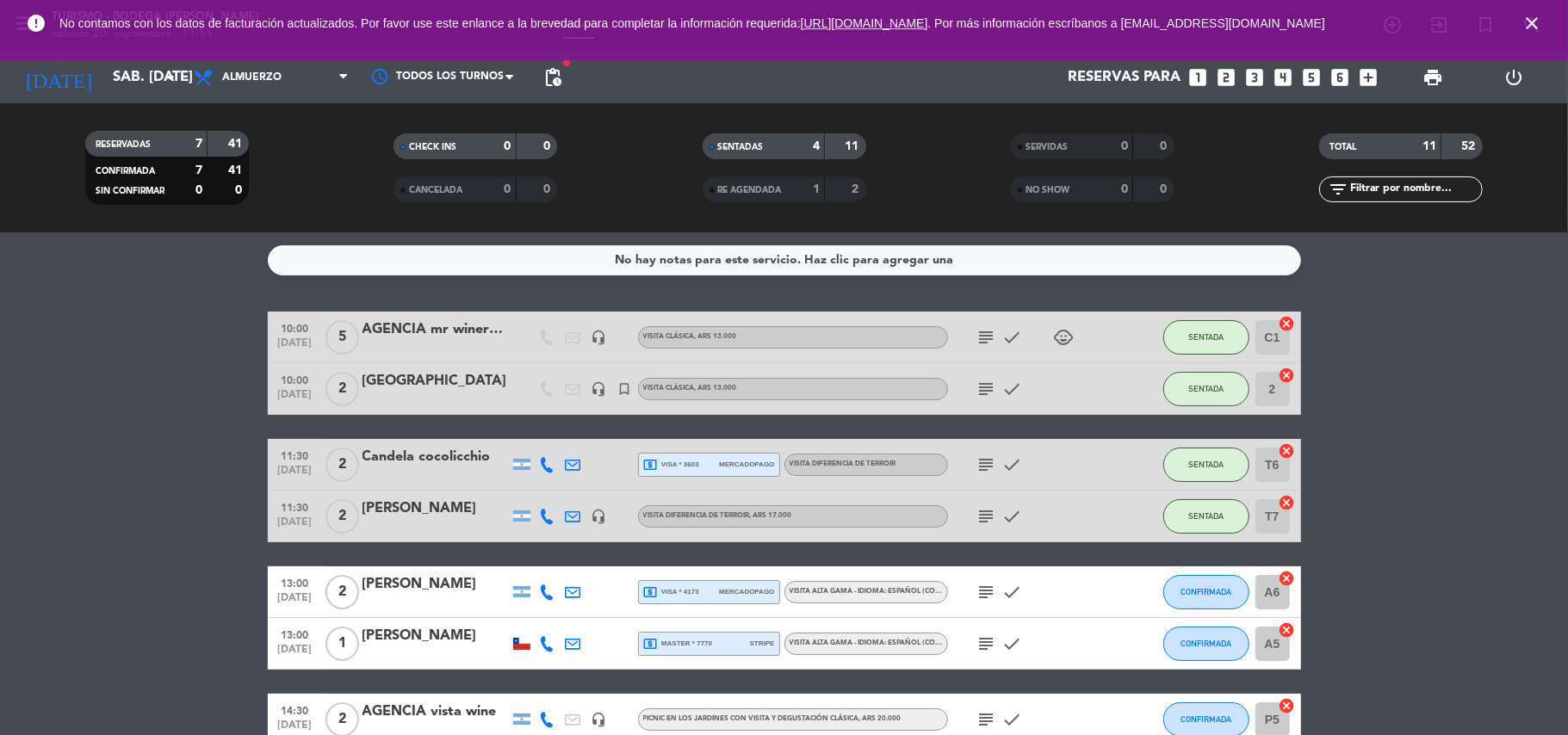
drag, startPoint x: 1533, startPoint y: 26, endPoint x: 1445, endPoint y: 26, distance: 88.0
click at [1530, 26] on icon "close" at bounding box center [1532, 23] width 21 height 21
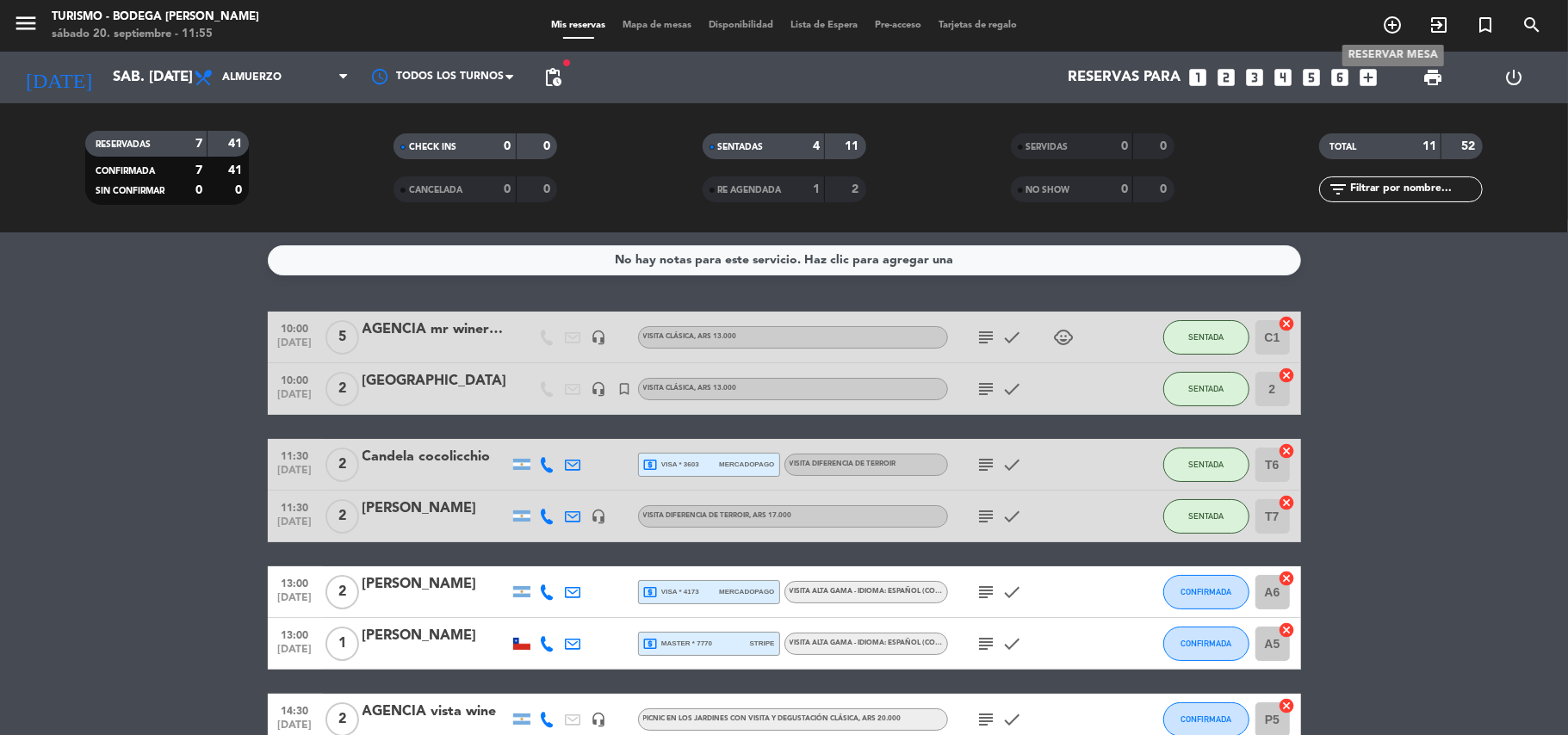
click at [1391, 28] on icon "add_circle_outline" at bounding box center [1392, 25] width 21 height 21
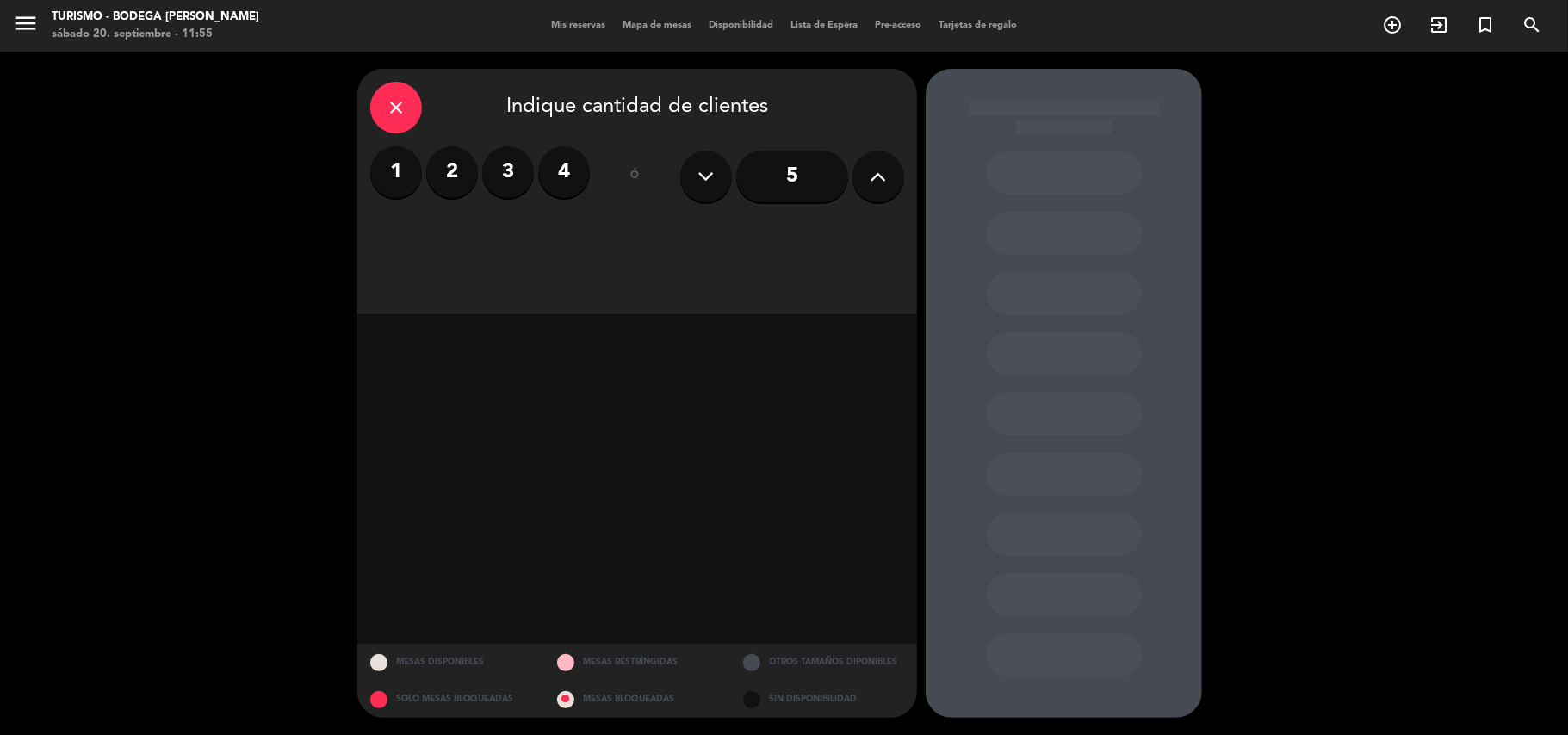
click at [879, 181] on icon at bounding box center [878, 176] width 16 height 26
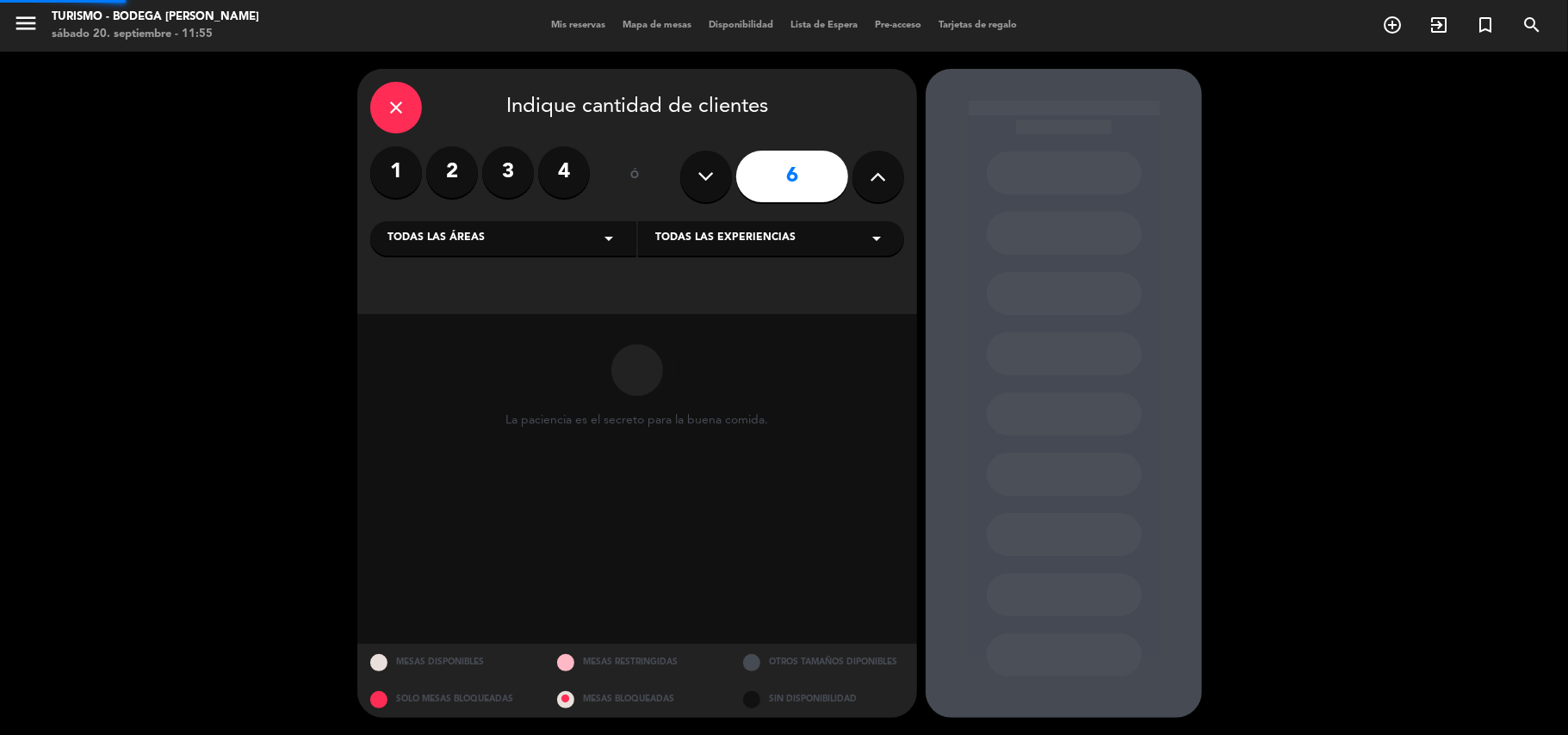
click at [879, 181] on icon at bounding box center [878, 176] width 16 height 26
type input "10"
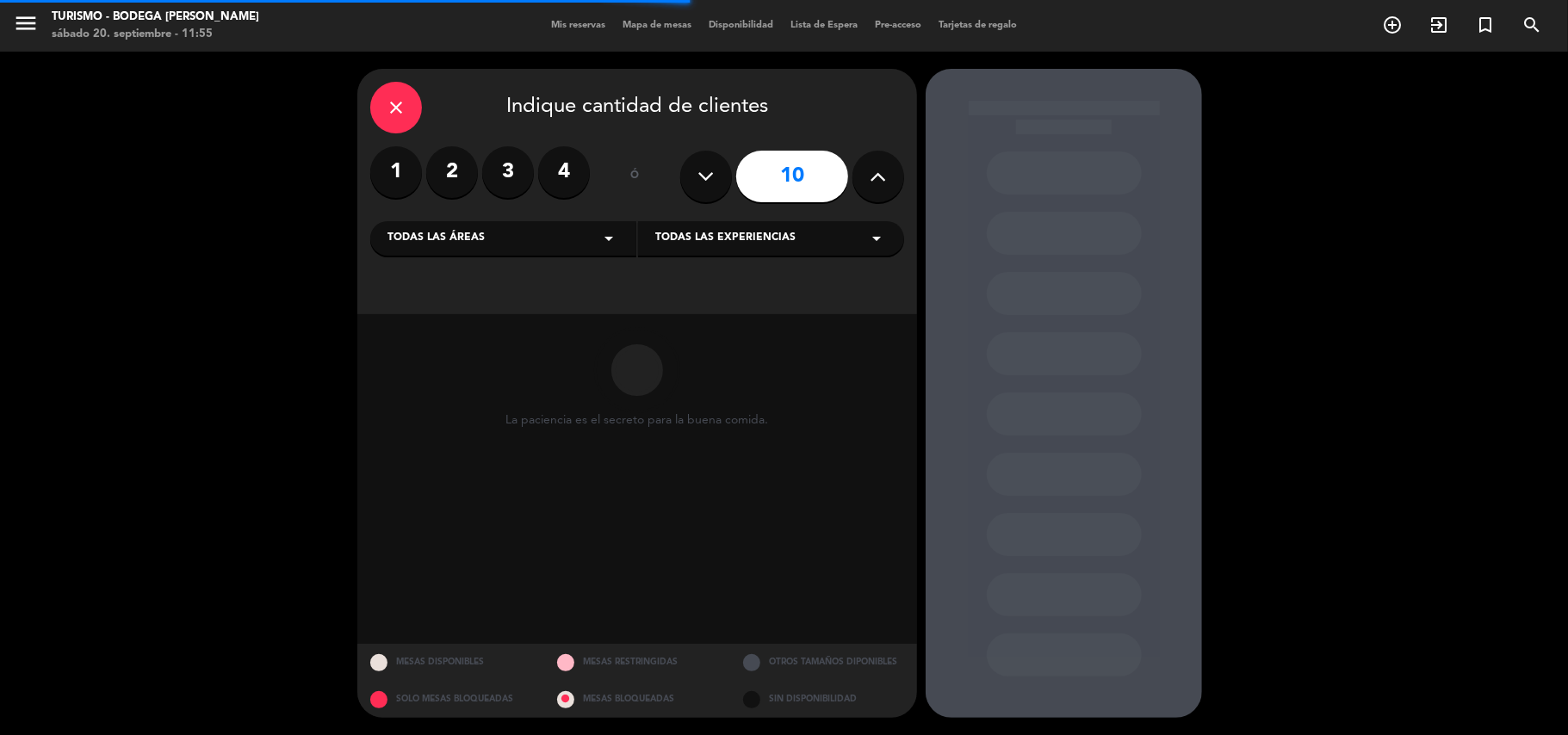
click at [754, 228] on div "Todas las experiencias arrow_drop_down" at bounding box center [771, 238] width 266 height 34
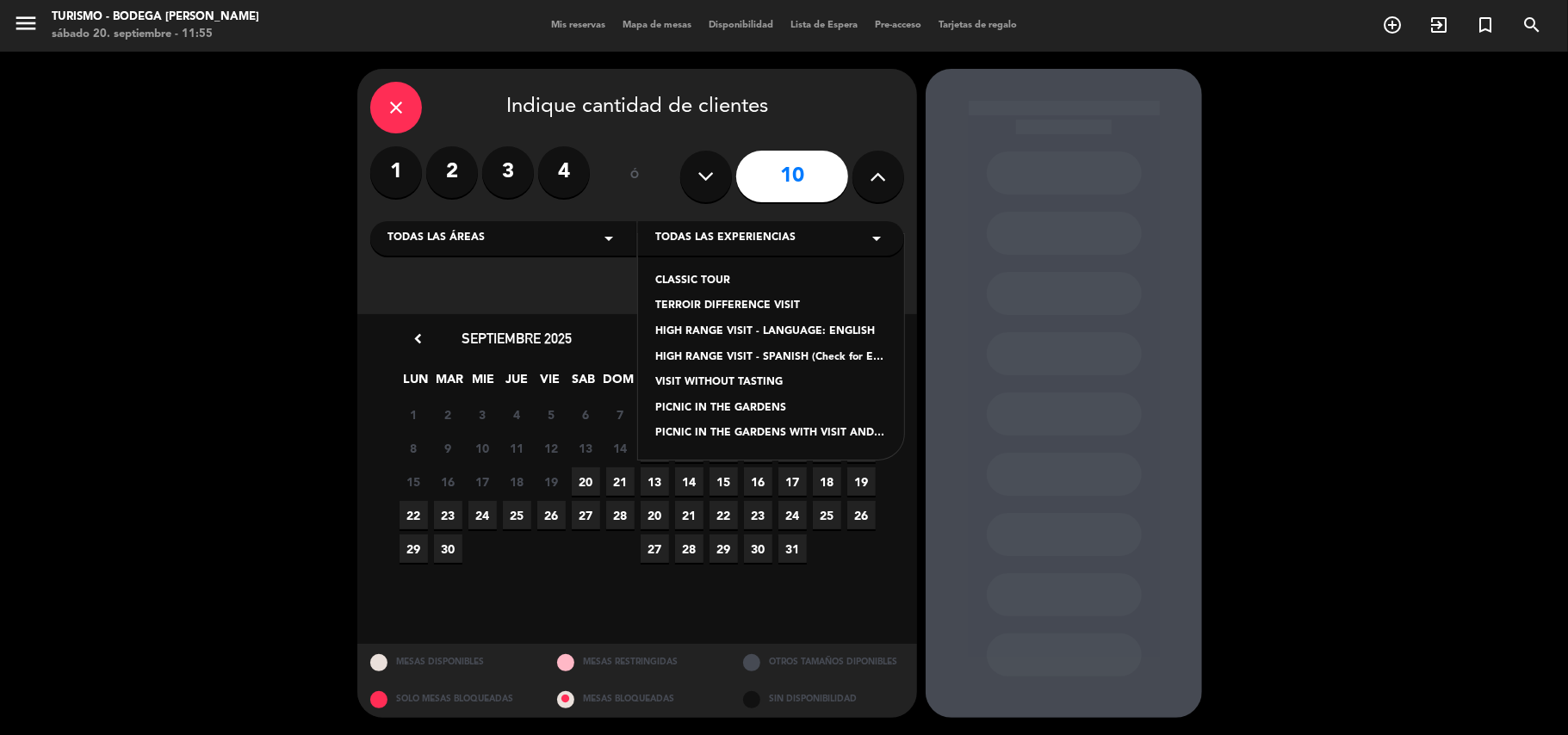
click at [753, 439] on div "PICNIC IN THE GARDENS WITH VISIT AND CLASSIC TASTING" at bounding box center [771, 434] width 232 height 17
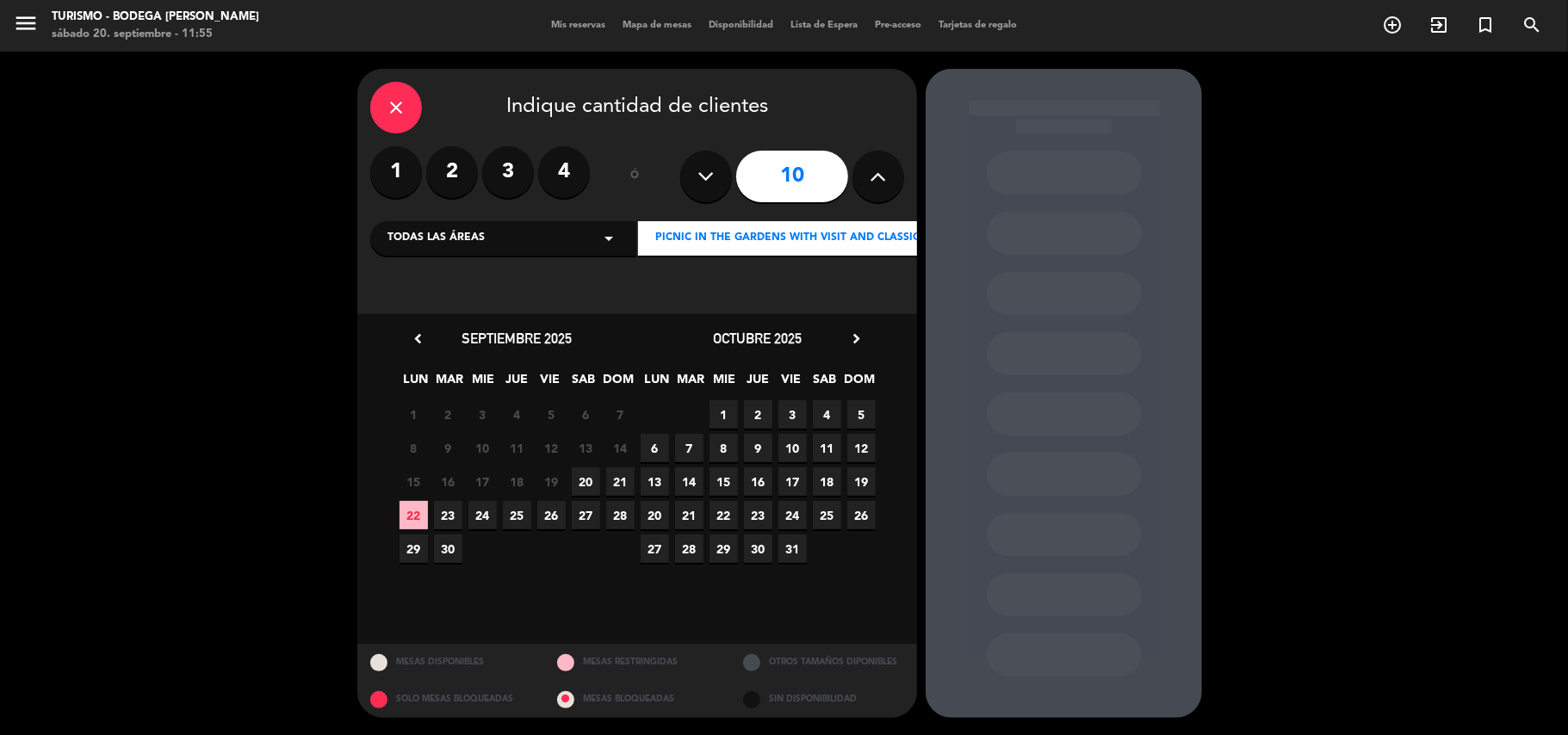
click at [405, 117] on icon "close" at bounding box center [396, 108] width 21 height 21
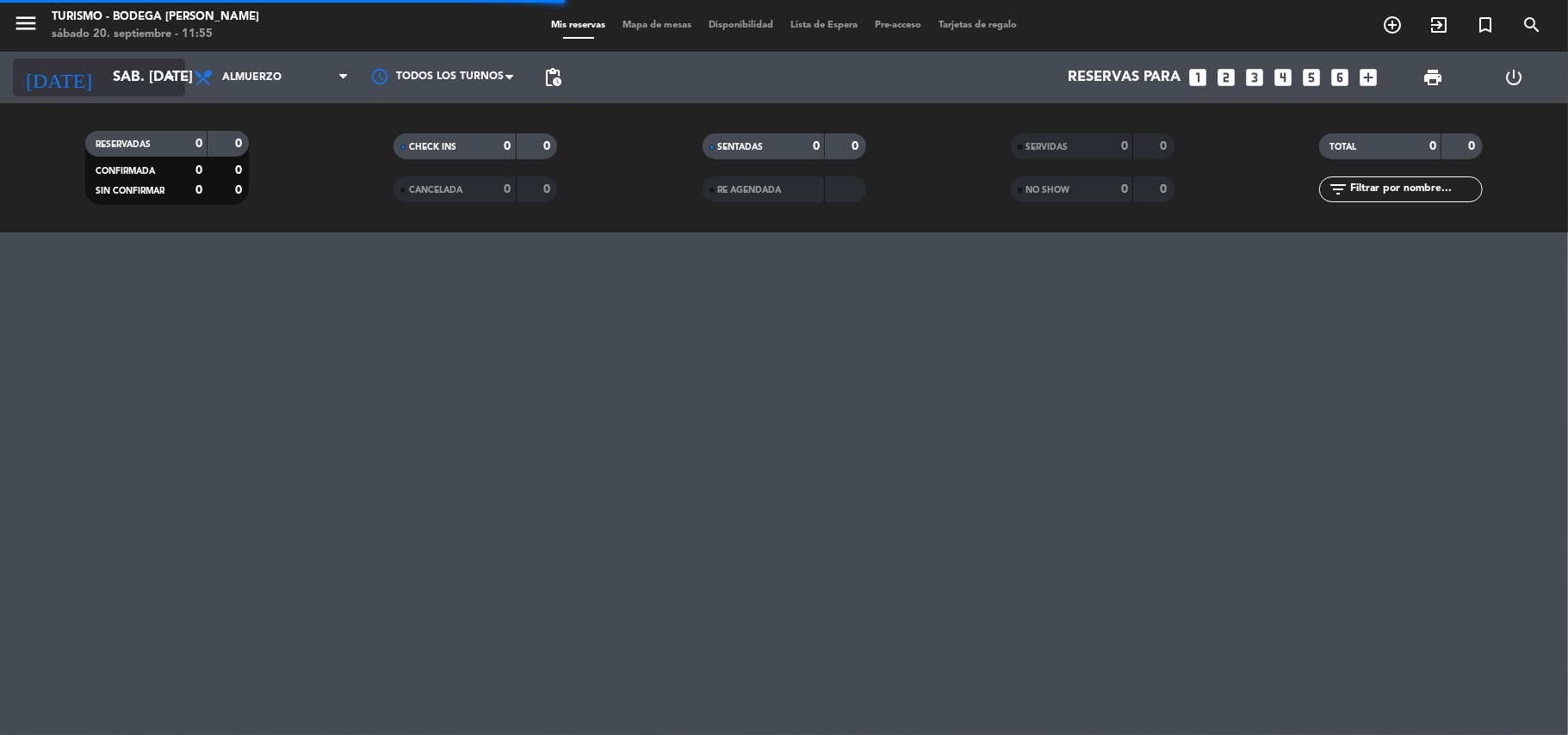
click at [134, 66] on input "[DATE]" at bounding box center [197, 77] width 186 height 34
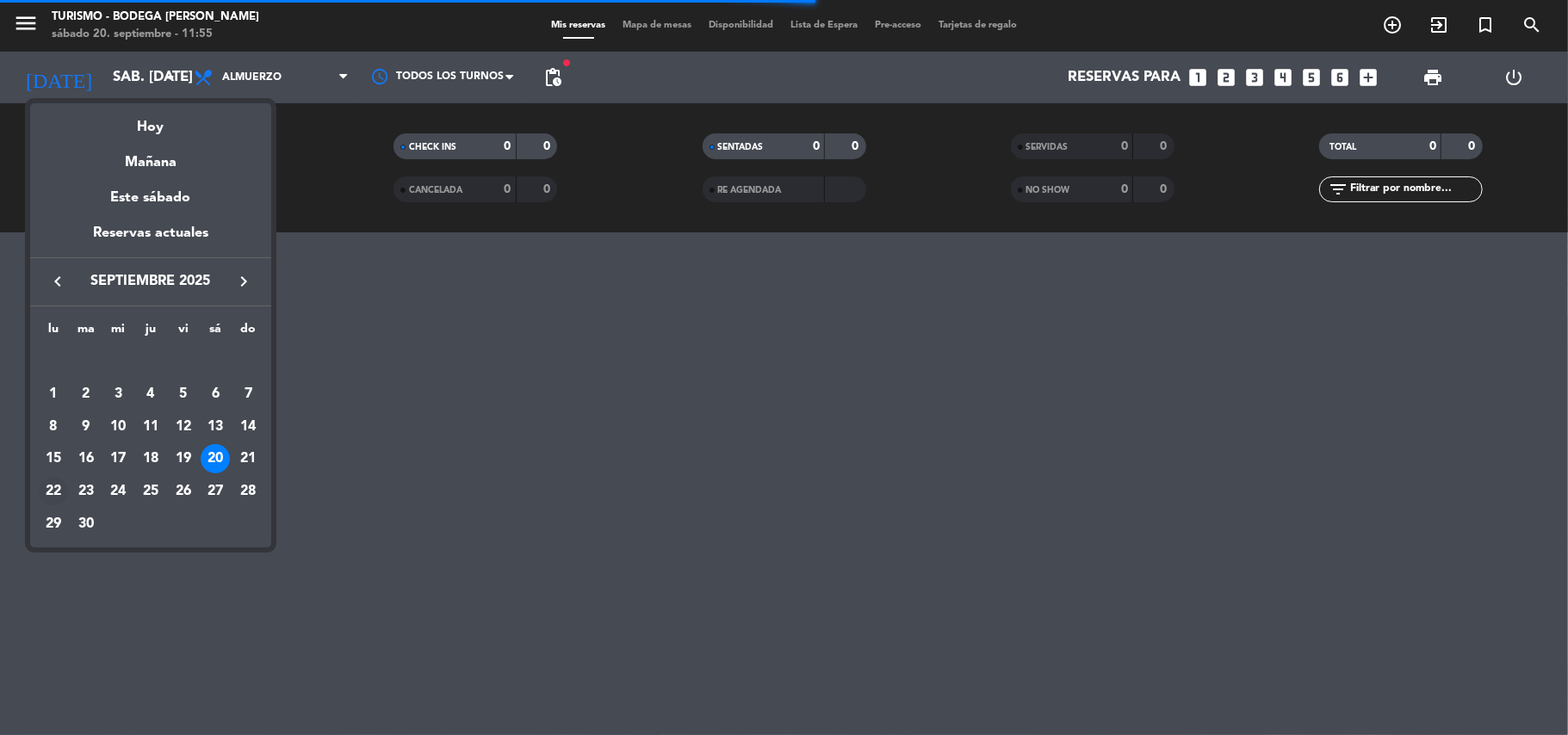
click at [57, 496] on div "22" at bounding box center [53, 491] width 29 height 29
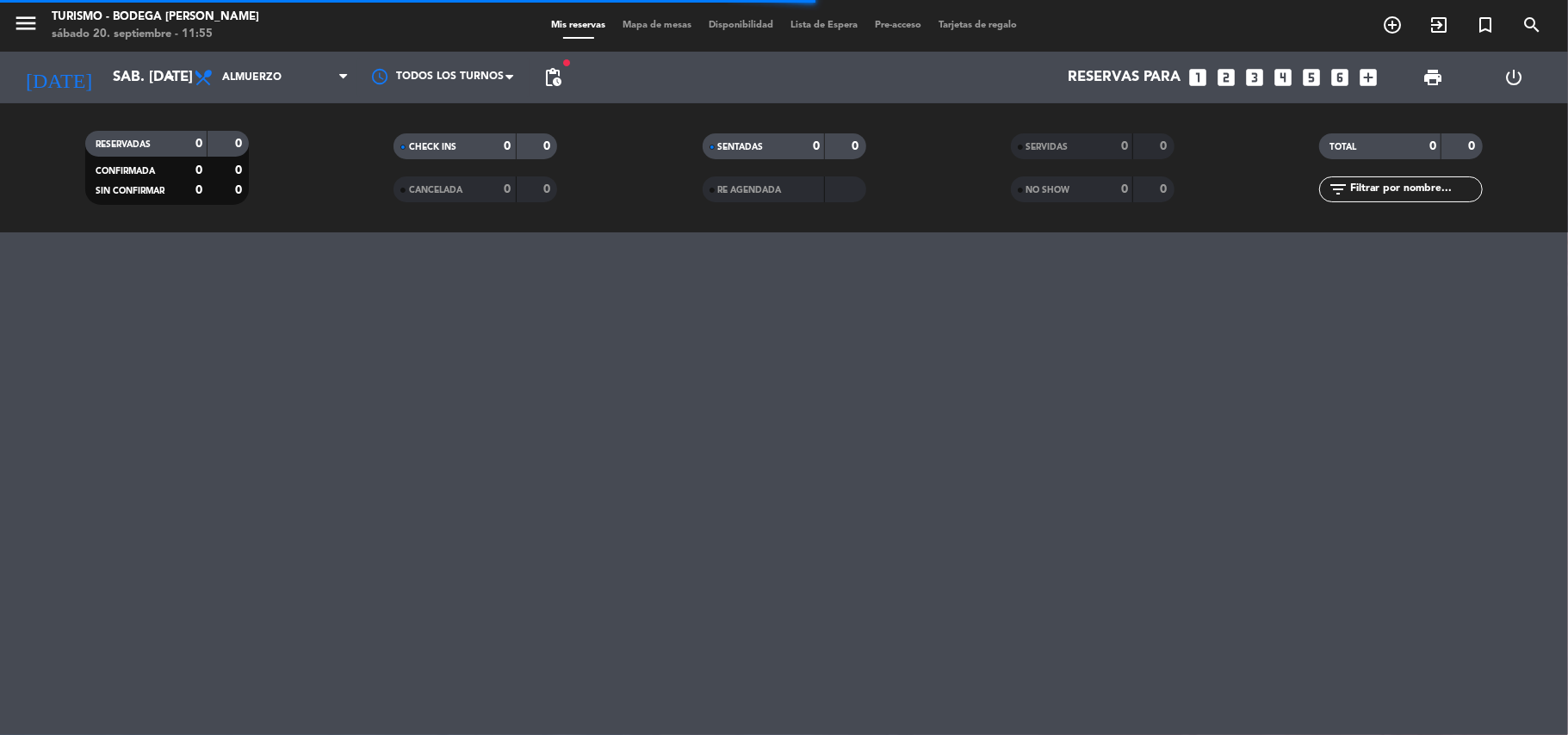
type input "[DATE]"
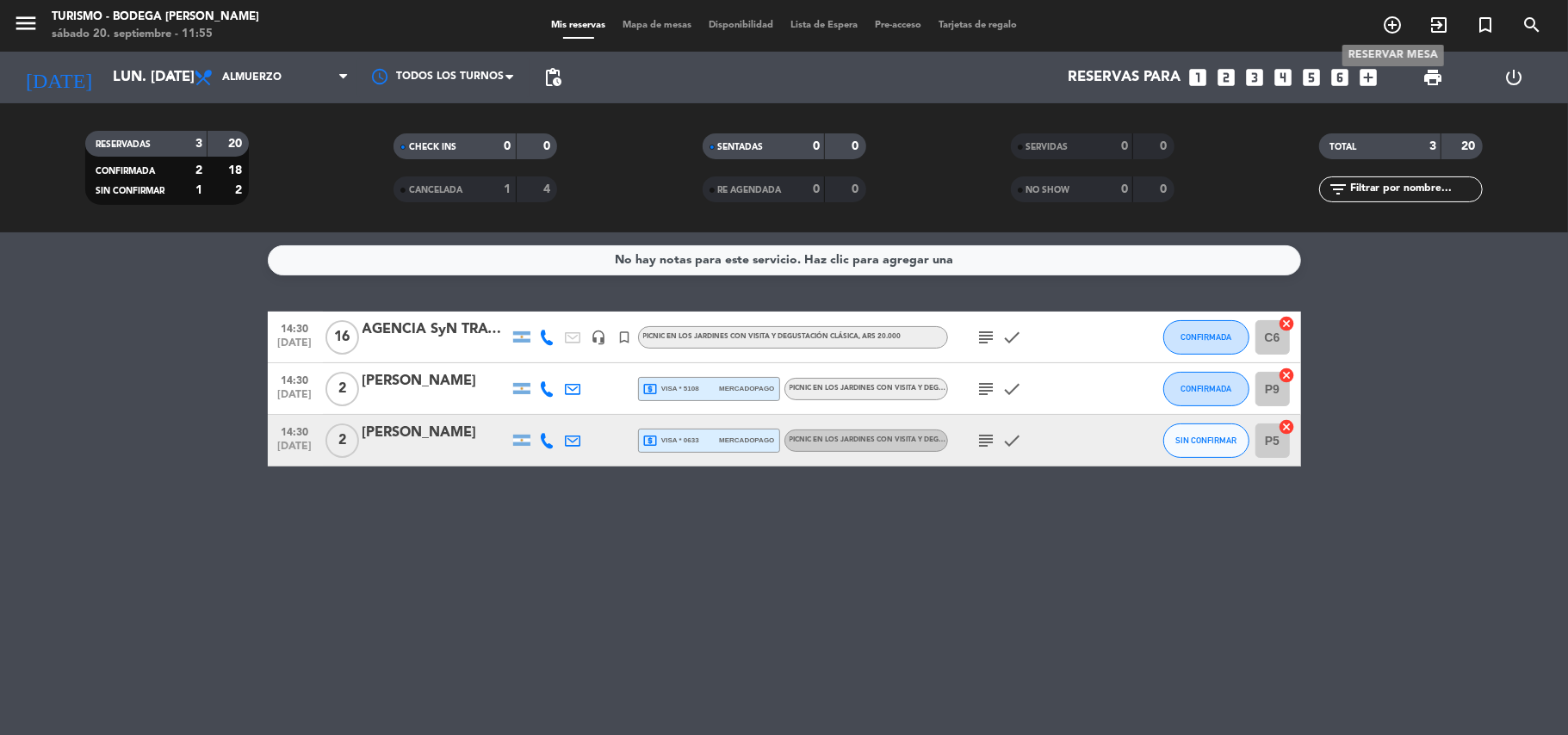
click at [1392, 26] on icon "add_circle_outline" at bounding box center [1392, 25] width 21 height 21
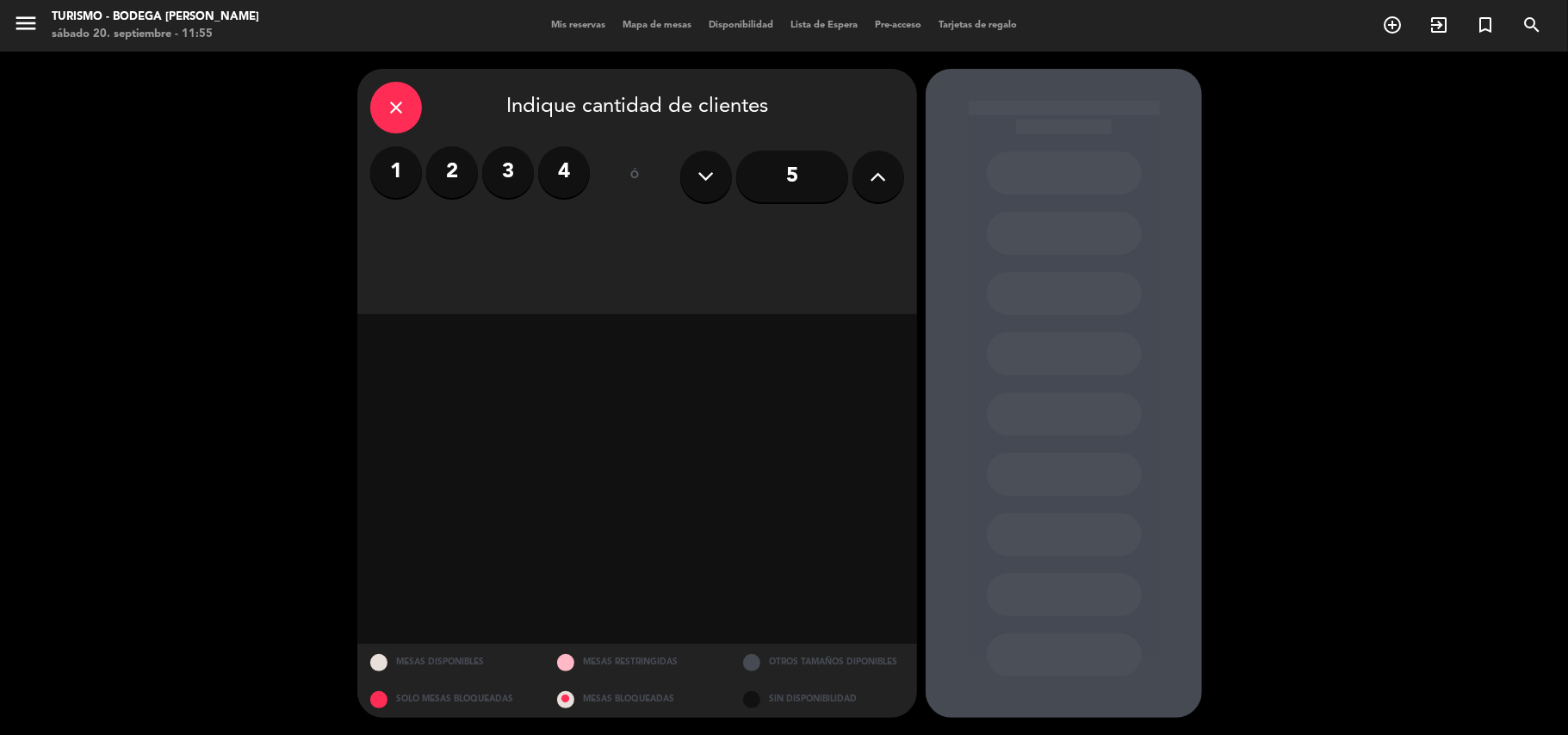
click at [871, 181] on icon at bounding box center [878, 176] width 16 height 26
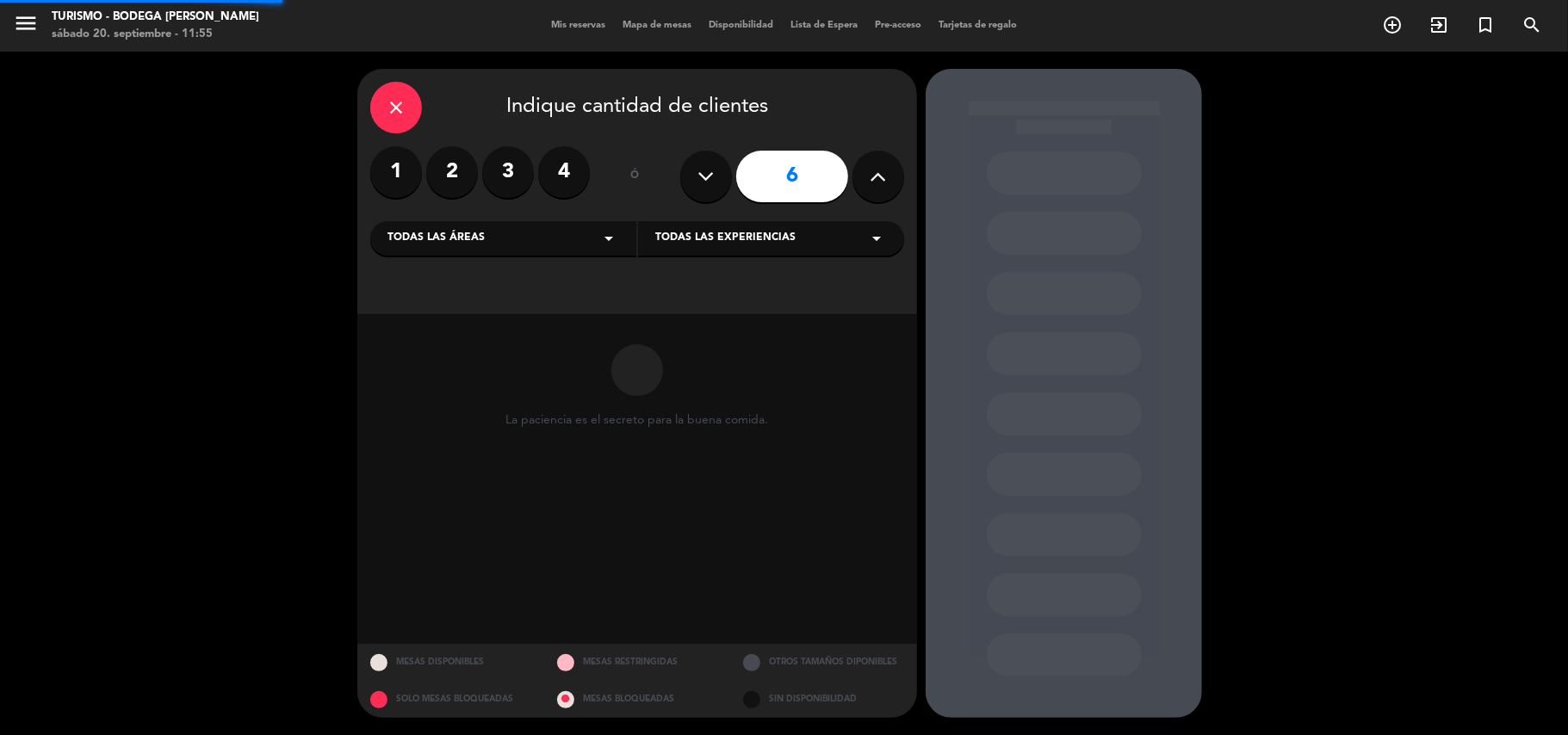
click at [871, 181] on icon at bounding box center [878, 176] width 16 height 26
click at [868, 180] on button at bounding box center [878, 176] width 52 height 52
type input "10"
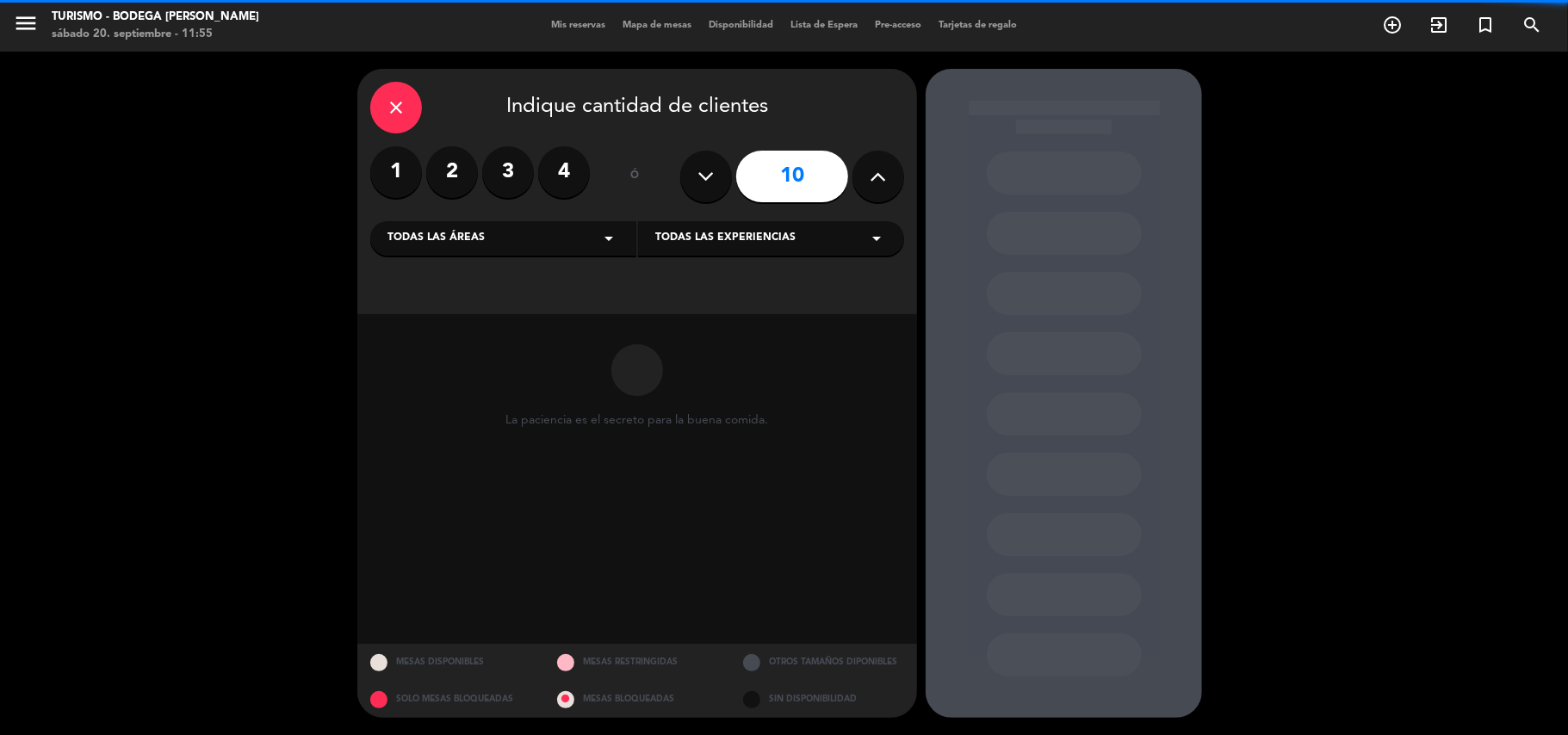
click at [800, 232] on div "Todas las experiencias arrow_drop_down" at bounding box center [771, 238] width 266 height 34
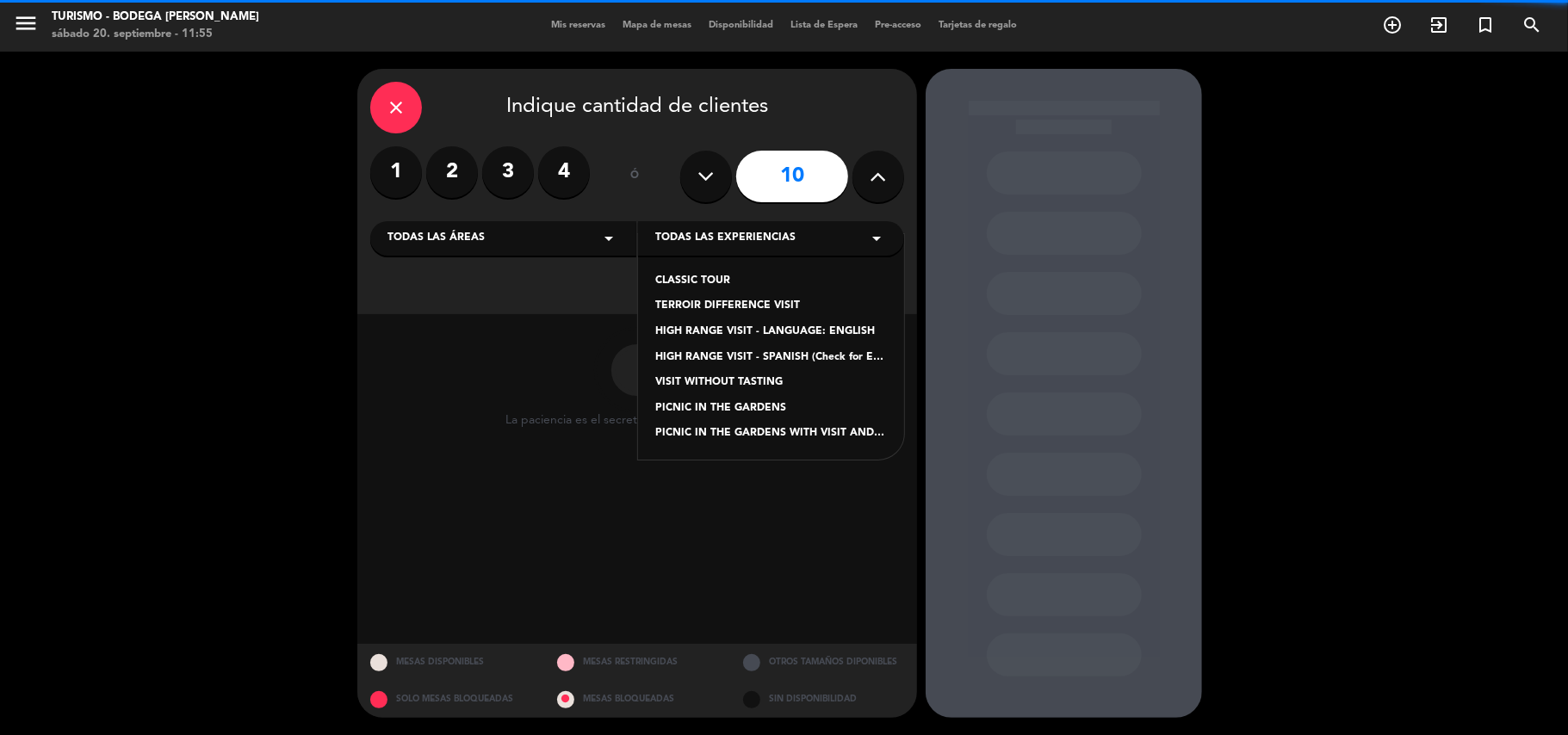
click at [717, 431] on div "PICNIC IN THE GARDENS WITH VISIT AND CLASSIC TASTING" at bounding box center [771, 434] width 232 height 17
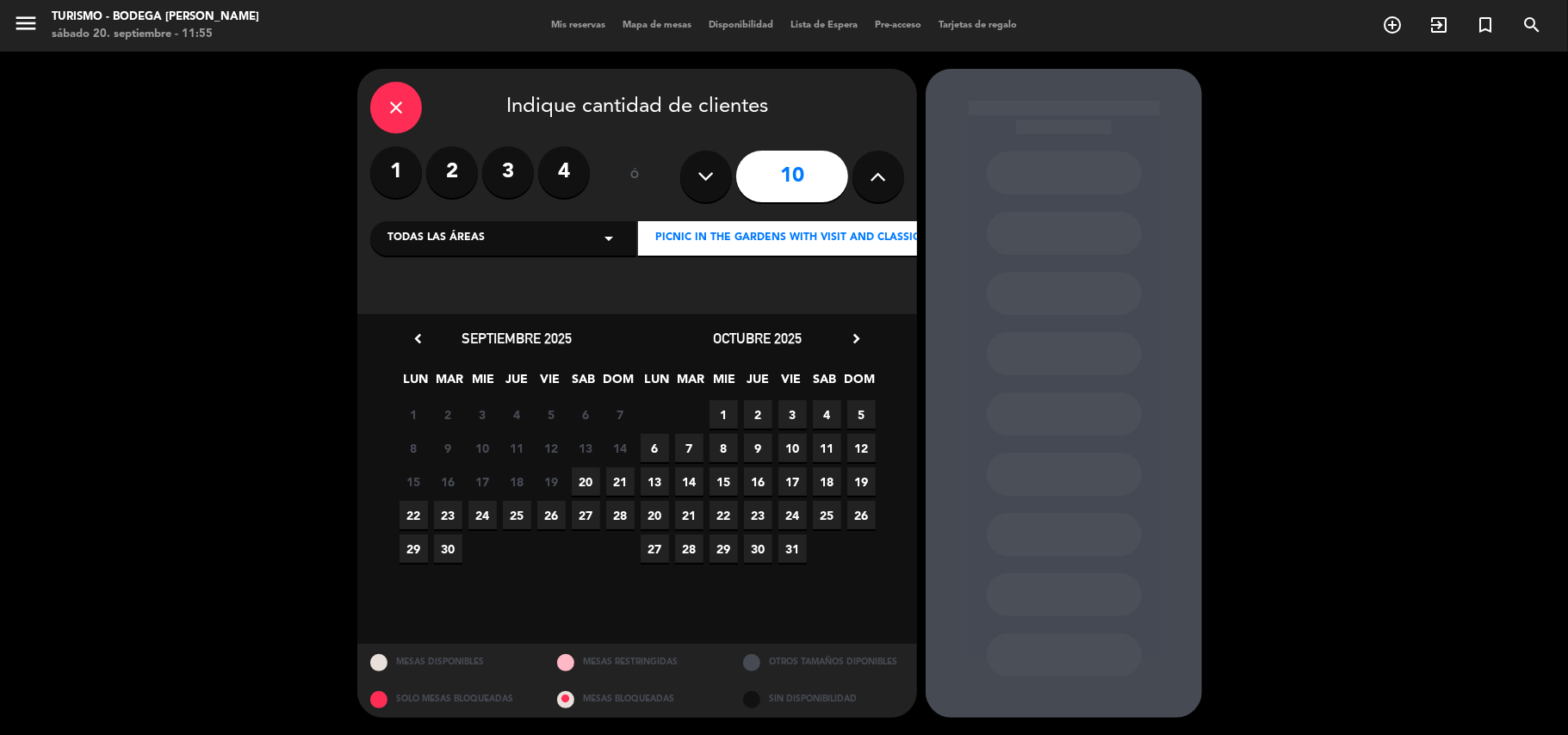
click at [421, 516] on span "22" at bounding box center [413, 515] width 28 height 28
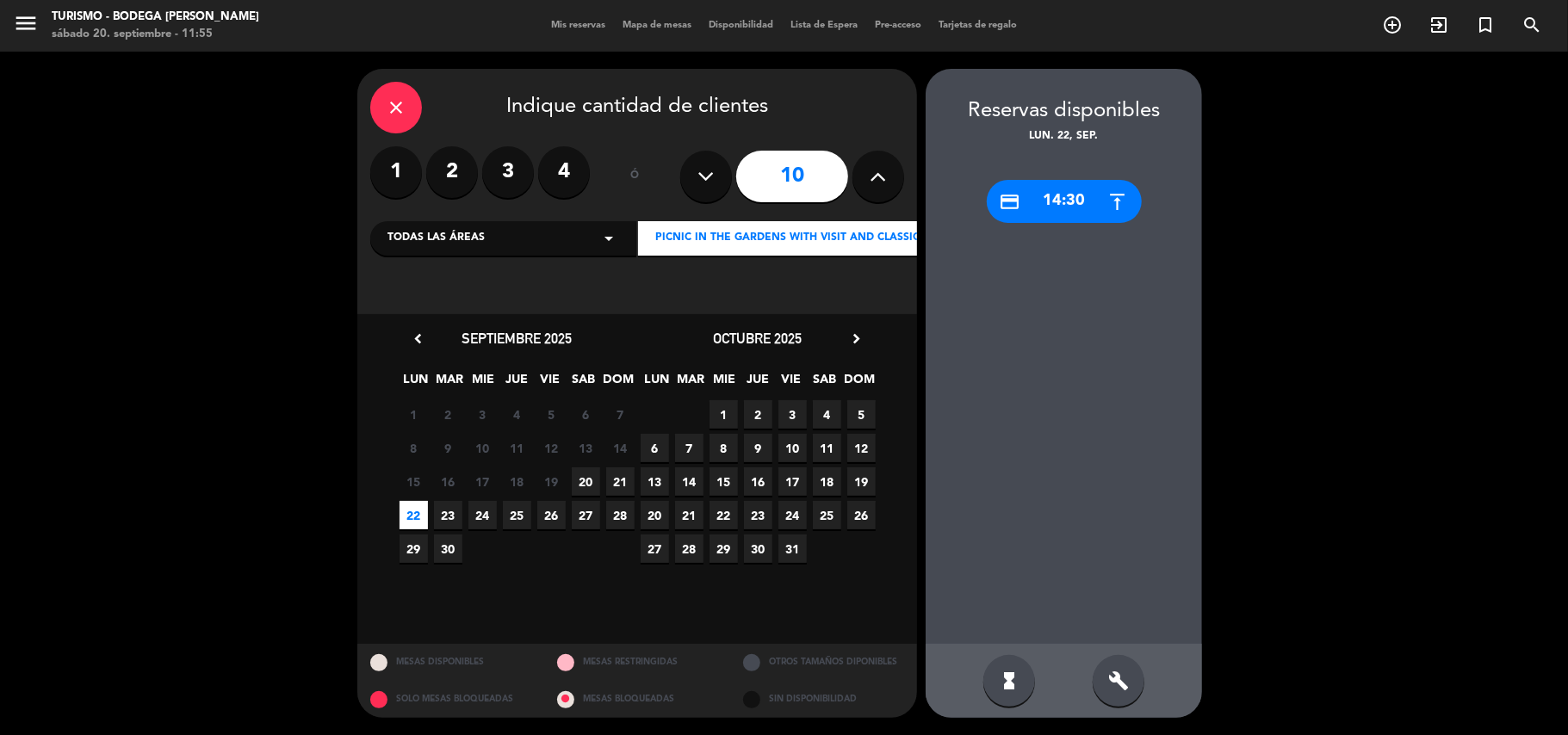
click at [1040, 204] on div "credit_card 14:30" at bounding box center [1064, 201] width 155 height 43
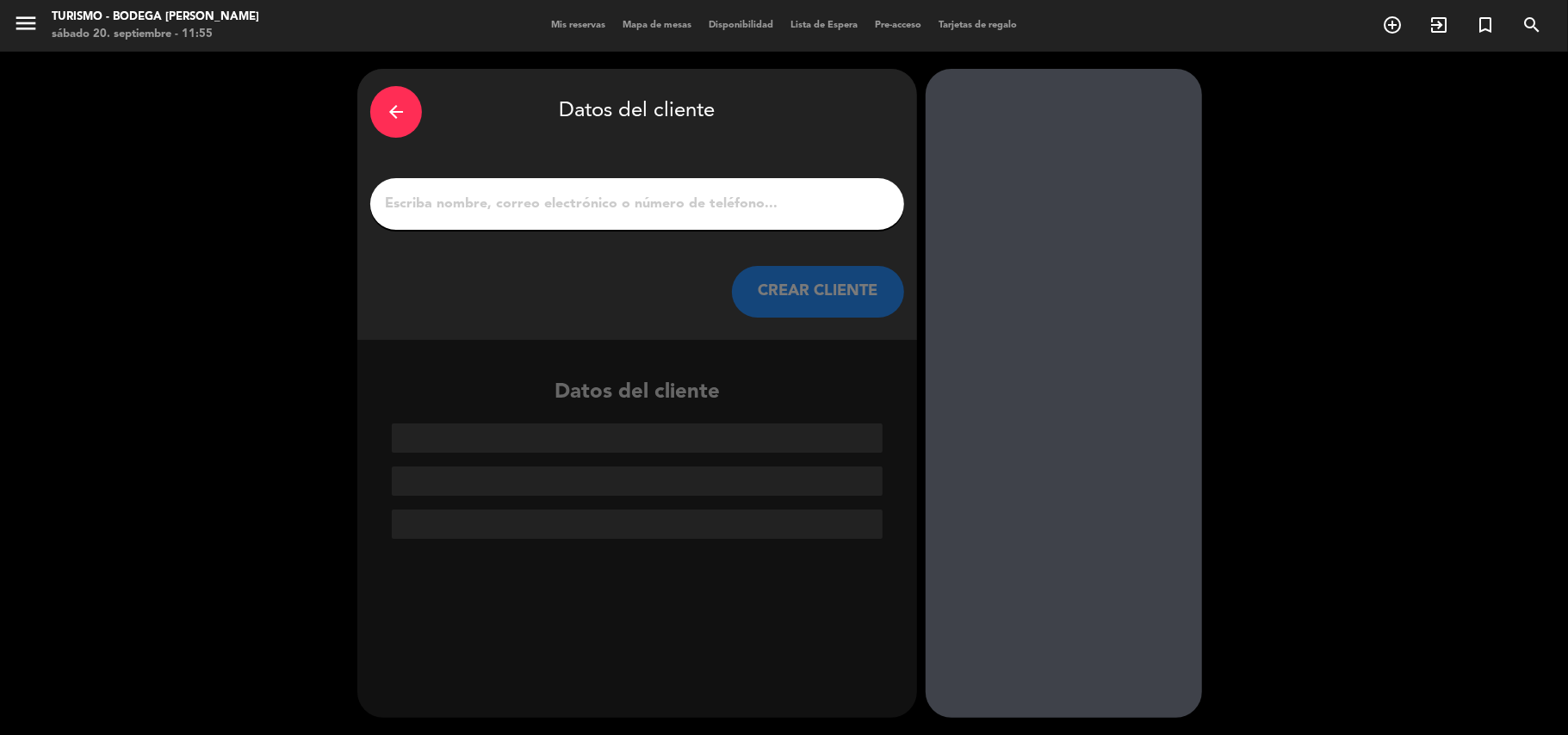
click at [690, 201] on input "1" at bounding box center [637, 204] width 508 height 24
paste input "Yilmar León Vargas"
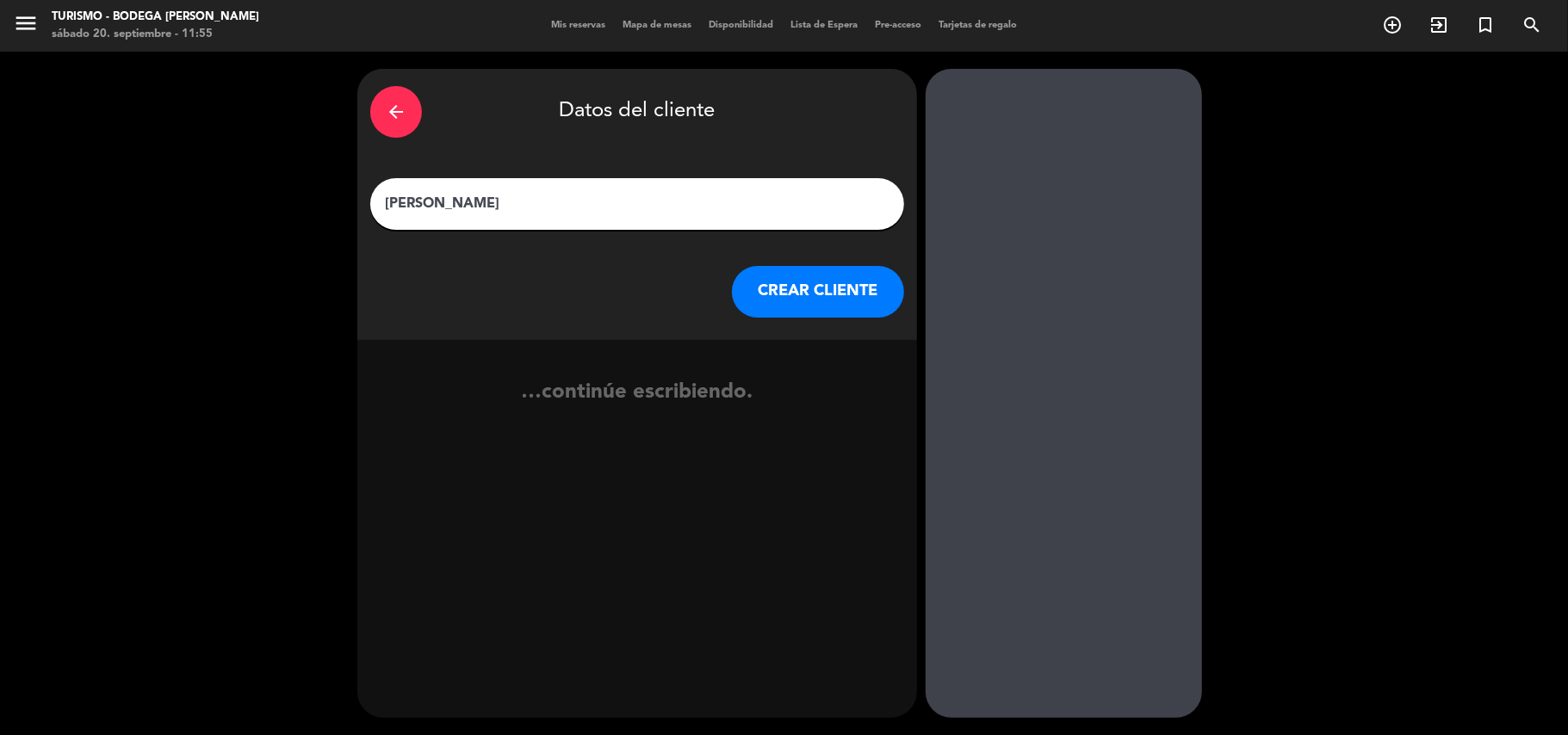
type input "Yilmar León Vargas"
click at [803, 287] on button "CREAR CLIENTE" at bounding box center [818, 292] width 172 height 52
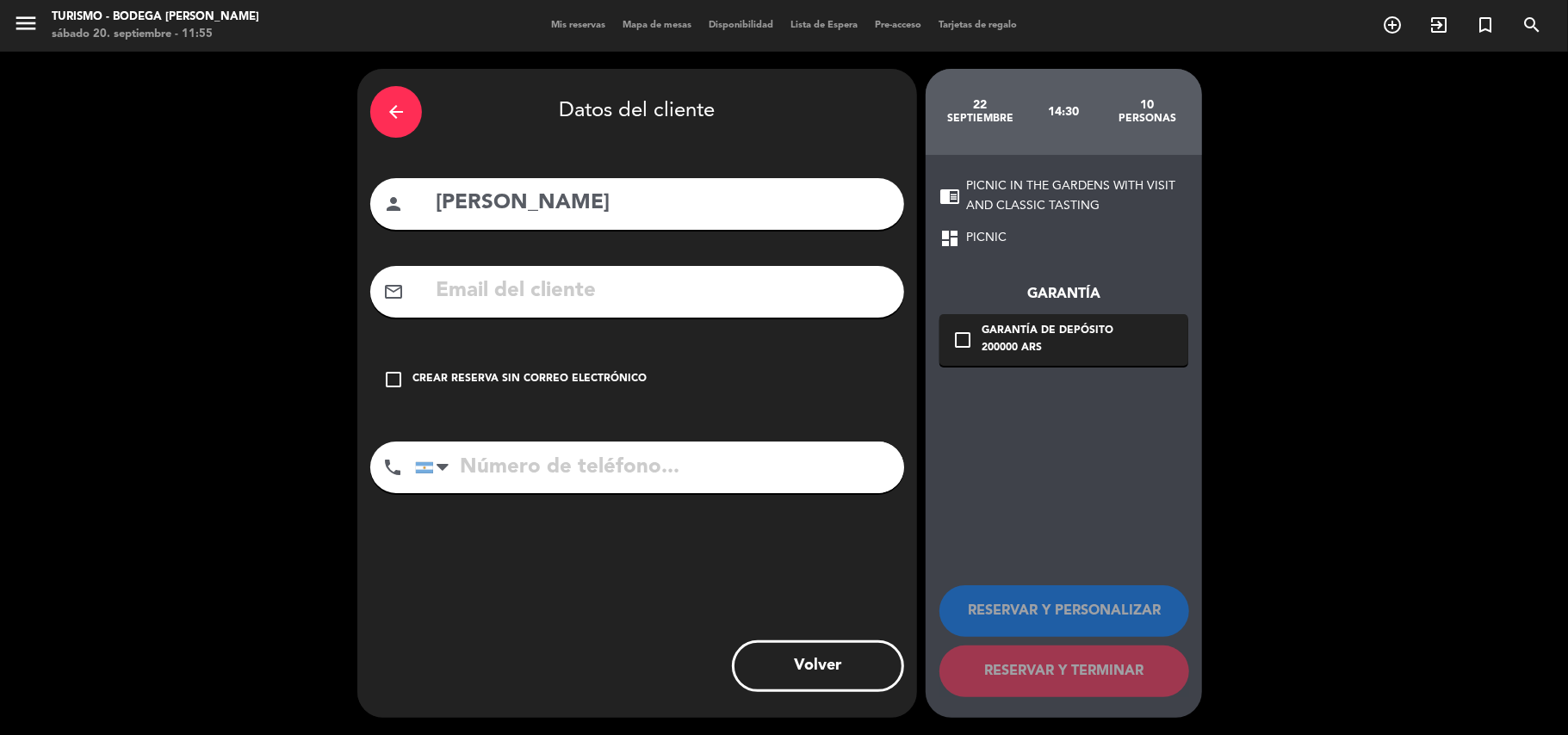
drag, startPoint x: 496, startPoint y: 296, endPoint x: 289, endPoint y: 97, distance: 287.1
click at [494, 290] on input "text" at bounding box center [662, 291] width 457 height 35
click at [438, 198] on input "Yilmar León Vargas" at bounding box center [662, 203] width 457 height 35
type input "13h | Yilmar León Vargas"
click at [503, 382] on div "Crear reserva sin correo electrónico" at bounding box center [530, 380] width 234 height 17
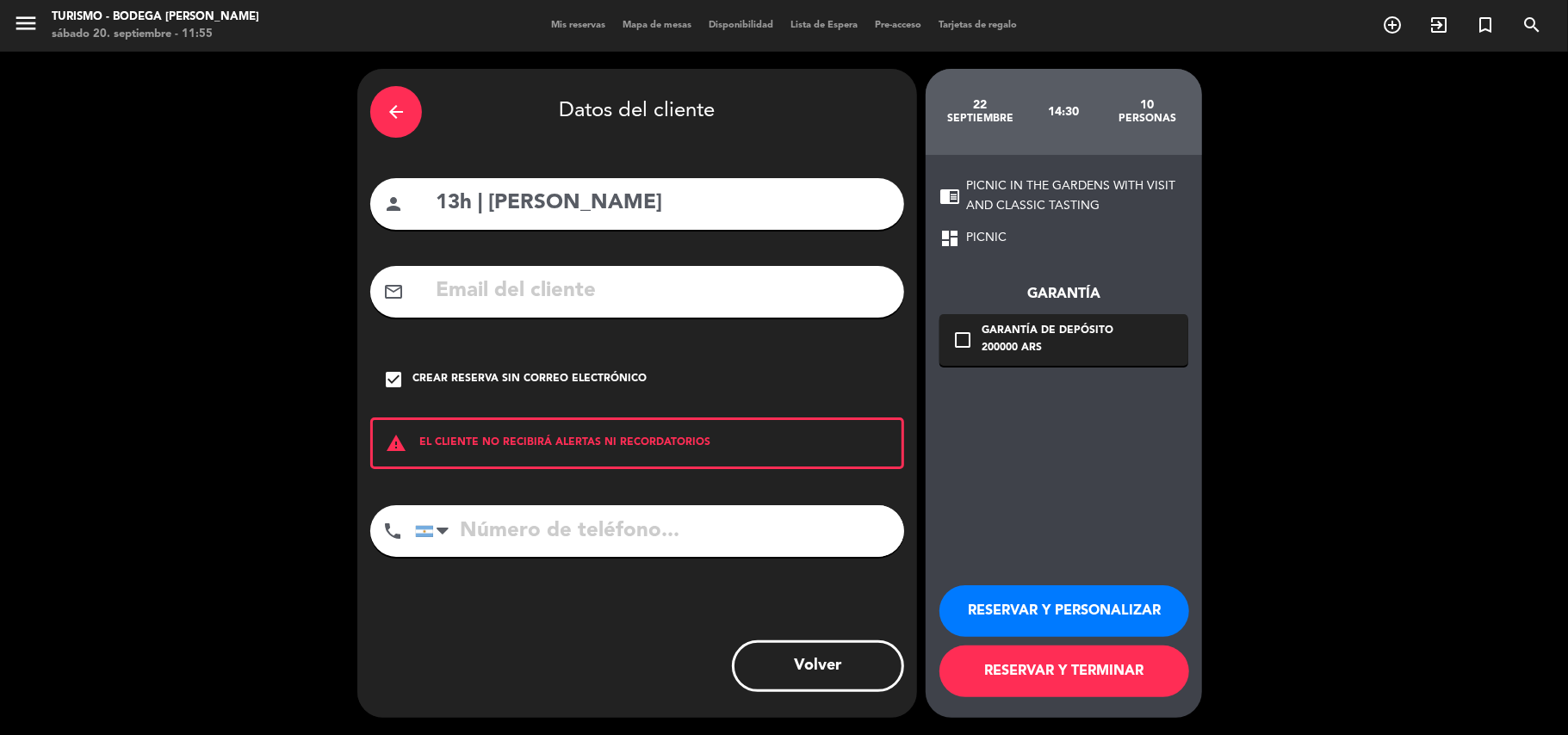
click at [489, 516] on input "tel" at bounding box center [660, 531] width 489 height 52
paste input "+54 9 11 6543-7968"
type input "+54 9 11 6543-7968"
drag, startPoint x: 994, startPoint y: 608, endPoint x: 817, endPoint y: 534, distance: 191.8
click at [983, 604] on button "RESERVAR Y PERSONALIZAR" at bounding box center [1064, 611] width 250 height 52
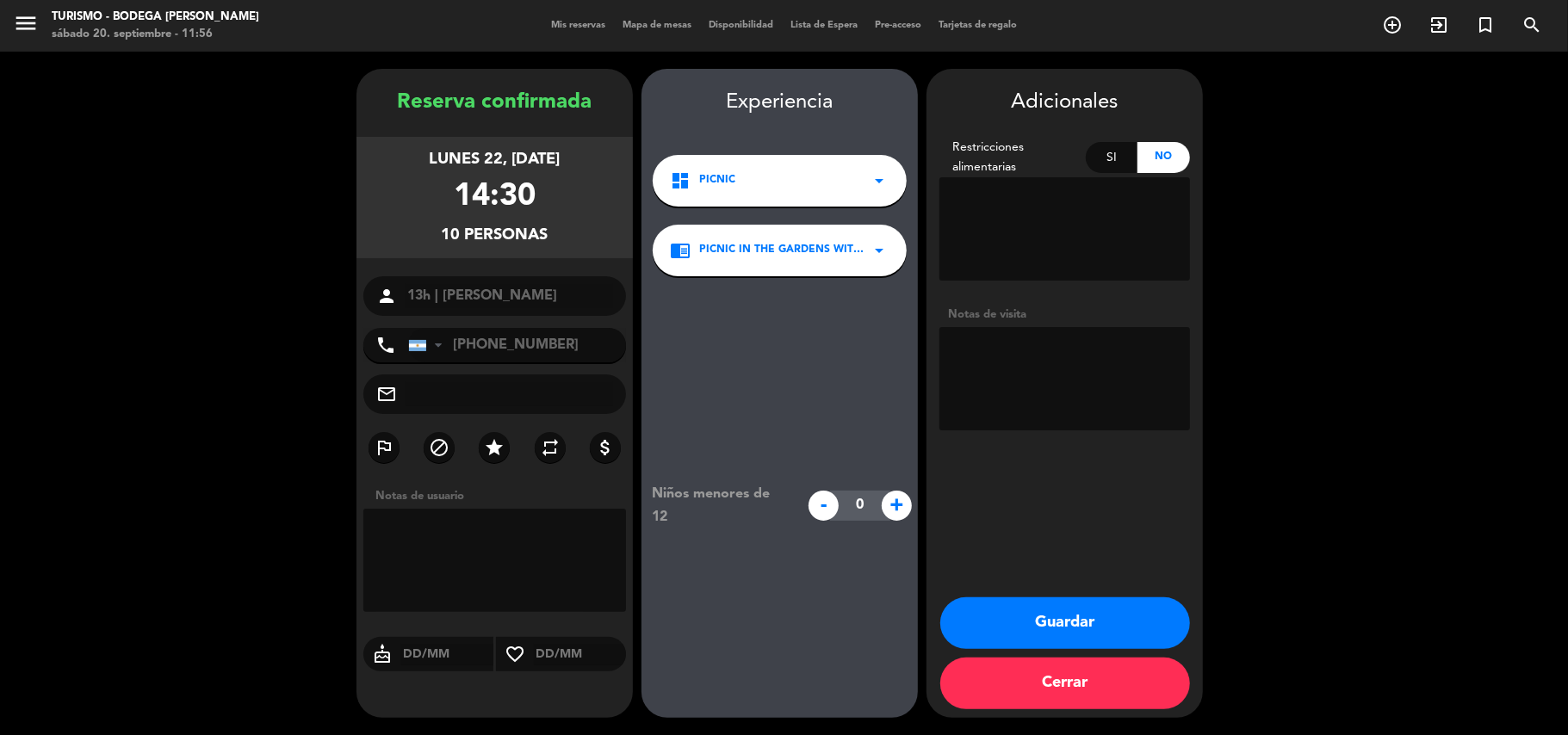
click at [1017, 399] on textarea at bounding box center [1064, 379] width 251 height 103
click at [900, 501] on span "+" at bounding box center [896, 505] width 30 height 30
type input "1"
drag, startPoint x: 973, startPoint y: 358, endPoint x: 995, endPoint y: 334, distance: 32.6
click at [976, 358] on textarea at bounding box center [1064, 379] width 251 height 103
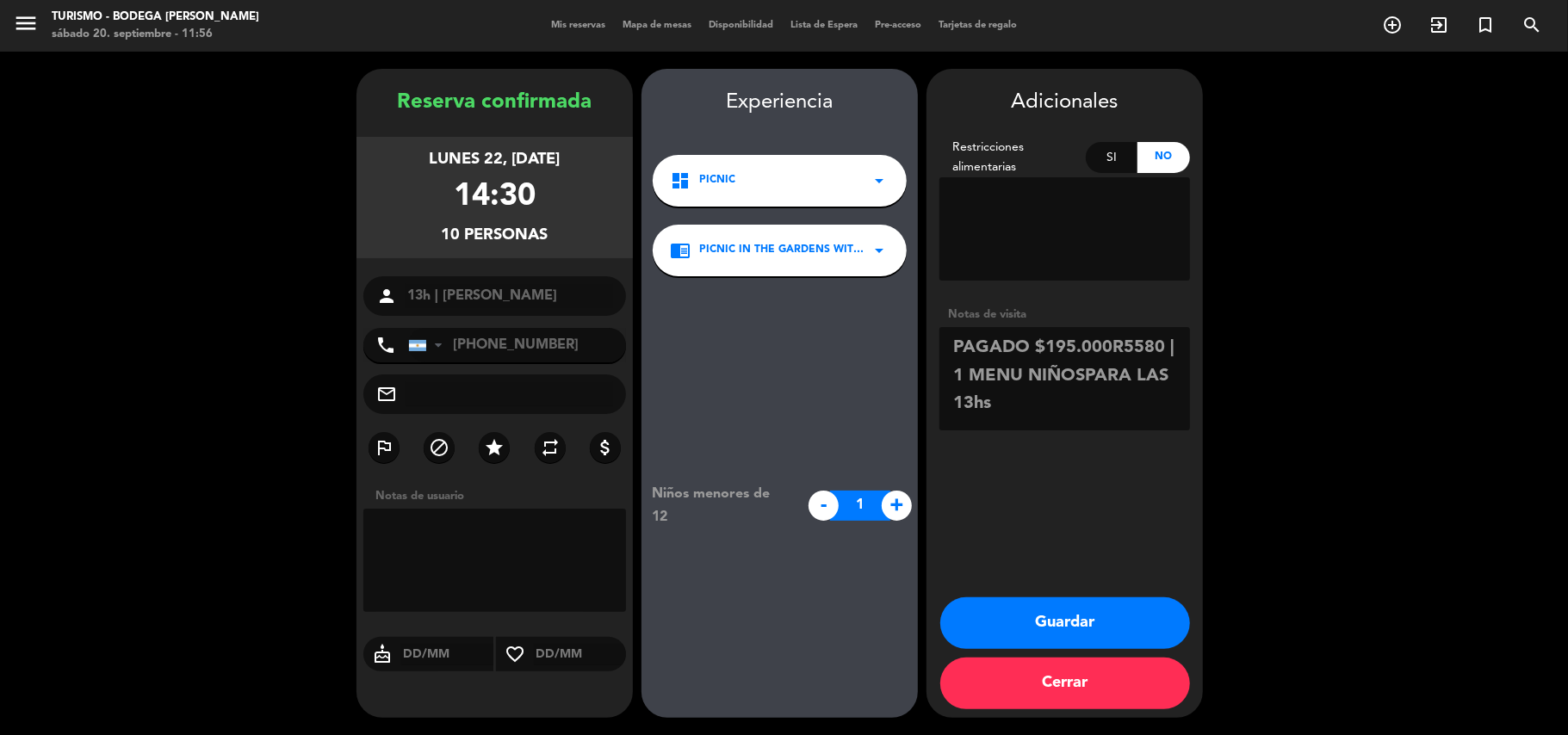
click at [1085, 372] on textarea at bounding box center [1064, 379] width 251 height 103
type textarea "PAGADO $195.000R5580 | 1 MENU NIÑOS PICNIC PARA LAS 13hs"
click at [1064, 624] on button "Guardar" at bounding box center [1065, 623] width 250 height 52
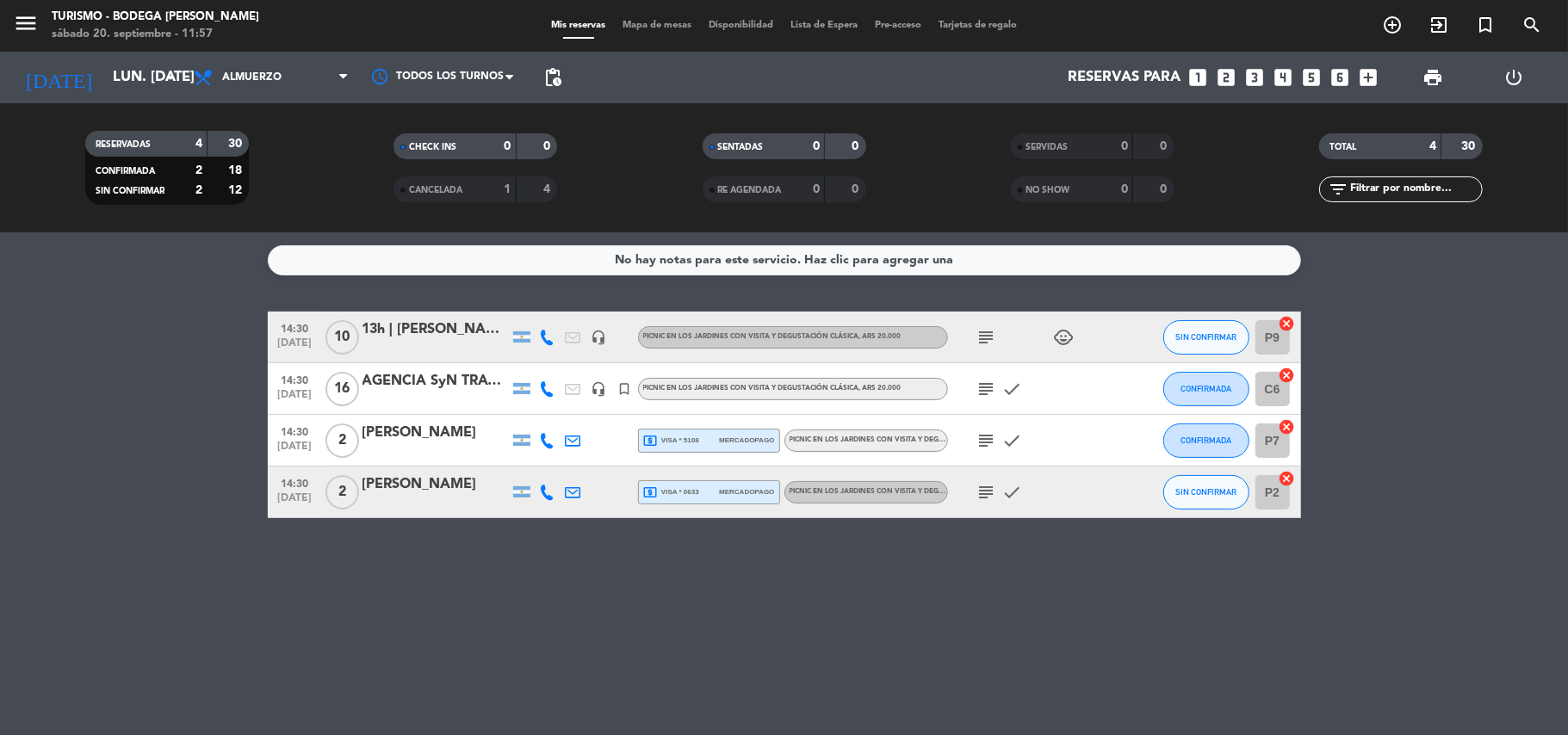
click at [542, 389] on icon at bounding box center [548, 389] width 15 height 15
click at [541, 359] on span "Copiar" at bounding box center [524, 359] width 36 height 18
click at [400, 346] on div at bounding box center [436, 349] width 146 height 14
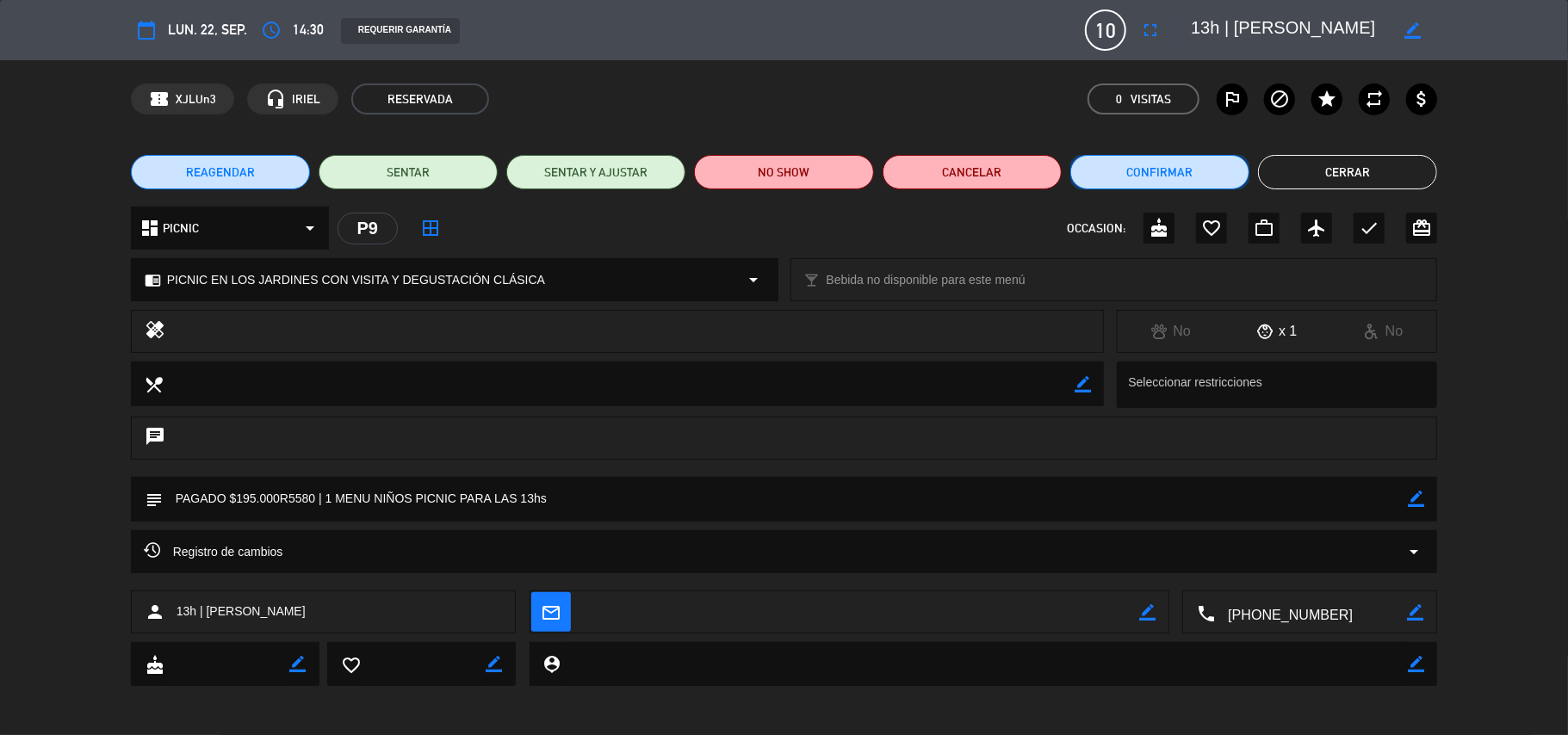
click at [1187, 170] on button "Confirmar" at bounding box center [1160, 172] width 179 height 34
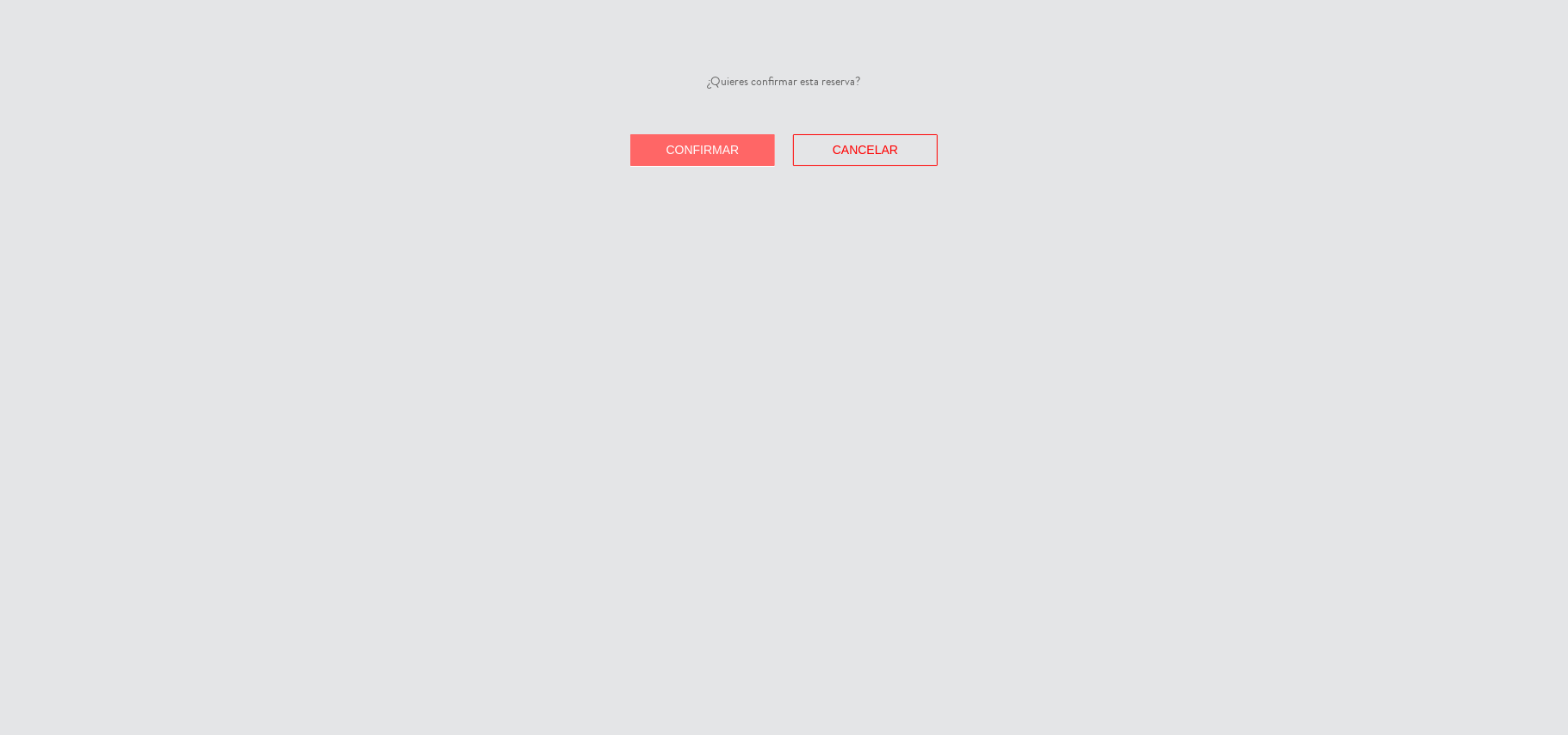
click at [714, 139] on button "Confirmar" at bounding box center [703, 150] width 145 height 32
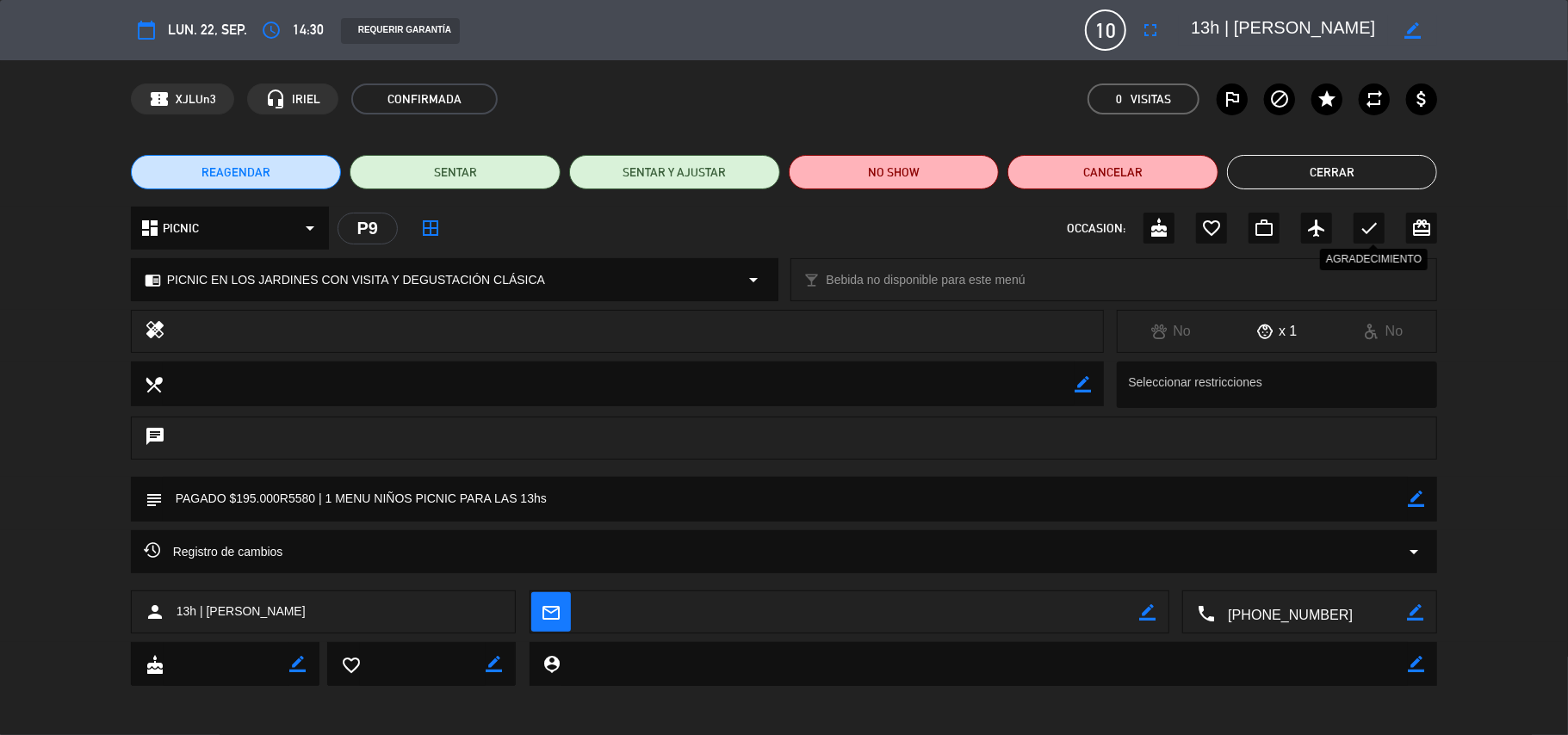
click at [1366, 215] on div "check" at bounding box center [1369, 228] width 31 height 31
click at [1357, 179] on button "Cerrar" at bounding box center [1332, 172] width 211 height 34
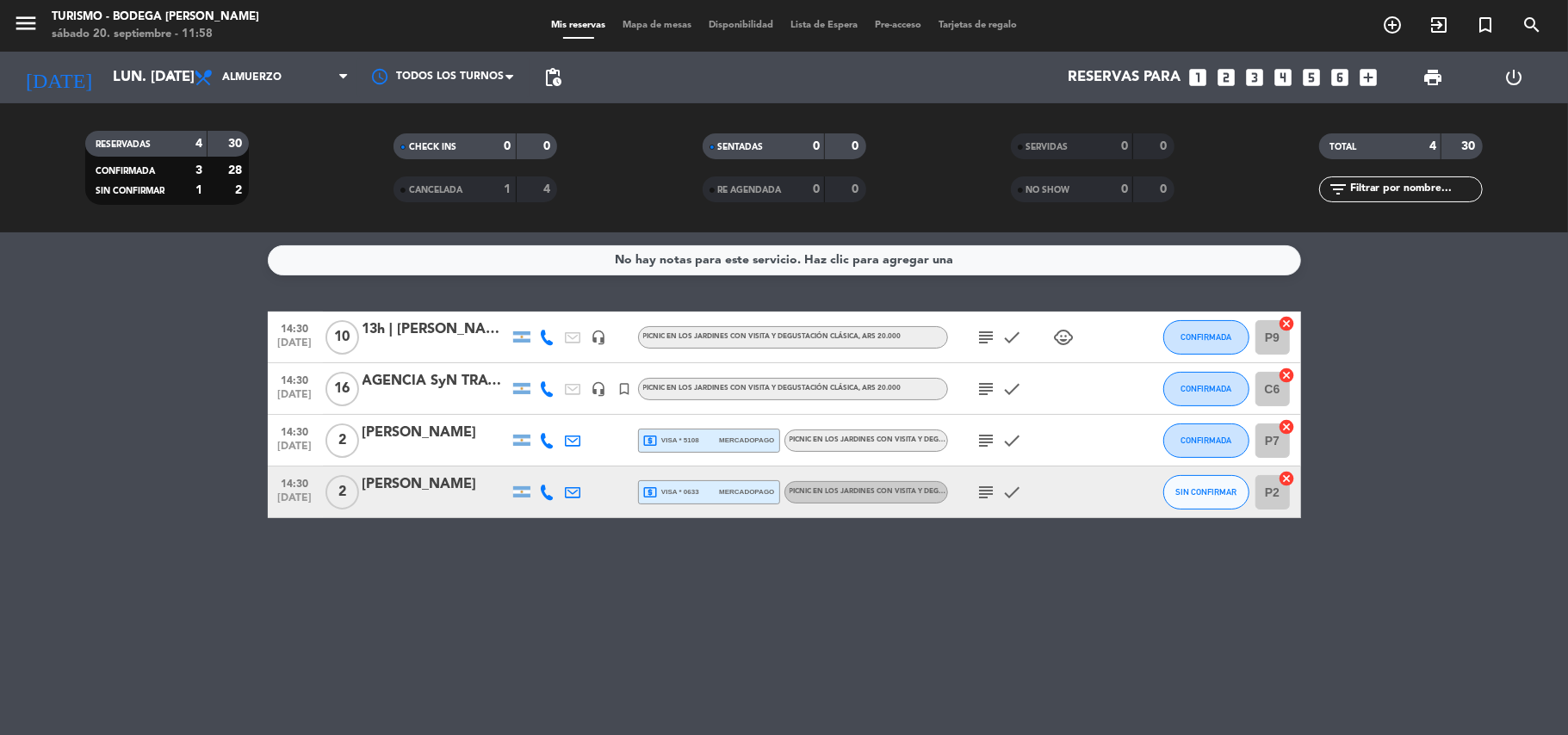
click at [468, 386] on div "AGENCIA SyN TRAVEL - RAMIRO HERIBERTO RAMPOLDI" at bounding box center [436, 381] width 146 height 22
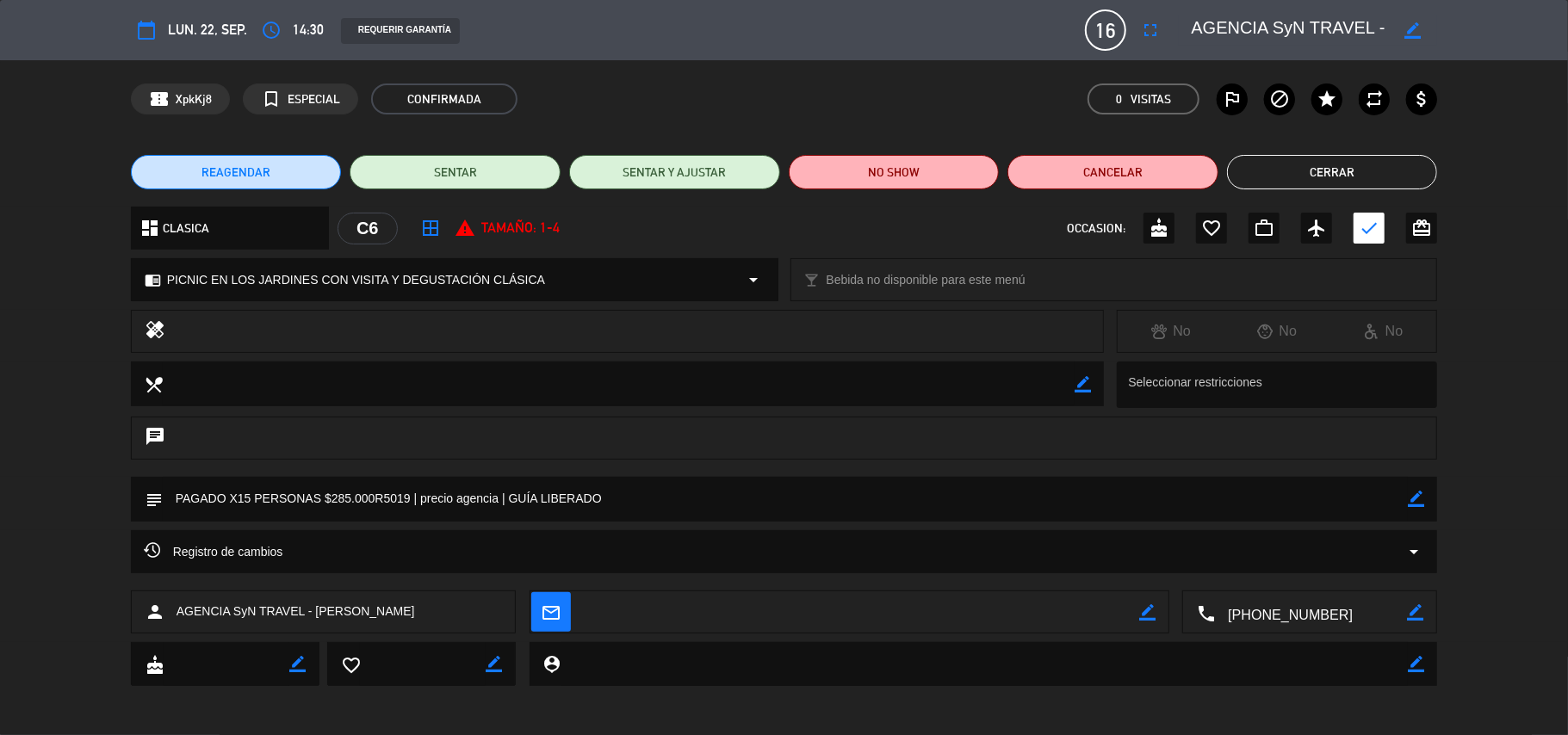
drag, startPoint x: 311, startPoint y: 611, endPoint x: 493, endPoint y: 617, distance: 182.1
click at [415, 617] on span "AGENCIA SyN TRAVEL - RAMIRO HERIBERTO RAMPOLDI" at bounding box center [295, 611] width 239 height 20
click at [1350, 170] on button "Cerrar" at bounding box center [1332, 172] width 211 height 34
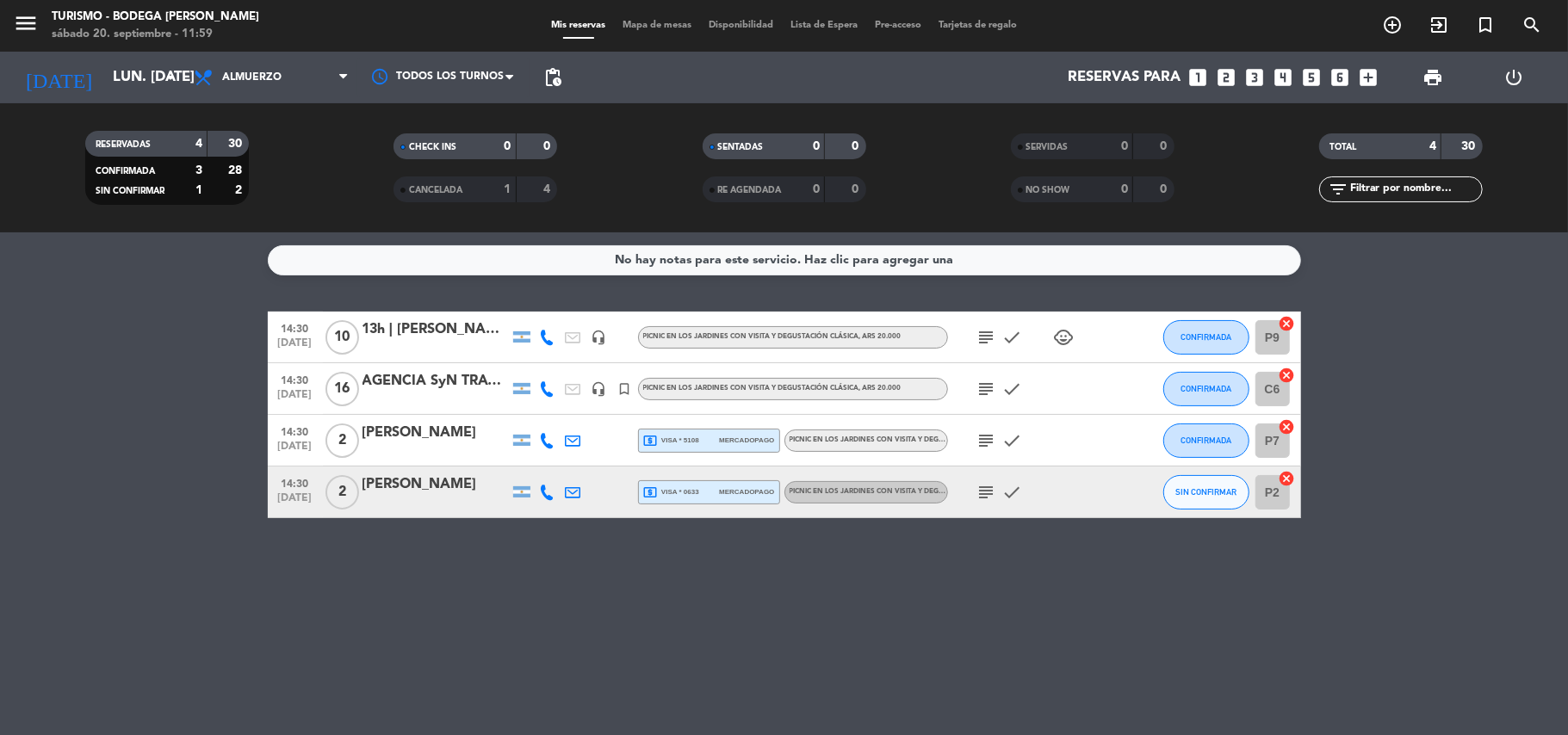
click at [987, 479] on div "subject check" at bounding box center [1026, 491] width 155 height 51
click at [992, 485] on icon "subject" at bounding box center [987, 492] width 21 height 21
click at [1192, 483] on button "SIN CONFIRMAR" at bounding box center [1206, 492] width 86 height 34
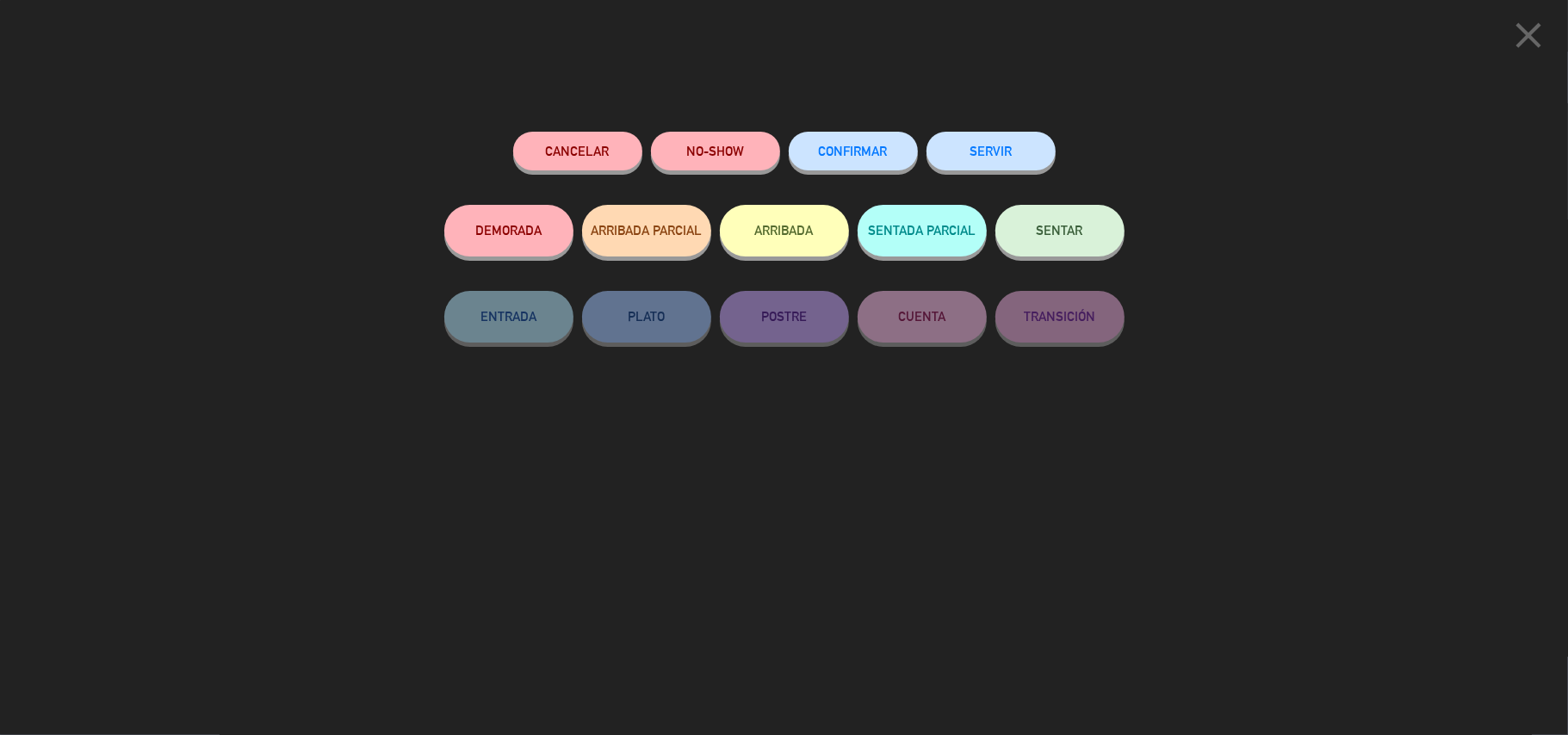
click at [903, 141] on button "CONFIRMAR" at bounding box center [853, 151] width 129 height 39
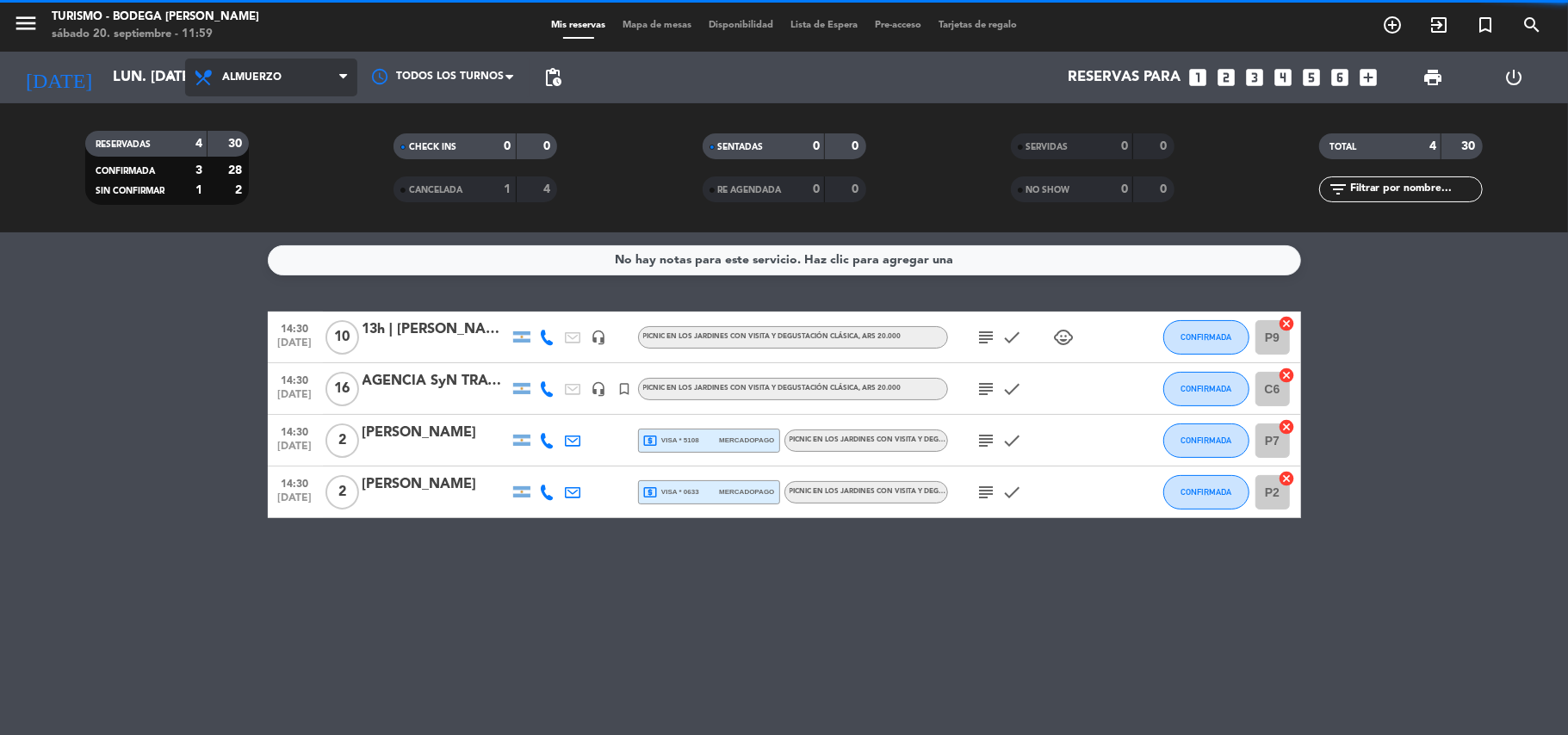
drag, startPoint x: 224, startPoint y: 73, endPoint x: 239, endPoint y: 90, distance: 22.7
click at [226, 71] on span "Almuerzo" at bounding box center [251, 77] width 59 height 12
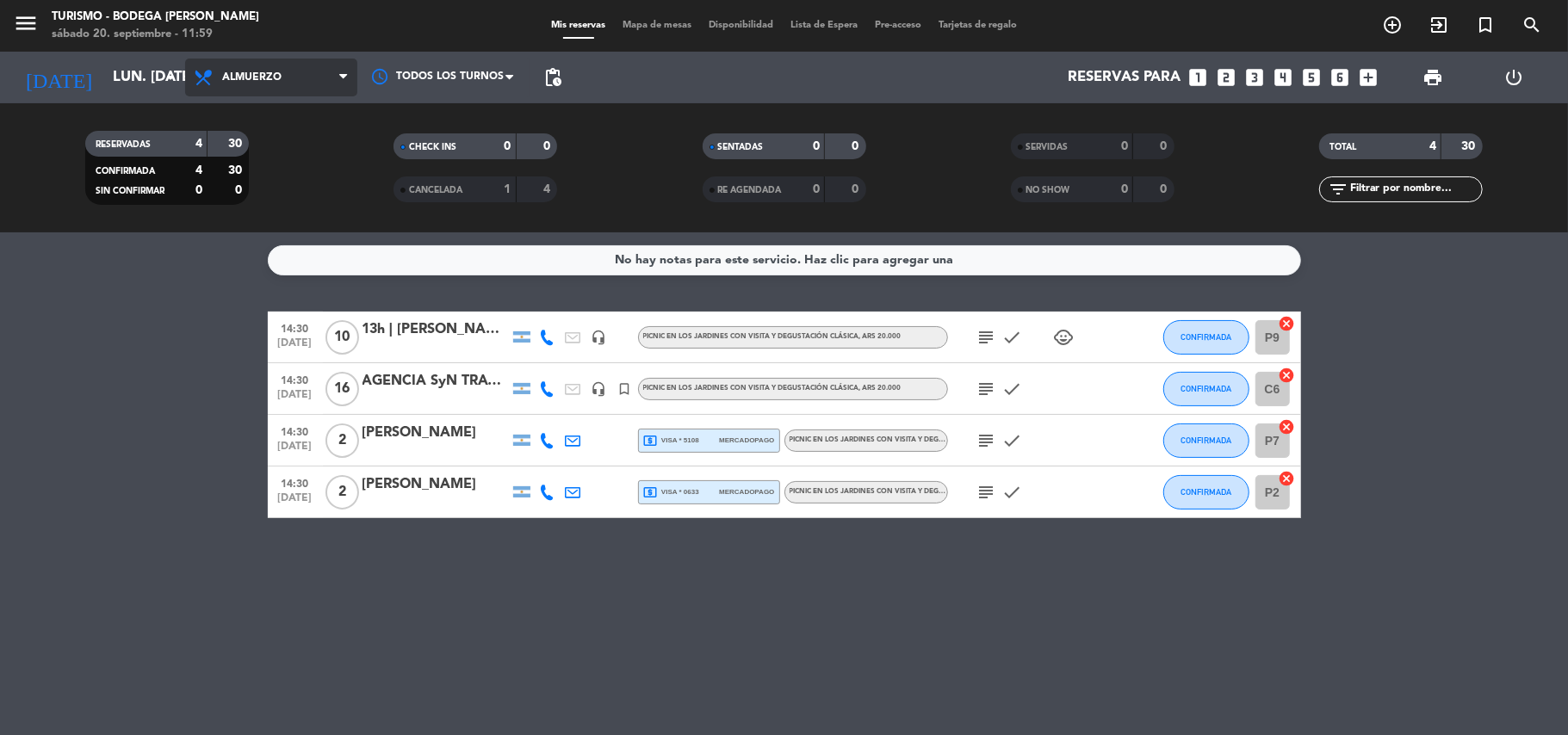
click at [251, 83] on span "Almuerzo" at bounding box center [251, 77] width 59 height 12
click at [255, 110] on div "menu Turismo - Bodega Roberto Bonfanti sábado 20. septiembre - 11:59 Mis reserv…" at bounding box center [784, 116] width 1568 height 232
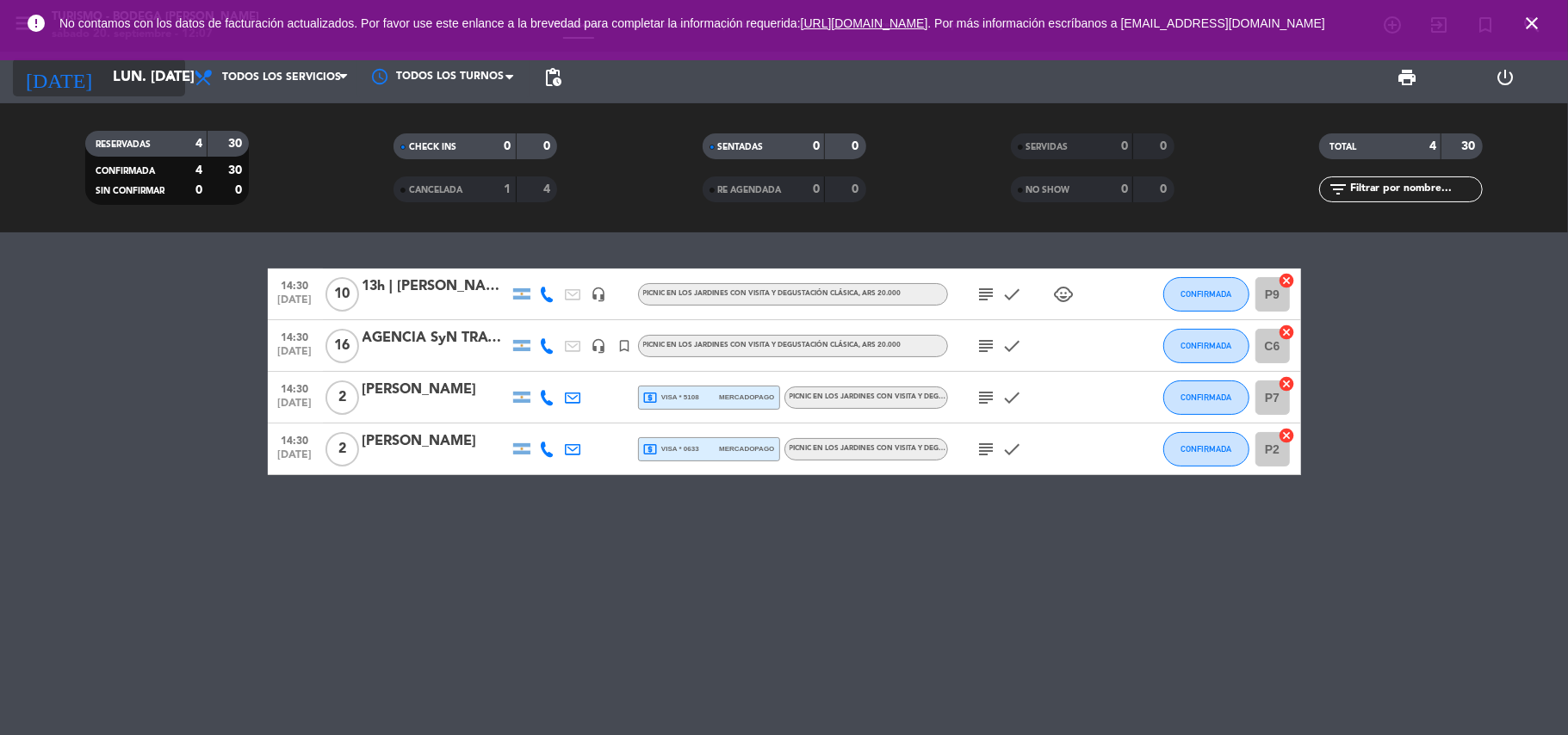
click at [125, 77] on input "[DATE]" at bounding box center [197, 77] width 186 height 34
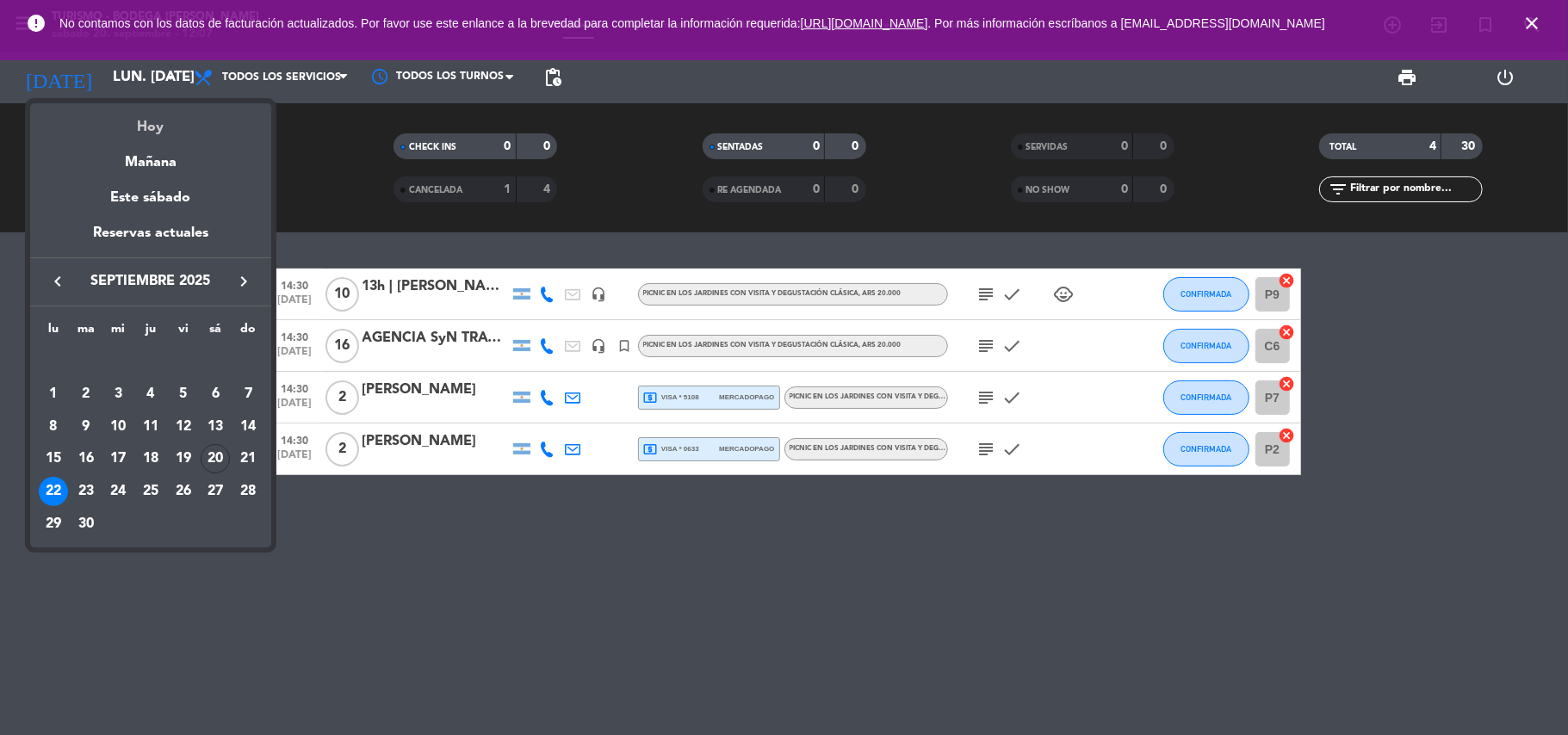
click at [146, 115] on div "Hoy" at bounding box center [151, 120] width 241 height 35
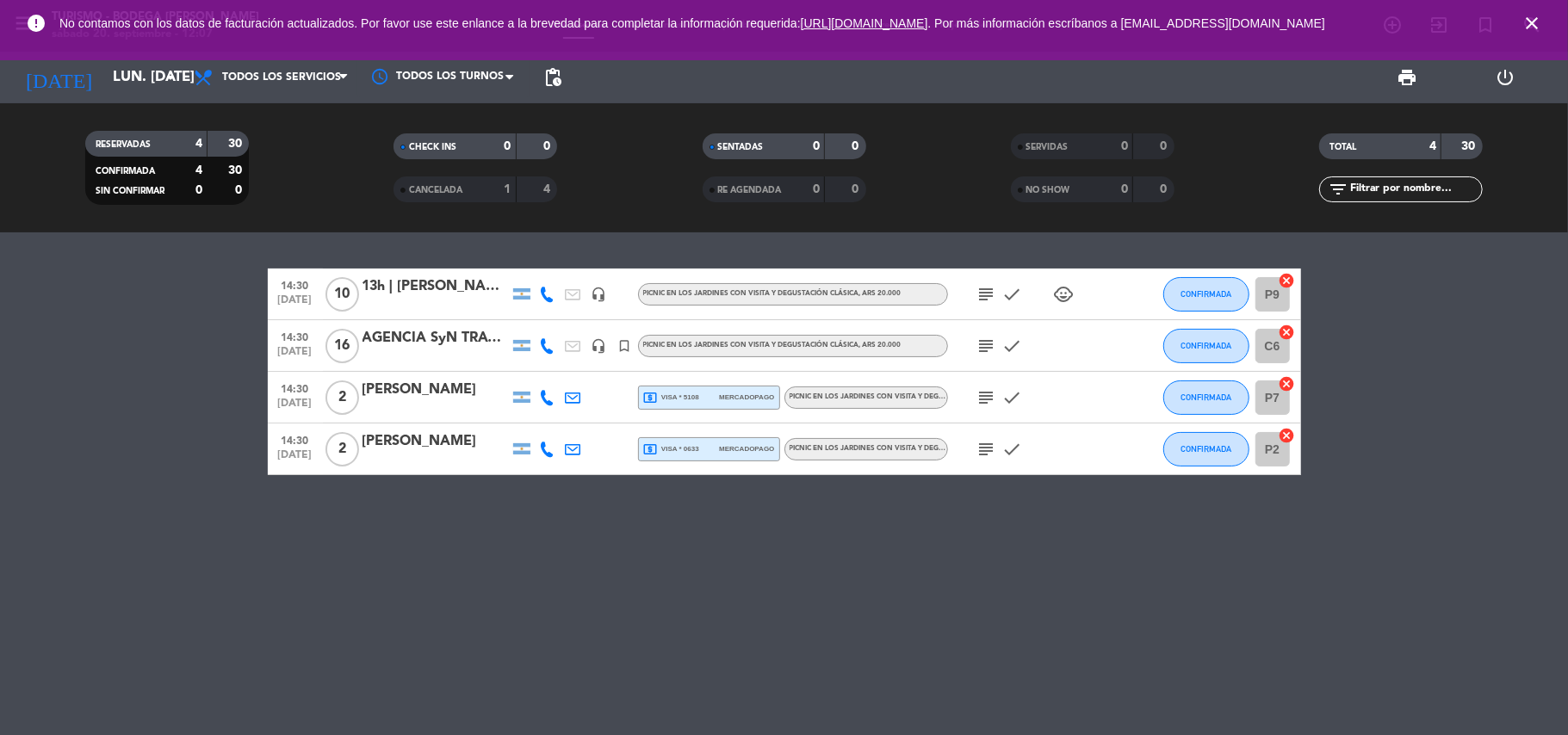
type input "[DATE]"
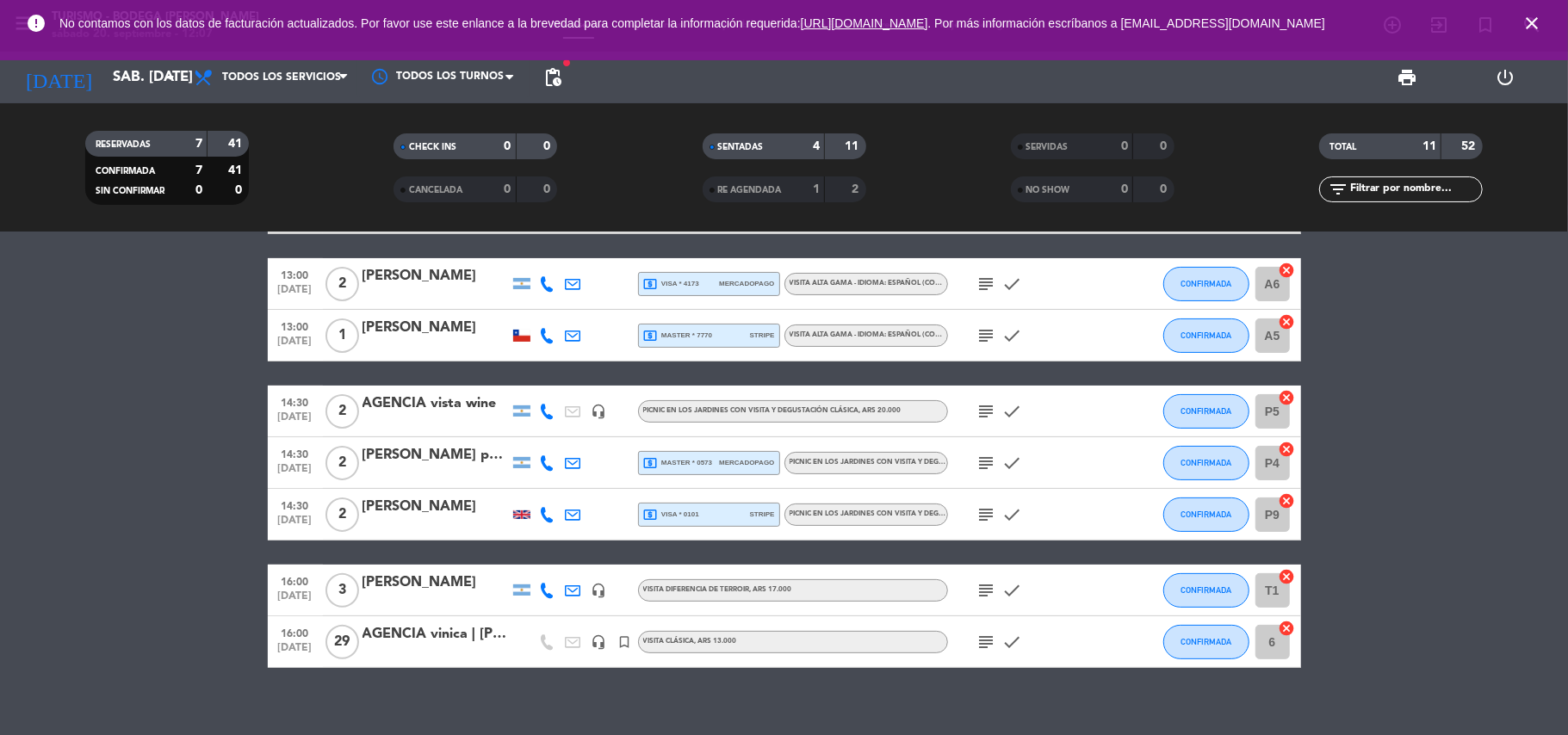
scroll to position [283, 0]
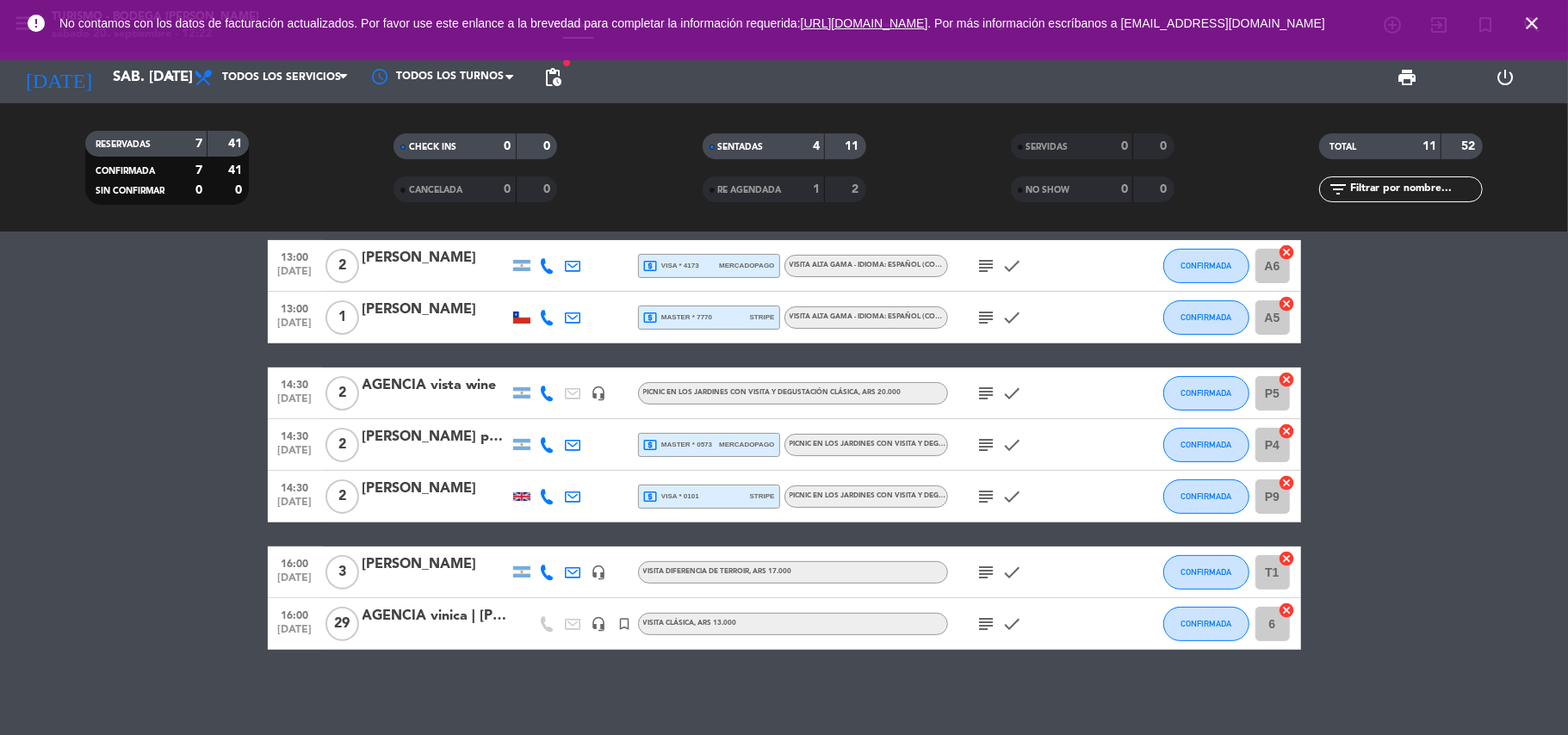
click at [1534, 18] on icon "close" at bounding box center [1532, 23] width 21 height 21
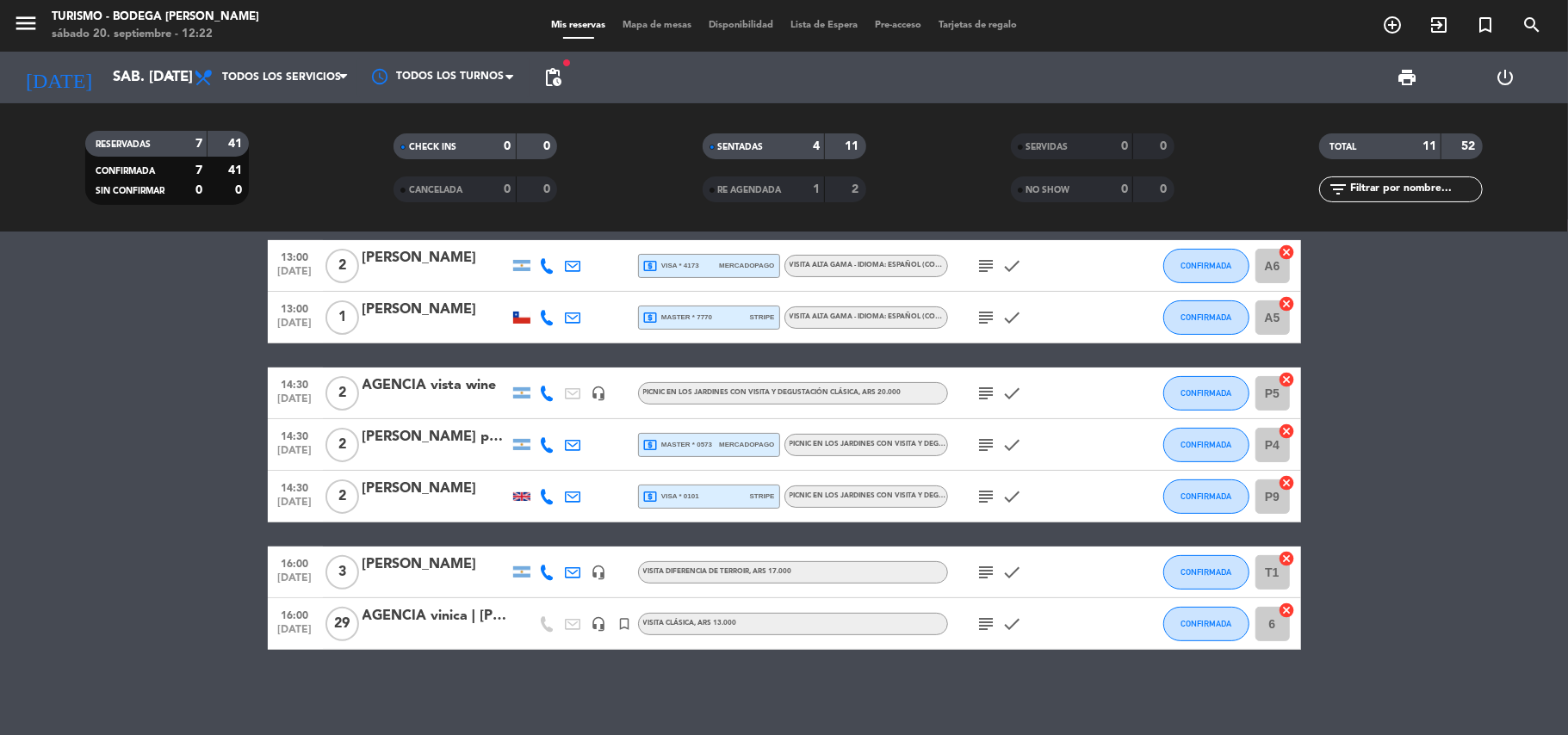
click at [708, 306] on div "local_atm master * 7770 stripe" at bounding box center [709, 318] width 132 height 22
click at [1212, 310] on button "CONFIRMADA" at bounding box center [1206, 318] width 86 height 34
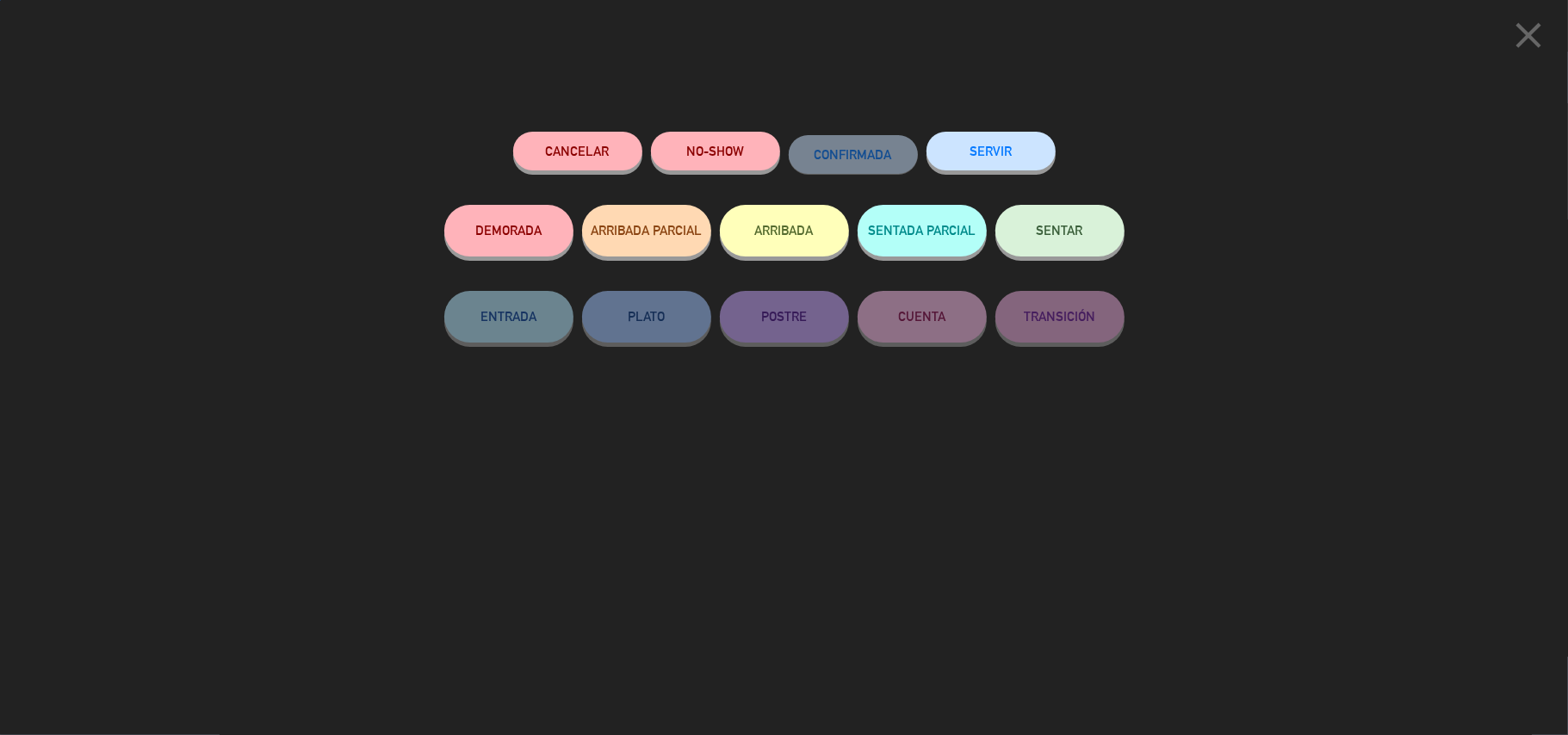
click at [1099, 224] on button "SENTAR" at bounding box center [1060, 231] width 129 height 52
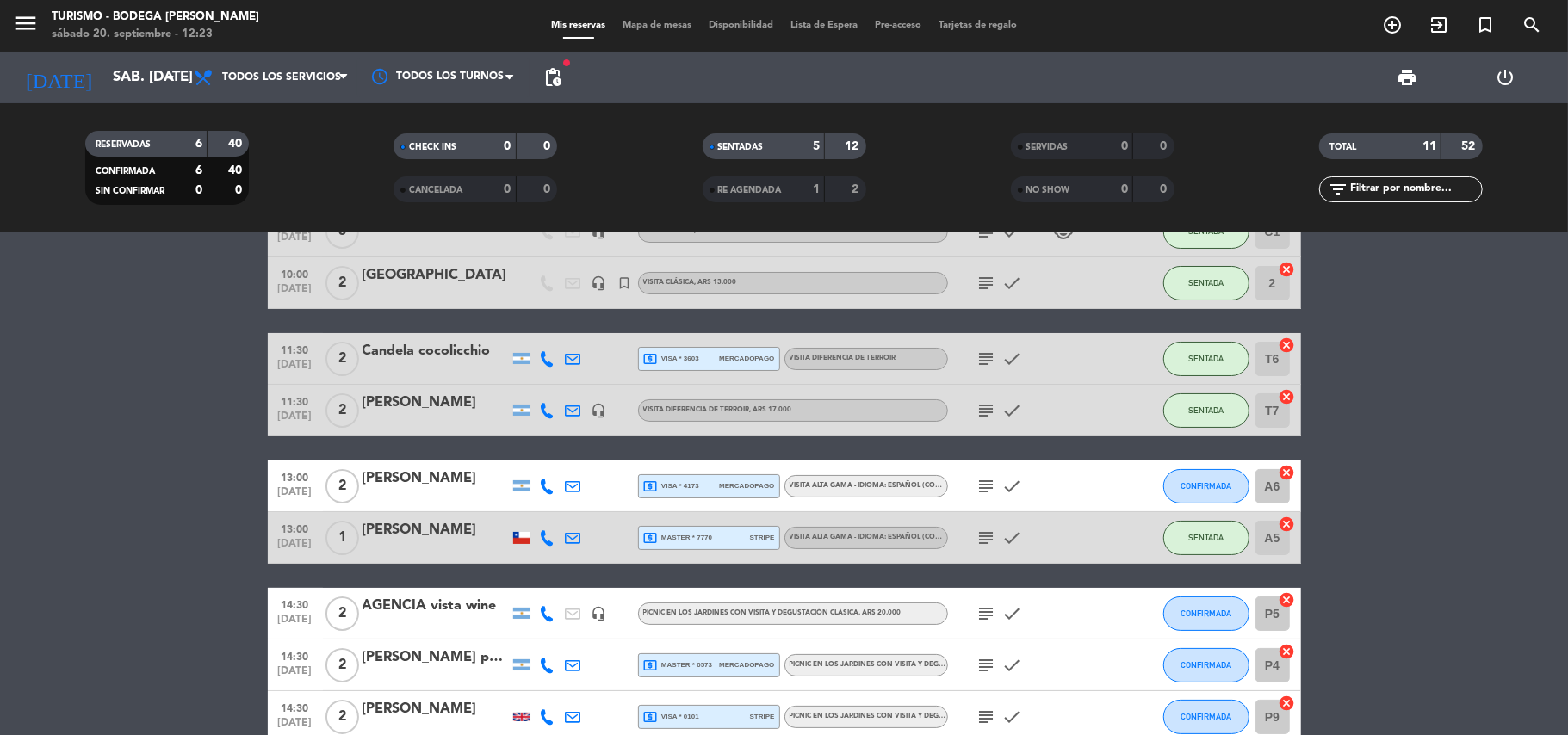
scroll to position [53, 0]
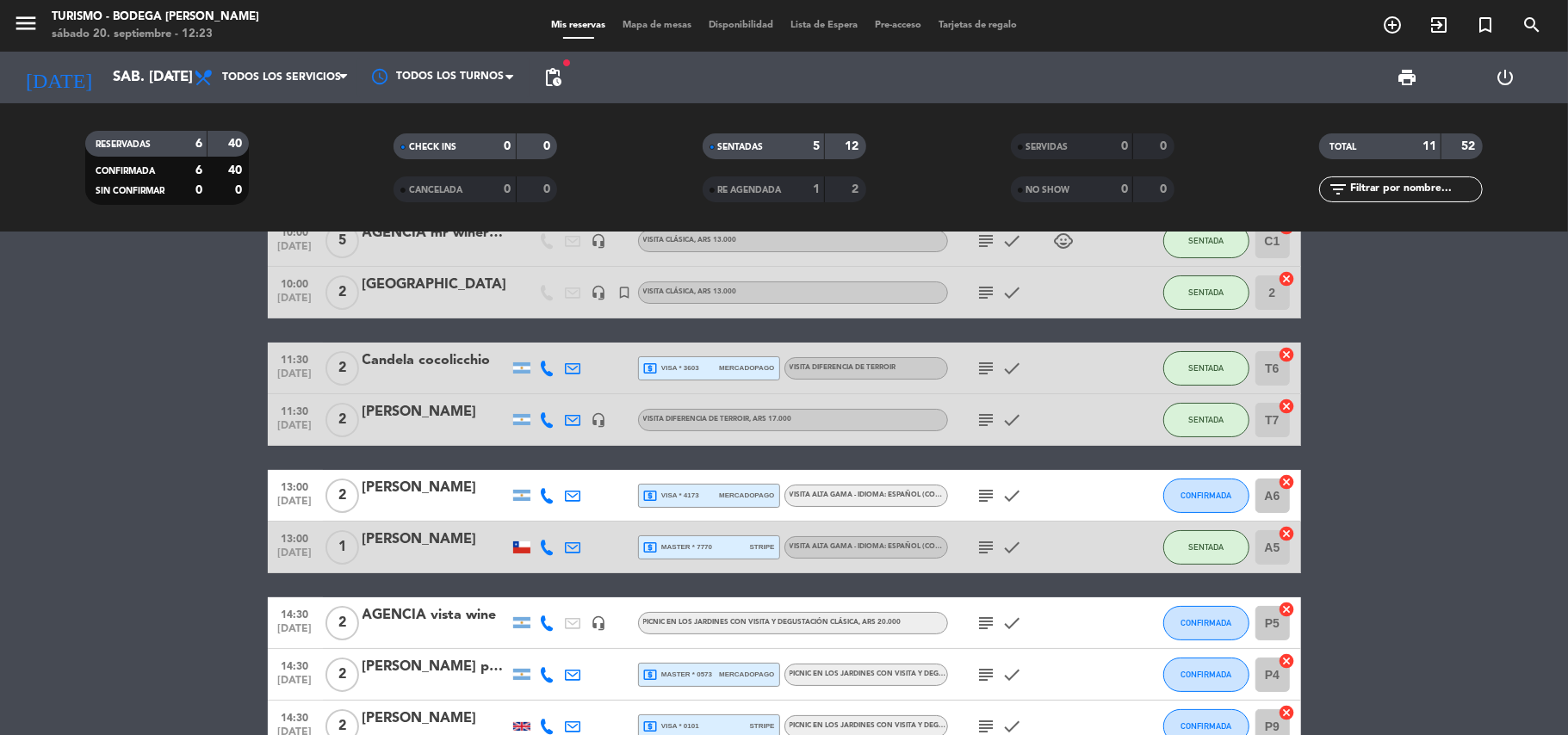
click at [976, 499] on icon "subject" at bounding box center [987, 496] width 21 height 21
click at [978, 497] on icon "subject" at bounding box center [987, 496] width 21 height 21
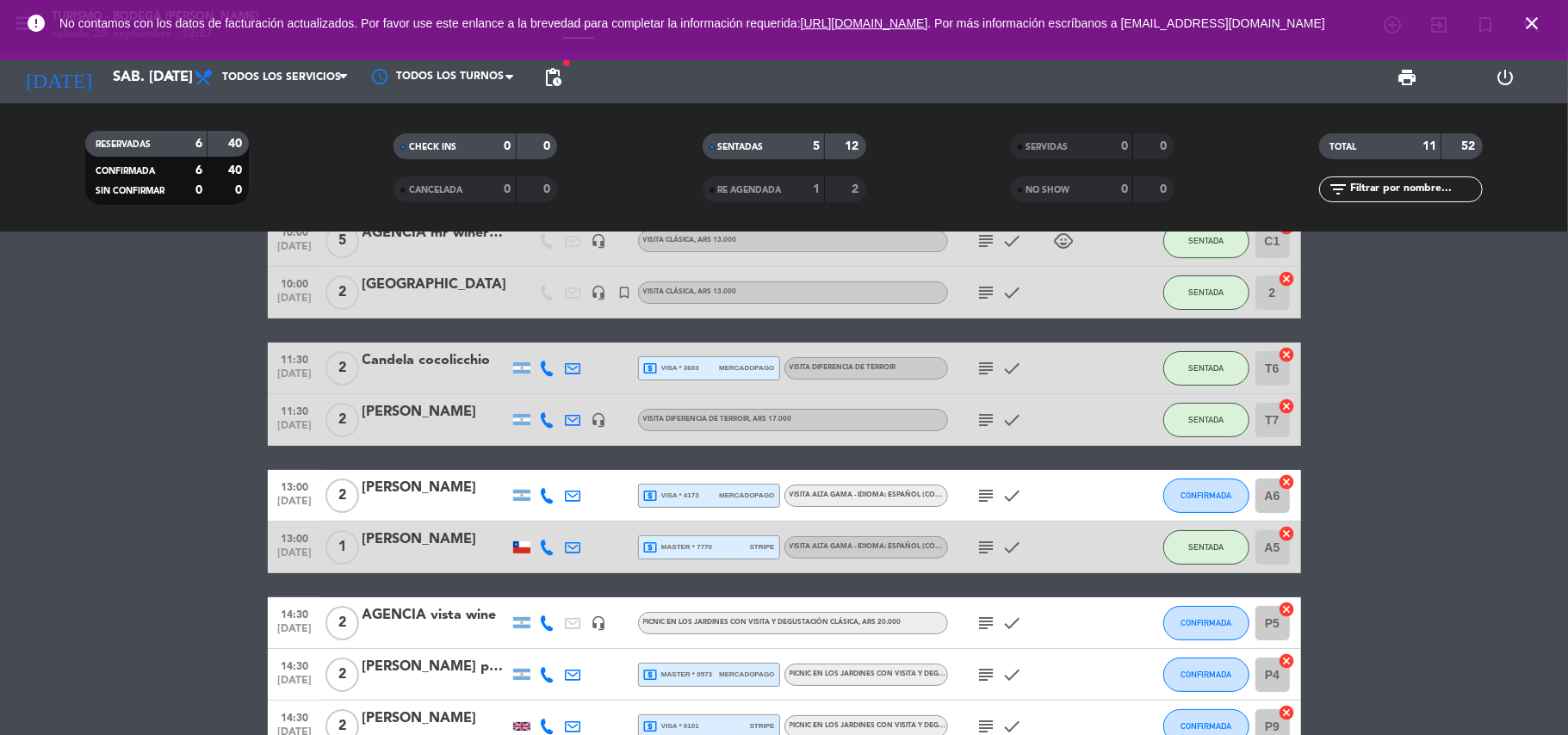
click at [1533, 25] on icon "close" at bounding box center [1532, 23] width 21 height 21
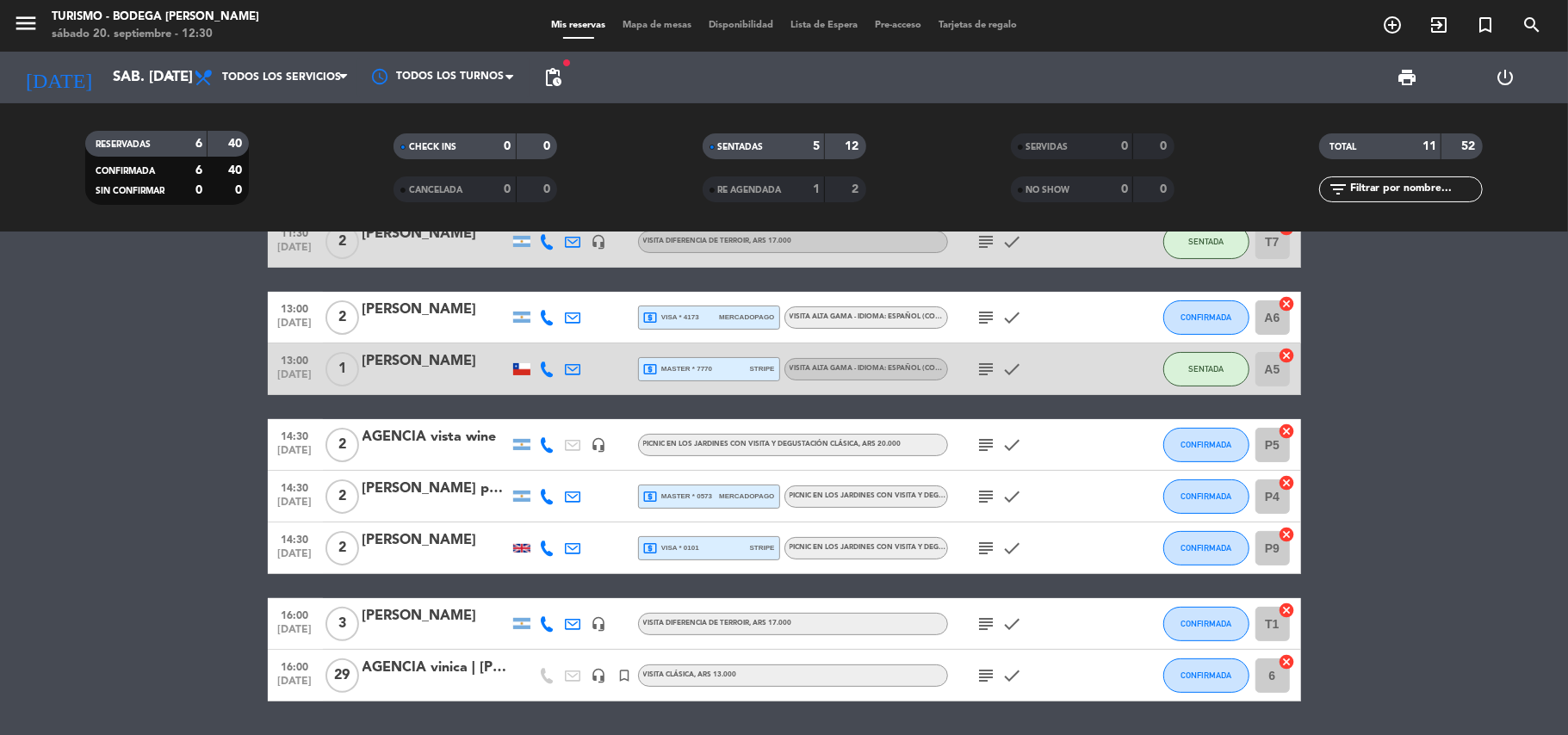
scroll to position [283, 0]
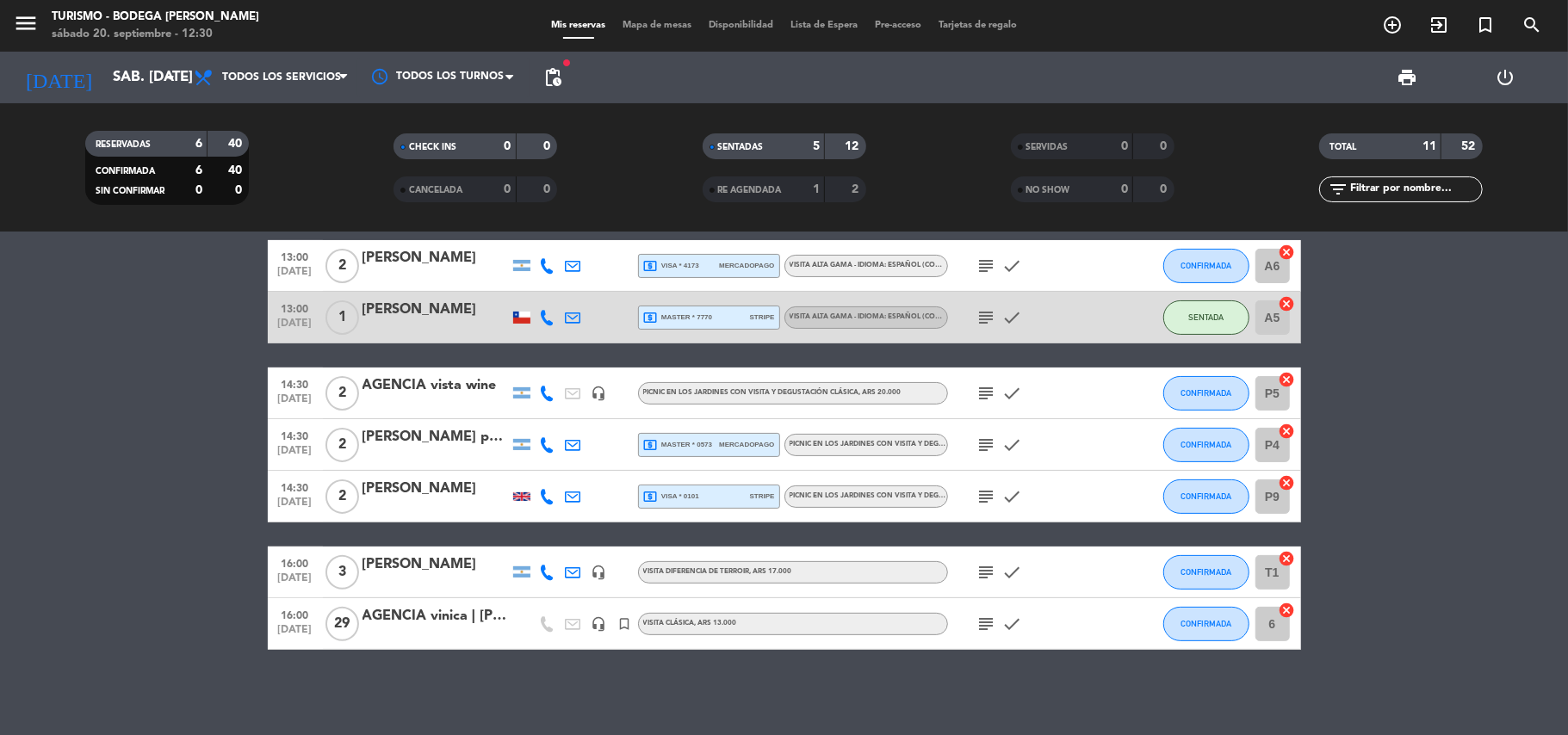
click at [987, 262] on icon "subject" at bounding box center [987, 266] width 21 height 21
click at [987, 262] on icon "subject" at bounding box center [987, 266] width 21 height 21
click at [152, 466] on bookings-row "10:00 sep. 20 5 AGENCIA mr winery | MAITE CANDIA headset_mic VISITA CLÁSICA , A…" at bounding box center [784, 318] width 1568 height 664
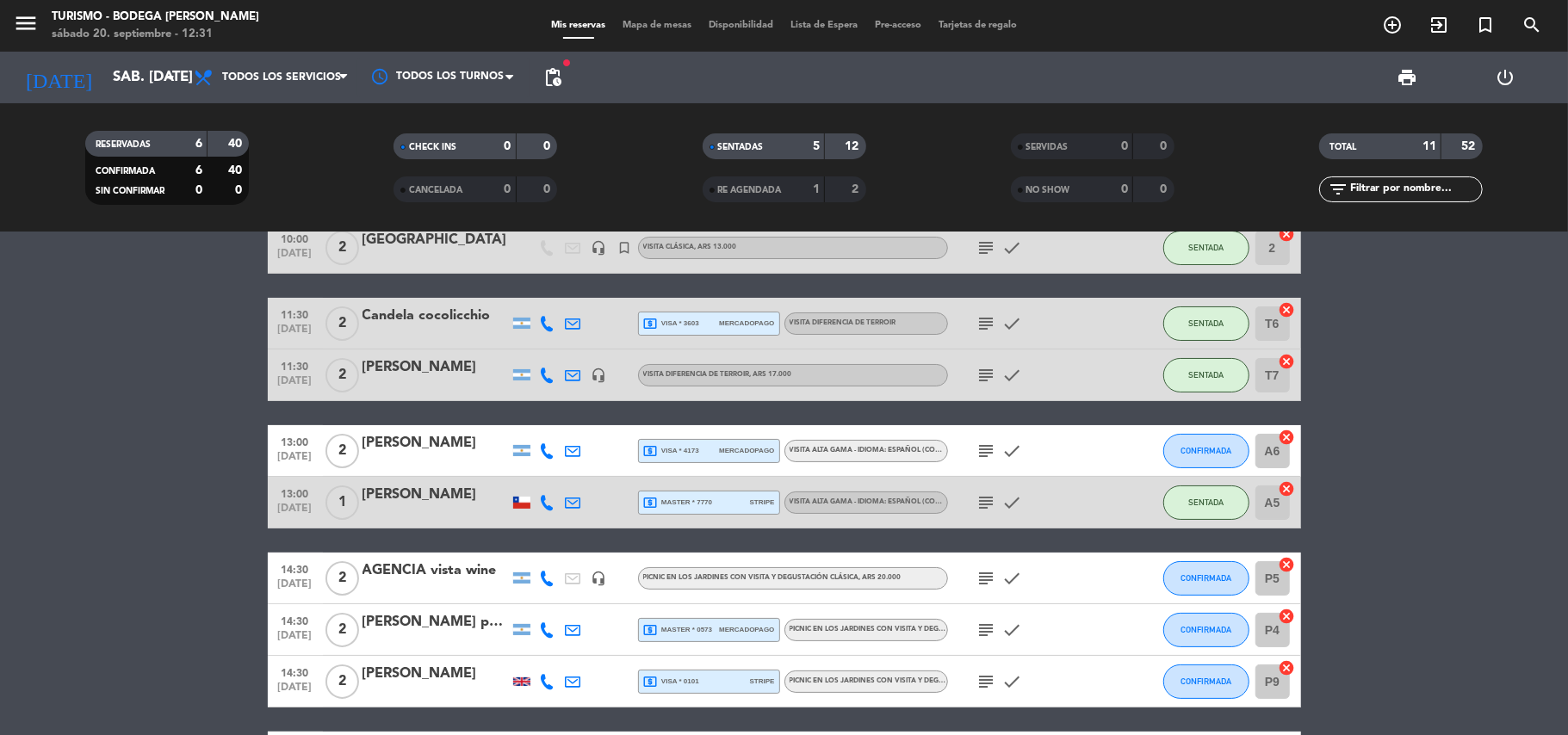
scroll to position [53, 0]
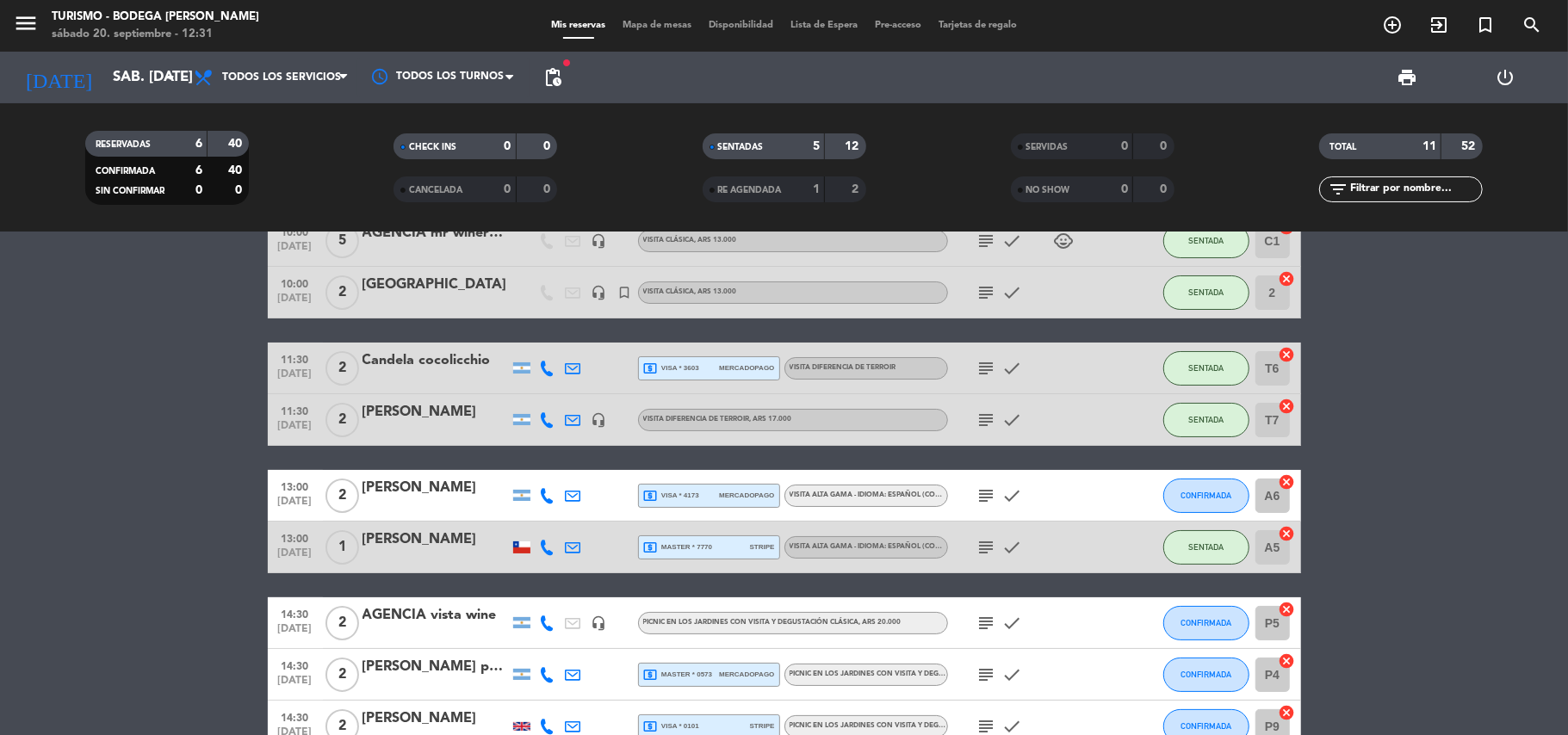
click at [673, 491] on span "local_atm visa * 4173" at bounding box center [671, 496] width 56 height 15
click at [989, 487] on icon "subject" at bounding box center [987, 496] width 21 height 21
click at [989, 491] on icon "subject" at bounding box center [987, 496] width 21 height 21
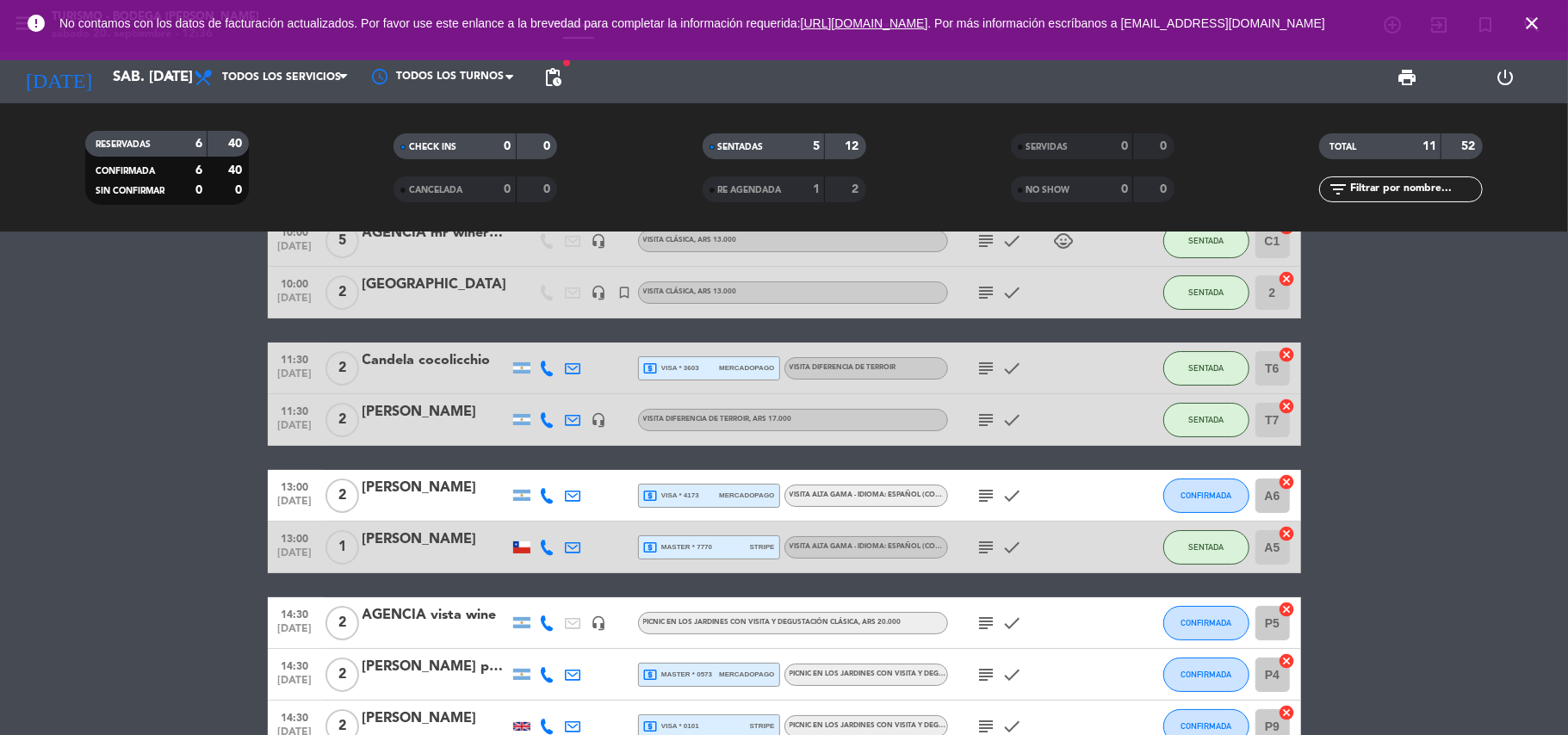
click at [1534, 25] on icon "close" at bounding box center [1532, 23] width 21 height 21
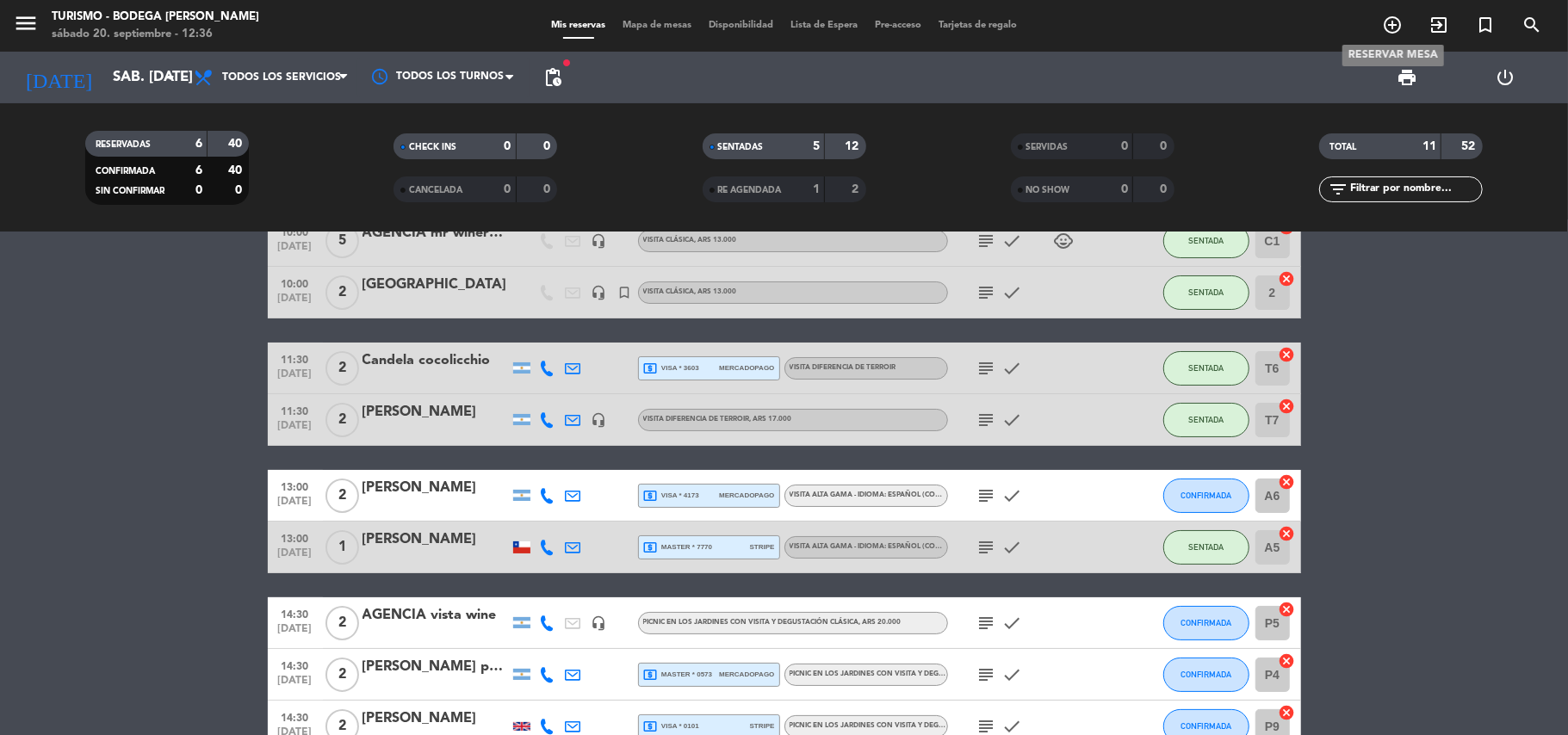
click at [1391, 15] on icon "add_circle_outline" at bounding box center [1392, 25] width 21 height 21
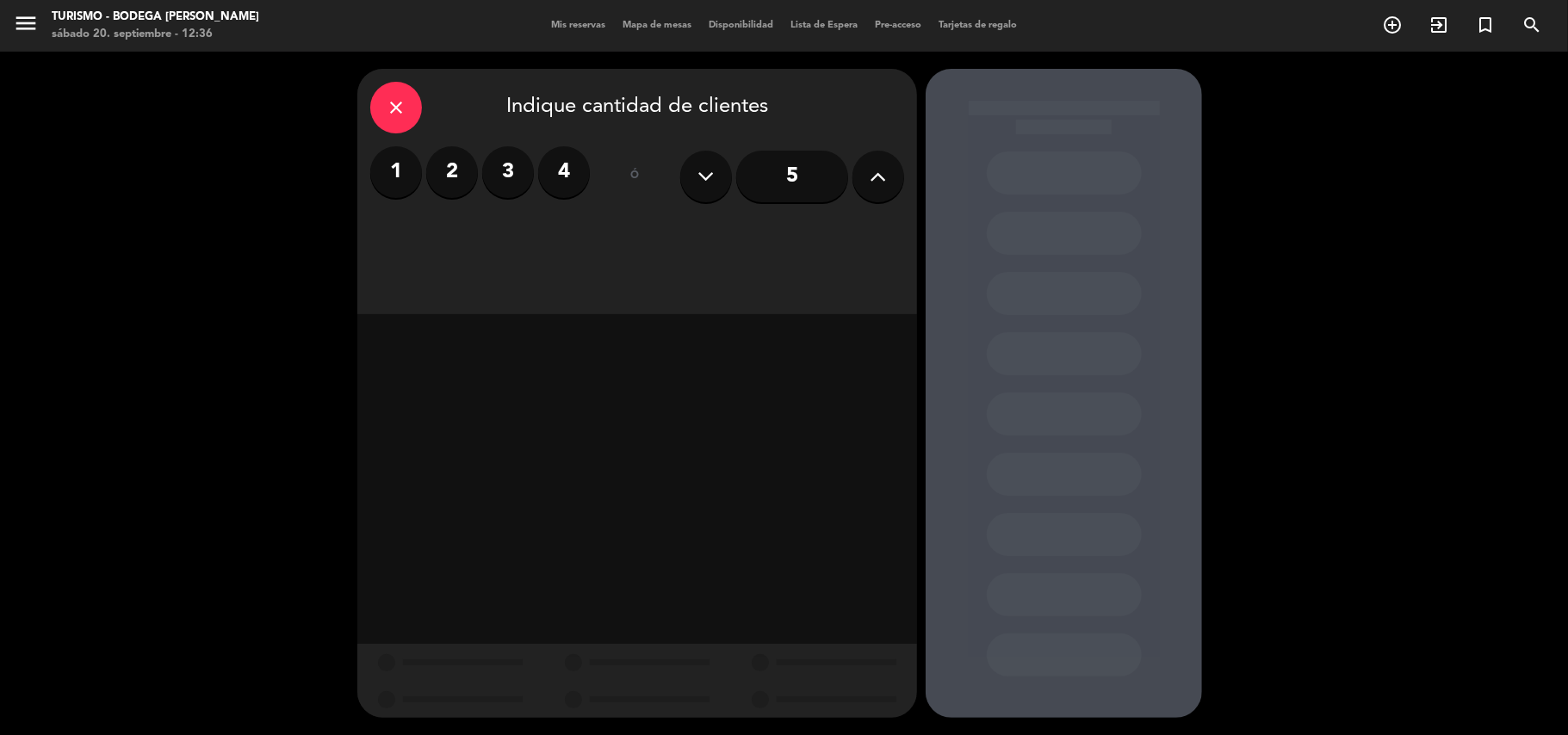
click at [441, 174] on label "2" at bounding box center [452, 172] width 52 height 52
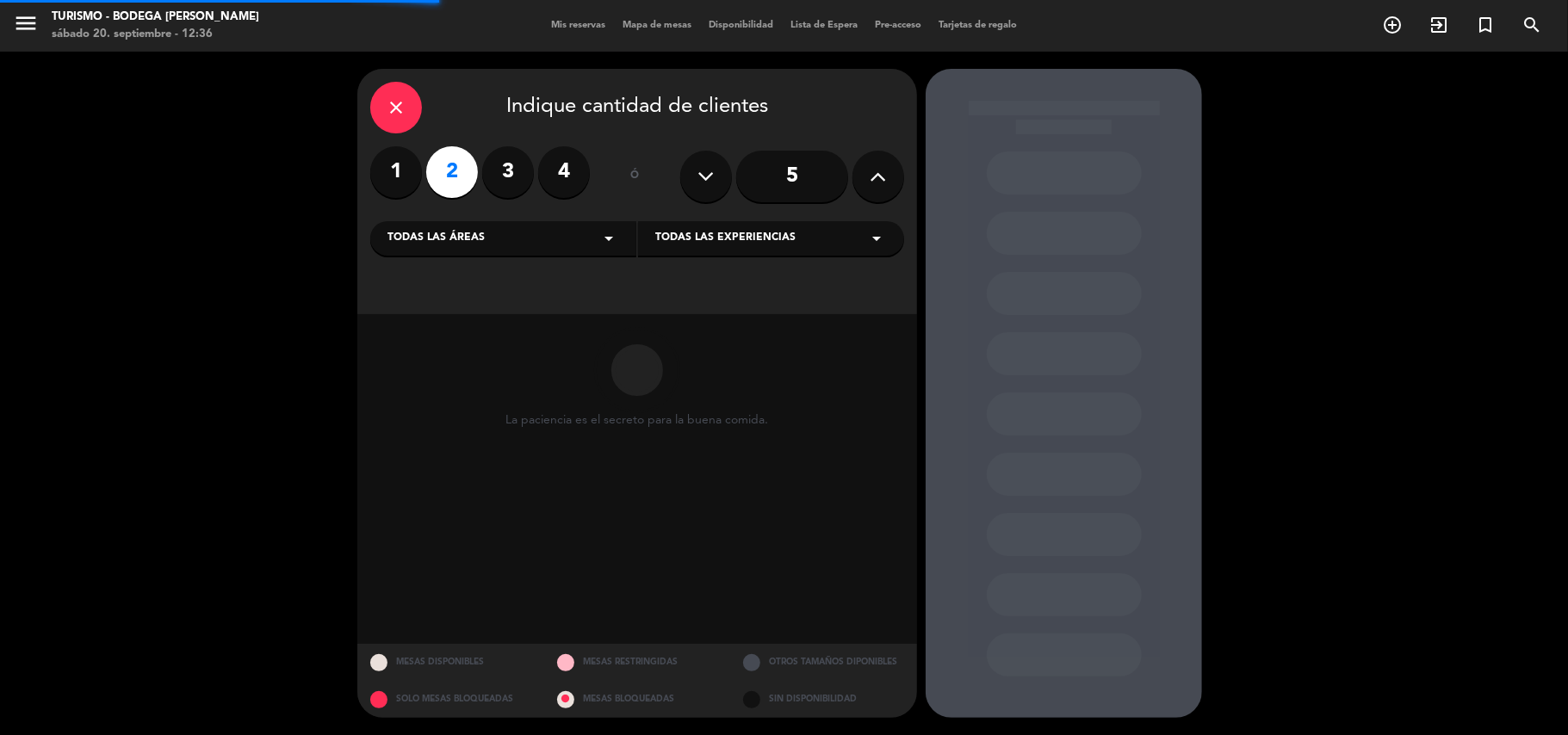
click at [696, 225] on div "Todas las experiencias arrow_drop_down" at bounding box center [771, 238] width 266 height 34
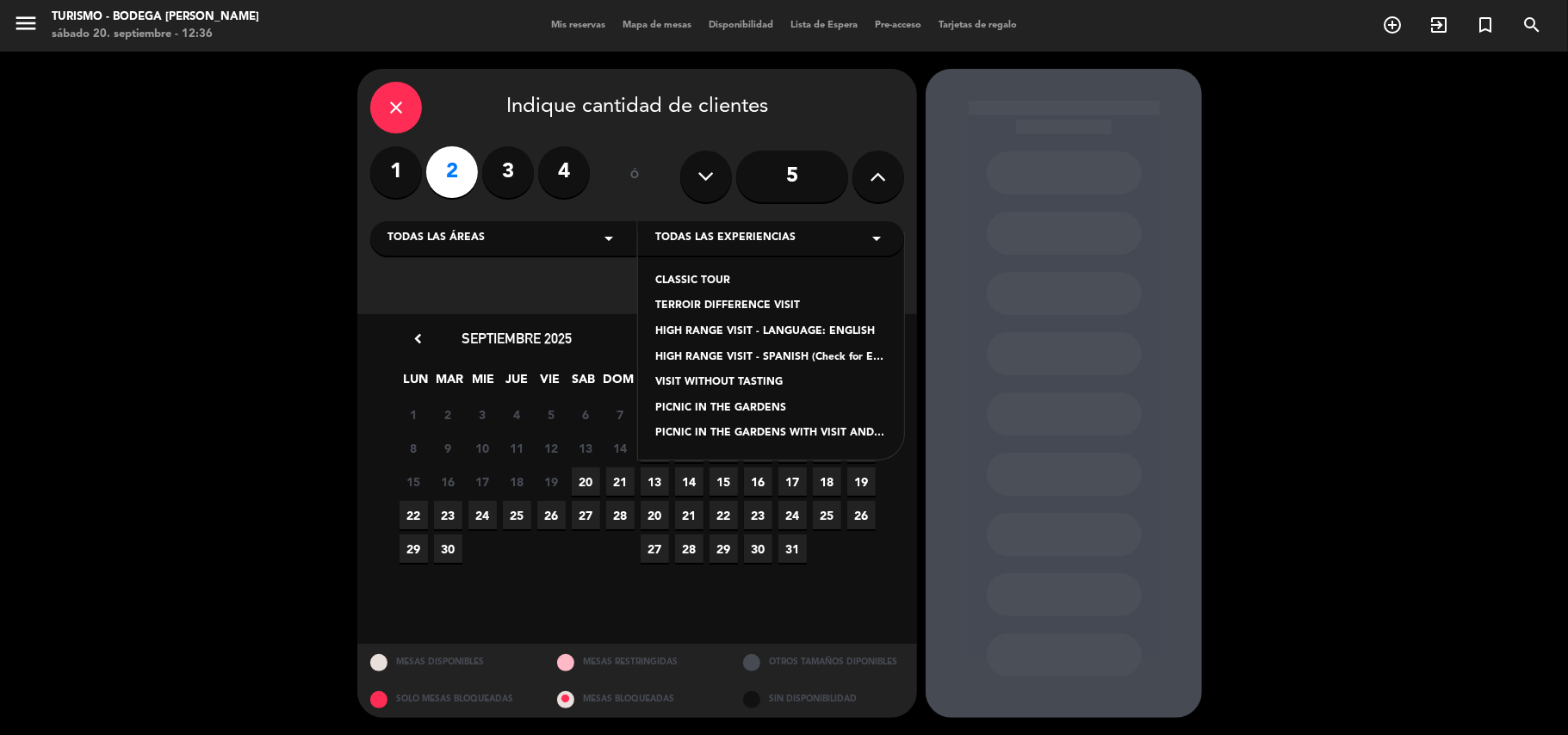
click at [389, 107] on icon "close" at bounding box center [396, 108] width 21 height 21
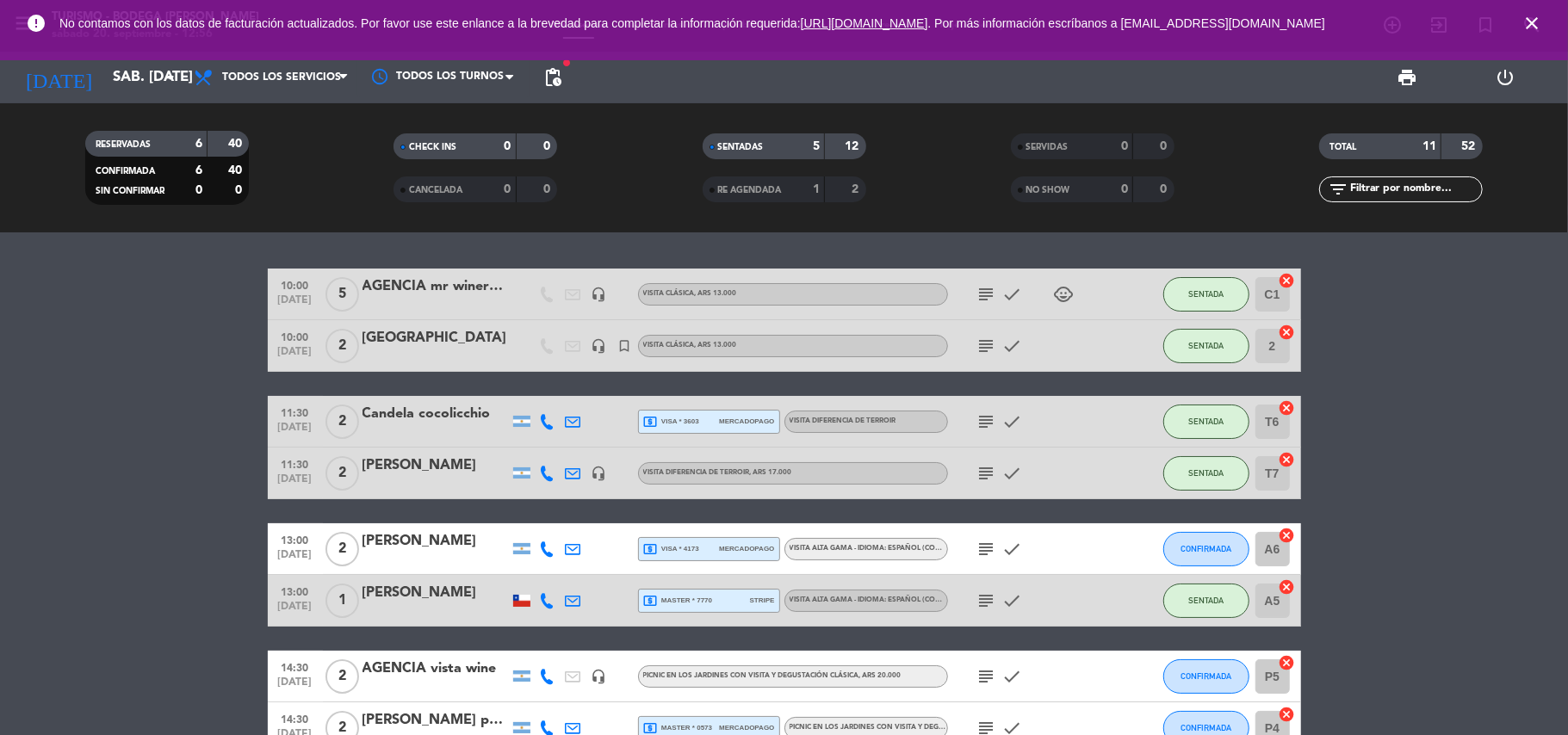
click at [1540, 24] on icon "close" at bounding box center [1532, 23] width 21 height 21
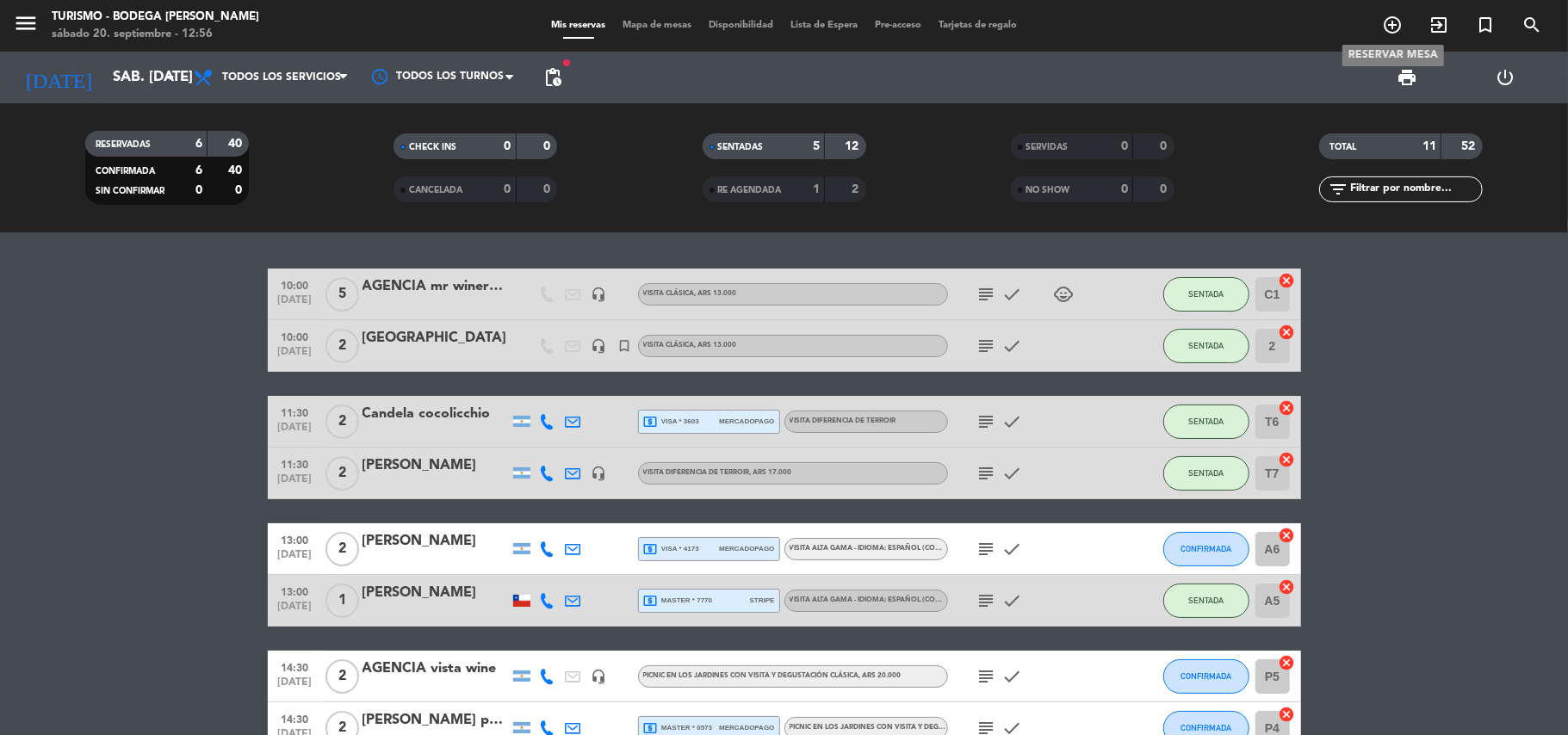
click at [1388, 25] on icon "add_circle_outline" at bounding box center [1392, 25] width 21 height 21
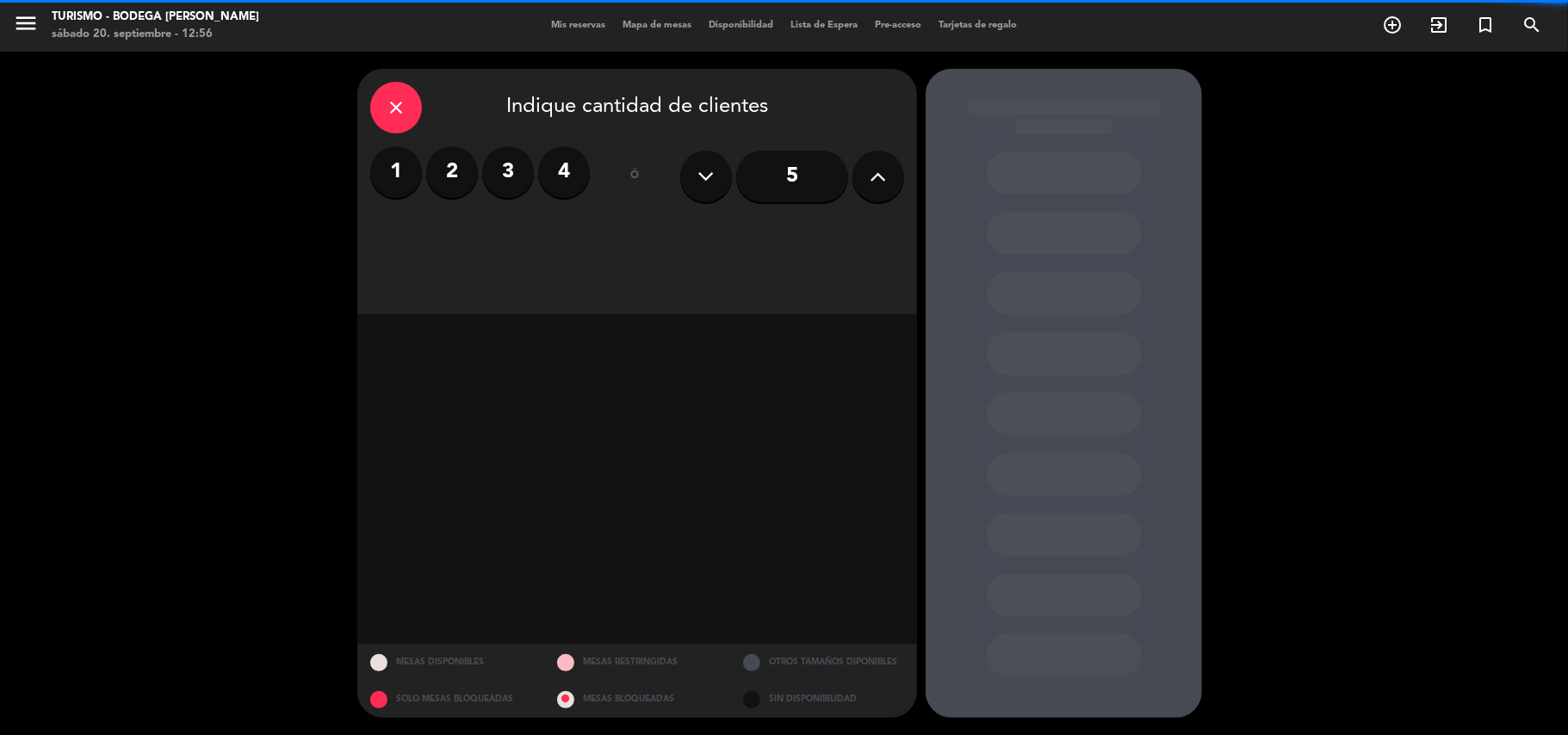
click at [456, 174] on label "2" at bounding box center [452, 172] width 52 height 52
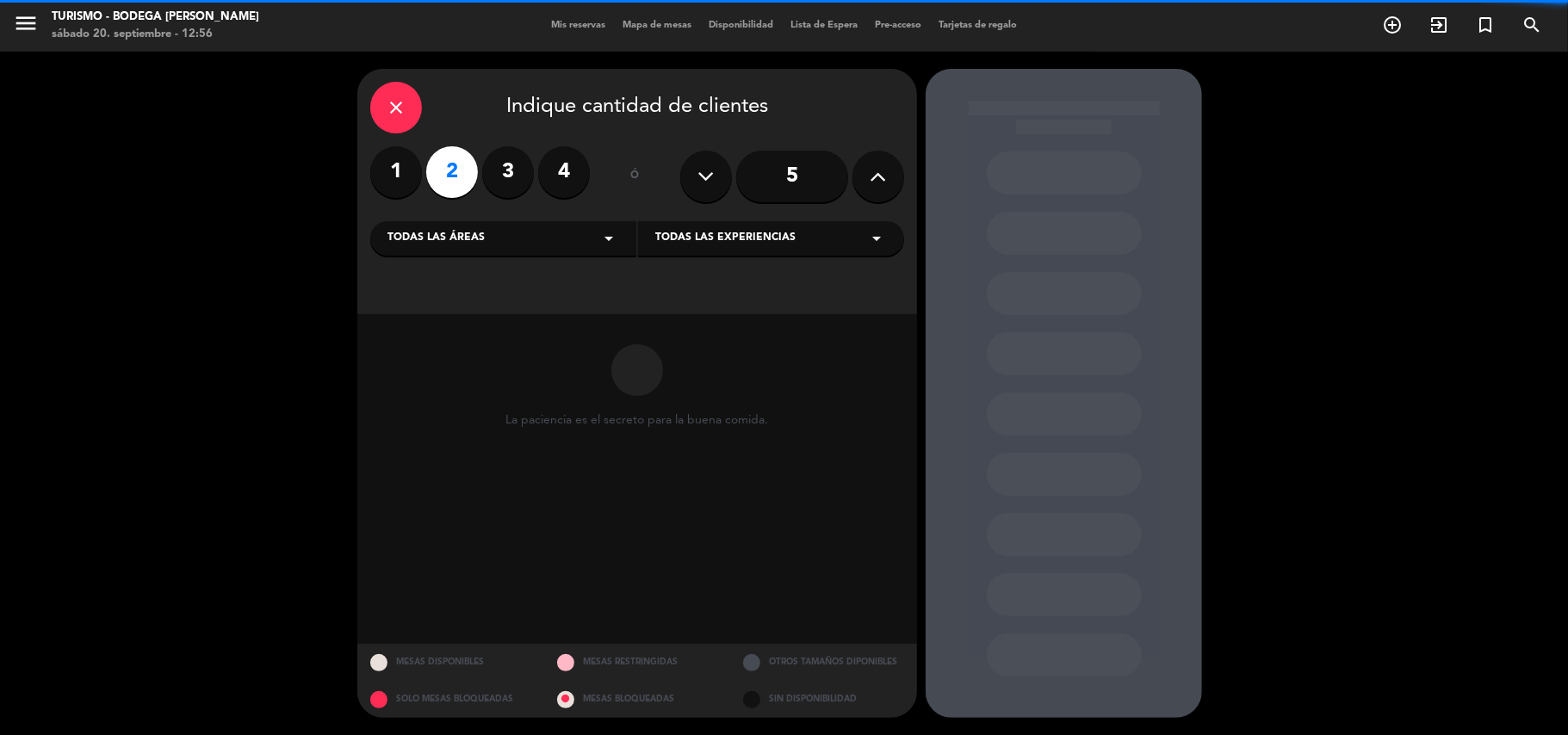
click at [672, 231] on span "Todas las experiencias" at bounding box center [725, 238] width 140 height 17
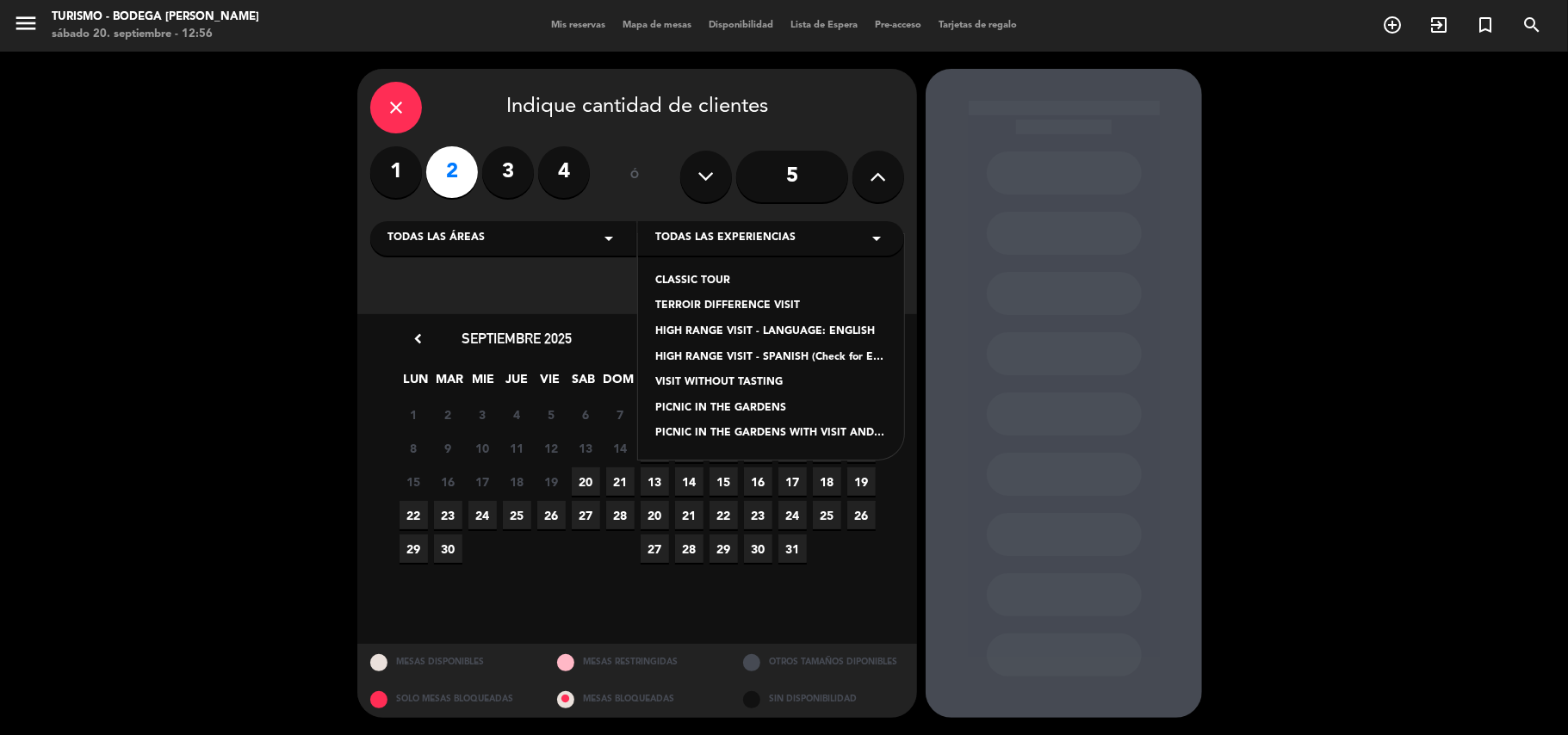
click at [703, 362] on div "HIGH RANGE VISIT - SPANISH (Check for English language)" at bounding box center [771, 358] width 232 height 17
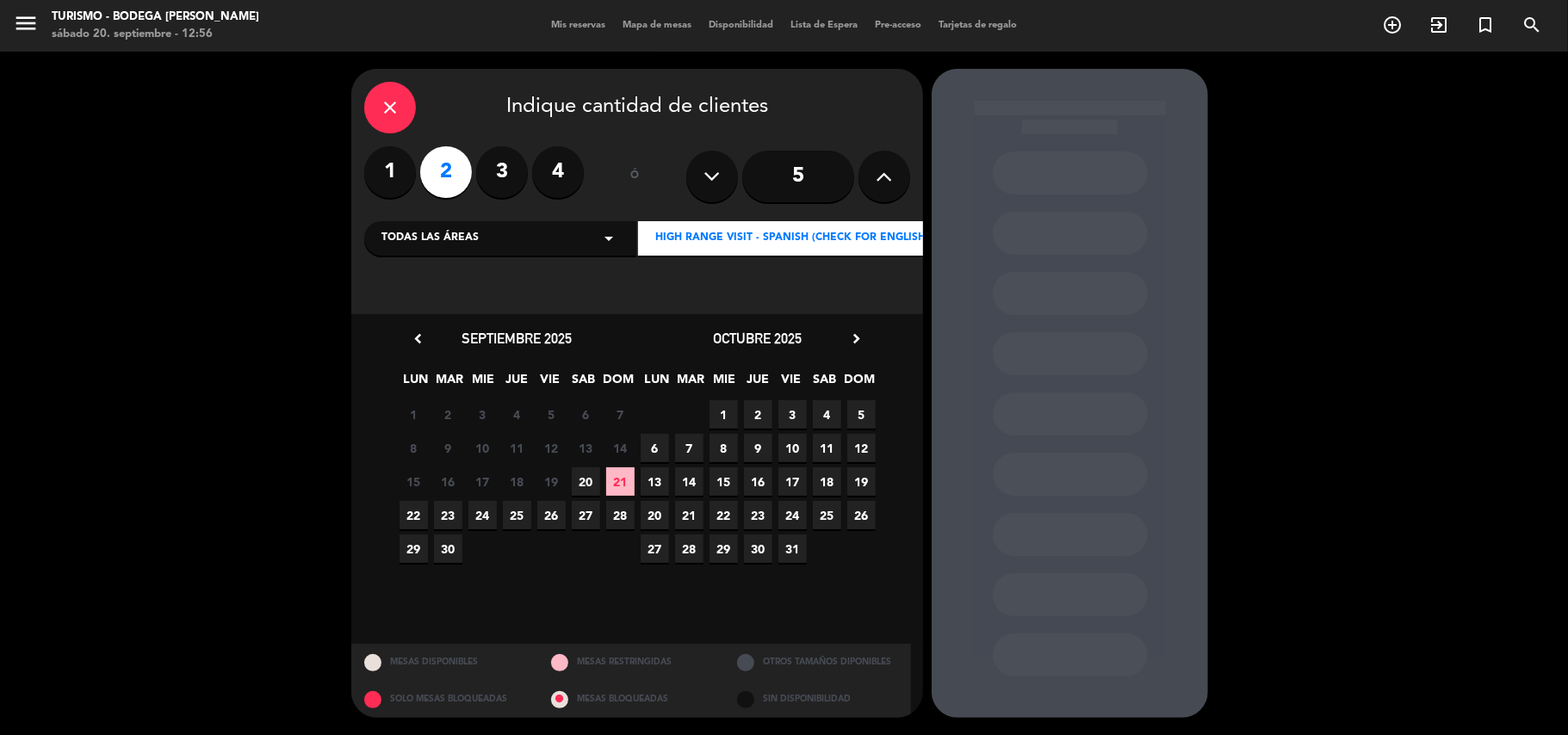
click at [590, 482] on span "20" at bounding box center [586, 481] width 28 height 28
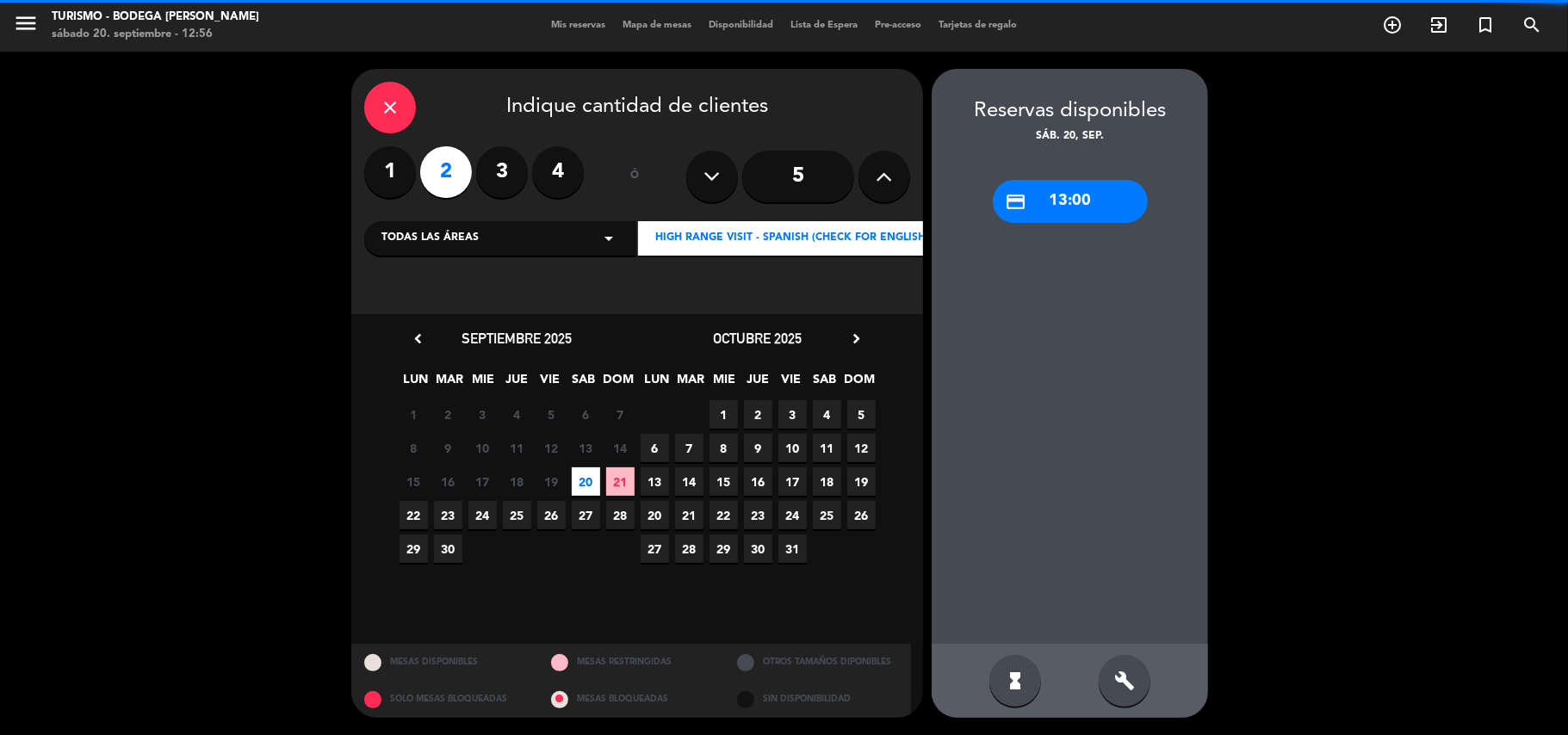
drag, startPoint x: 1075, startPoint y: 200, endPoint x: 997, endPoint y: 208, distance: 78.4
click at [1066, 201] on div "credit_card 13:00" at bounding box center [1070, 201] width 155 height 43
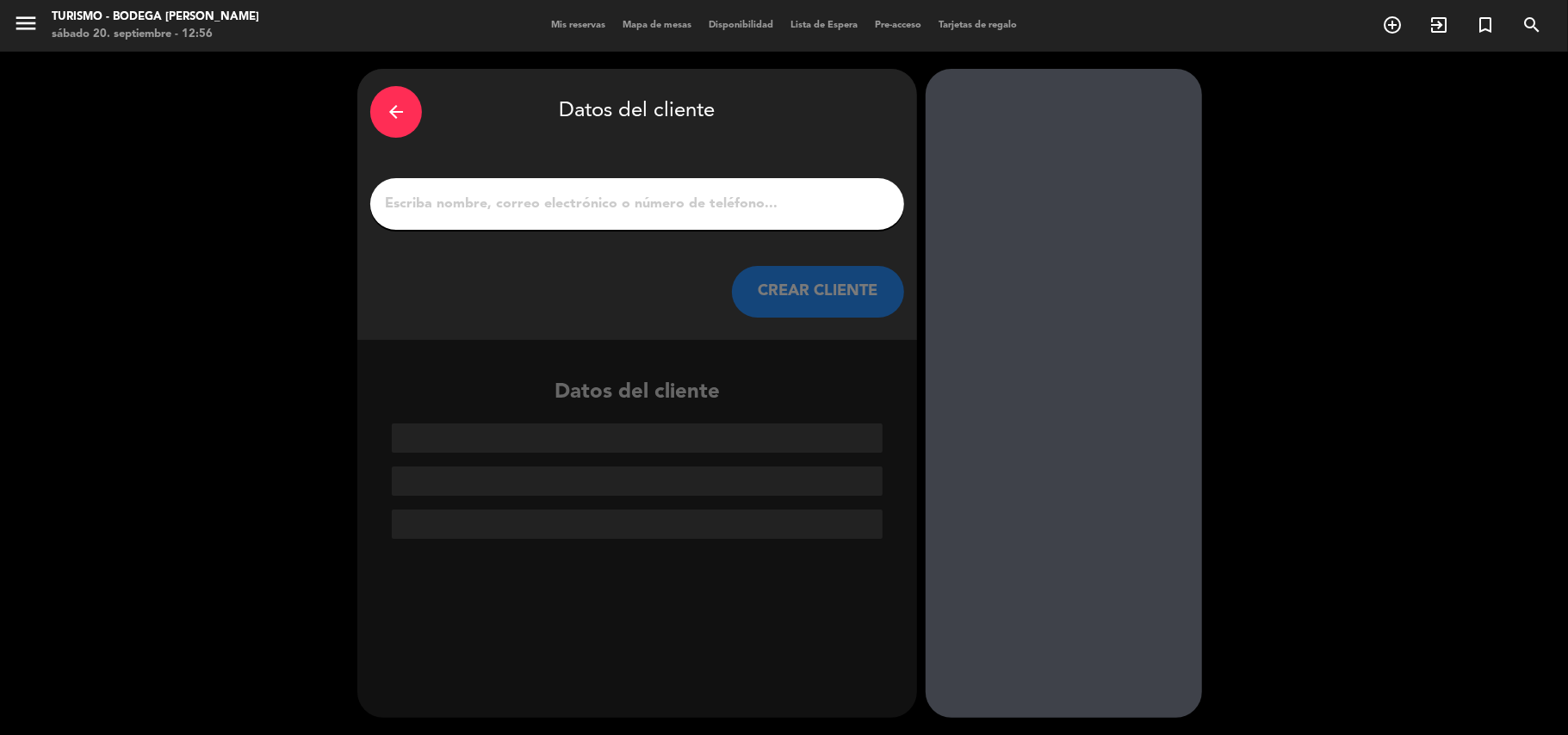
click at [773, 213] on input "1" at bounding box center [637, 204] width 508 height 24
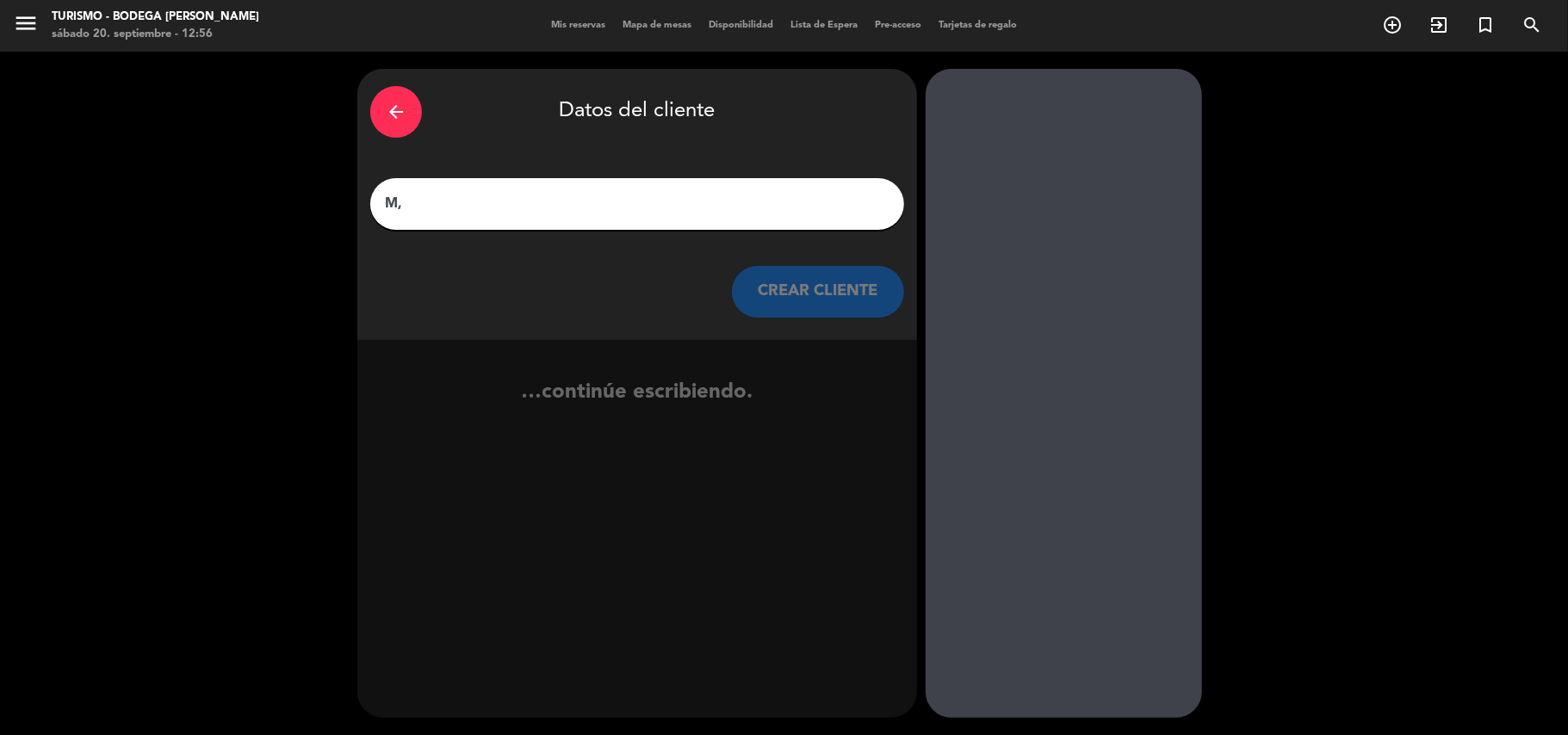
type input "M"
type input "MARIANO Y SOLEDAD"
click at [823, 290] on button "CREAR CLIENTE" at bounding box center [818, 292] width 172 height 52
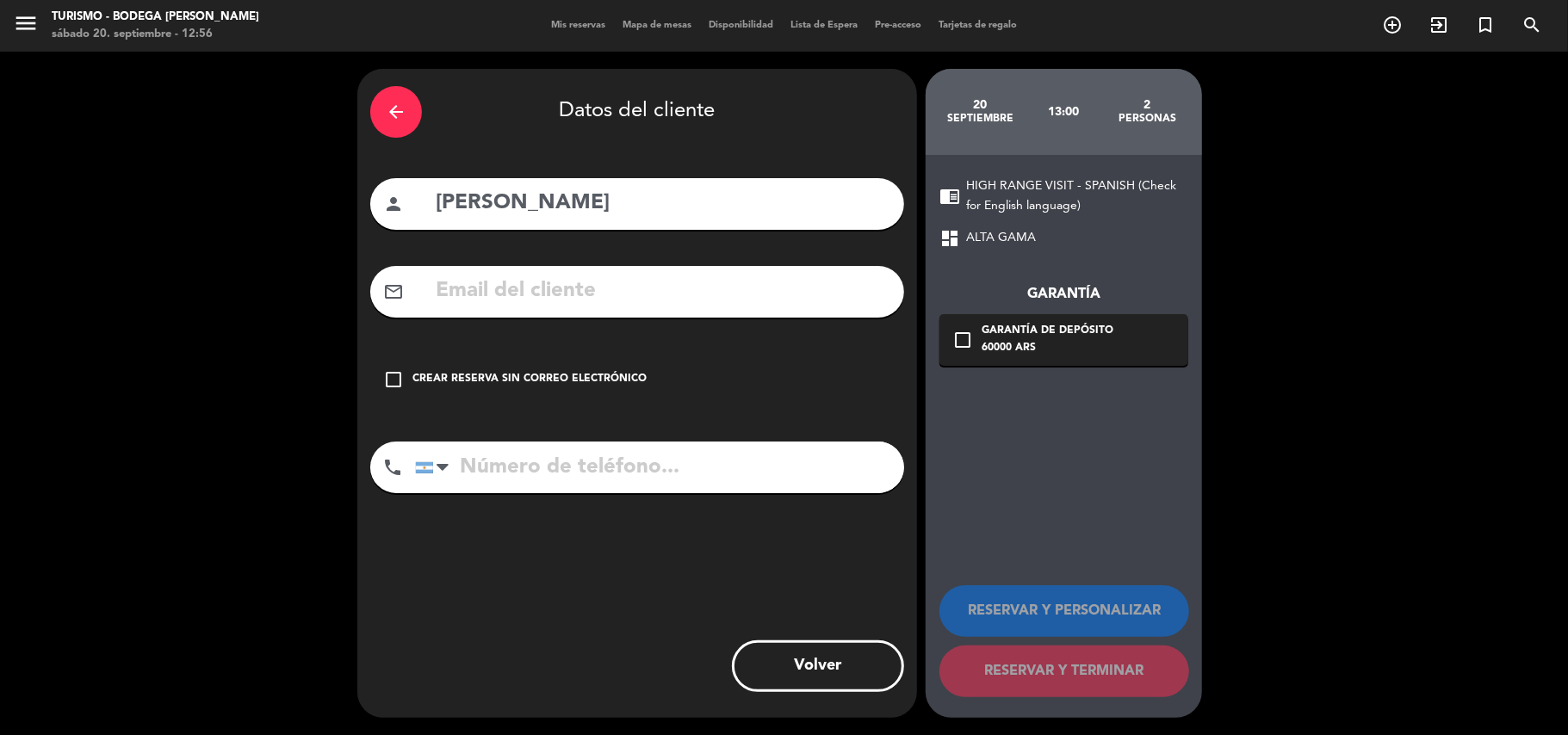
drag, startPoint x: 639, startPoint y: 366, endPoint x: 897, endPoint y: 575, distance: 332.0
click at [641, 375] on div "check_box_outline_blank Crear reserva sin correo electrónico" at bounding box center [637, 380] width 534 height 52
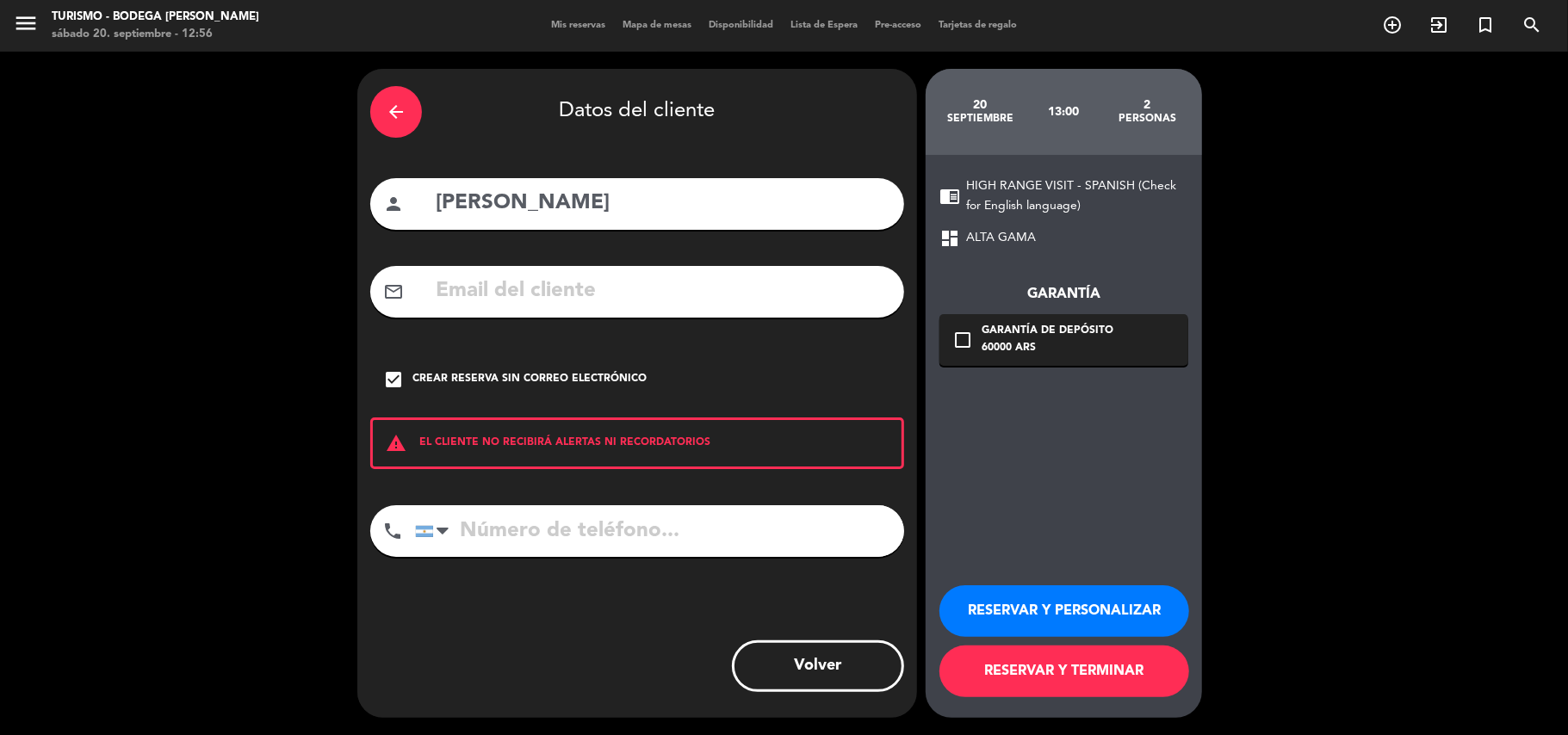
click at [1038, 618] on button "RESERVAR Y PERSONALIZAR" at bounding box center [1064, 611] width 250 height 52
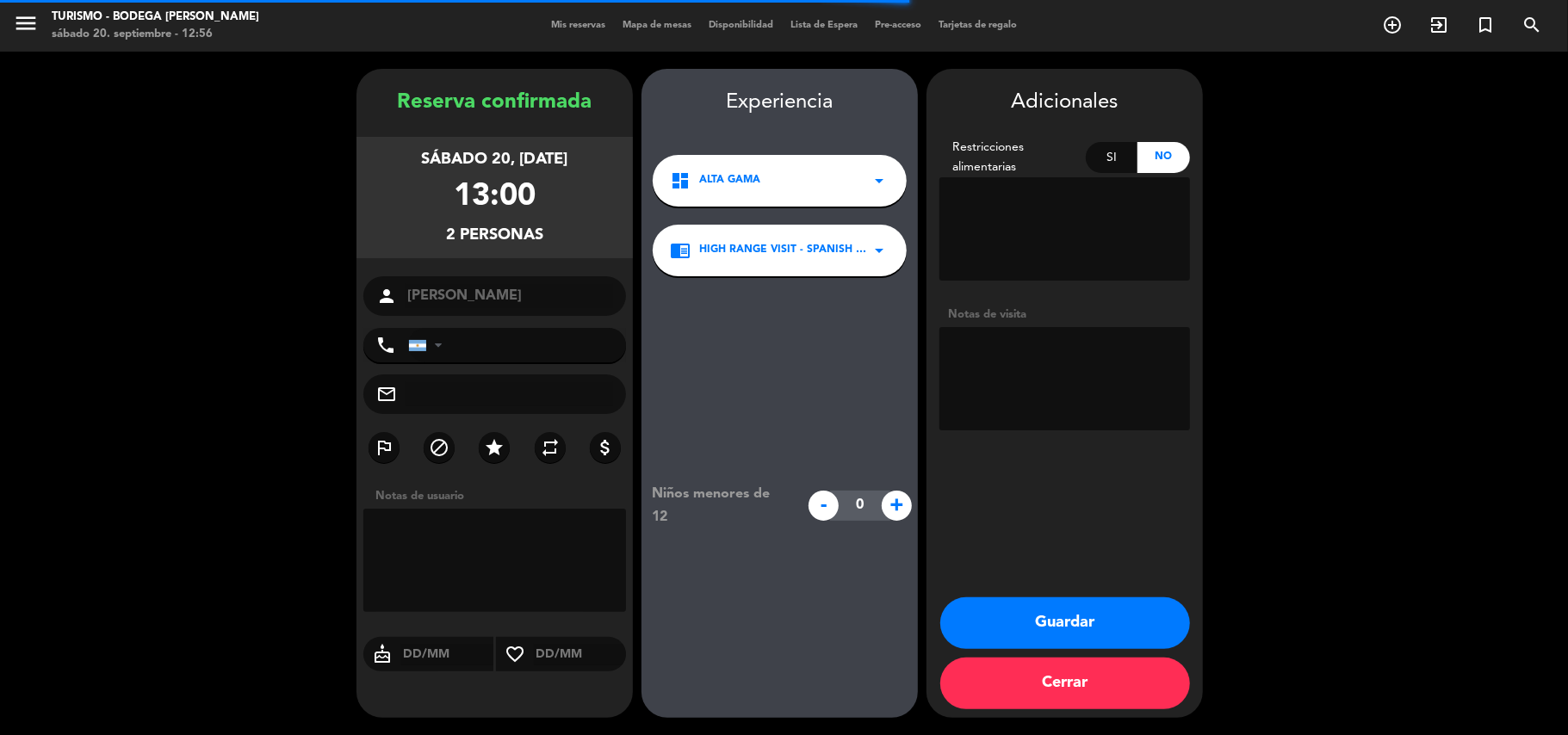
click at [1014, 390] on textarea at bounding box center [1064, 379] width 251 height 103
type textarea "MESA 3"
click at [1017, 637] on button "Guardar" at bounding box center [1065, 623] width 250 height 52
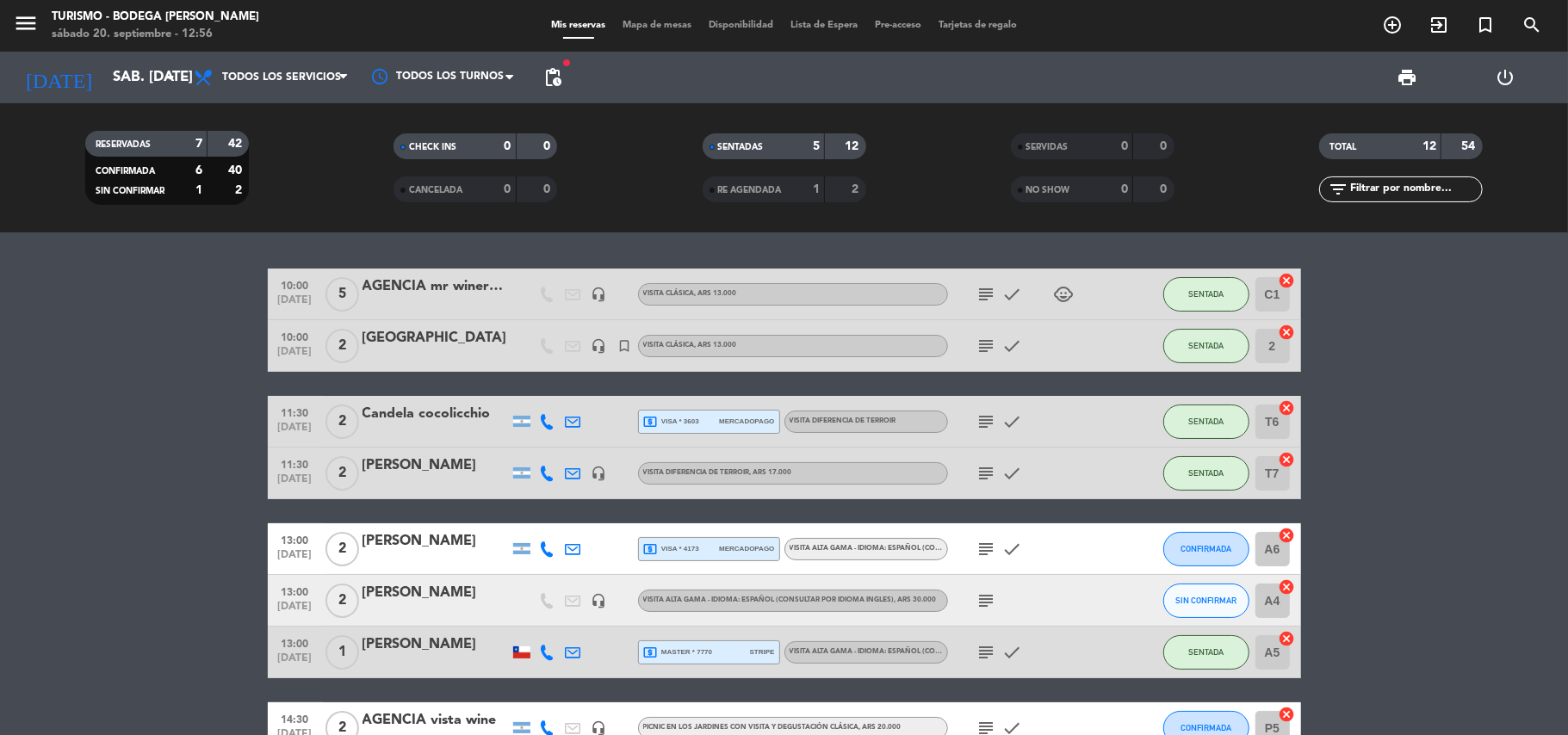
click at [467, 590] on div "MARIANO Y SOLEDAD" at bounding box center [436, 593] width 146 height 22
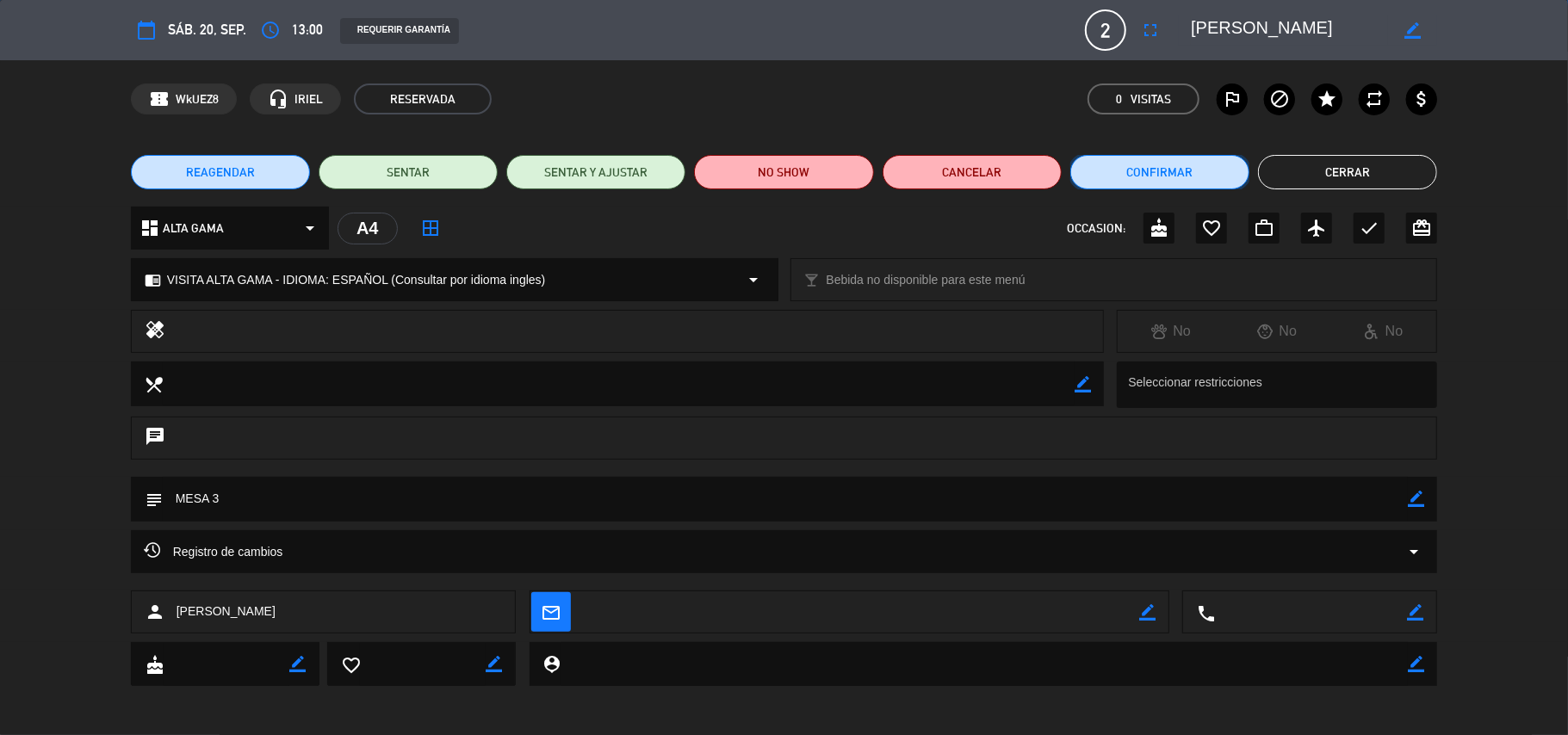
click at [1123, 177] on button "Confirmar" at bounding box center [1160, 172] width 179 height 34
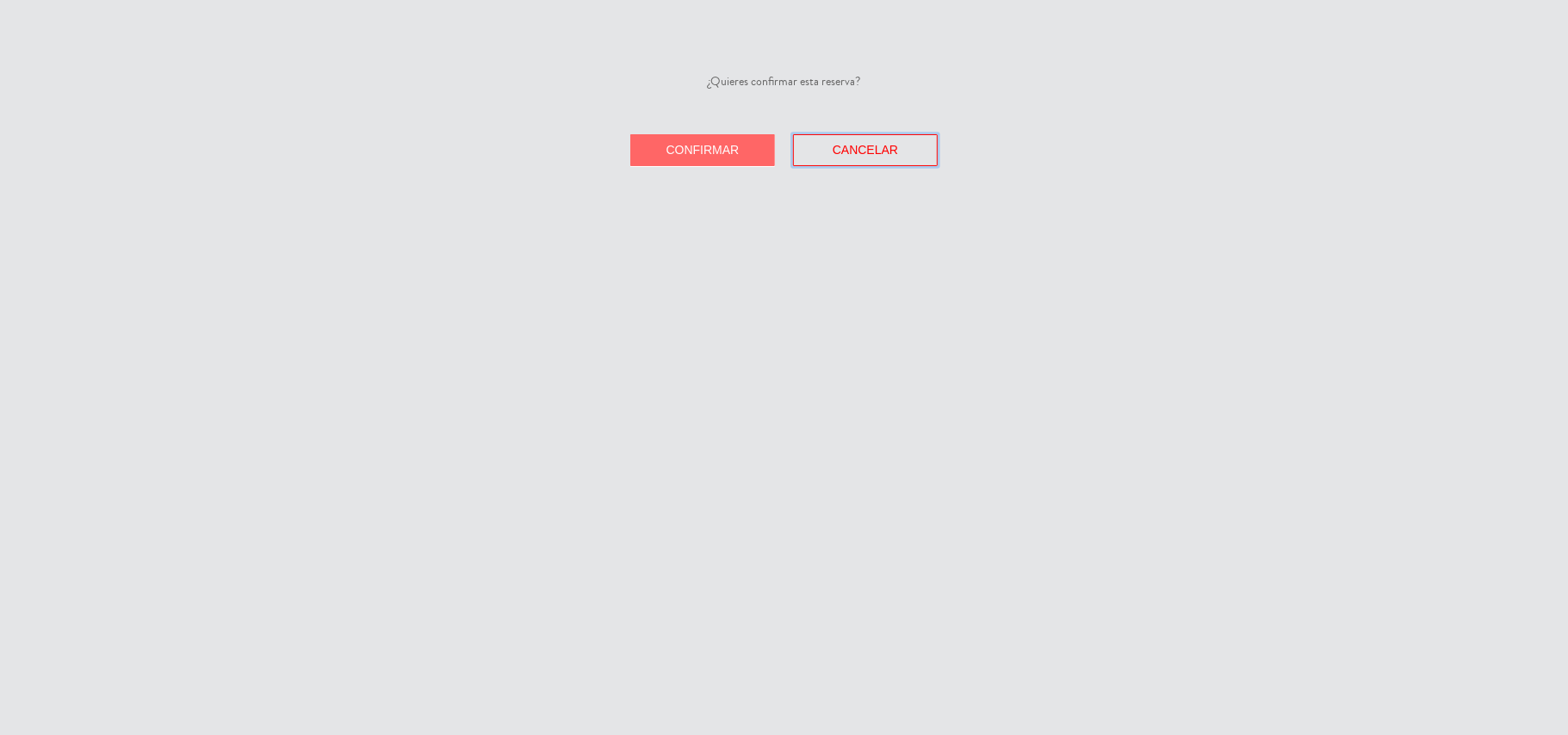
click at [834, 150] on span "Cancelar" at bounding box center [865, 150] width 65 height 14
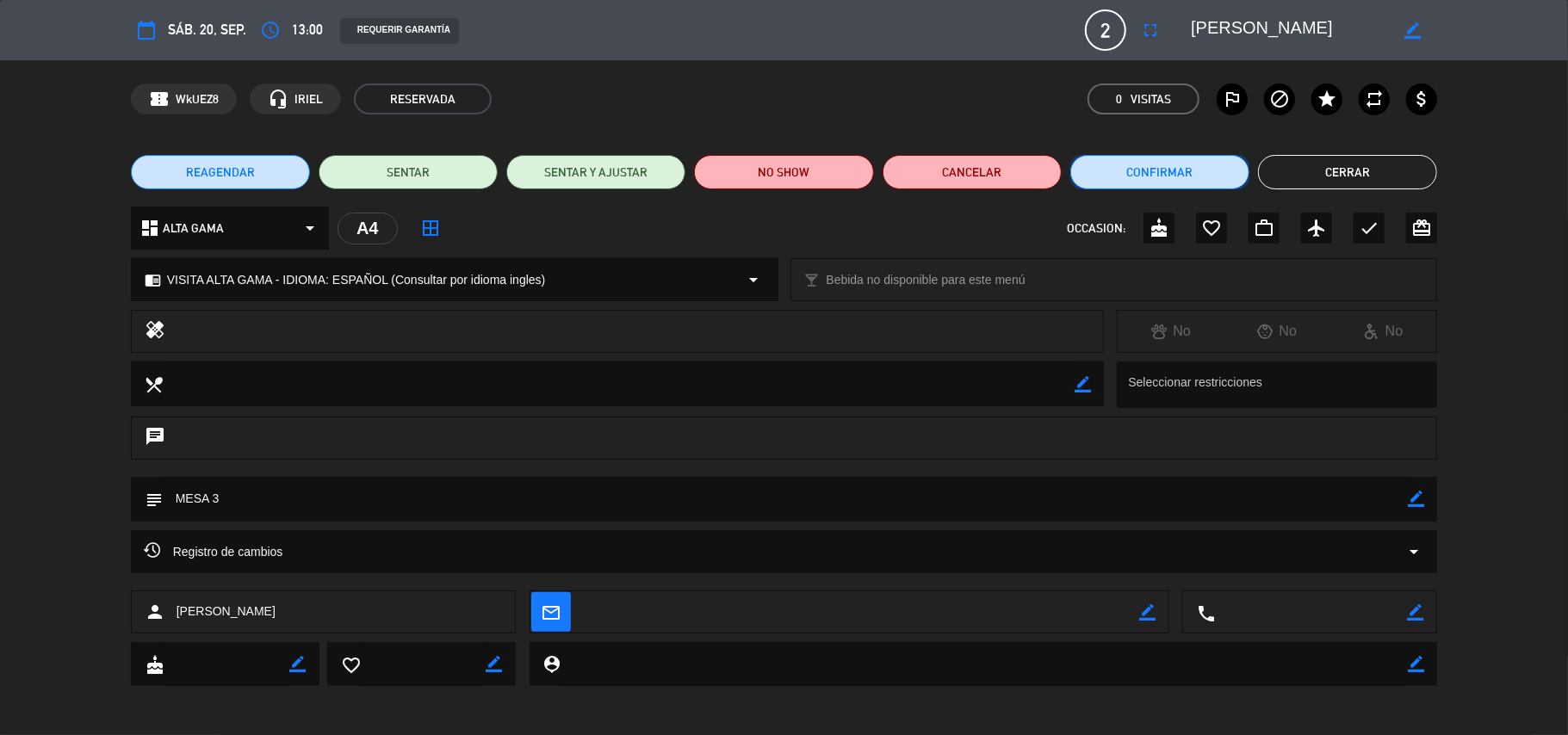
click at [1168, 165] on button "Confirmar" at bounding box center [1160, 172] width 179 height 34
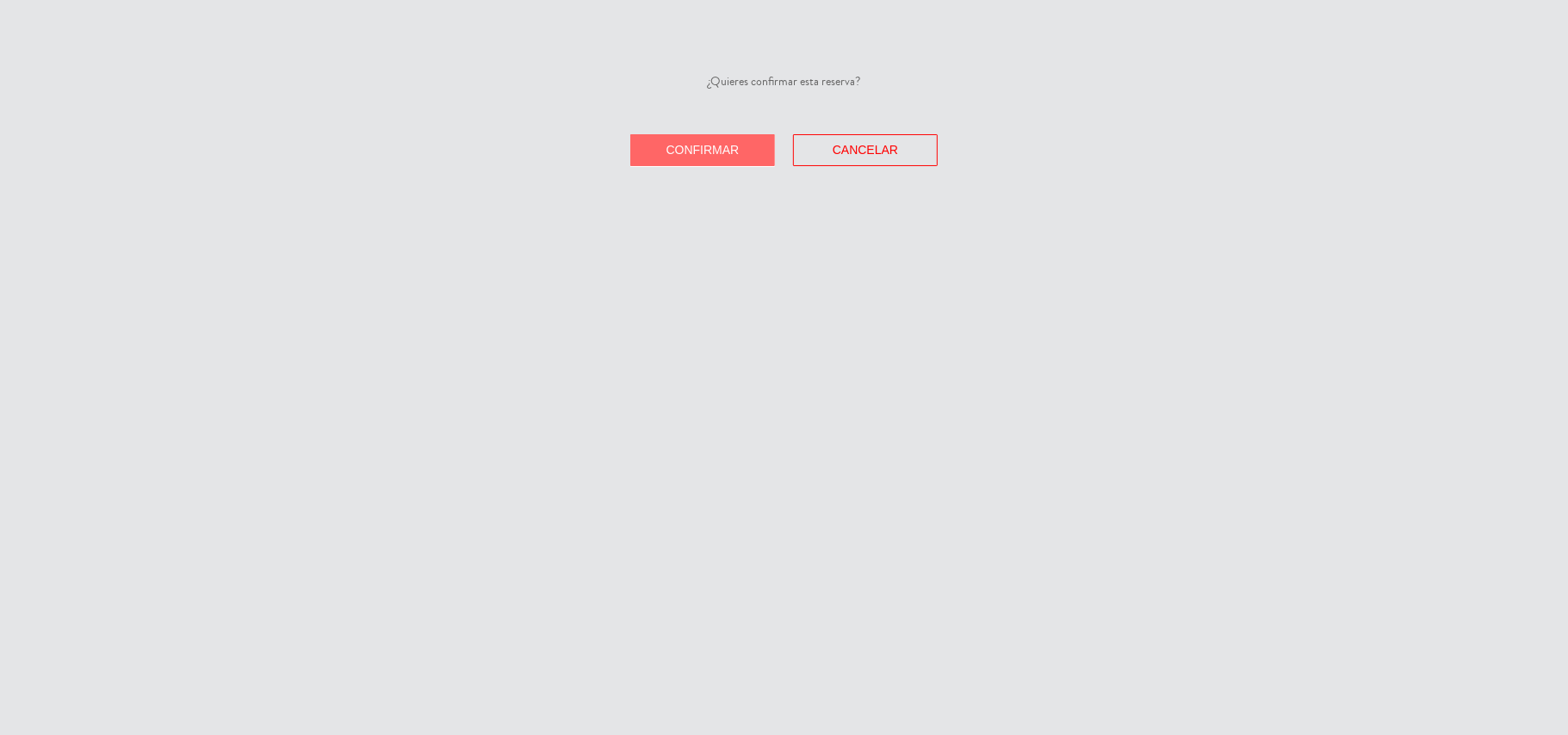
click at [710, 149] on span "Confirmar" at bounding box center [703, 150] width 73 height 14
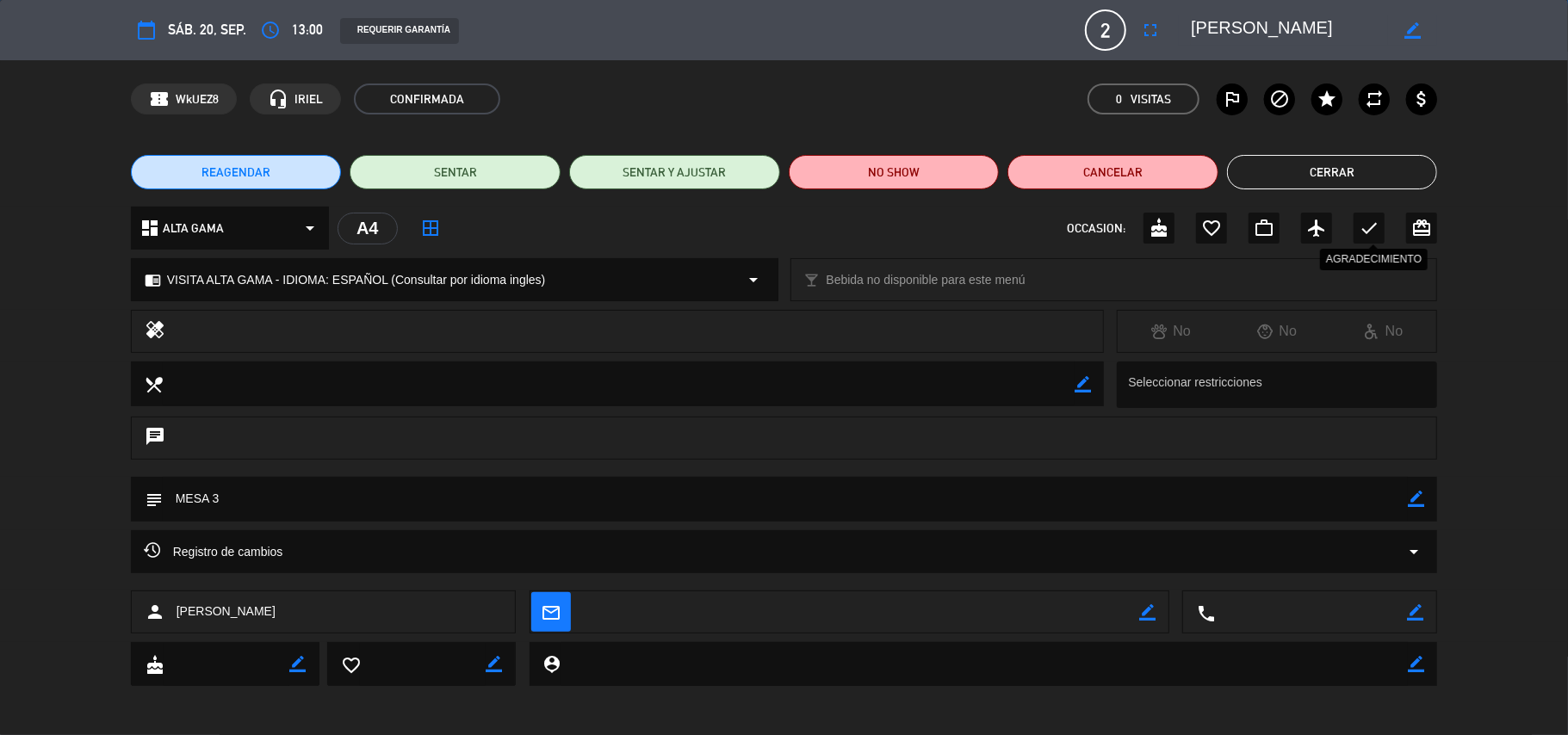
click at [1379, 222] on icon "check" at bounding box center [1369, 228] width 21 height 21
click at [1358, 182] on button "Cerrar" at bounding box center [1332, 172] width 211 height 34
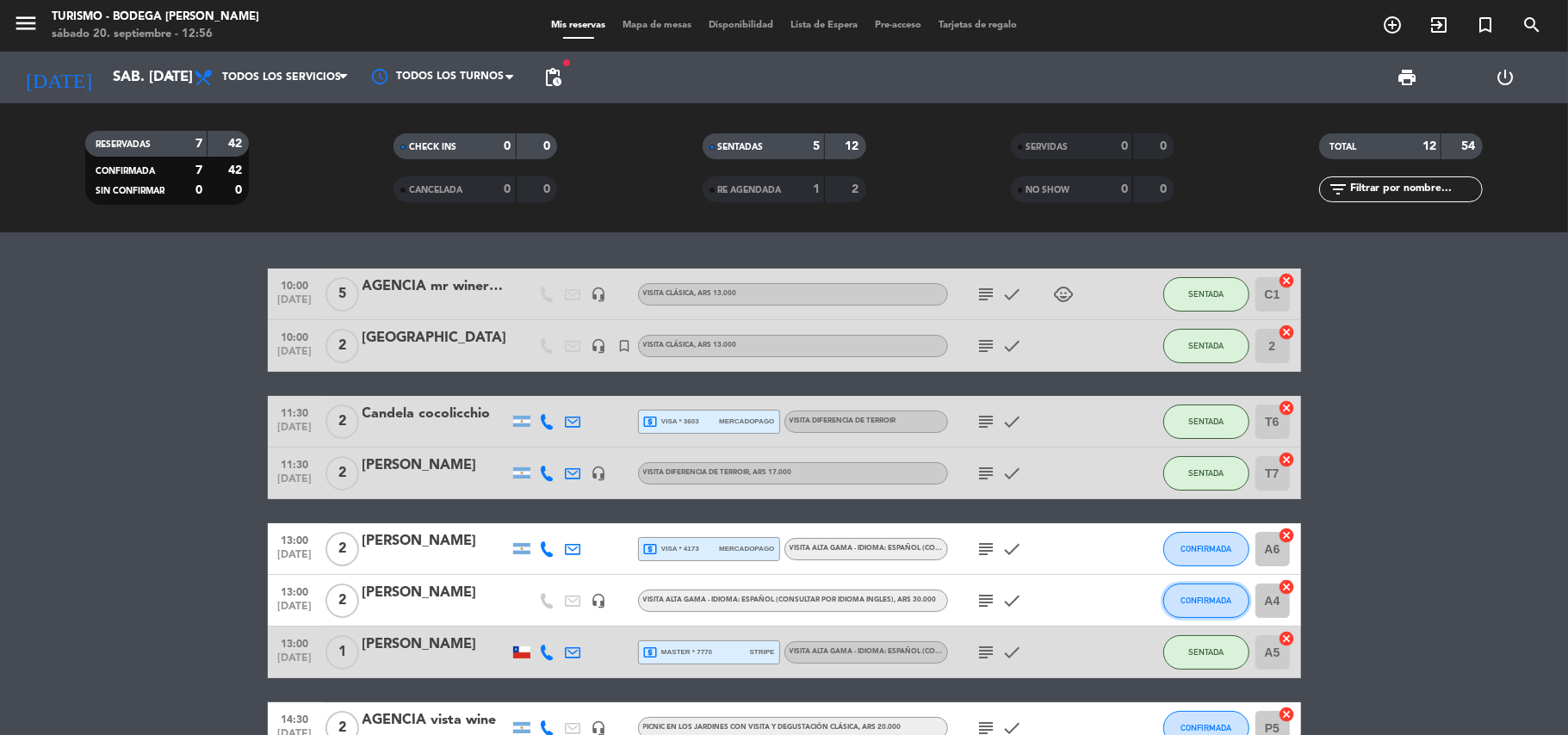
click at [1223, 593] on button "CONFIRMADA" at bounding box center [1206, 601] width 86 height 34
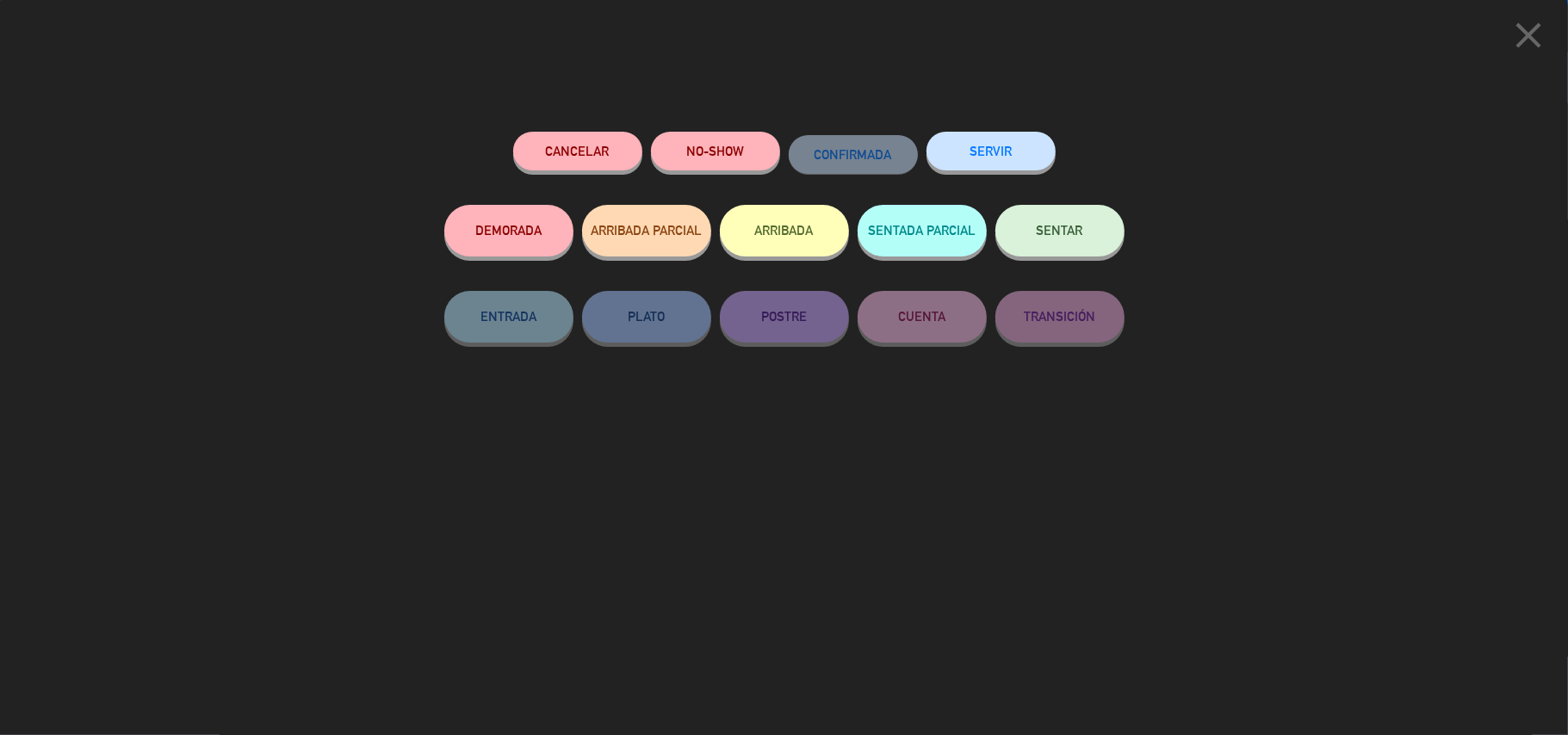
click at [1031, 256] on div "SENTAR" at bounding box center [1060, 248] width 129 height 86
click at [1035, 238] on button "SENTAR" at bounding box center [1060, 231] width 129 height 52
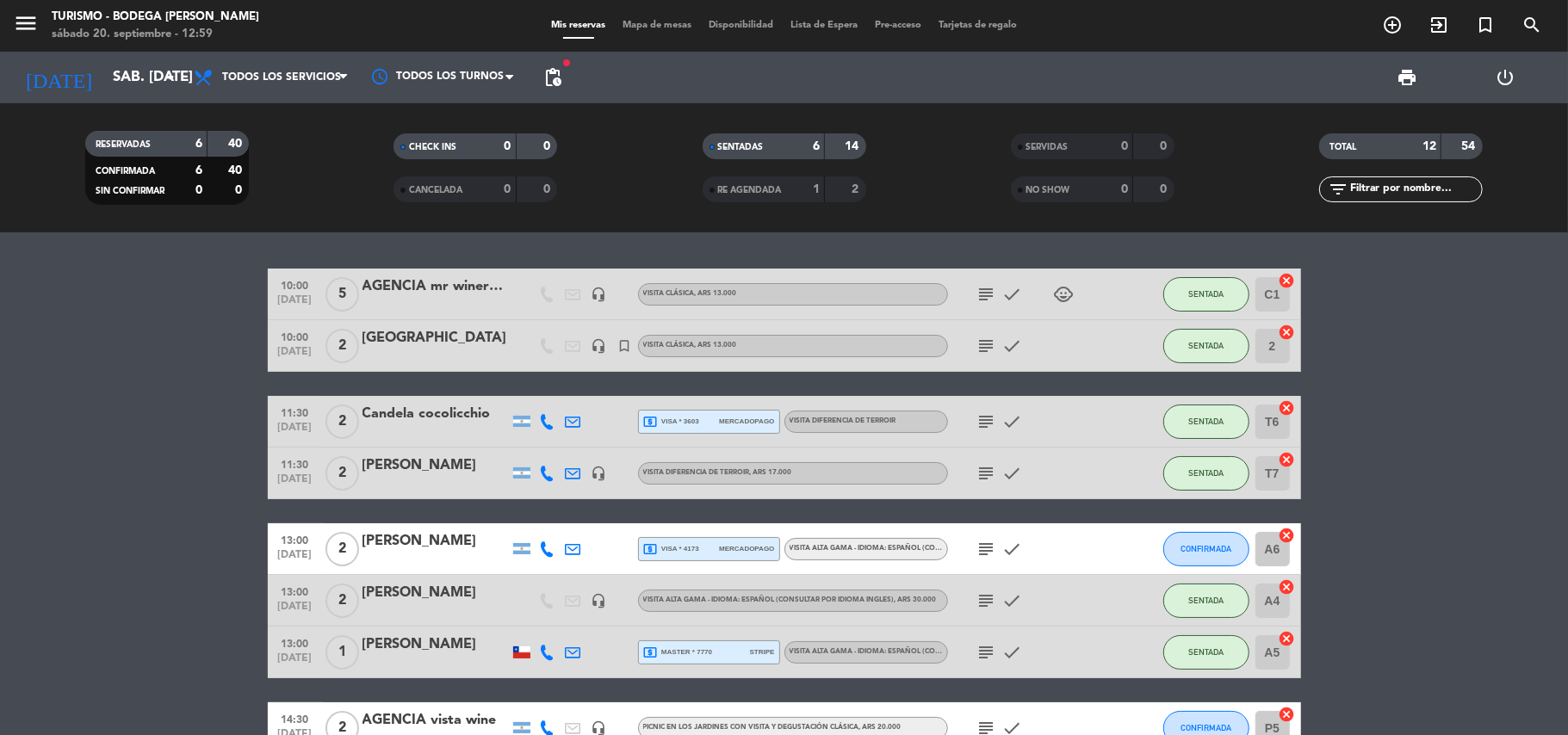
click at [986, 559] on div "subject check" at bounding box center [1026, 548] width 155 height 51
click at [995, 551] on icon "subject" at bounding box center [987, 549] width 21 height 21
click at [1220, 555] on button "CONFIRMADA" at bounding box center [1206, 549] width 86 height 34
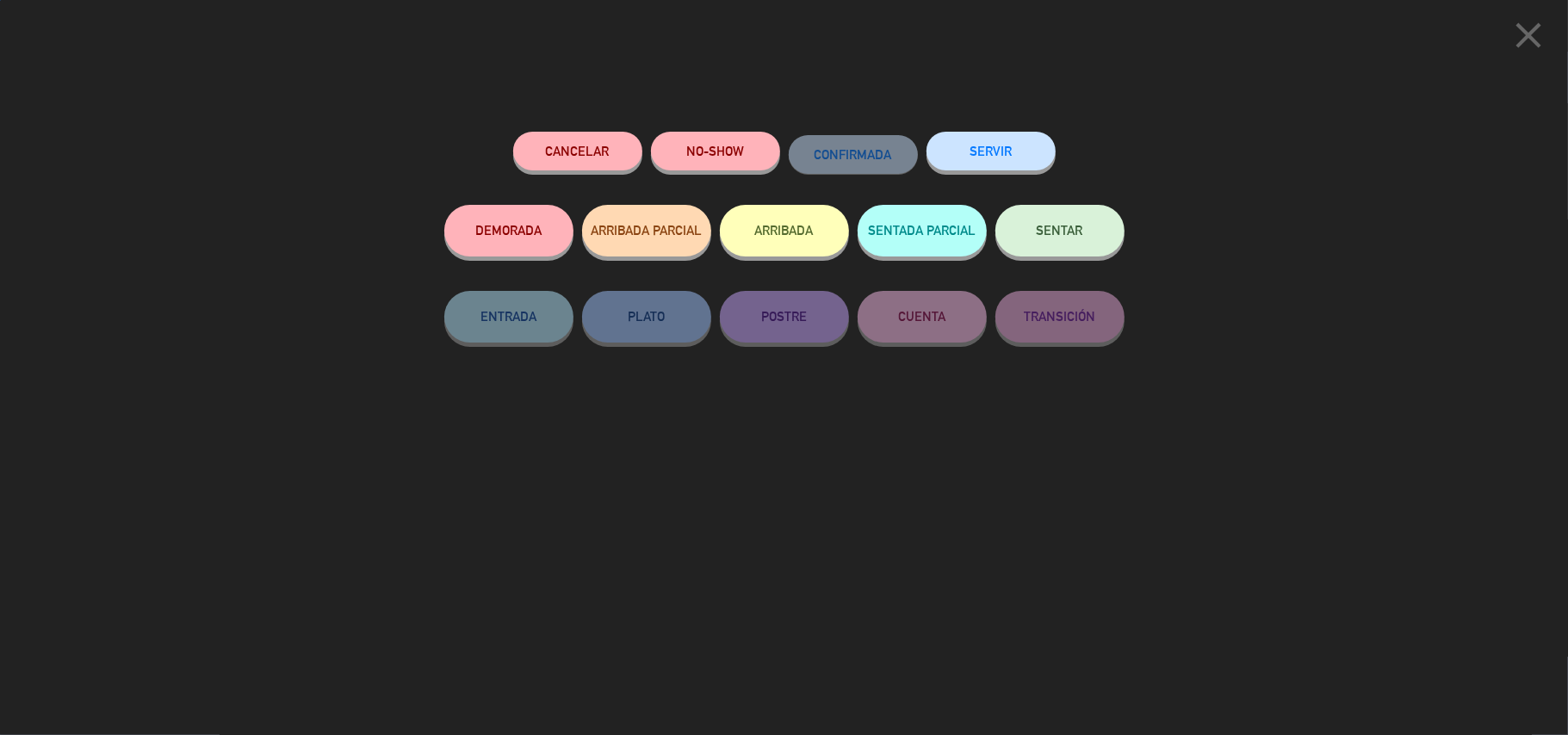
click at [1065, 219] on button "SENTAR" at bounding box center [1060, 231] width 129 height 52
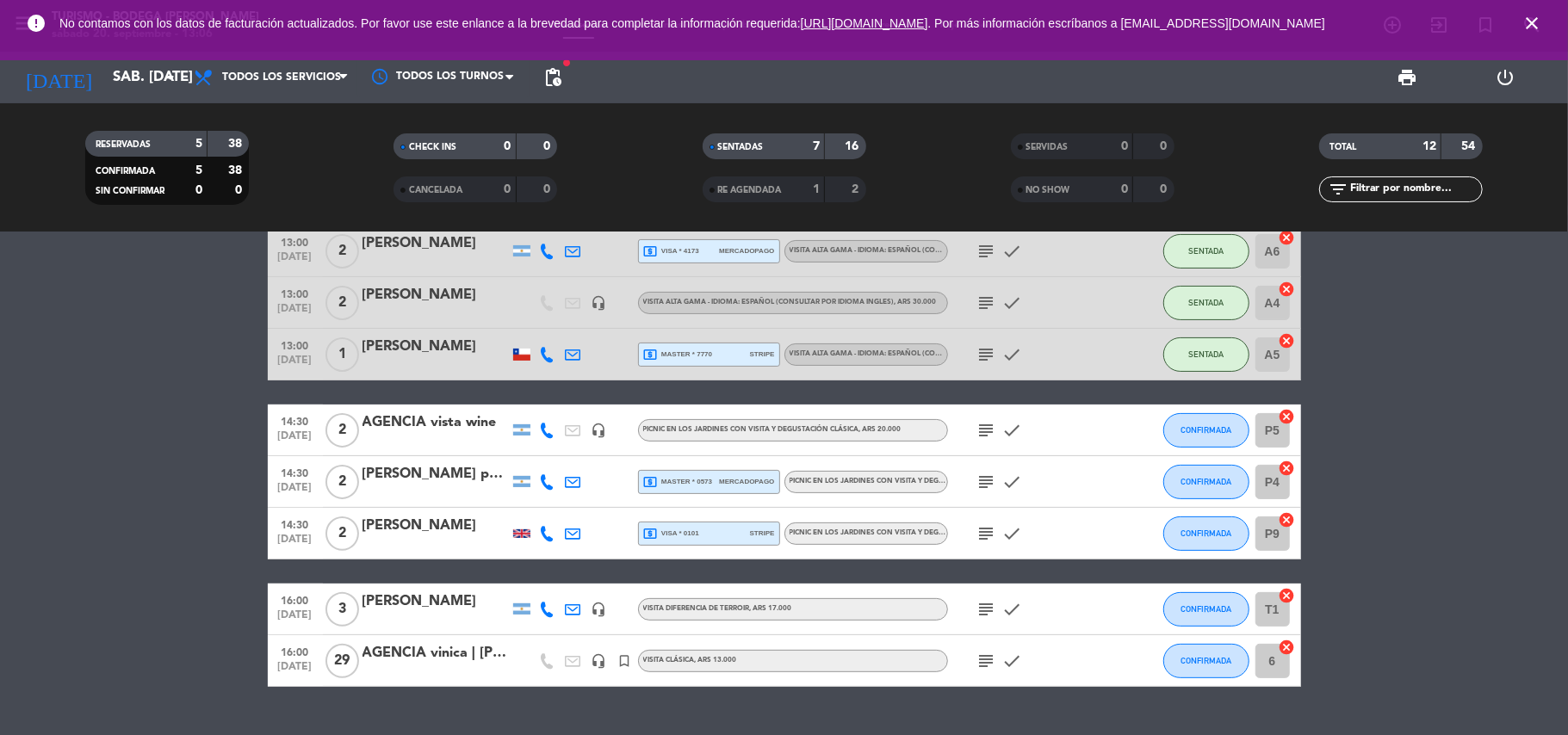
scroll to position [335, 0]
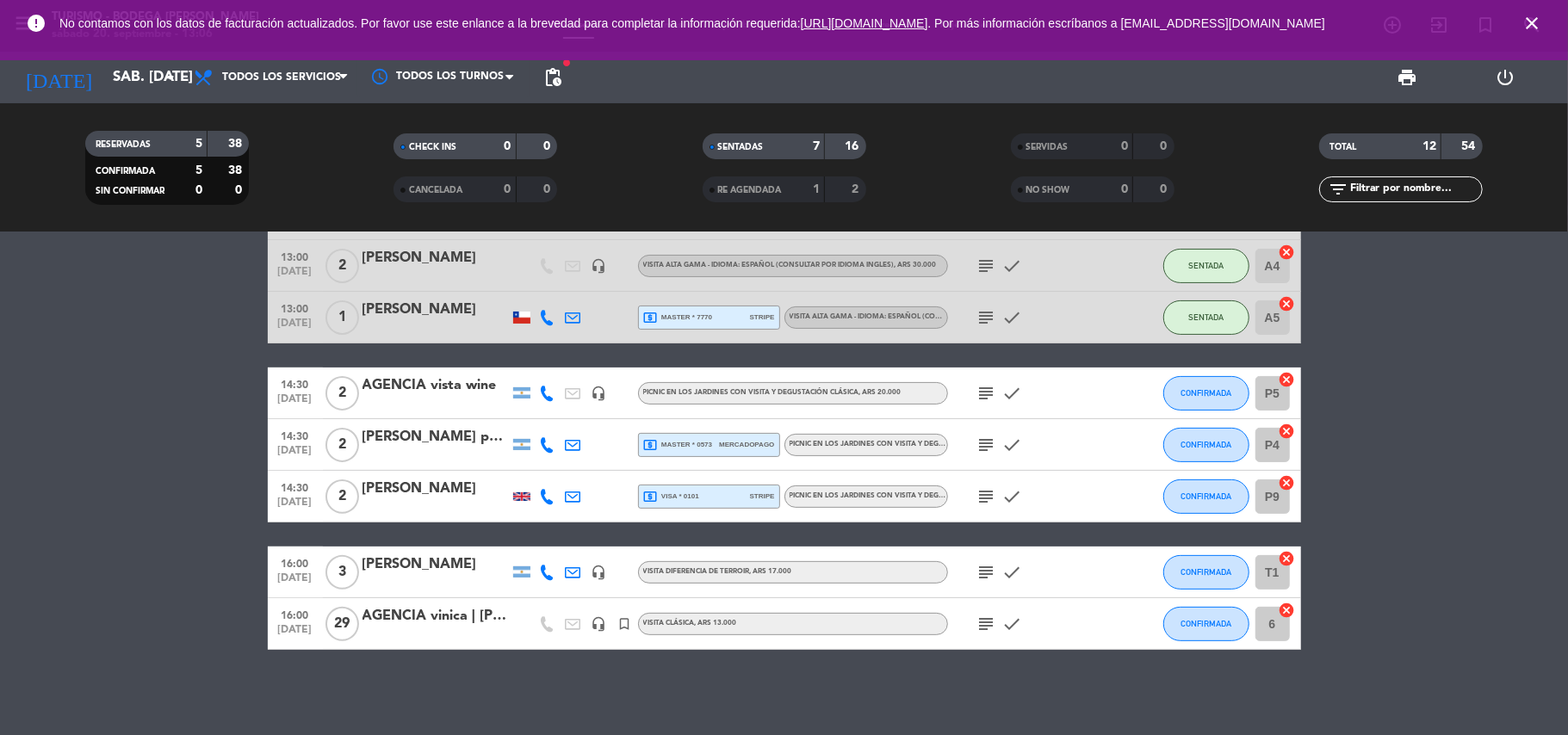
click at [1531, 19] on icon "close" at bounding box center [1532, 23] width 21 height 21
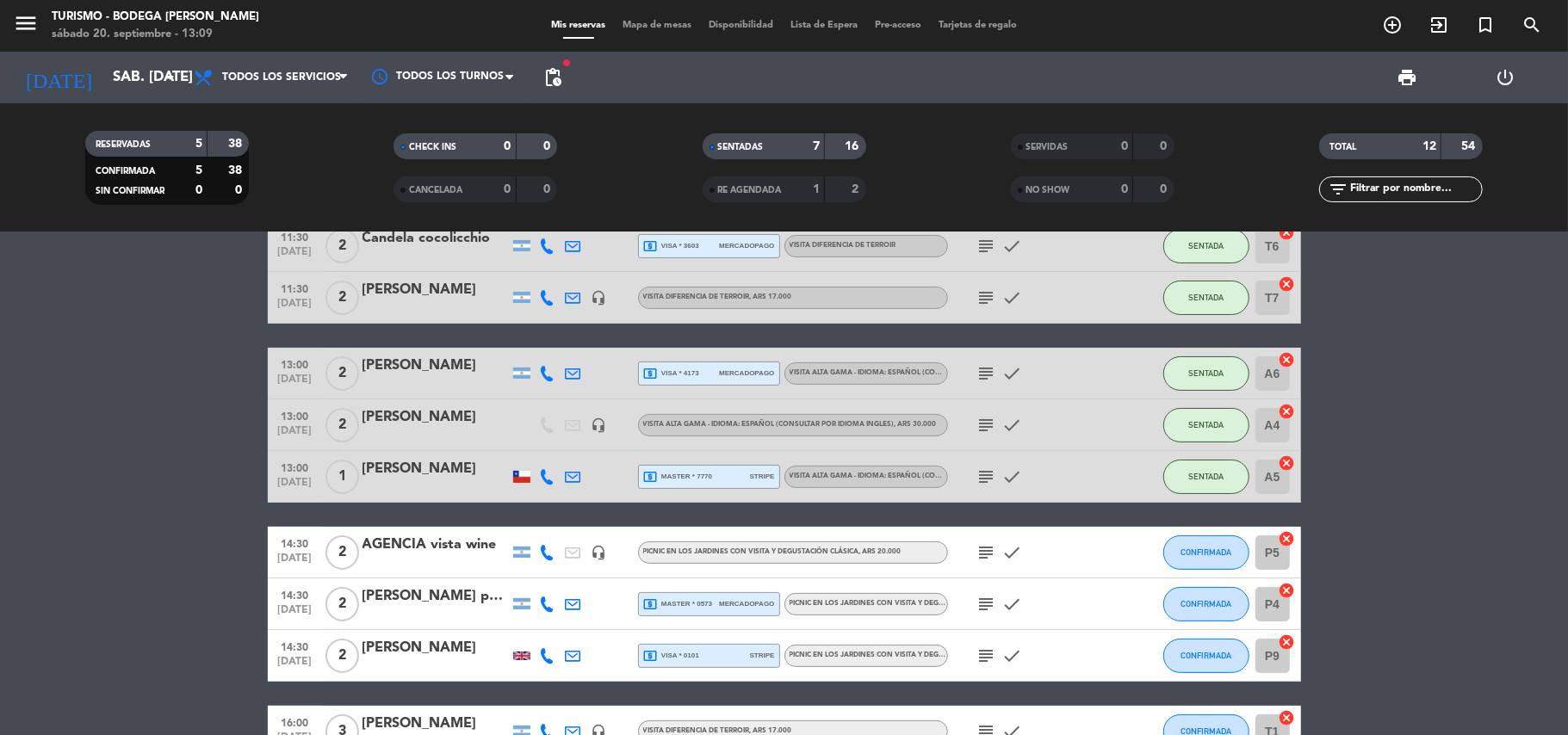
scroll to position [229, 0]
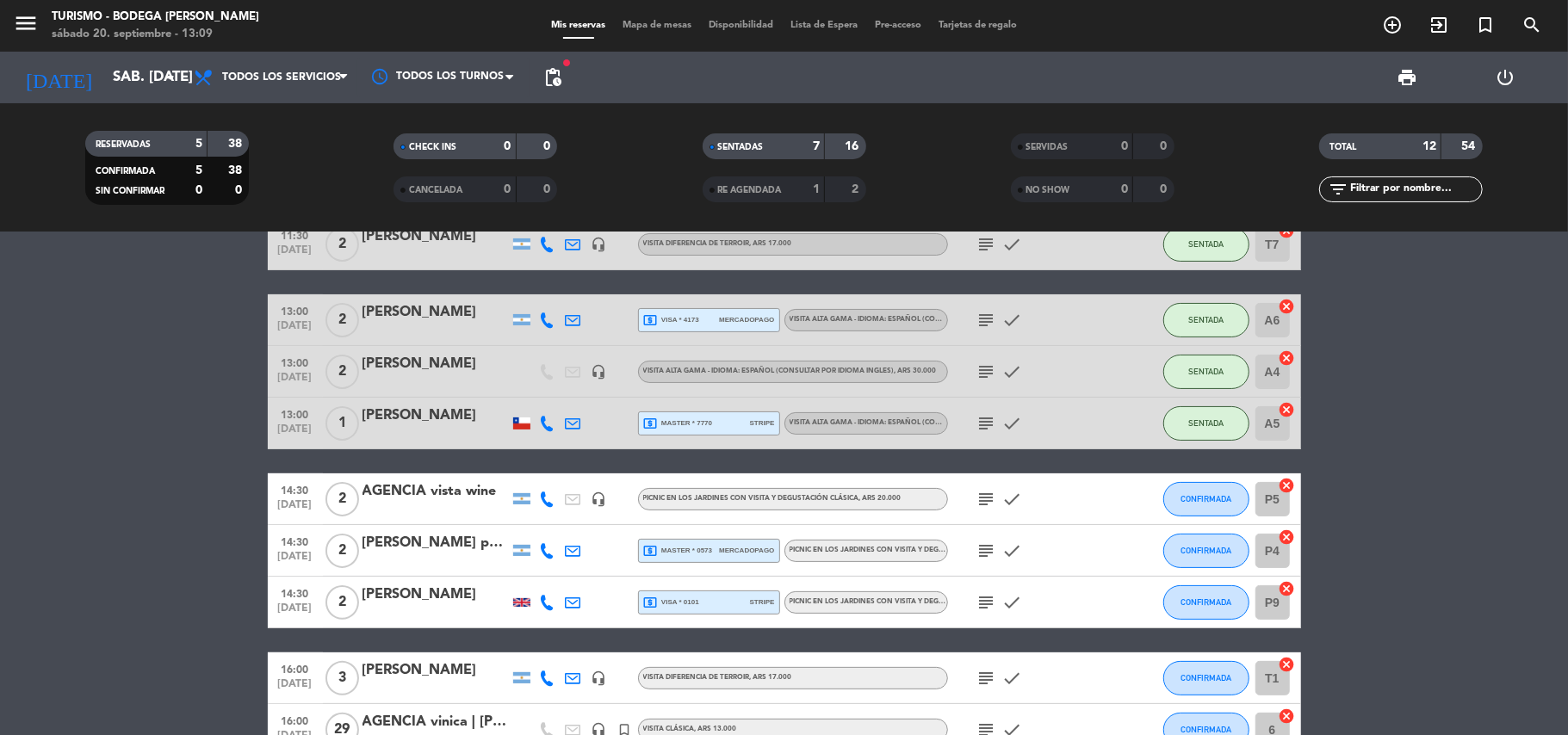
click at [990, 497] on icon "subject" at bounding box center [987, 499] width 21 height 21
click at [980, 542] on icon "subject" at bounding box center [987, 551] width 21 height 21
click at [980, 604] on icon "subject" at bounding box center [987, 602] width 21 height 21
click at [989, 545] on icon "subject" at bounding box center [987, 551] width 21 height 21
click at [989, 493] on icon "subject" at bounding box center [987, 499] width 21 height 21
